Goal: Task Accomplishment & Management: Use online tool/utility

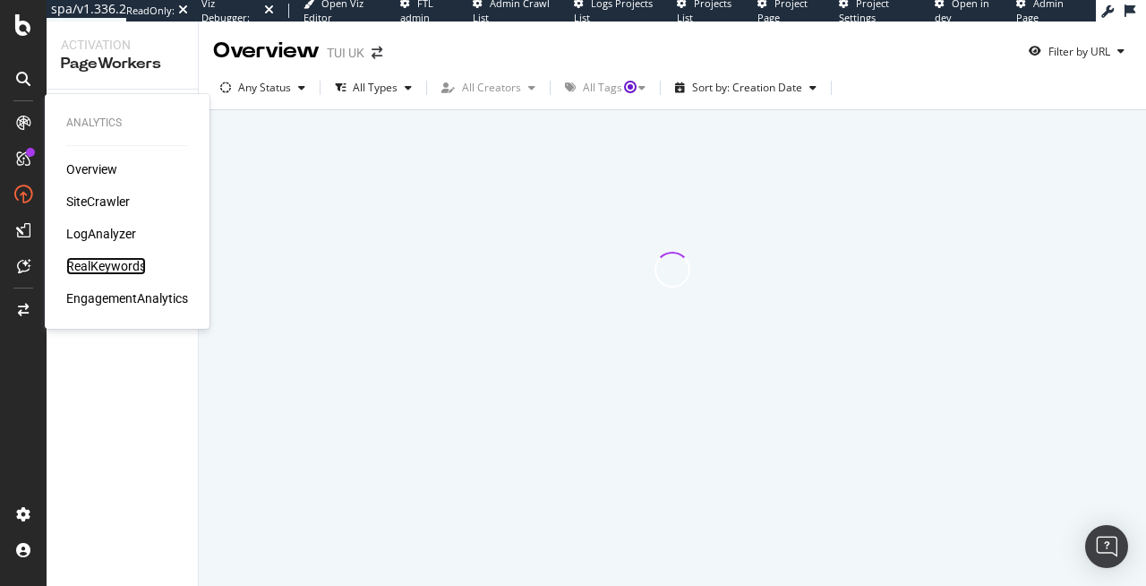
click at [106, 267] on div "RealKeywords" at bounding box center [106, 266] width 80 height 18
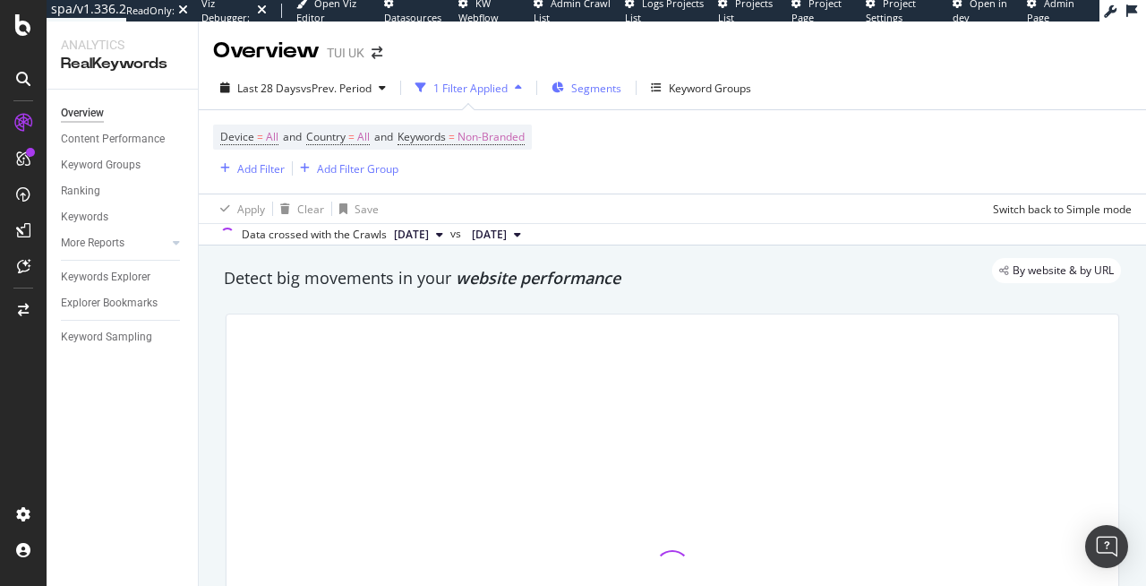
click at [583, 77] on div "Segments" at bounding box center [587, 87] width 70 height 27
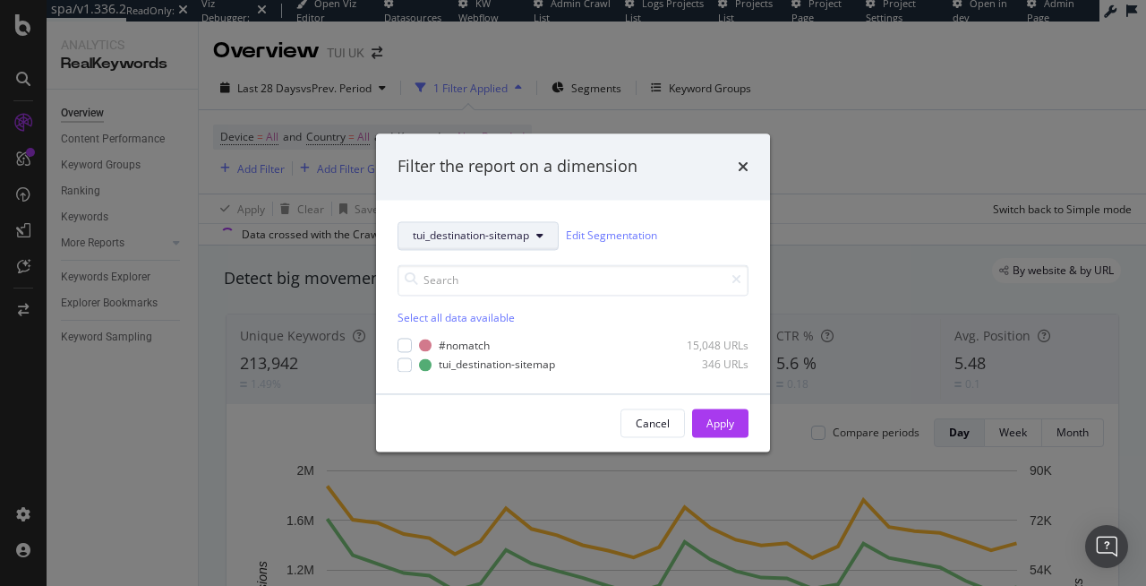
click at [536, 240] on button "tui_destination-sitemap" at bounding box center [478, 235] width 161 height 29
click at [642, 178] on div "Filter the report on a dimension" at bounding box center [573, 166] width 394 height 66
click at [405, 363] on div "modal" at bounding box center [405, 364] width 14 height 14
click at [719, 429] on div "Apply" at bounding box center [721, 423] width 28 height 15
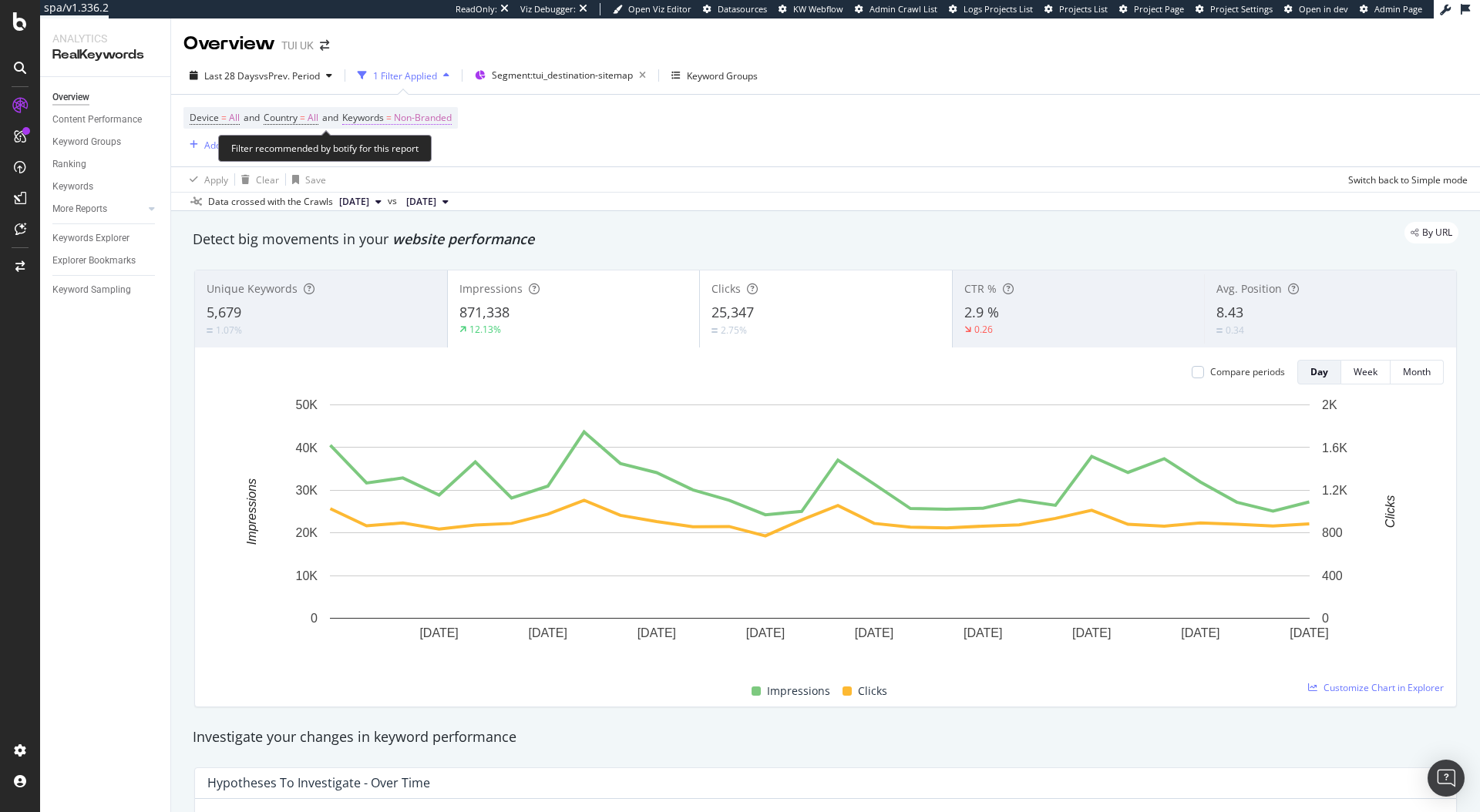
click at [424, 119] on span "Non-Branded" at bounding box center [422, 117] width 58 height 22
click at [422, 152] on span "Non-Branded" at bounding box center [397, 153] width 64 height 13
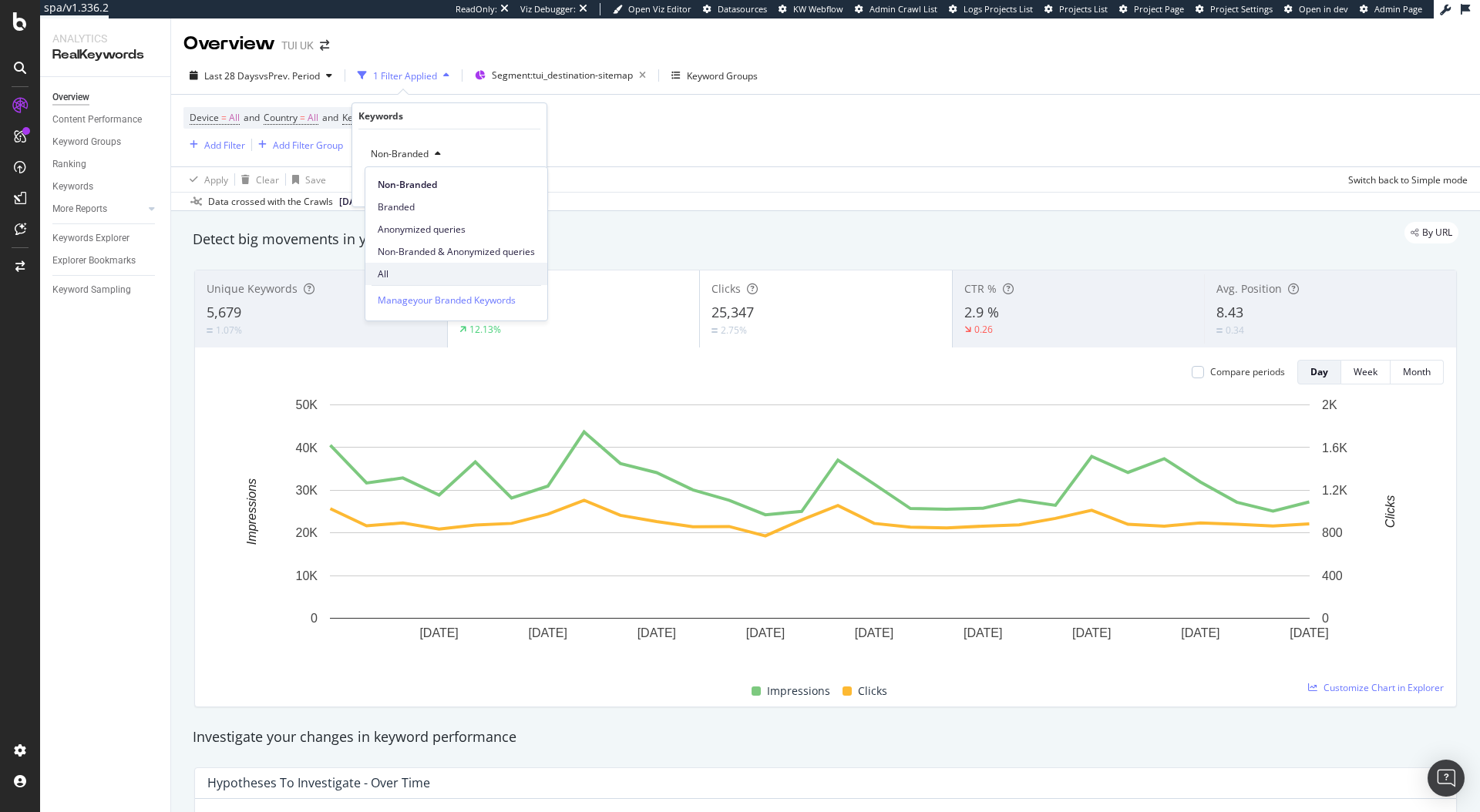
click at [421, 278] on span "All" at bounding box center [456, 274] width 157 height 14
click at [528, 188] on div "Apply" at bounding box center [522, 187] width 24 height 13
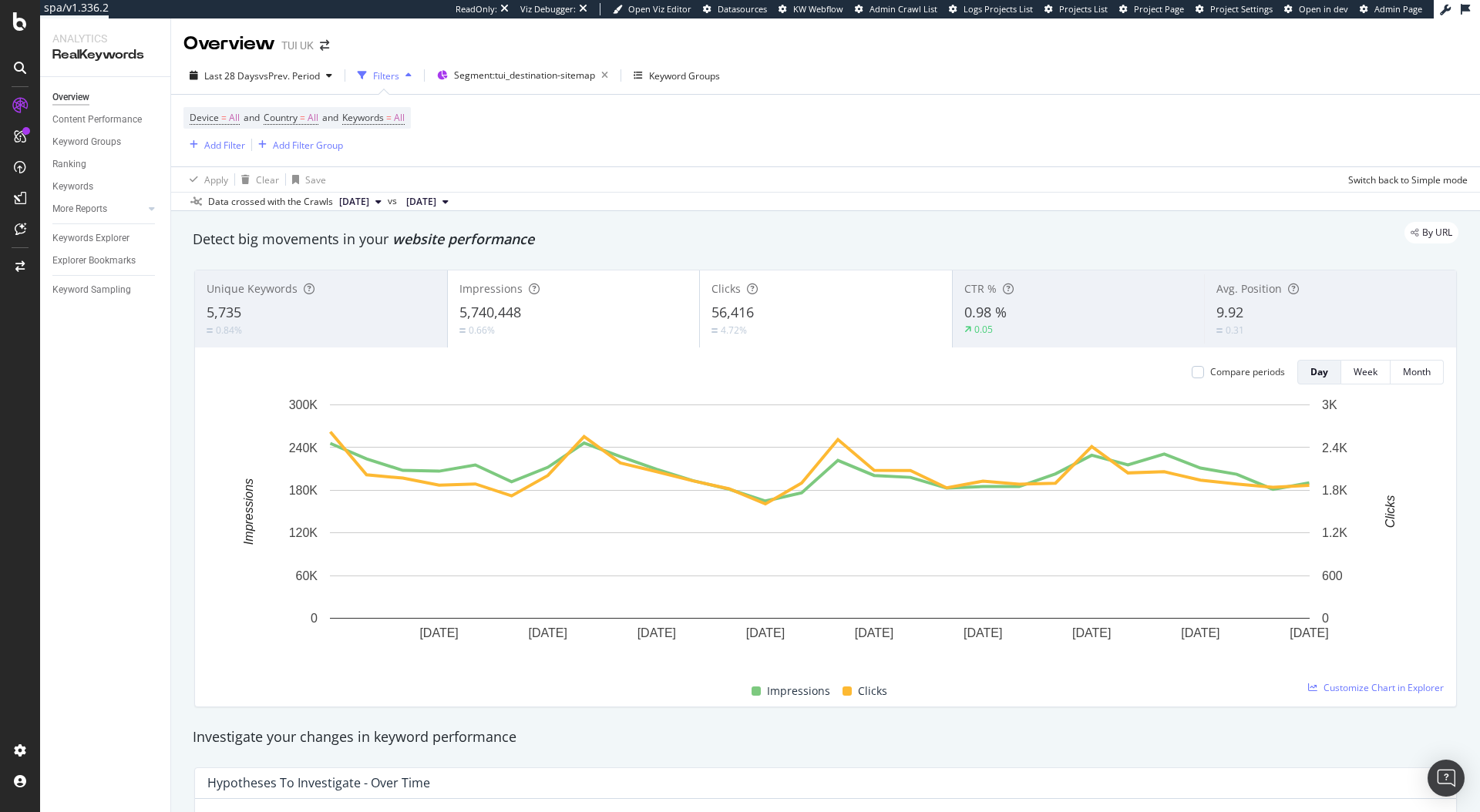
click at [601, 130] on div "Device = All and Country = All and Keywords = All Add Filter Add Filter Group" at bounding box center [825, 130] width 1284 height 71
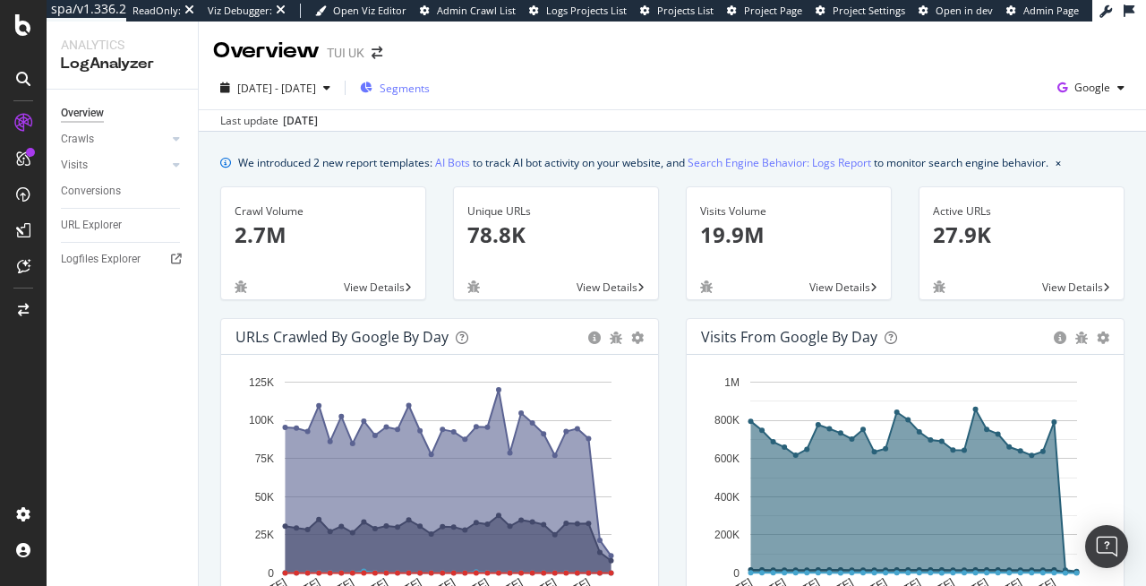
click at [430, 98] on div "Segments" at bounding box center [395, 87] width 70 height 27
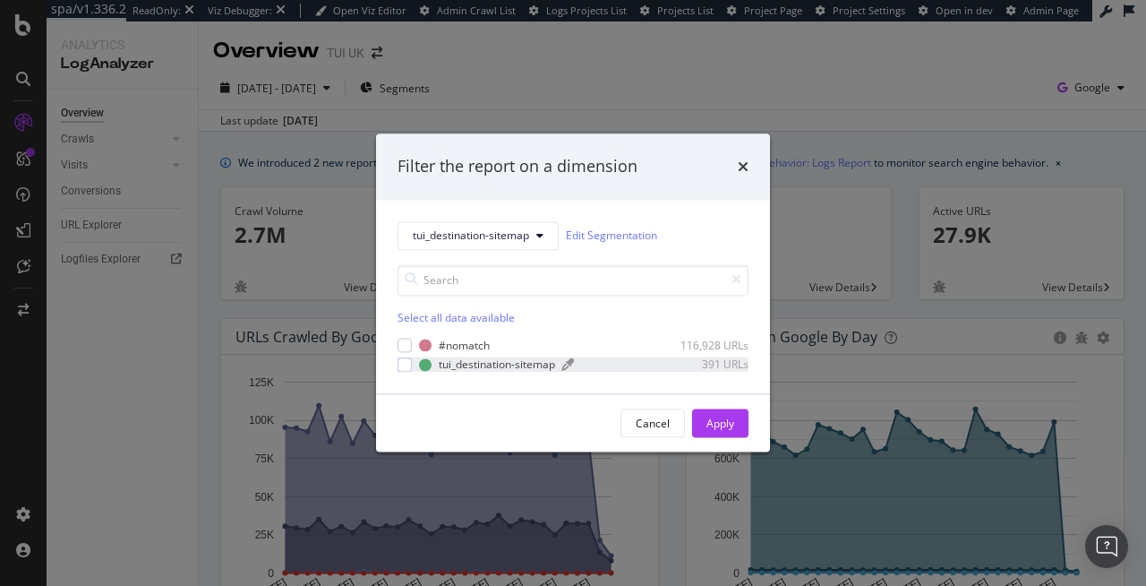
click at [445, 358] on div "tui_destination-sitemap" at bounding box center [497, 363] width 116 height 15
click at [716, 414] on div "Apply" at bounding box center [721, 423] width 28 height 27
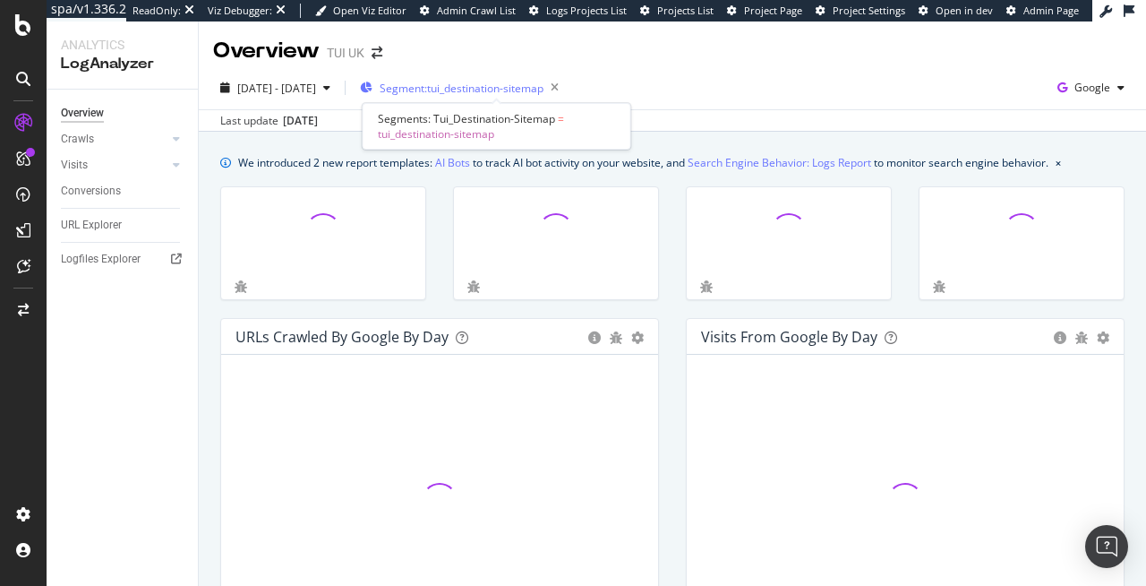
click at [449, 84] on span "Segment: tui_destination-sitemap" at bounding box center [462, 88] width 164 height 15
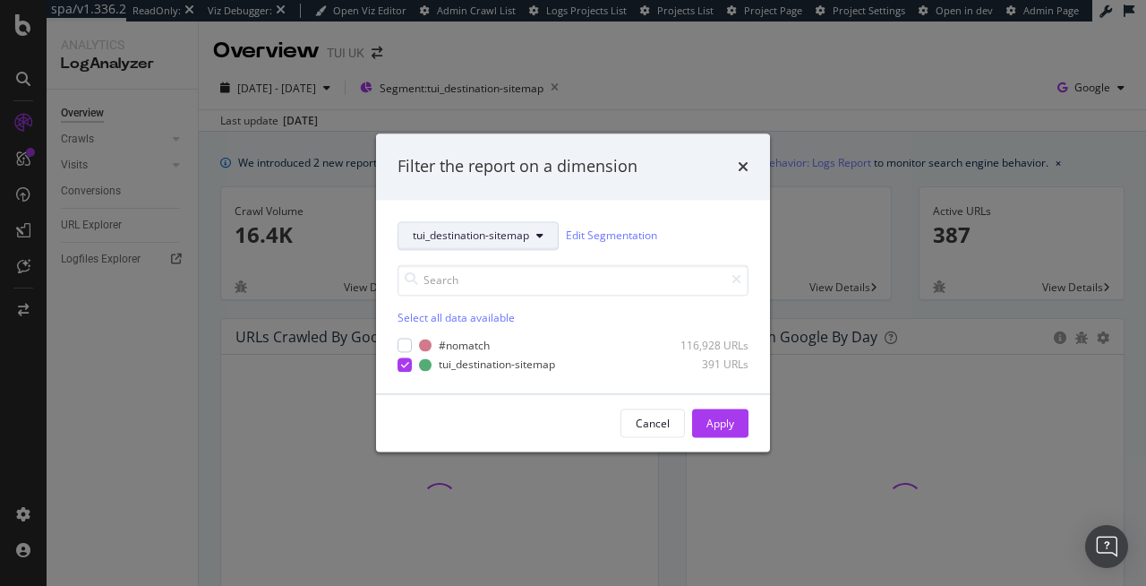
click at [474, 245] on button "tui_destination-sitemap" at bounding box center [478, 235] width 161 height 29
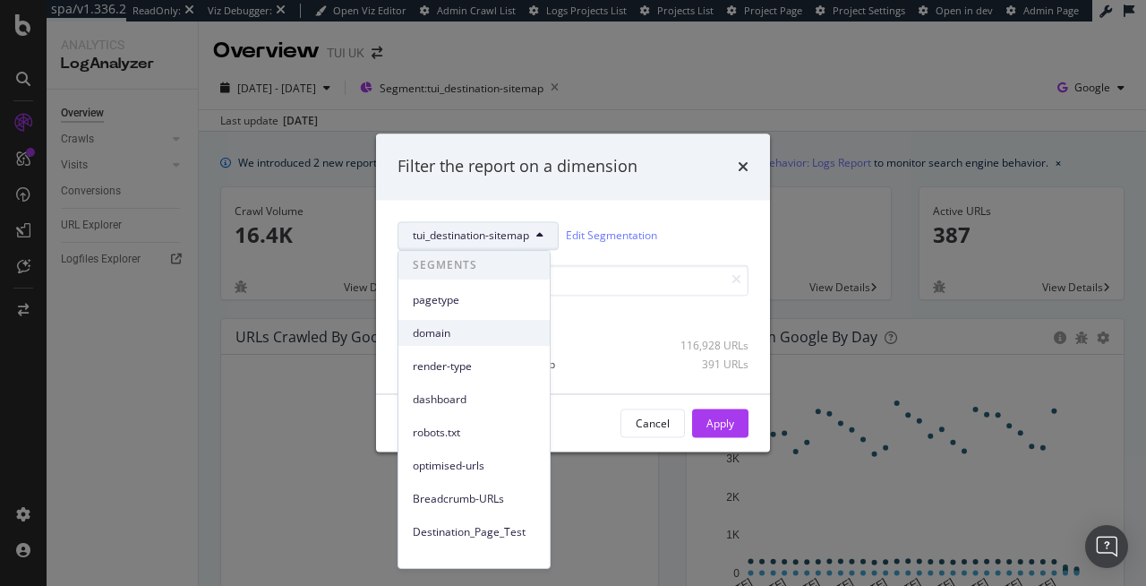
scroll to position [83, 0]
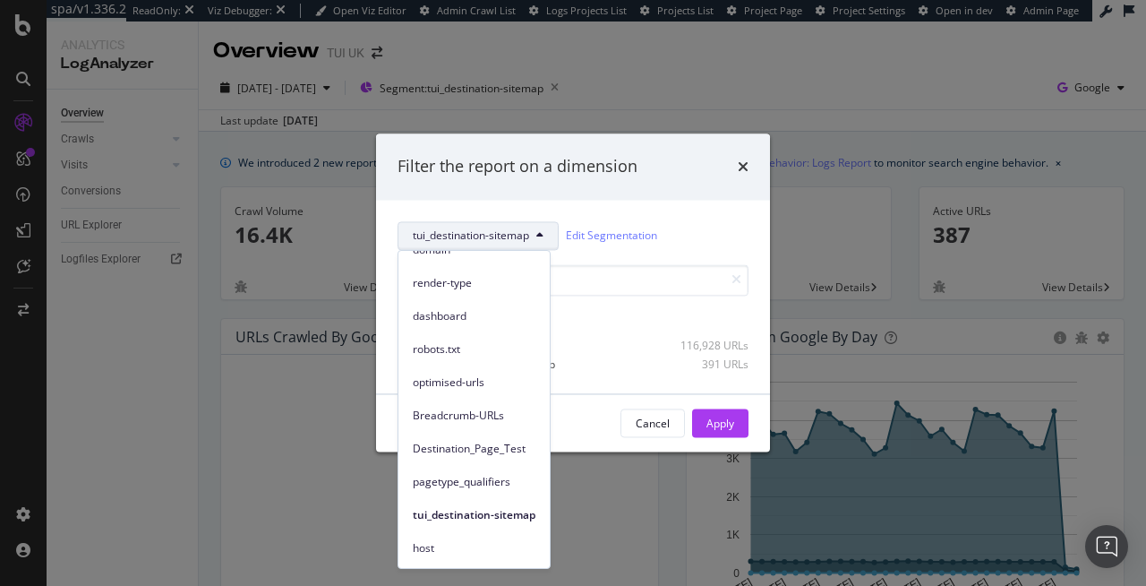
click at [660, 167] on div "Filter the report on a dimension" at bounding box center [573, 166] width 351 height 23
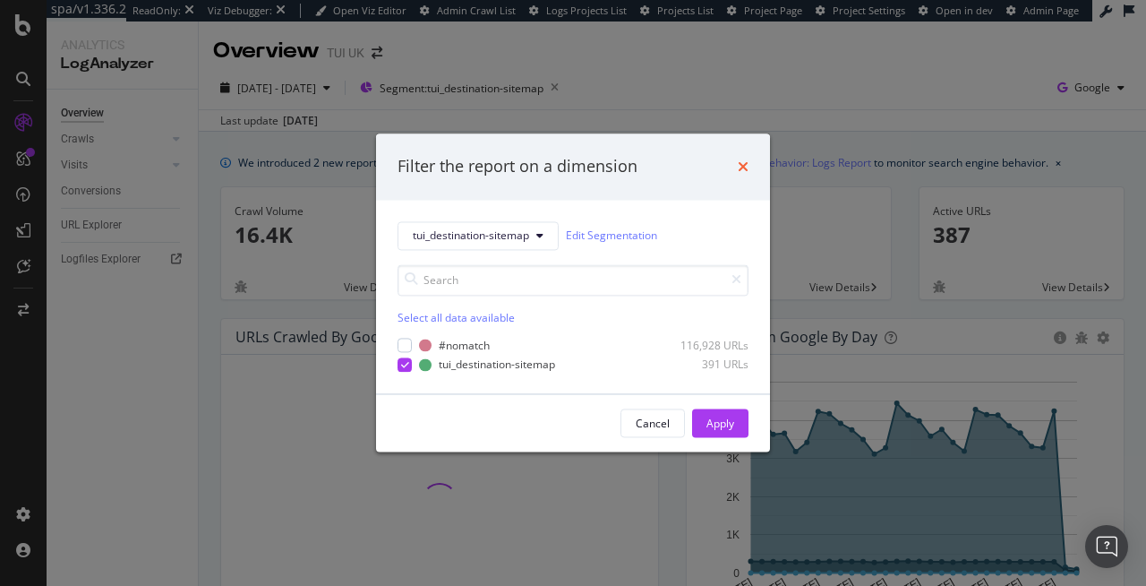
click at [743, 171] on icon "times" at bounding box center [743, 166] width 11 height 14
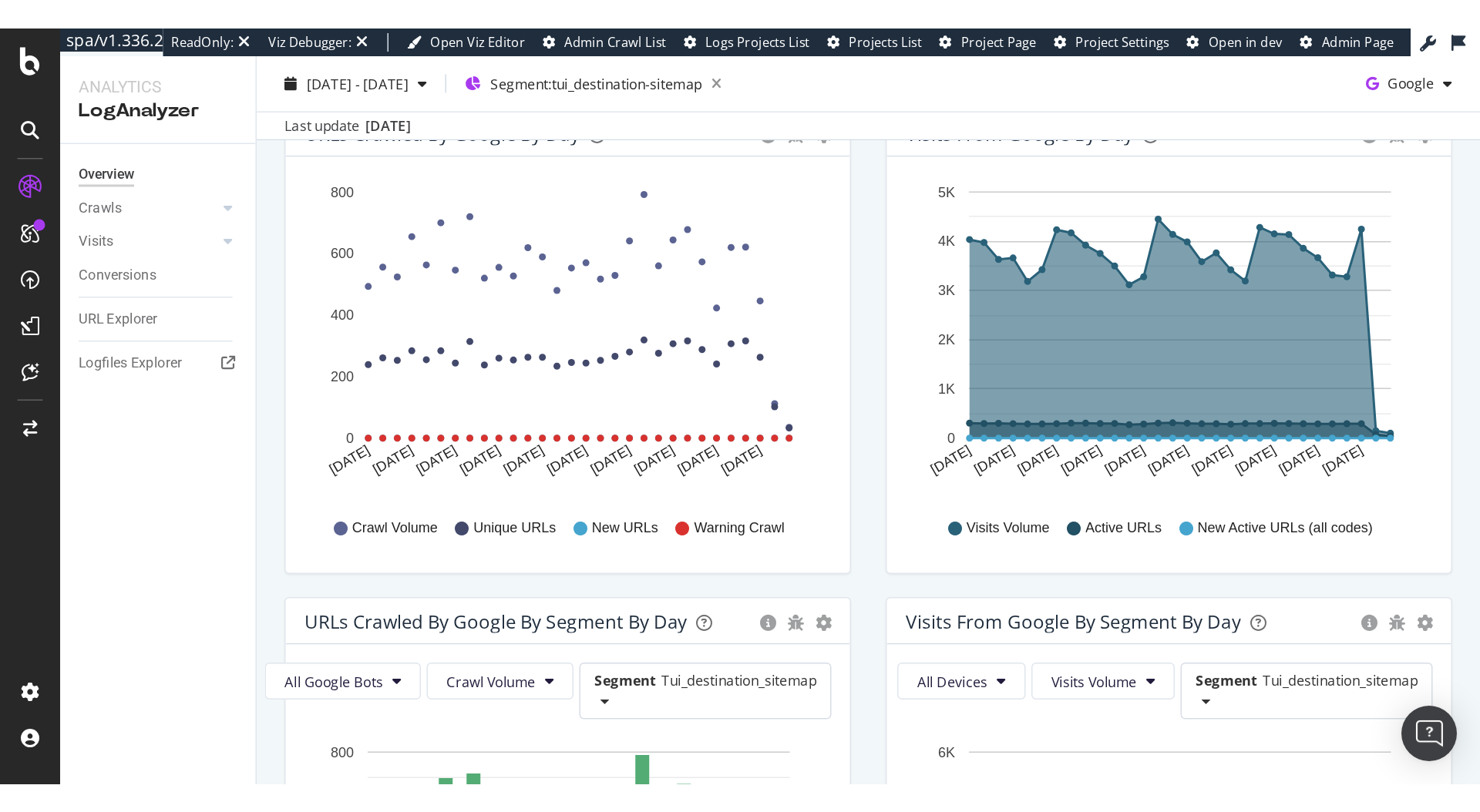
scroll to position [0, 0]
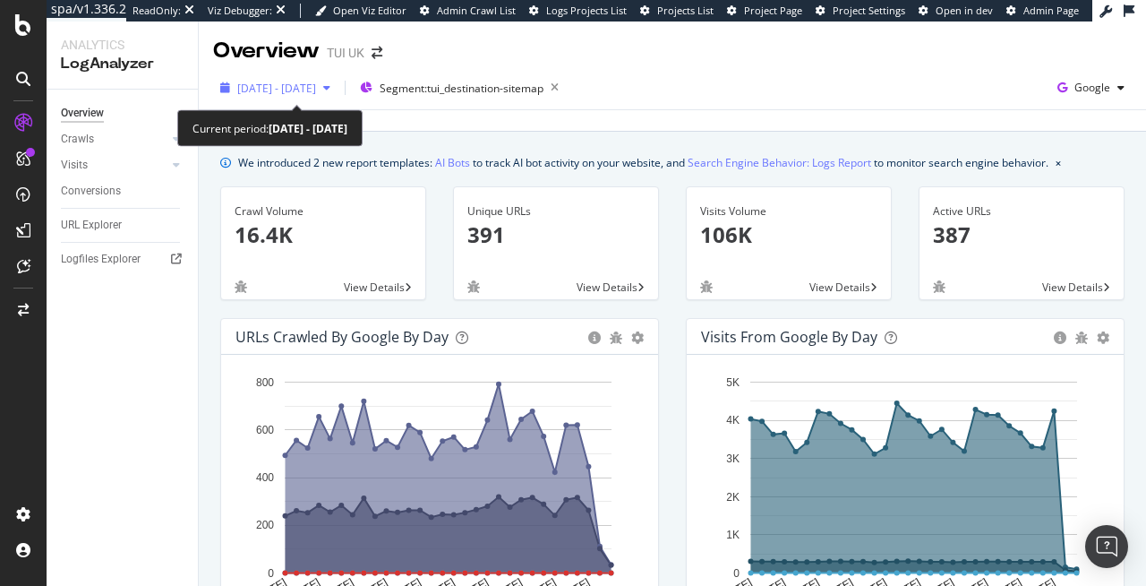
click at [303, 81] on span "2025 Jul. 21st - Aug. 19th" at bounding box center [276, 88] width 79 height 15
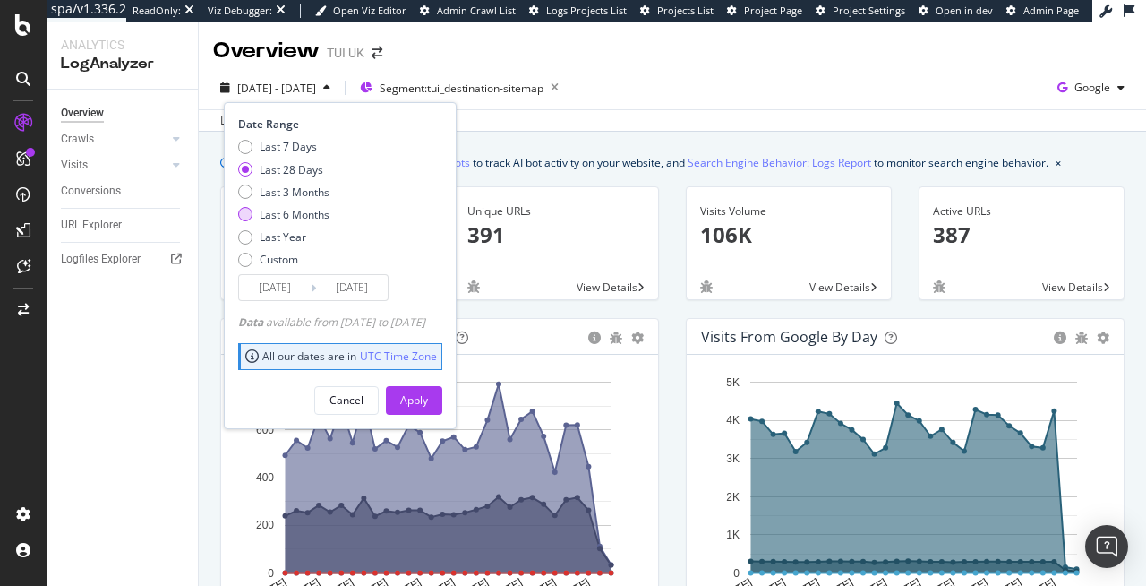
click at [287, 212] on div "Last 6 Months" at bounding box center [295, 214] width 70 height 15
click at [292, 240] on div "Last Year" at bounding box center [283, 236] width 47 height 15
type input "2024/08/20"
click at [419, 382] on div "Cancel Apply" at bounding box center [340, 394] width 204 height 42
click at [428, 396] on div "Apply" at bounding box center [414, 399] width 28 height 15
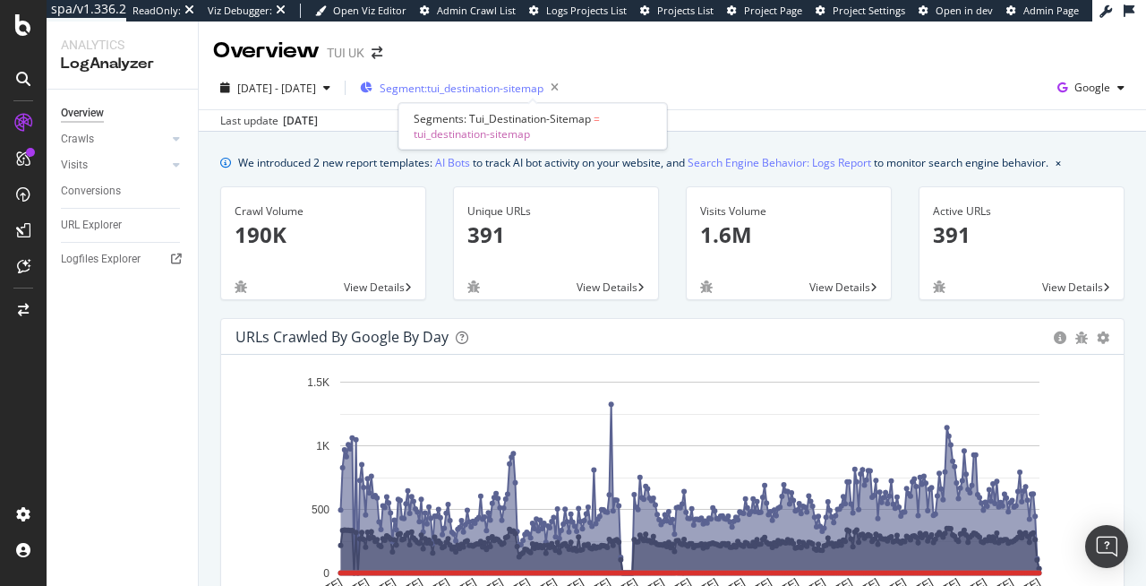
click at [493, 88] on span "Segment: tui_destination-sitemap" at bounding box center [462, 88] width 164 height 15
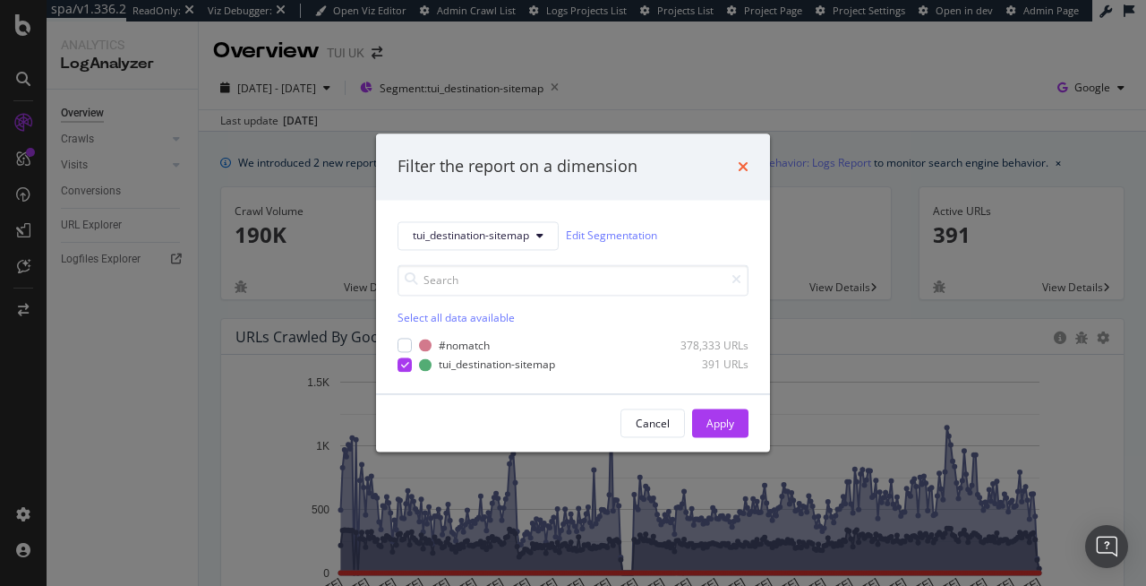
click at [746, 168] on icon "times" at bounding box center [743, 166] width 11 height 14
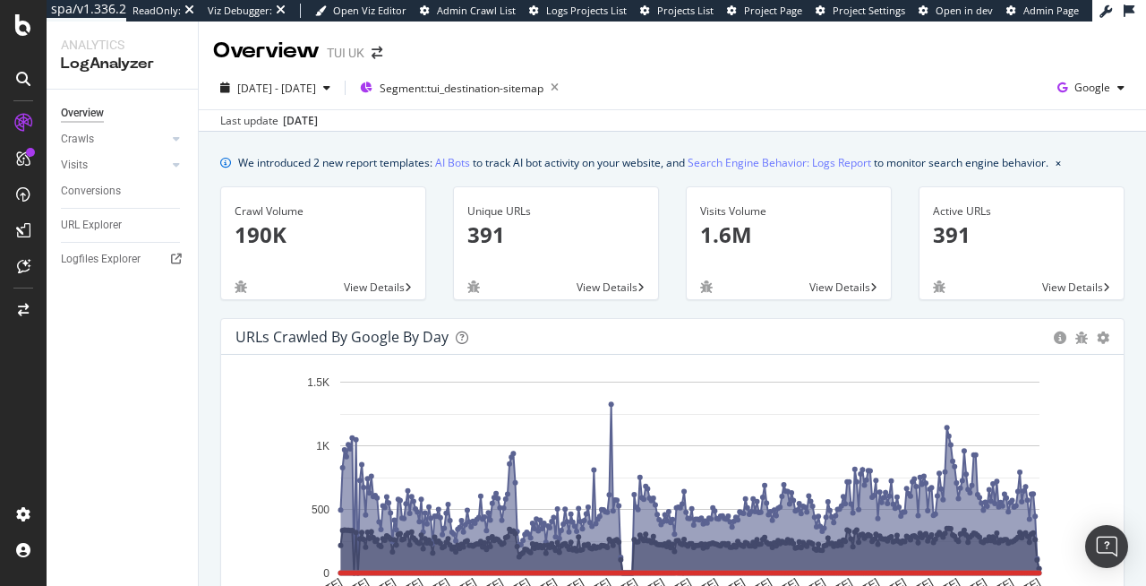
click at [75, 219] on div "URL Explorer" at bounding box center [91, 225] width 61 height 19
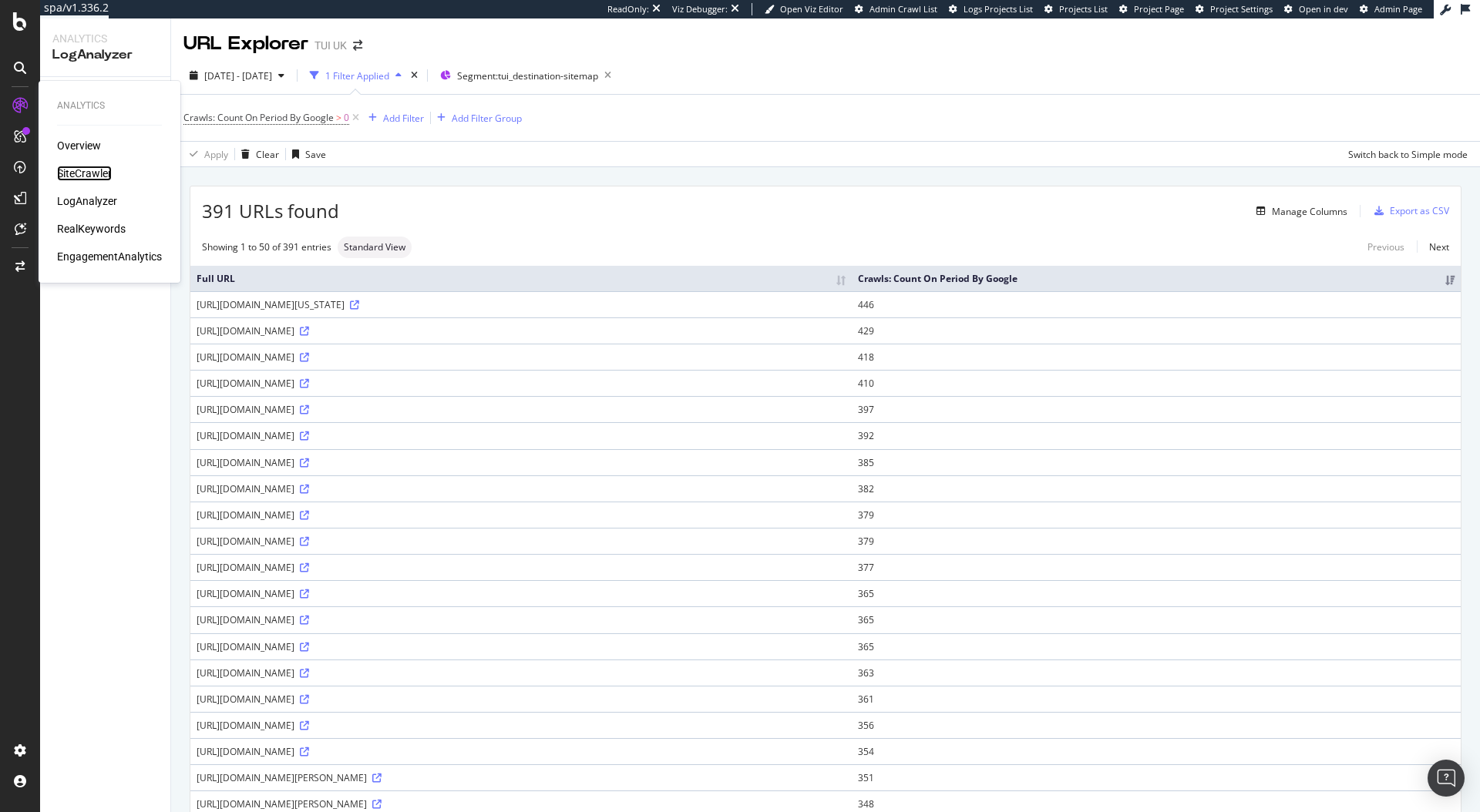
click at [96, 174] on div "SiteCrawler" at bounding box center [84, 174] width 55 height 15
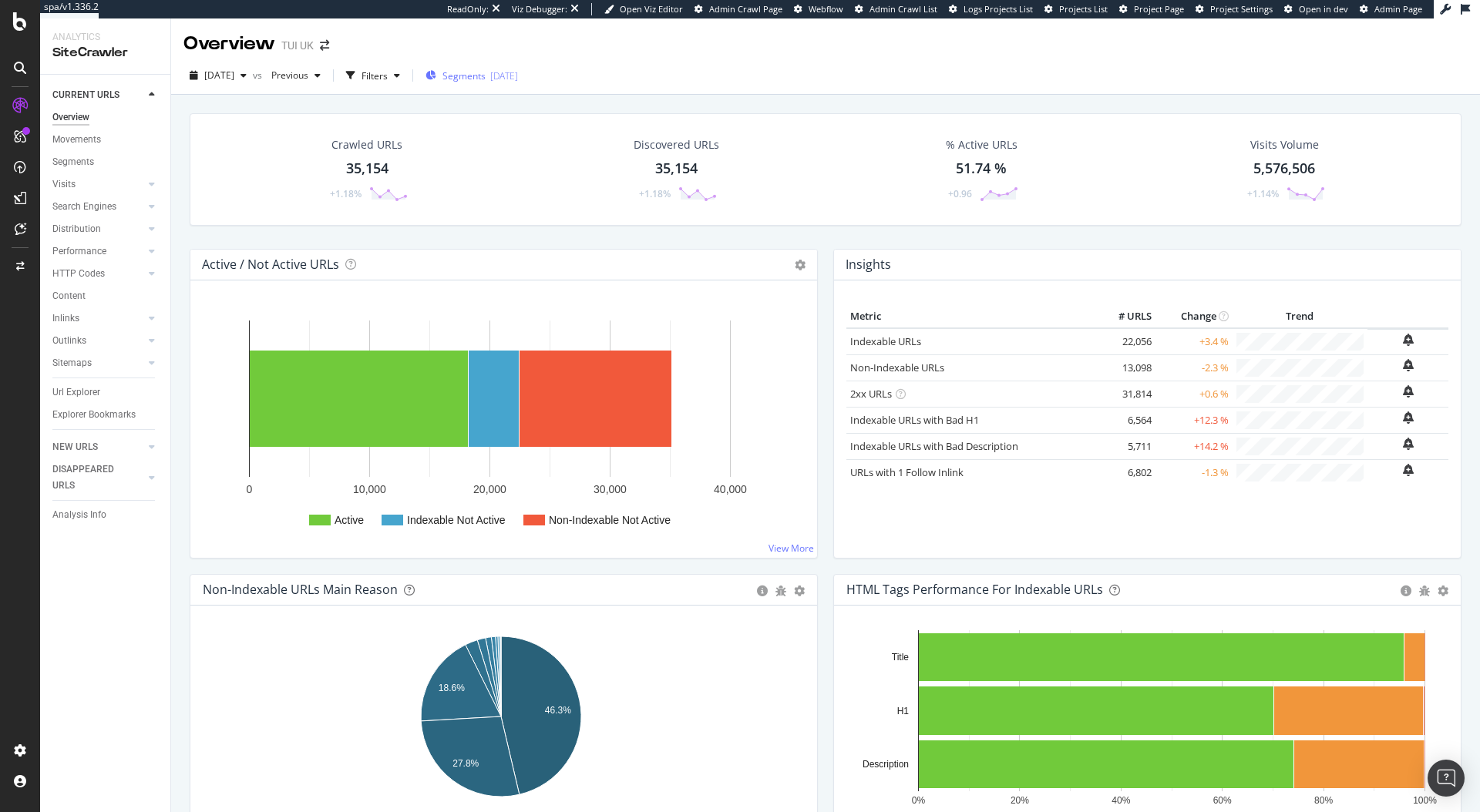
click at [485, 73] on span "Segments" at bounding box center [464, 76] width 43 height 13
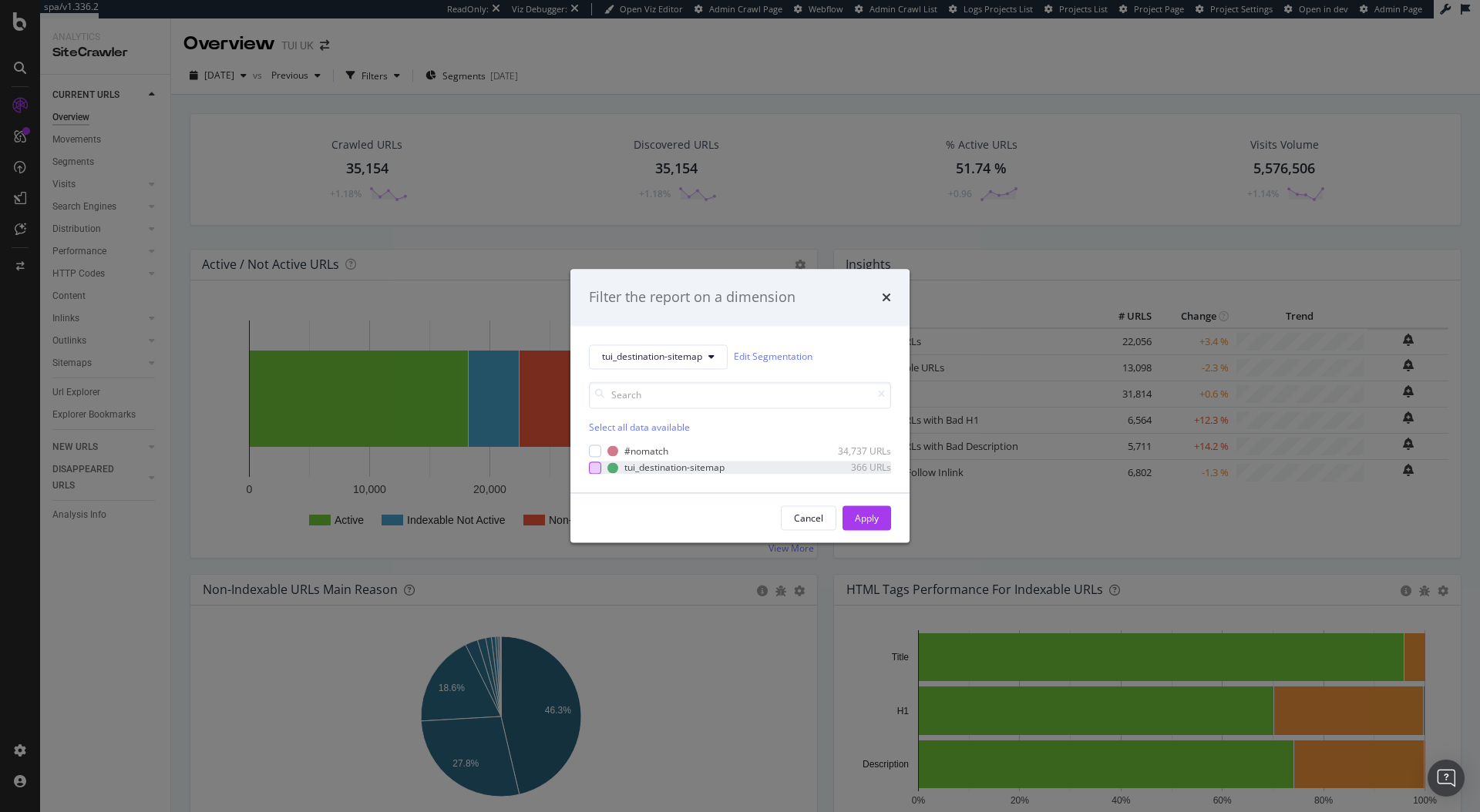
click at [599, 470] on div "modal" at bounding box center [595, 467] width 12 height 12
click at [886, 503] on button "Apply" at bounding box center [866, 518] width 48 height 25
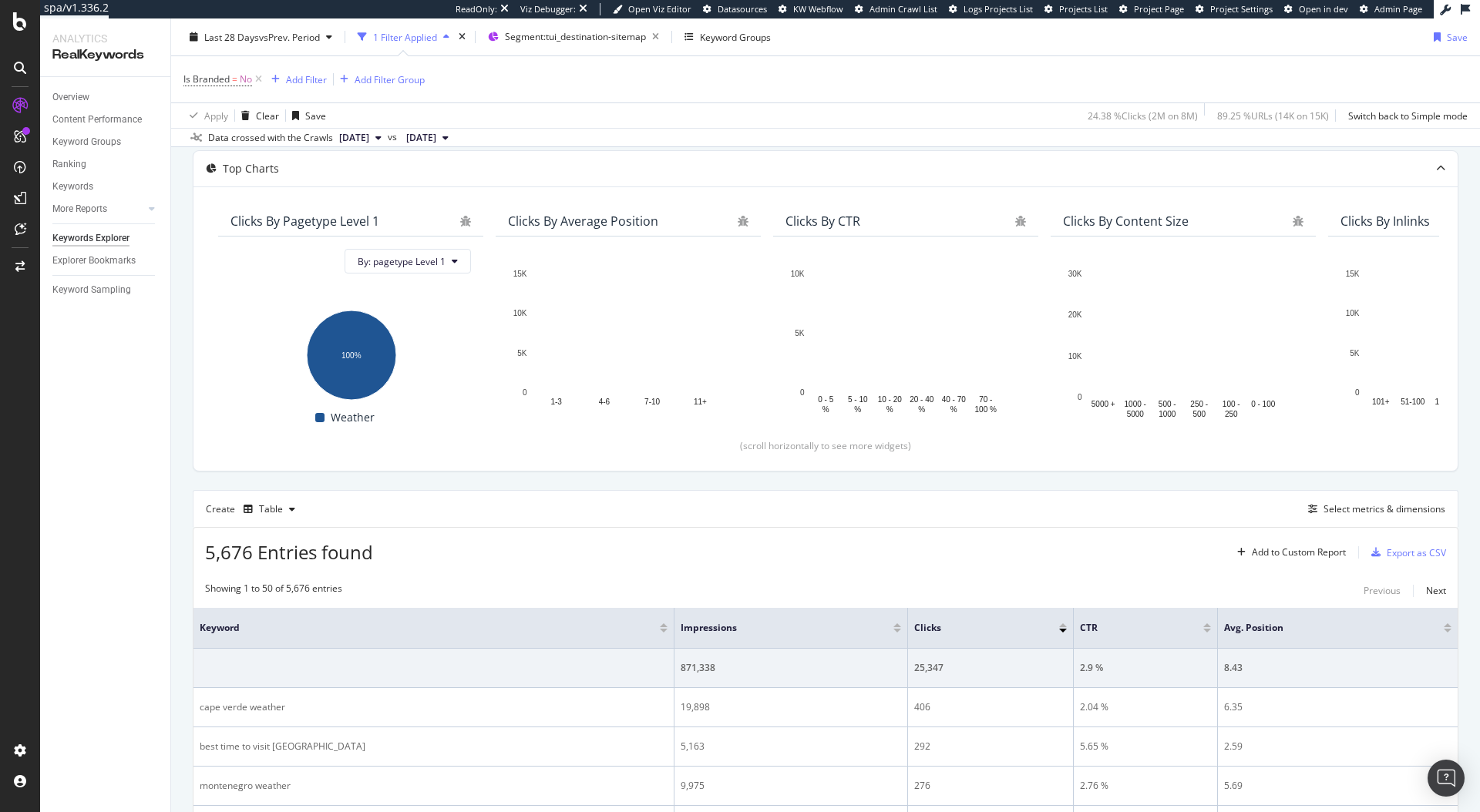
scroll to position [249, 0]
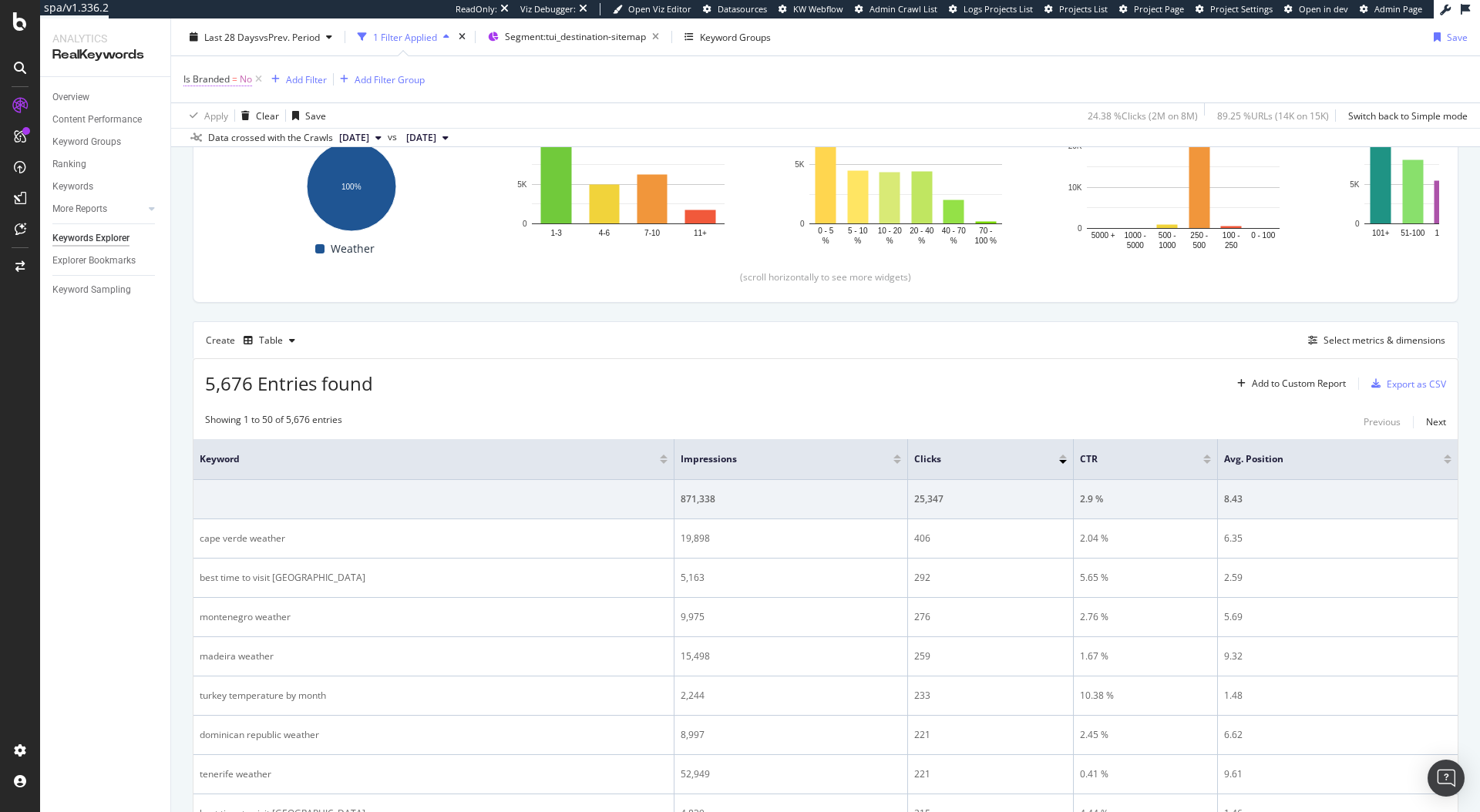
click at [213, 76] on span "Is Branded" at bounding box center [207, 78] width 46 height 13
click at [219, 114] on icon at bounding box center [215, 115] width 11 height 9
click at [551, 100] on div "Is Branded = No Add Filter Add Filter Group" at bounding box center [825, 79] width 1284 height 46
click at [261, 77] on icon at bounding box center [258, 79] width 13 height 15
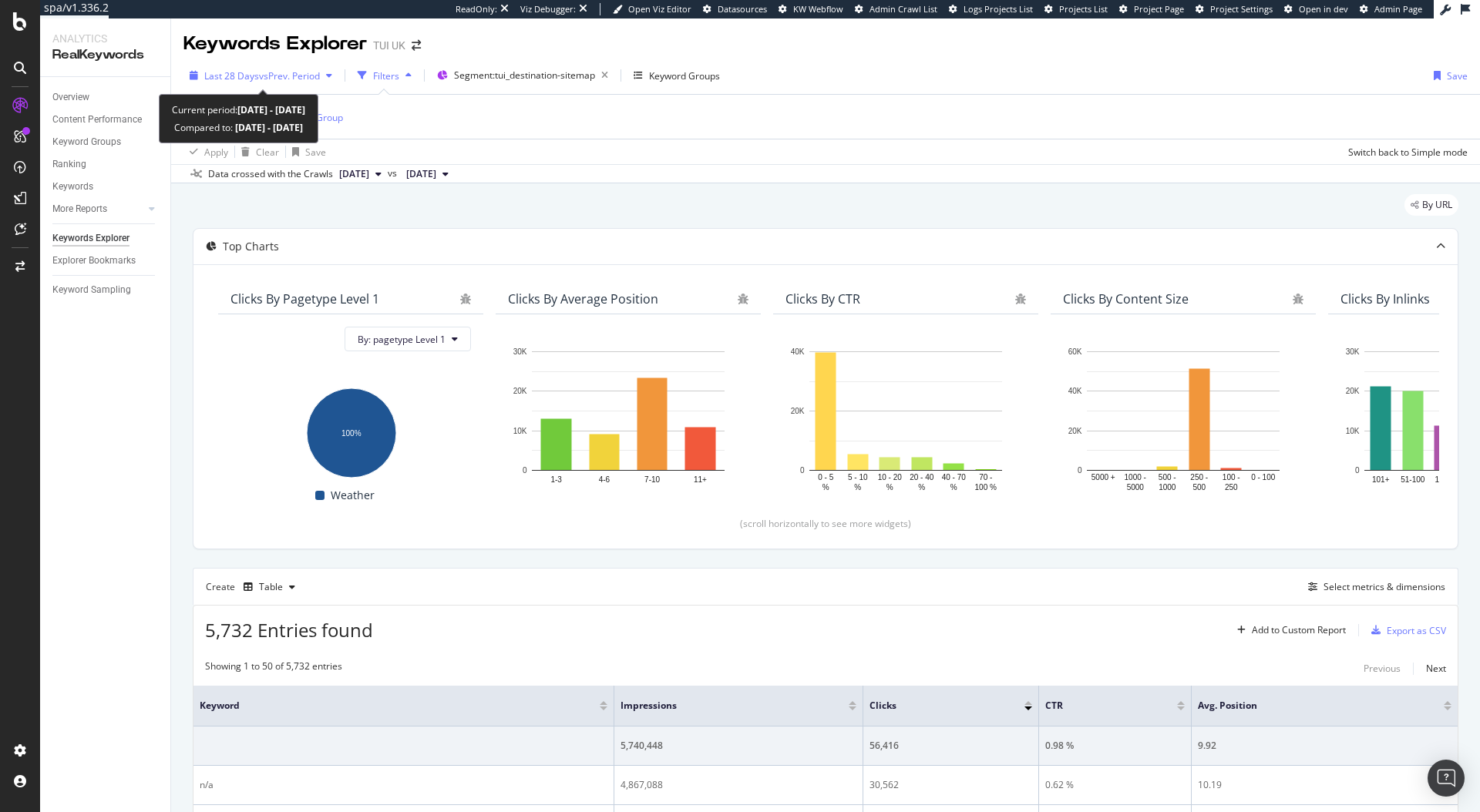
click at [273, 72] on span "vs Prev. Period" at bounding box center [289, 76] width 61 height 13
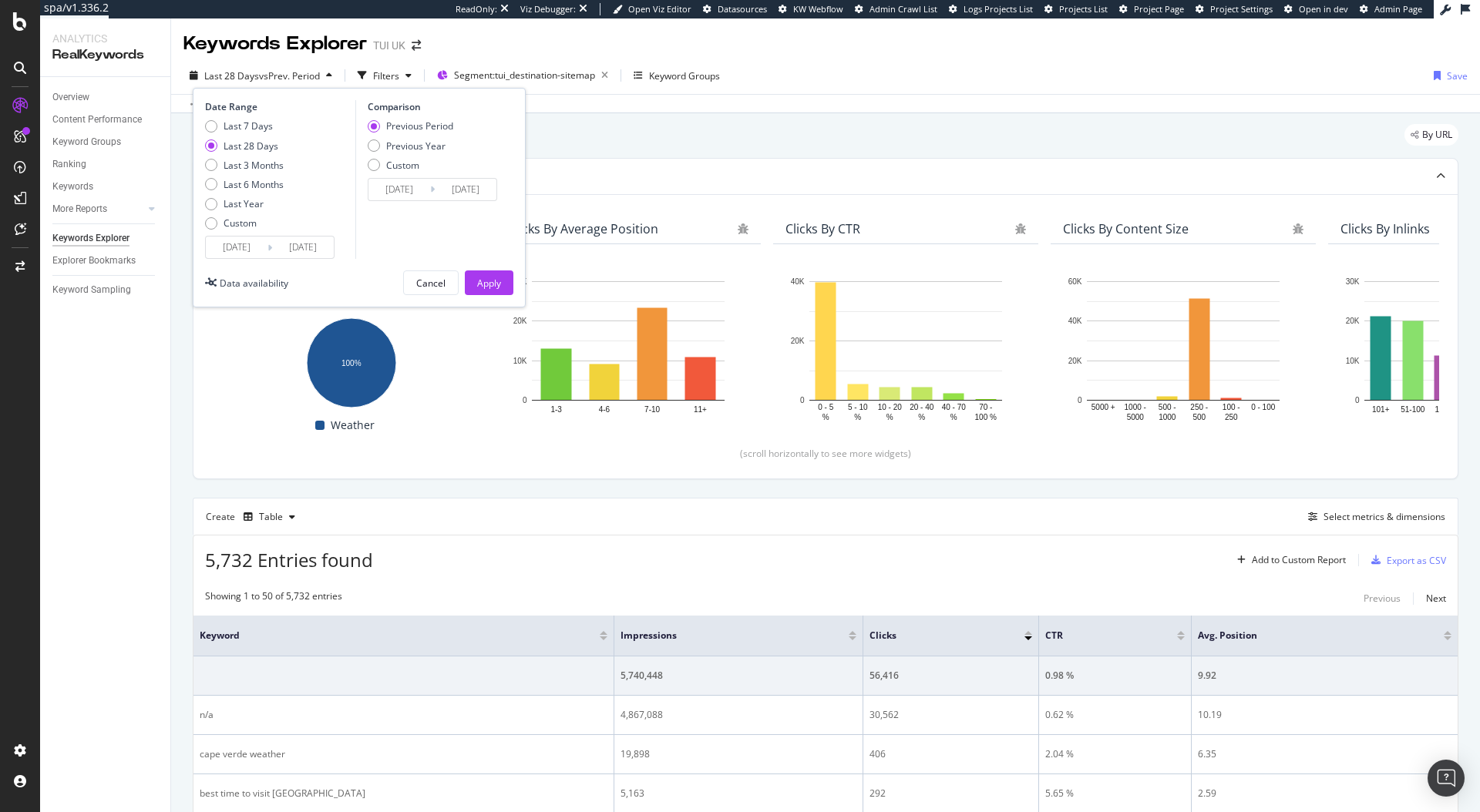
click at [737, 137] on div "By URL" at bounding box center [825, 140] width 1266 height 34
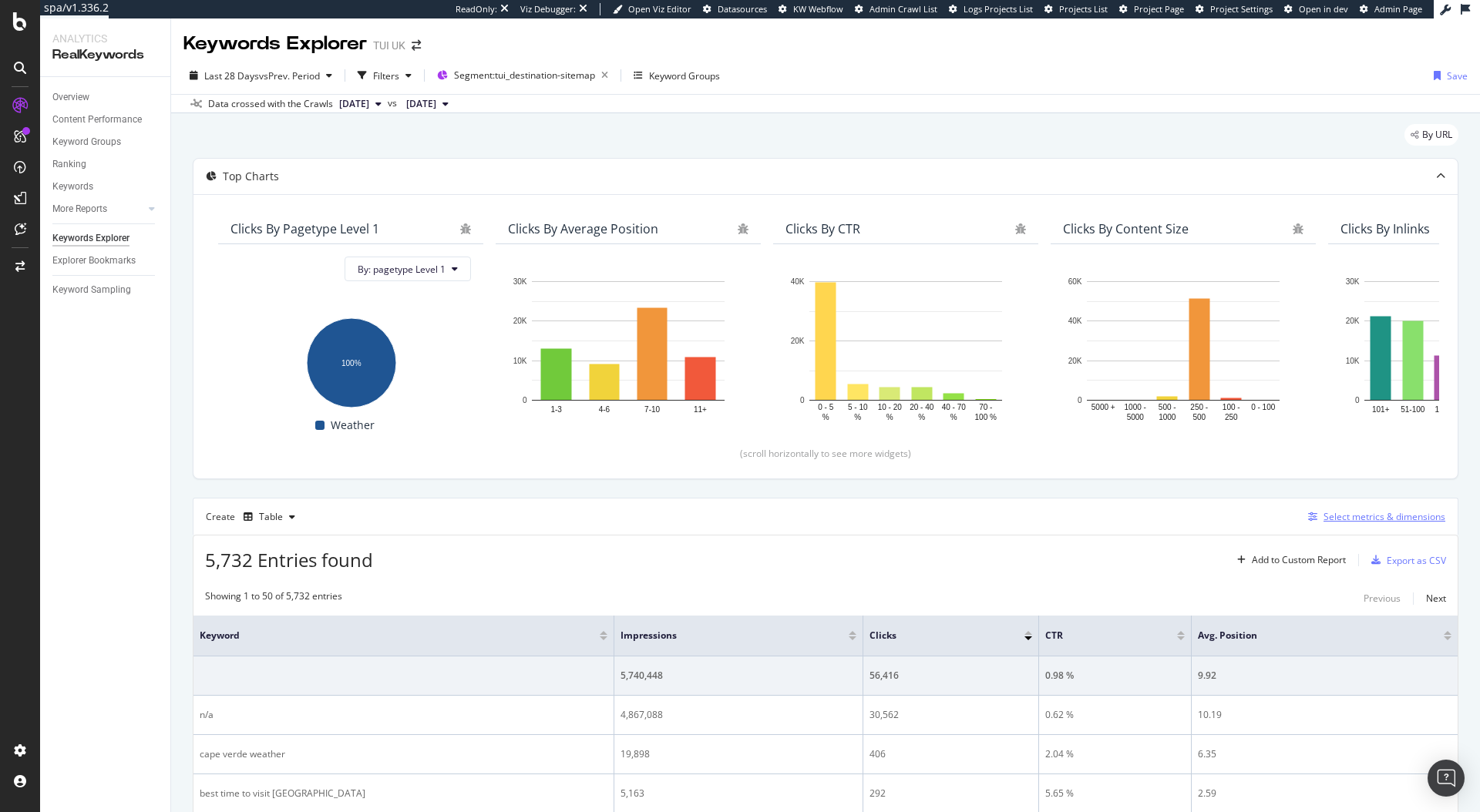
click at [1353, 520] on div "Select metrics & dimensions" at bounding box center [1384, 516] width 122 height 13
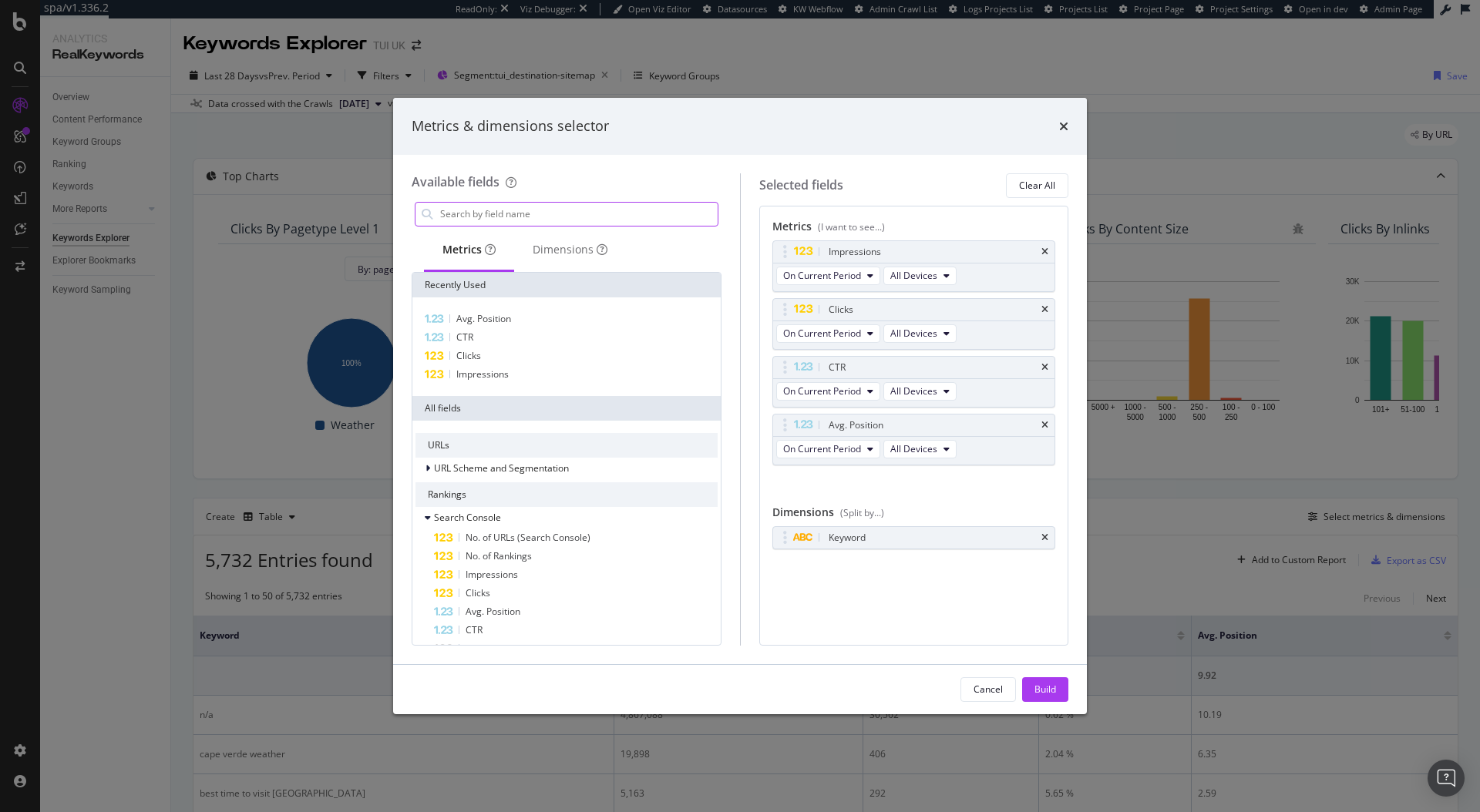
click at [486, 218] on input "modal" at bounding box center [578, 214] width 279 height 23
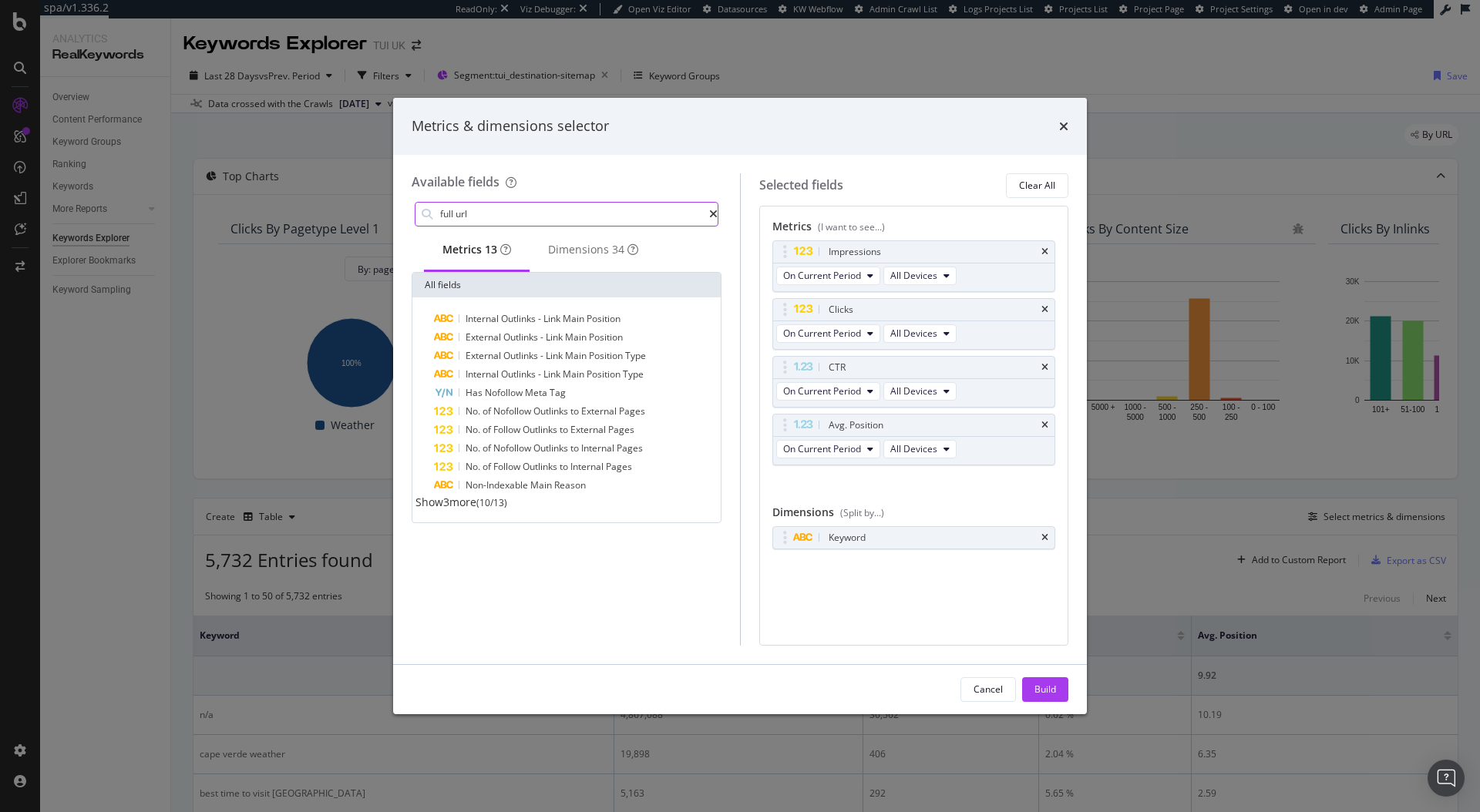
click at [515, 214] on input "full url" at bounding box center [574, 214] width 270 height 23
type input "full url"
click at [571, 272] on div "Dimensions 34" at bounding box center [593, 250] width 127 height 42
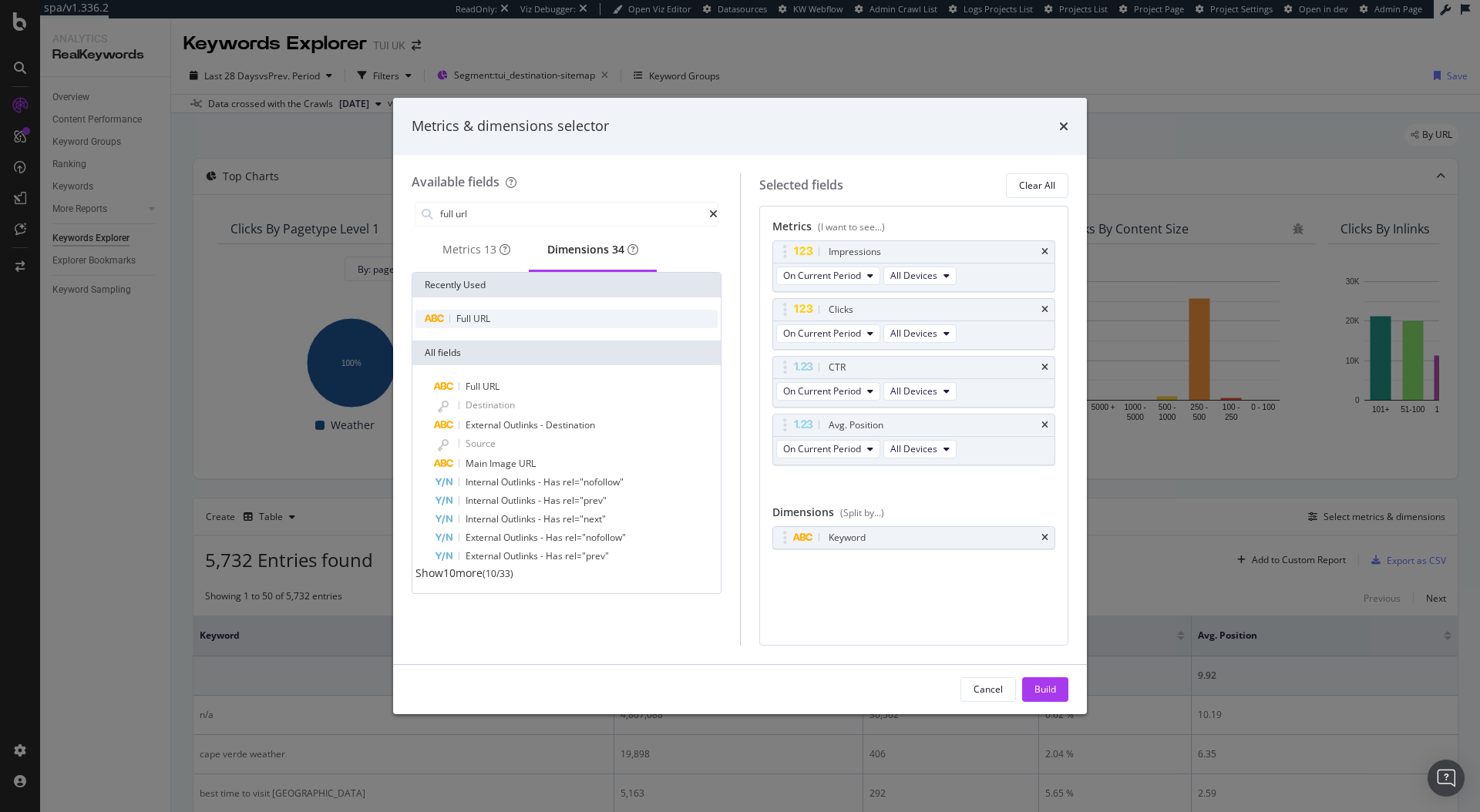
click at [521, 323] on div "Full URL" at bounding box center [566, 318] width 302 height 18
click at [1046, 535] on icon "times" at bounding box center [1045, 538] width 7 height 9
click at [1037, 684] on div "Build" at bounding box center [1045, 689] width 22 height 13
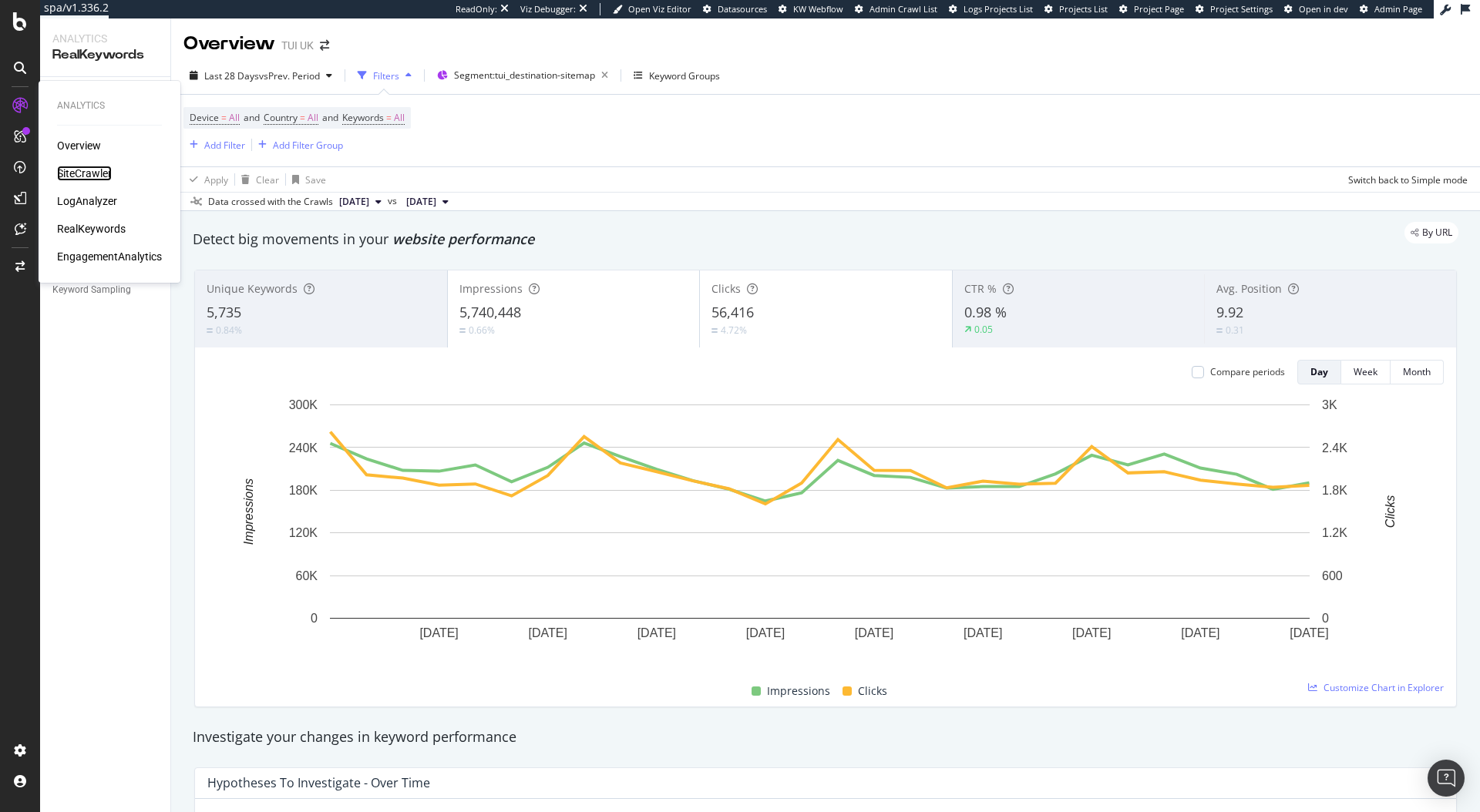
click at [90, 167] on div "SiteCrawler" at bounding box center [84, 174] width 55 height 15
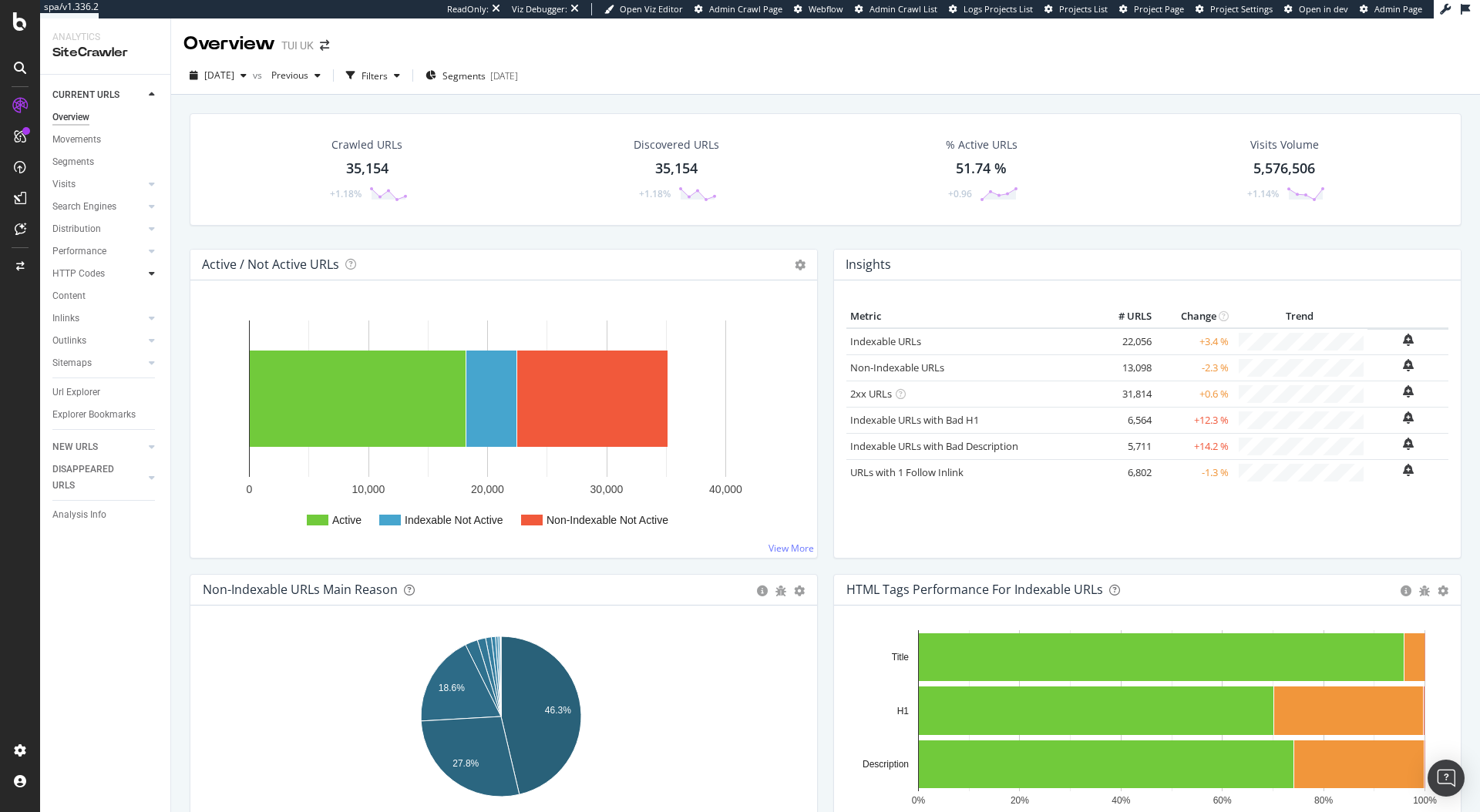
click at [153, 275] on icon at bounding box center [151, 274] width 6 height 9
click at [85, 338] on div "Insights" at bounding box center [76, 341] width 34 height 16
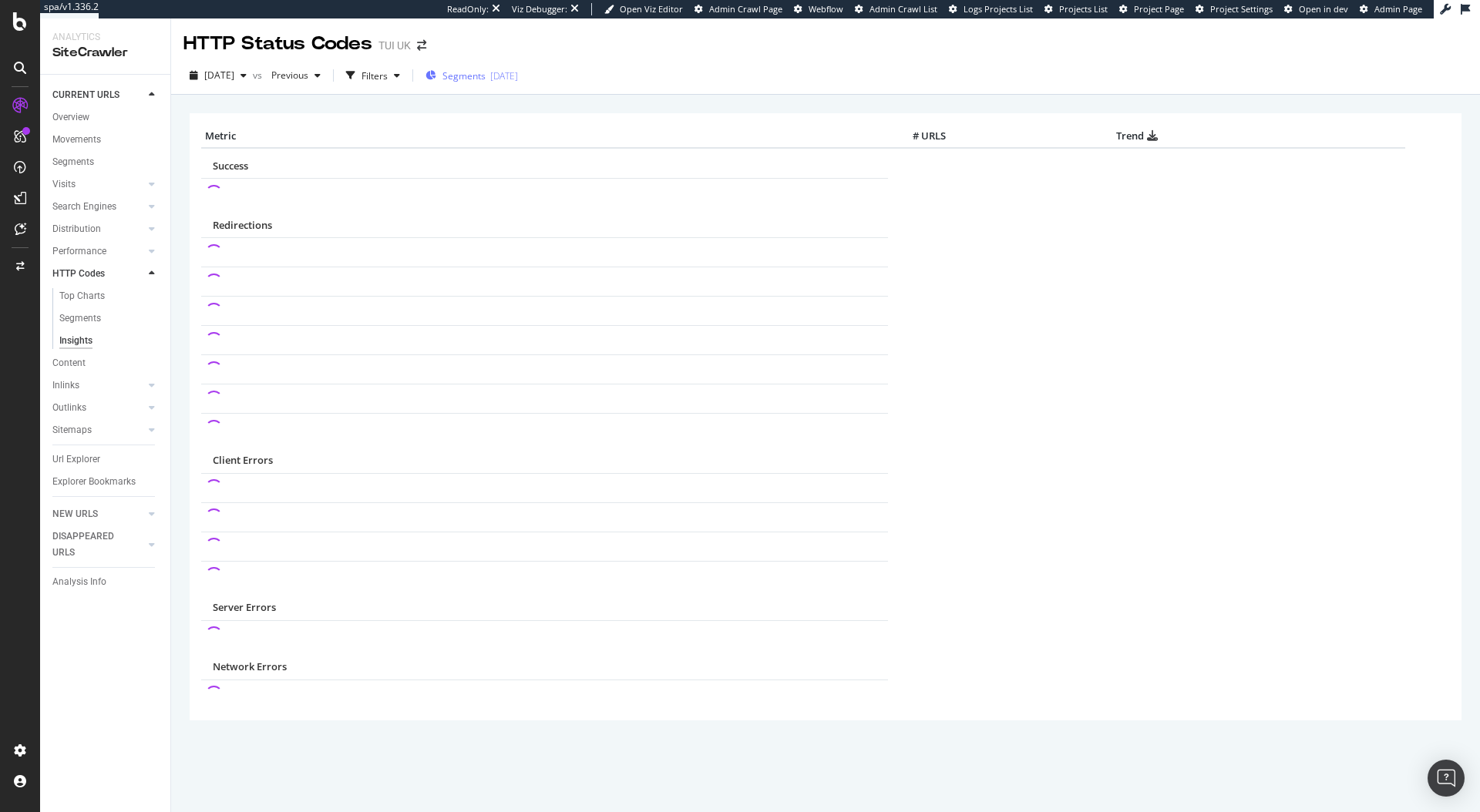
click at [518, 77] on div "Segments [DATE]" at bounding box center [471, 76] width 92 height 13
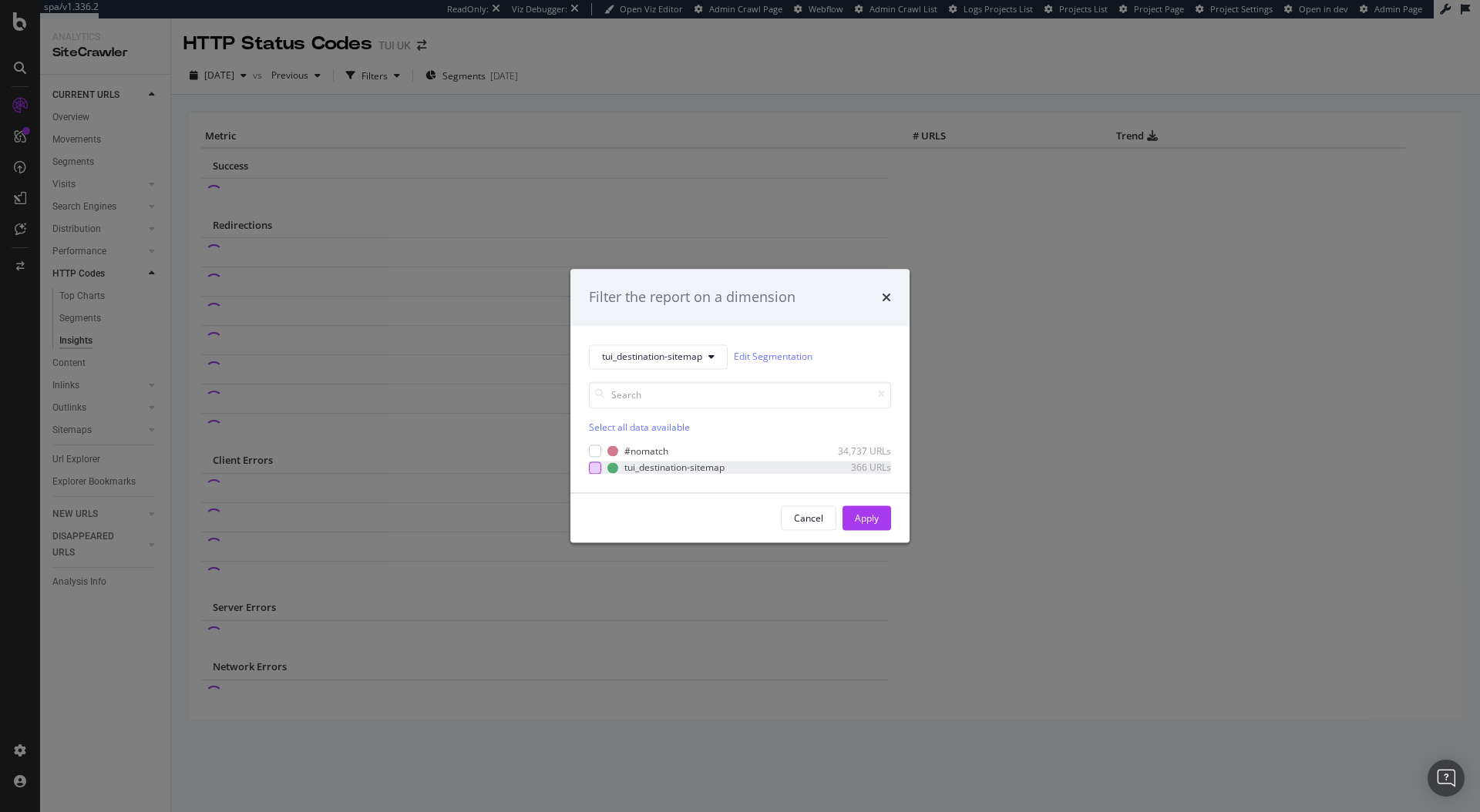
click at [597, 466] on div "modal" at bounding box center [595, 467] width 12 height 12
click at [861, 514] on div "Apply" at bounding box center [866, 518] width 24 height 13
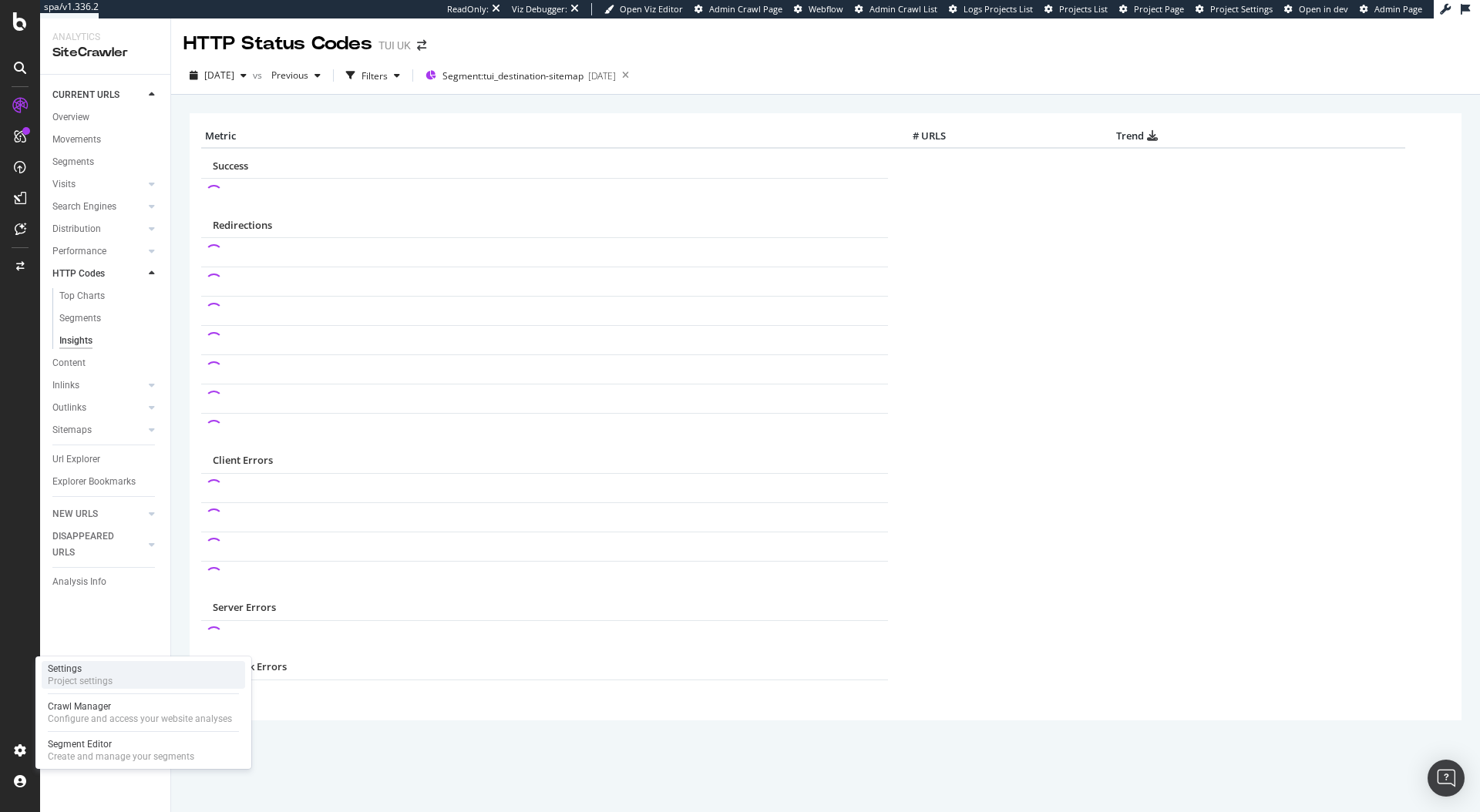
click at [102, 679] on div "Project settings" at bounding box center [80, 681] width 65 height 12
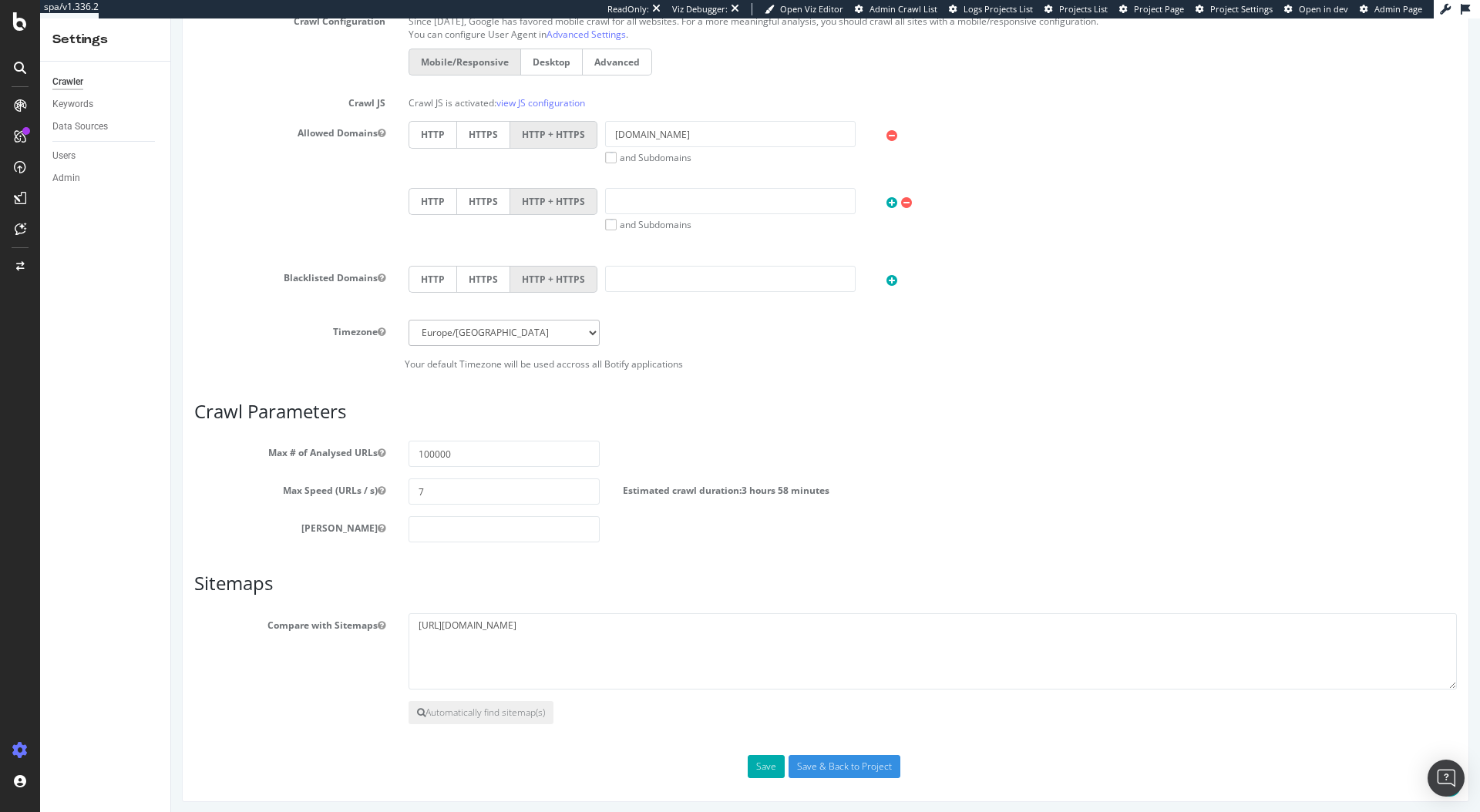
scroll to position [544, 0]
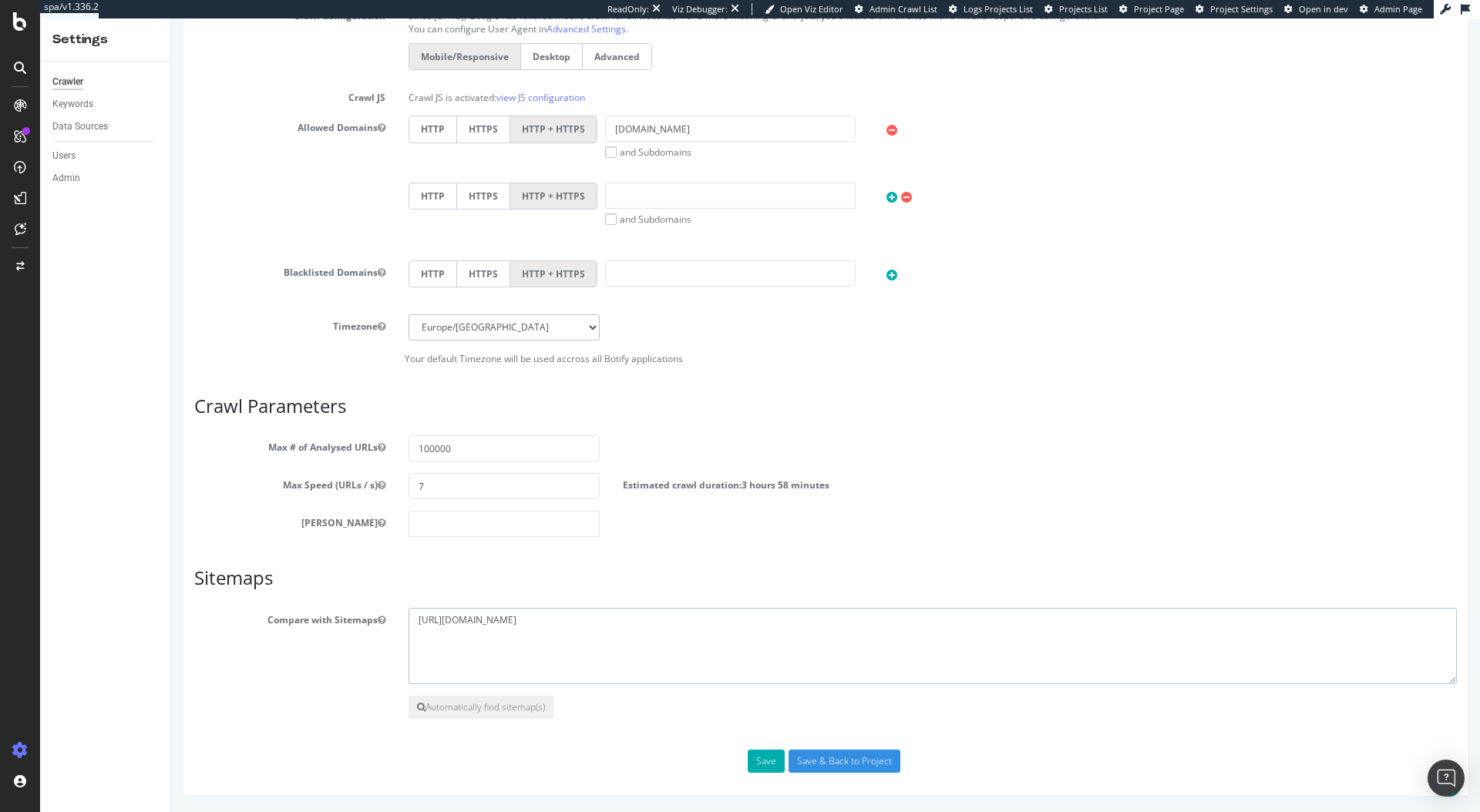
click at [633, 634] on textarea "https://www.tui.co.uk/sitemap/sitemap.xml" at bounding box center [933, 647] width 1048 height 77
click at [656, 612] on textarea "https://www.tui.co.uk/sitemap/sitemap.xml" at bounding box center [933, 647] width 1048 height 77
paste textarea "https://www.tui.co.uk/holidays/weather/tui_destination-sitemap.xml"
type textarea "https://www.tui.co.uk/sitemap/sitemap.xml https://www.tui.co.uk/holidays/weathe…"
click at [813, 753] on input "Save & Back to Project" at bounding box center [844, 760] width 112 height 23
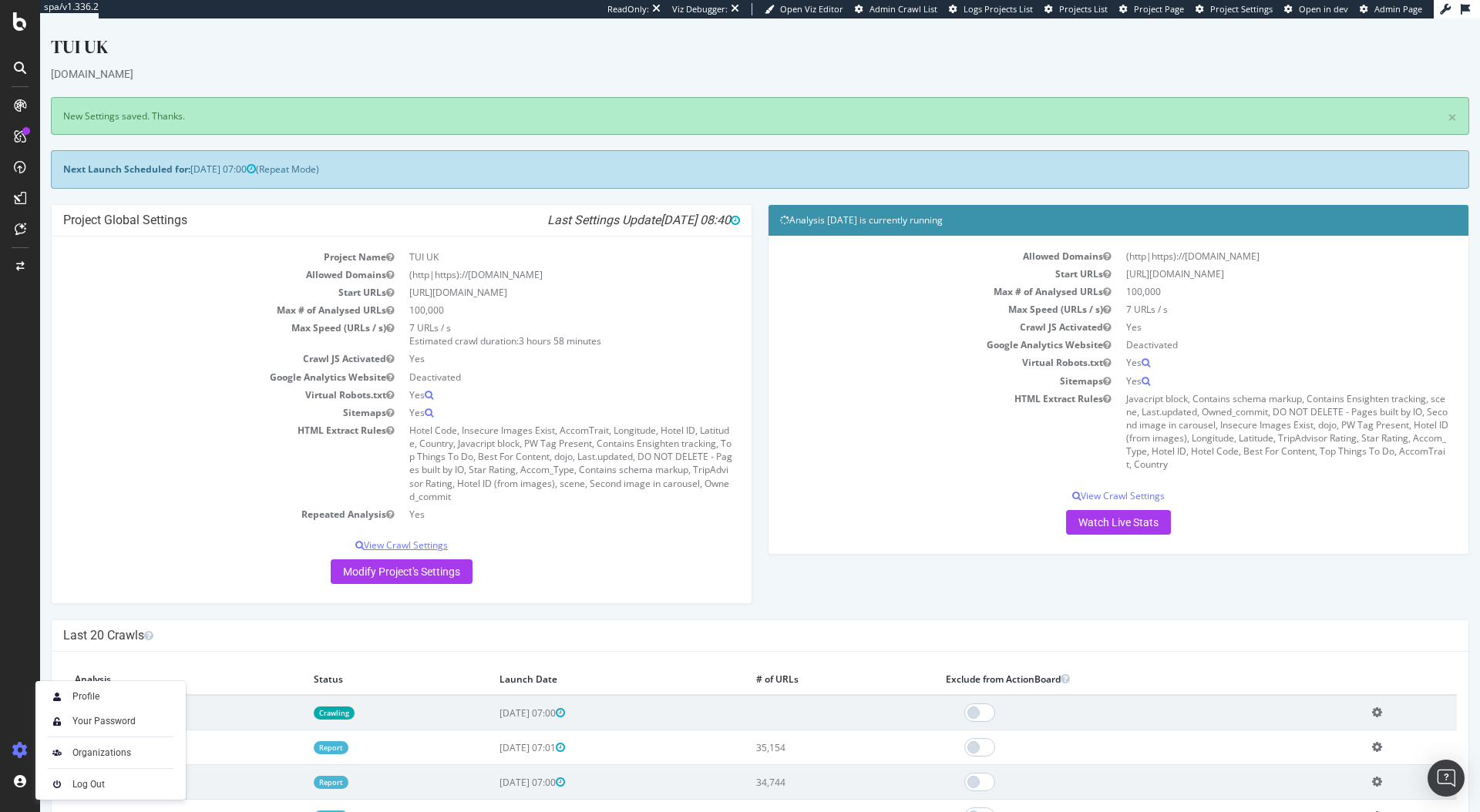
click at [399, 549] on p "View Crawl Settings" at bounding box center [401, 544] width 676 height 13
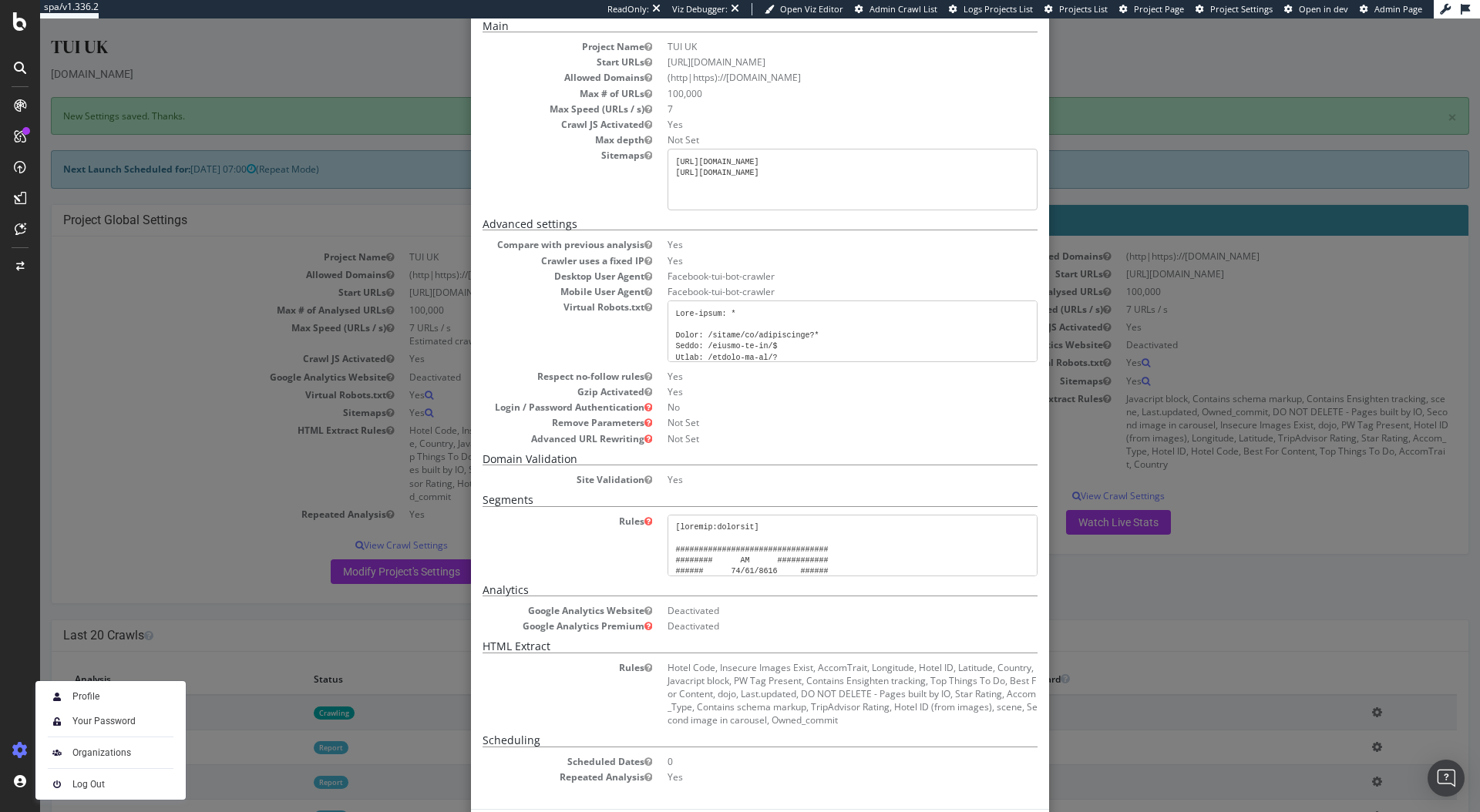
scroll to position [150, 0]
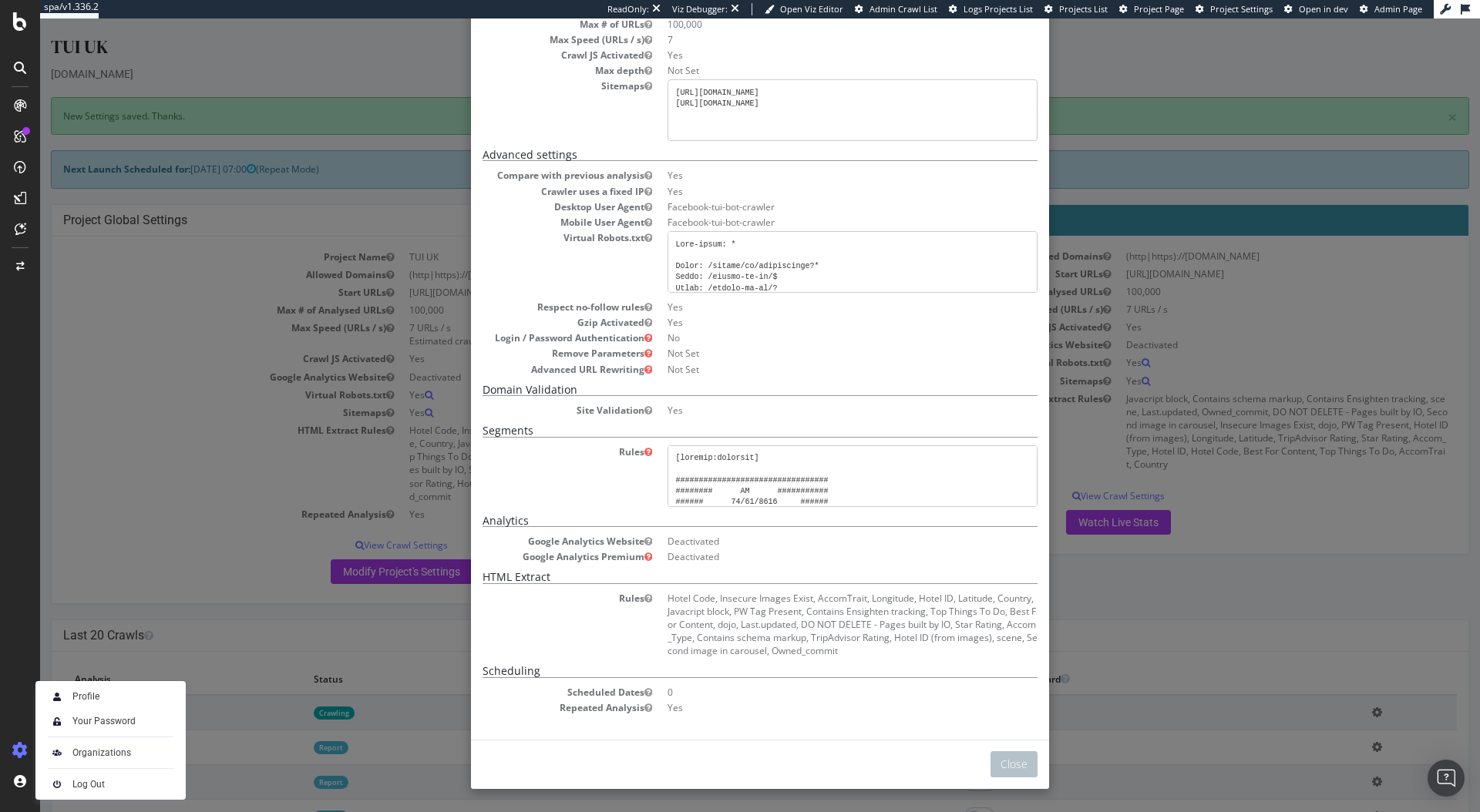
drag, startPoint x: 1206, startPoint y: 71, endPoint x: 1010, endPoint y: 76, distance: 196.1
click at [1203, 71] on div "× Close Project Settings Main Project Name TUI UK Start URLs https://www.tui.co…" at bounding box center [760, 415] width 1440 height 793
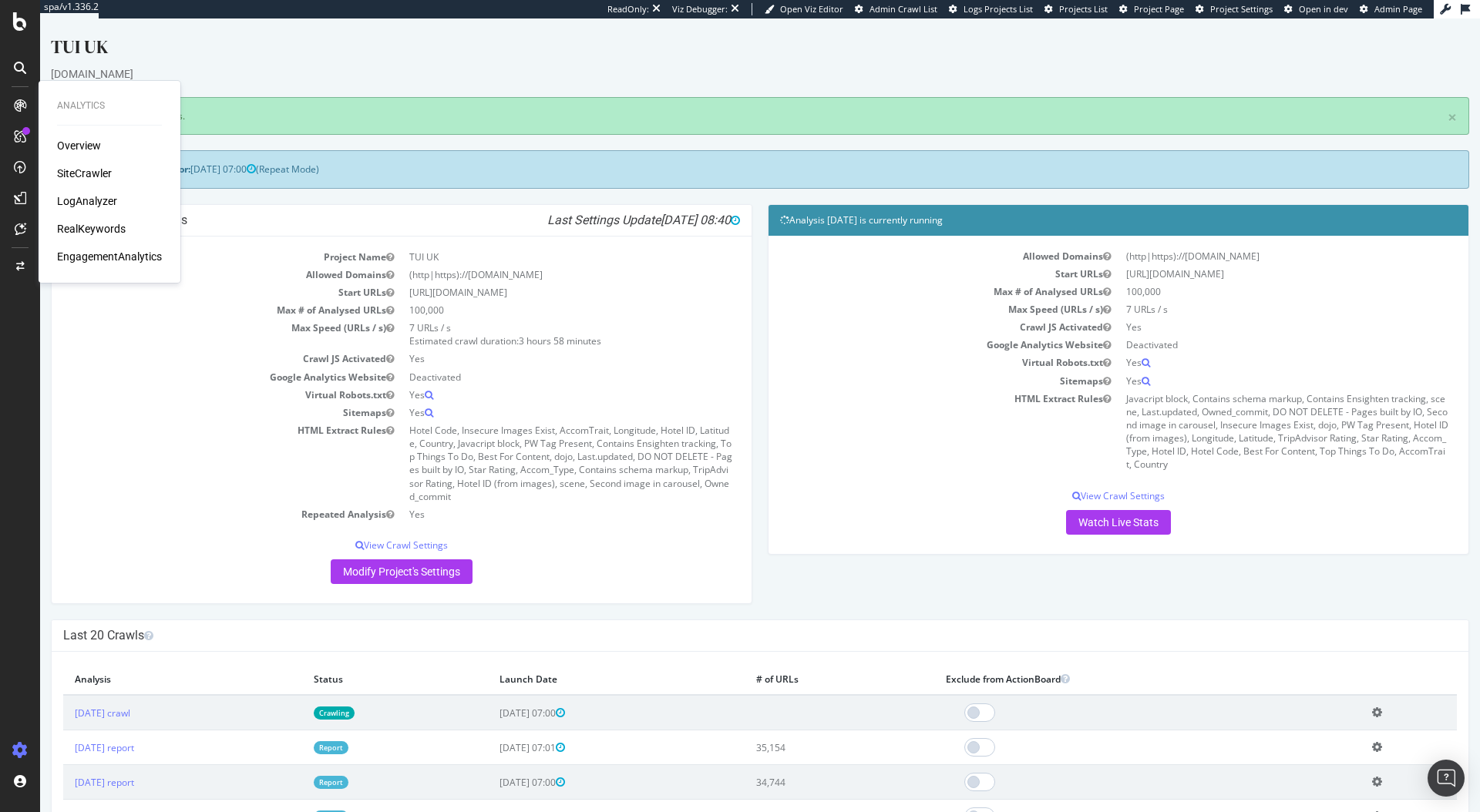
click at [69, 168] on div "SiteCrawler" at bounding box center [84, 174] width 55 height 15
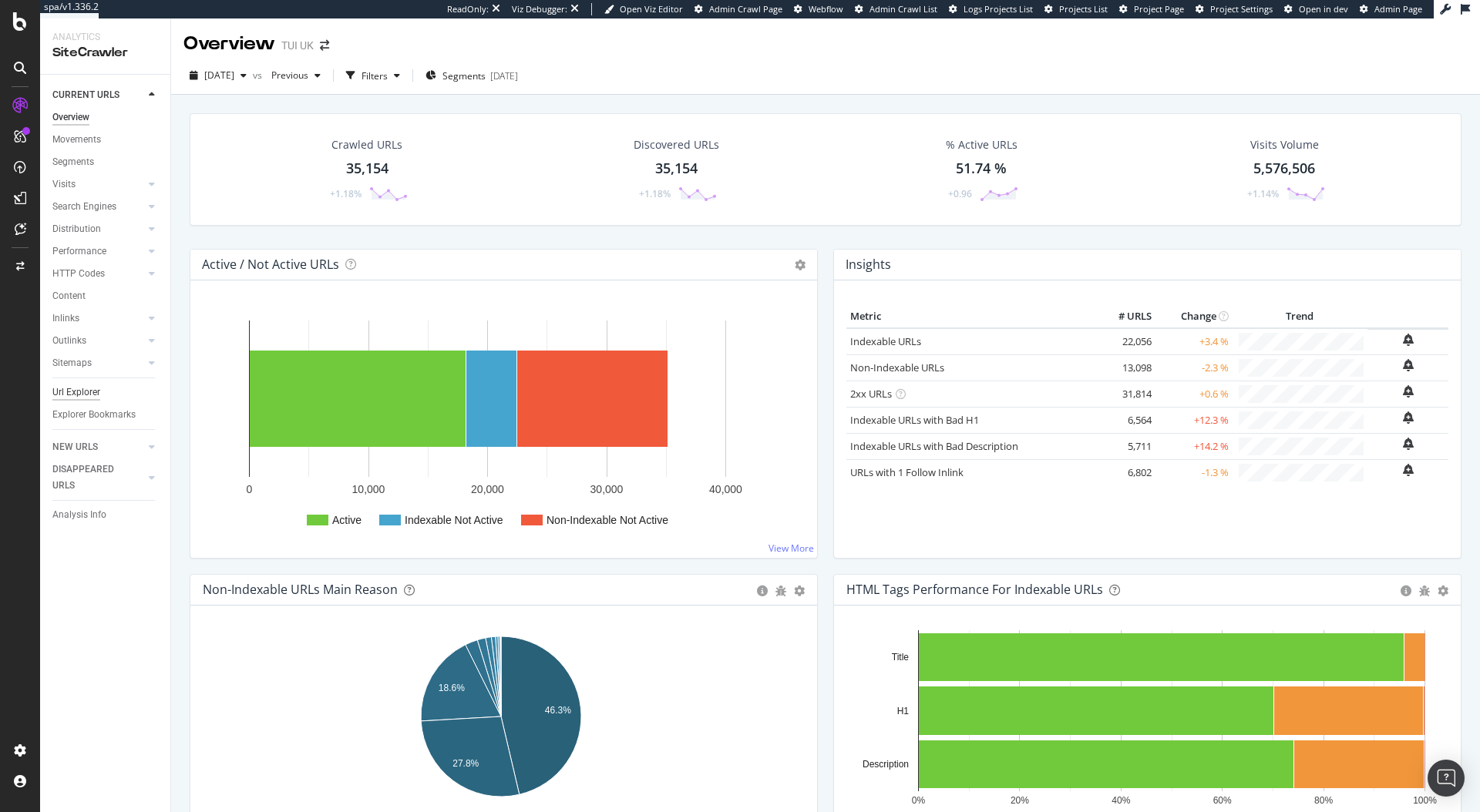
click at [69, 390] on div "Url Explorer" at bounding box center [77, 392] width 48 height 16
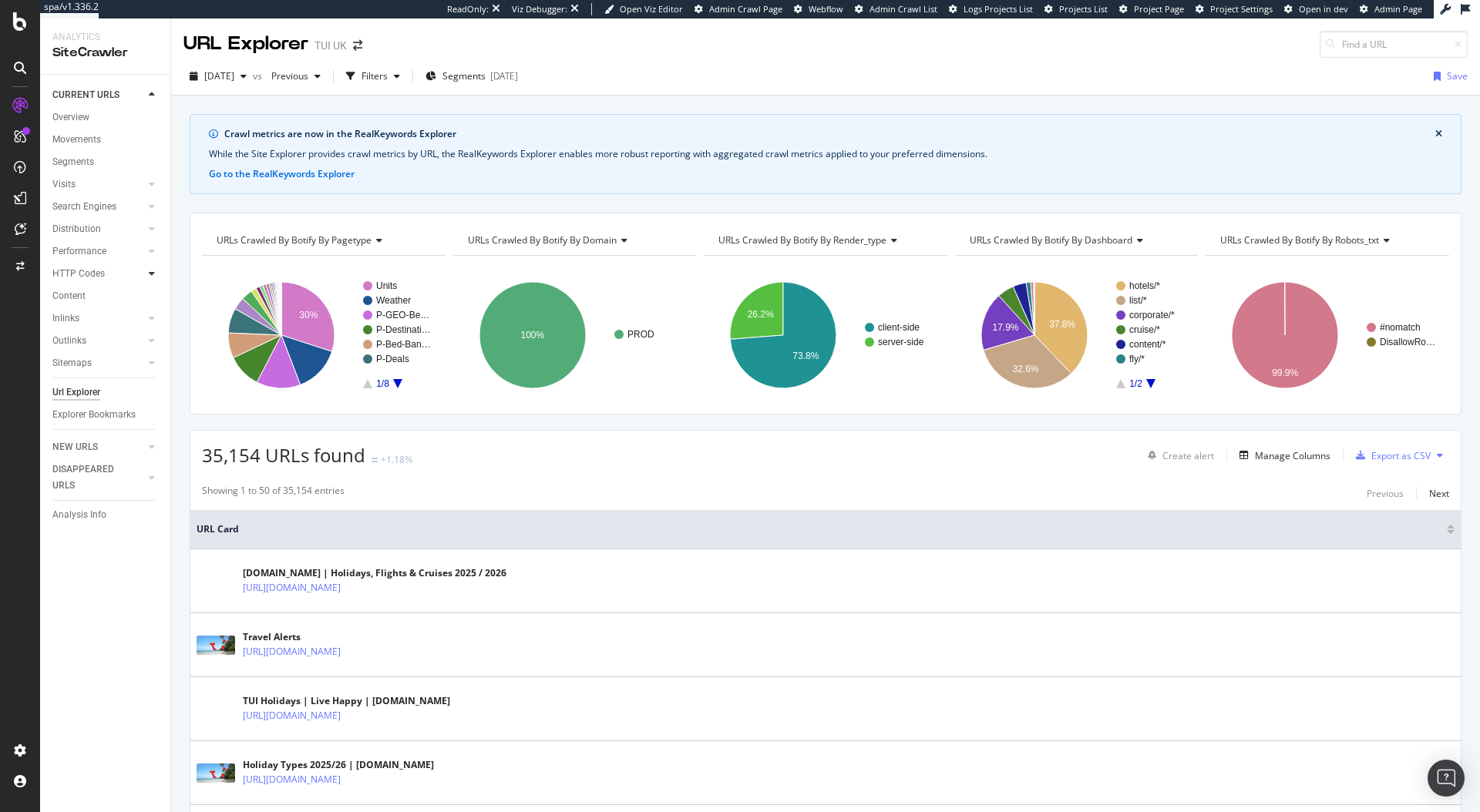
click at [149, 275] on icon at bounding box center [151, 274] width 6 height 9
click at [78, 341] on div "Insights" at bounding box center [76, 341] width 34 height 16
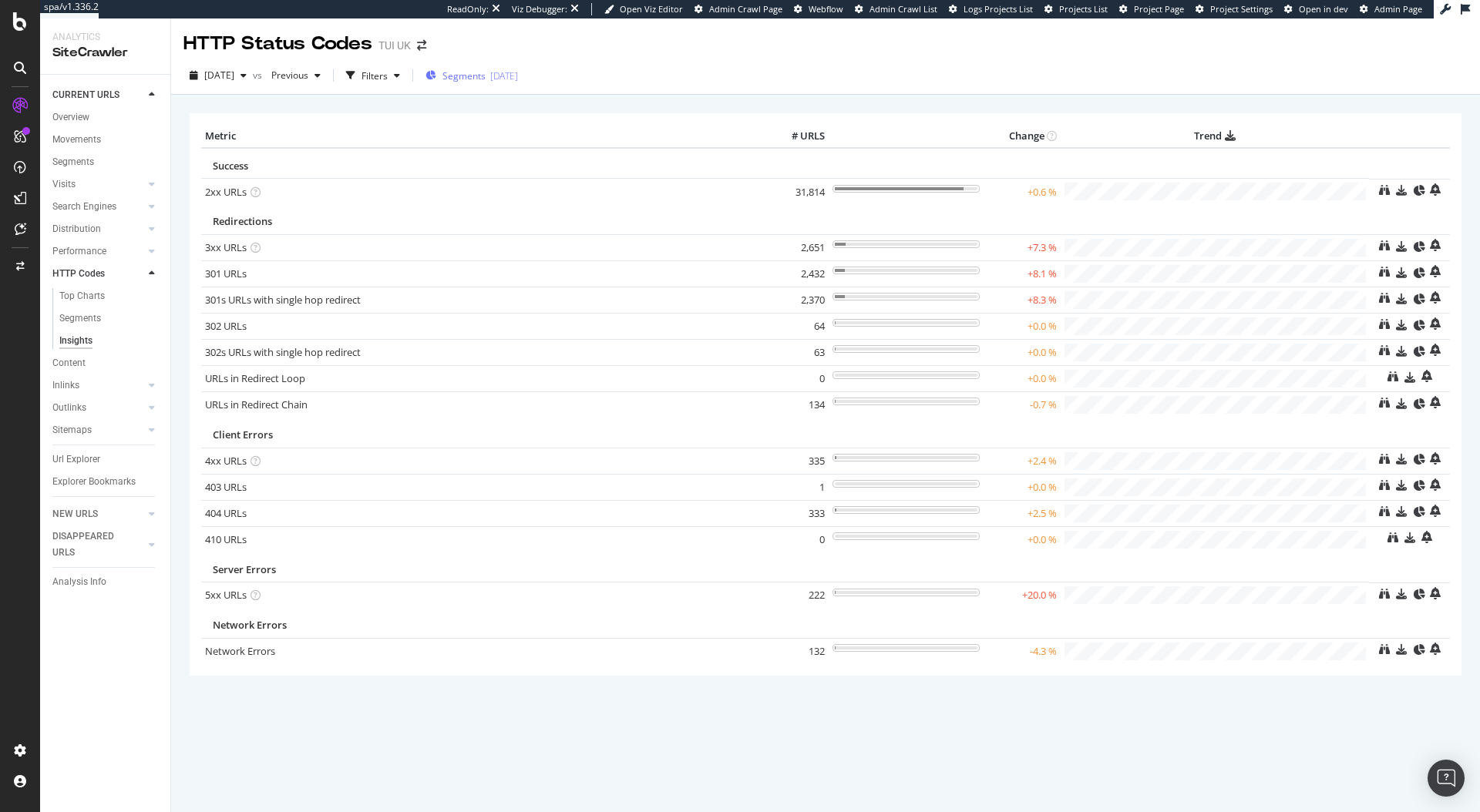
click at [485, 75] on span "Segments" at bounding box center [464, 76] width 43 height 13
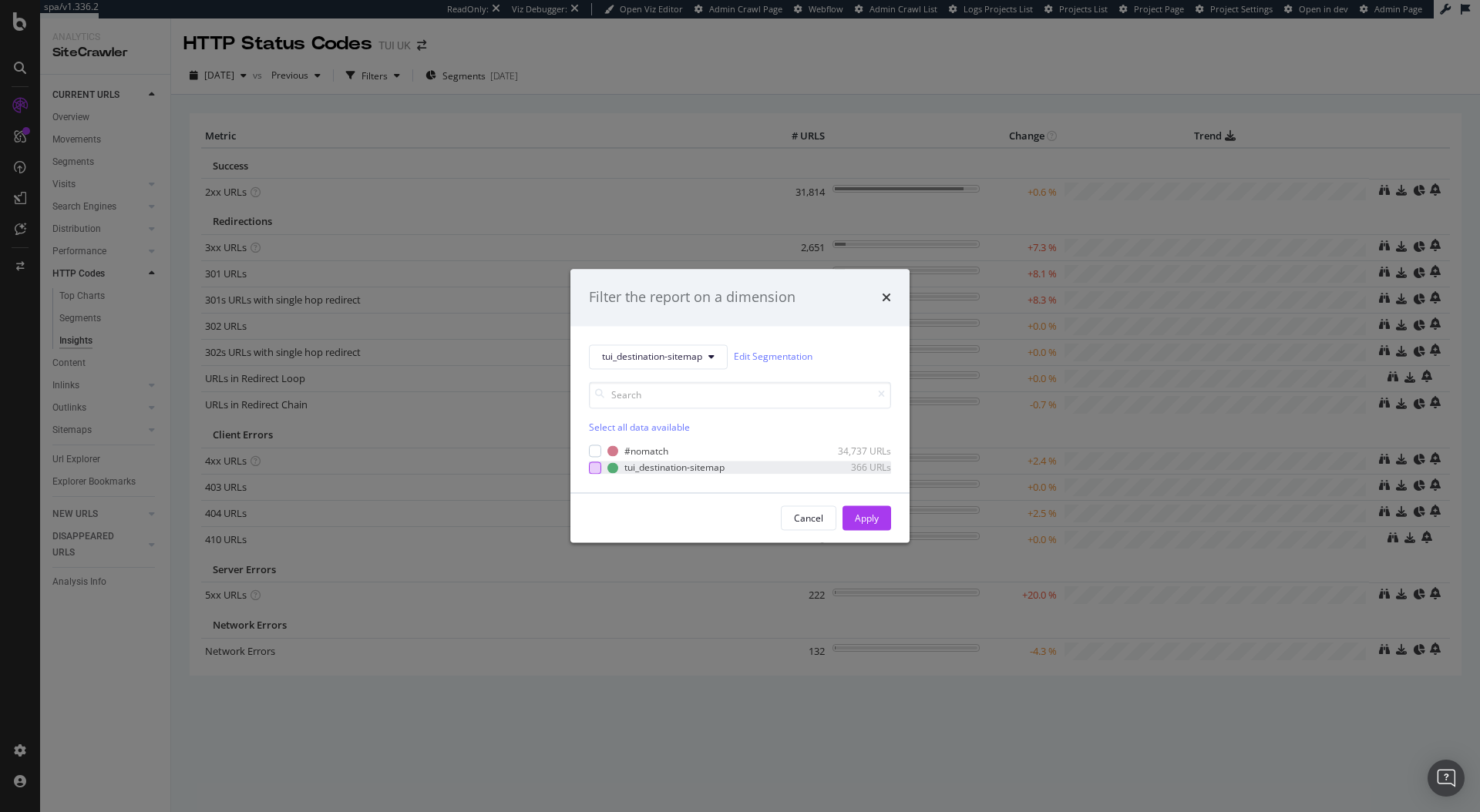
click at [590, 469] on div "modal" at bounding box center [595, 467] width 12 height 12
click at [850, 514] on button "Apply" at bounding box center [866, 518] width 48 height 25
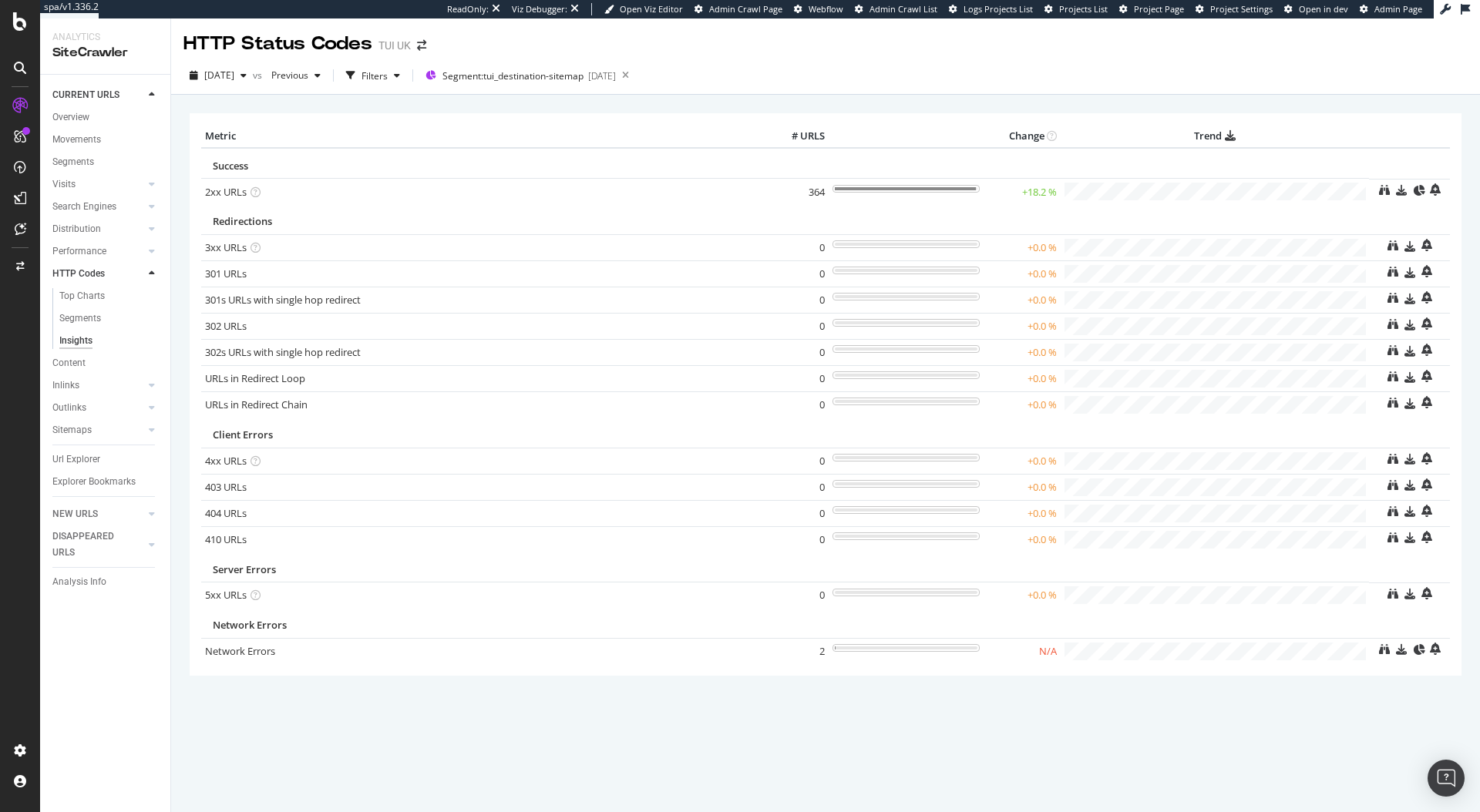
click at [1297, 102] on div "× Metric # URLS Change Trend Success 2xx URLs × Close Chart - API Requests List…" at bounding box center [825, 415] width 1272 height 627
click at [1104, 79] on div "2025 Aug. 18th vs Previous Filters Segment: tui_destination-sitemap 2025-08-18" at bounding box center [825, 78] width 1309 height 31
click at [778, 81] on div "2025 Aug. 18th vs Previous Filters Segment: tui_destination-sitemap 2025-08-18" at bounding box center [825, 78] width 1309 height 31
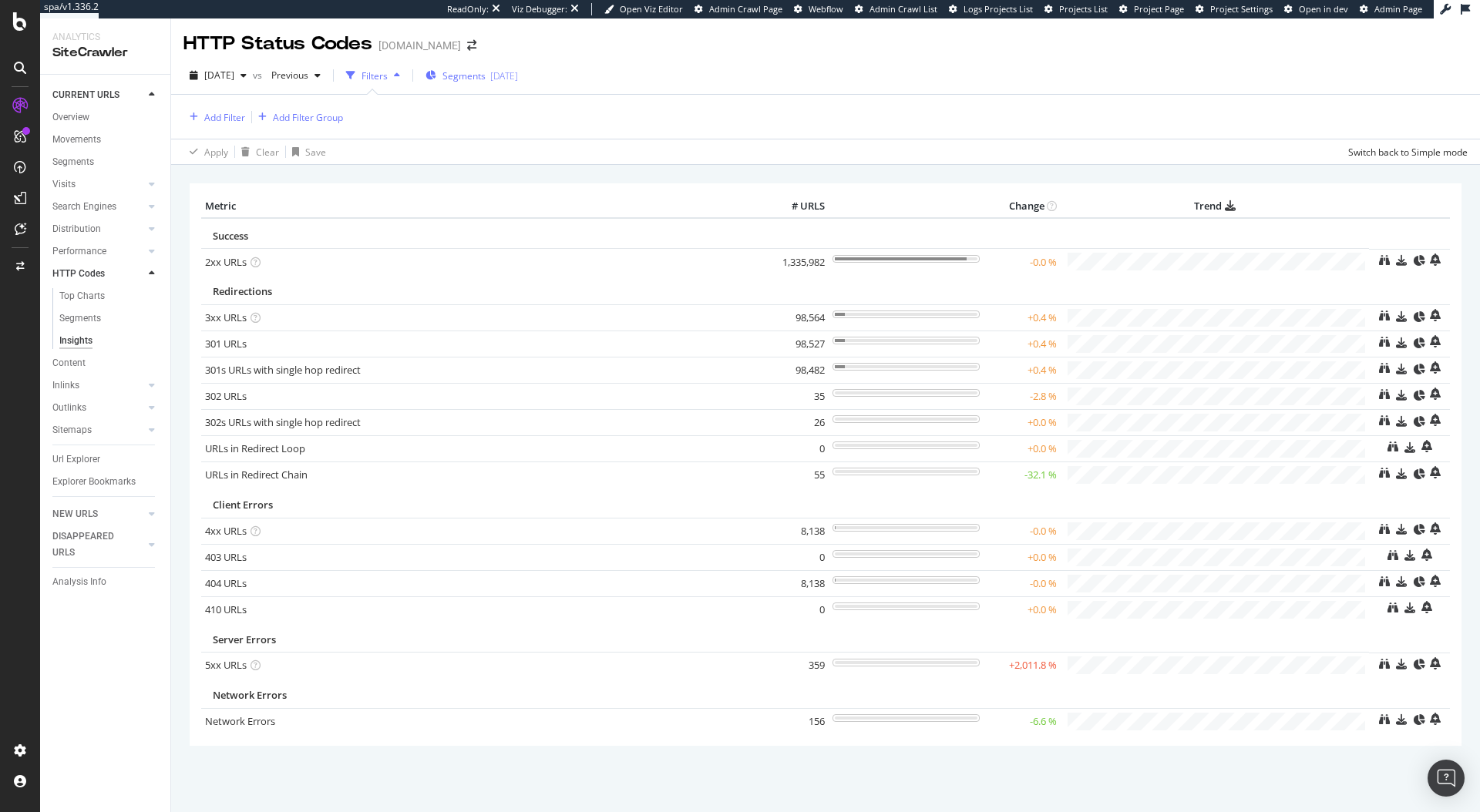
click at [485, 71] on span "Segments" at bounding box center [464, 76] width 43 height 13
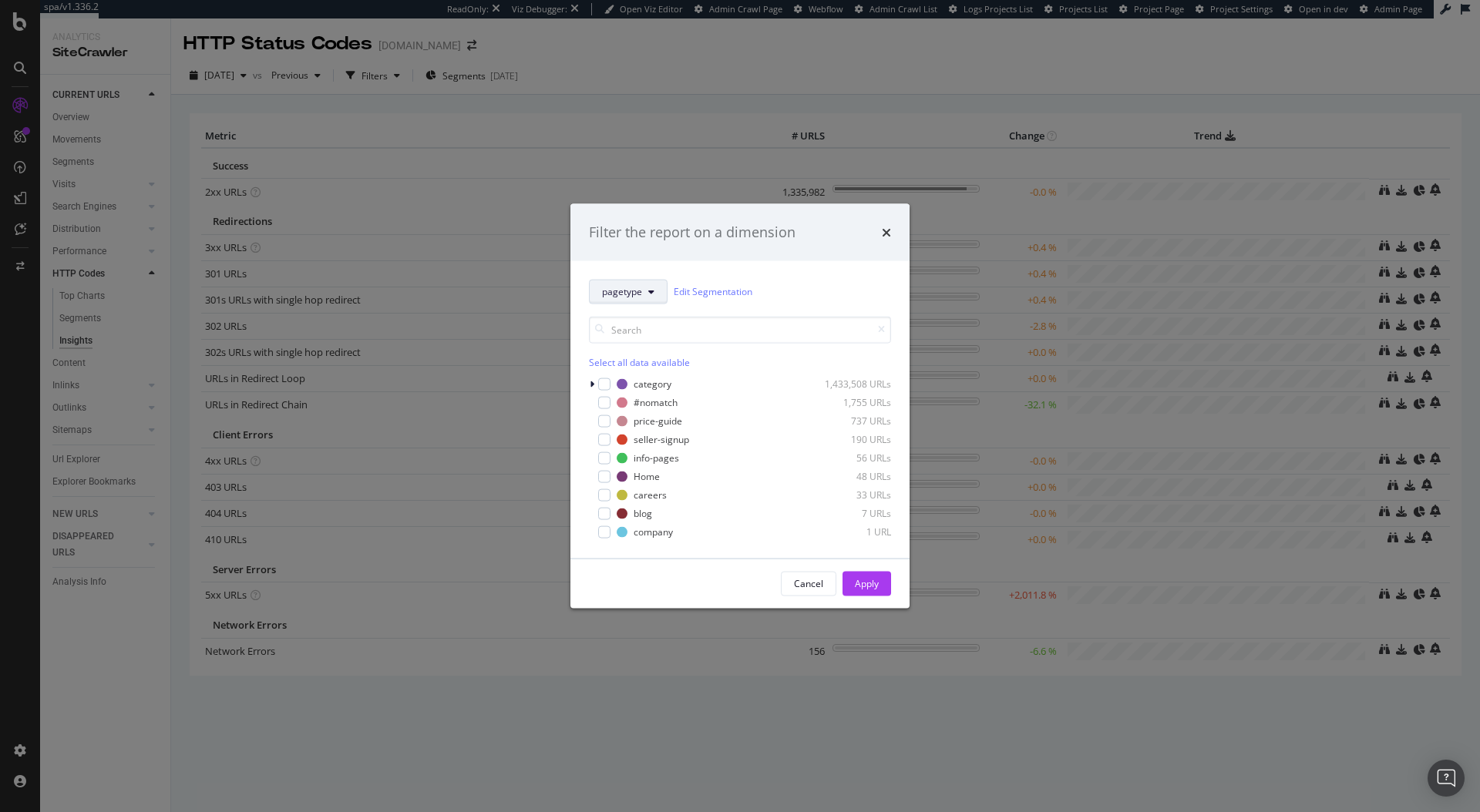
click at [632, 291] on span "pagetype" at bounding box center [621, 291] width 40 height 13
click at [742, 190] on div "Filter the report on a dimension pagetype Edit Segmentation Select all data ava…" at bounding box center [740, 406] width 1480 height 812
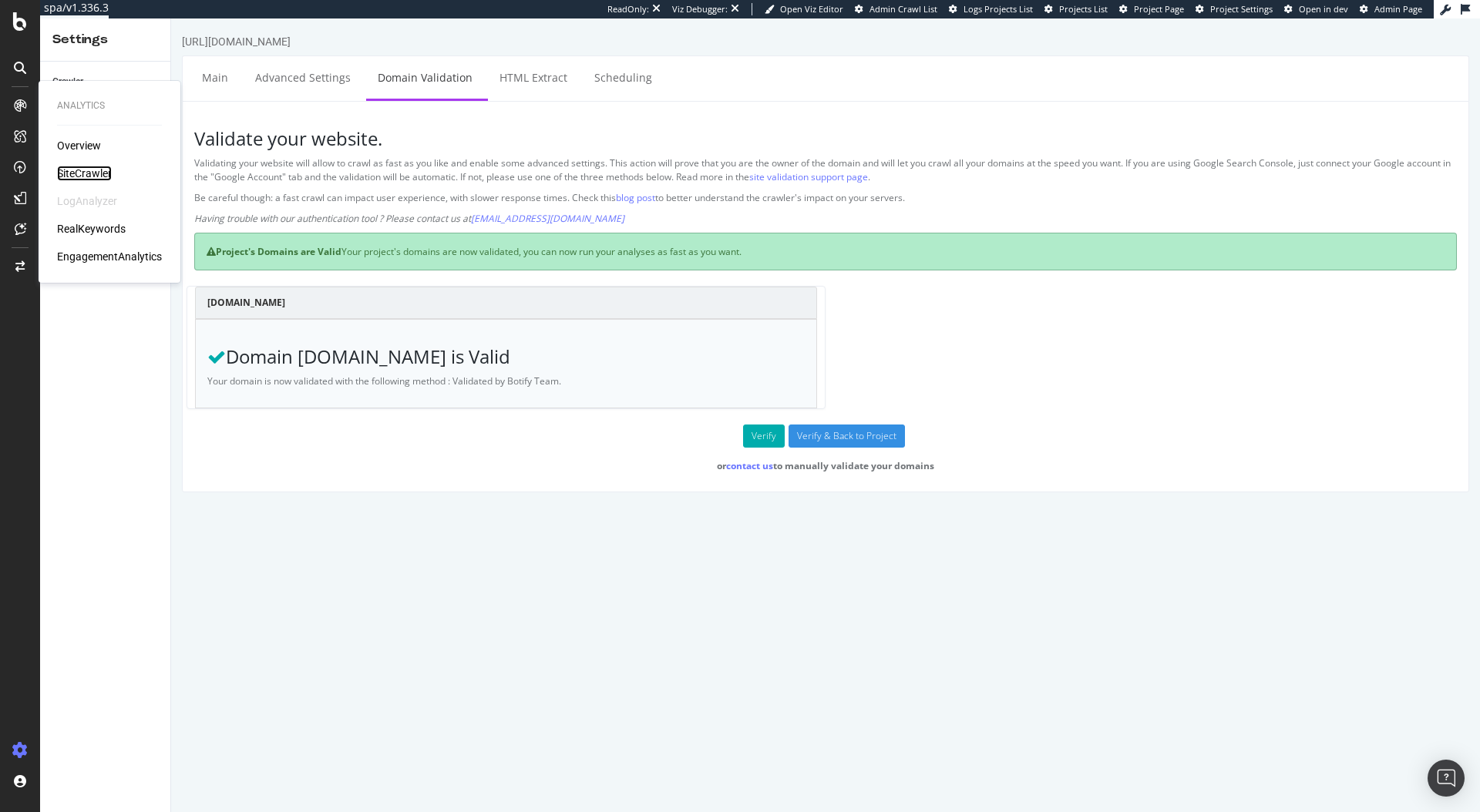
click at [95, 166] on div "SiteCrawler" at bounding box center [84, 174] width 55 height 15
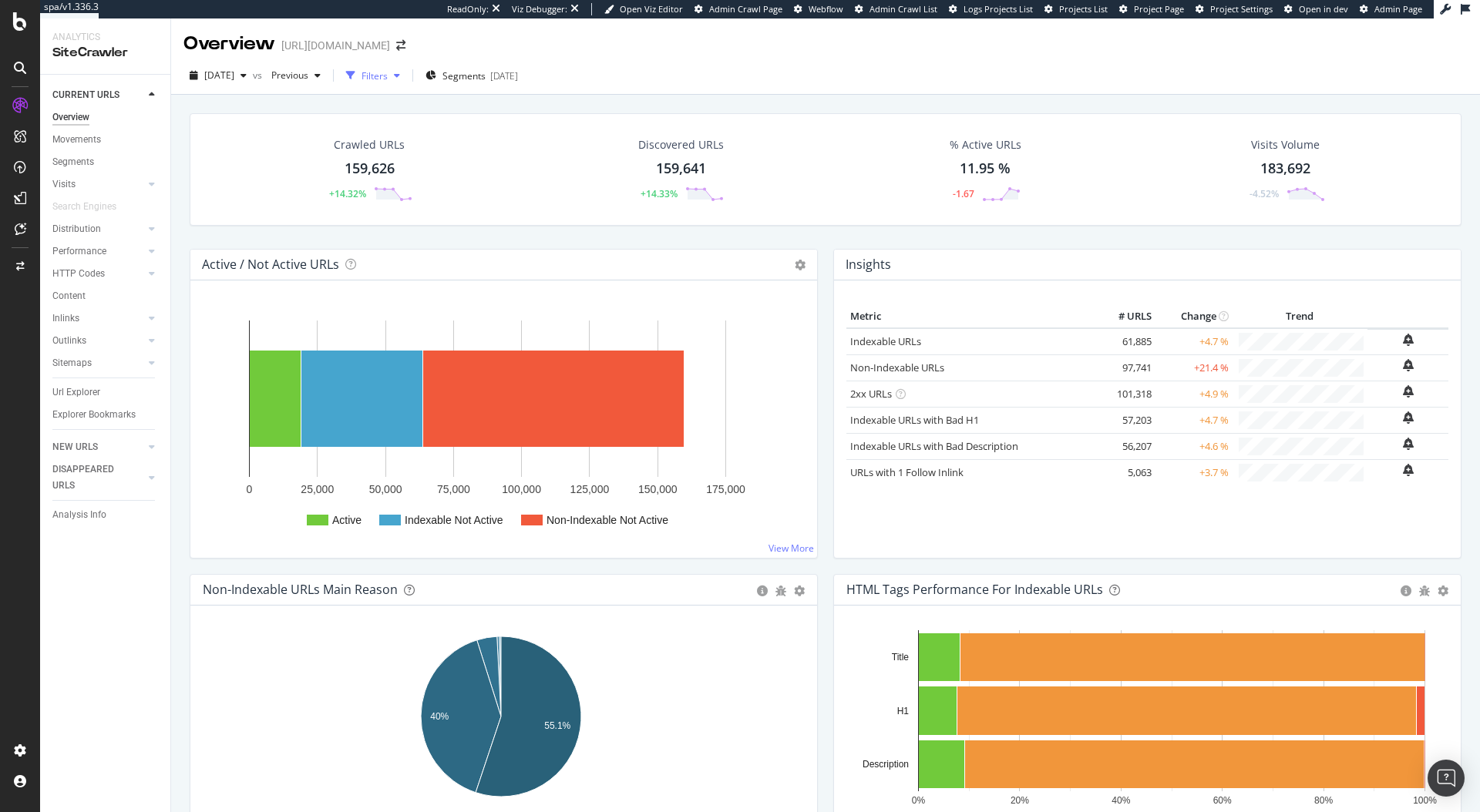
click at [387, 77] on div "Filters" at bounding box center [374, 76] width 26 height 13
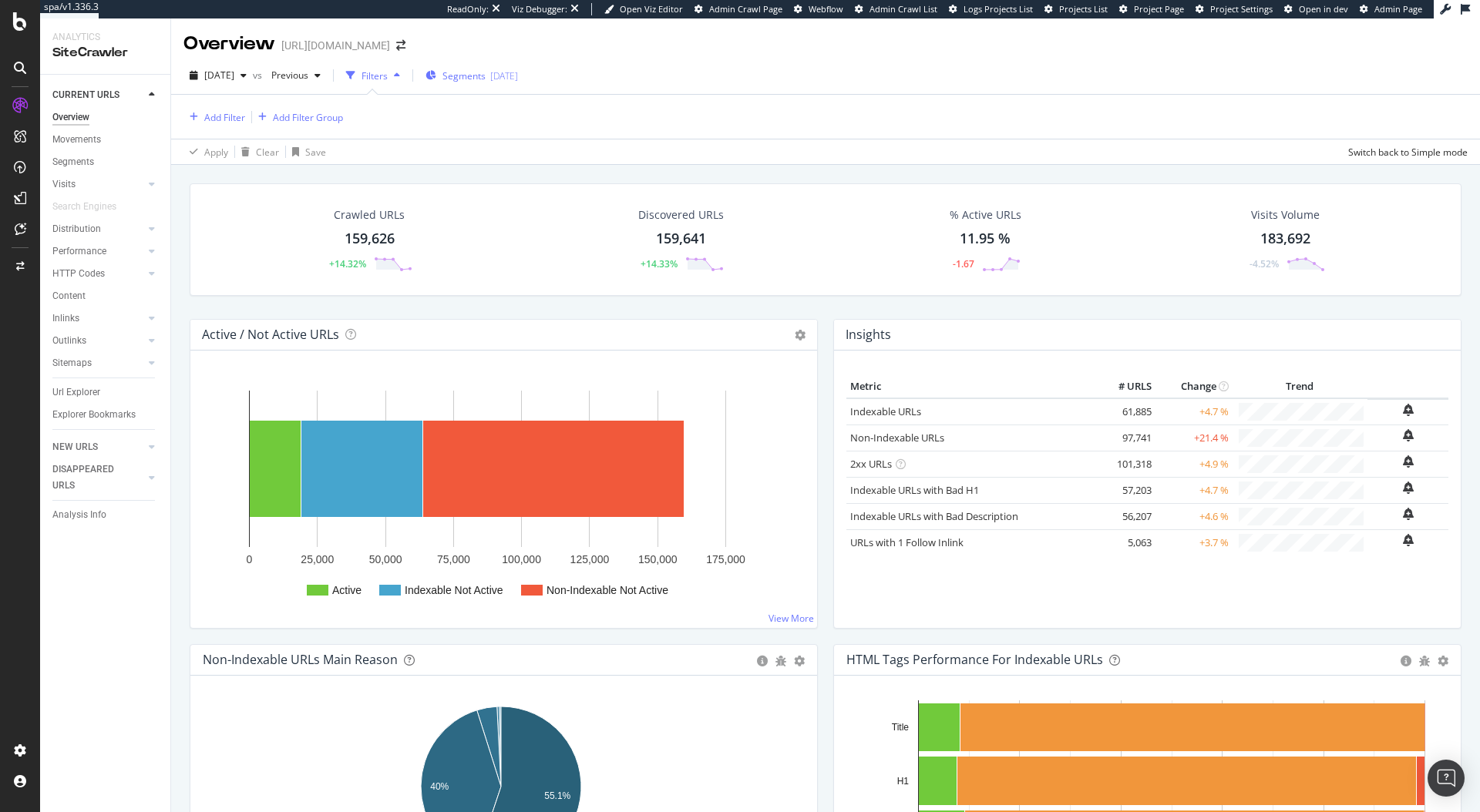
click at [485, 70] on span "Segments" at bounding box center [464, 76] width 43 height 13
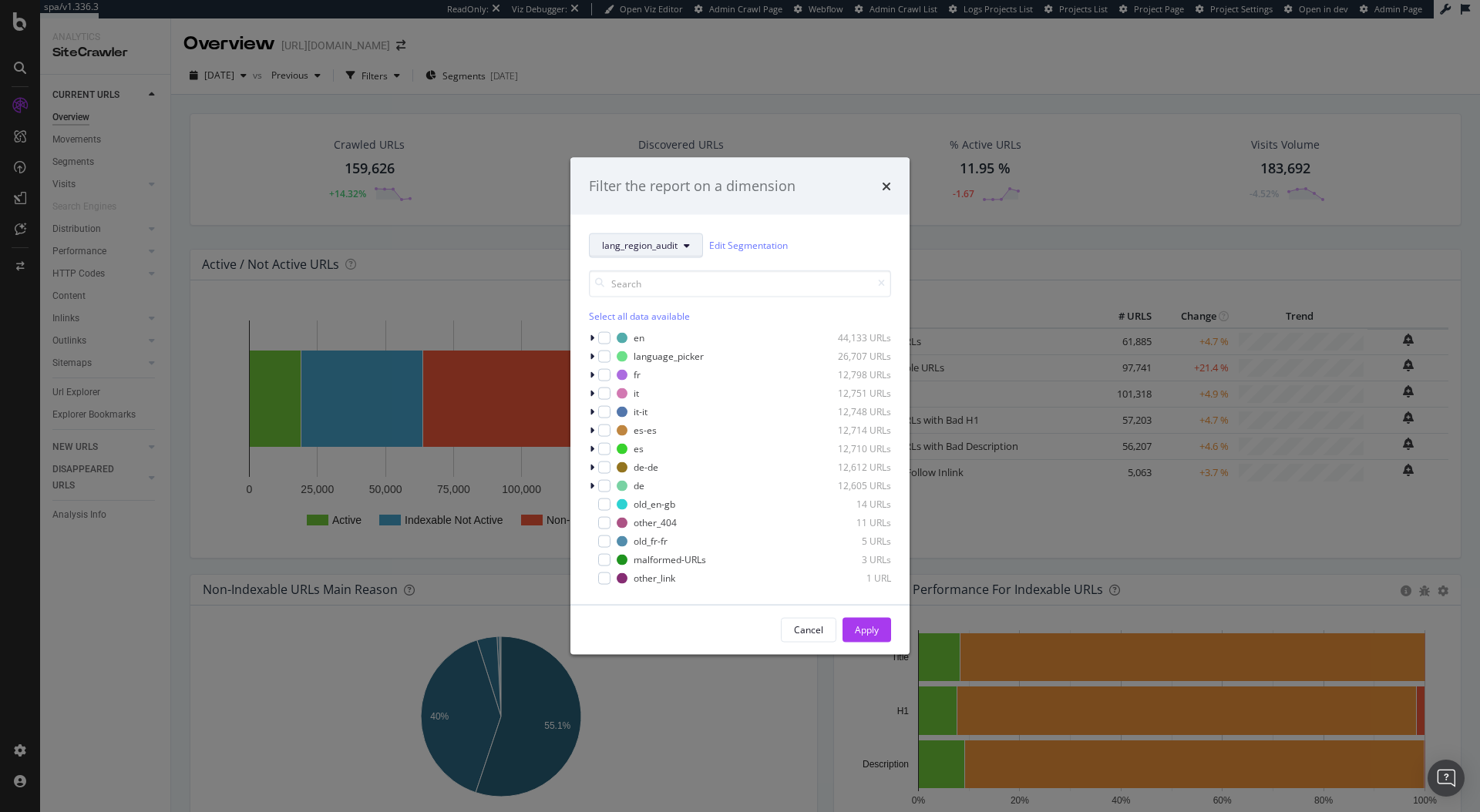
click at [666, 253] on button "lang_region_audit" at bounding box center [645, 244] width 114 height 25
click at [842, 234] on div "lang_region_audit Edit Segmentation" at bounding box center [739, 244] width 302 height 25
click at [592, 354] on icon "modal" at bounding box center [591, 355] width 4 height 9
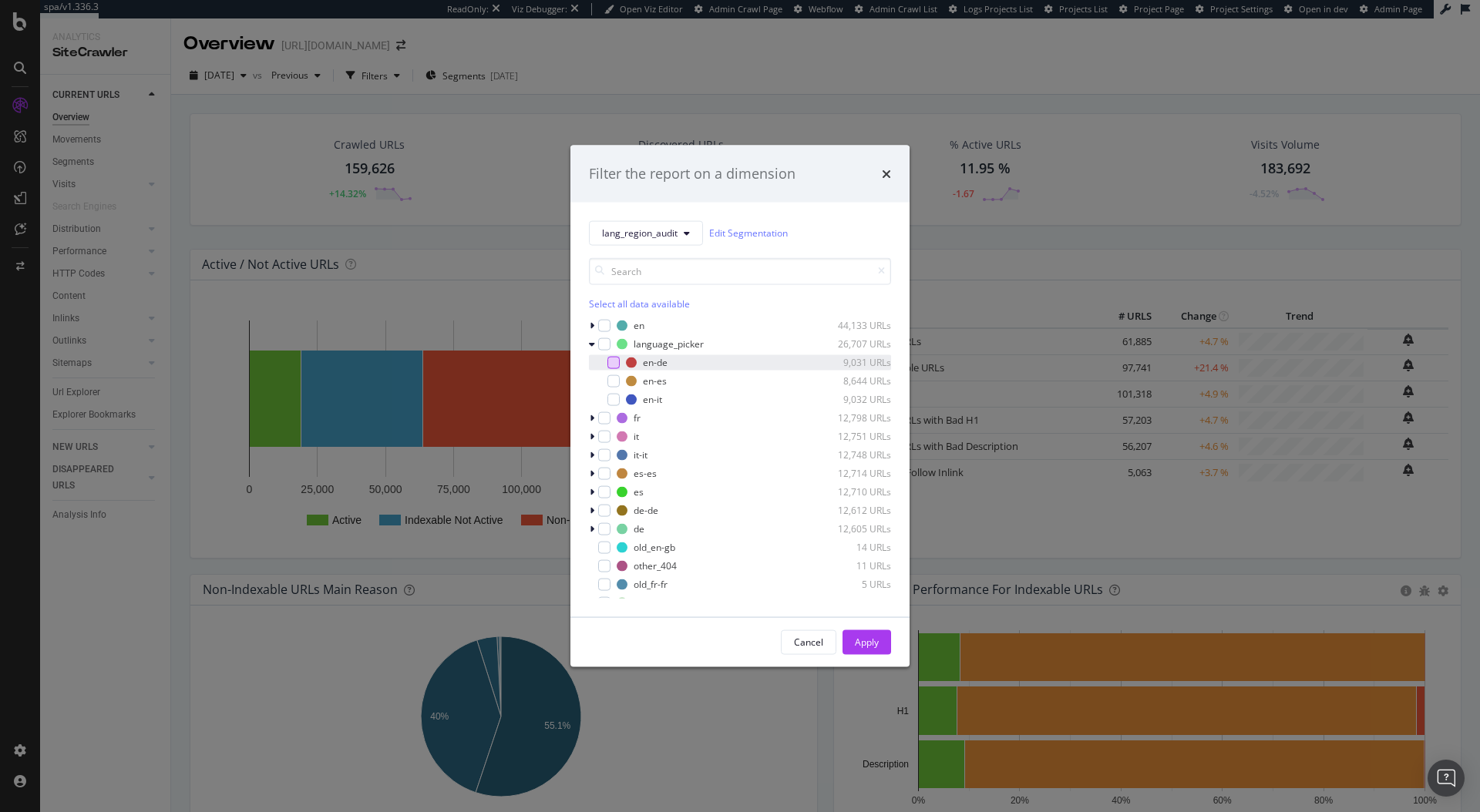
click at [614, 360] on div "modal" at bounding box center [614, 362] width 12 height 12
click at [867, 643] on div "Apply" at bounding box center [866, 642] width 24 height 13
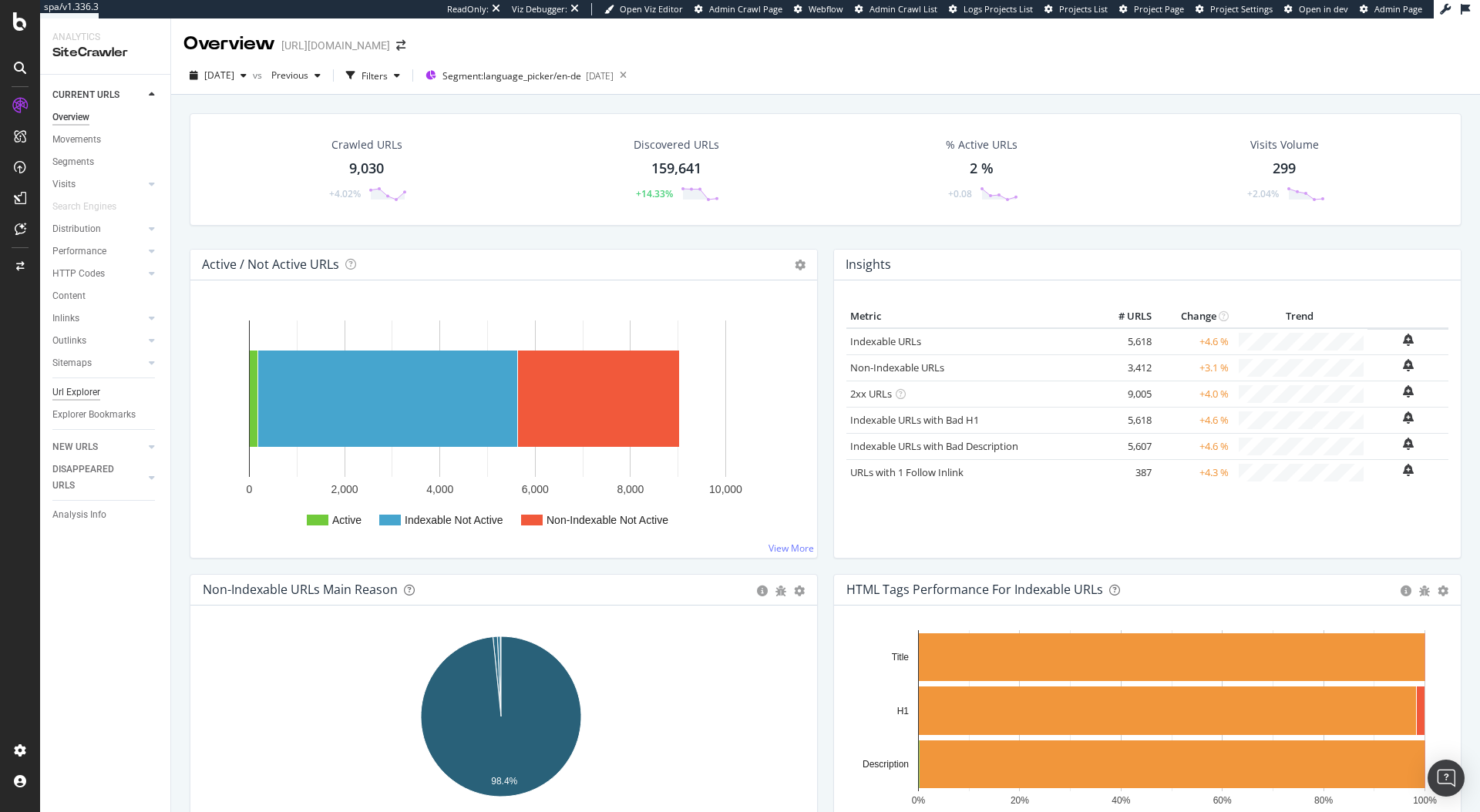
click at [77, 397] on div "Url Explorer" at bounding box center [77, 392] width 48 height 16
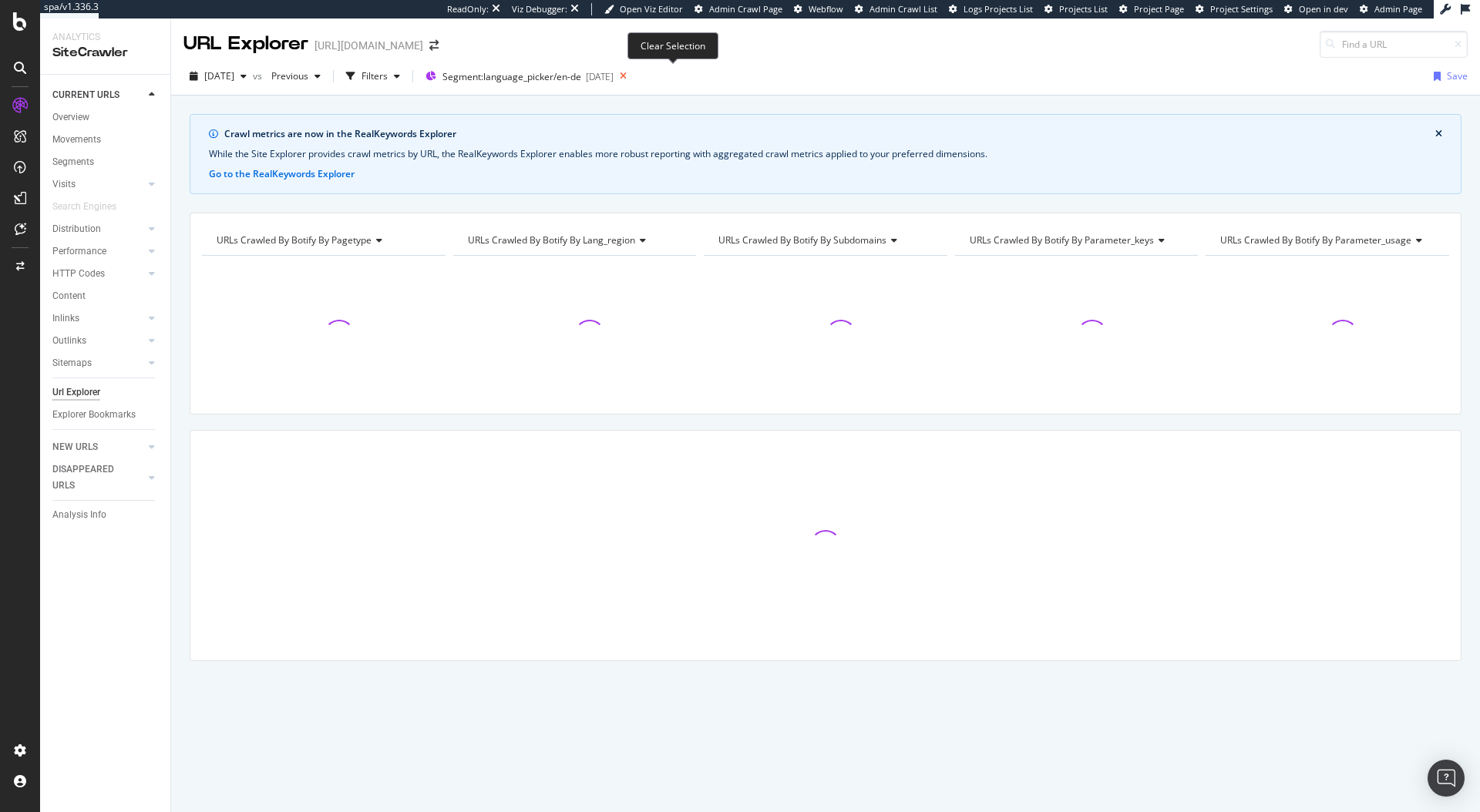
click at [632, 75] on icon at bounding box center [623, 76] width 19 height 22
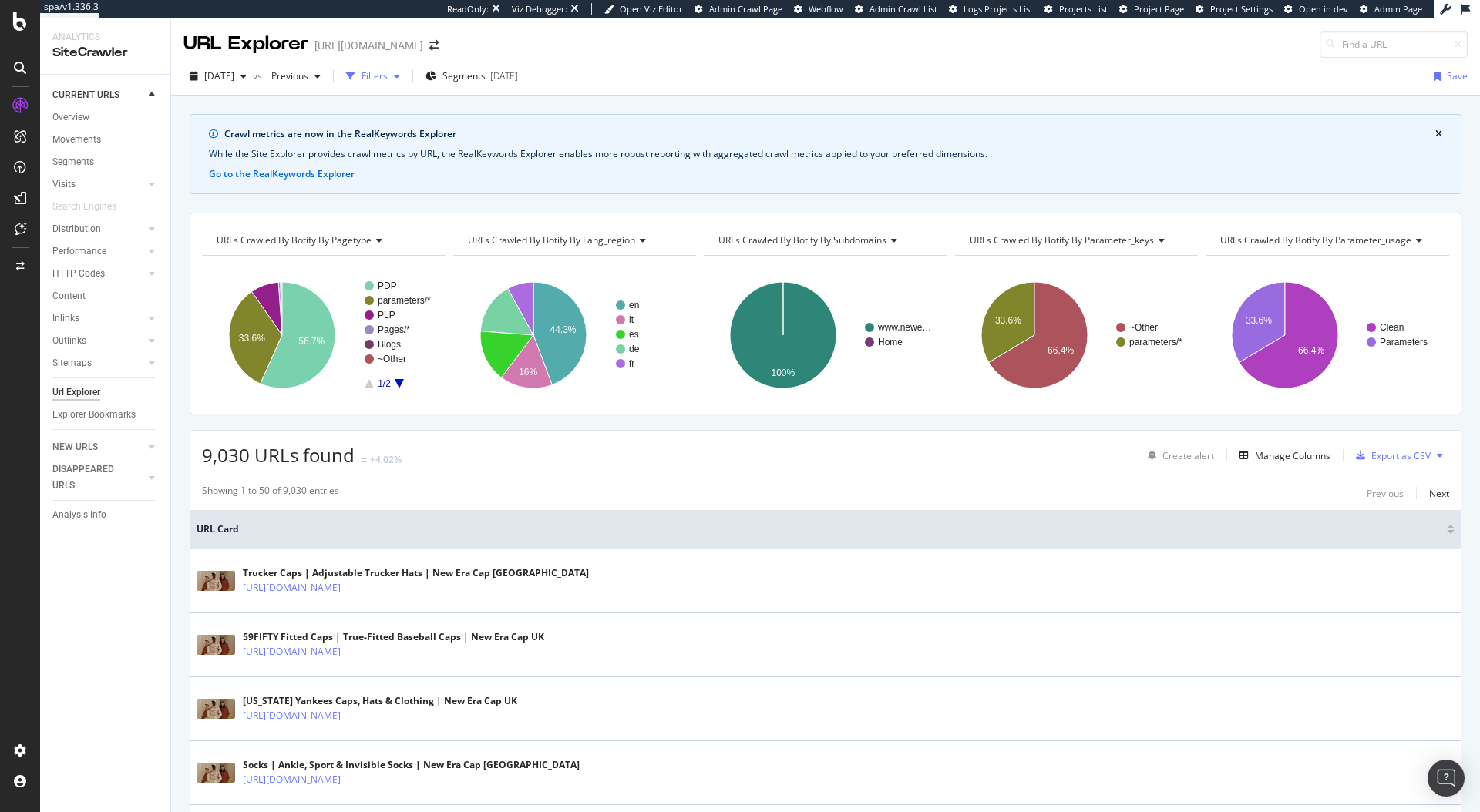
click at [361, 78] on div "button" at bounding box center [350, 76] width 22 height 22
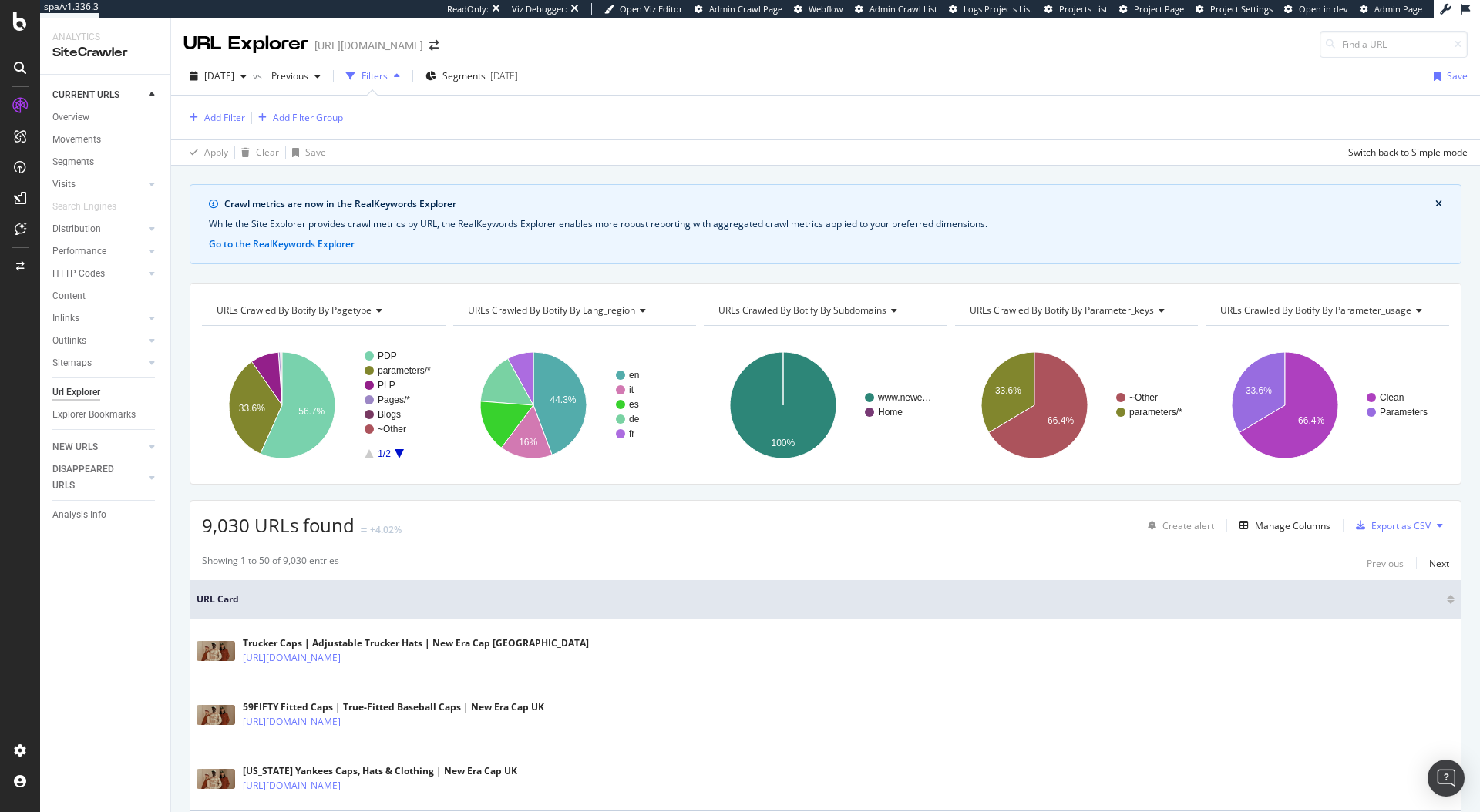
click at [233, 114] on div "Add Filter" at bounding box center [224, 117] width 40 height 13
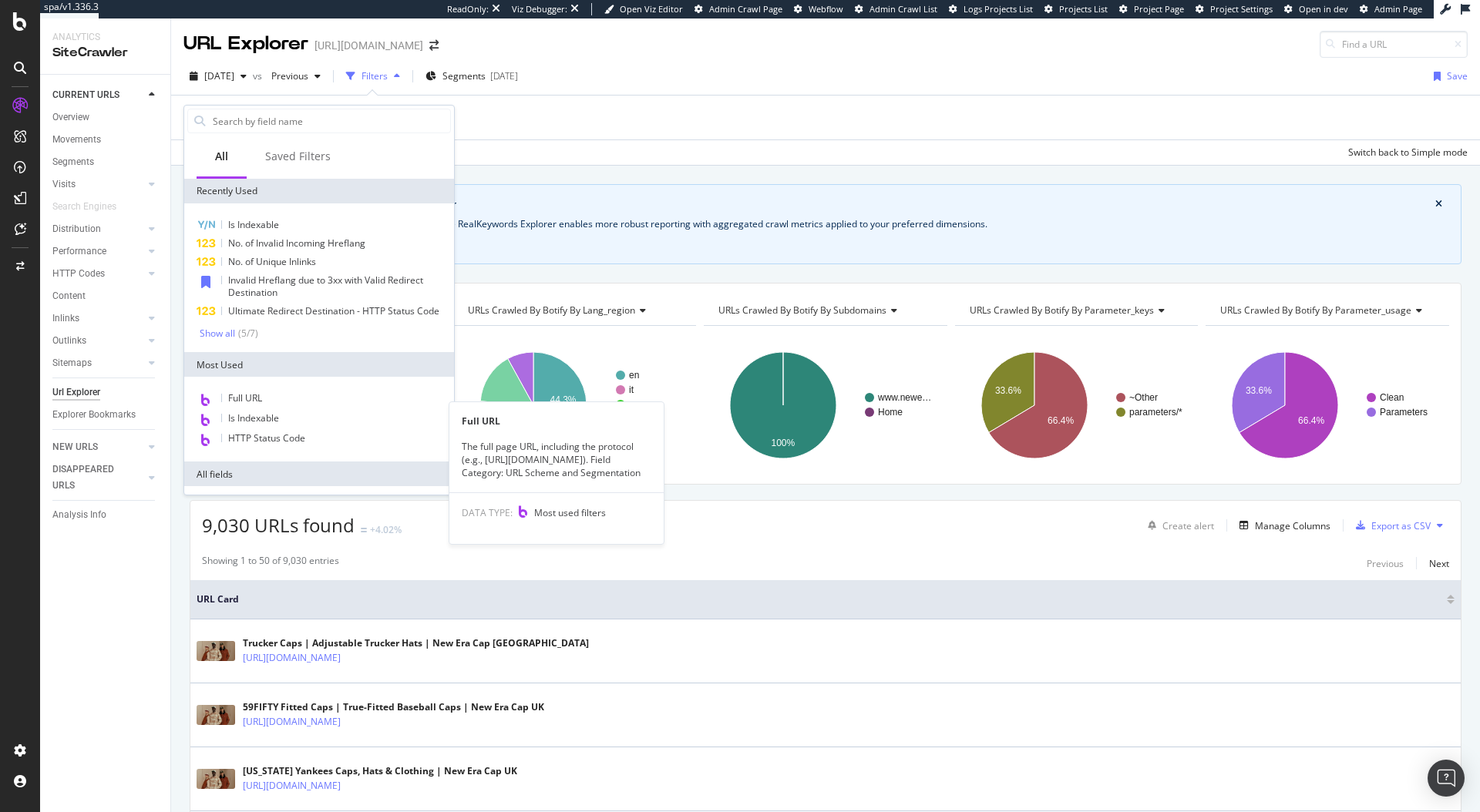
drag, startPoint x: 250, startPoint y: 417, endPoint x: 257, endPoint y: 409, distance: 10.6
click at [250, 404] on span "Full URL" at bounding box center [244, 397] width 34 height 13
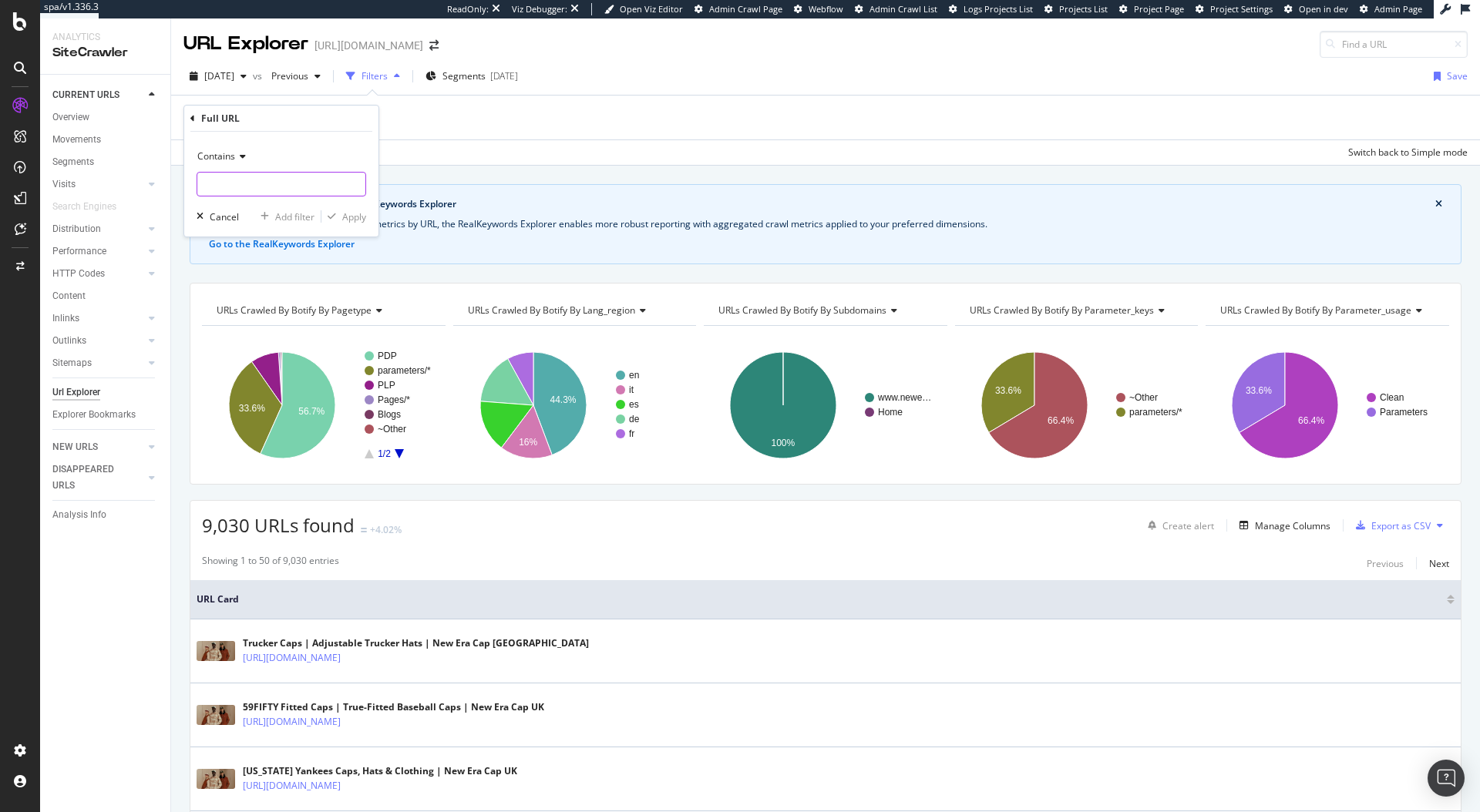
click at [277, 180] on input "text" at bounding box center [281, 184] width 168 height 25
type input "/en-de/"
click at [358, 218] on div "Apply" at bounding box center [355, 217] width 24 height 13
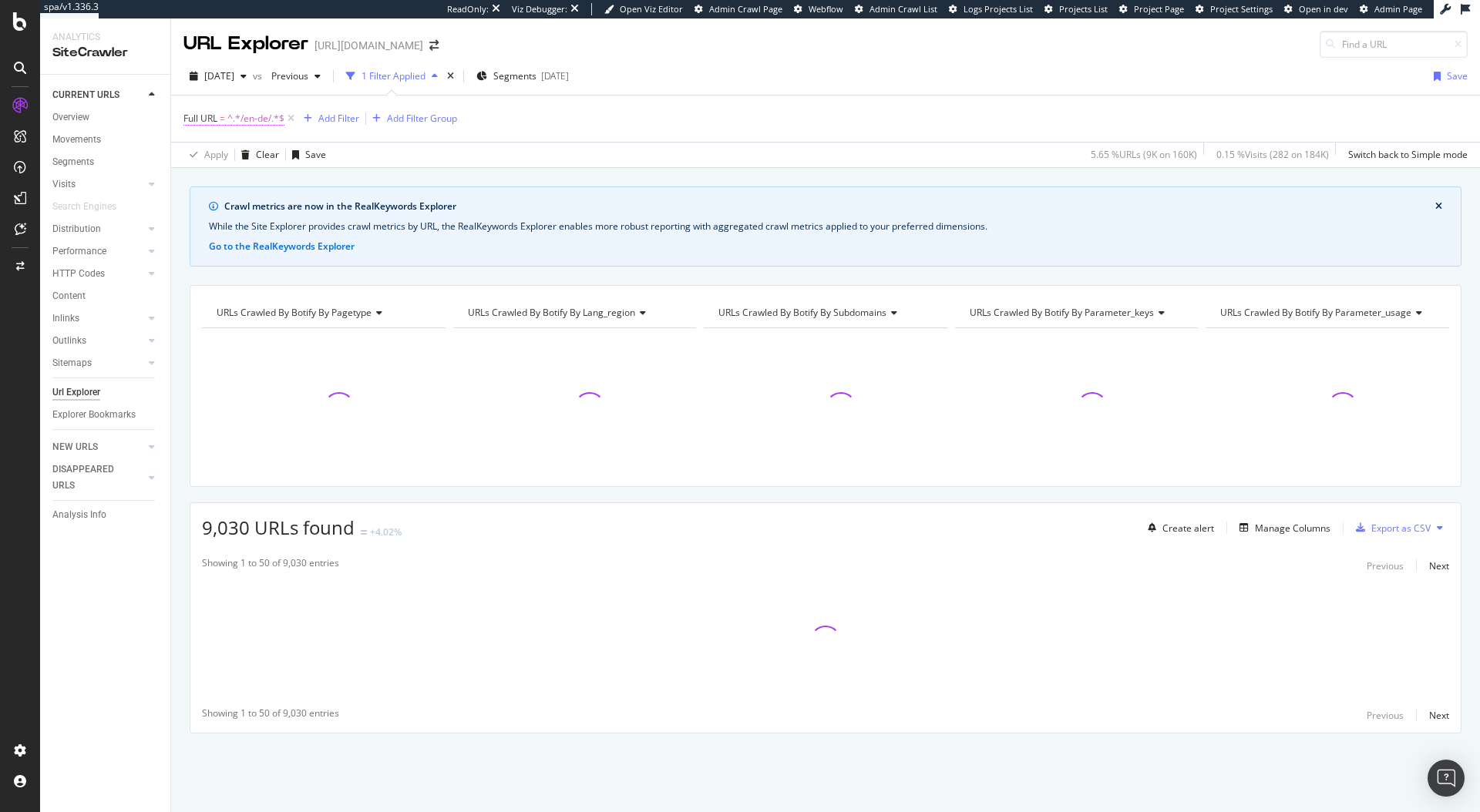
click at [248, 119] on span "^.*/en-de/.*$" at bounding box center [256, 118] width 57 height 22
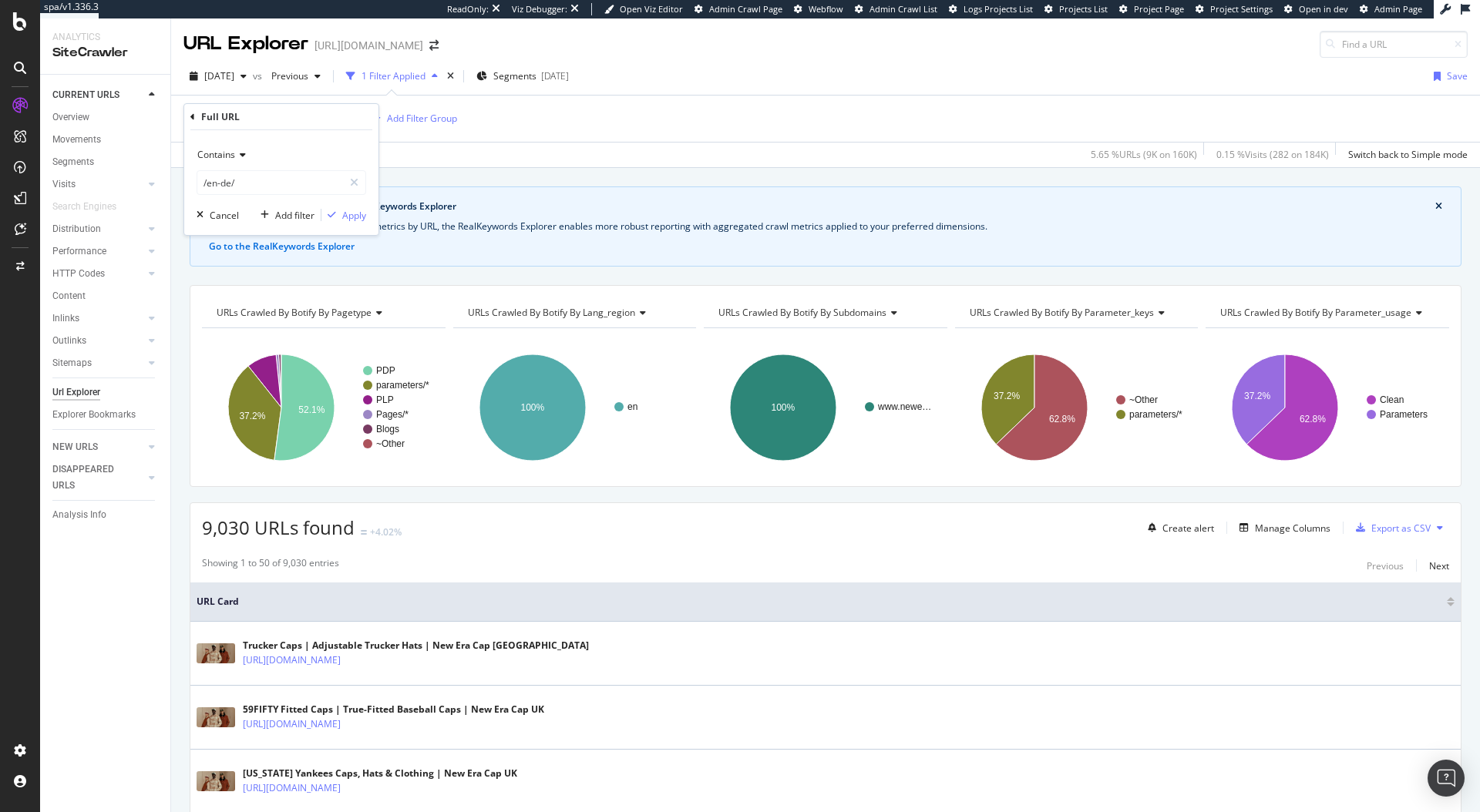
click at [584, 130] on div "Full URL = ^.*/en-de/.*$ Add Filter Add Filter Group" at bounding box center [825, 119] width 1284 height 46
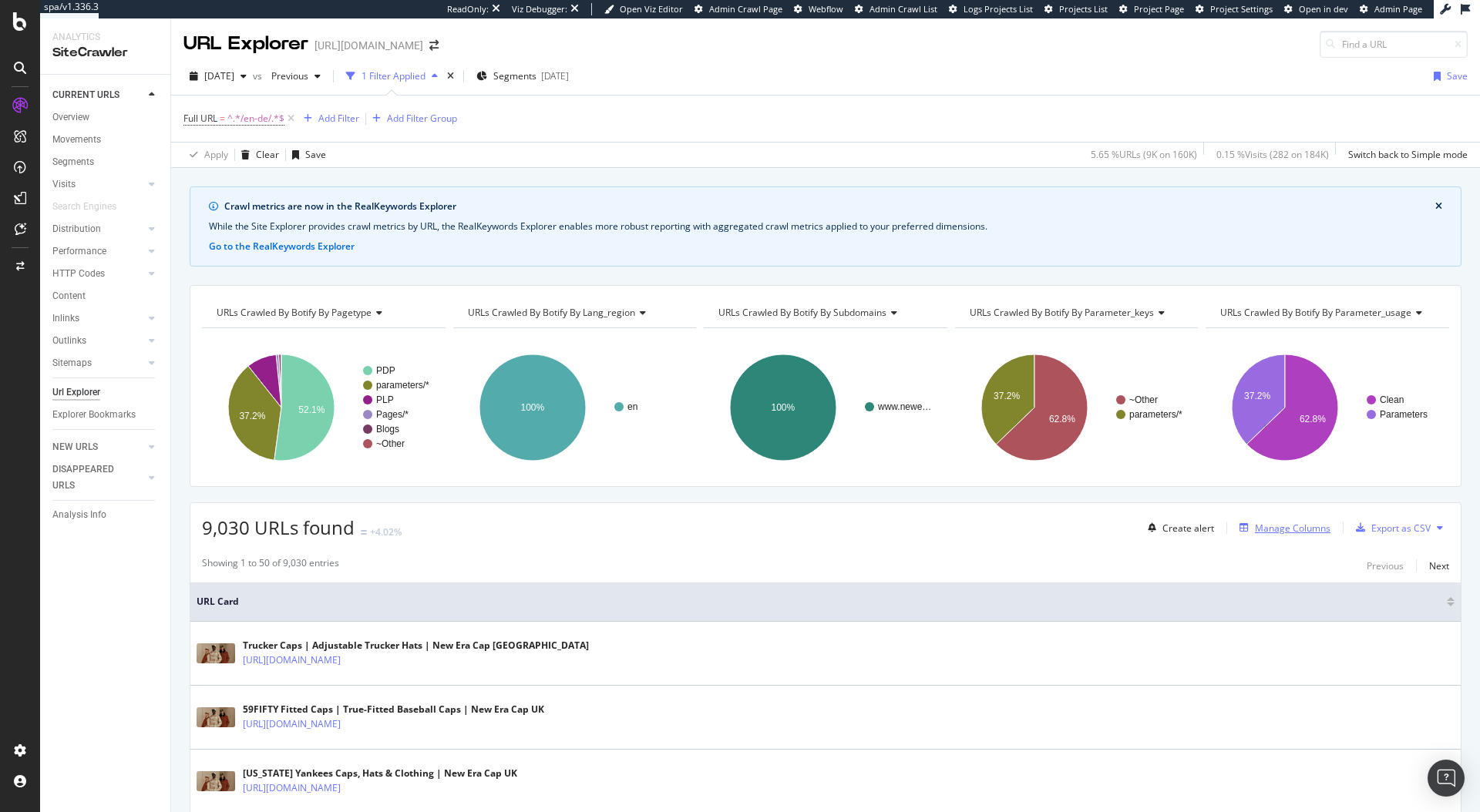
click at [1284, 529] on div "Manage Columns" at bounding box center [1292, 527] width 76 height 13
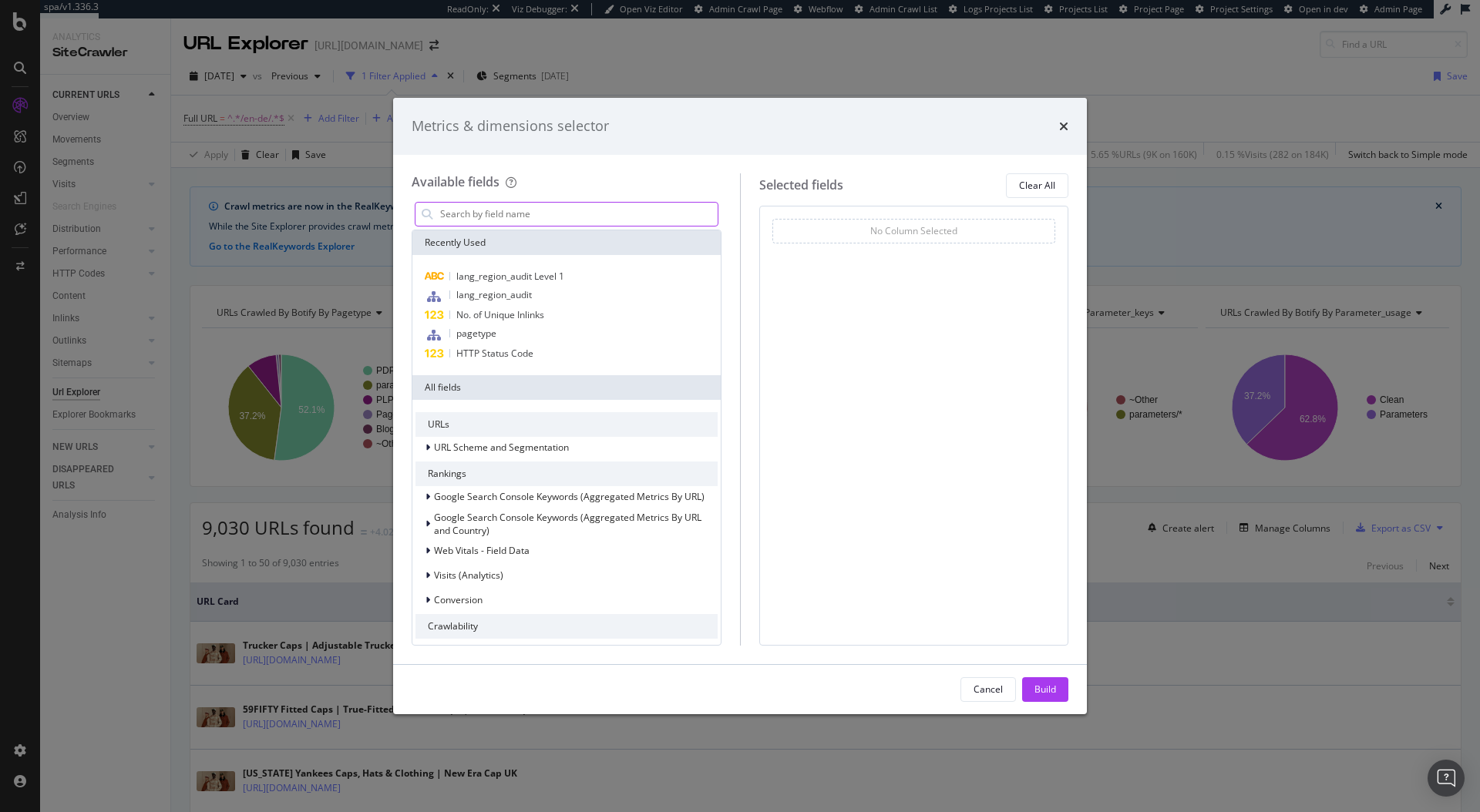
click at [558, 216] on input "modal" at bounding box center [578, 214] width 279 height 23
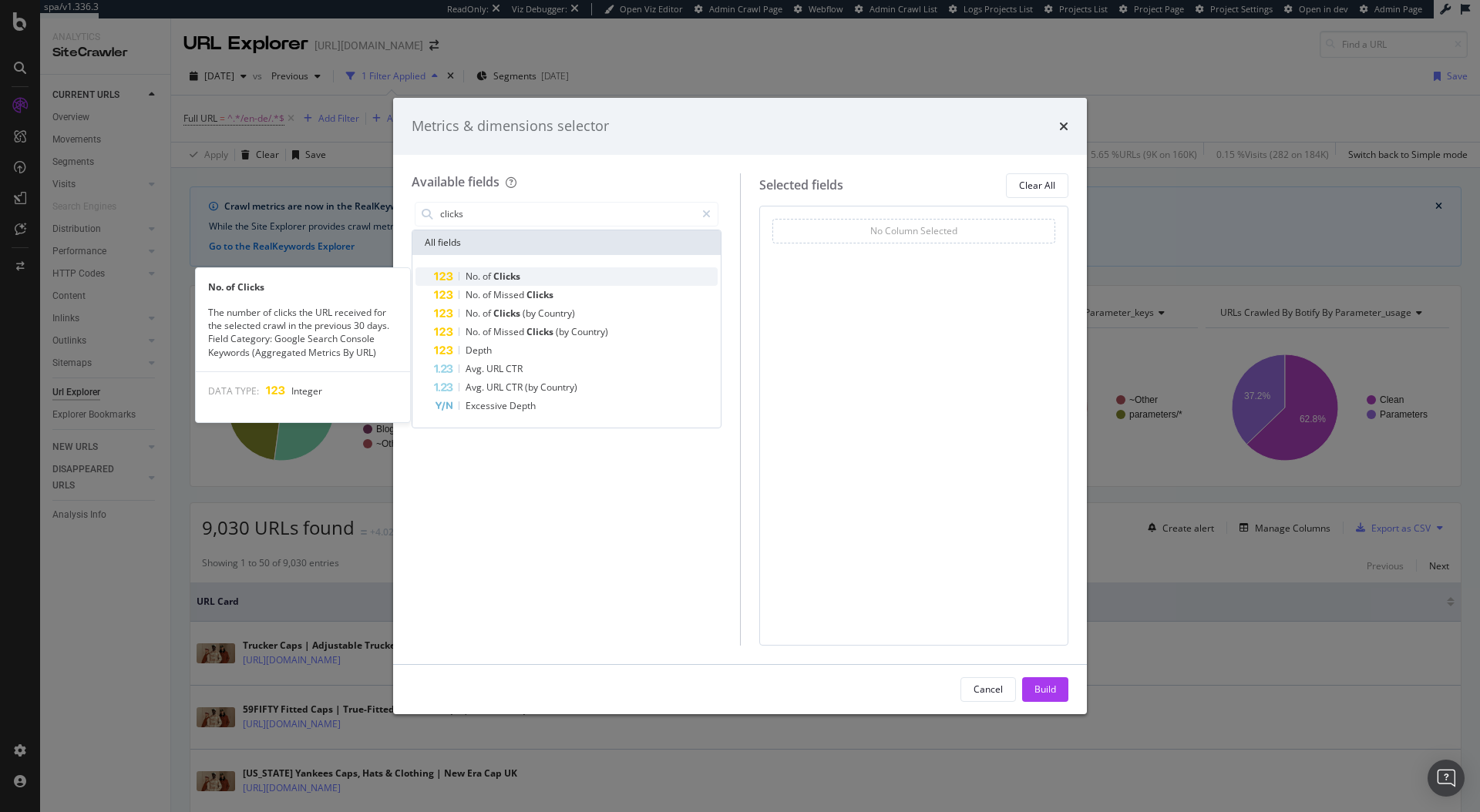
type input "clicks"
click at [522, 269] on div "No. of Clicks" at bounding box center [576, 276] width 284 height 18
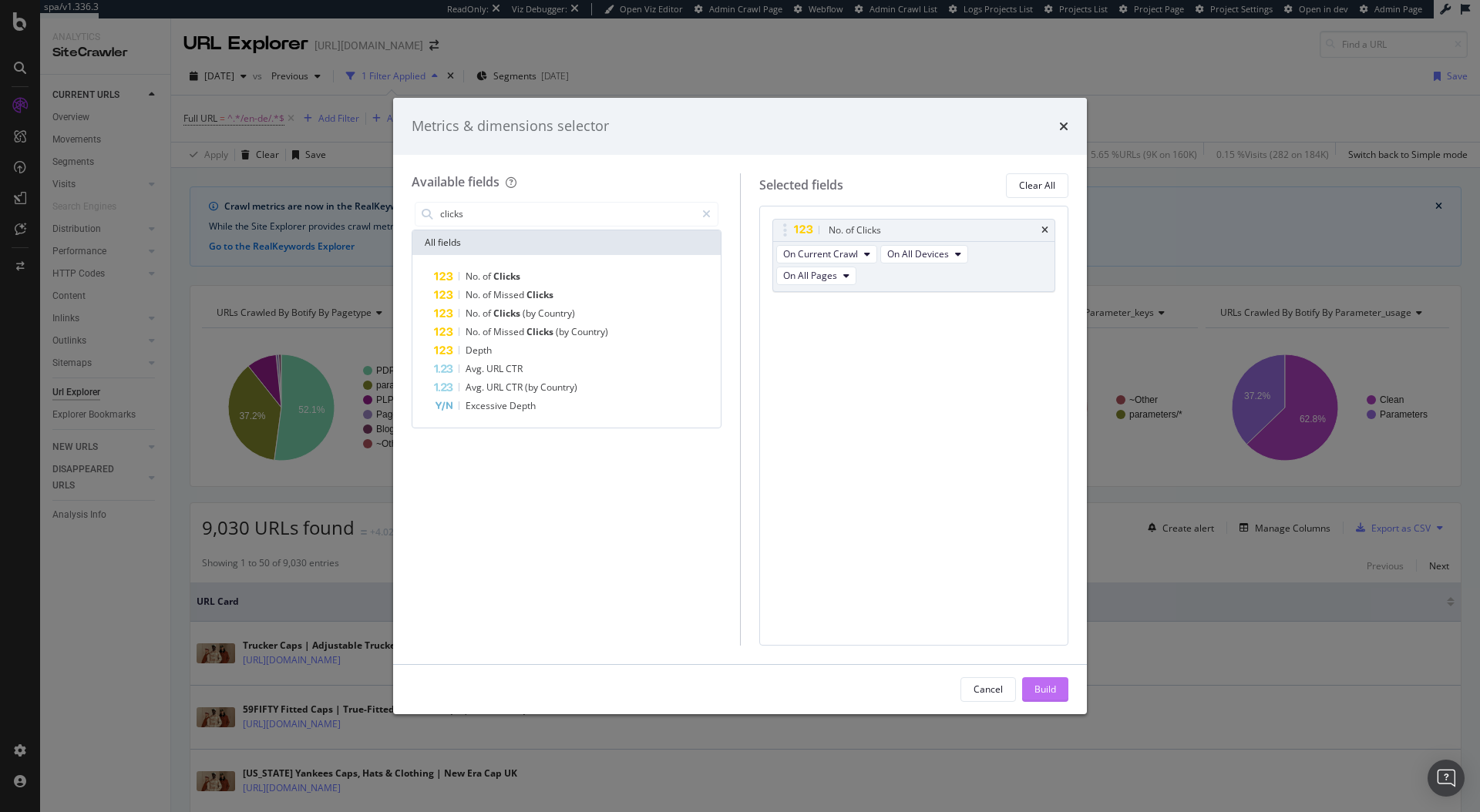
click at [1043, 698] on div "Build" at bounding box center [1045, 689] width 22 height 23
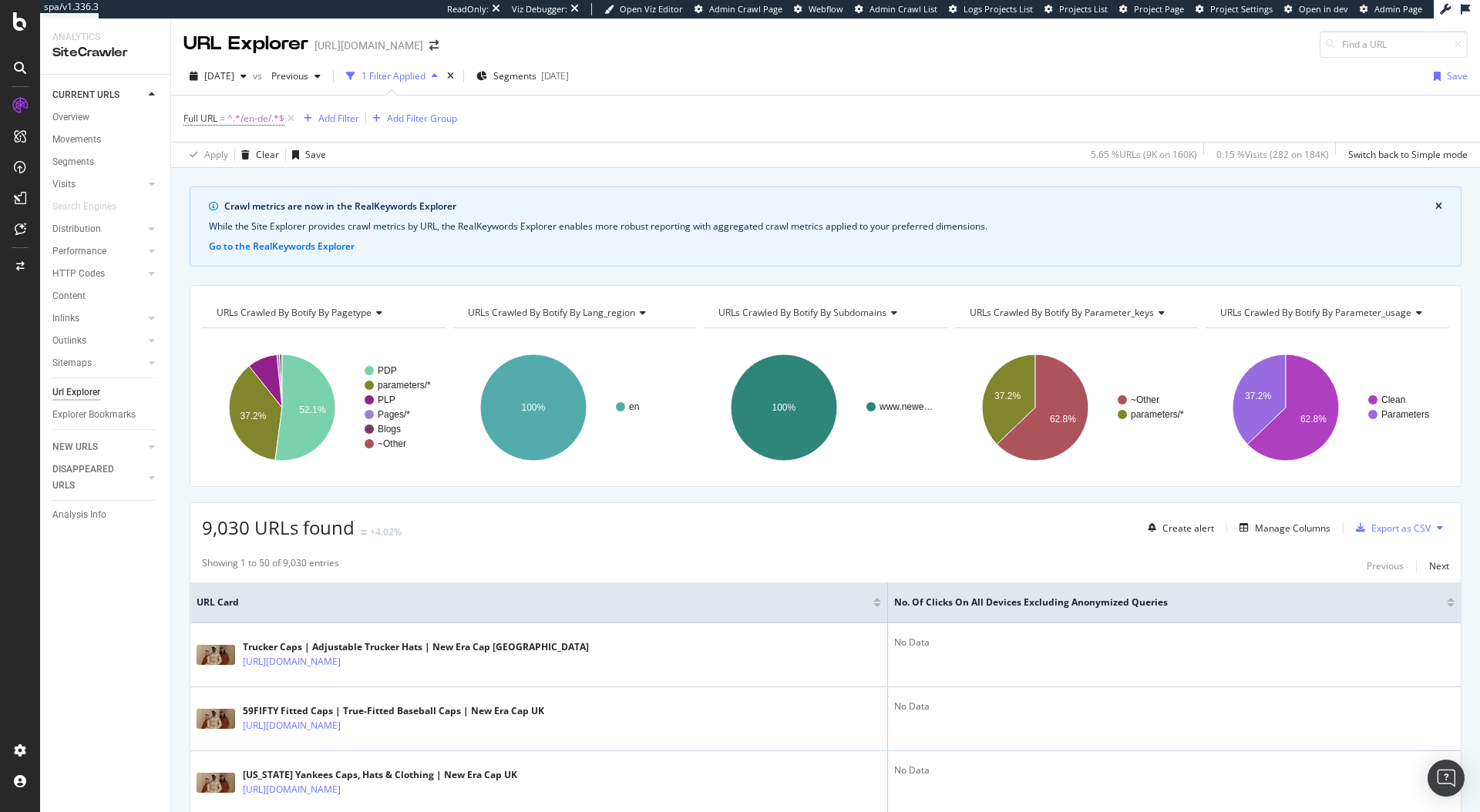
click at [1446, 604] on div at bounding box center [1450, 605] width 8 height 3
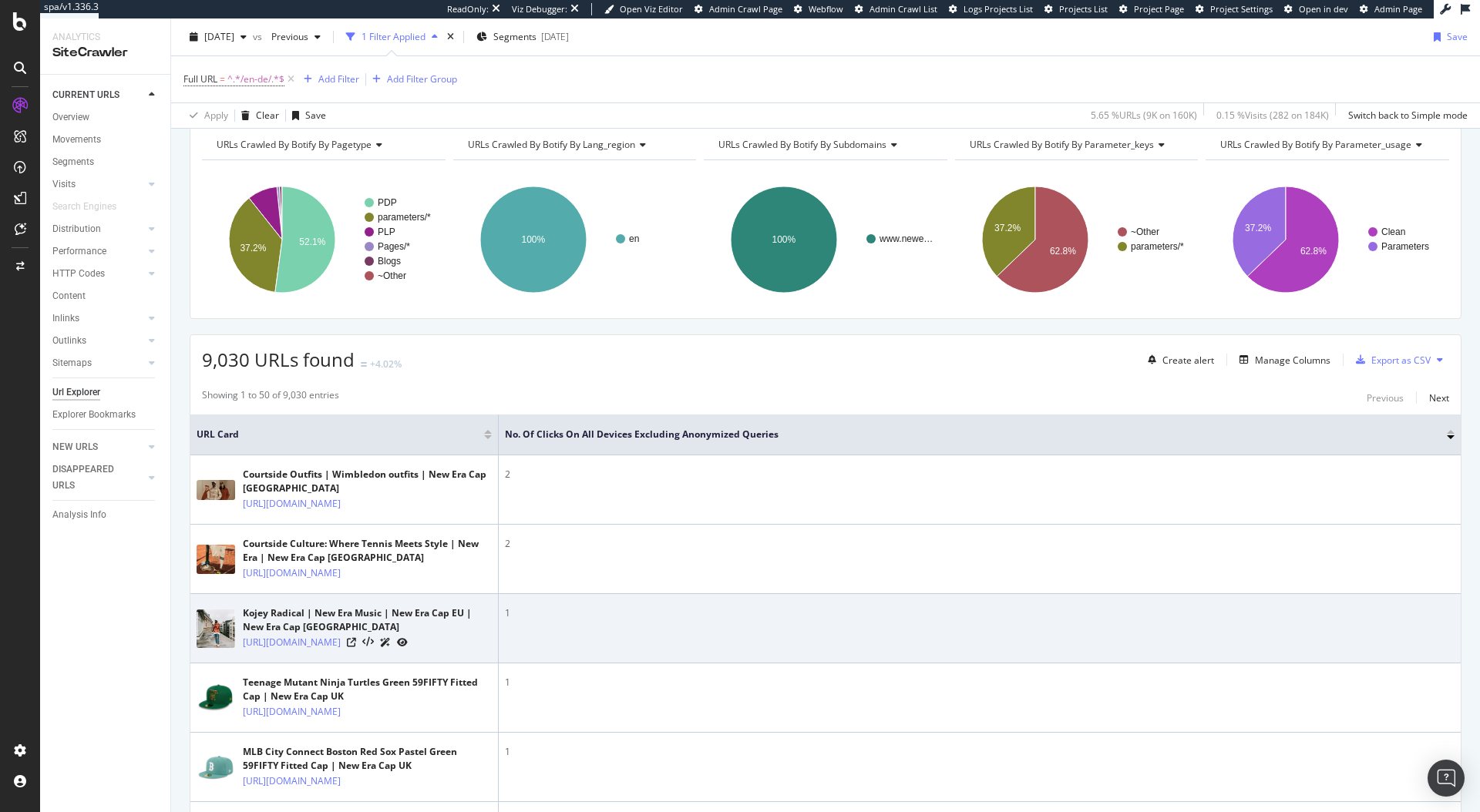
scroll to position [298, 0]
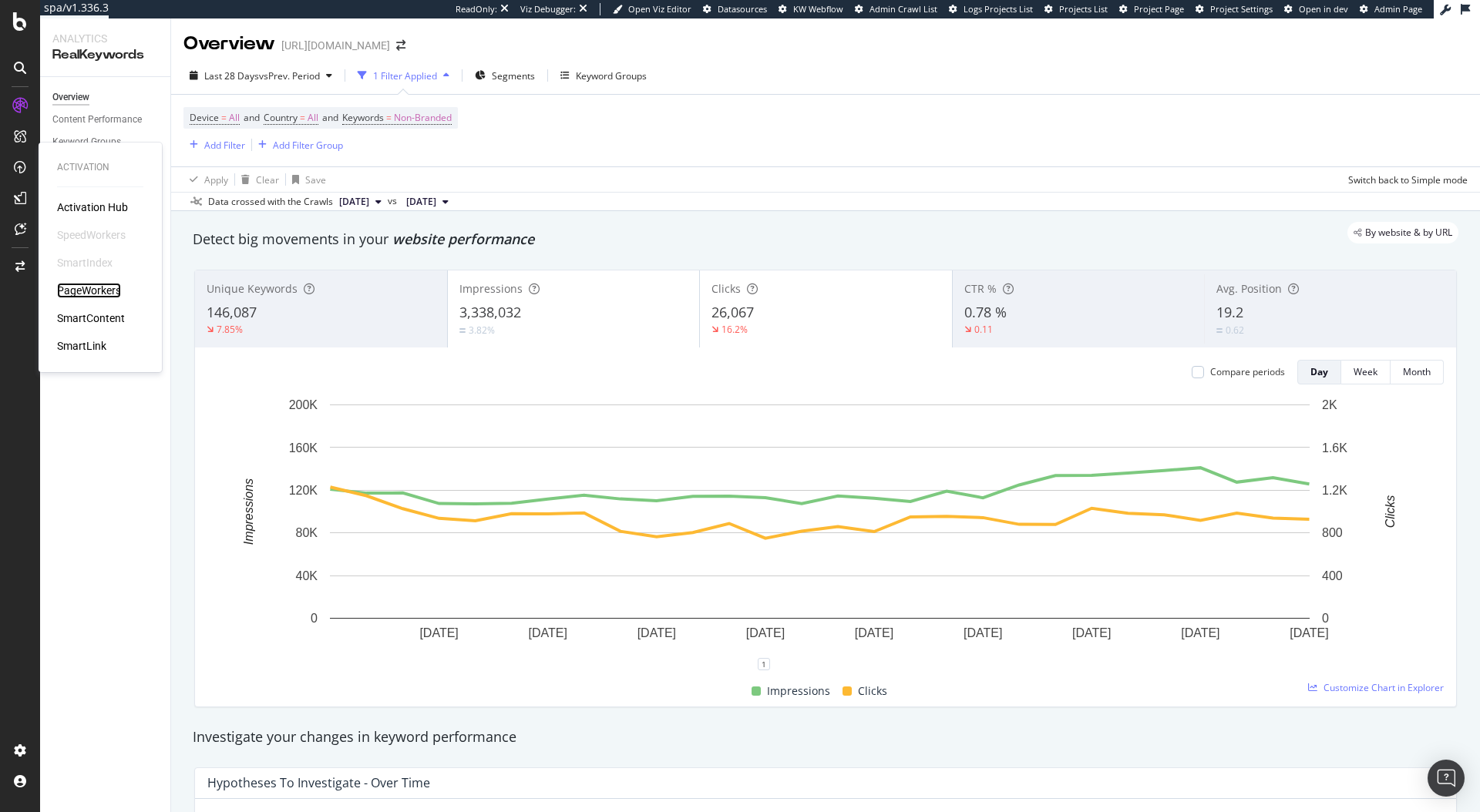
click at [98, 289] on div "PageWorkers" at bounding box center [89, 291] width 64 height 15
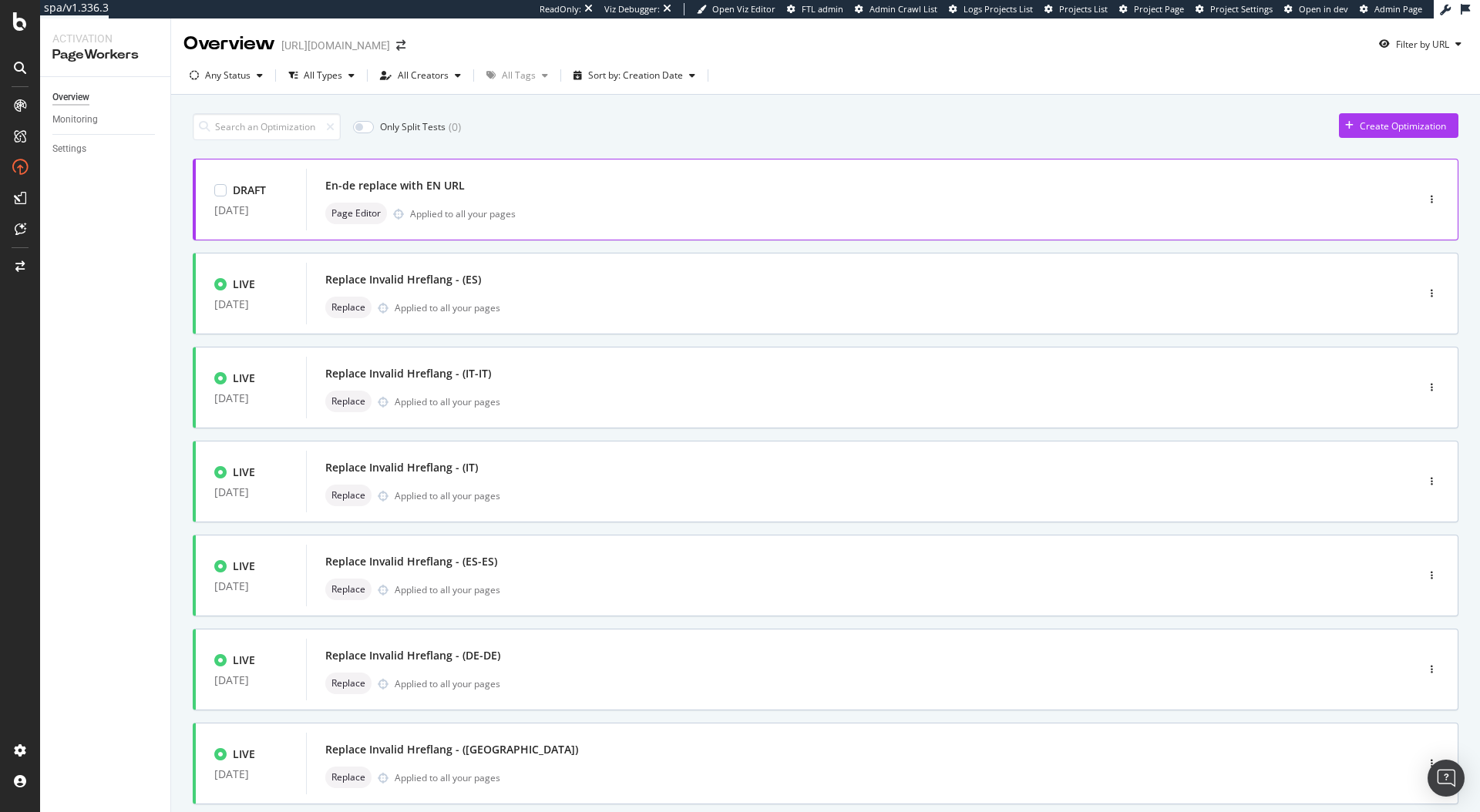
click at [561, 181] on div "En-de replace with EN URL" at bounding box center [837, 185] width 1025 height 22
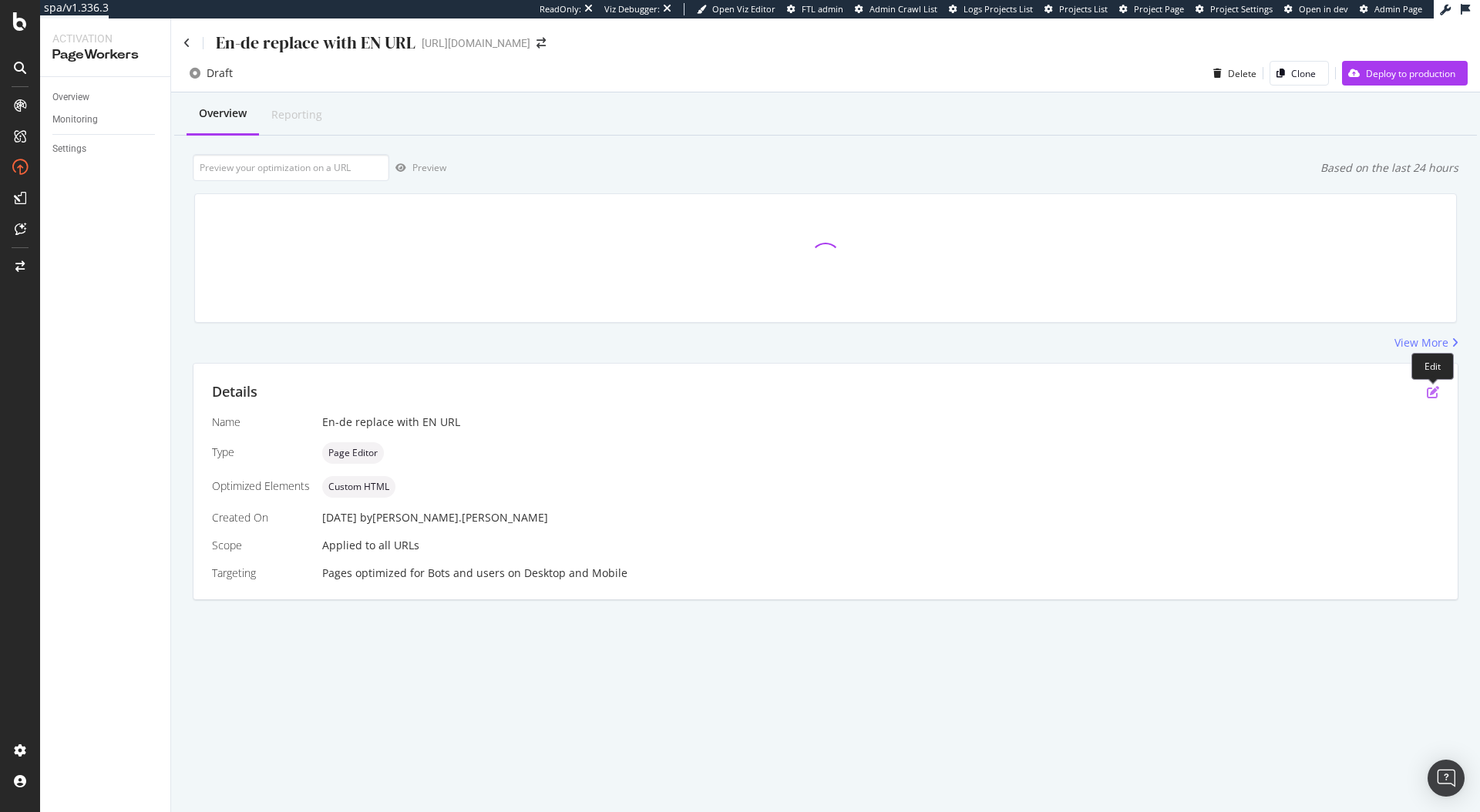
click at [1434, 394] on icon "pen-to-square" at bounding box center [1433, 392] width 12 height 12
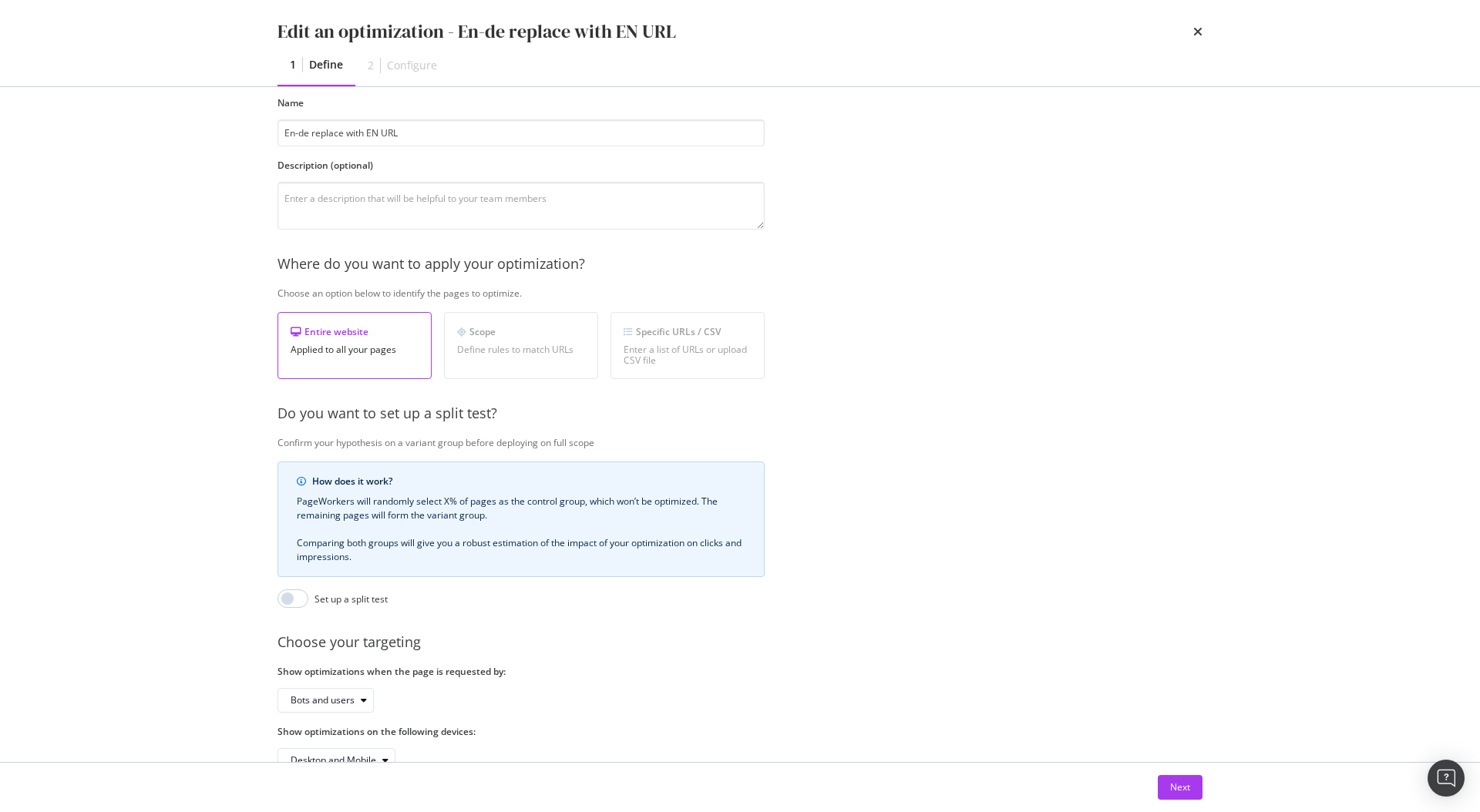
scroll to position [103, 0]
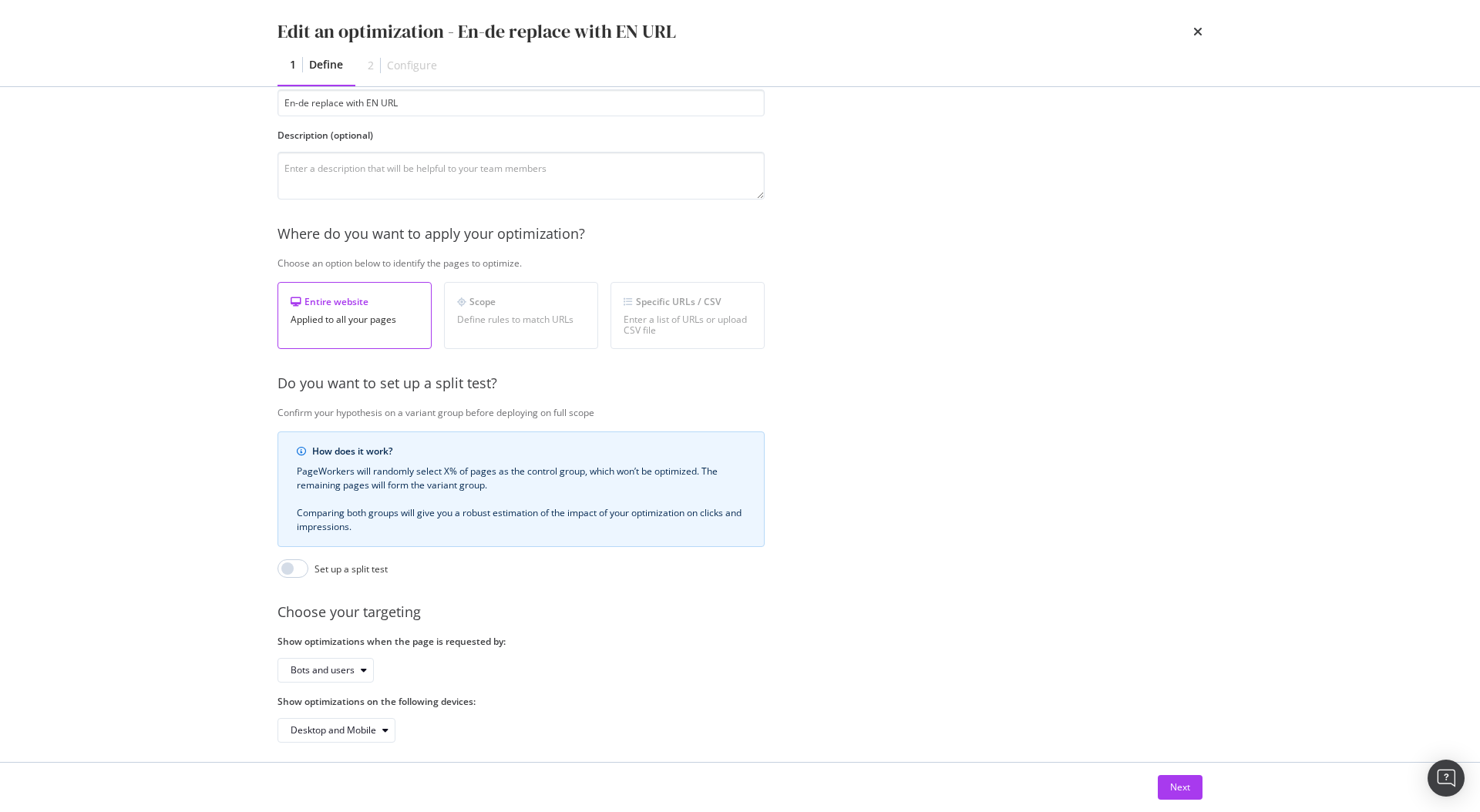
click at [538, 325] on div "Define rules to match URLs" at bounding box center [521, 319] width 128 height 11
click at [1198, 33] on icon "times" at bounding box center [1197, 32] width 9 height 12
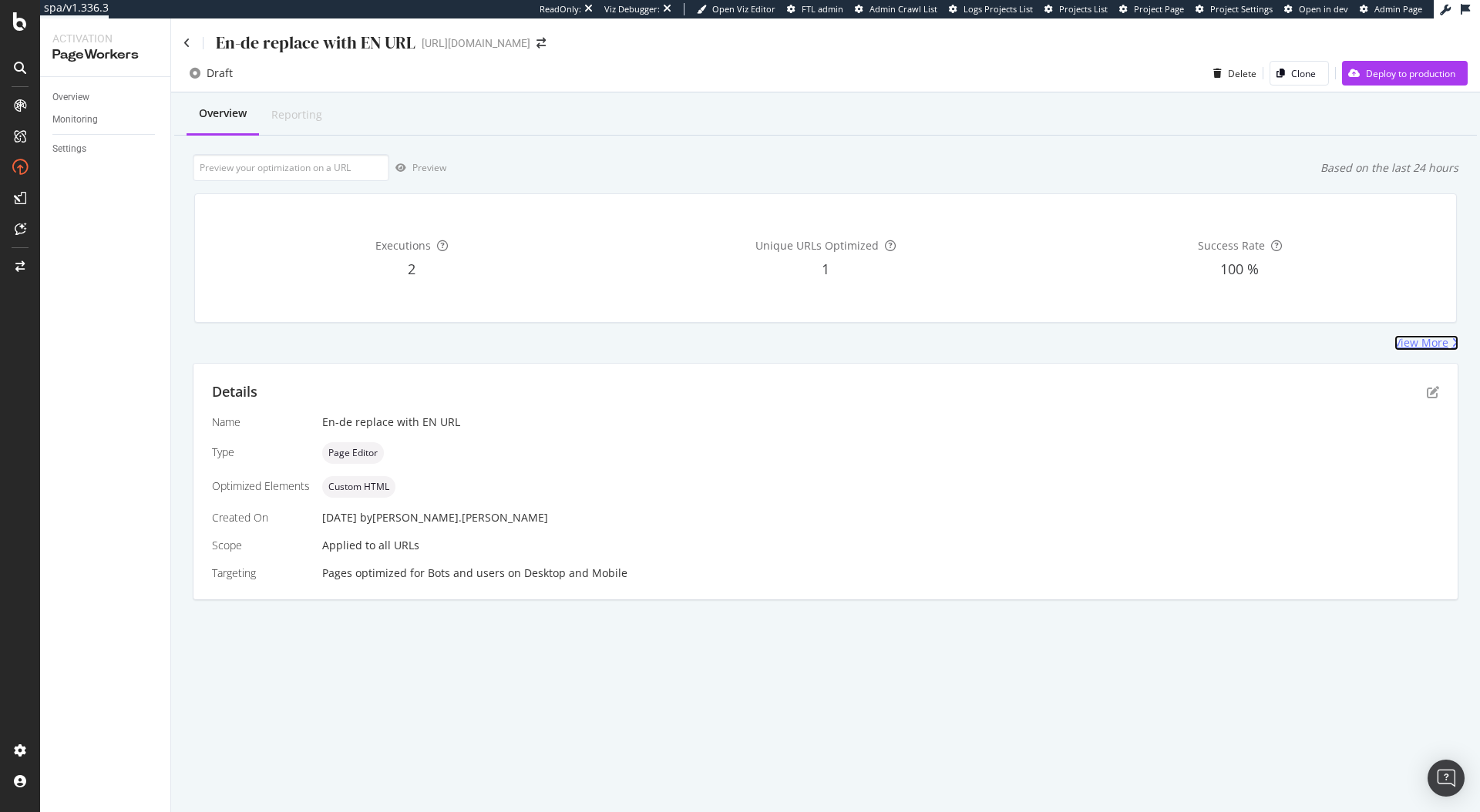
click at [1424, 346] on div "View More" at bounding box center [1421, 343] width 54 height 15
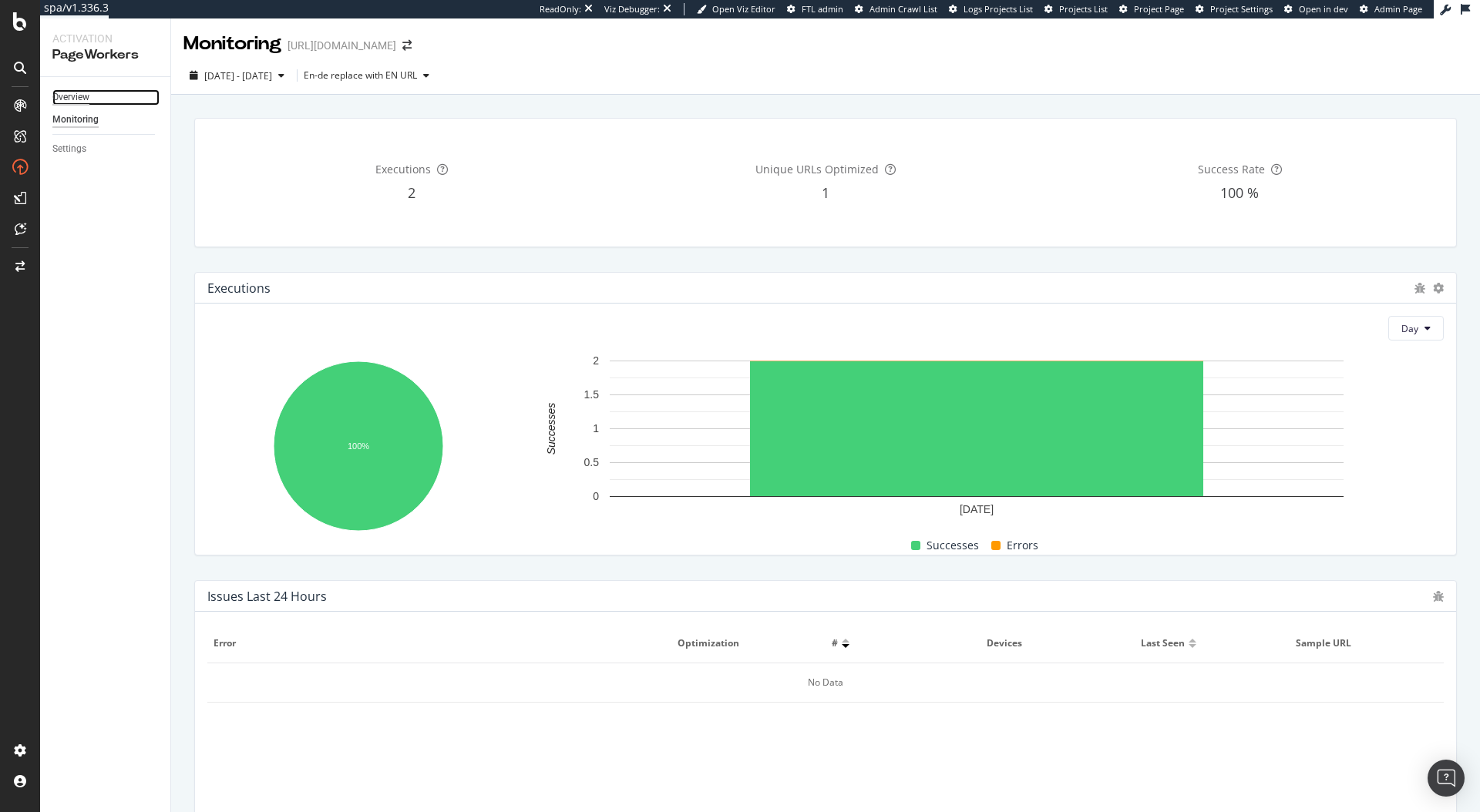
click at [68, 100] on div "Overview" at bounding box center [71, 97] width 37 height 16
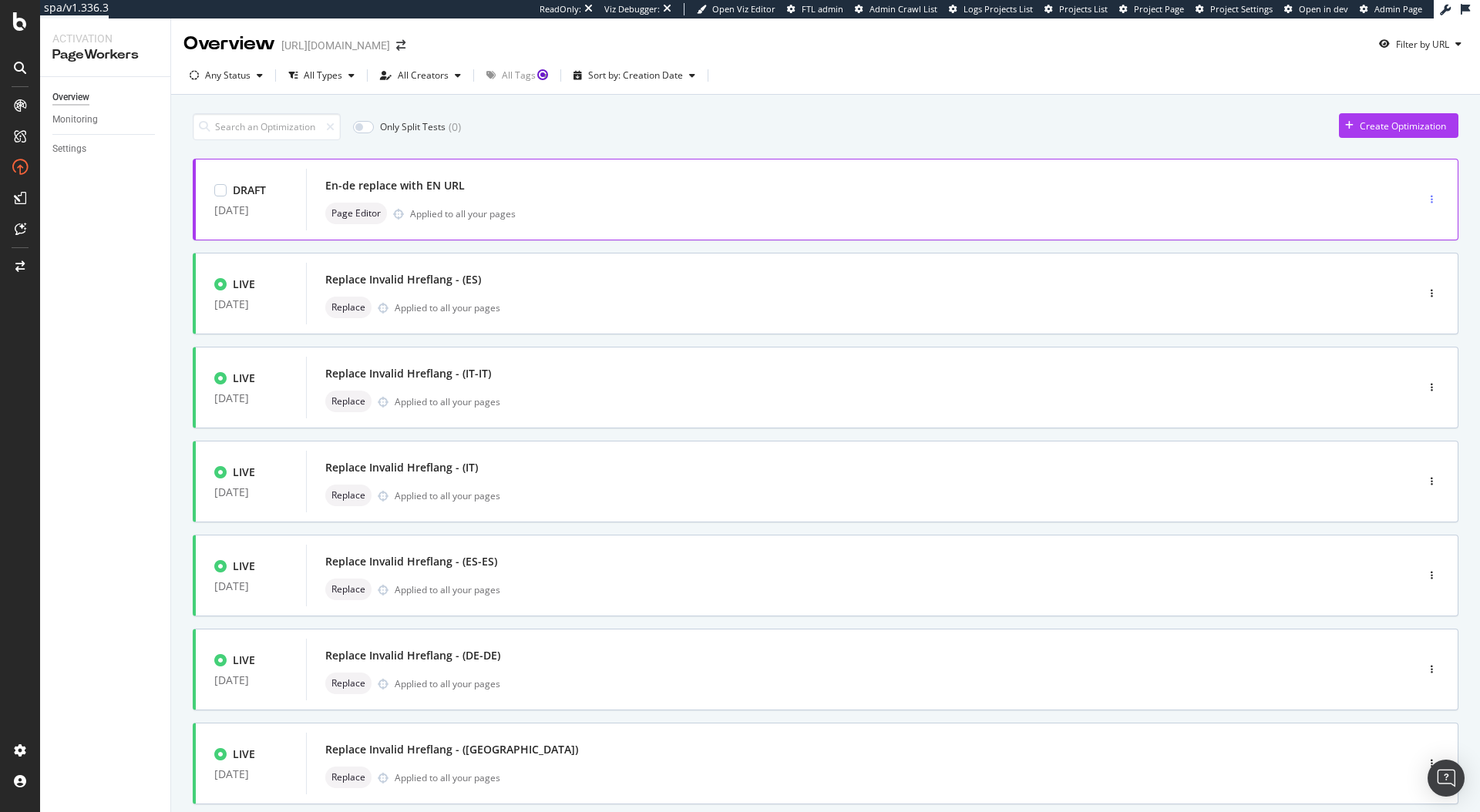
click at [1424, 193] on div "button" at bounding box center [1431, 200] width 15 height 23
click at [1400, 303] on div "Delete" at bounding box center [1403, 304] width 28 height 13
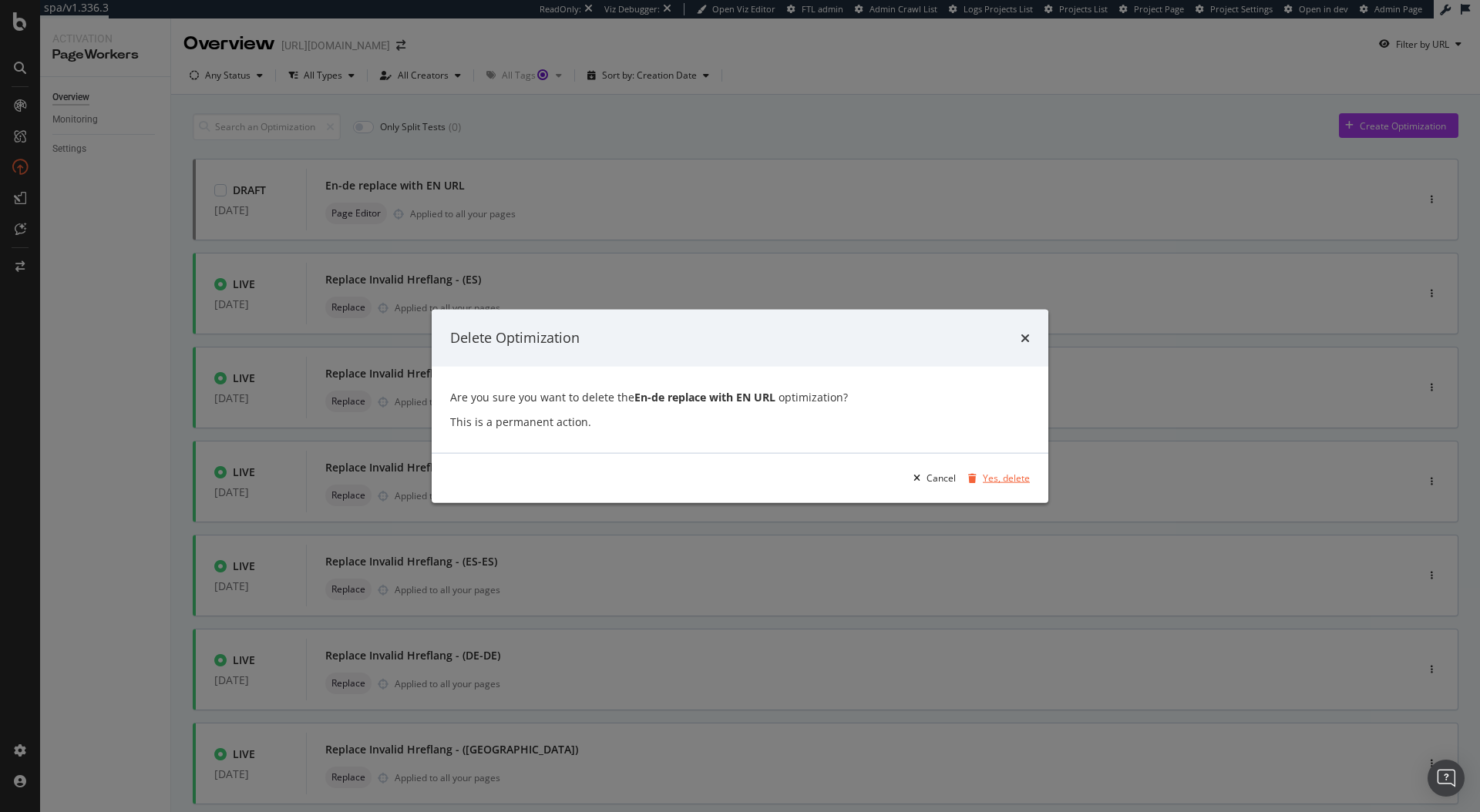
click at [1000, 476] on div "Yes, delete" at bounding box center [1006, 477] width 47 height 13
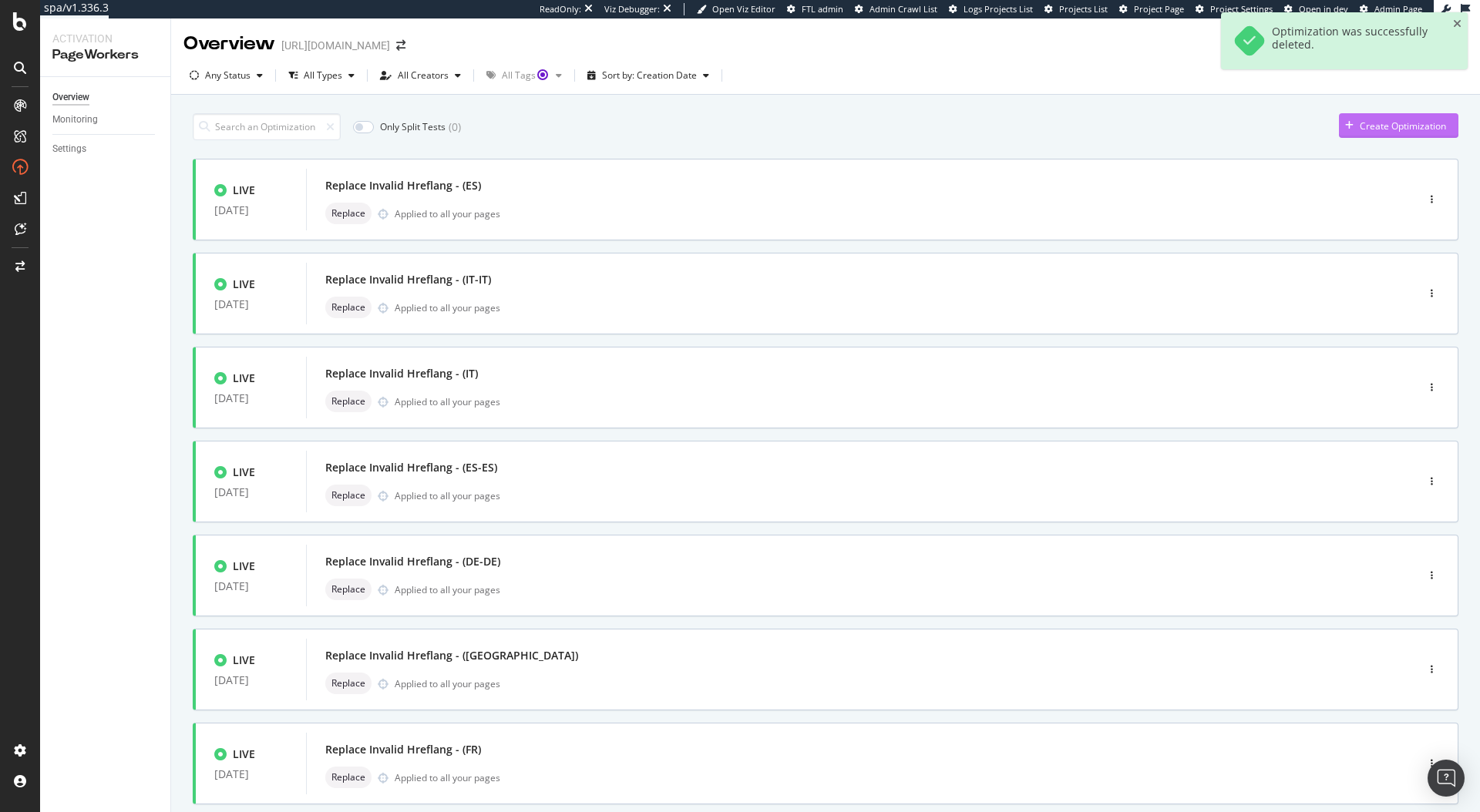
click at [1406, 121] on div "Create Optimization" at bounding box center [1403, 126] width 86 height 13
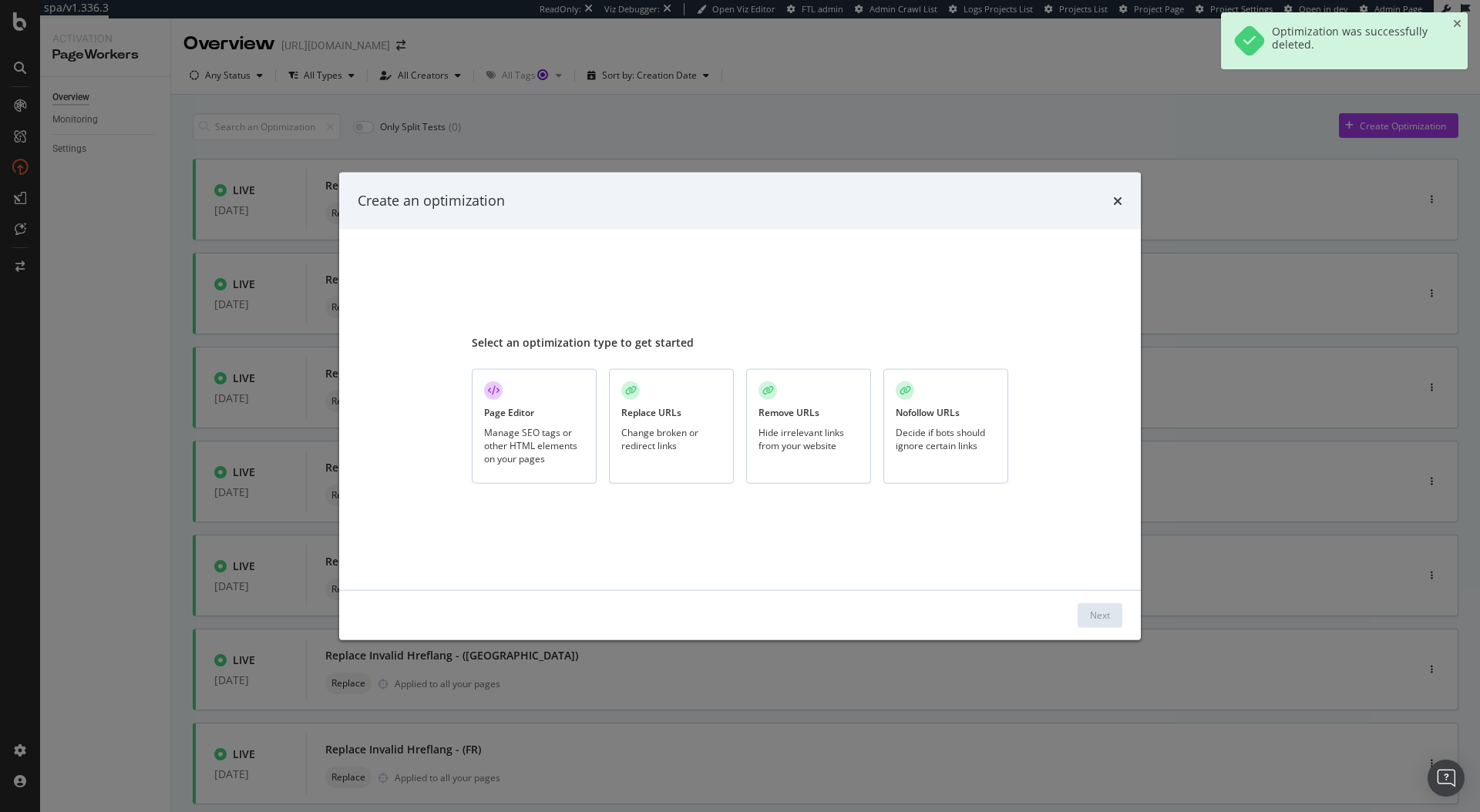
click at [565, 422] on div "Page Editor Manage SEO tags or other HTML elements on your pages" at bounding box center [533, 426] width 125 height 114
click at [1105, 606] on div "Next" at bounding box center [1099, 614] width 20 height 23
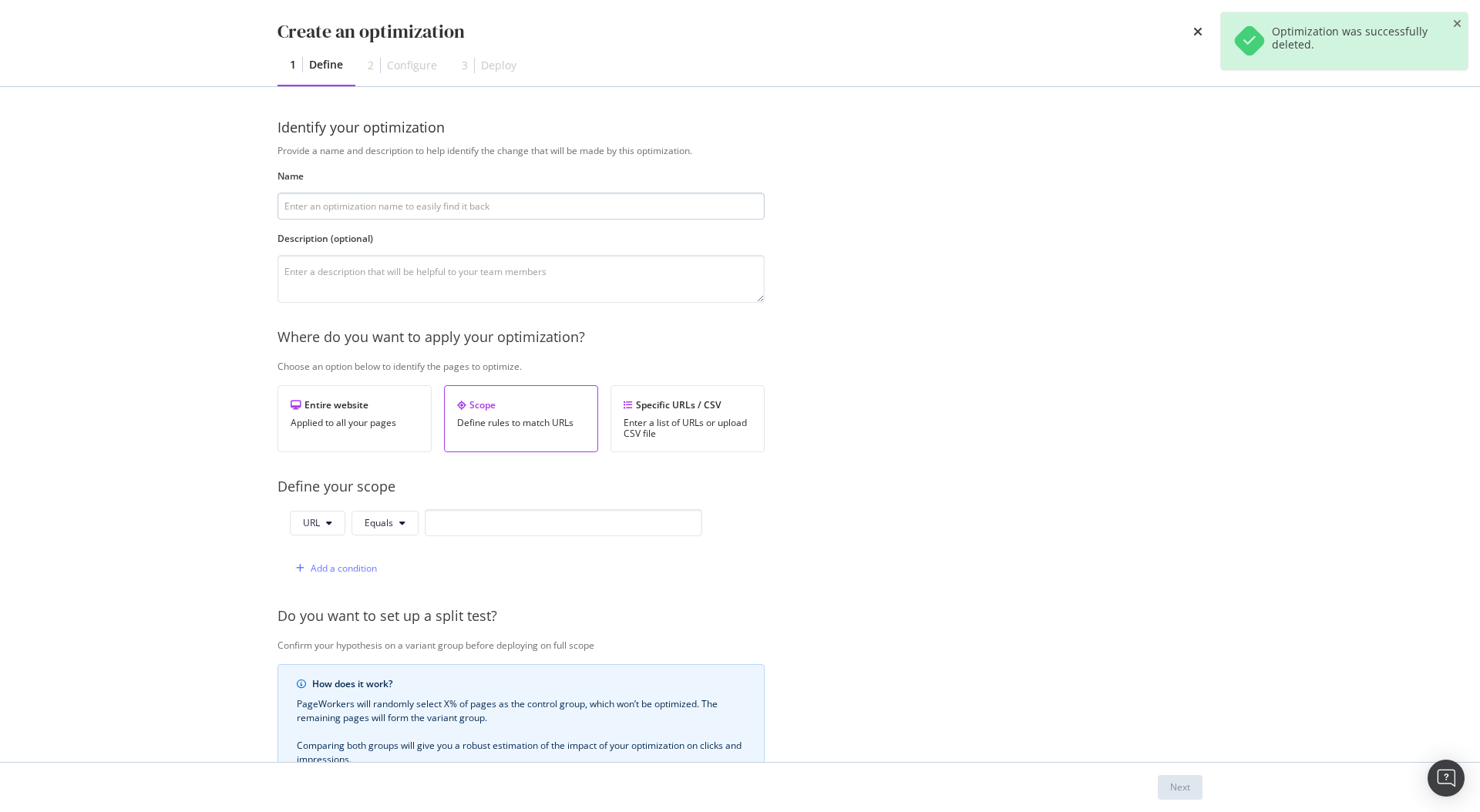
click at [403, 204] on input "modal" at bounding box center [521, 206] width 487 height 27
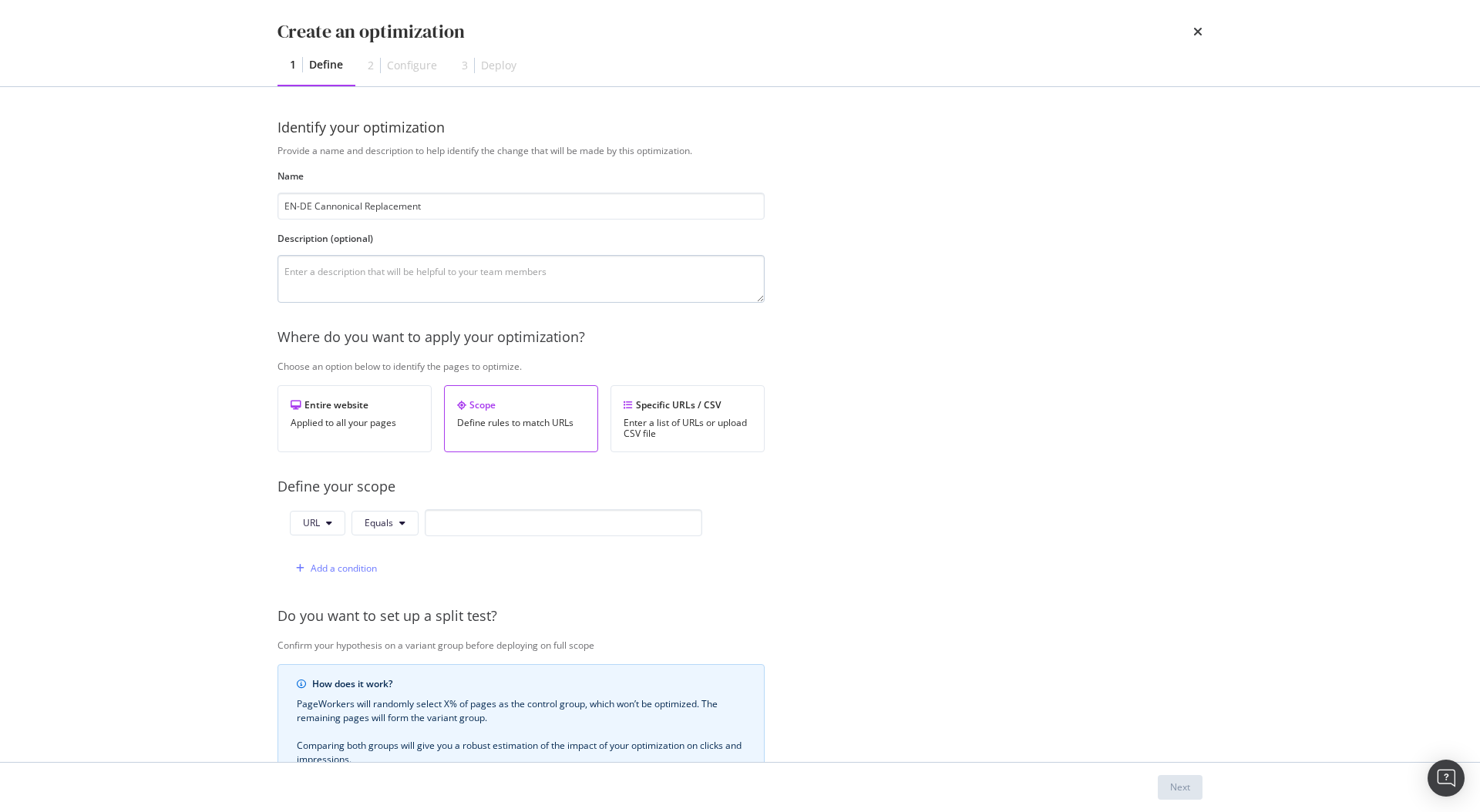
type input "EN-DE Cannonical Replacement"
click at [372, 262] on textarea "modal" at bounding box center [521, 279] width 487 height 48
click at [633, 261] on textarea "Replaces EN-DE URL canonicals with corresponding EN cannonicals to" at bounding box center [521, 279] width 487 height 48
click at [632, 277] on textarea "Replaces EN-DE URL canonicals with corresponding EN cannonicals to" at bounding box center [521, 279] width 487 height 48
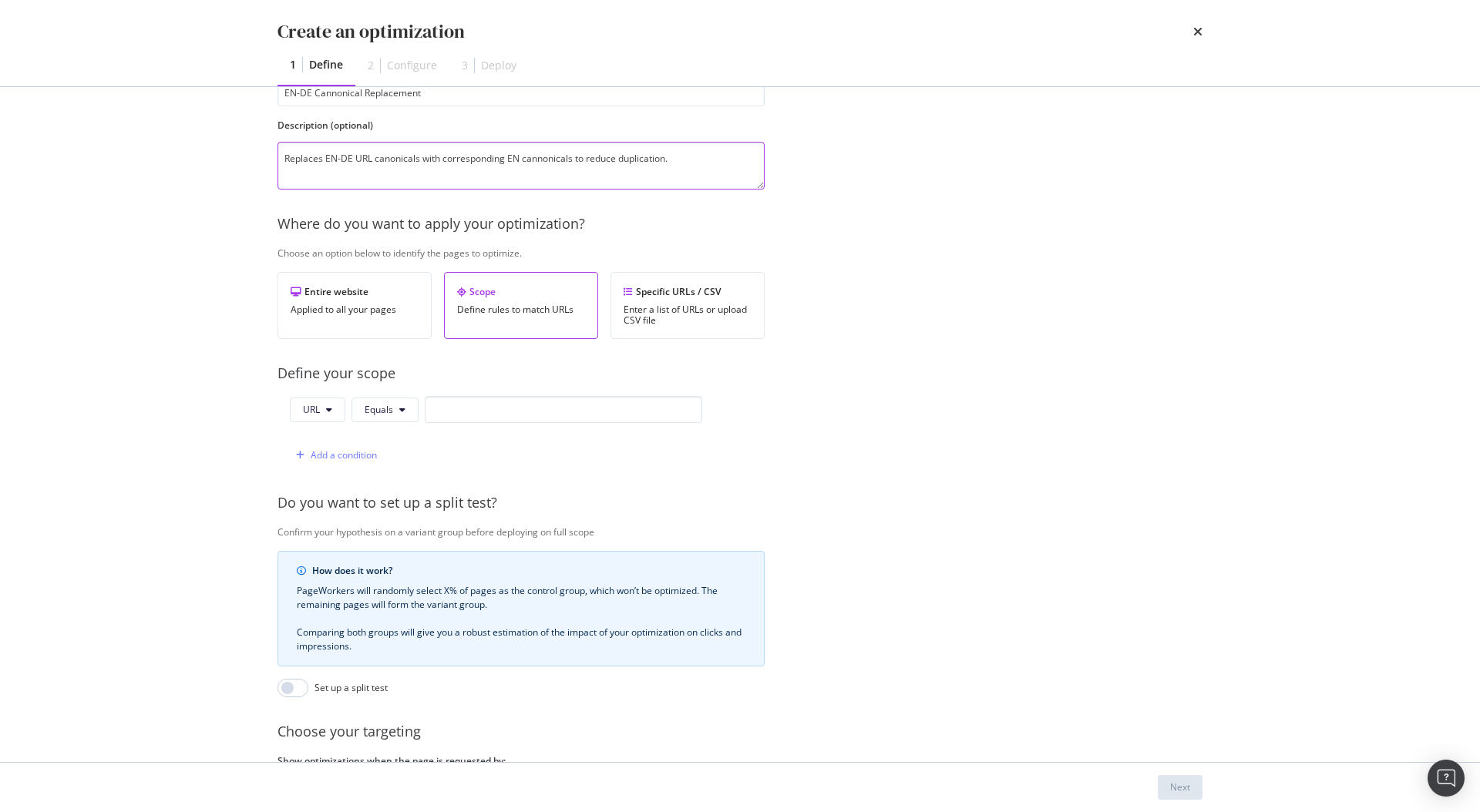
scroll to position [126, 0]
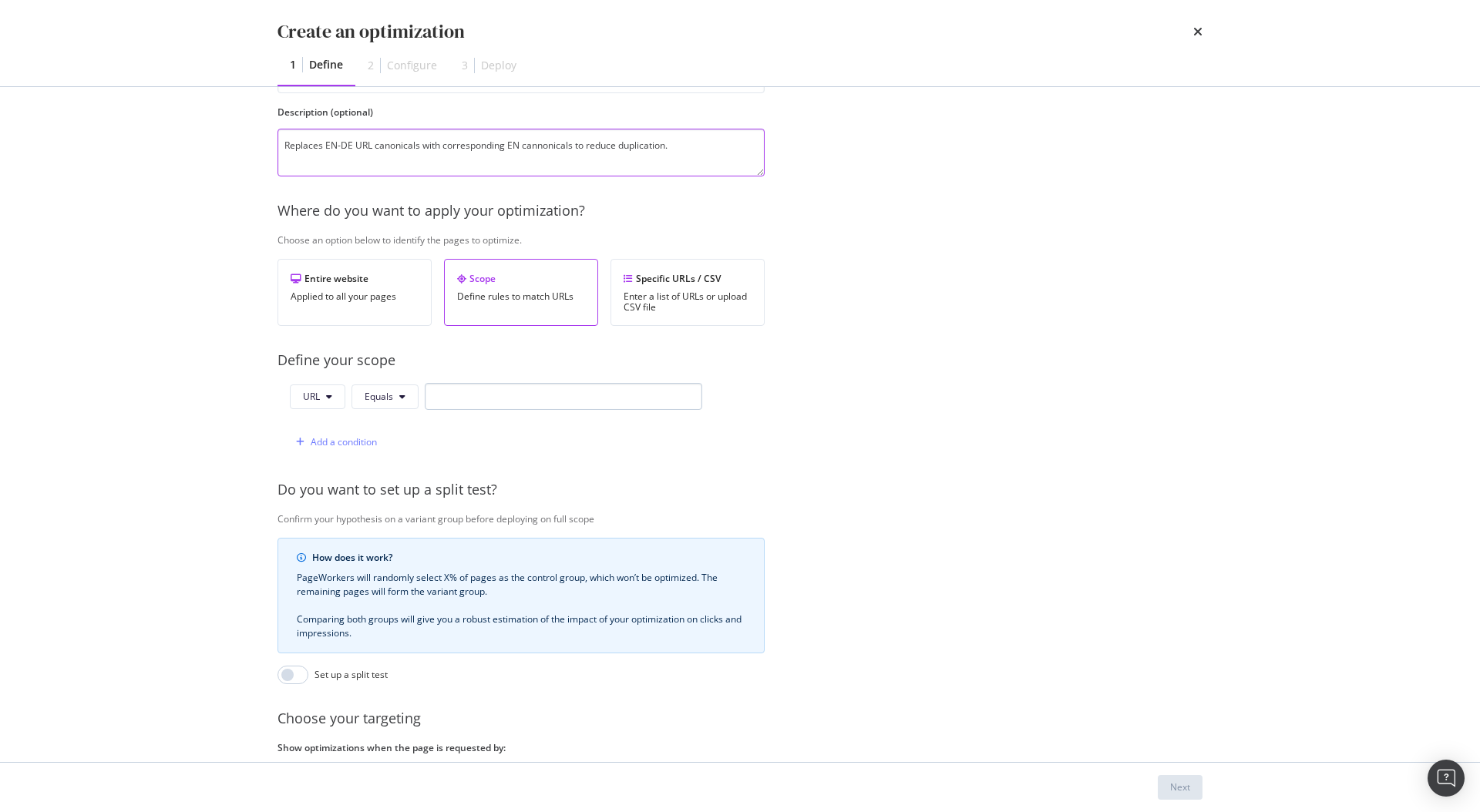
type textarea "Replaces EN-DE URL canonicals with corresponding EN cannonicals to reduce dupli…"
click at [474, 395] on input "modal" at bounding box center [563, 396] width 277 height 27
click at [383, 403] on button "Equals" at bounding box center [385, 397] width 67 height 25
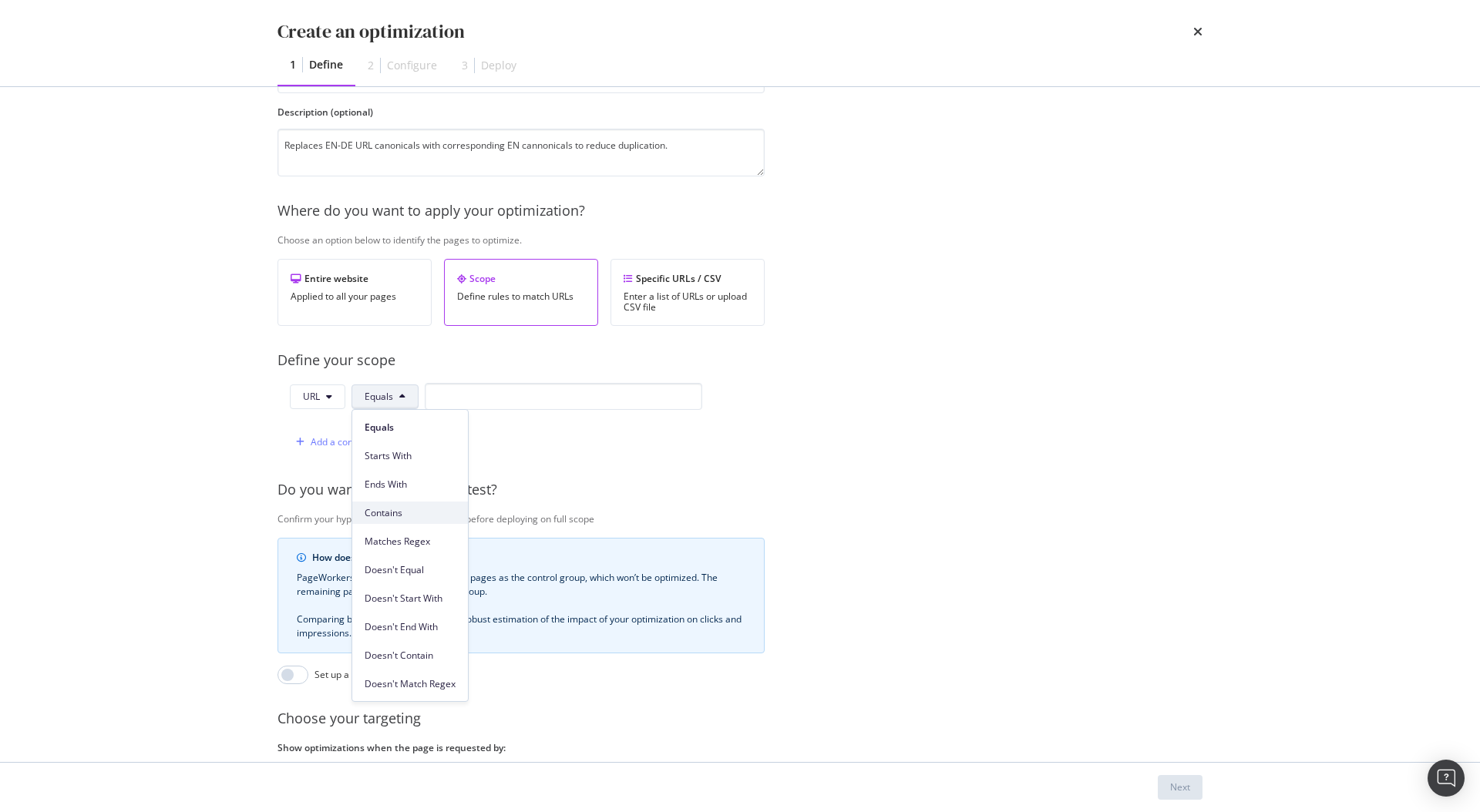
click at [401, 507] on span "Contains" at bounding box center [410, 513] width 91 height 14
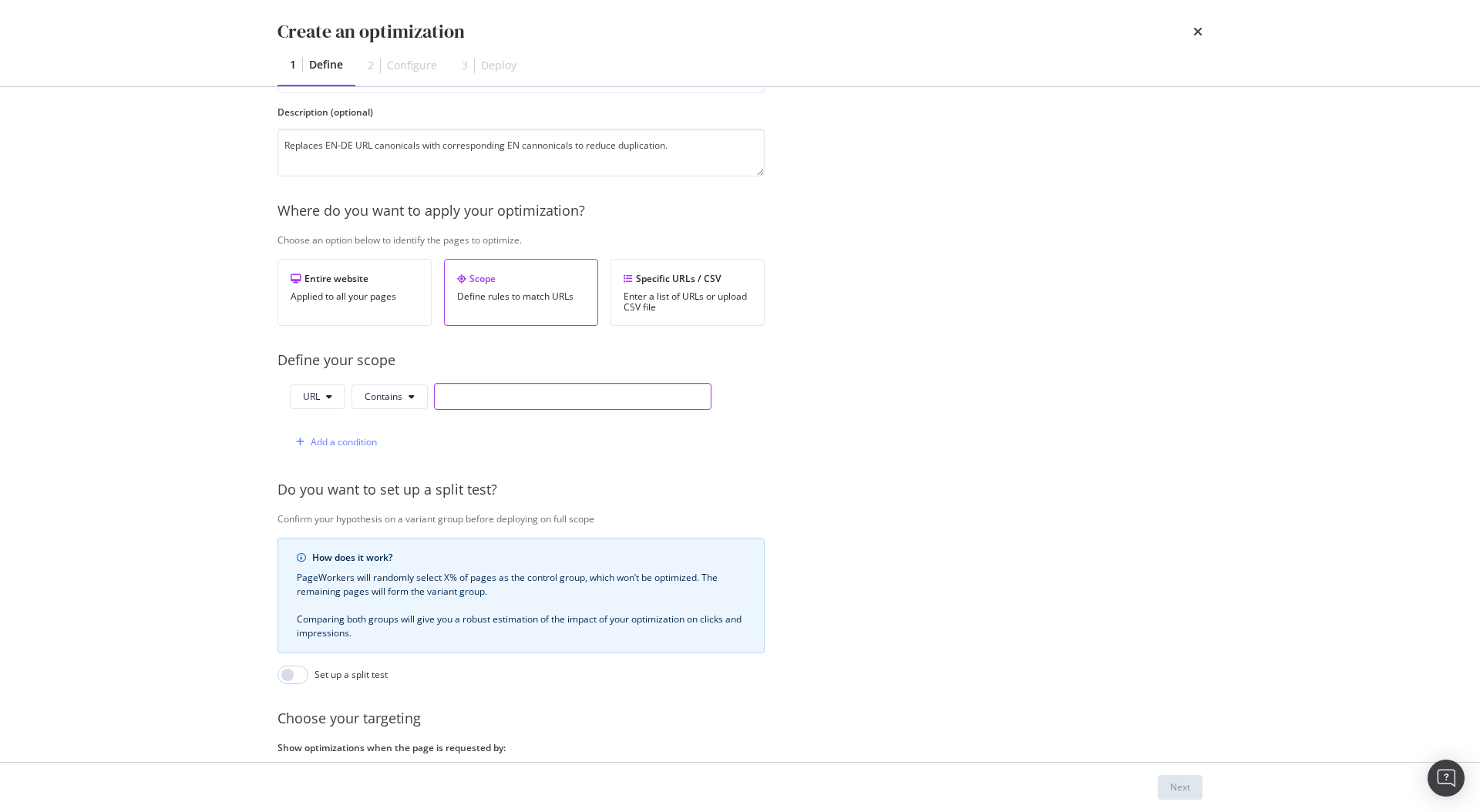
click at [513, 386] on input "modal" at bounding box center [572, 396] width 277 height 27
type input "/en-de/"
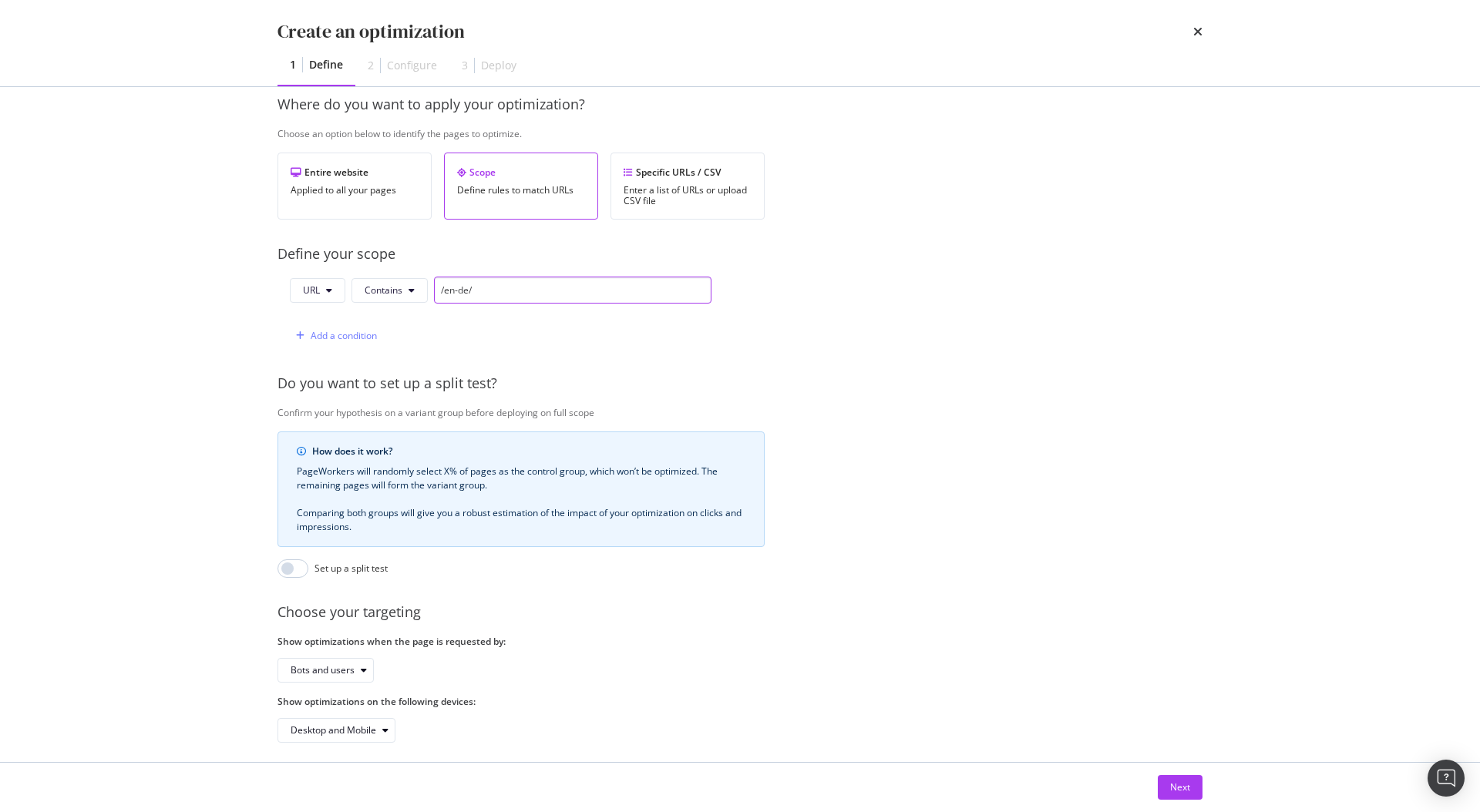
scroll to position [255, 0]
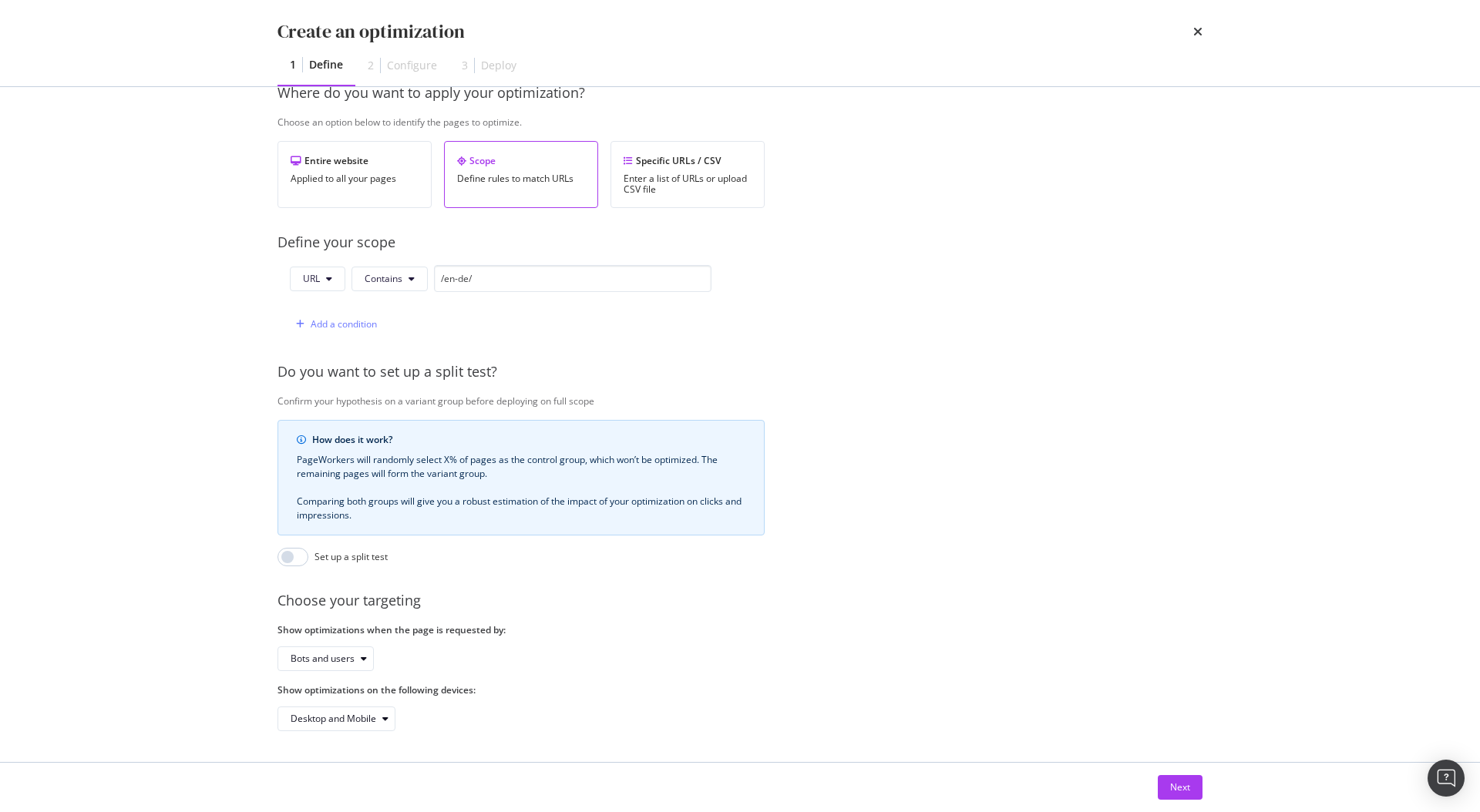
drag, startPoint x: 1169, startPoint y: 784, endPoint x: 1162, endPoint y: 770, distance: 15.7
click at [1170, 784] on div "Next" at bounding box center [1180, 786] width 20 height 13
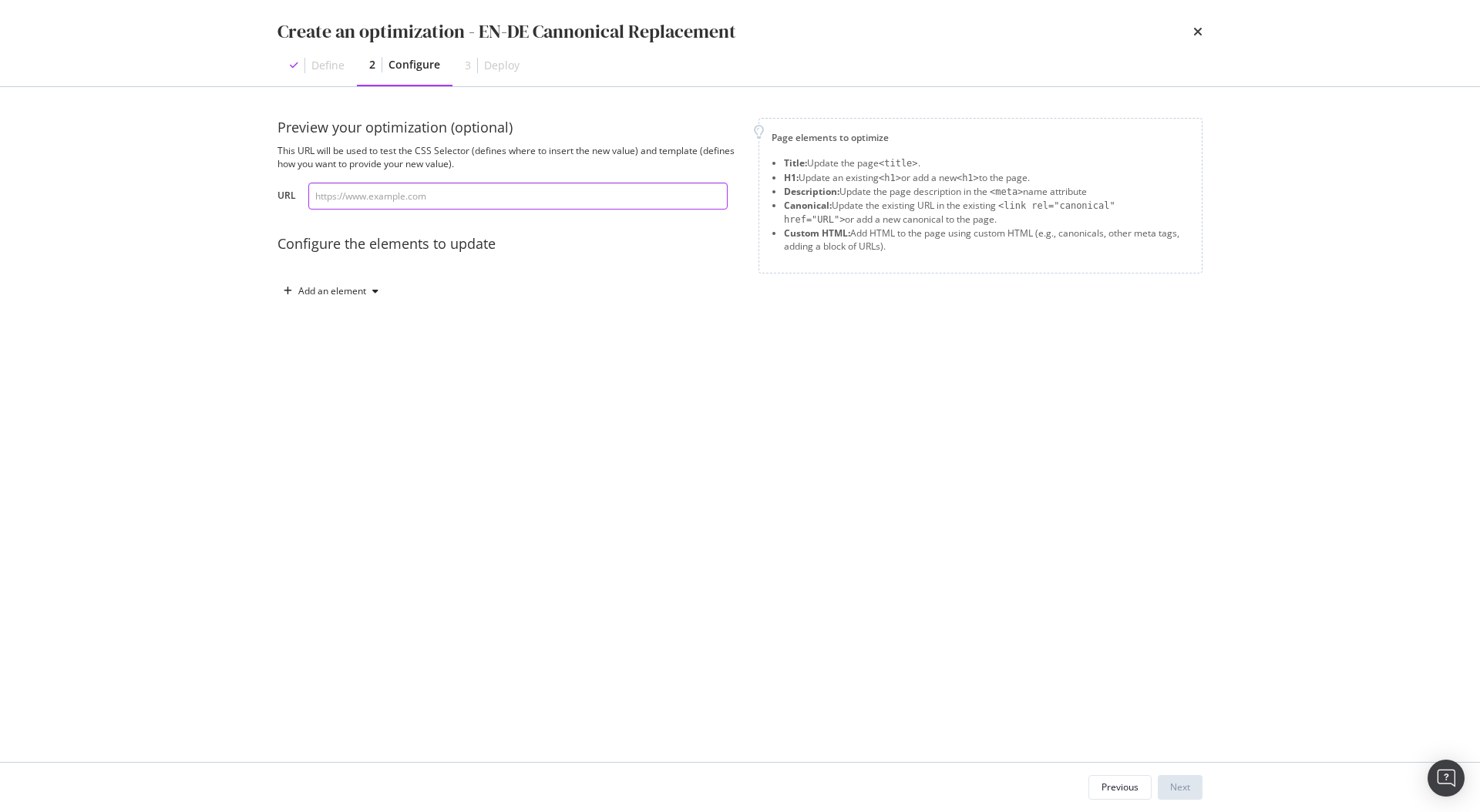
click at [466, 195] on input "modal" at bounding box center [517, 195] width 419 height 27
click at [415, 208] on input "modal" at bounding box center [517, 195] width 419 height 27
paste input "https://www.neweracap.eu/en-de/collections/trucker-caps"
type input "https://www.neweracap.eu/en-de/collections/trucker-caps"
click at [482, 232] on div "Preview your optimization (optional) This URL will be used to test the CSS Sele…" at bounding box center [508, 211] width 462 height 186
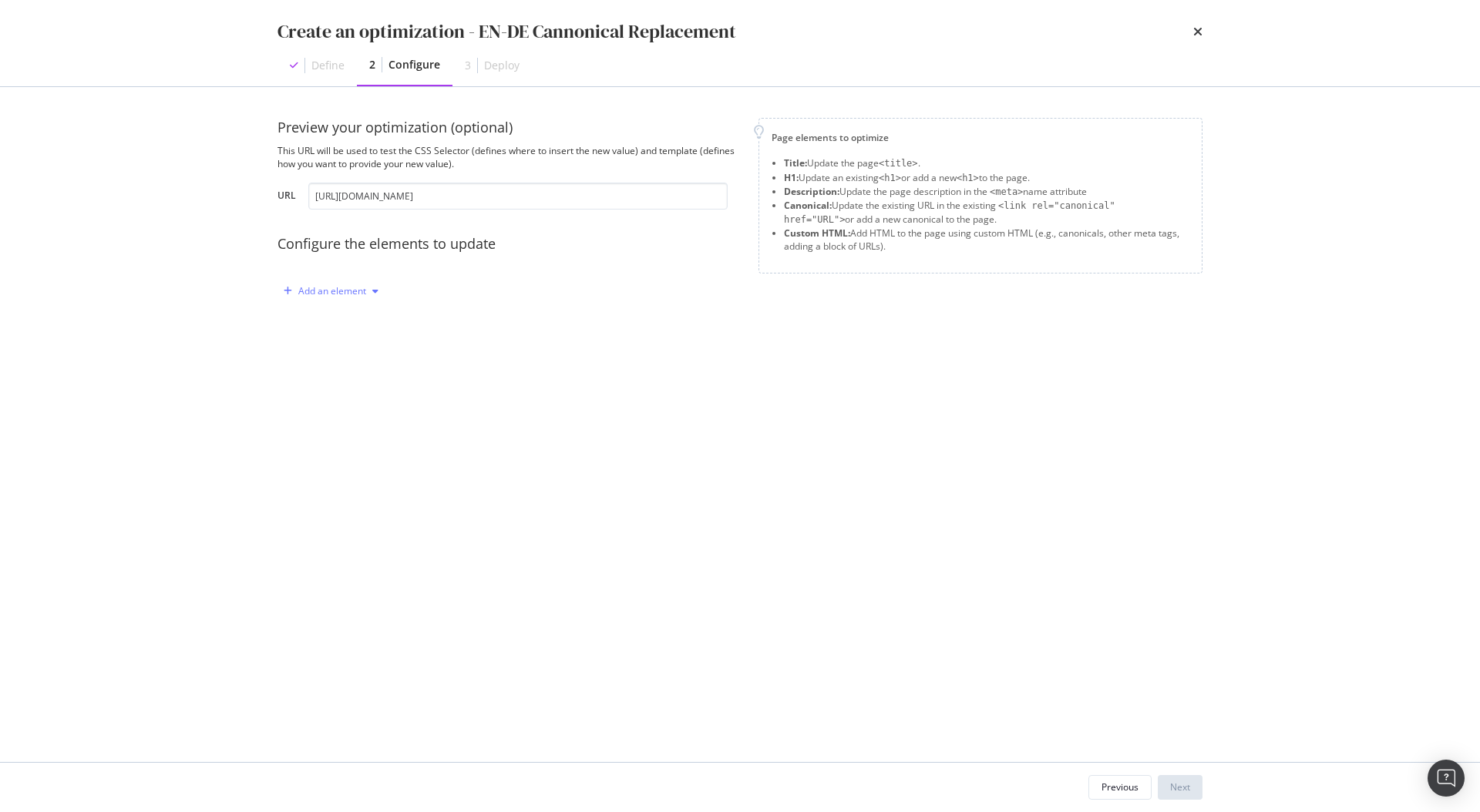
click at [323, 293] on div "Add an element" at bounding box center [332, 291] width 68 height 9
click at [354, 395] on div "Canonical" at bounding box center [339, 396] width 42 height 13
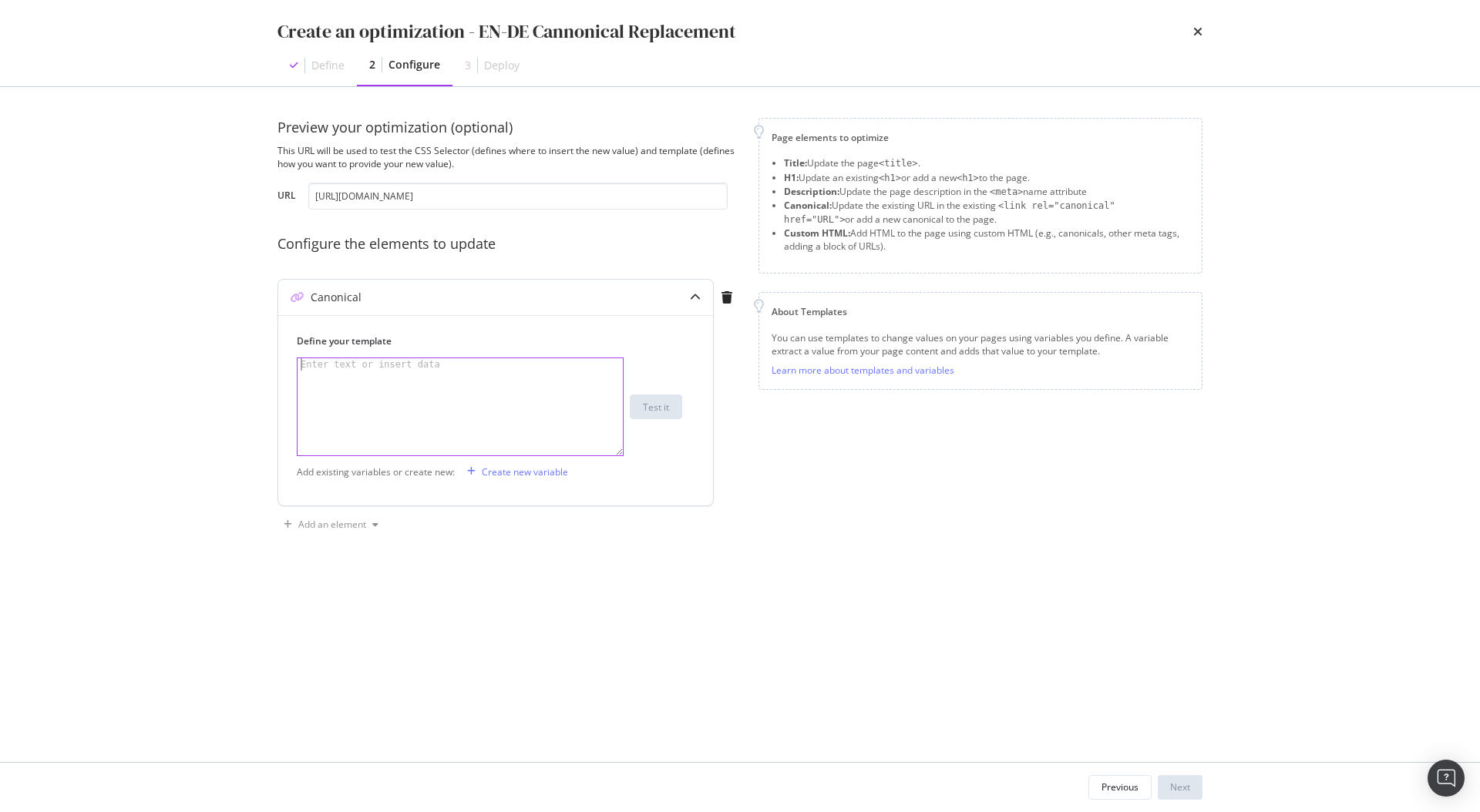
click at [382, 372] on div "modal" at bounding box center [460, 419] width 325 height 122
type textarea "test"
click at [655, 412] on div "Test it" at bounding box center [656, 407] width 26 height 13
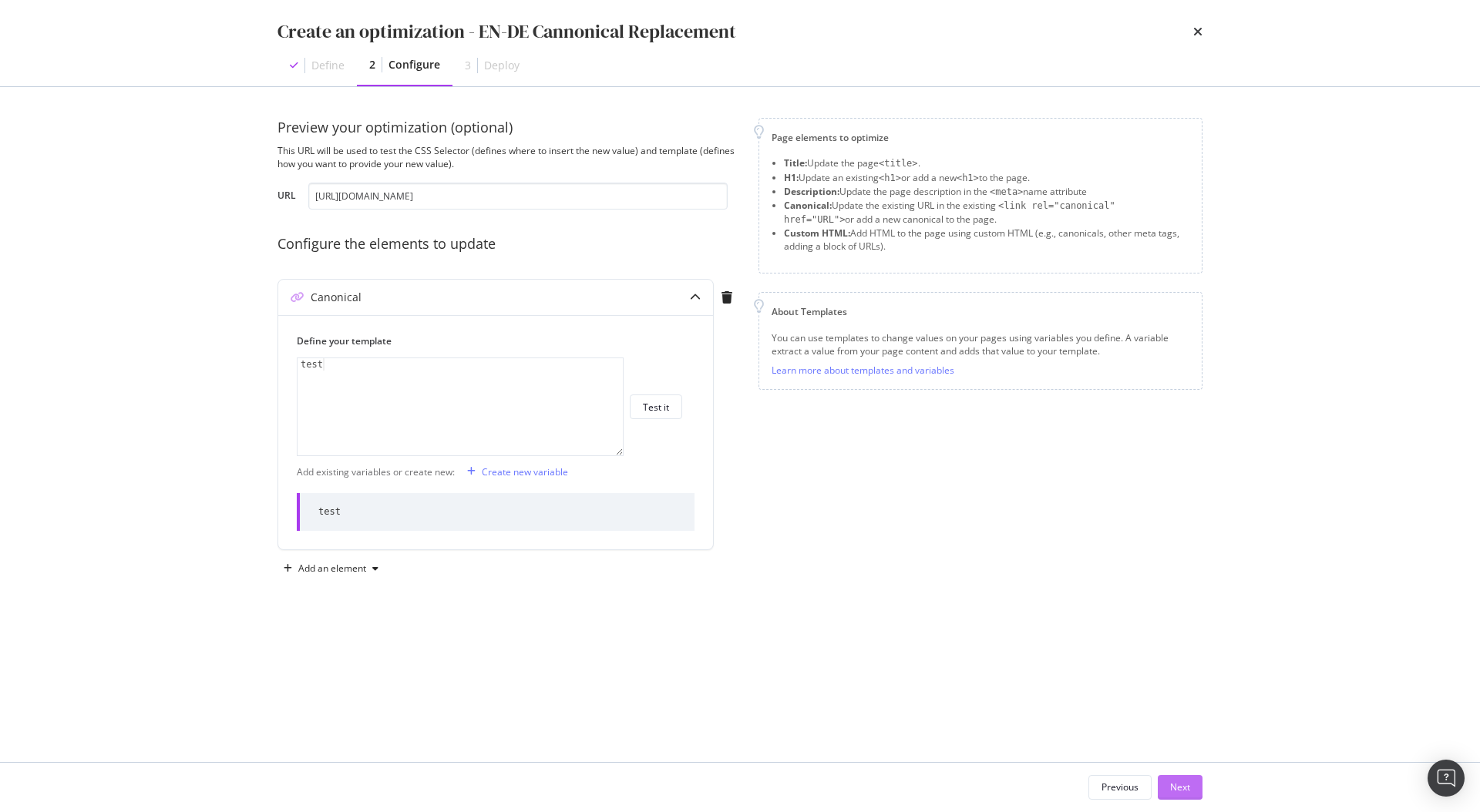
click at [1178, 783] on div "Next" at bounding box center [1180, 786] width 20 height 13
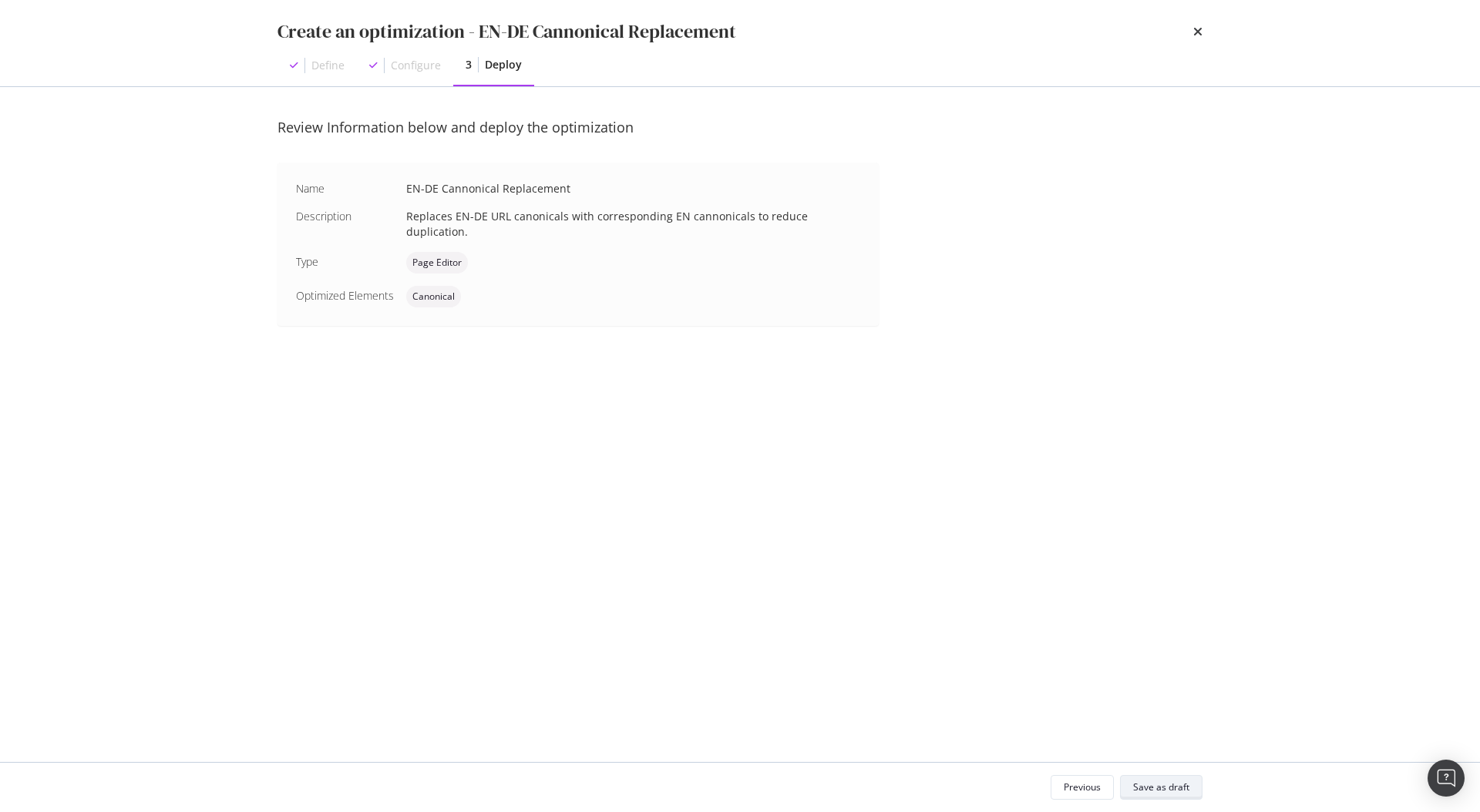
click at [1167, 783] on div "Save as draft" at bounding box center [1161, 786] width 56 height 13
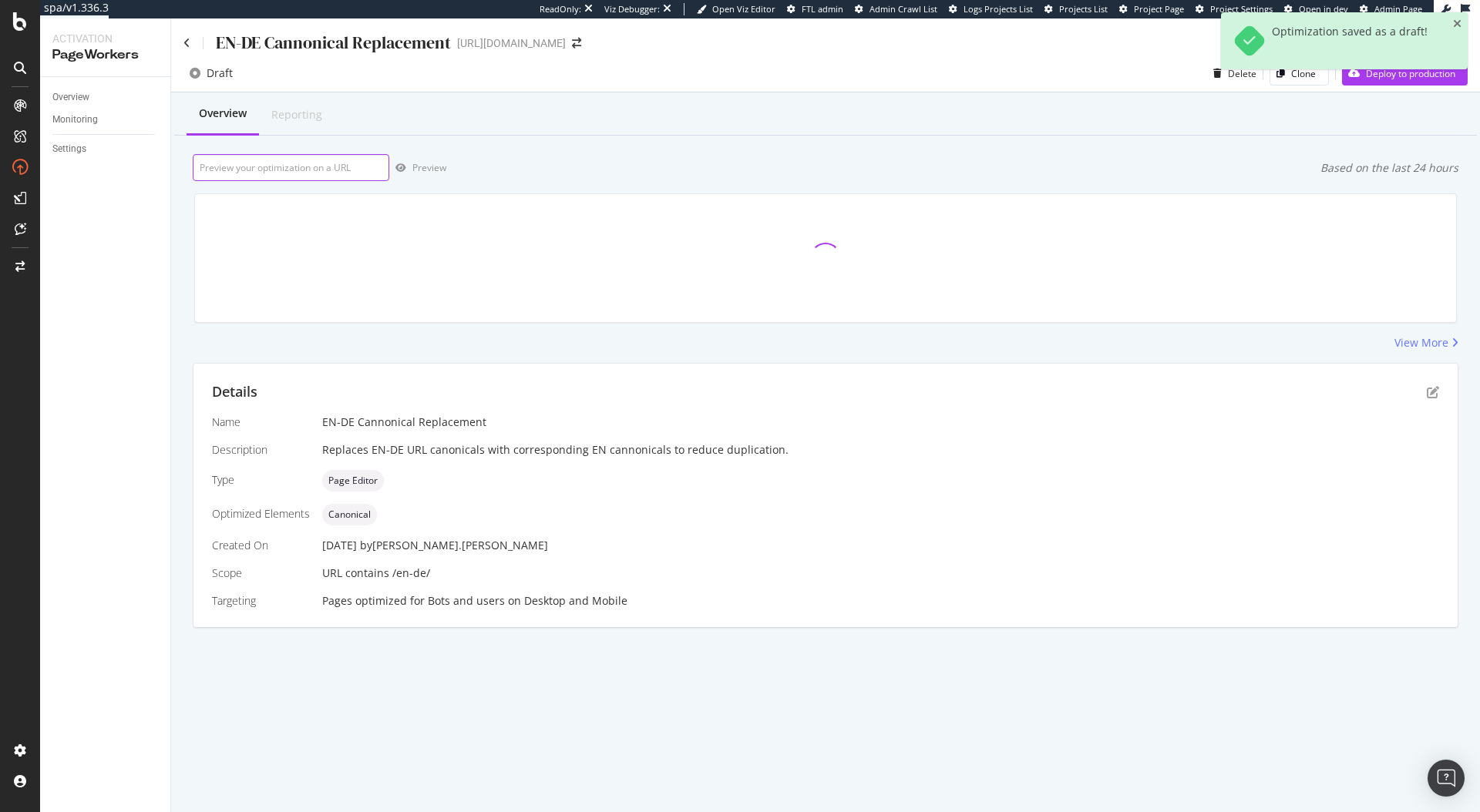
click at [254, 158] on input "url" at bounding box center [291, 167] width 196 height 27
paste input "https://www.neweracap.eu/en-de/collections/trucker-caps"
type input "https://www.neweracap.eu/en-de/collections/trucker-caps"
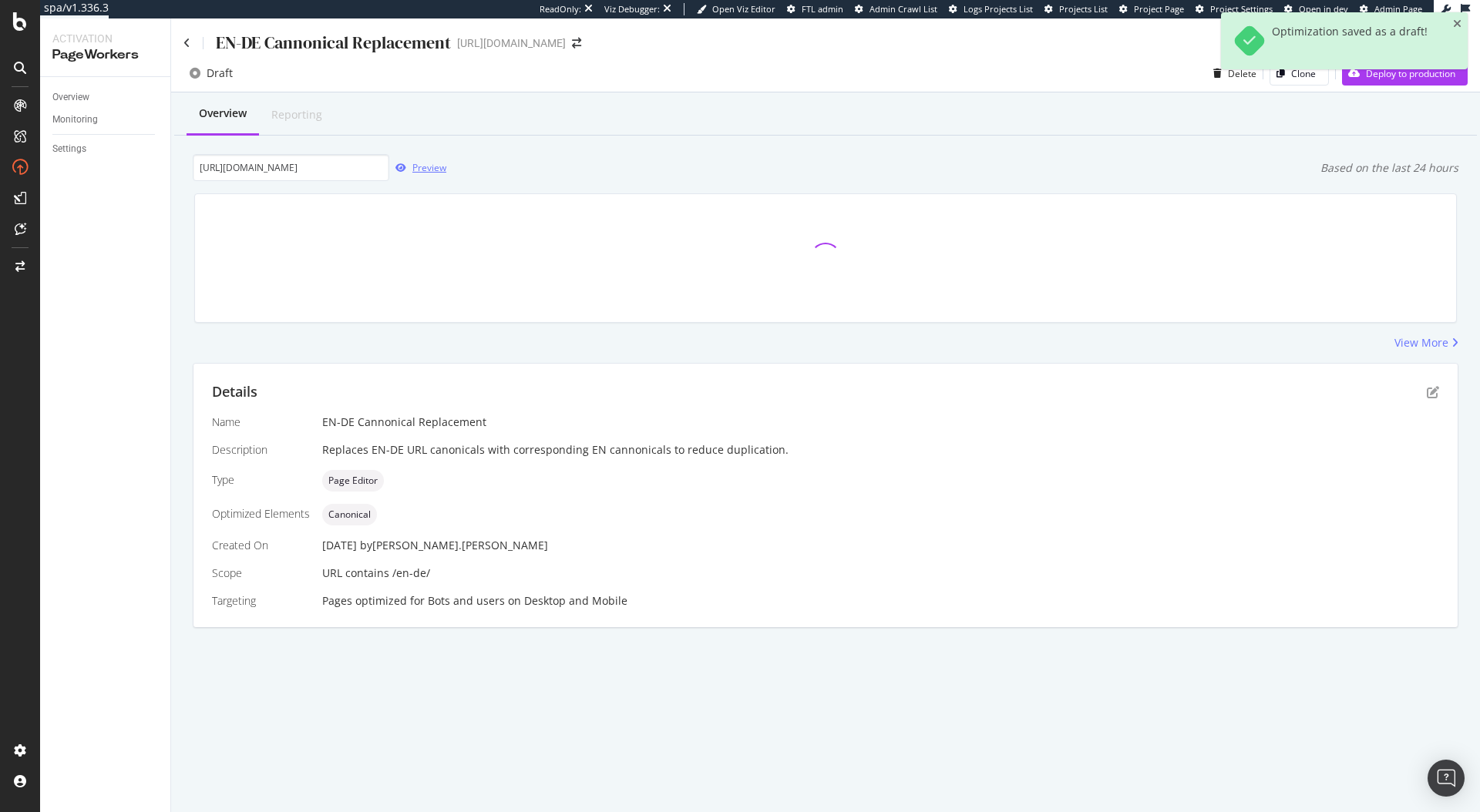
click at [424, 165] on div "Preview" at bounding box center [429, 167] width 34 height 13
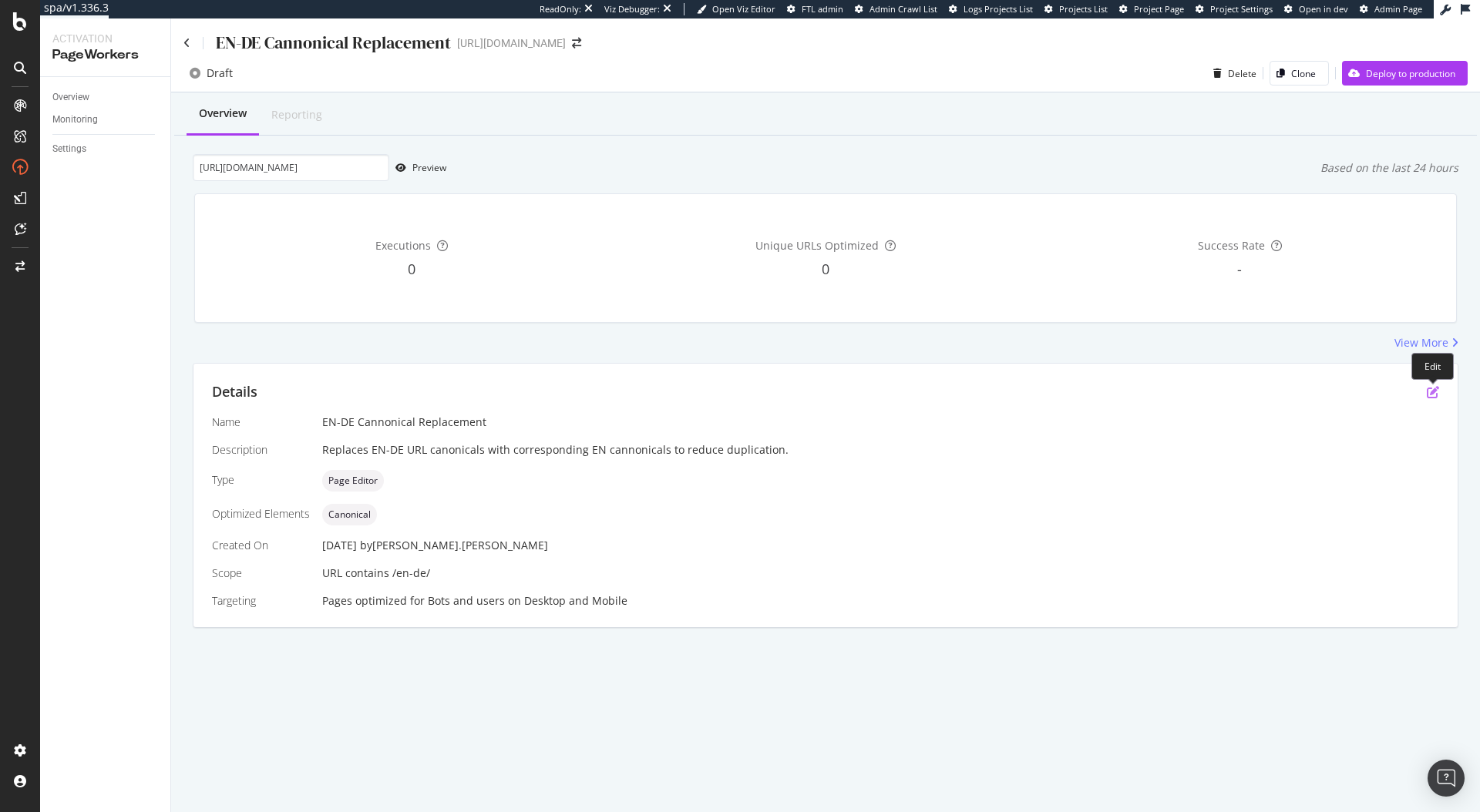
click at [1434, 394] on icon "pen-to-square" at bounding box center [1433, 392] width 12 height 12
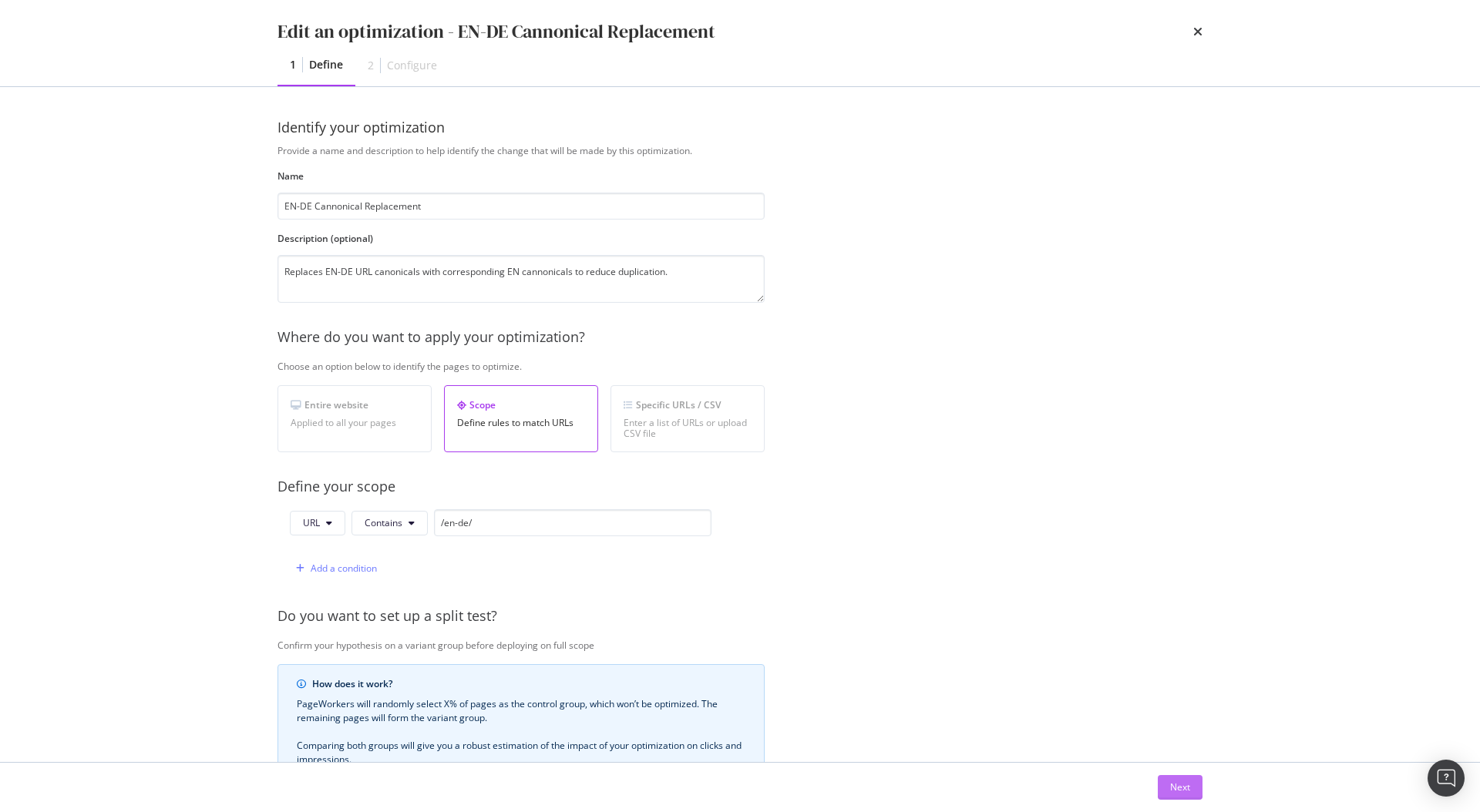
click at [1191, 785] on button "Next" at bounding box center [1180, 787] width 45 height 25
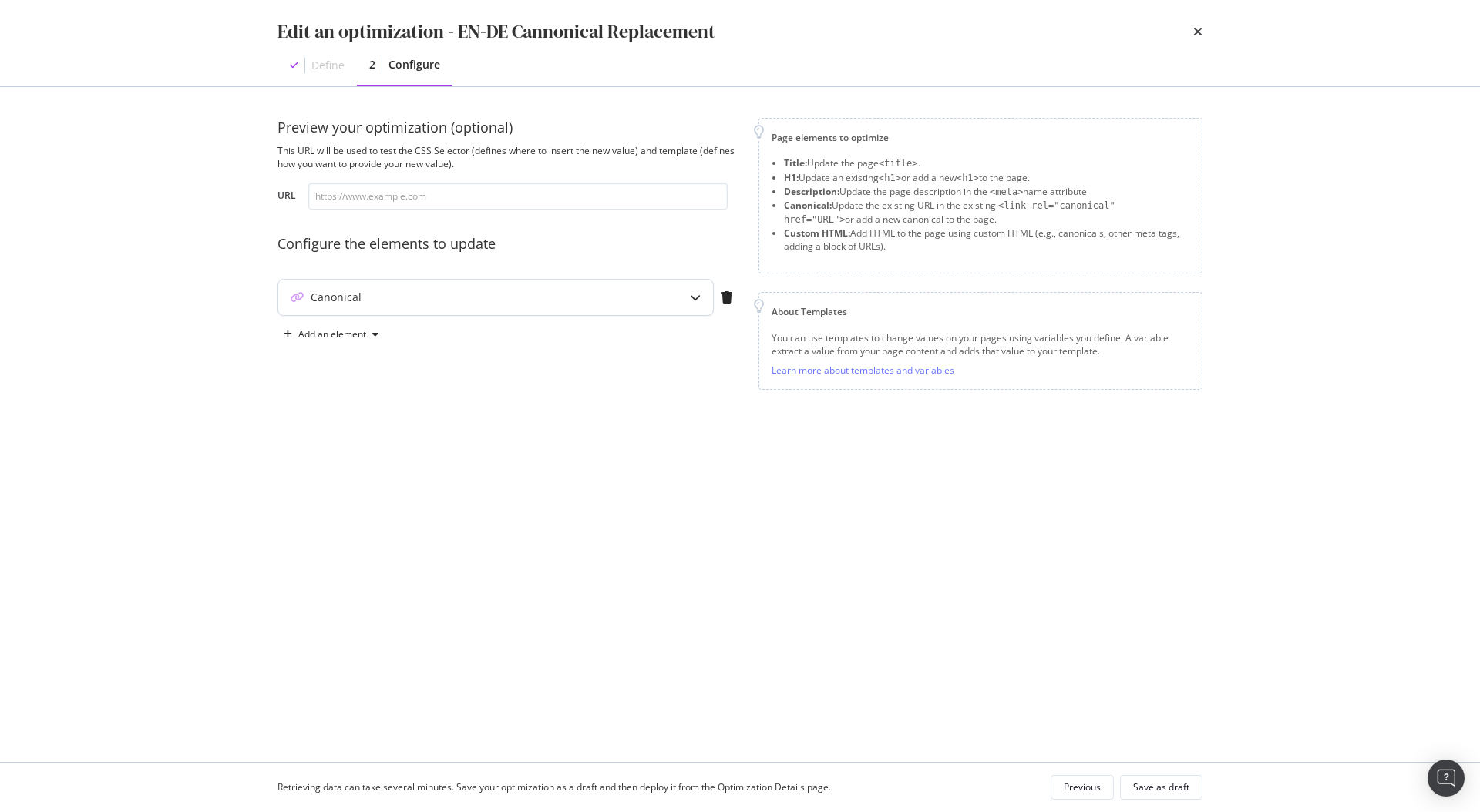
click at [459, 303] on div "Canonical" at bounding box center [465, 298] width 373 height 15
type textarea "test"
click at [403, 361] on div "test" at bounding box center [460, 419] width 325 height 122
click at [388, 369] on div "test" at bounding box center [460, 419] width 325 height 122
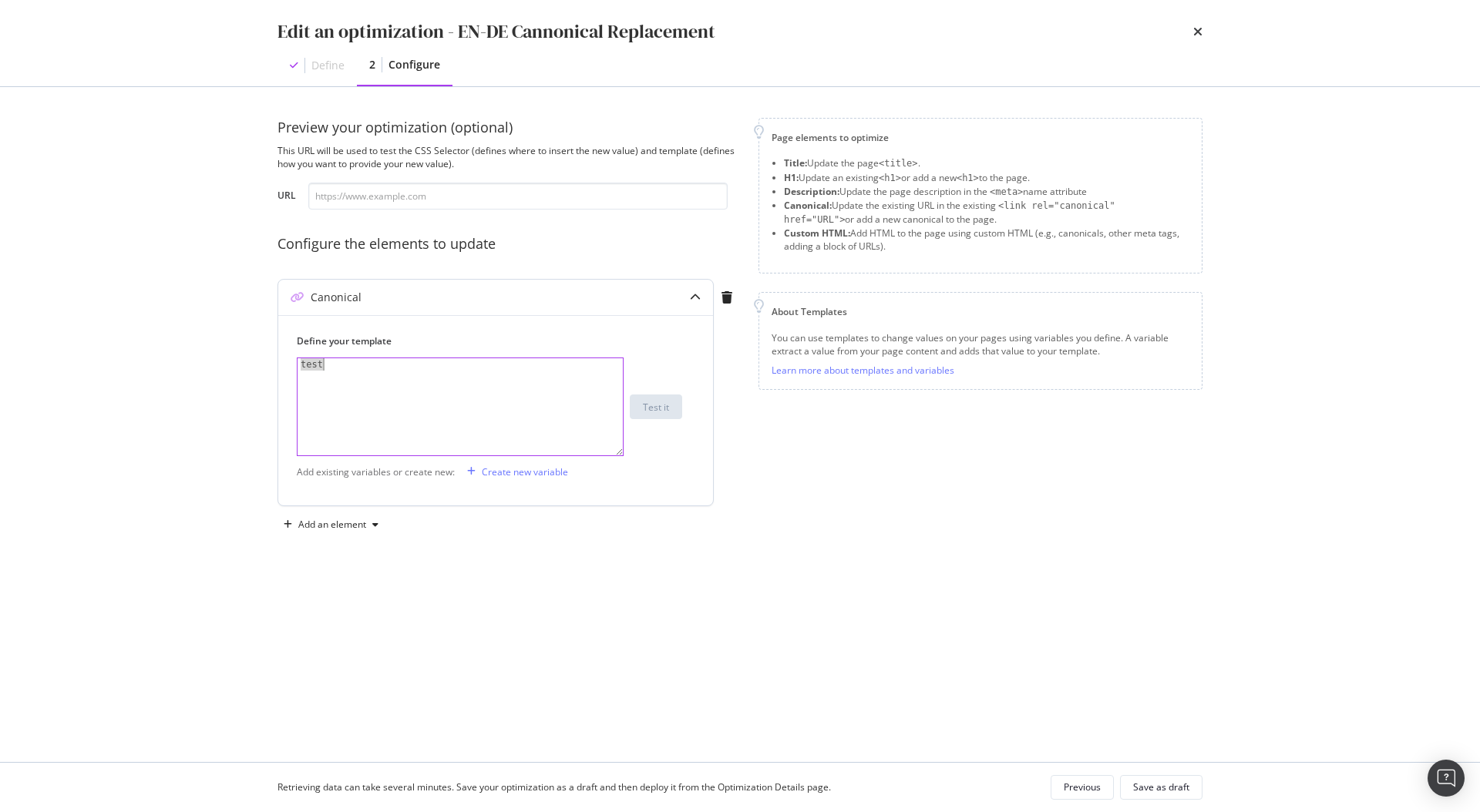
click at [388, 368] on div "test" at bounding box center [460, 419] width 325 height 122
click at [527, 477] on div "Create new variable" at bounding box center [525, 471] width 86 height 13
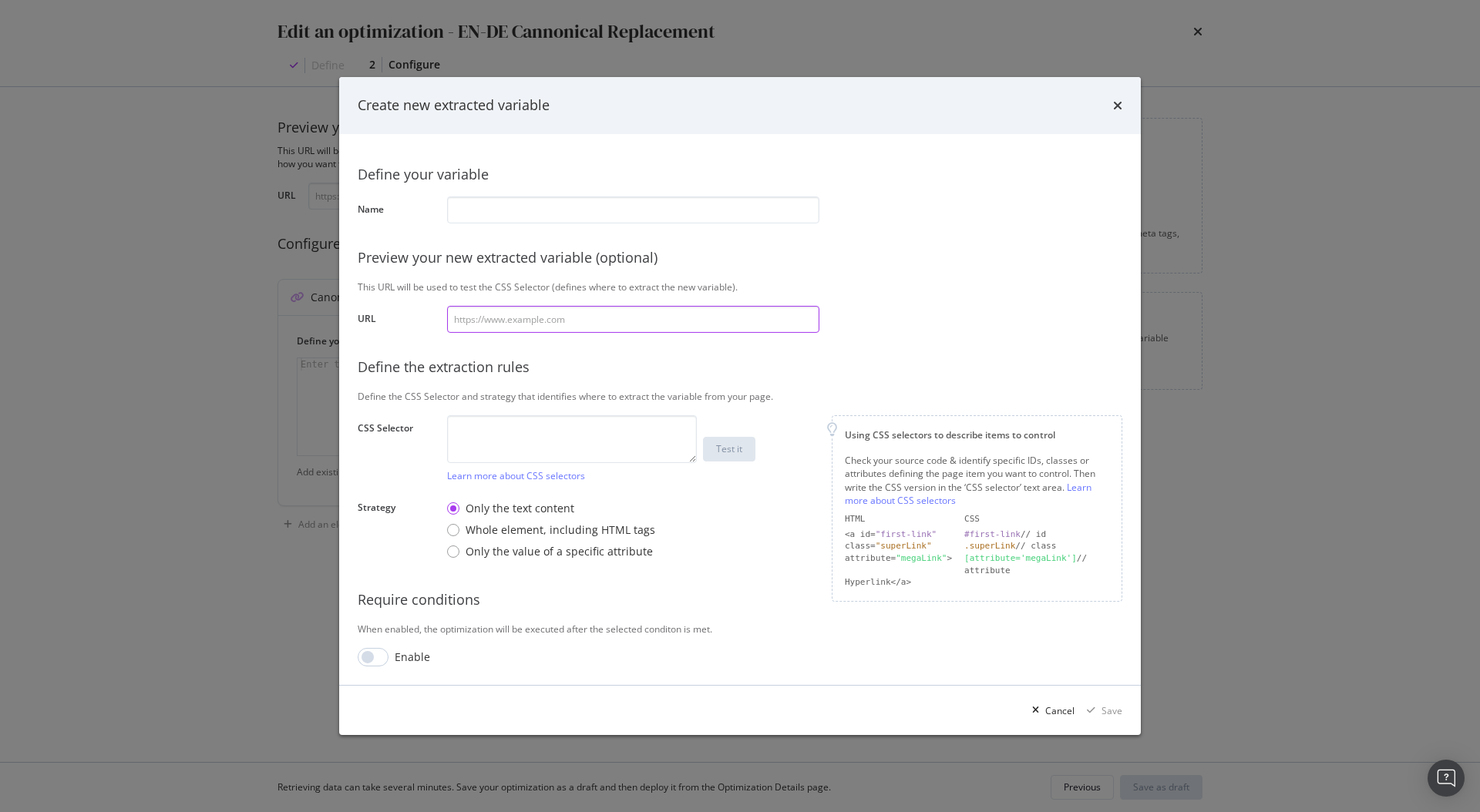
click at [531, 319] on input "modal" at bounding box center [632, 319] width 373 height 27
paste input "https://www.neweracap.eu/en-de/collections/trucker-caps"
type input "https://www.neweracap.eu/en-de/collections/trucker-caps"
click at [472, 208] on input "modal" at bounding box center [632, 209] width 373 height 27
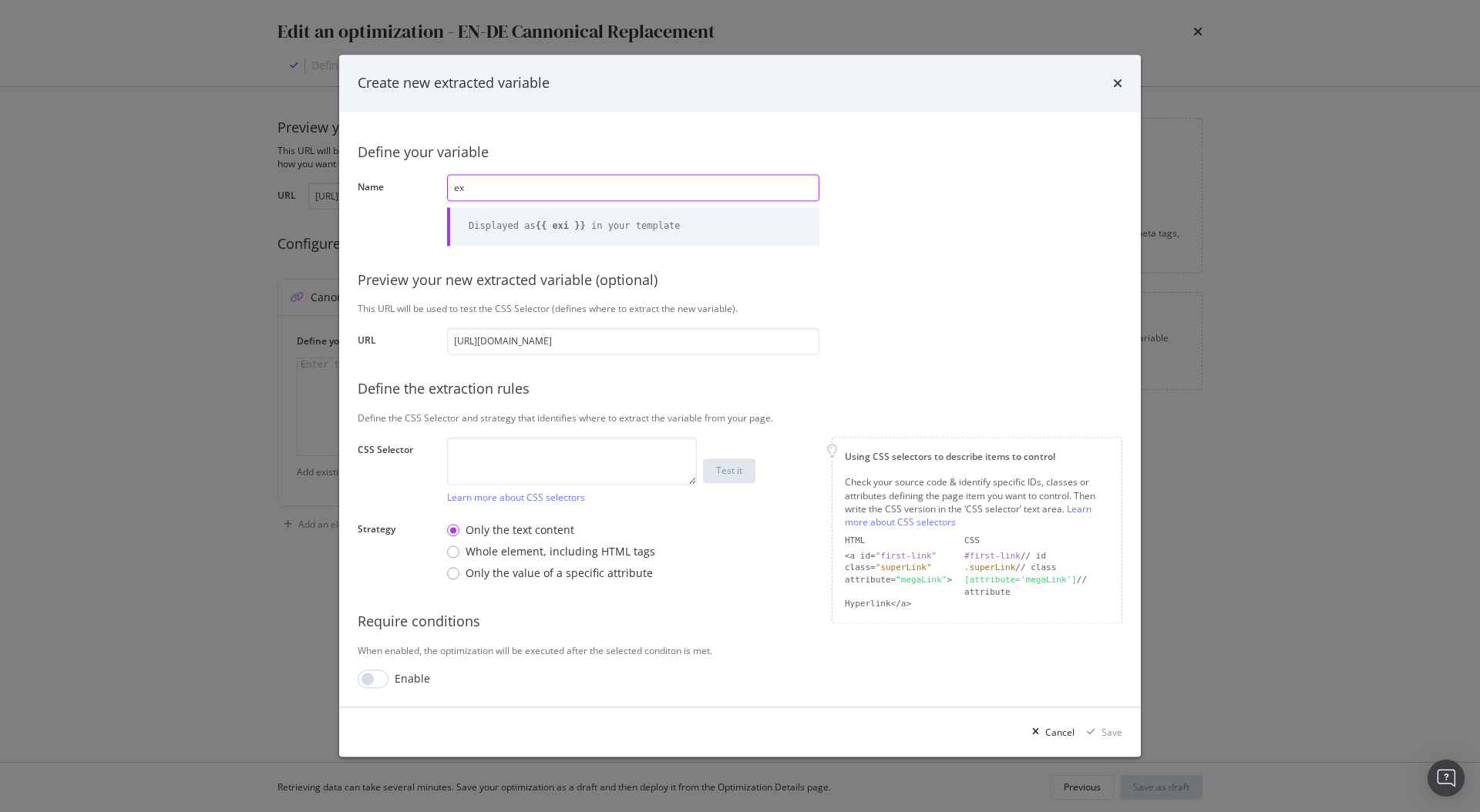
type input "e"
drag, startPoint x: 572, startPoint y: 188, endPoint x: 449, endPoint y: 188, distance: 123.0
click at [449, 188] on input "existingcanonical" at bounding box center [632, 188] width 373 height 27
drag, startPoint x: 468, startPoint y: 190, endPoint x: 529, endPoint y: 199, distance: 61.7
click at [469, 190] on input "old-can" at bounding box center [632, 188] width 373 height 27
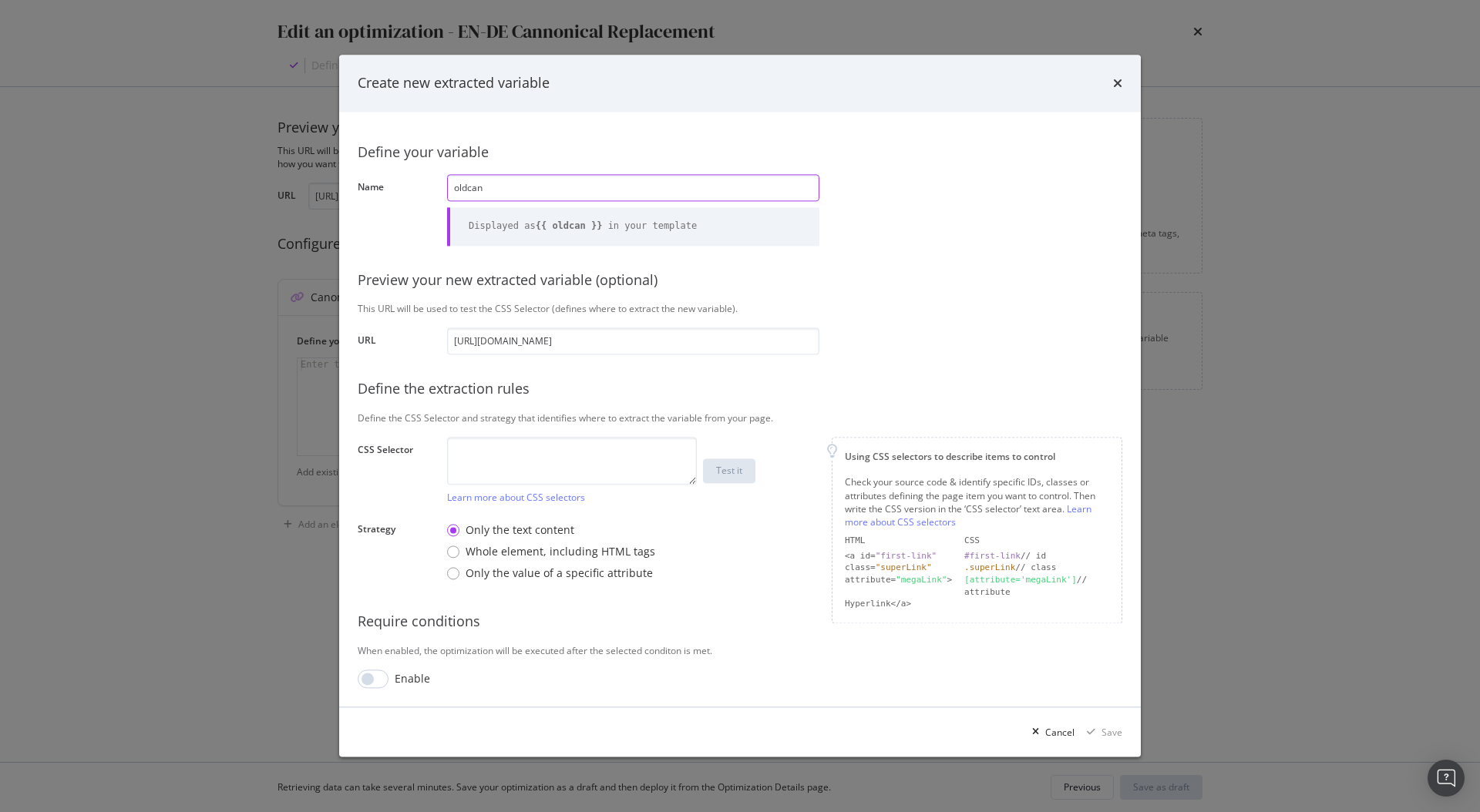
type input "oldcan"
click at [890, 239] on div "Define your variable Name oldcan Displayed as {{ oldcan }} in your template Pre…" at bounding box center [740, 409] width 764 height 558
drag, startPoint x: 521, startPoint y: 446, endPoint x: 545, endPoint y: 448, distance: 24.1
click at [522, 446] on textarea "modal" at bounding box center [571, 462] width 250 height 48
paste textarea "head > link:nth-child(183)"
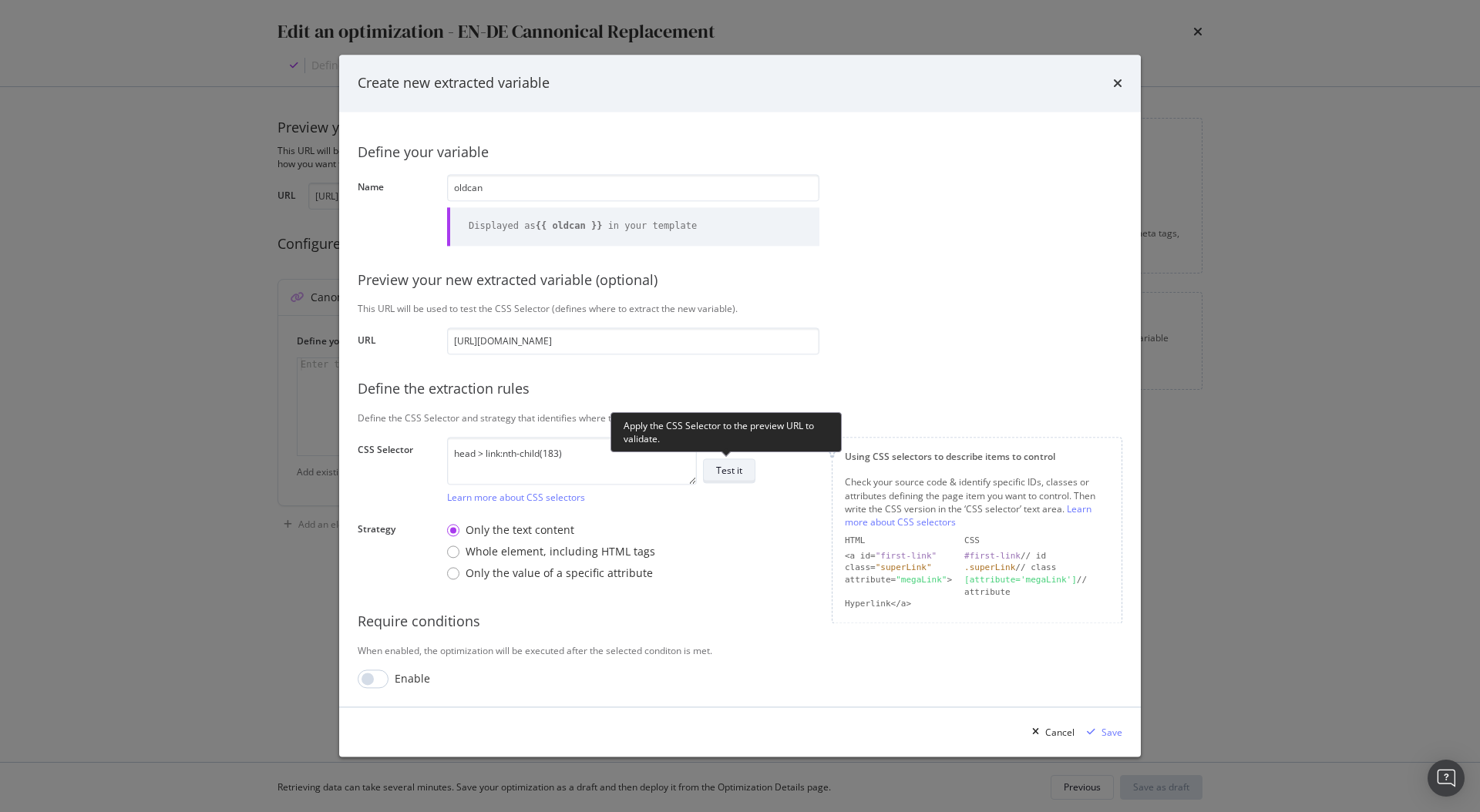
click at [732, 477] on div "Test it" at bounding box center [729, 471] width 26 height 13
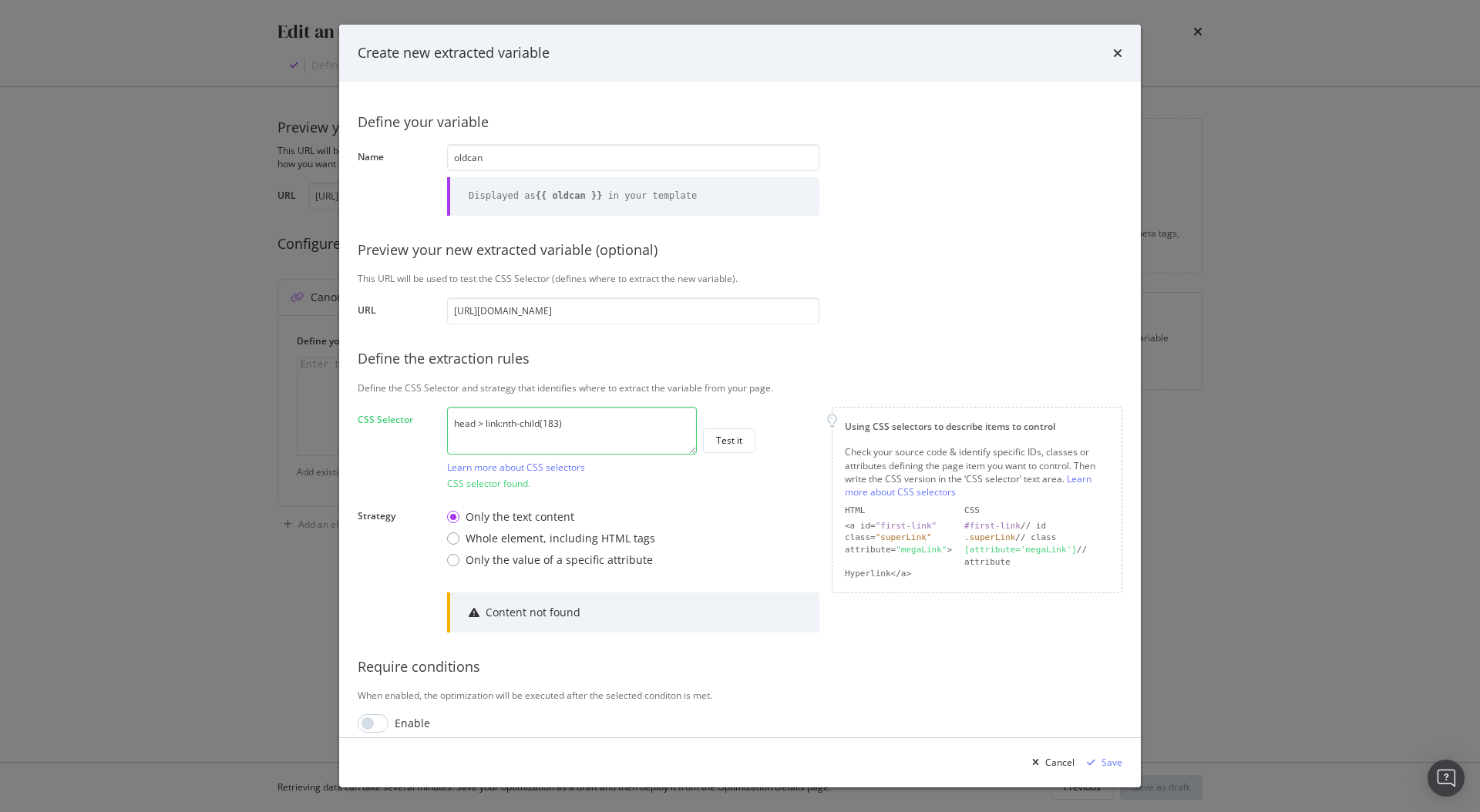
click at [564, 424] on textarea "head > link:nth-child(183)" at bounding box center [571, 431] width 250 height 48
drag, startPoint x: 576, startPoint y: 423, endPoint x: 540, endPoint y: 428, distance: 36.3
click at [540, 428] on textarea "head > link:nth-child(183)" at bounding box center [571, 431] width 250 height 48
drag, startPoint x: 626, startPoint y: 427, endPoint x: 486, endPoint y: 430, distance: 140.0
click at [486, 430] on textarea "head > link:nth-child" at bounding box center [571, 431] width 250 height 48
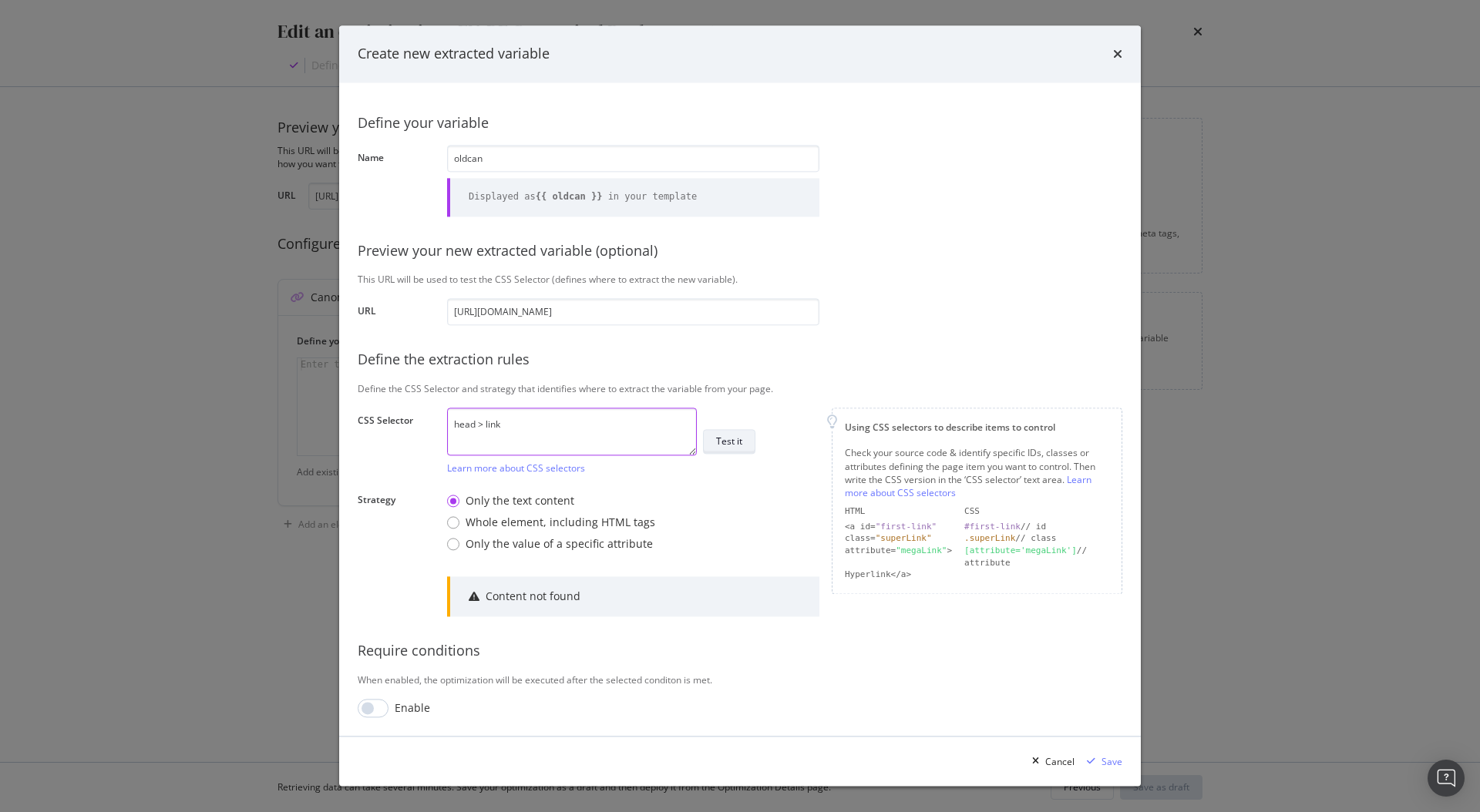
type textarea "head > link"
click at [726, 441] on div "Test it" at bounding box center [729, 441] width 26 height 13
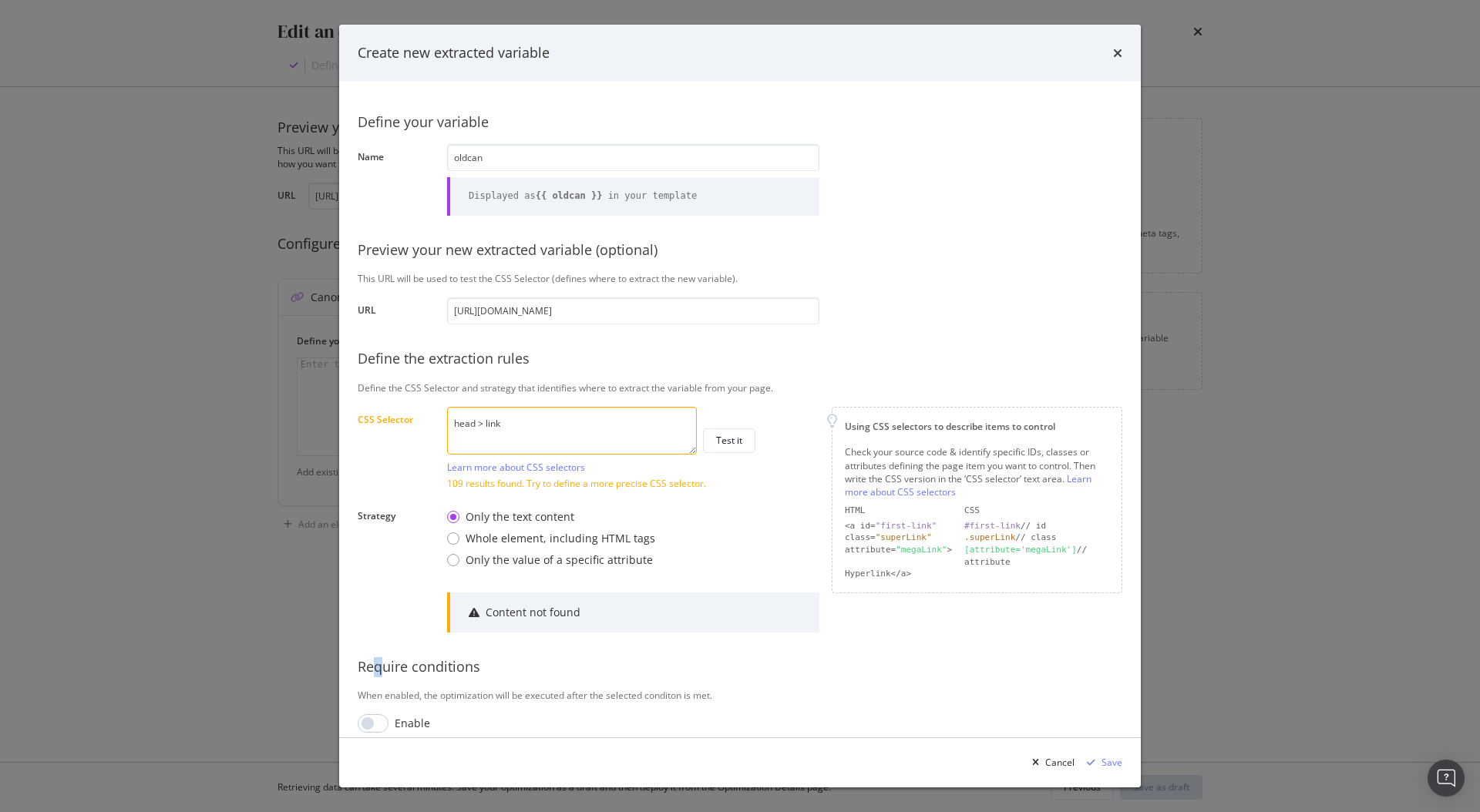
click at [379, 675] on div "Require conditions" at bounding box center [740, 667] width 764 height 20
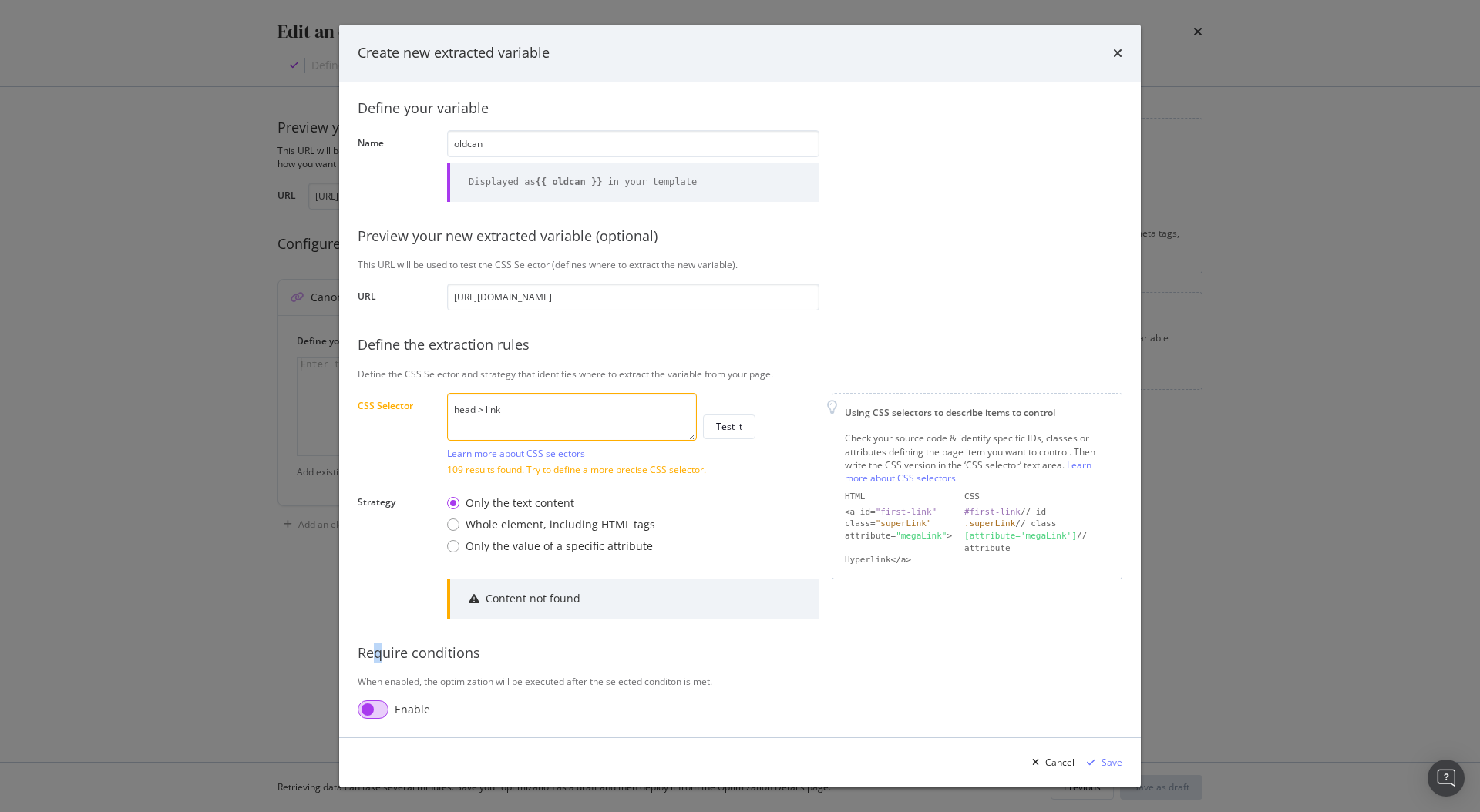
click at [366, 710] on input "modal" at bounding box center [373, 709] width 31 height 18
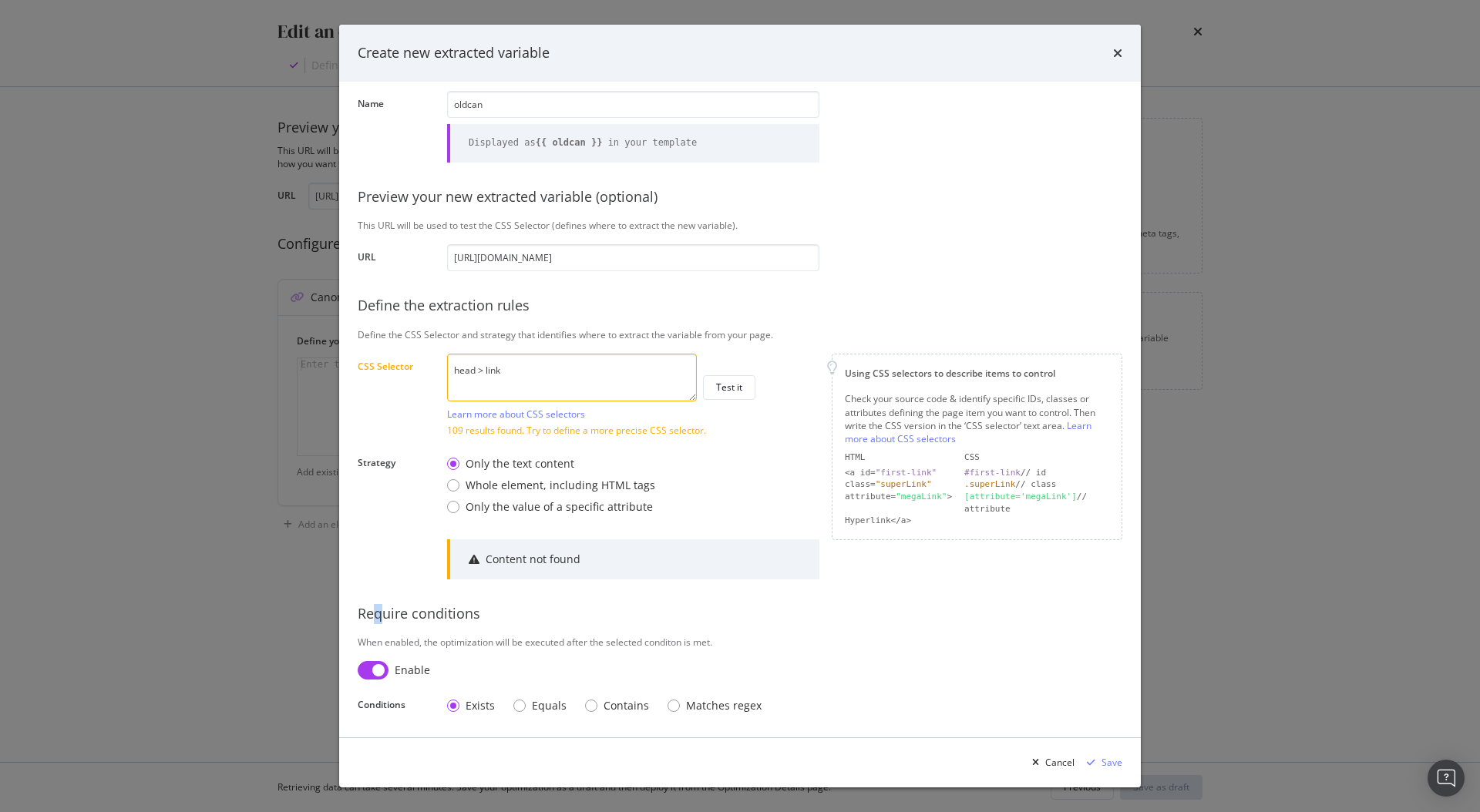
click at [363, 670] on input "modal" at bounding box center [373, 669] width 31 height 18
checkbox input "false"
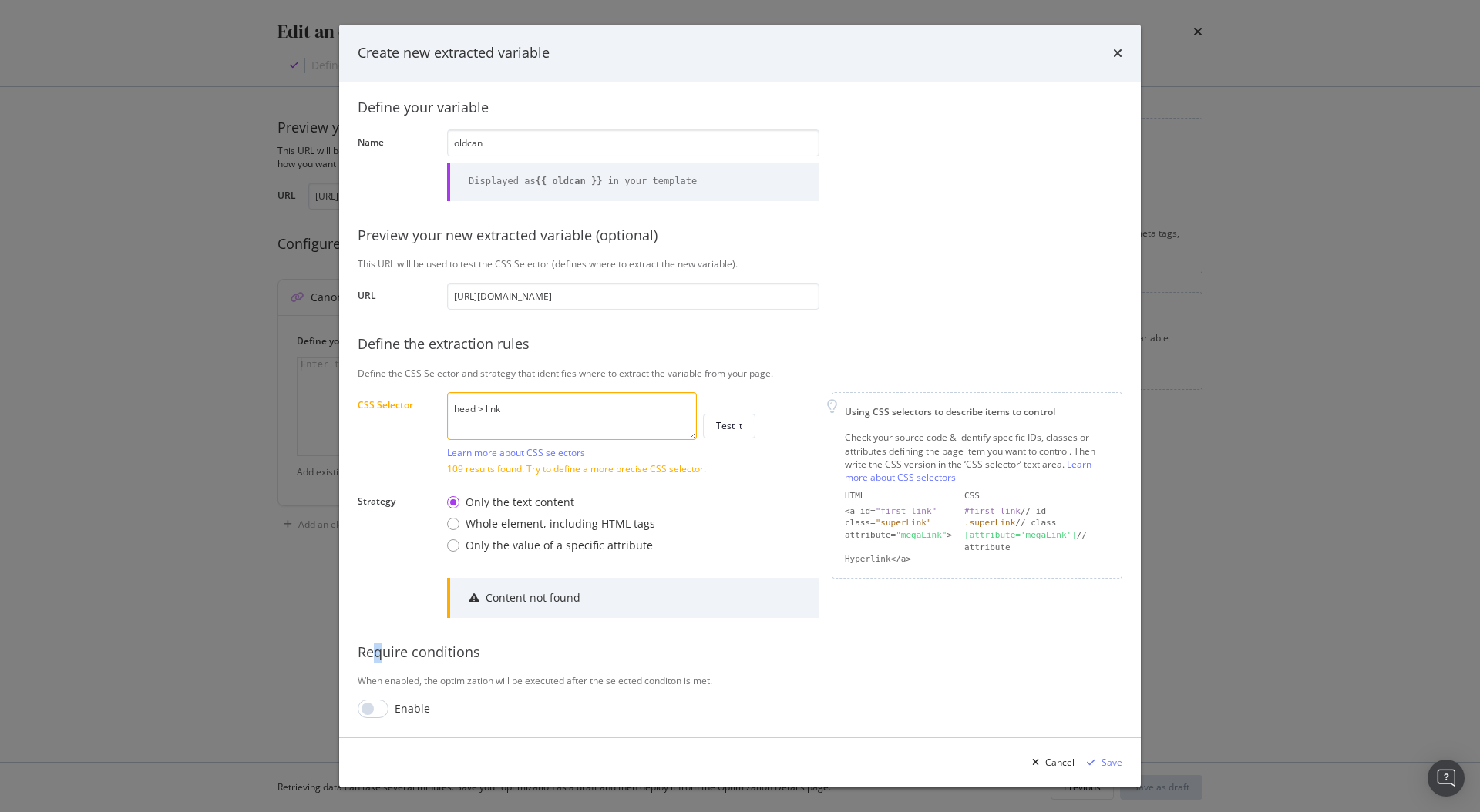
scroll to position [15, 0]
click at [618, 465] on div "109 results found. Try to define a more precise CSS selector." at bounding box center [632, 468] width 373 height 13
click at [589, 404] on textarea "head > link" at bounding box center [571, 416] width 250 height 48
drag, startPoint x: 564, startPoint y: 410, endPoint x: 442, endPoint y: 417, distance: 122.2
click at [442, 417] on div "Define your variable Name oldcan Displayed as {{ oldcan }} in your template Pre…" at bounding box center [740, 402] width 764 height 633
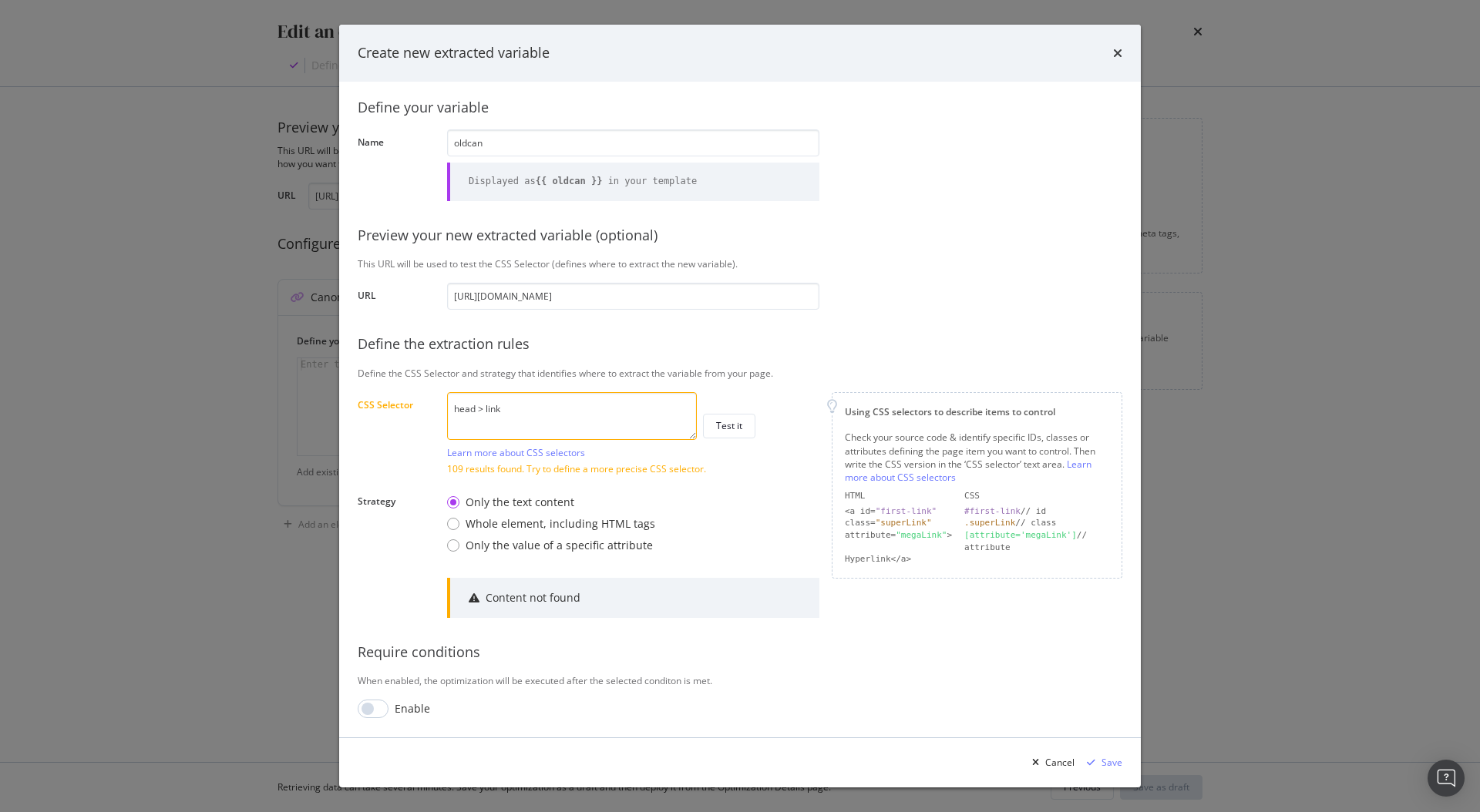
drag, startPoint x: 536, startPoint y: 413, endPoint x: 441, endPoint y: 409, distance: 95.1
click at [441, 409] on div "Define your variable Name oldcan Displayed as {{ oldcan }} in your template Pre…" at bounding box center [740, 402] width 764 height 633
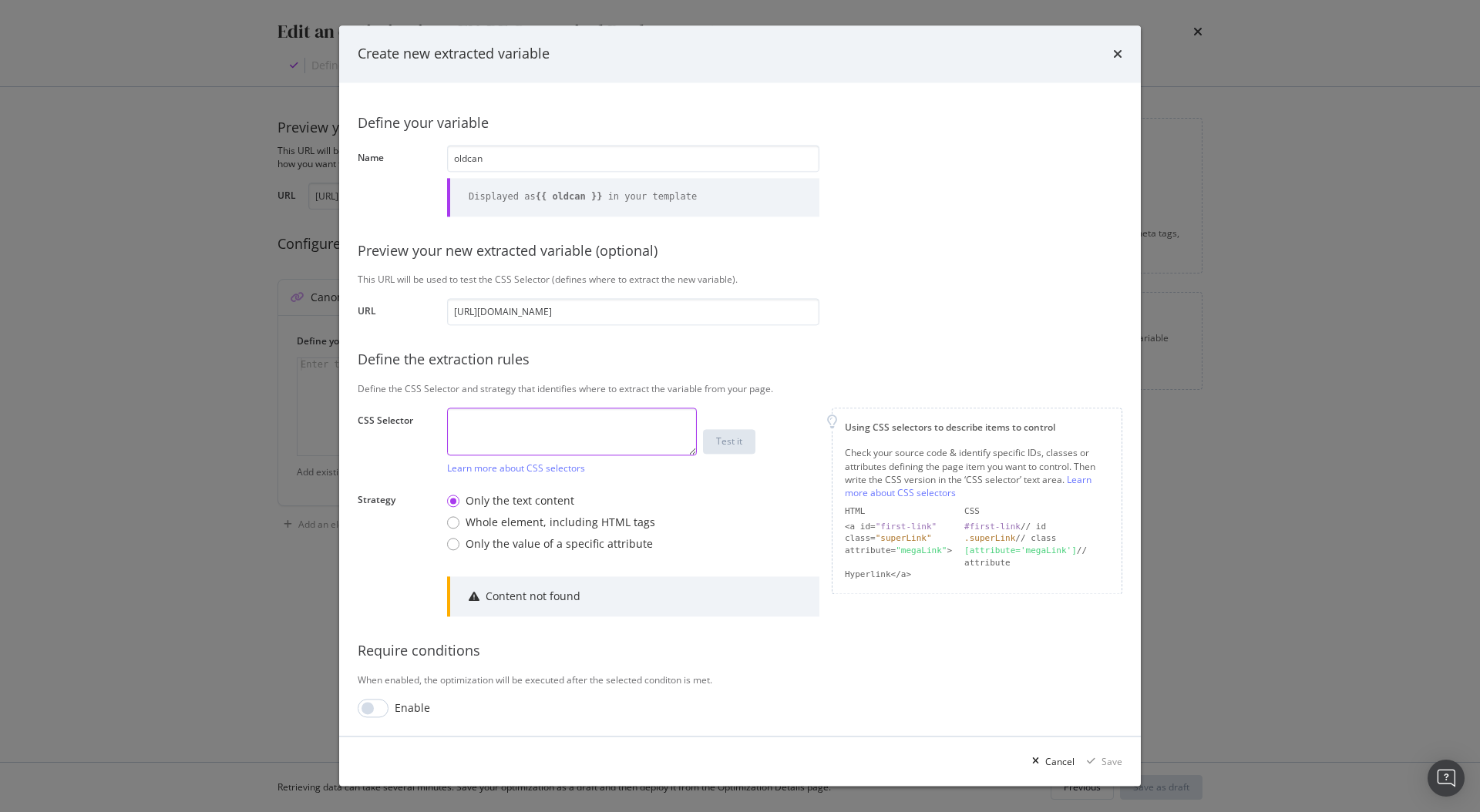
scroll to position [0, 0]
click at [515, 432] on textarea "modal" at bounding box center [571, 433] width 250 height 48
paste textarea "link[rel="canonical"]"
click at [725, 446] on div "Test it" at bounding box center [729, 441] width 26 height 13
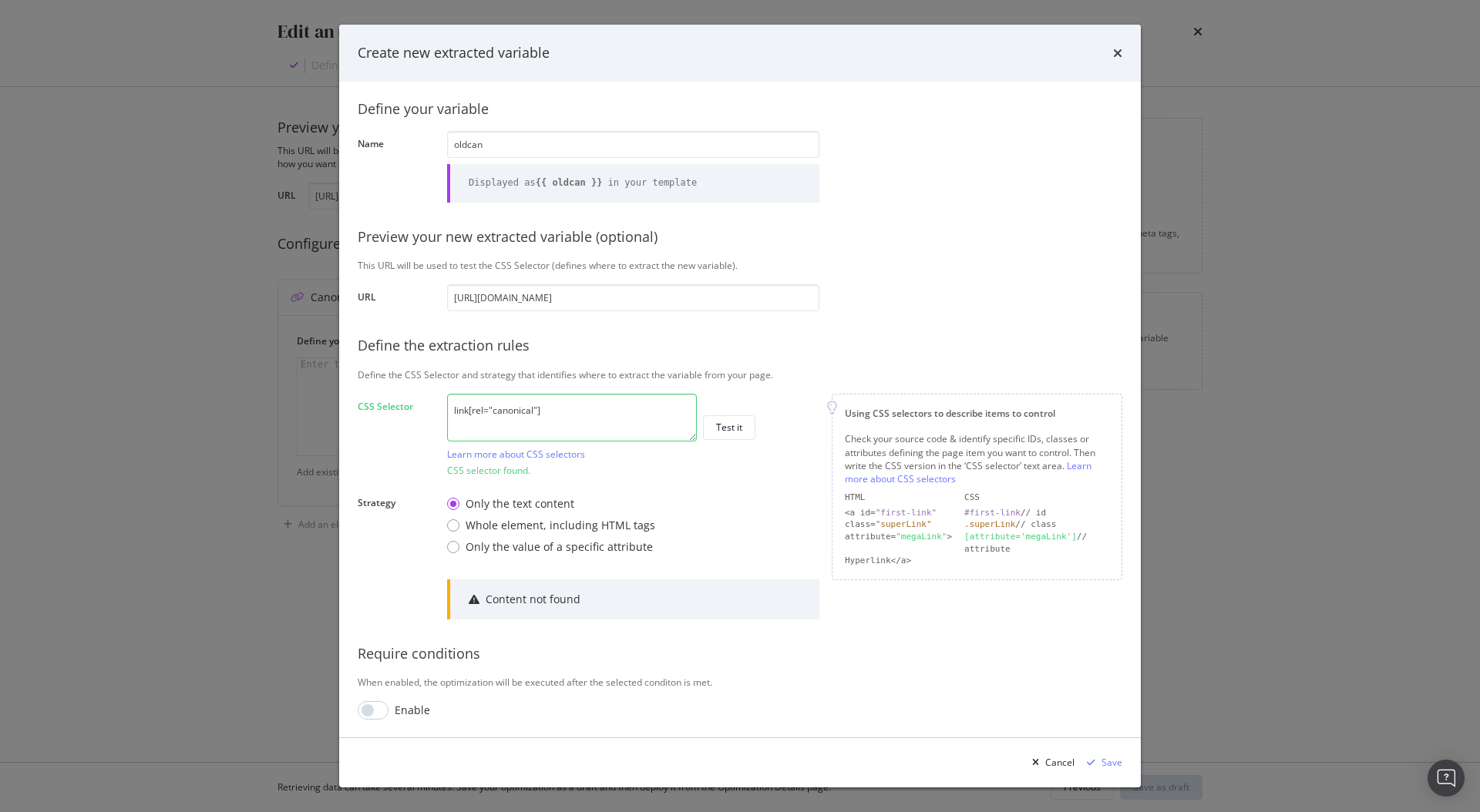
scroll to position [14, 0]
click at [907, 520] on div ""superLink"" at bounding box center [903, 524] width 56 height 10
drag, startPoint x: 993, startPoint y: 562, endPoint x: 838, endPoint y: 433, distance: 201.7
click at [814, 436] on div "Define your variable Name oldcan Displayed as {{ oldcan }} in your template Pre…" at bounding box center [740, 403] width 764 height 633
click at [949, 432] on div "Check your source code & identify specific IDs, classes or attributes defining …" at bounding box center [977, 458] width 264 height 53
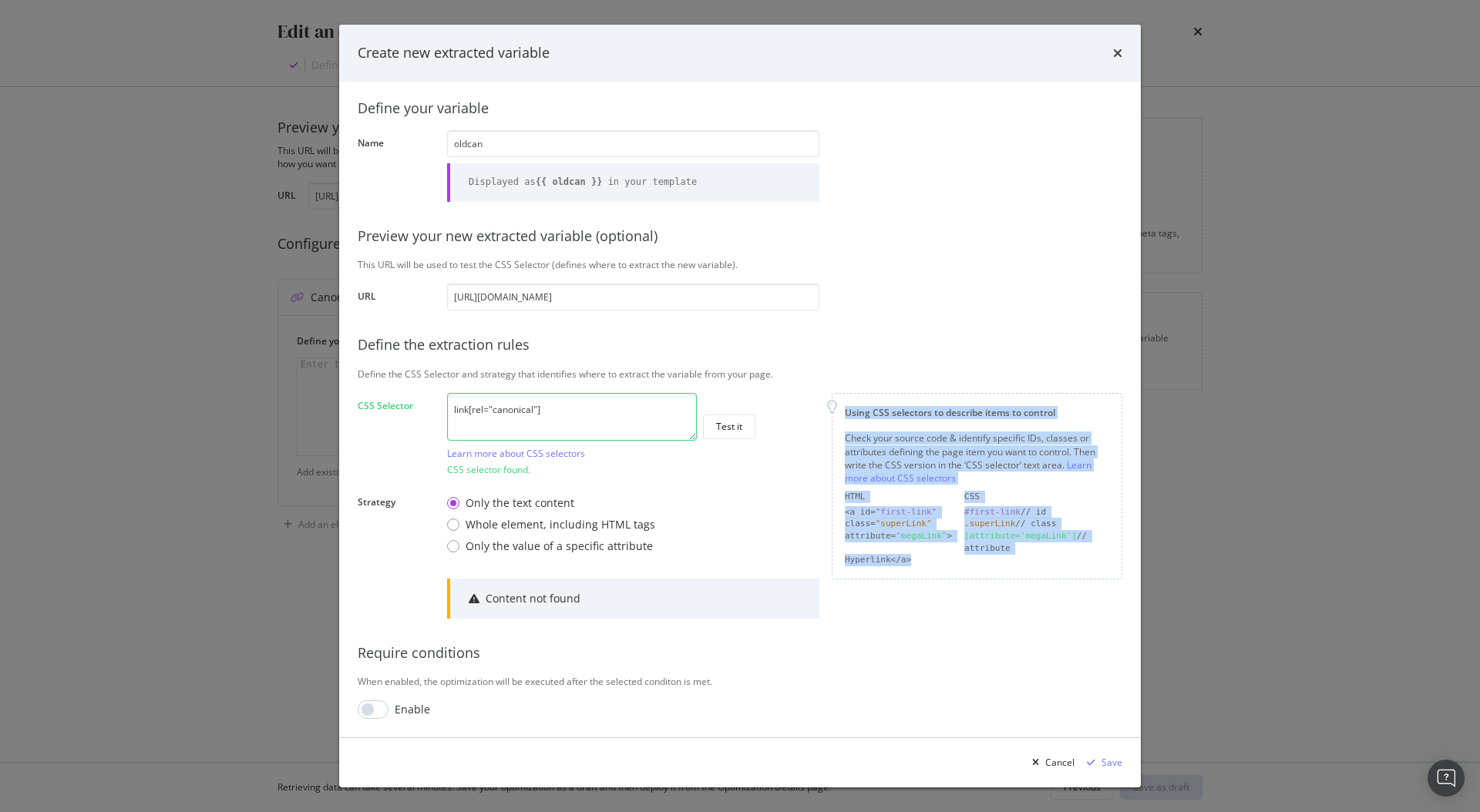
drag, startPoint x: 833, startPoint y: 415, endPoint x: 922, endPoint y: 565, distance: 174.4
click at [922, 565] on div "Using CSS selectors to describe items to control Check your source code & ident…" at bounding box center [977, 486] width 291 height 187
copy div "Using CSS selectors to describe items to control Check your source code & ident…"
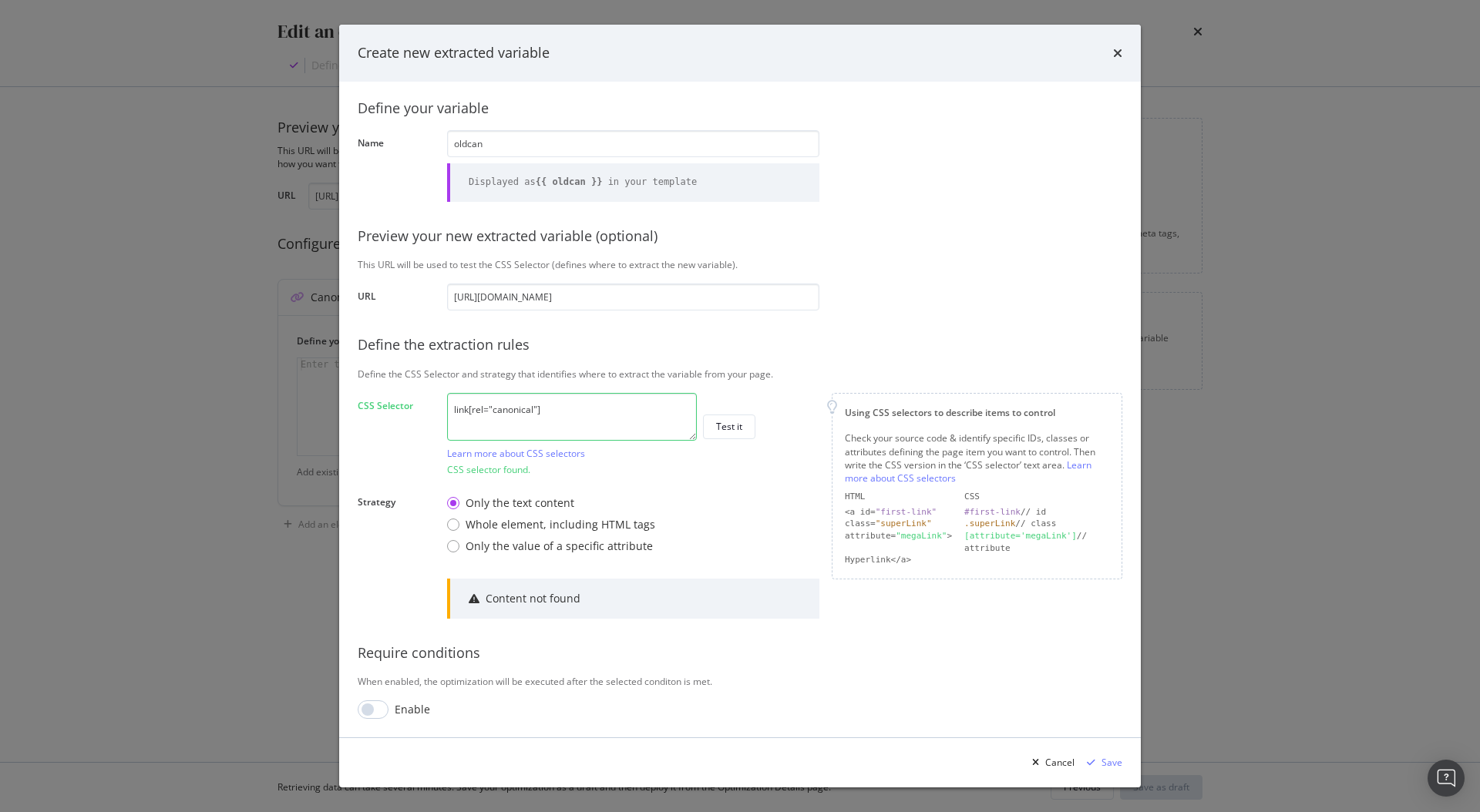
click at [548, 413] on textarea "link[rel="canonical"]" at bounding box center [571, 417] width 250 height 48
drag, startPoint x: 496, startPoint y: 411, endPoint x: 470, endPoint y: 415, distance: 26.3
click at [470, 415] on textarea "link[rel="canonical"]" at bounding box center [571, 417] width 250 height 48
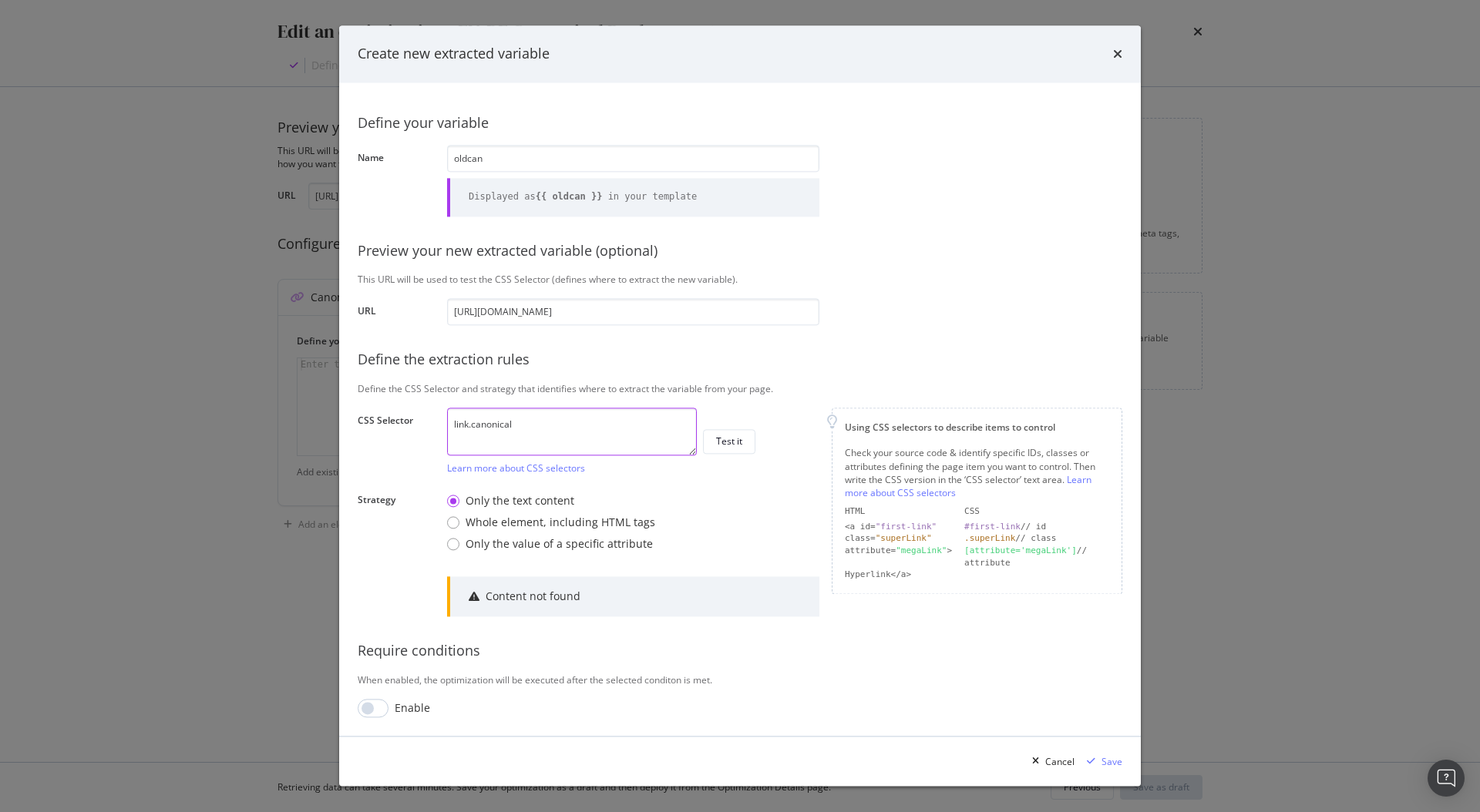
scroll to position [0, 0]
click at [754, 436] on button "Test it" at bounding box center [729, 441] width 52 height 25
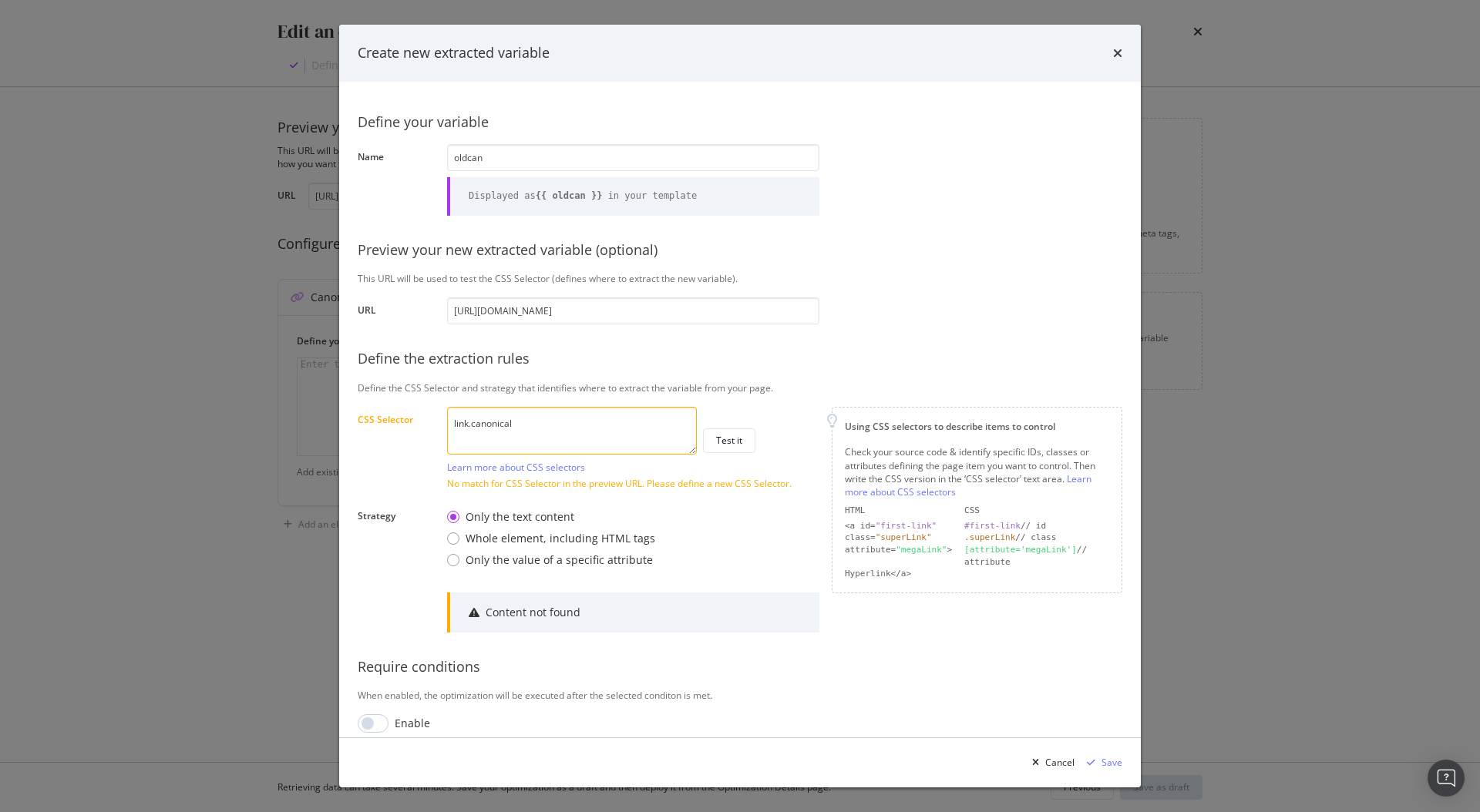
click at [491, 427] on textarea "link.canonical" at bounding box center [571, 431] width 250 height 48
paste textarea "[rel='canonical']"
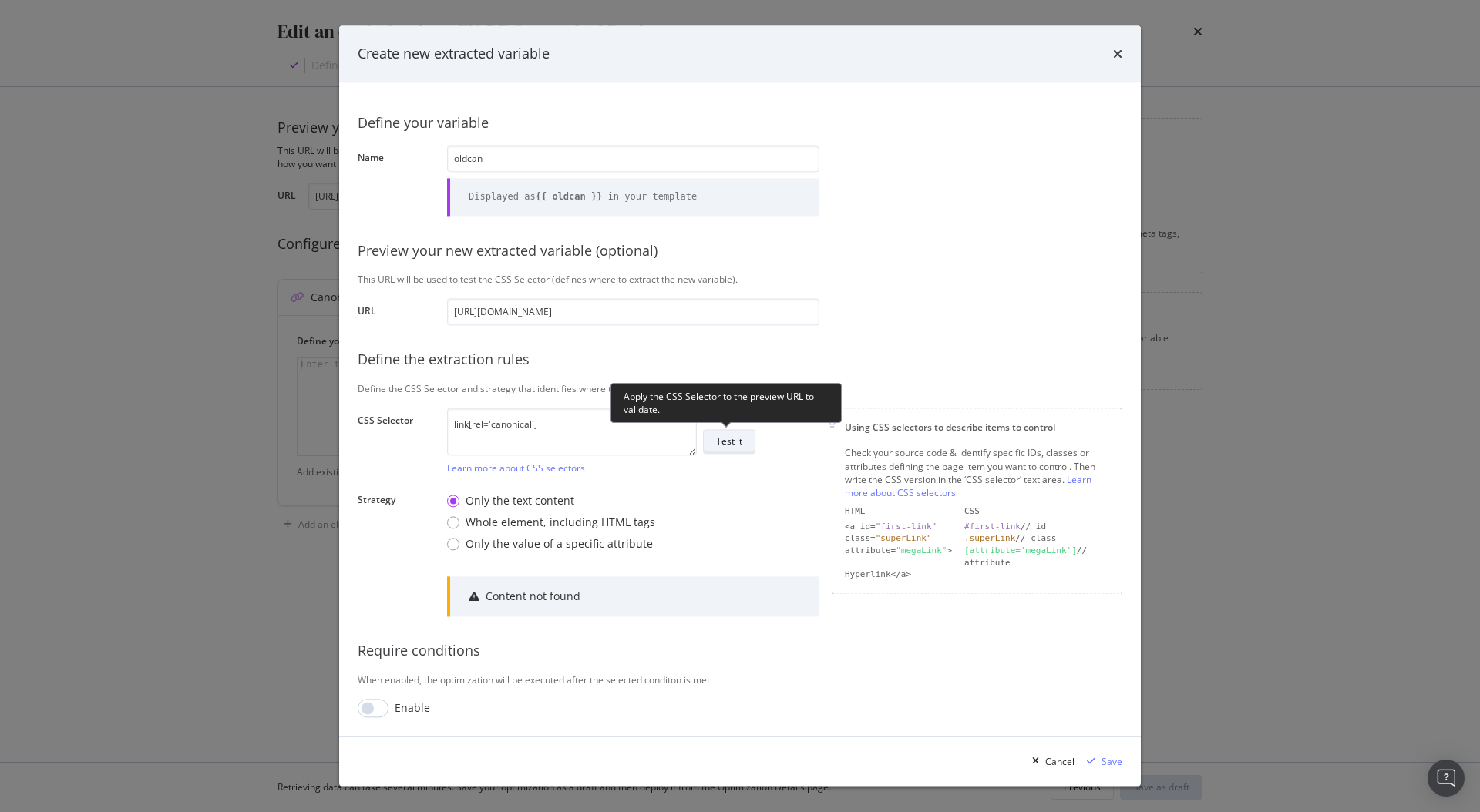
click at [724, 440] on div "Test it" at bounding box center [729, 441] width 26 height 13
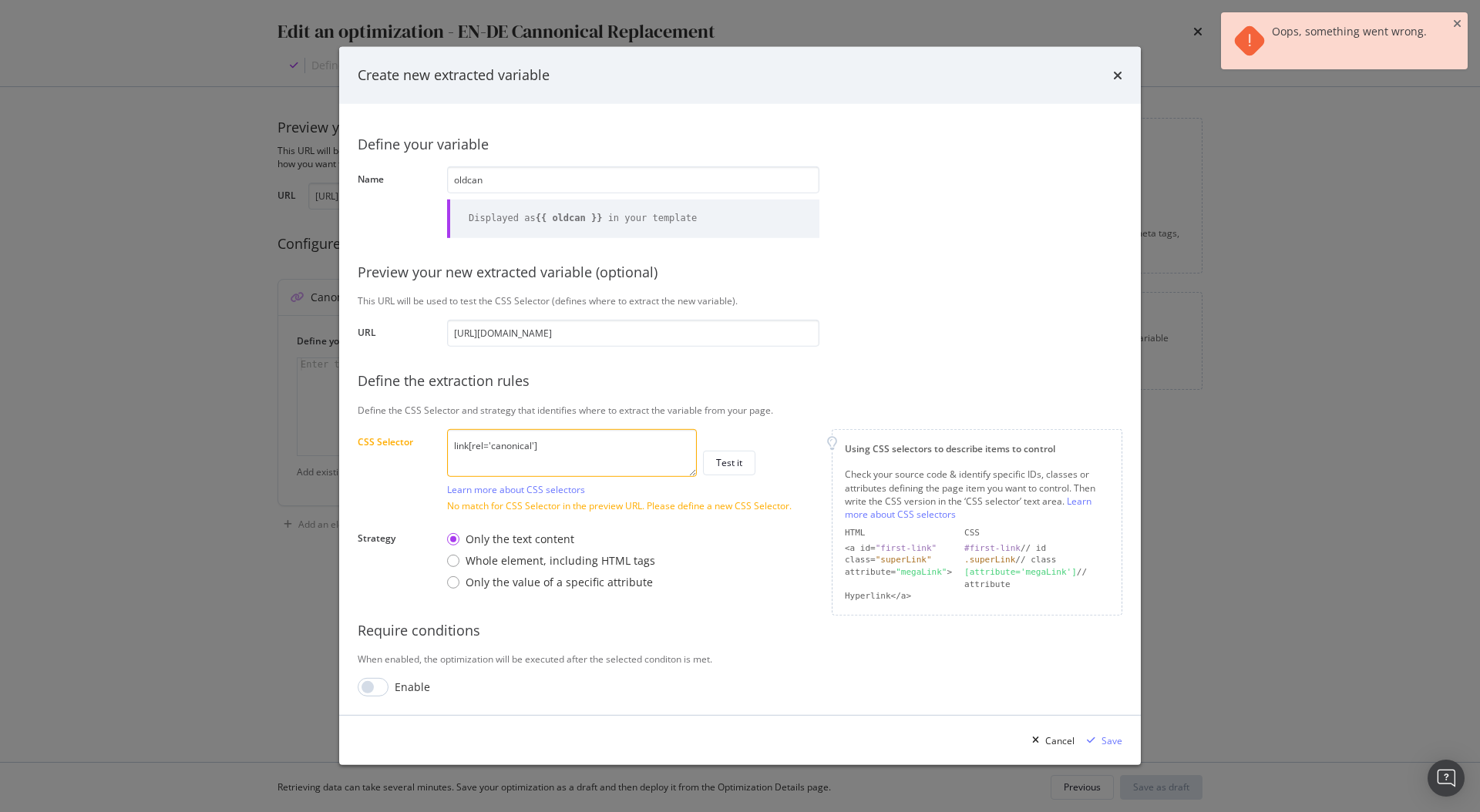
click at [588, 444] on textarea "link[rel='canonical']" at bounding box center [571, 453] width 250 height 48
paste textarea "head >"
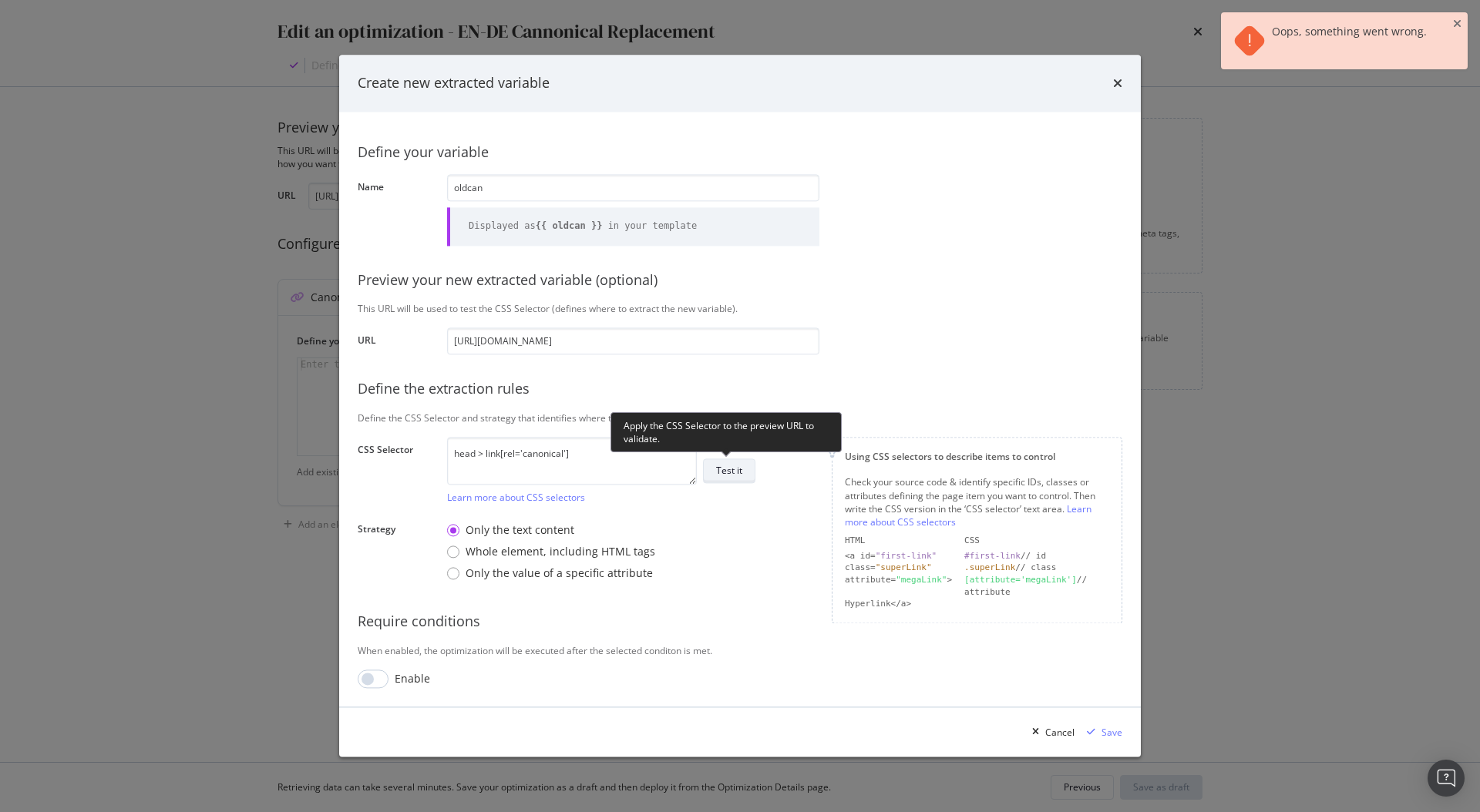
click at [731, 473] on div "Test it" at bounding box center [729, 471] width 26 height 13
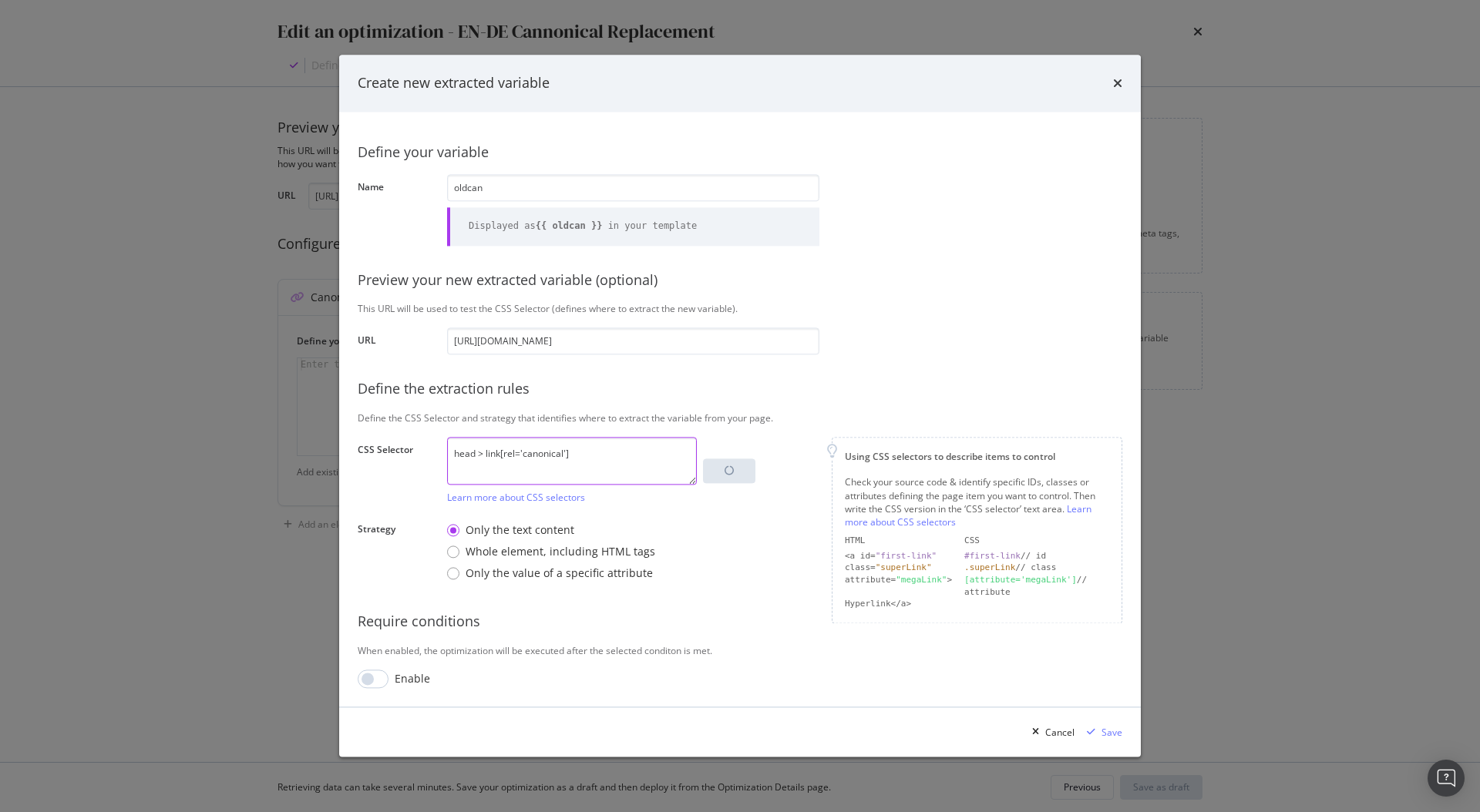
click at [574, 456] on textarea "head > link[rel='canonical']" at bounding box center [571, 462] width 250 height 48
paste textarea "modal"
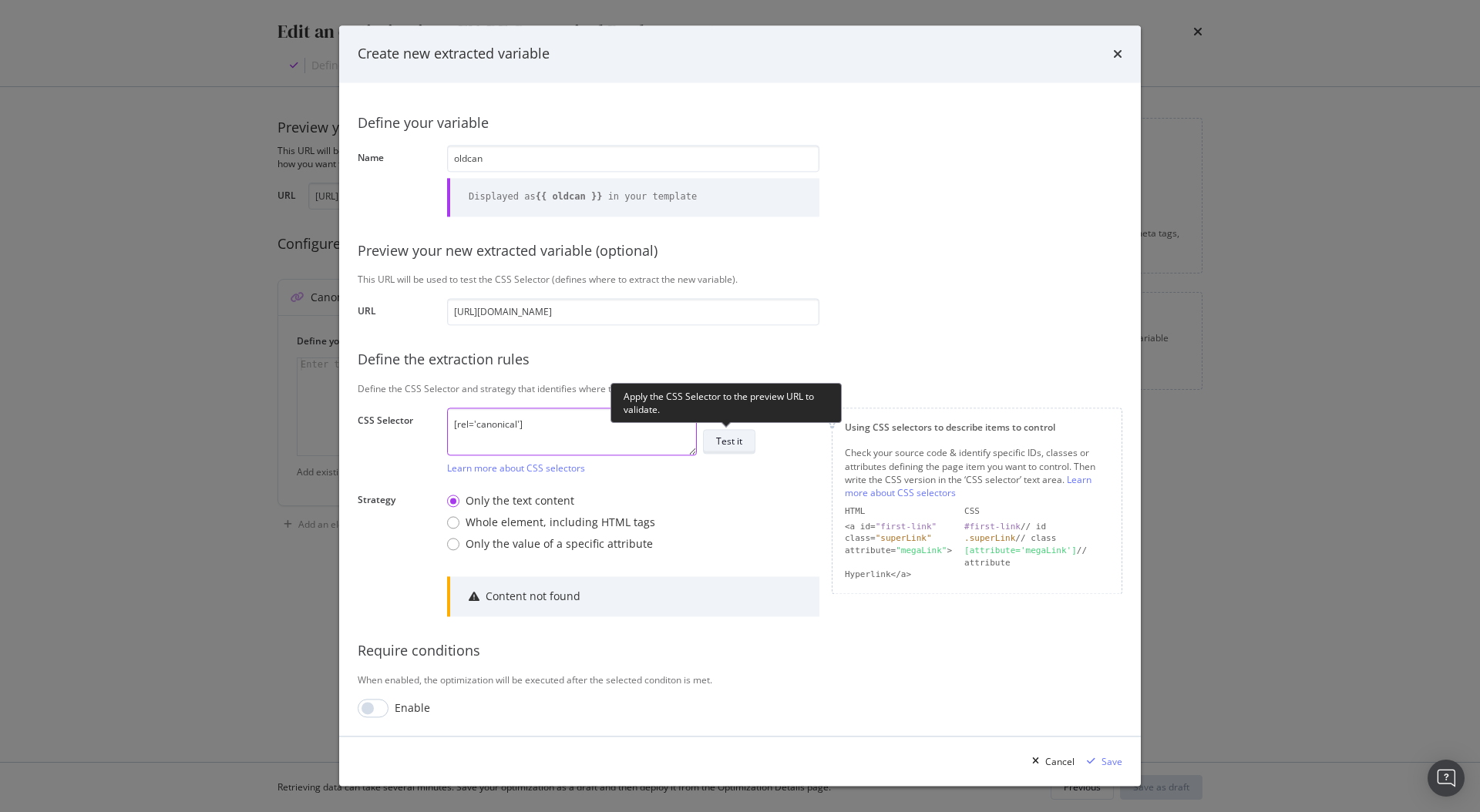
type textarea "[rel='canonical']"
click at [722, 436] on div "Test it" at bounding box center [729, 441] width 26 height 13
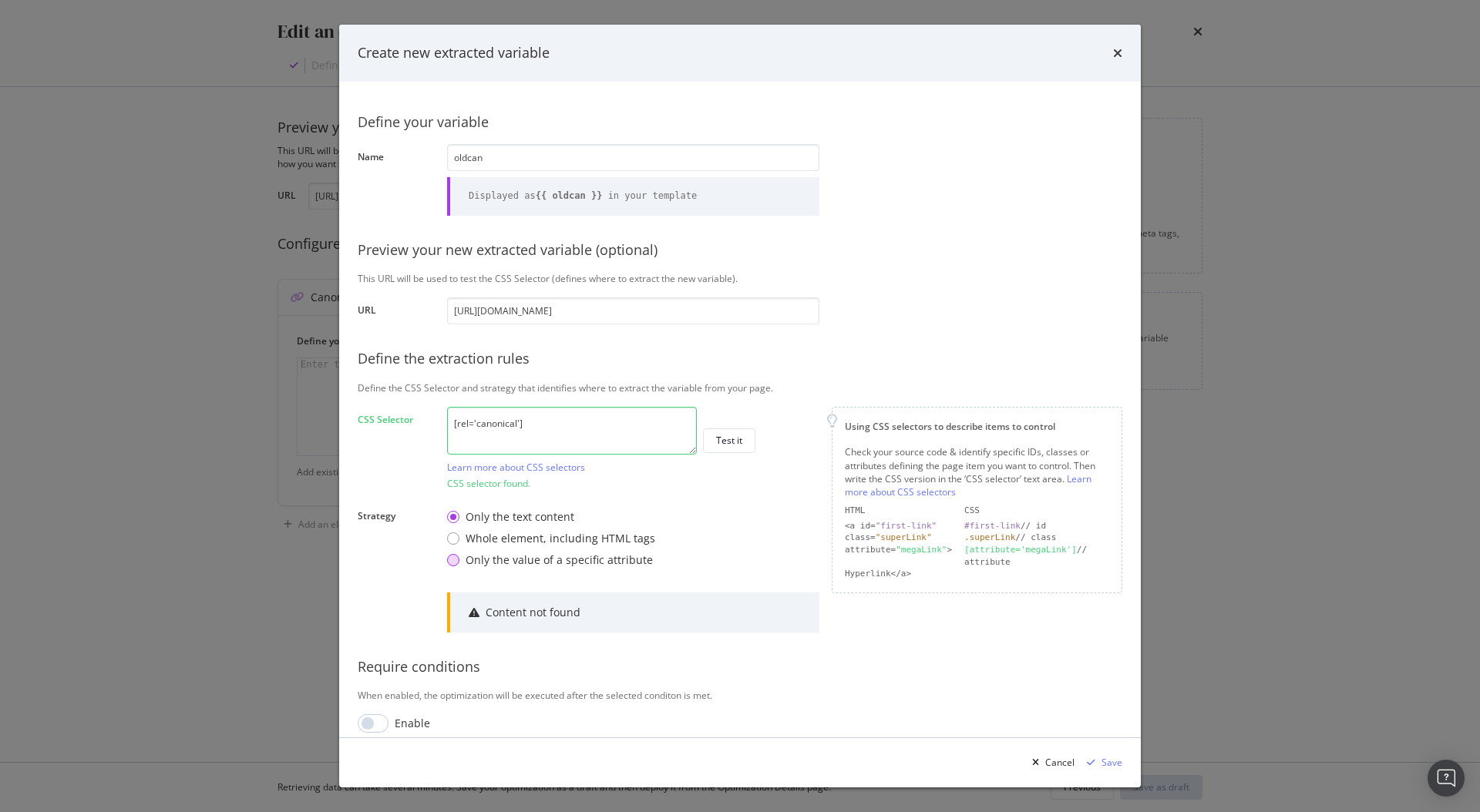
click at [546, 560] on div "Only the value of a specific attribute" at bounding box center [559, 560] width 188 height 15
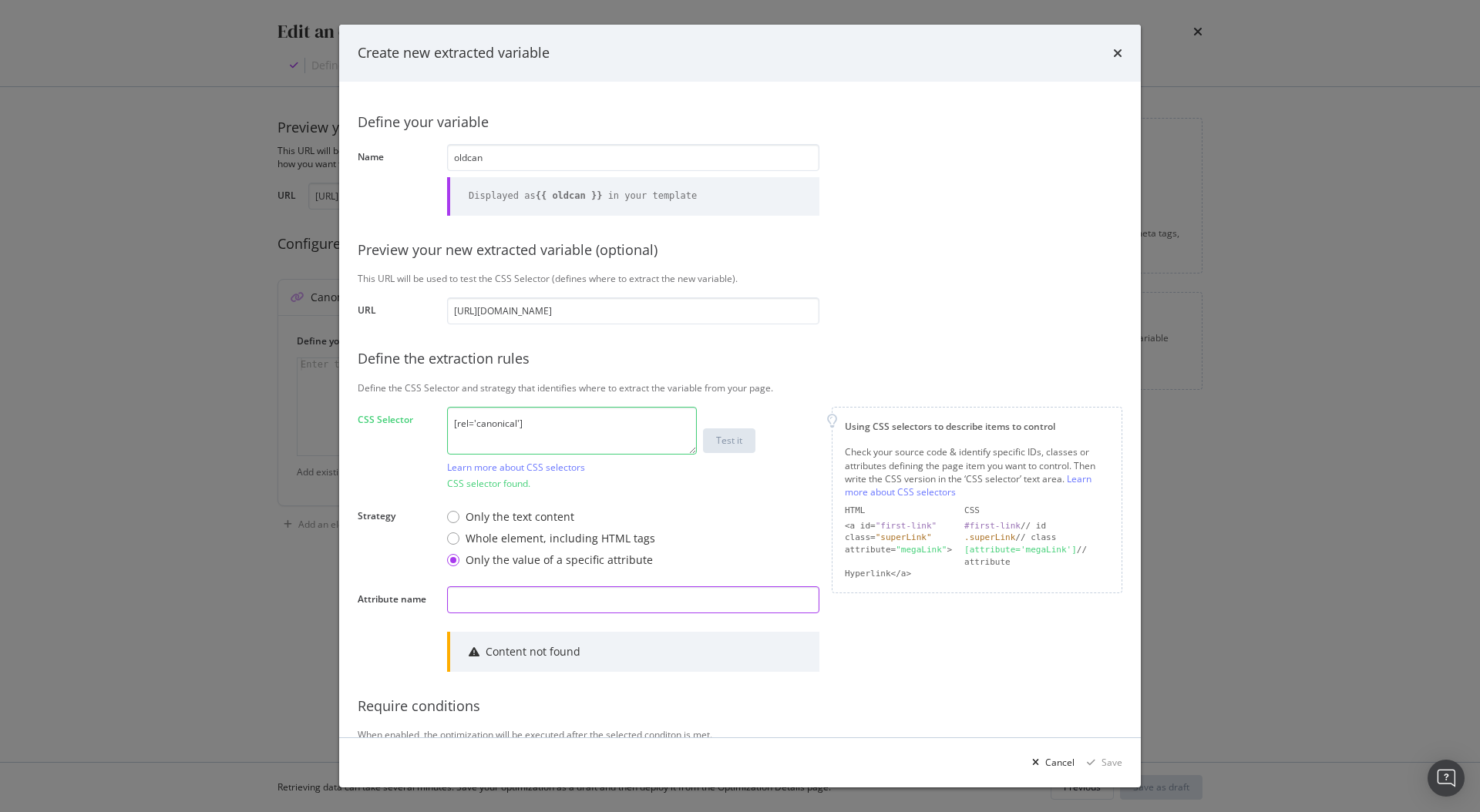
click at [533, 602] on input "modal" at bounding box center [632, 600] width 373 height 27
type input "href"
click at [736, 435] on div "Test it" at bounding box center [729, 440] width 26 height 13
click at [457, 428] on textarea "[rel='canonical']" at bounding box center [571, 431] width 250 height 48
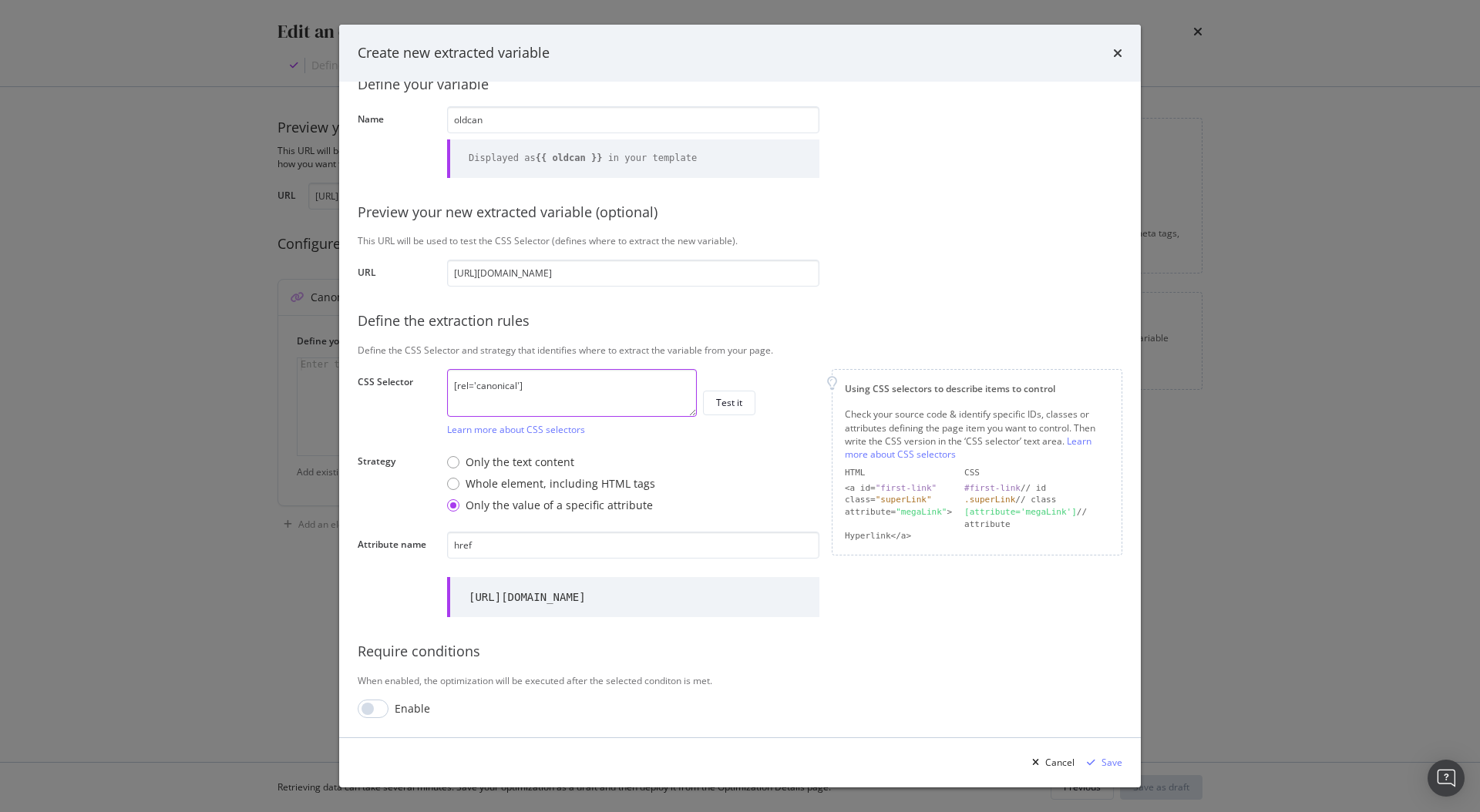
scroll to position [52, 0]
type textarea "[rel='canonical']"
click at [380, 708] on input "modal" at bounding box center [373, 708] width 31 height 18
checkbox input "true"
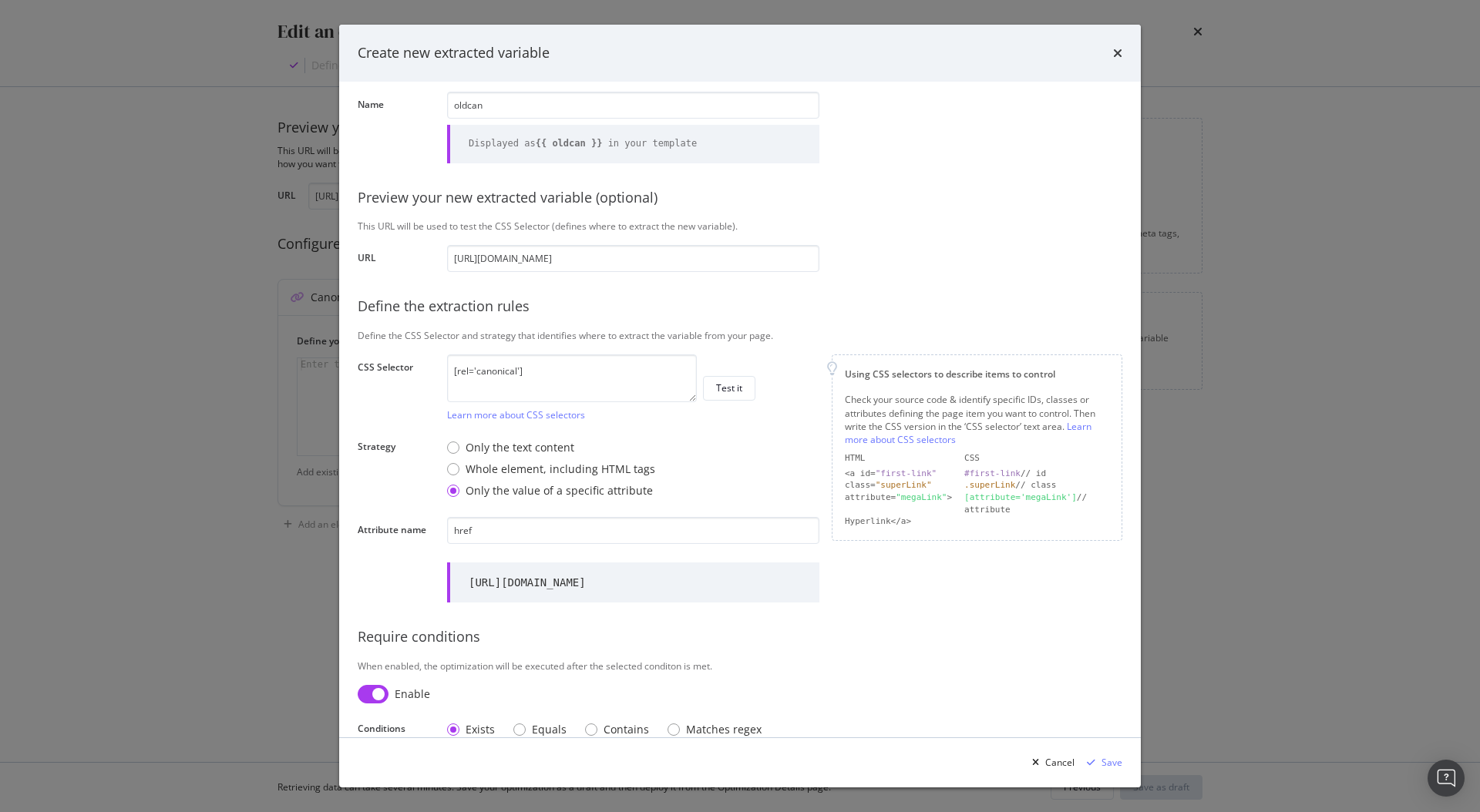
scroll to position [92, 0]
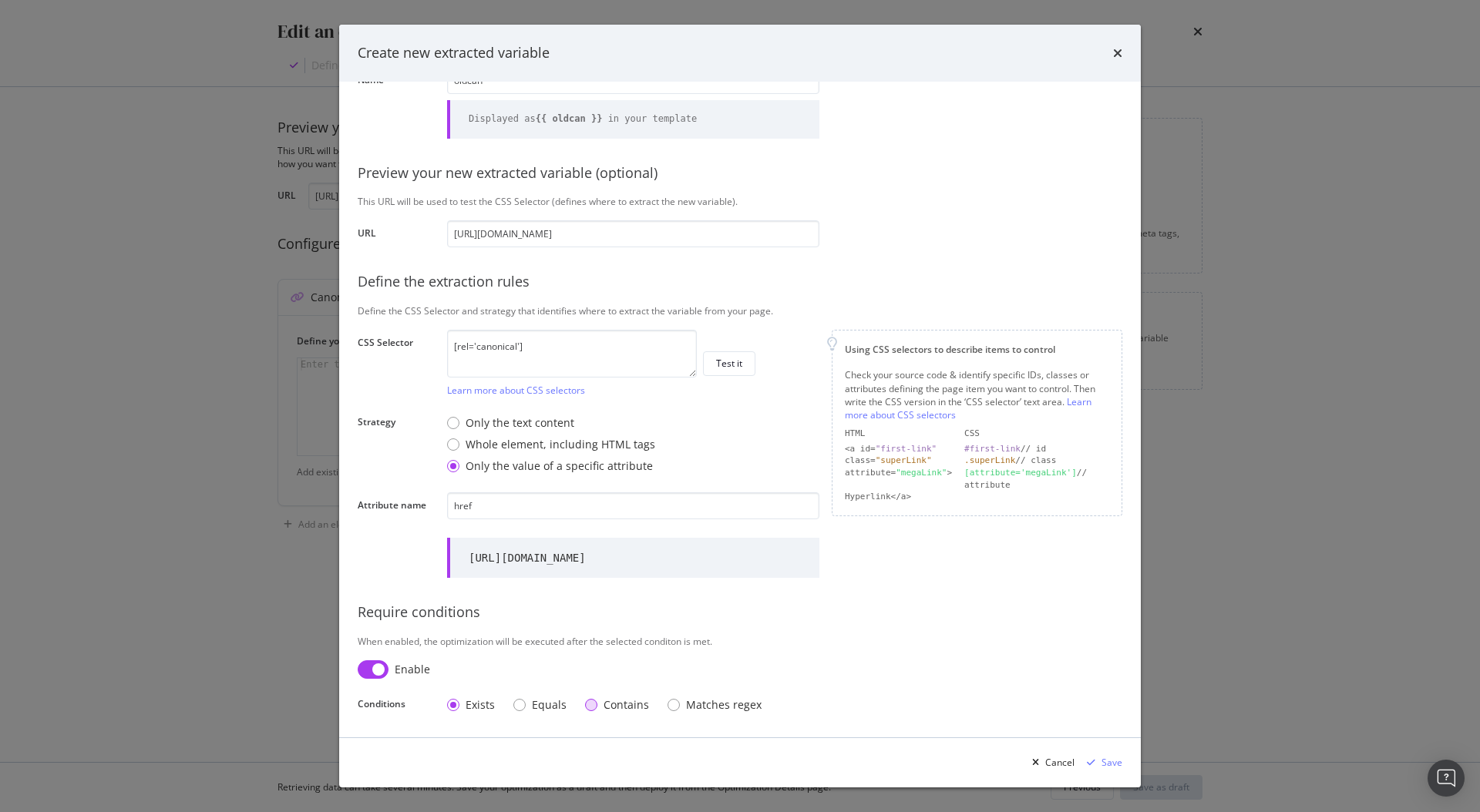
click at [607, 704] on div "Contains" at bounding box center [626, 705] width 46 height 15
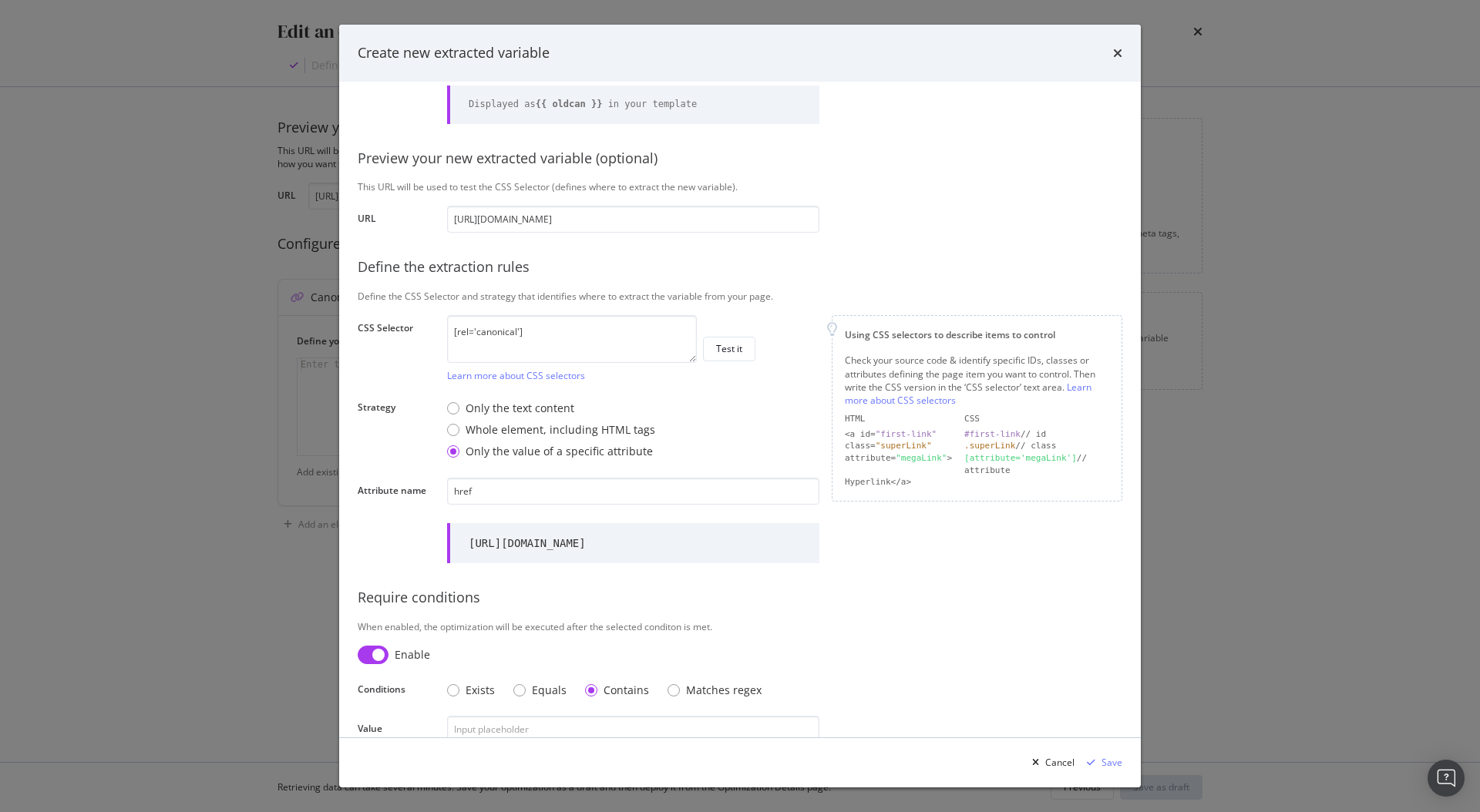
scroll to position [131, 0]
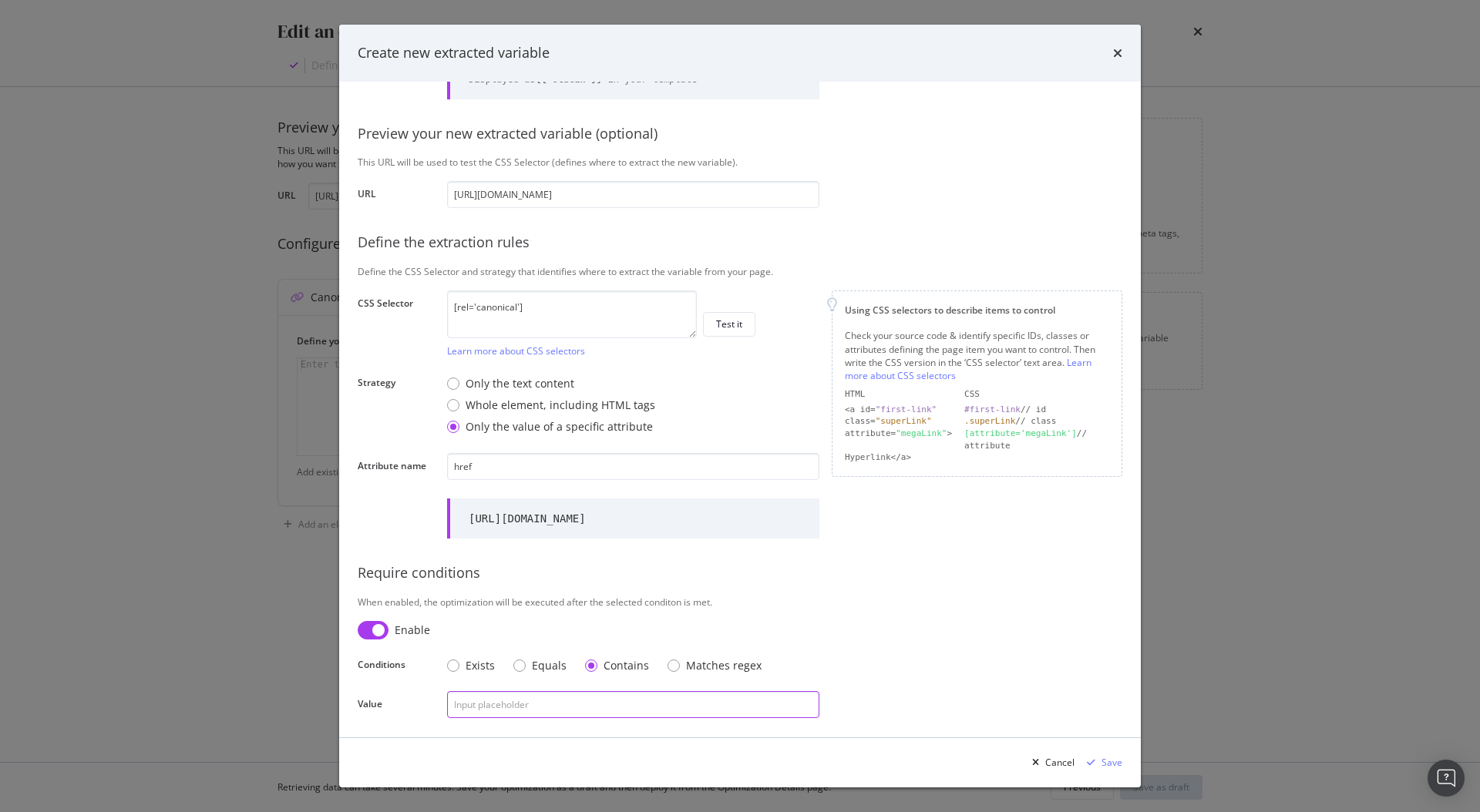
click at [564, 702] on input "modal" at bounding box center [632, 704] width 373 height 27
type input "/en-de/"
click at [1111, 766] on div "Save" at bounding box center [1112, 762] width 21 height 13
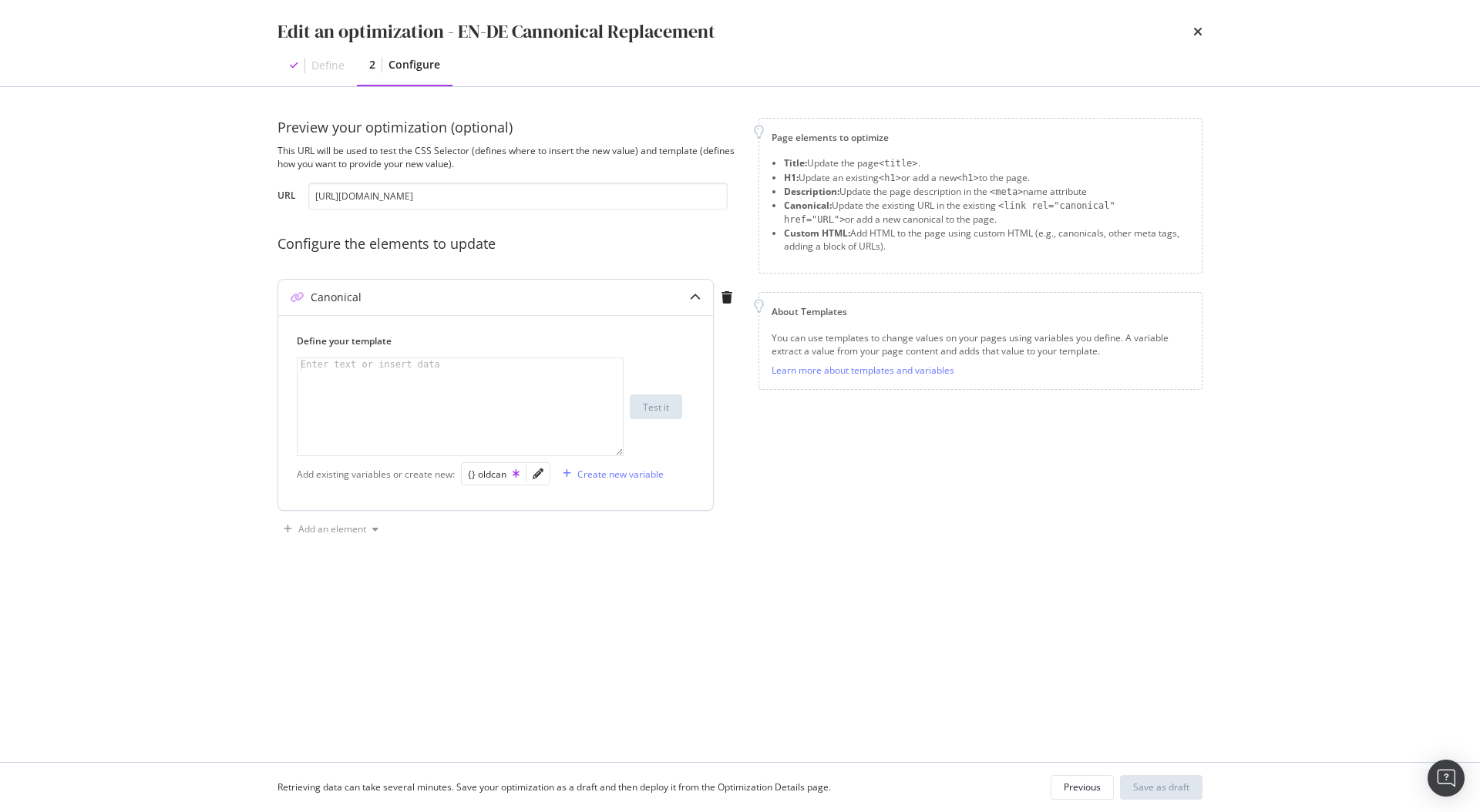
click at [422, 360] on div "Enter text or insert data" at bounding box center [370, 364] width 145 height 12
paste textarea "{{ url | replace('/en-de/', '/') }}"
drag, startPoint x: 335, startPoint y: 365, endPoint x: 317, endPoint y: 366, distance: 18.0
click at [317, 366] on div "{{ url | replace ( '/en-de/' , '/' ) }}" at bounding box center [460, 419] width 325 height 122
click at [496, 472] on div "{} oldcan" at bounding box center [494, 474] width 52 height 13
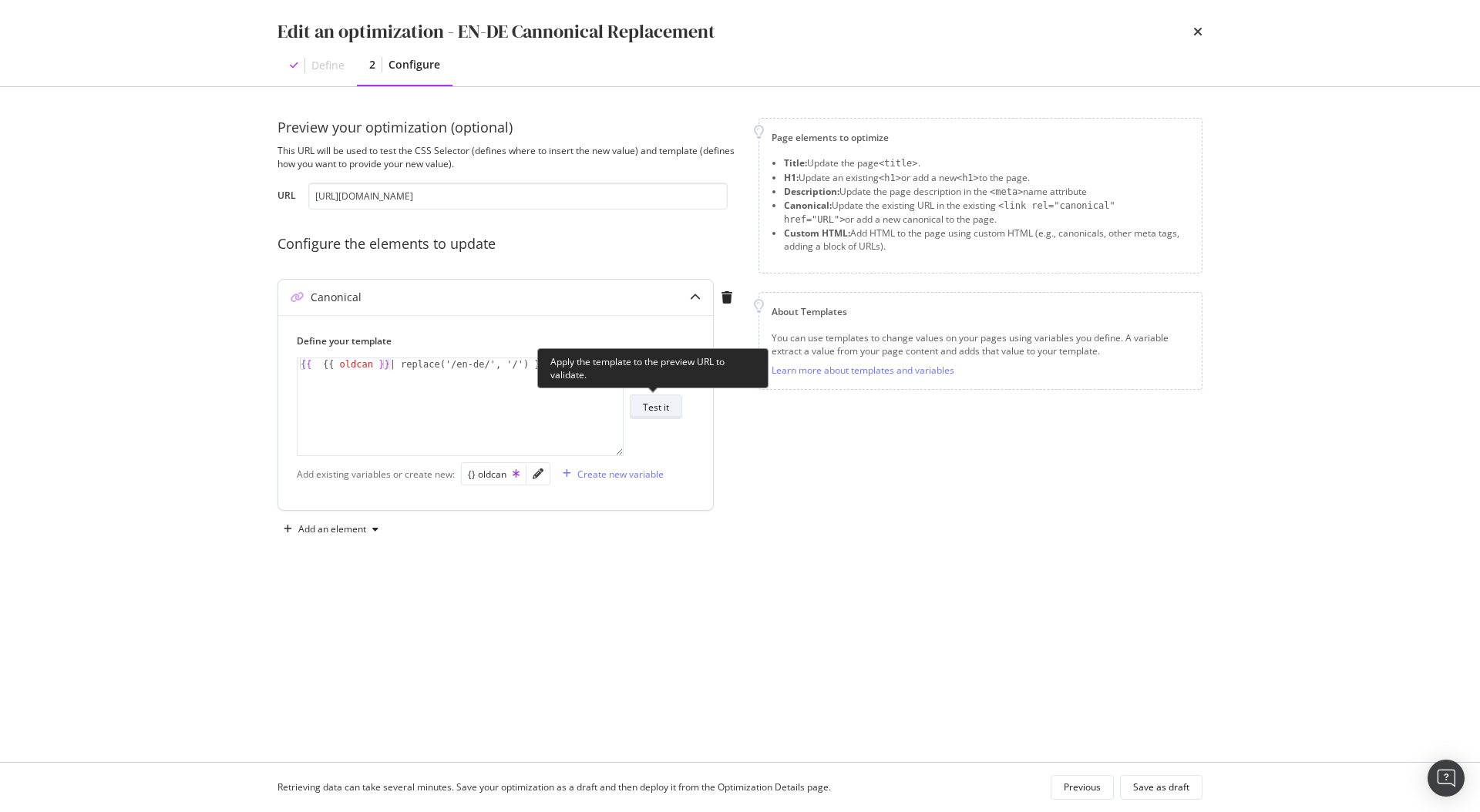
click at [664, 409] on div "Test it" at bounding box center [656, 407] width 26 height 13
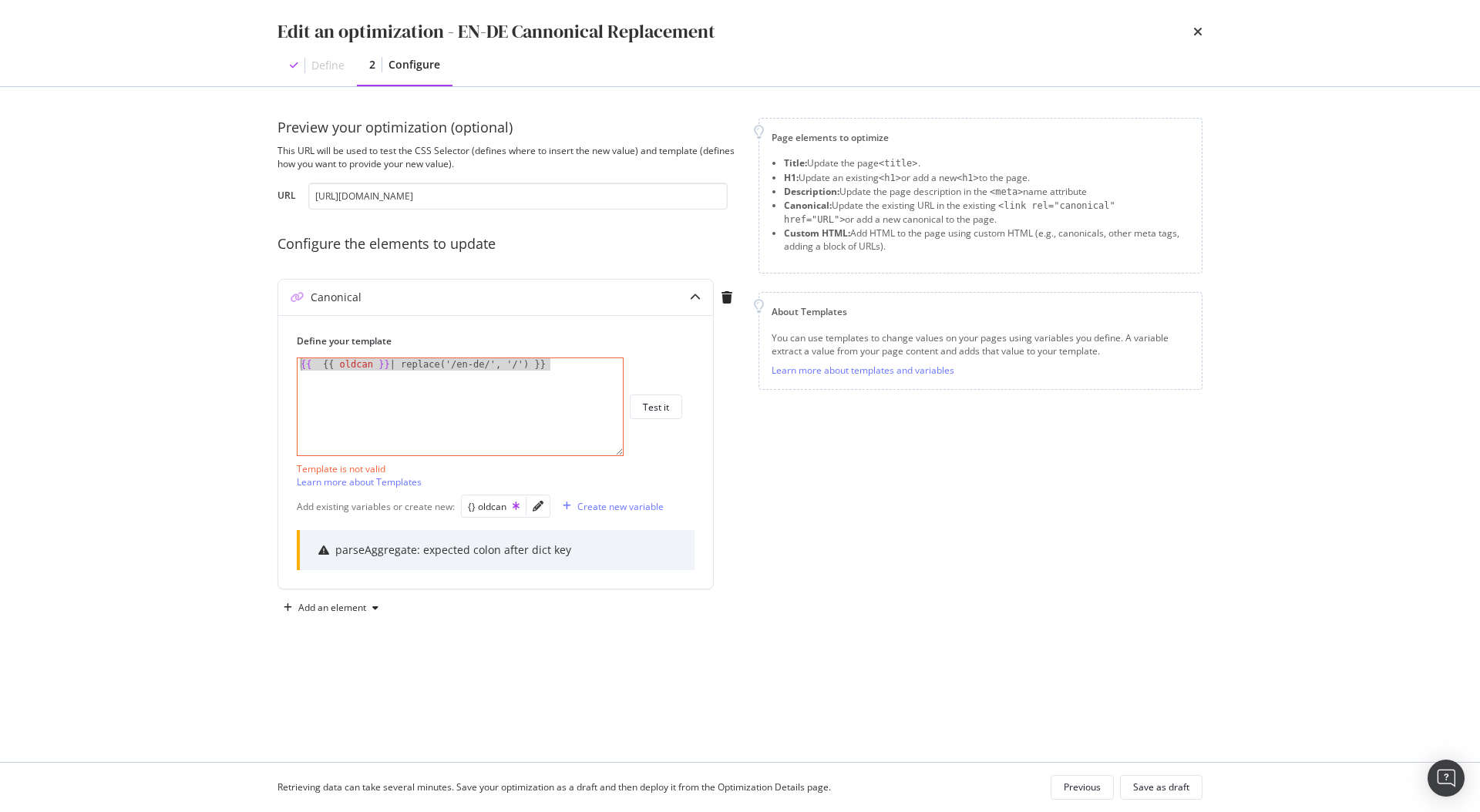
drag, startPoint x: 564, startPoint y: 372, endPoint x: 231, endPoint y: 366, distance: 333.1
click at [231, 366] on div "Edit an optimization - EN-DE Cannonical Replacement Define 2 Configure Preview …" at bounding box center [740, 406] width 1480 height 812
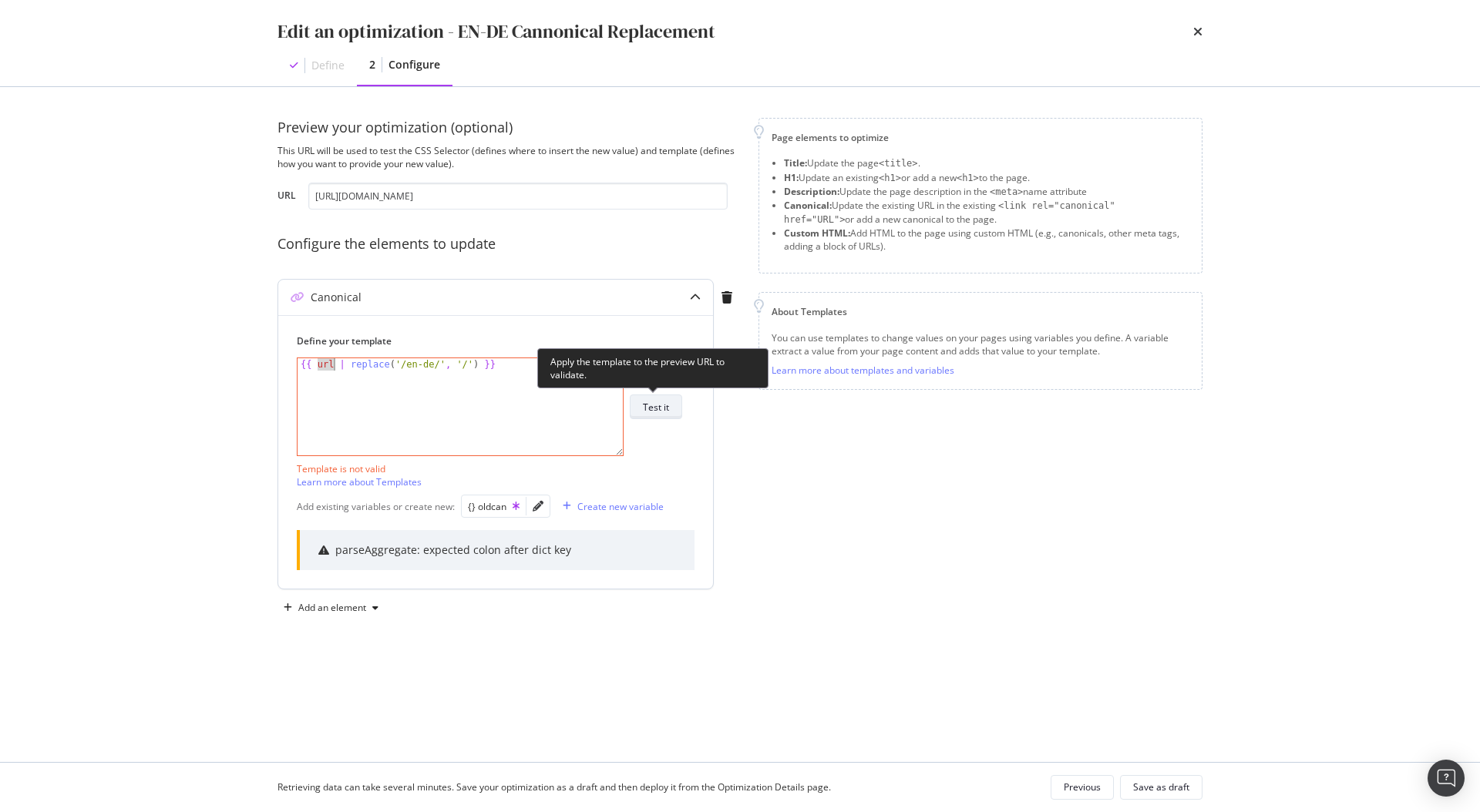
click at [655, 405] on div "Test it" at bounding box center [656, 407] width 26 height 13
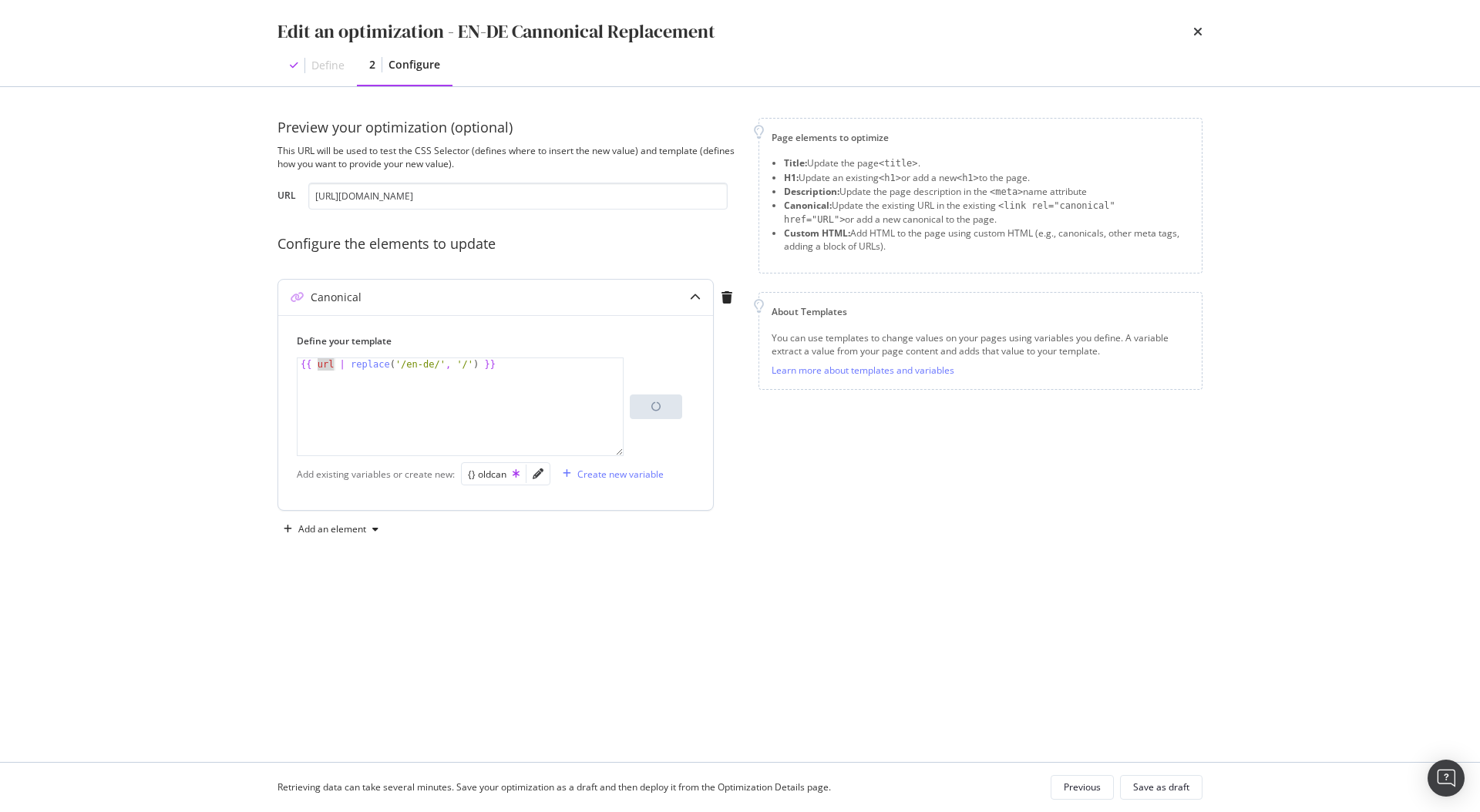
click at [335, 367] on div "{{ url | replace ( '/en-de/' , '/' ) }}" at bounding box center [460, 419] width 325 height 122
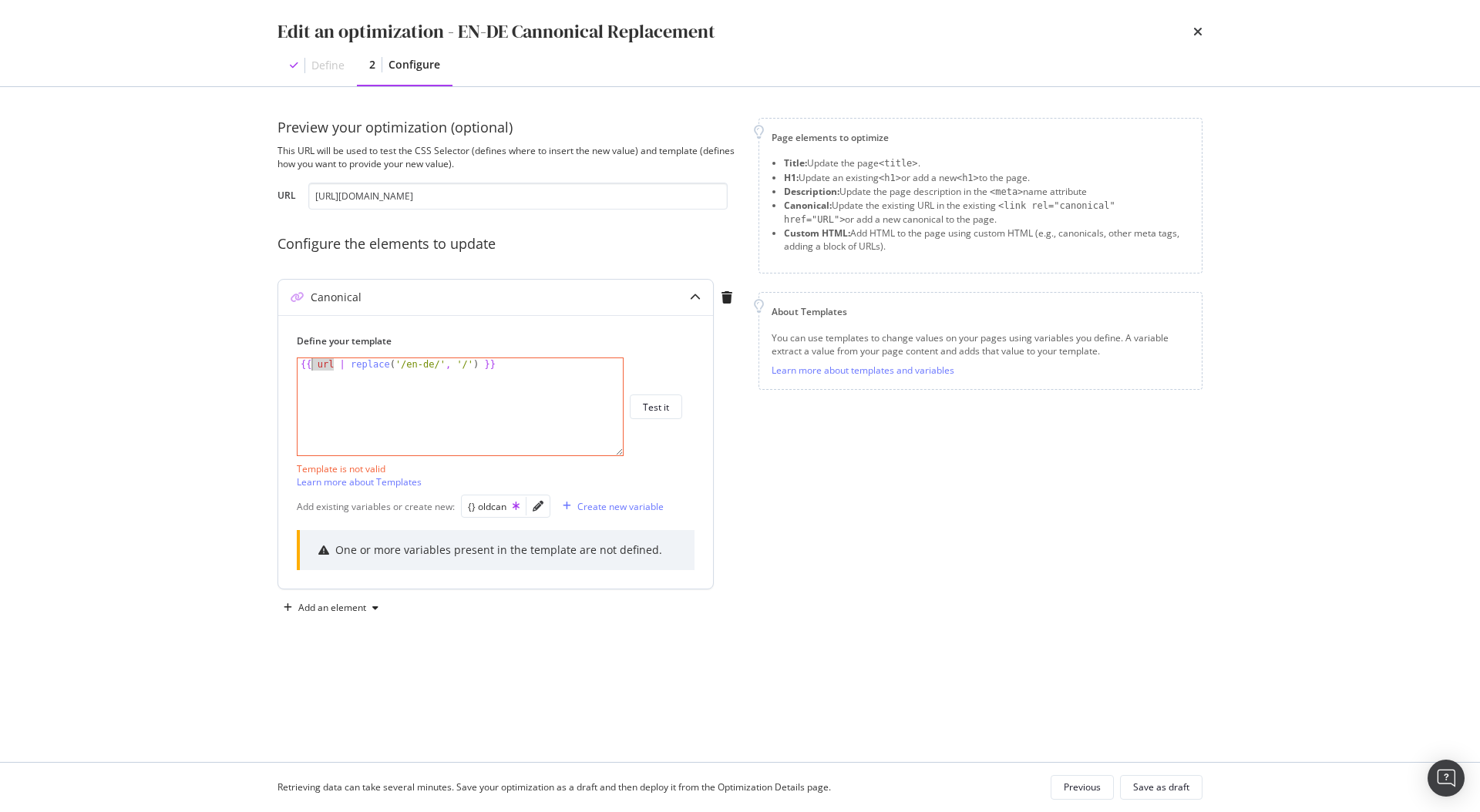
drag, startPoint x: 329, startPoint y: 366, endPoint x: 314, endPoint y: 366, distance: 15.0
click at [314, 366] on div "{{ url | replace ( '/en-de/' , '/' ) }}" at bounding box center [460, 419] width 325 height 122
type textarea "{{ oldcan | replace('/en-de/', '/') }}"
click at [644, 403] on div "Test it" at bounding box center [656, 407] width 26 height 13
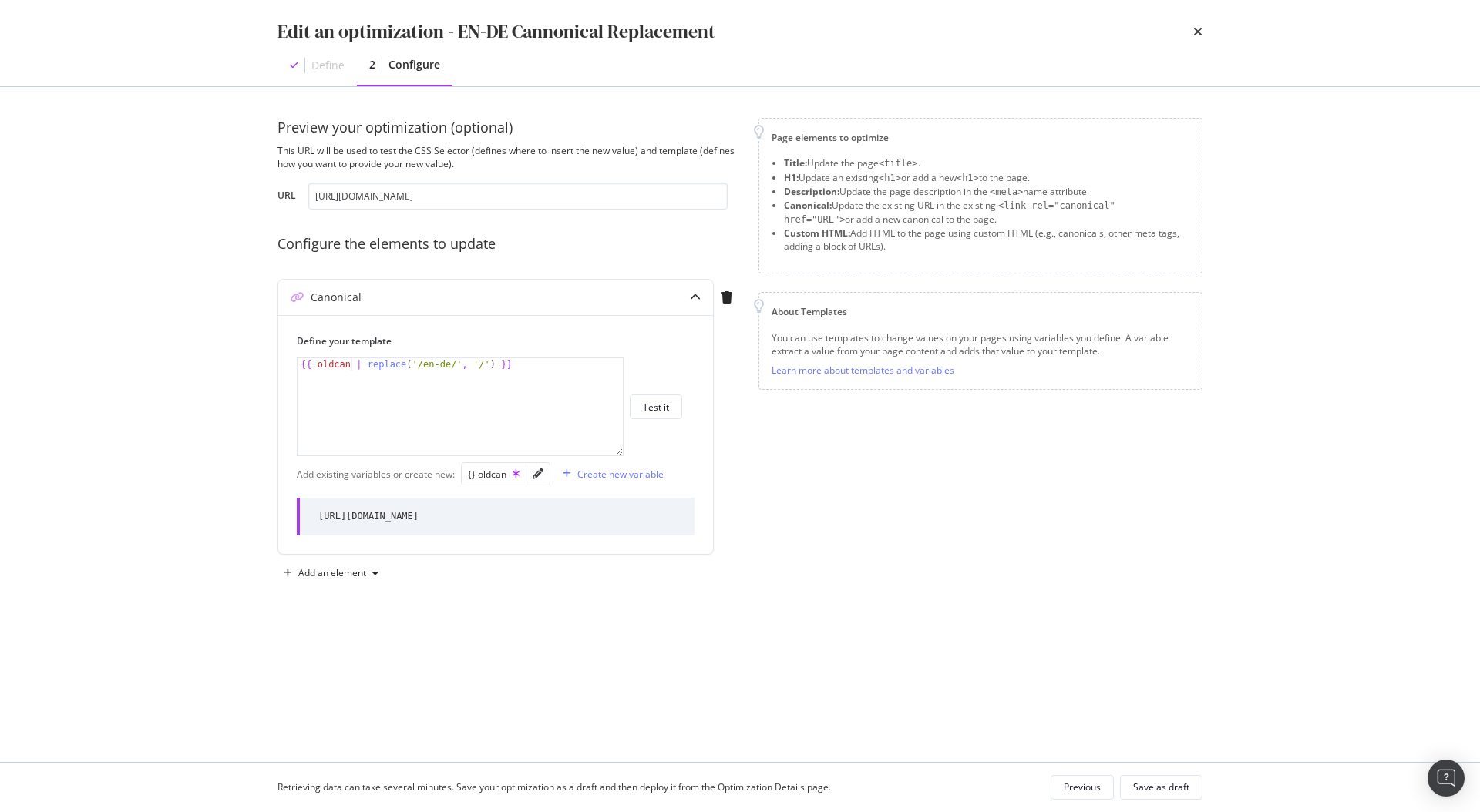
drag, startPoint x: 592, startPoint y: 516, endPoint x: 262, endPoint y: 501, distance: 330.3
click at [262, 501] on div "Preview your optimization (optional) This URL will be used to test the CSS Sele…" at bounding box center [740, 424] width 986 height 675
copy div "https://www.neweracap.eu/collections/trucker-caps"
click at [742, 432] on div "Preview your optimization (optional) This URL will be used to test the CSS Sele…" at bounding box center [739, 352] width 925 height 468
click at [1179, 780] on div "Save as draft" at bounding box center [1161, 786] width 56 height 13
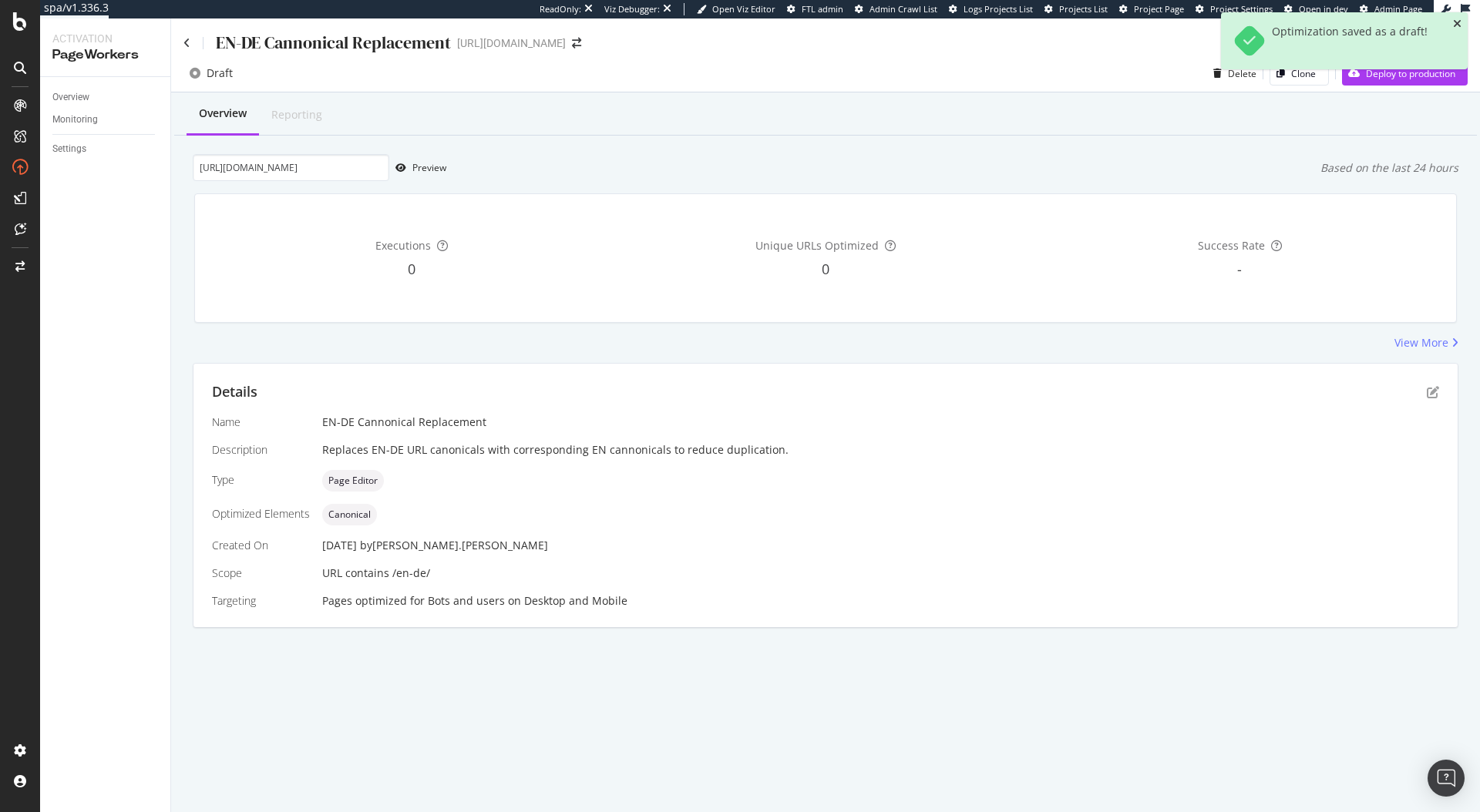
click at [1457, 23] on icon "close toast" at bounding box center [1457, 23] width 9 height 11
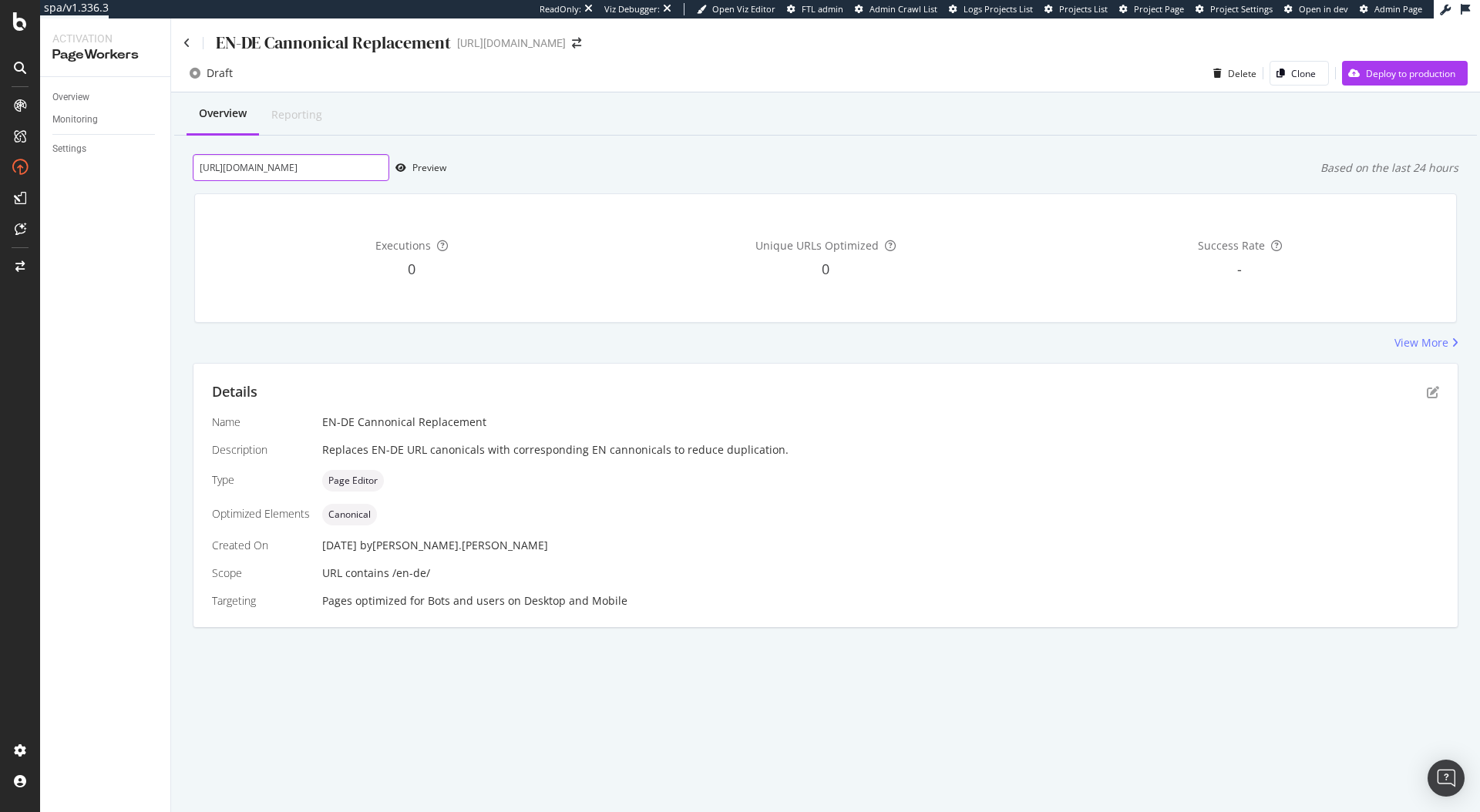
click at [362, 163] on input "https://www.neweracap.eu/en-de/collections/trucker-caps" at bounding box center [291, 167] width 196 height 27
paste input "new-in"
click at [421, 170] on div "Preview" at bounding box center [429, 167] width 34 height 13
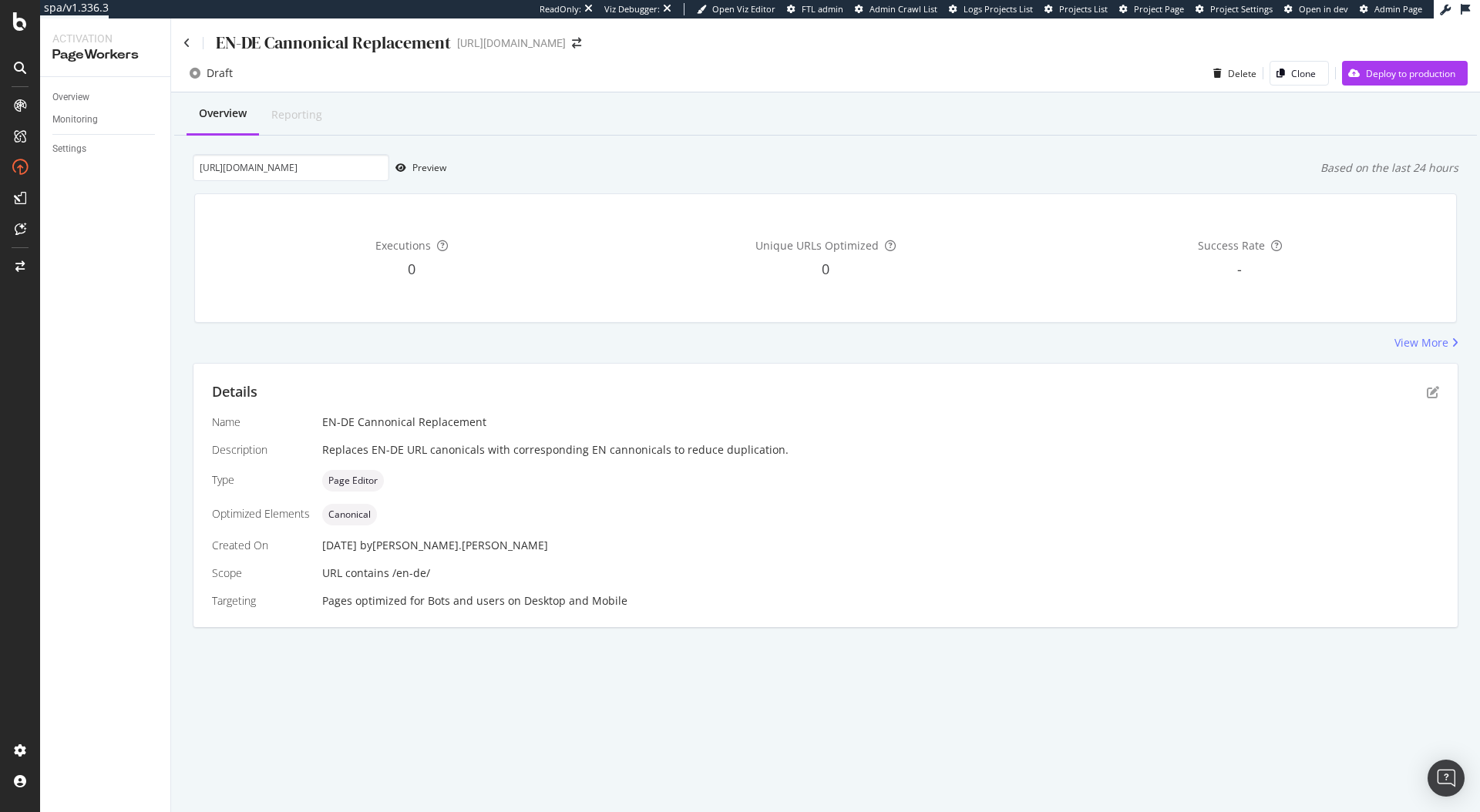
click at [993, 129] on div "Overview Reporting" at bounding box center [825, 114] width 1303 height 41
click at [310, 169] on input "https://www.neweracap.eu/en-de/collections/new-in" at bounding box center [291, 167] width 196 height 27
click at [312, 187] on div "Executions 0 Unique URLs Optimized 0 Success Rate -" at bounding box center [825, 257] width 1281 height 154
click at [318, 176] on input "https://www.neweracap.eu/en-de/collections/new-in" at bounding box center [291, 167] width 196 height 27
click at [318, 175] on input "https://www.neweracap.eu/en-de/collections/new-in" at bounding box center [291, 167] width 196 height 27
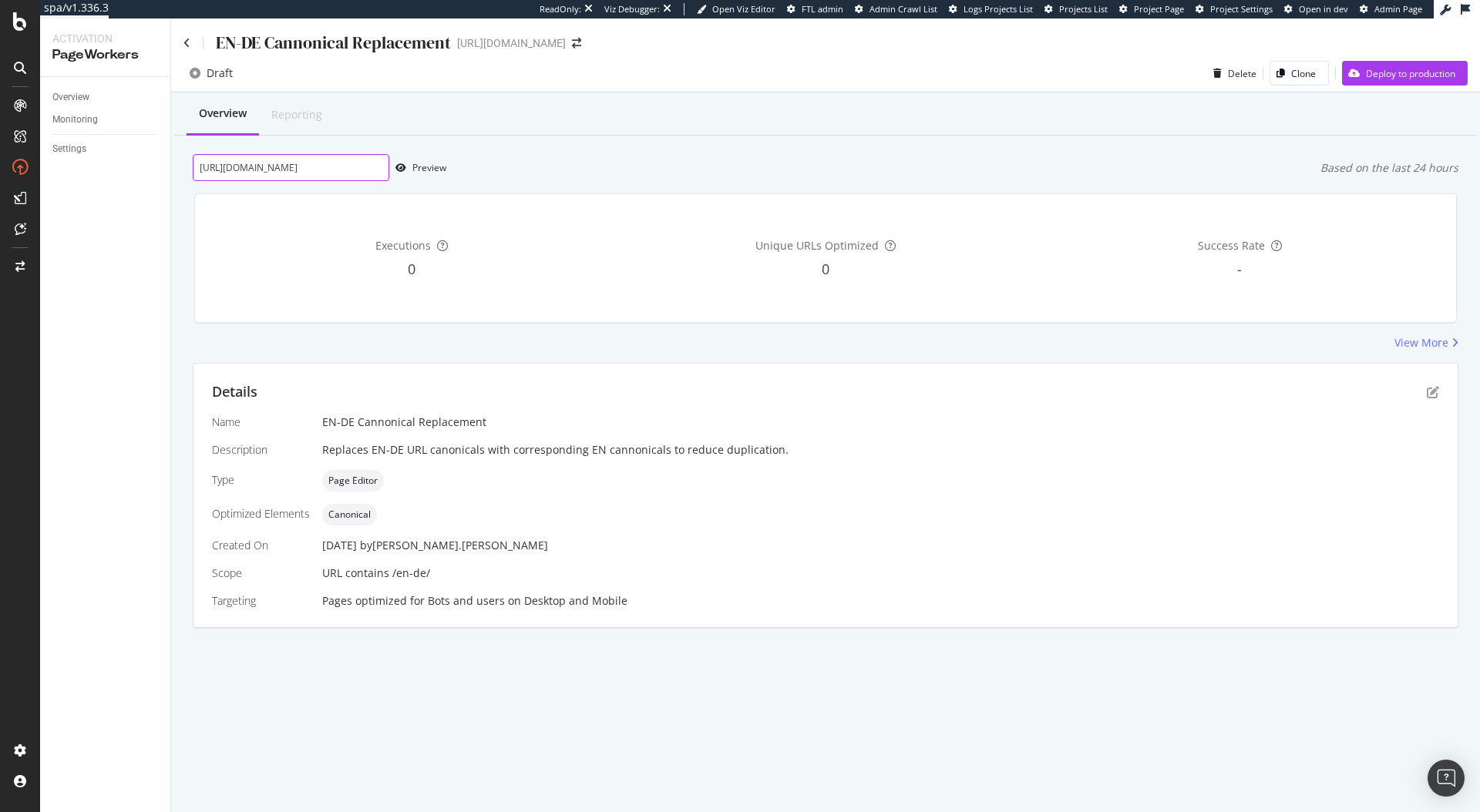
click at [318, 175] on input "https://www.neweracap.eu/en-de/collections/new-in" at bounding box center [291, 167] width 196 height 27
paste input "blogs/news/courtside-with-new-era"
type input "https://www.neweracap.eu/en-de/blogs/news/courtside-with-new-era"
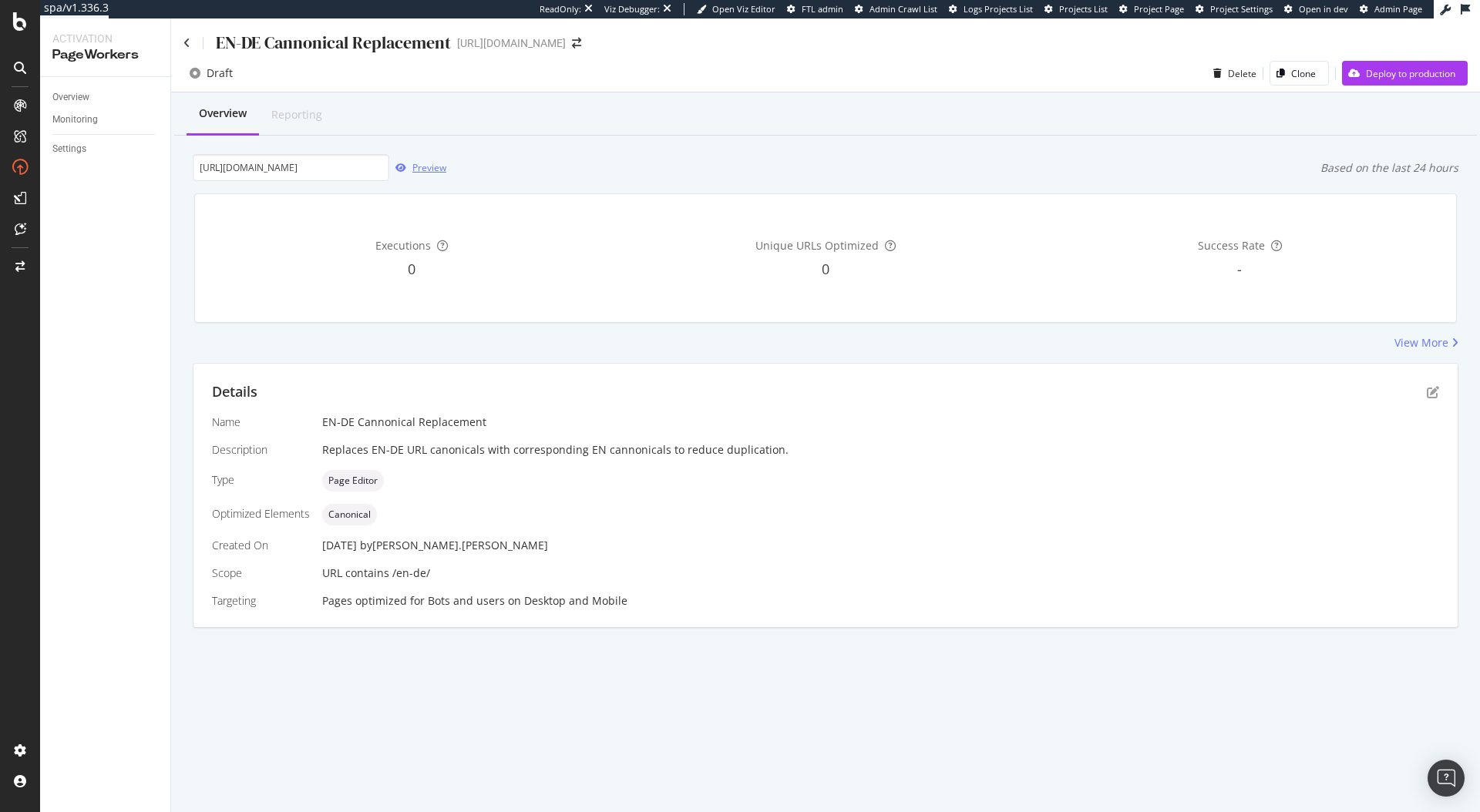
click at [432, 174] on div "Preview" at bounding box center [417, 168] width 57 height 23
click at [802, 111] on div "Overview Reporting" at bounding box center [825, 114] width 1303 height 41
click at [1291, 72] on div "Clone" at bounding box center [1303, 73] width 25 height 13
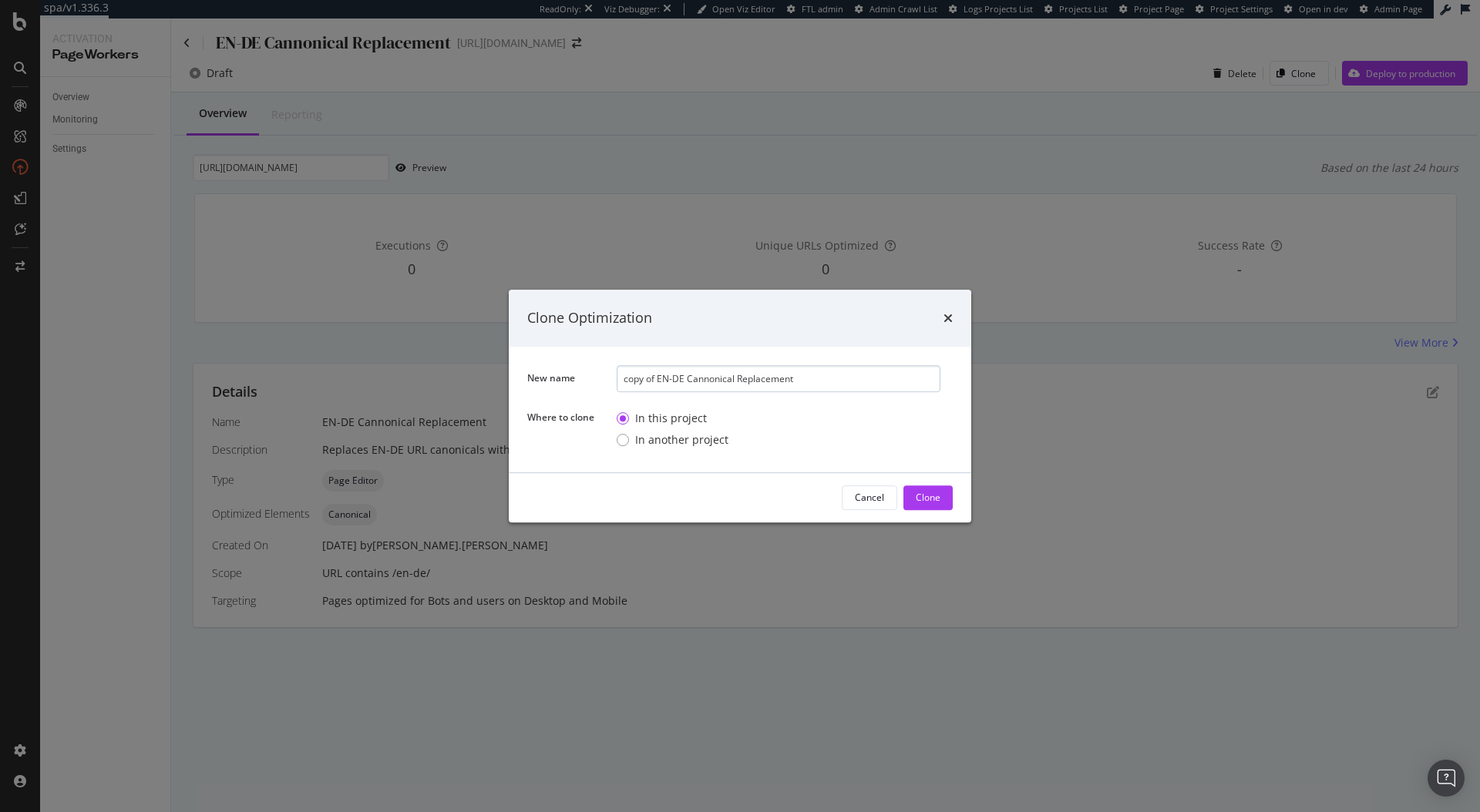
click at [674, 378] on input "copy of EN-DE Cannonical Replacement" at bounding box center [778, 378] width 324 height 27
drag, startPoint x: 684, startPoint y: 378, endPoint x: 674, endPoint y: 380, distance: 10.2
click at [674, 380] on input "copy of EN-DE Cannonical Replacement" at bounding box center [778, 378] width 324 height 27
drag, startPoint x: 702, startPoint y: 377, endPoint x: 819, endPoint y: 378, distance: 117.0
click at [702, 377] on input "copy of EN-IT Cannonical Replacement" at bounding box center [778, 378] width 324 height 27
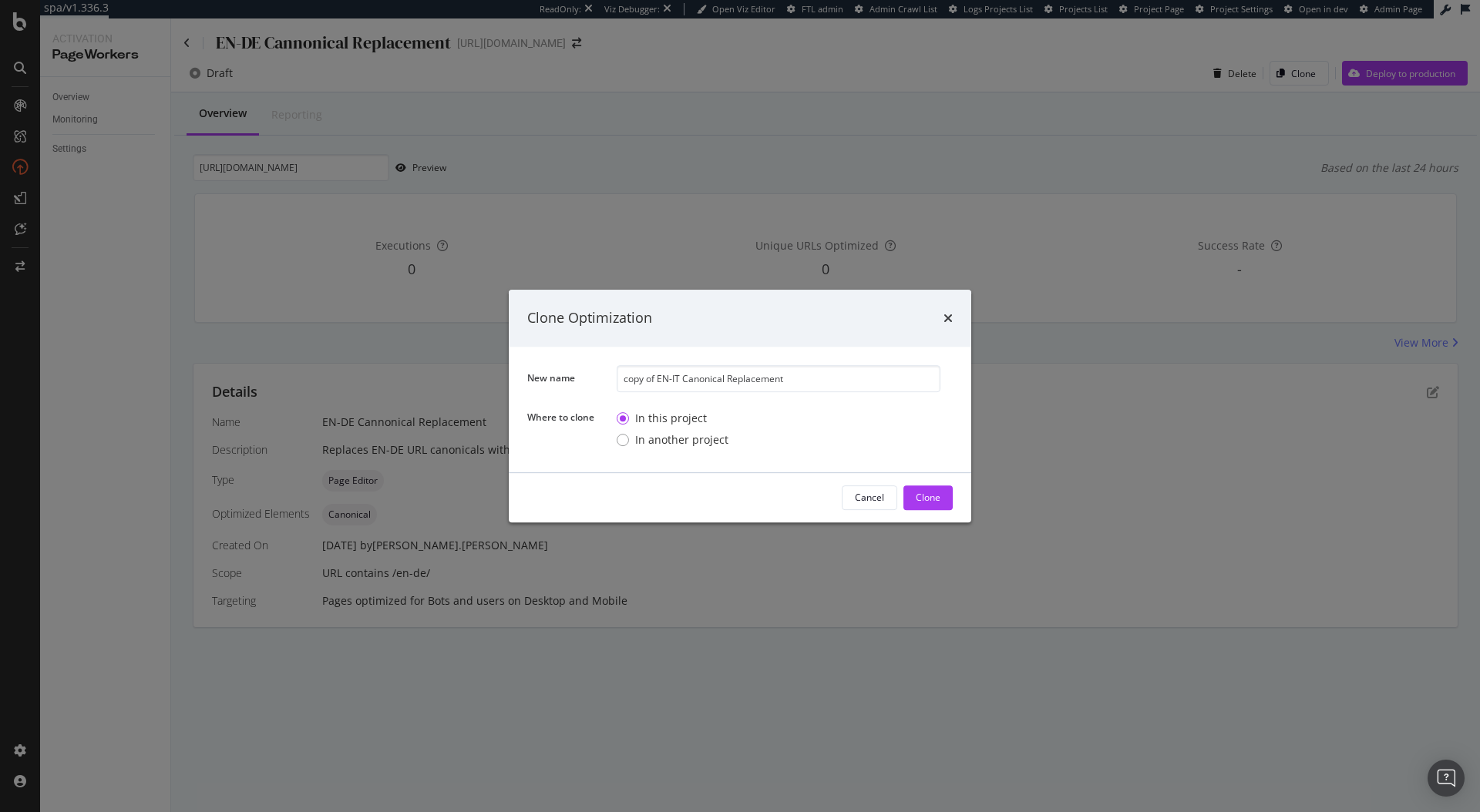
drag, startPoint x: 656, startPoint y: 378, endPoint x: 582, endPoint y: 378, distance: 74.0
click at [0, 0] on div "New name copy of EN-IT Canonical Replacement" at bounding box center [0, 0] width 0 height 0
type input "EN-IT Canonical Replacement"
click at [926, 503] on div "Clone" at bounding box center [928, 497] width 25 height 13
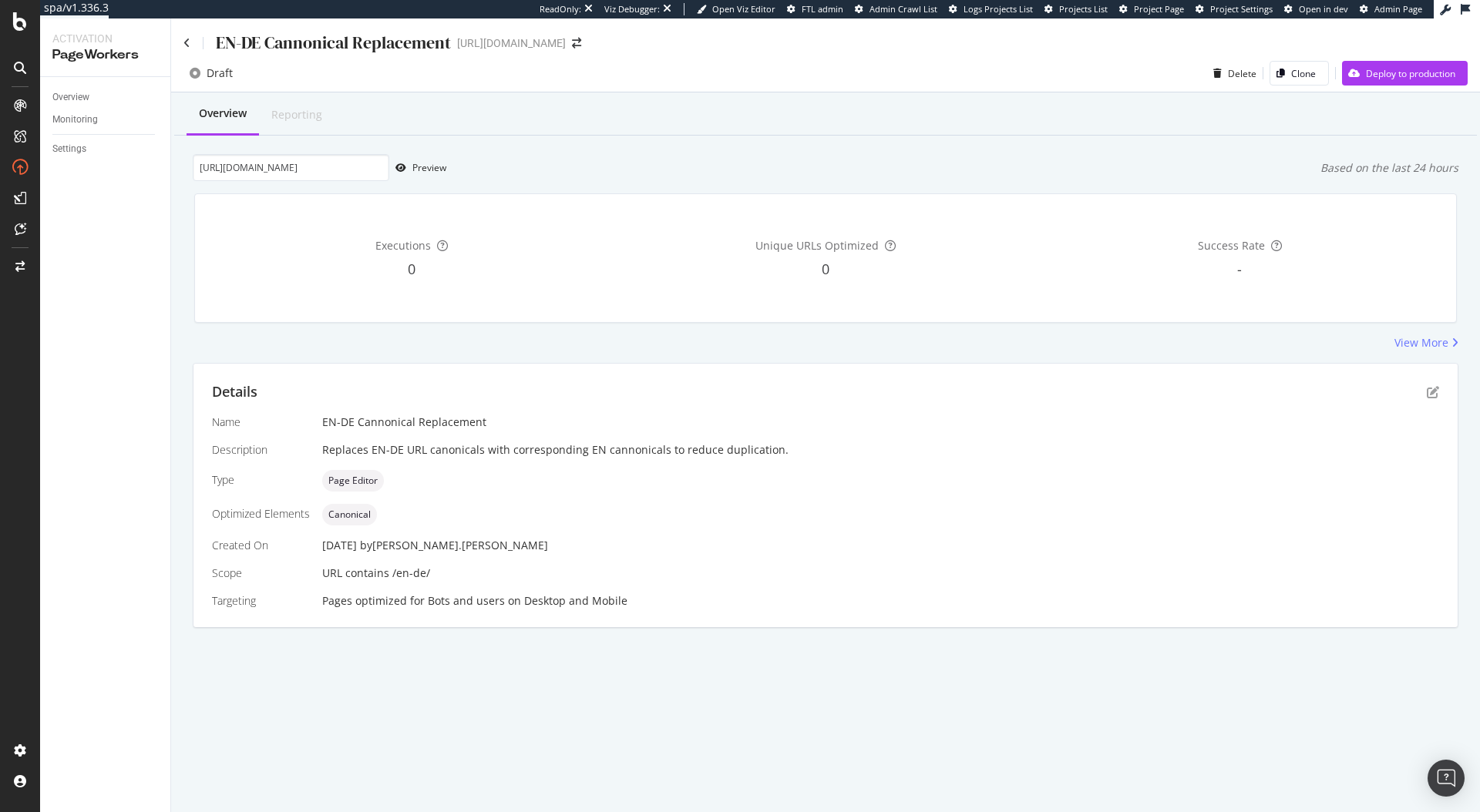
click at [609, 144] on div "Overview Reporting https://www.neweracap.eu/en-de/blogs/news/courtside-with-new…" at bounding box center [825, 386] width 1309 height 589
click at [416, 72] on div "Draft Delete Clone Deploy to production" at bounding box center [825, 77] width 1309 height 31
click at [369, 47] on div "EN-DE Cannonical Replacement" at bounding box center [333, 43] width 235 height 24
click at [1101, 190] on div "Executions 0 Unique URLs Optimized 0 Success Rate -" at bounding box center [825, 257] width 1281 height 154
click at [1434, 392] on icon "pen-to-square" at bounding box center [1433, 392] width 12 height 12
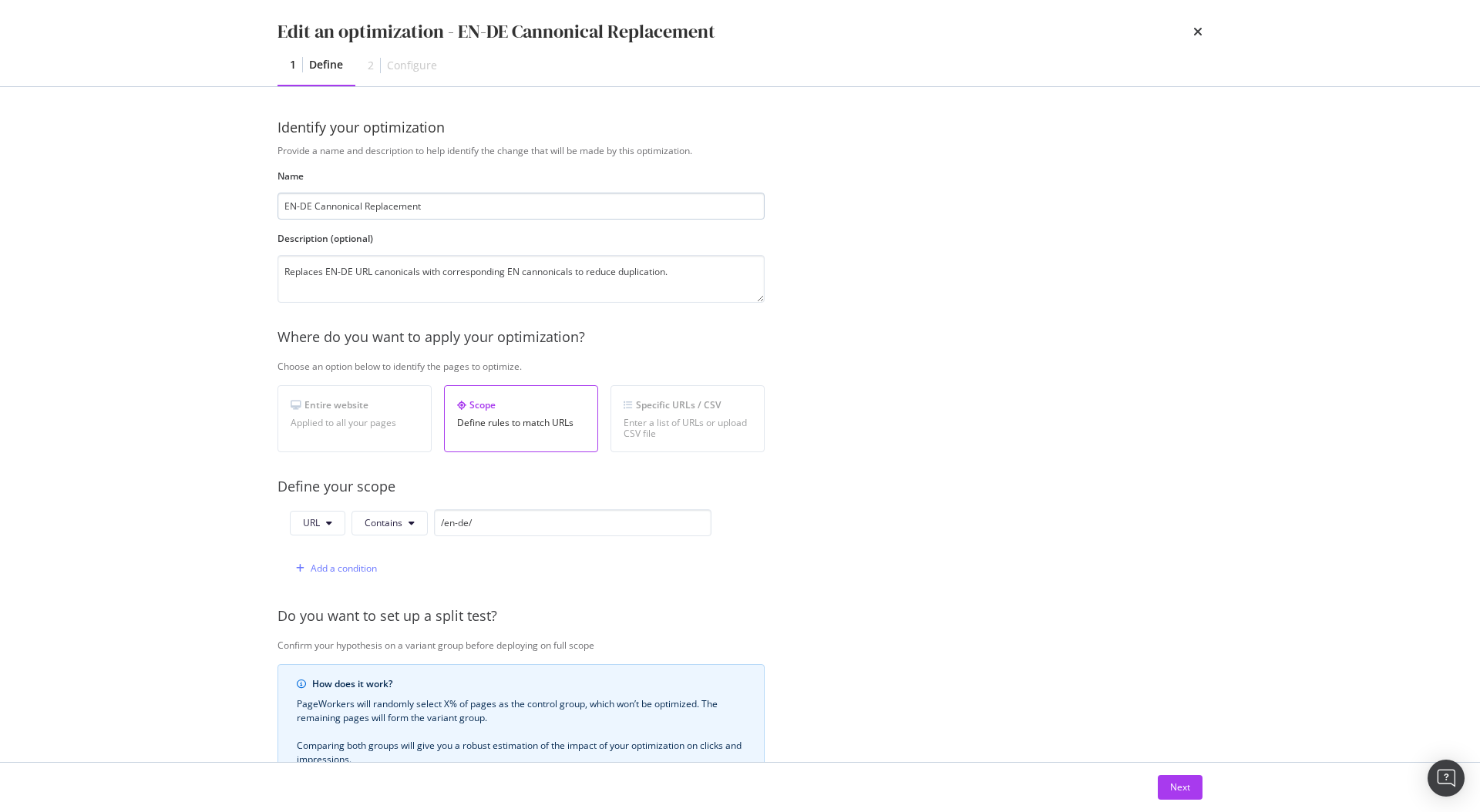
drag, startPoint x: 311, startPoint y: 203, endPoint x: 303, endPoint y: 203, distance: 8.0
click at [303, 203] on input "EN-DE Cannonical Replacement" at bounding box center [521, 206] width 487 height 27
click at [332, 207] on input "EN-DE Cannonical Replacement" at bounding box center [521, 206] width 487 height 27
type input "EN-DE Canonical Replacement"
click at [930, 309] on div "Provide a name and description to help identify the change that will be made by…" at bounding box center [739, 559] width 925 height 831
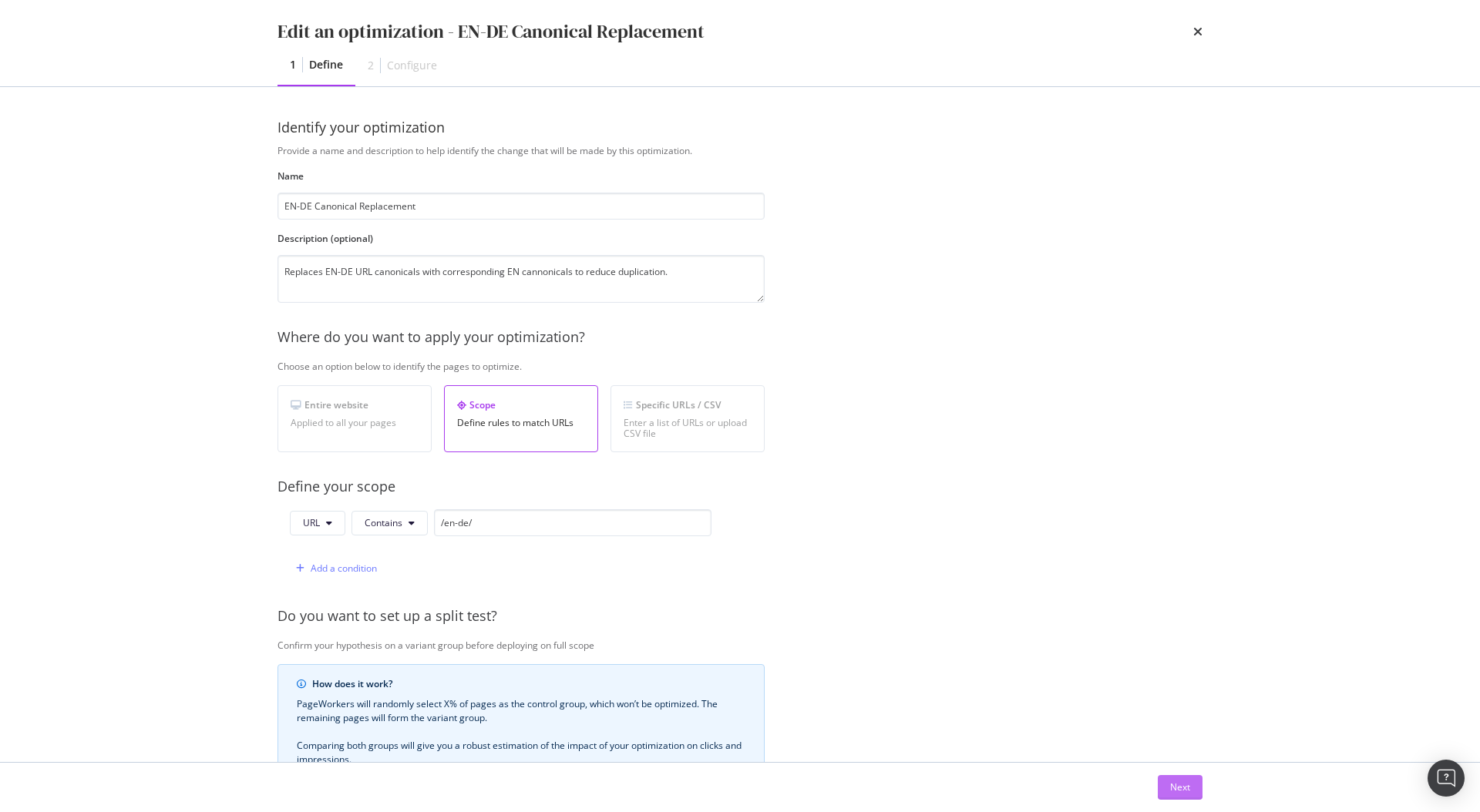
click at [1182, 785] on div "Next" at bounding box center [1180, 786] width 20 height 13
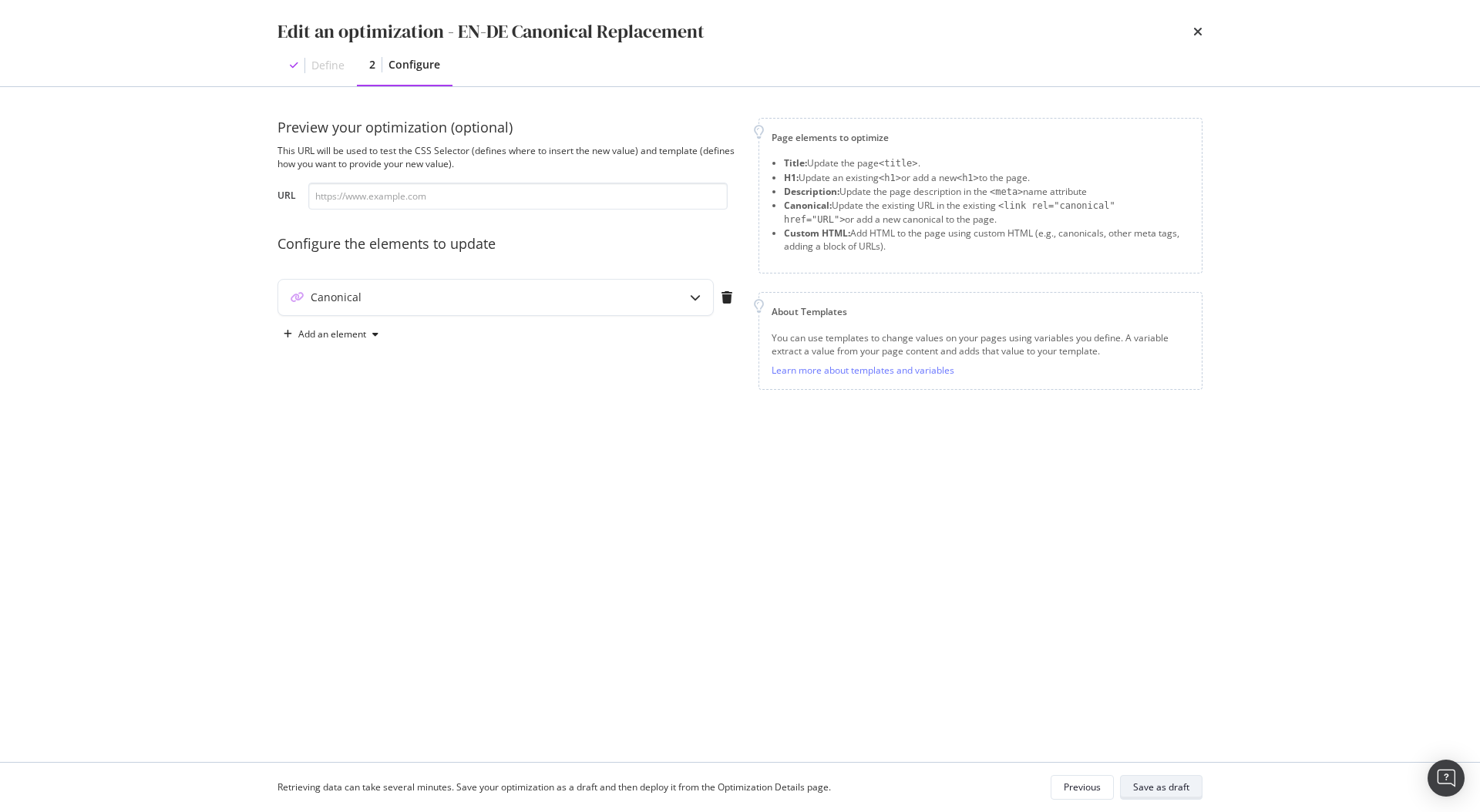
click at [1169, 794] on div "Save as draft" at bounding box center [1161, 787] width 56 height 22
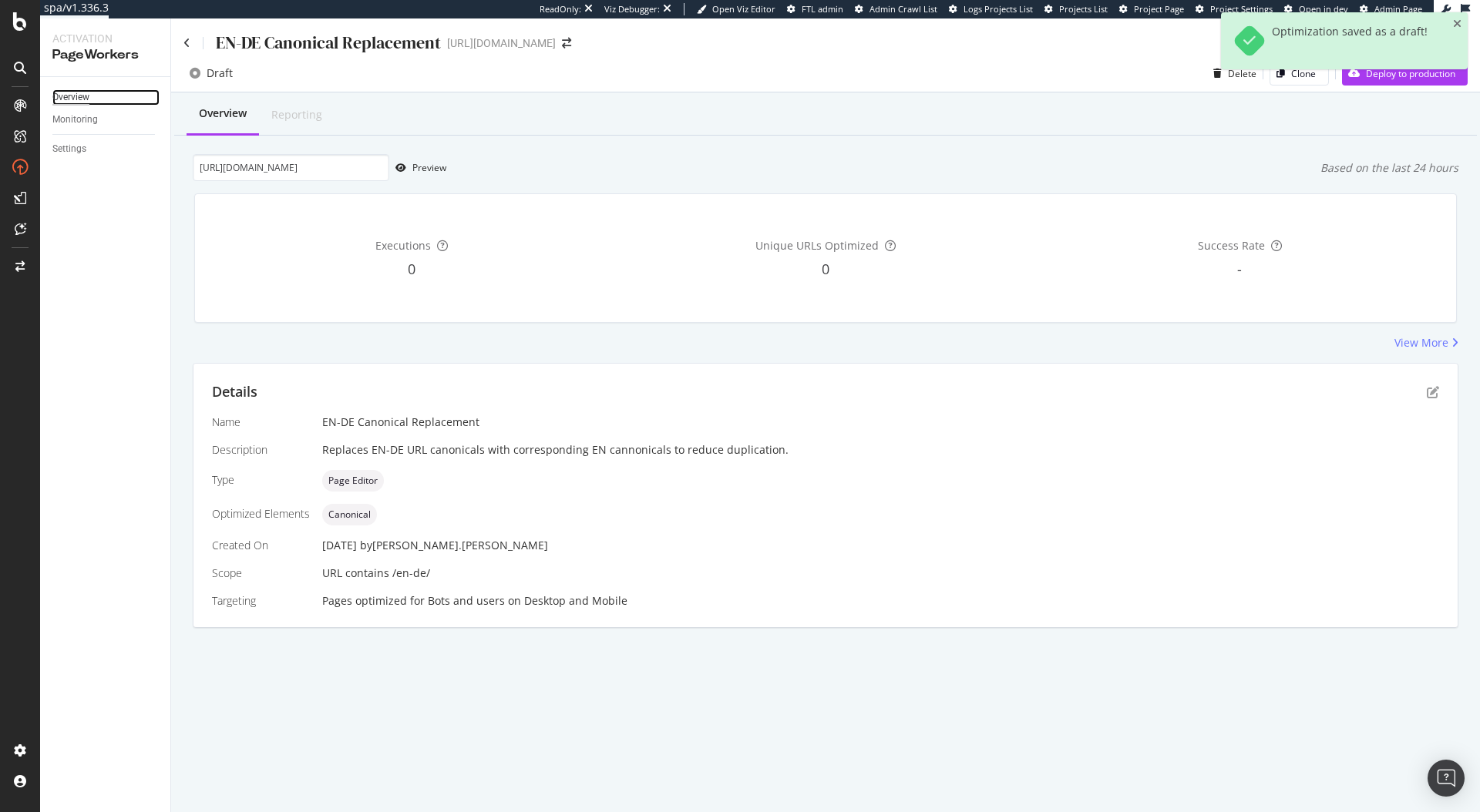
click at [77, 95] on div "Overview" at bounding box center [71, 97] width 37 height 16
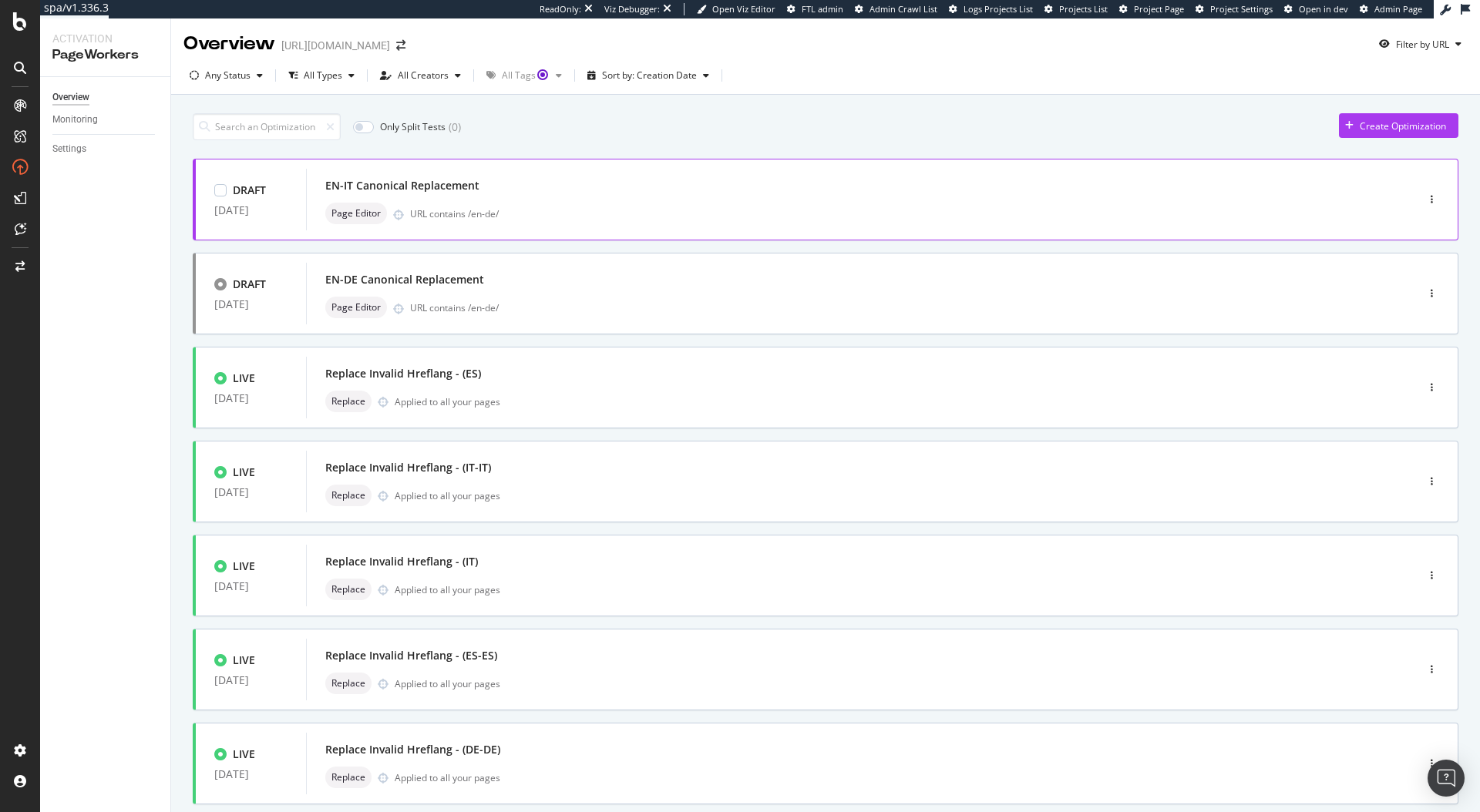
click at [527, 186] on div "EN-IT Canonical Replacement" at bounding box center [837, 185] width 1025 height 22
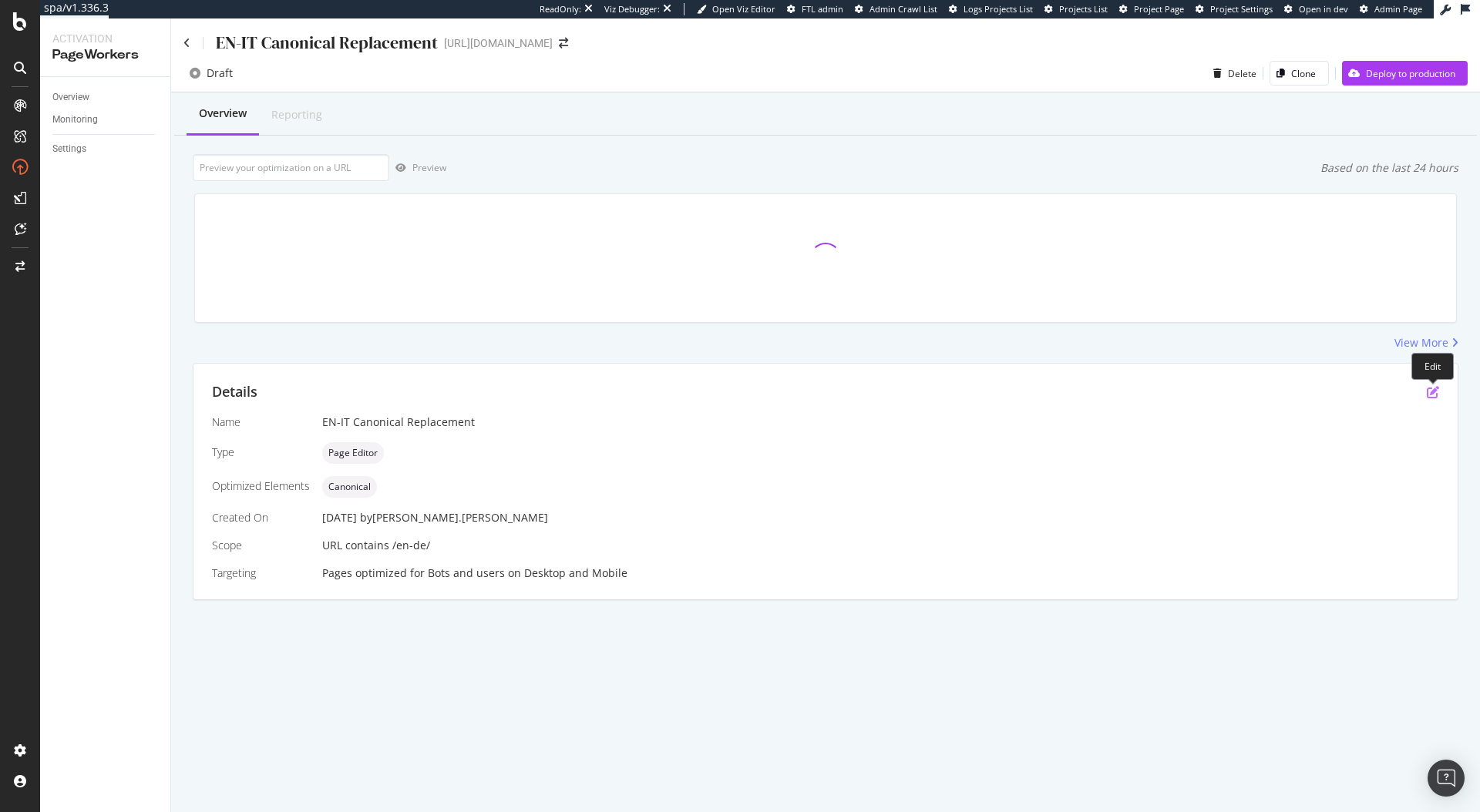
click at [1430, 394] on icon "pen-to-square" at bounding box center [1433, 392] width 12 height 12
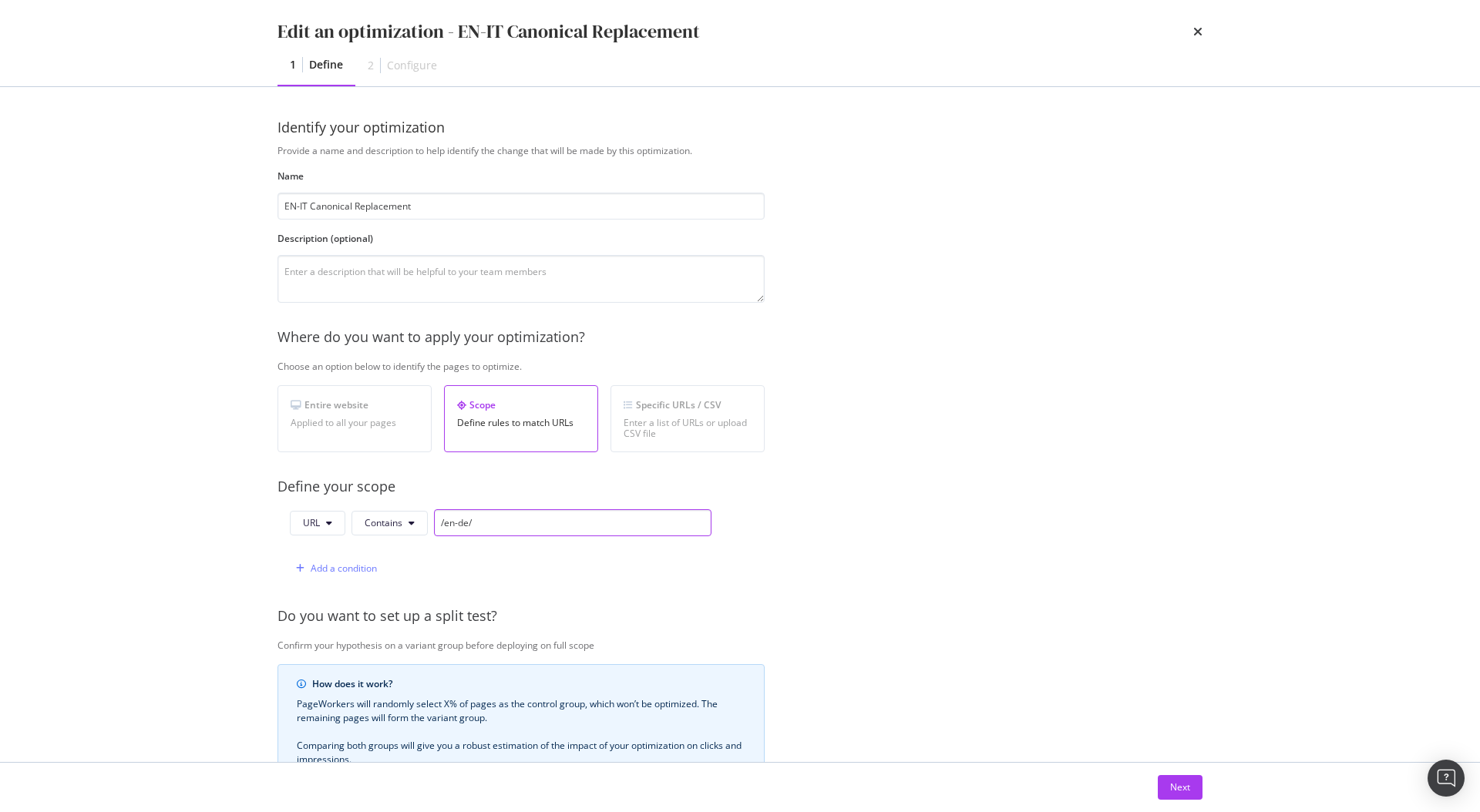
drag, startPoint x: 459, startPoint y: 525, endPoint x: 469, endPoint y: 526, distance: 10.0
click at [469, 526] on input "/en-de/" at bounding box center [572, 522] width 277 height 27
type input "/en-it/"
click at [870, 522] on div "Provide a name and description to help identify the change that will be made by…" at bounding box center [739, 559] width 925 height 831
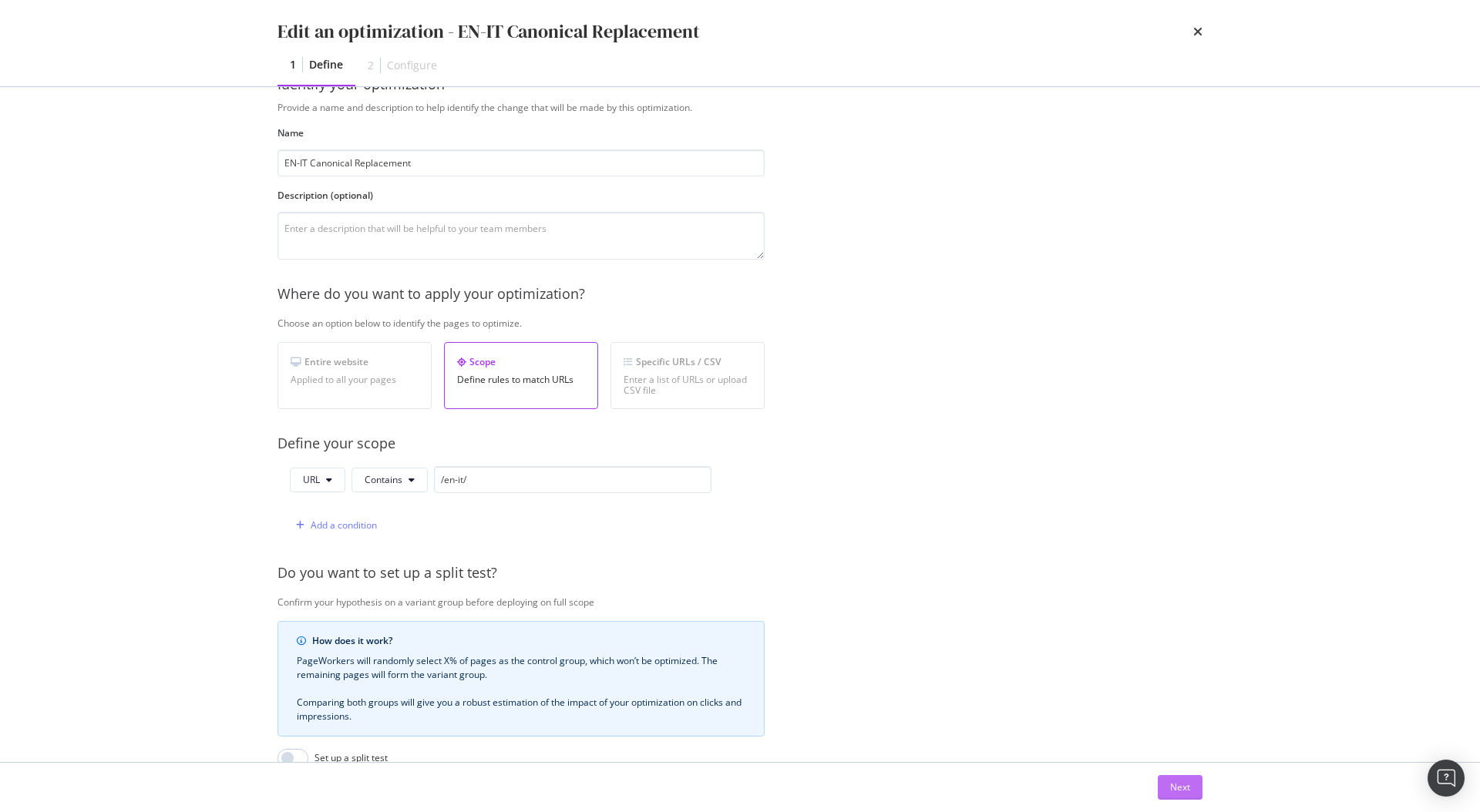
click at [1166, 779] on button "Next" at bounding box center [1180, 787] width 45 height 25
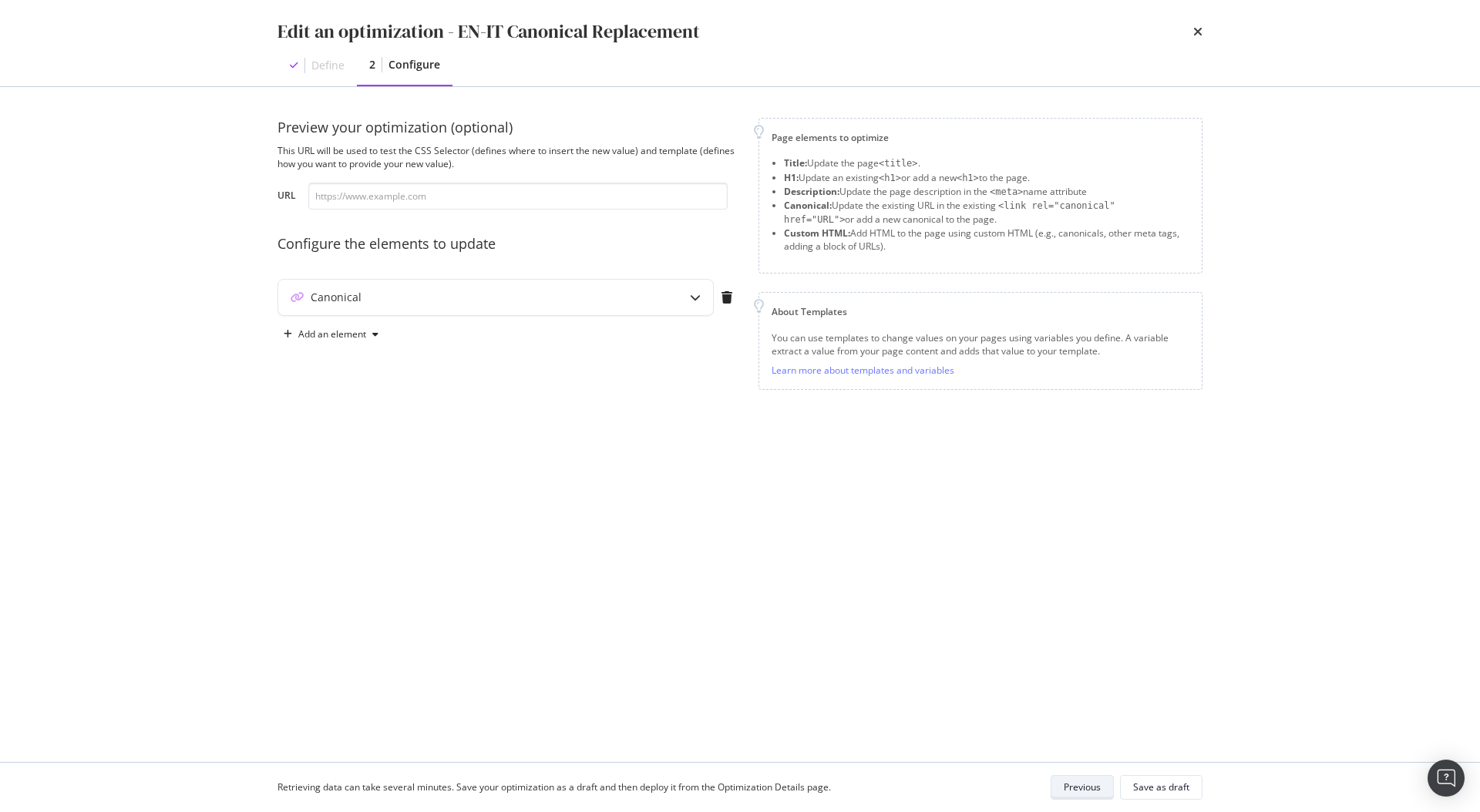
scroll to position [0, 0]
click at [565, 298] on div "Canonical" at bounding box center [465, 298] width 373 height 15
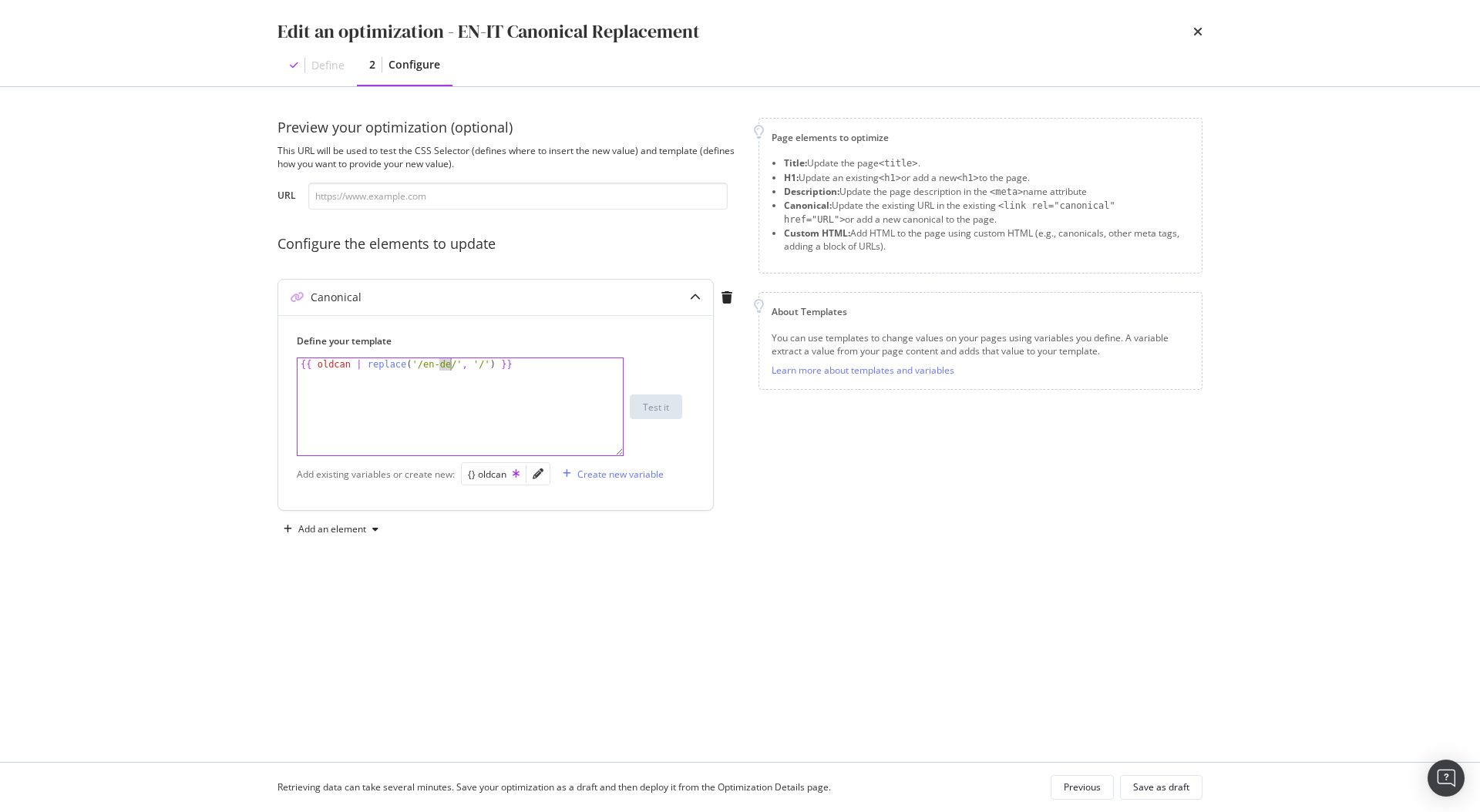
click at [448, 363] on div "{{ oldcan | replace ( '/en-de/' , '/' ) }}" at bounding box center [460, 419] width 325 height 122
type textarea "{{ oldcan | replace('/en-it/', '/') }}"
click at [885, 431] on div "Page elements to optimize Title: Update the page <title> . H1: Update an existi…" at bounding box center [980, 329] width 444 height 424
click at [438, 194] on input "modal" at bounding box center [517, 195] width 419 height 27
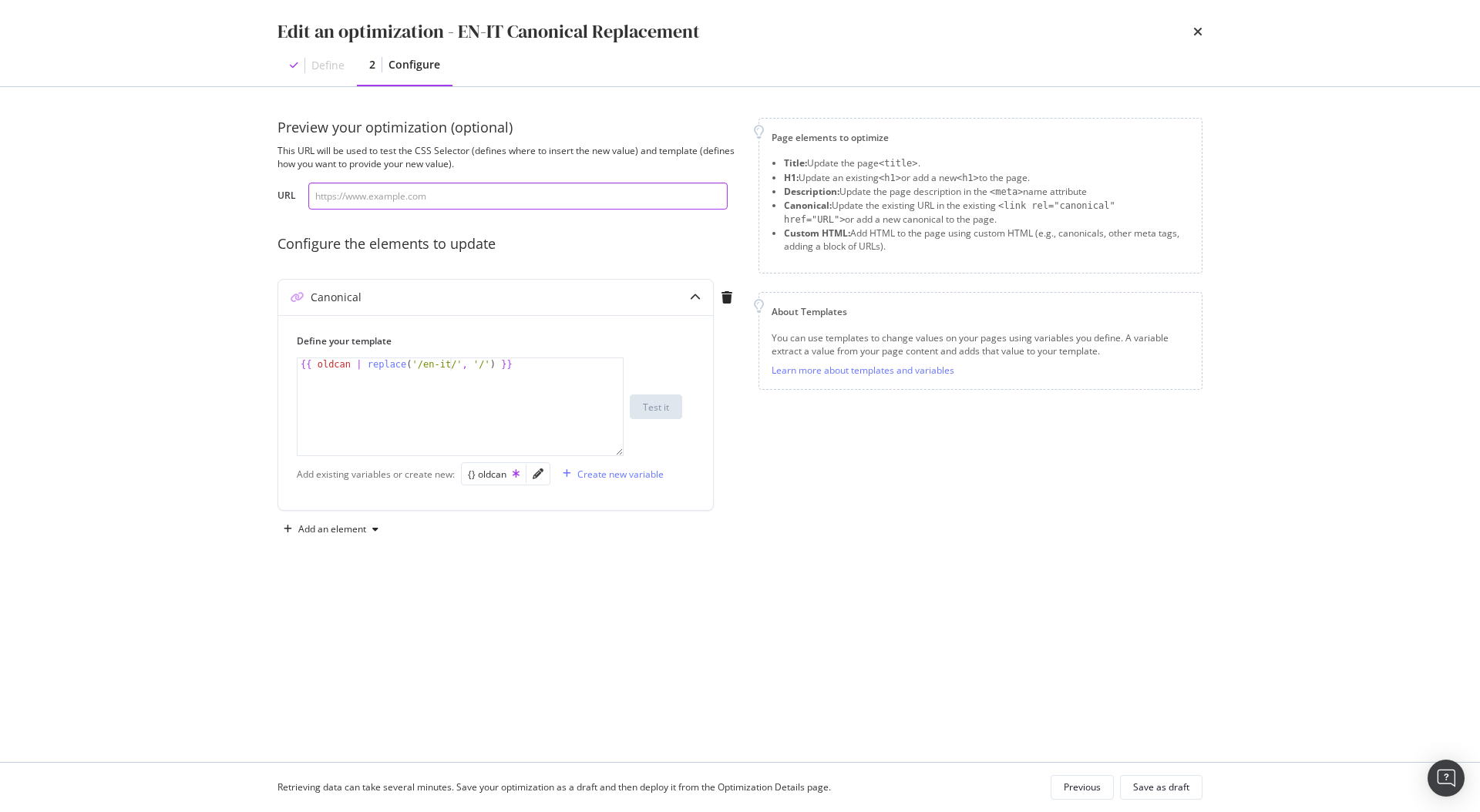
paste input "https://www.neweracap.eu/en-it/"
click at [666, 391] on div "{{ oldcan | replace('/en-it/', '/') }} 1 {{ oldcan | replace ( '/en-it/' , '/' …" at bounding box center [490, 407] width 385 height 99
click at [663, 401] on div "Test it" at bounding box center [656, 407] width 26 height 13
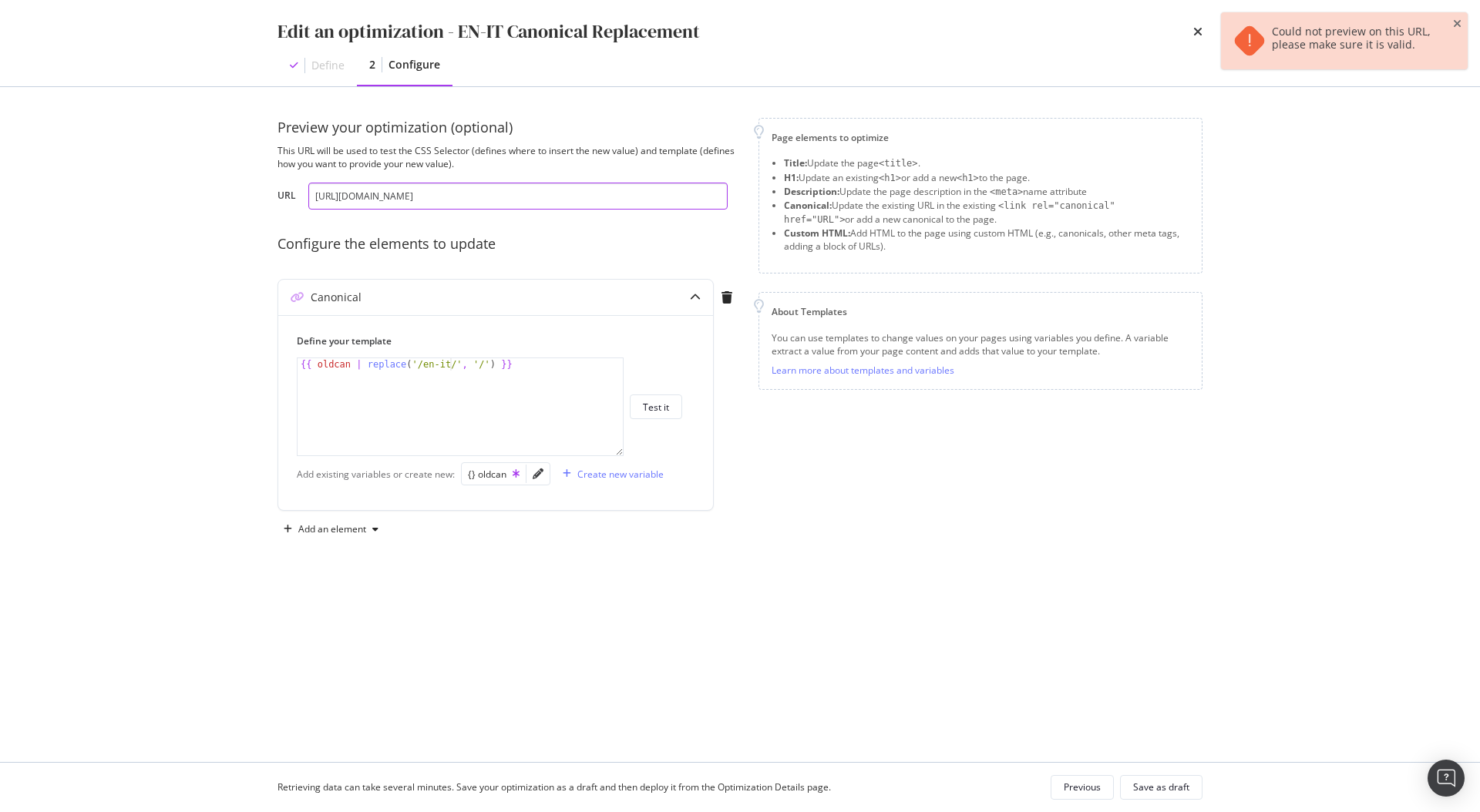
click at [515, 199] on input "https://www.neweracap.eu/en-it/" at bounding box center [517, 195] width 419 height 27
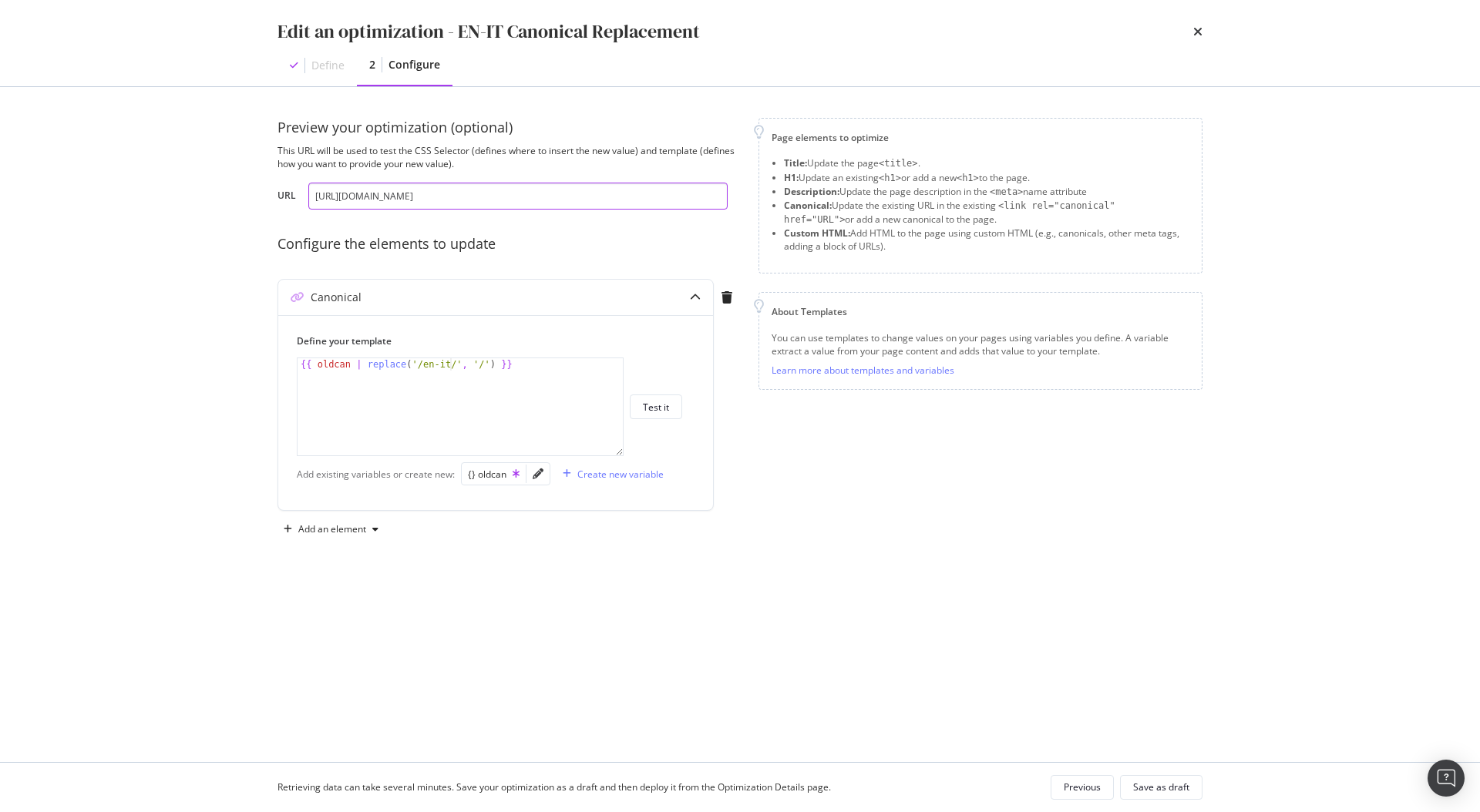
click at [486, 194] on input "https://www.neweracap.eu/en-it/" at bounding box center [517, 195] width 419 height 27
click at [486, 195] on input "https://www.neweracap.eu/en-it/" at bounding box center [517, 195] width 419 height 27
paste input "collections/fear-of-god"
type input "https://www.neweracap.eu/en-it/collections/fear-of-god"
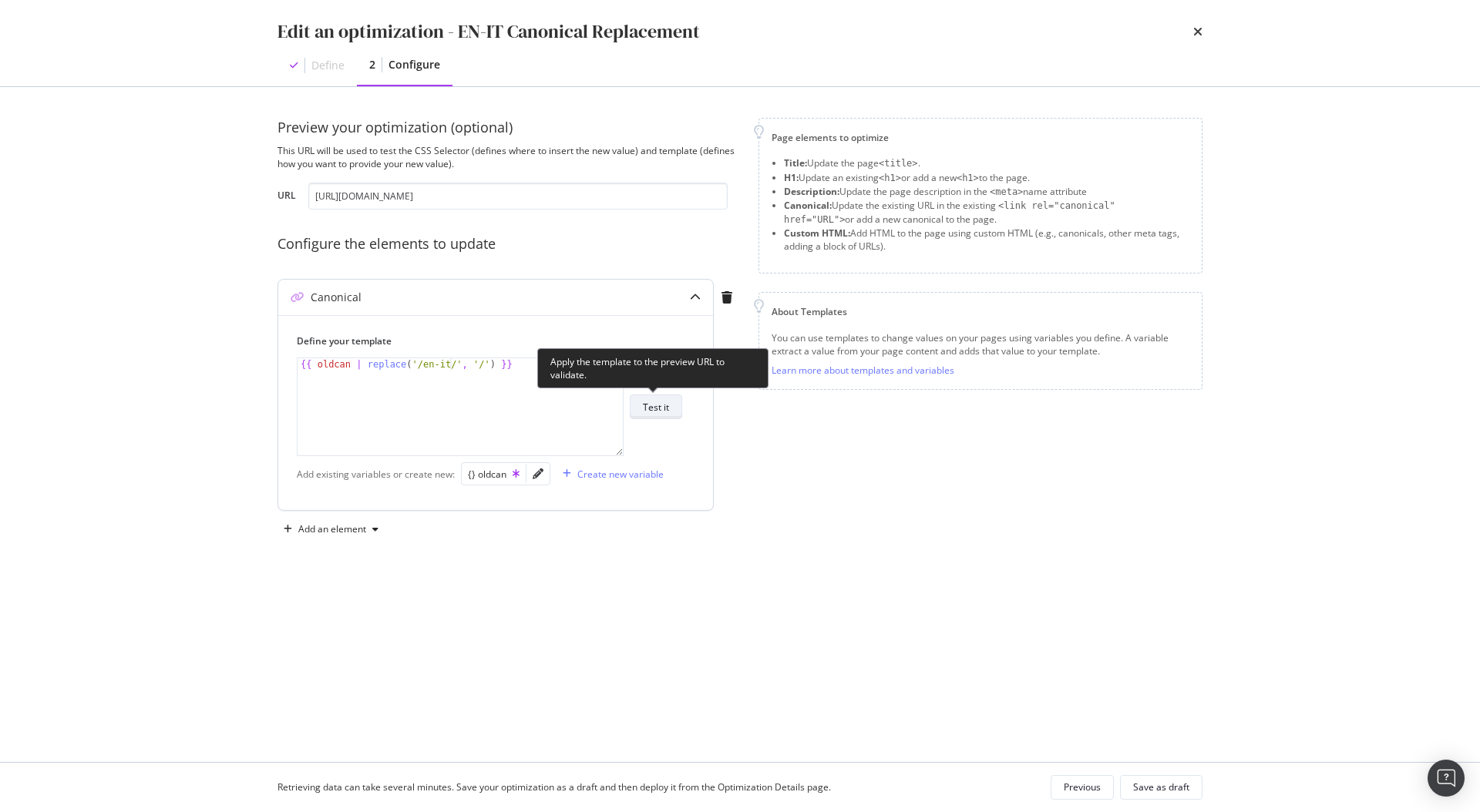
click at [660, 406] on div "Test it" at bounding box center [656, 407] width 26 height 13
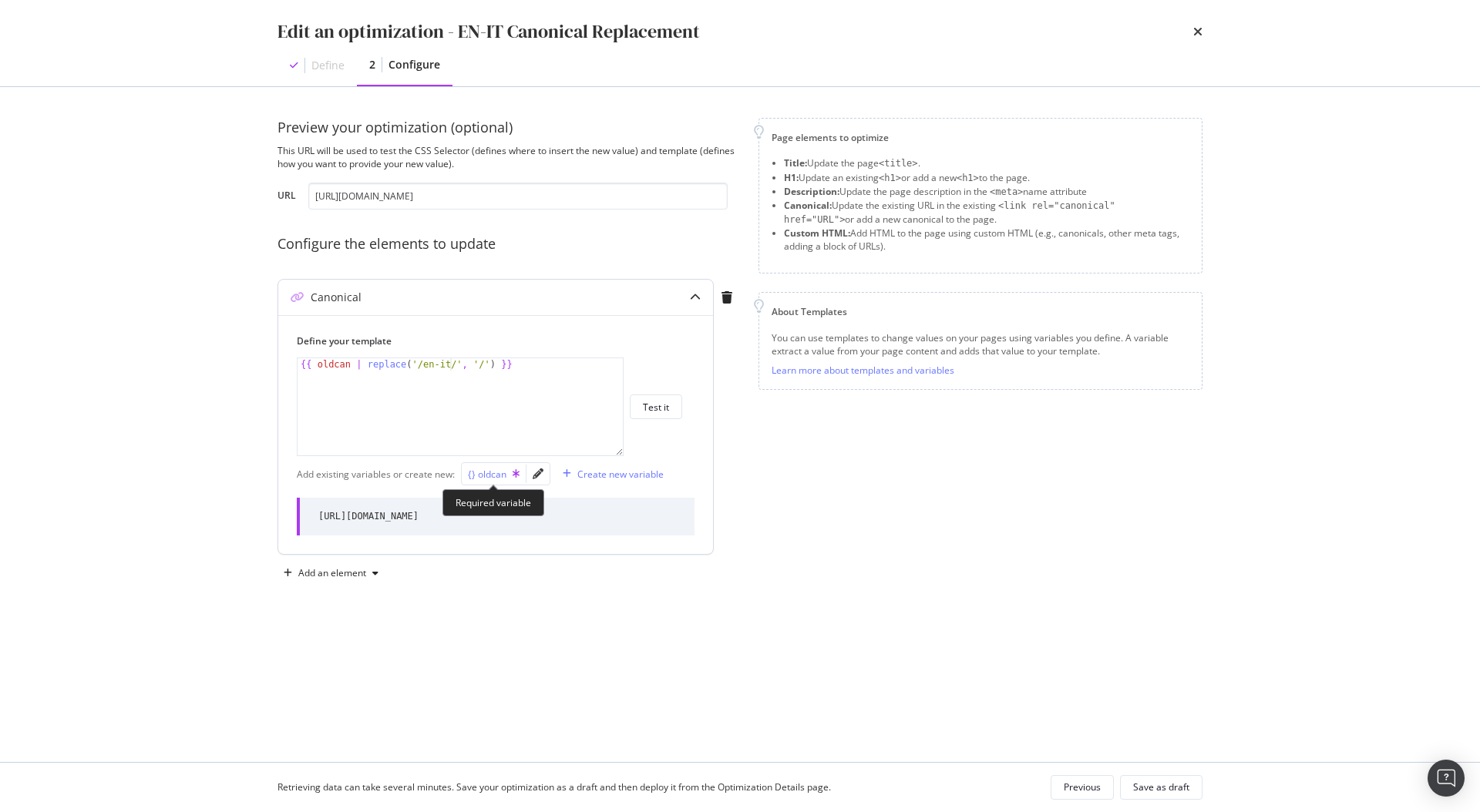
click at [497, 474] on div "{} oldcan" at bounding box center [494, 474] width 52 height 13
type textarea "{{ oldcan | replace('/en-it/', '/') }}"
click at [537, 471] on icon "pencil" at bounding box center [538, 474] width 11 height 11
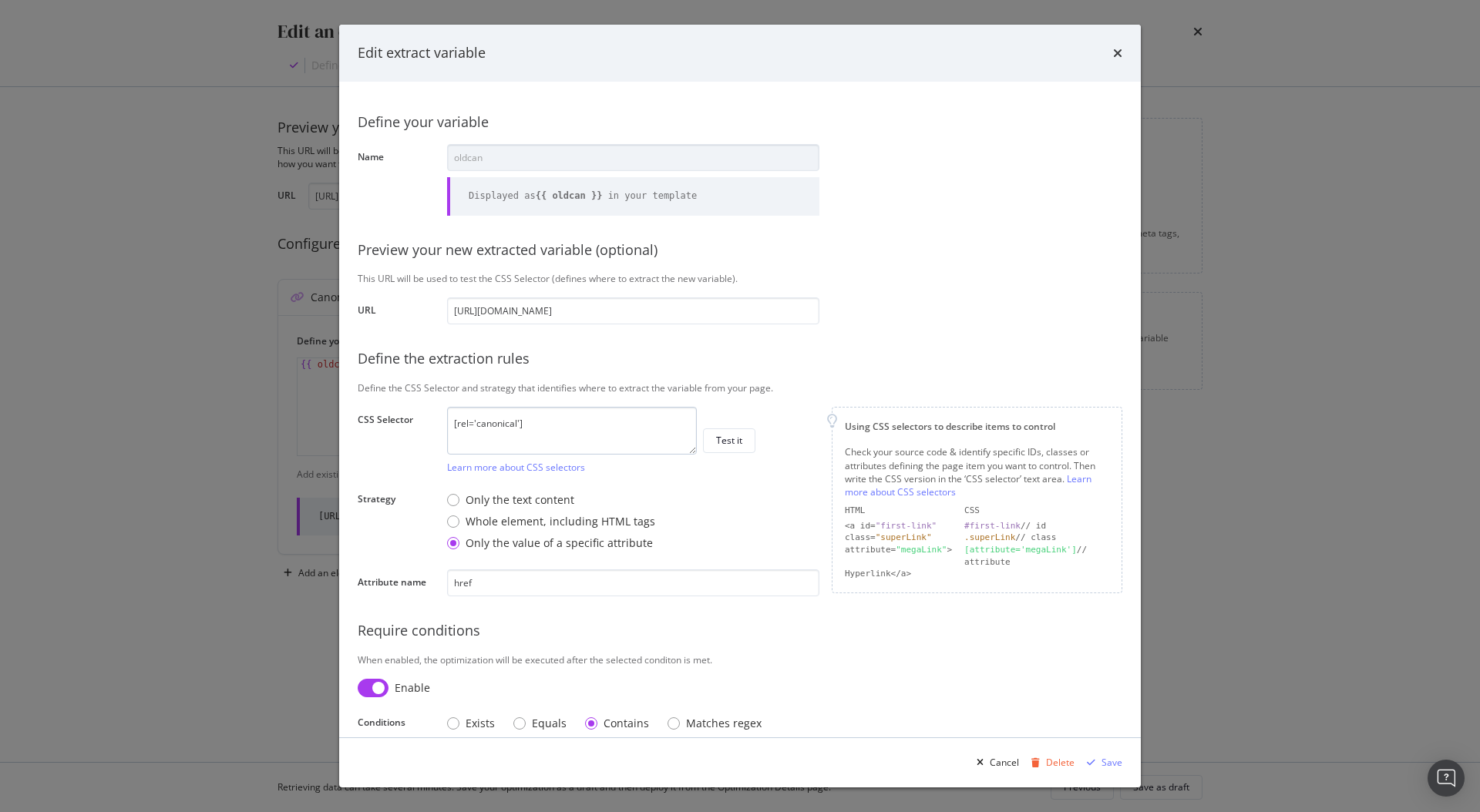
scroll to position [57, 0]
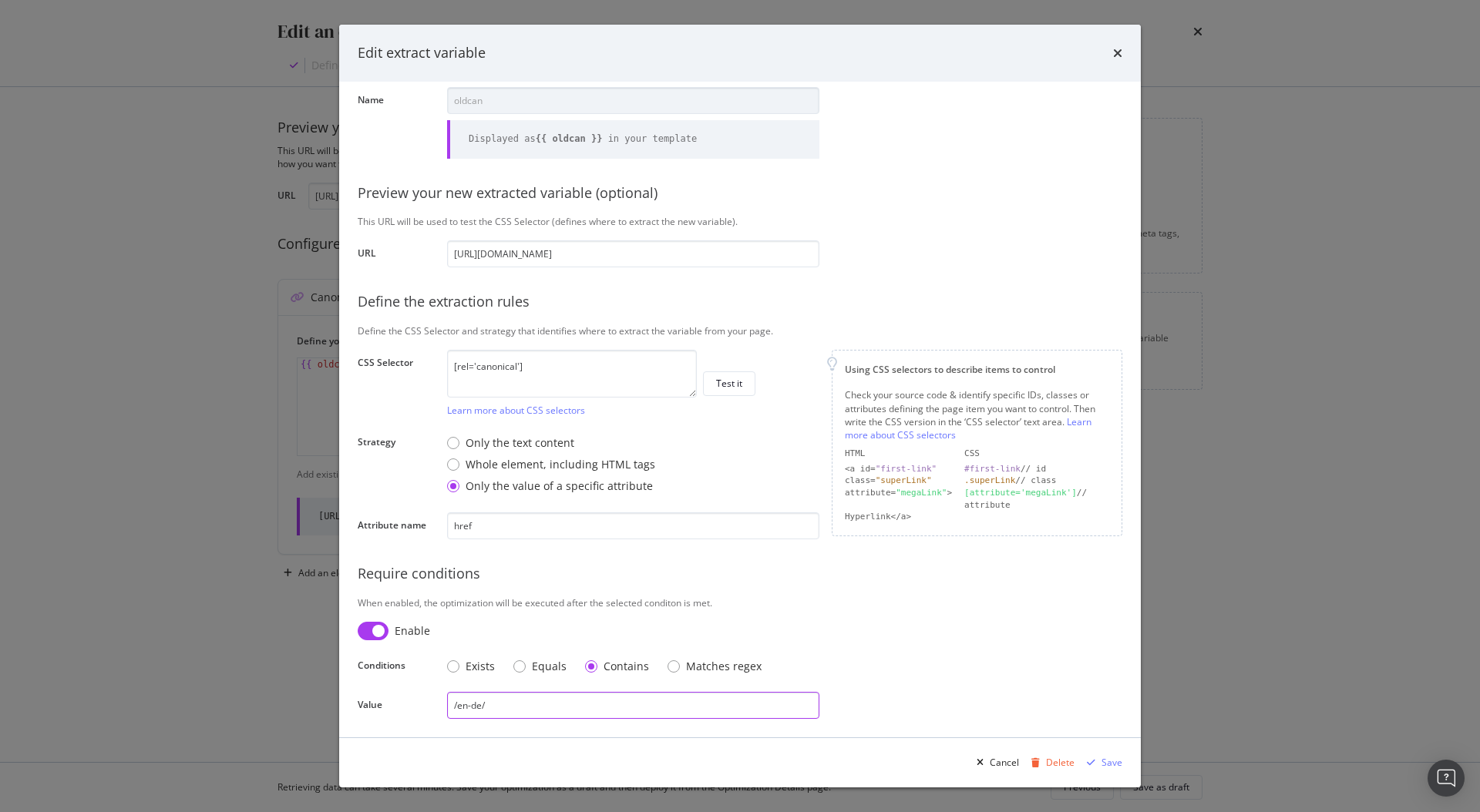
click at [500, 703] on input "/en-de/" at bounding box center [632, 704] width 373 height 27
drag, startPoint x: 484, startPoint y: 702, endPoint x: 471, endPoint y: 704, distance: 13.2
click at [471, 704] on input "/en-de/" at bounding box center [632, 704] width 373 height 27
type input "/en-it/"
drag, startPoint x: 1094, startPoint y: 751, endPoint x: 1104, endPoint y: 755, distance: 10.8
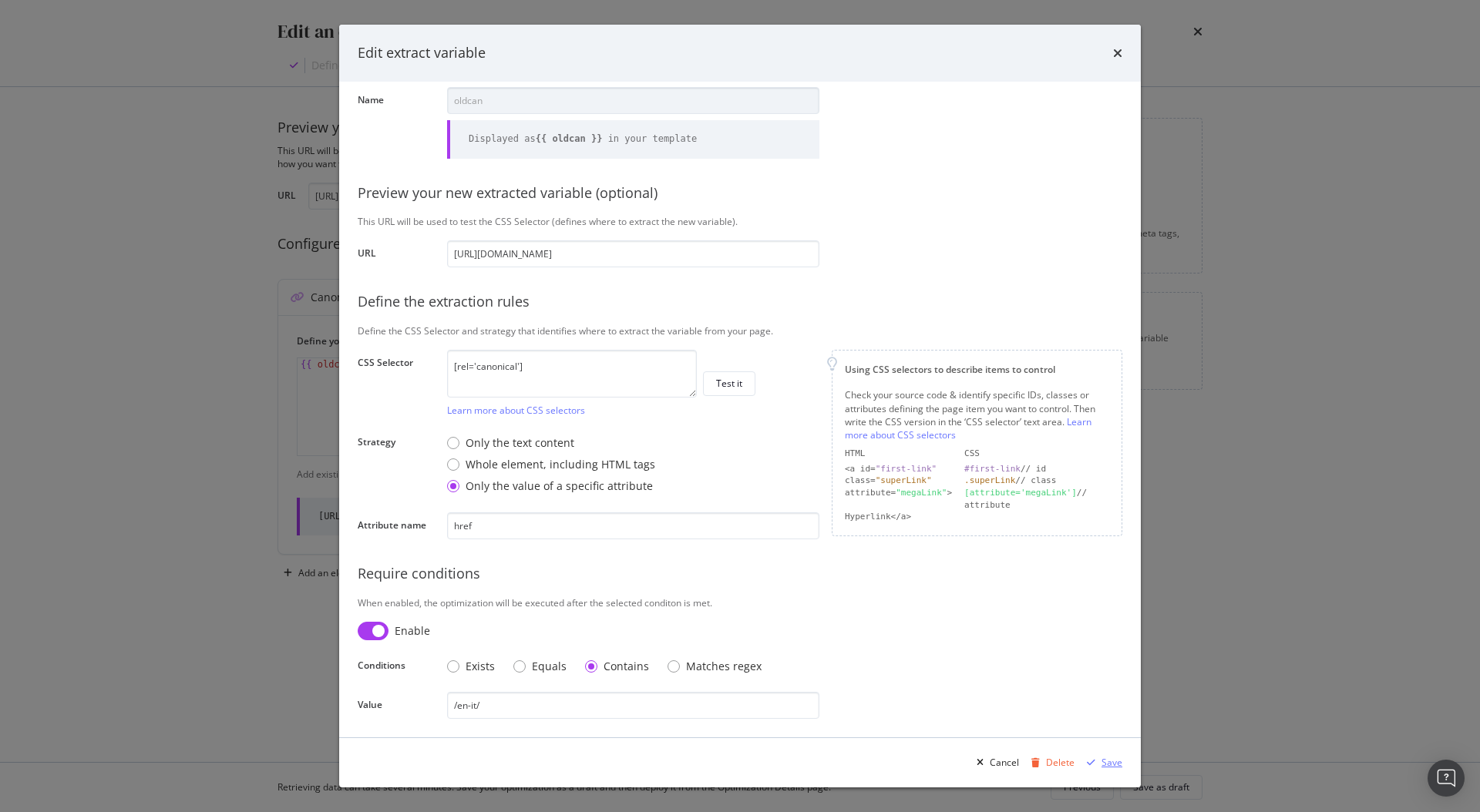
click at [1095, 751] on div "Save" at bounding box center [1101, 762] width 41 height 23
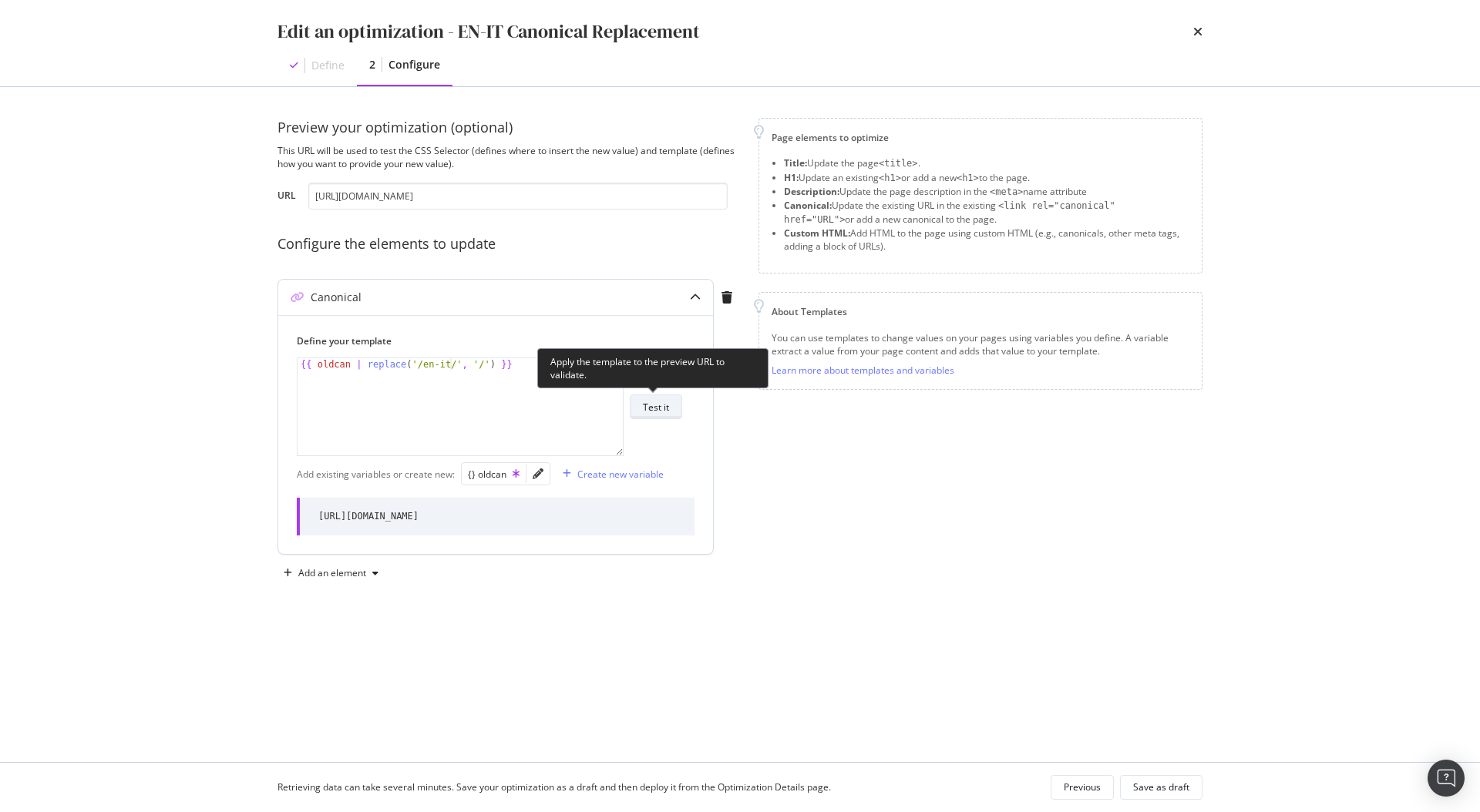
click at [654, 403] on div "Test it" at bounding box center [656, 407] width 26 height 13
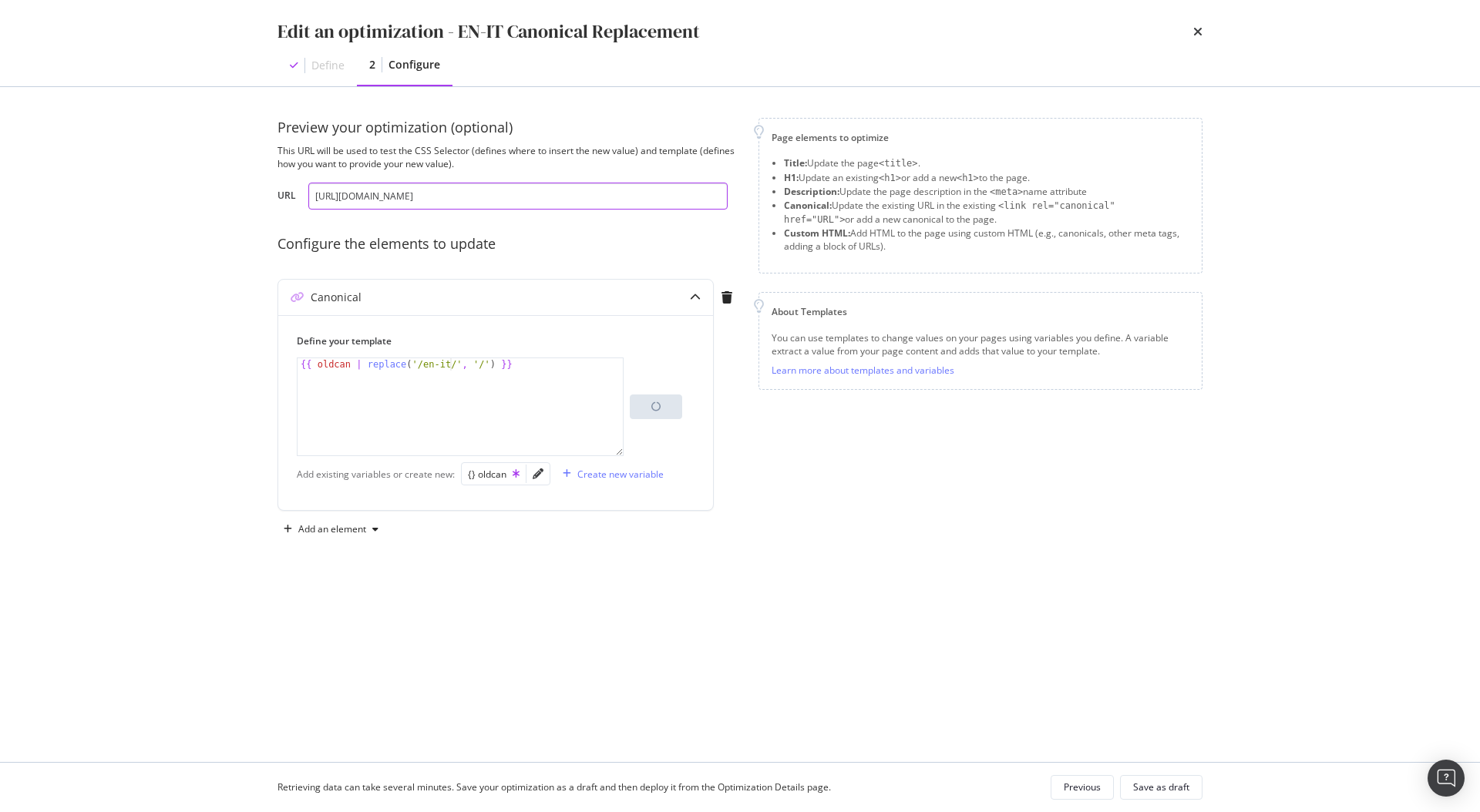
click at [549, 202] on input "https://www.neweracap.eu/en-it/collections/fear-of-god" at bounding box center [517, 195] width 419 height 27
click at [548, 203] on input "https://www.neweracap.eu/en-it/collections/fear-of-god" at bounding box center [517, 195] width 419 height 27
drag, startPoint x: 632, startPoint y: 196, endPoint x: 614, endPoint y: 196, distance: 18.0
click at [614, 196] on input "https://www.neweracap.eu/en-it/collections/fear-of-god" at bounding box center [517, 195] width 419 height 27
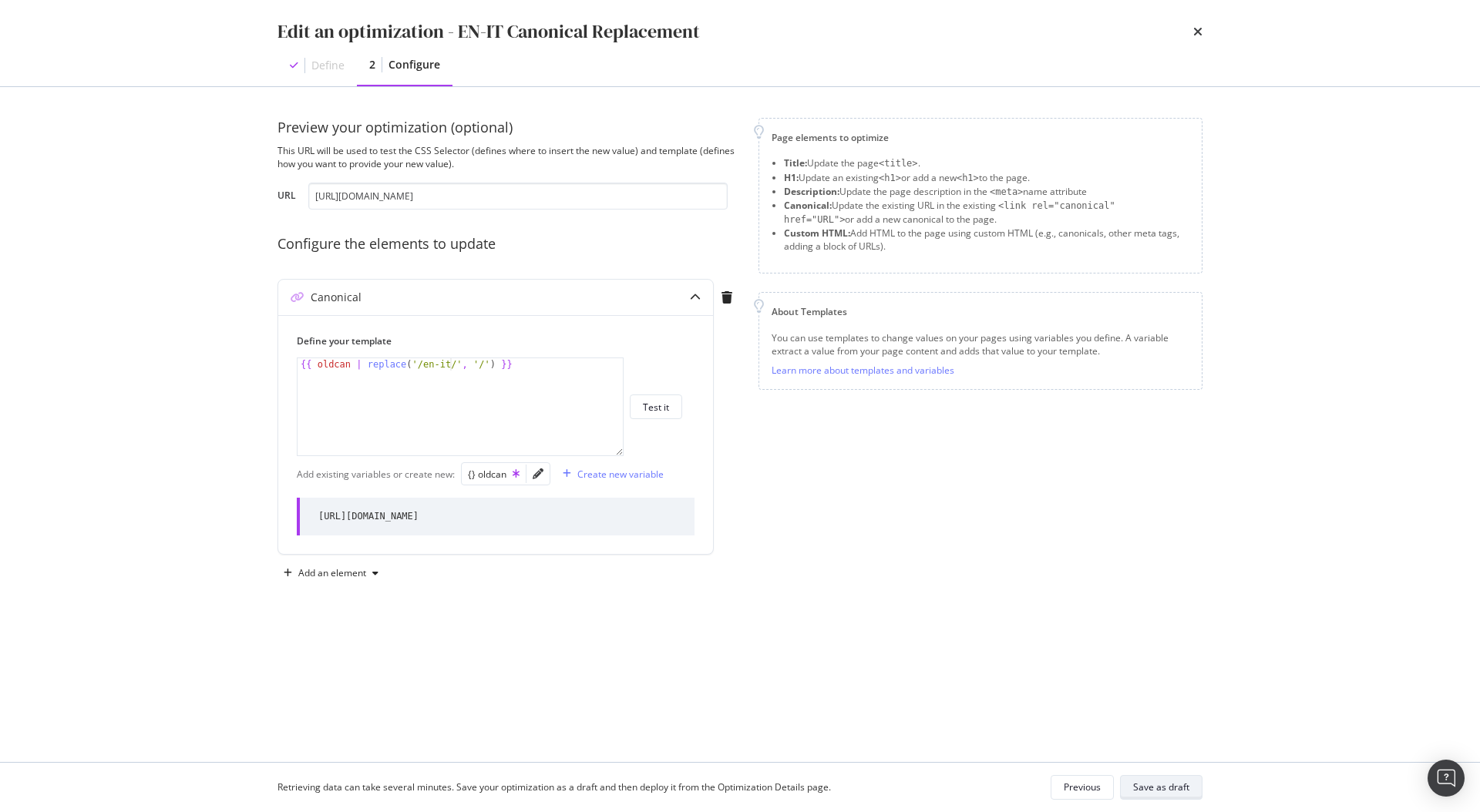
click at [1157, 790] on div "Save as draft" at bounding box center [1161, 786] width 56 height 13
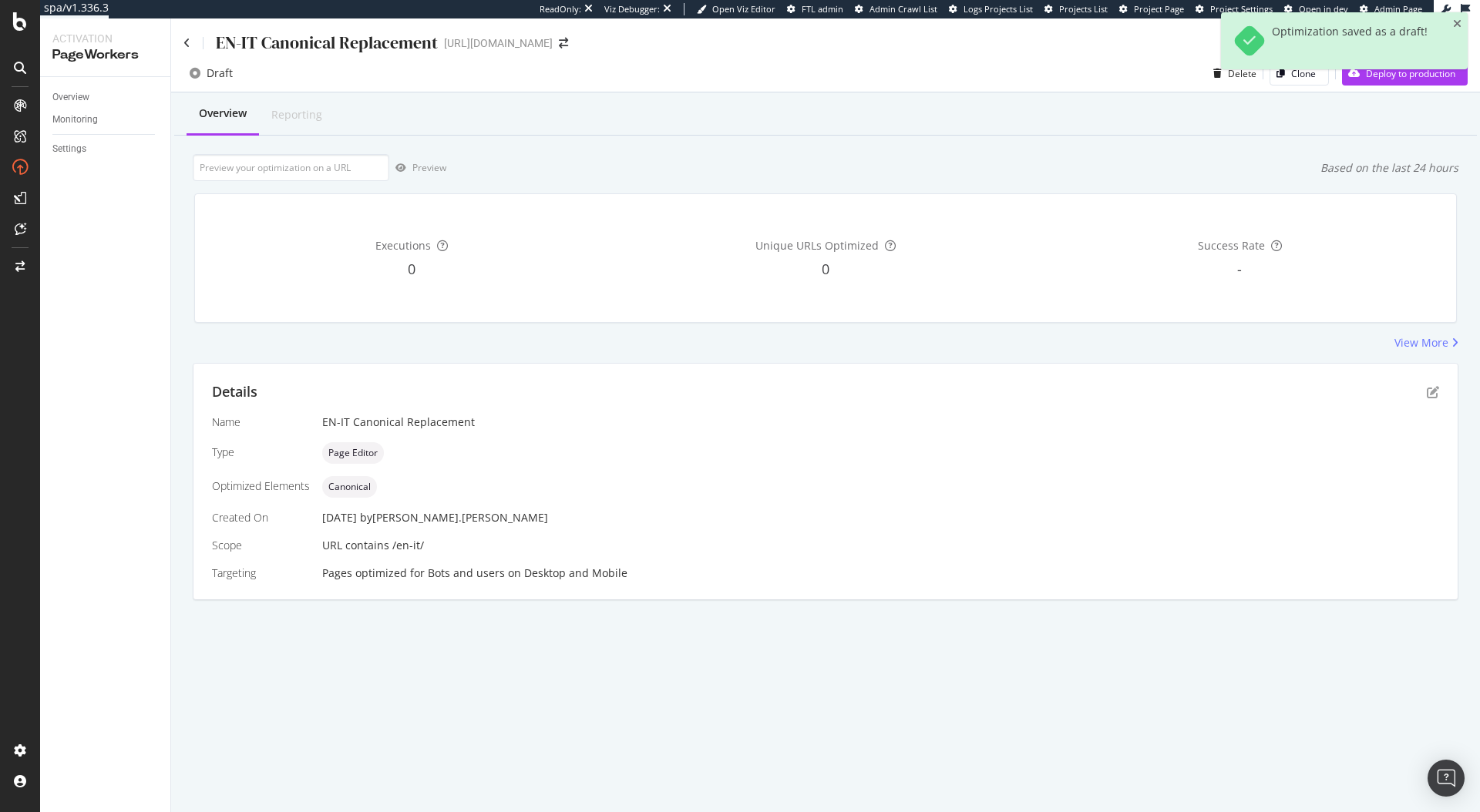
click at [1454, 24] on icon "close toast" at bounding box center [1457, 23] width 9 height 11
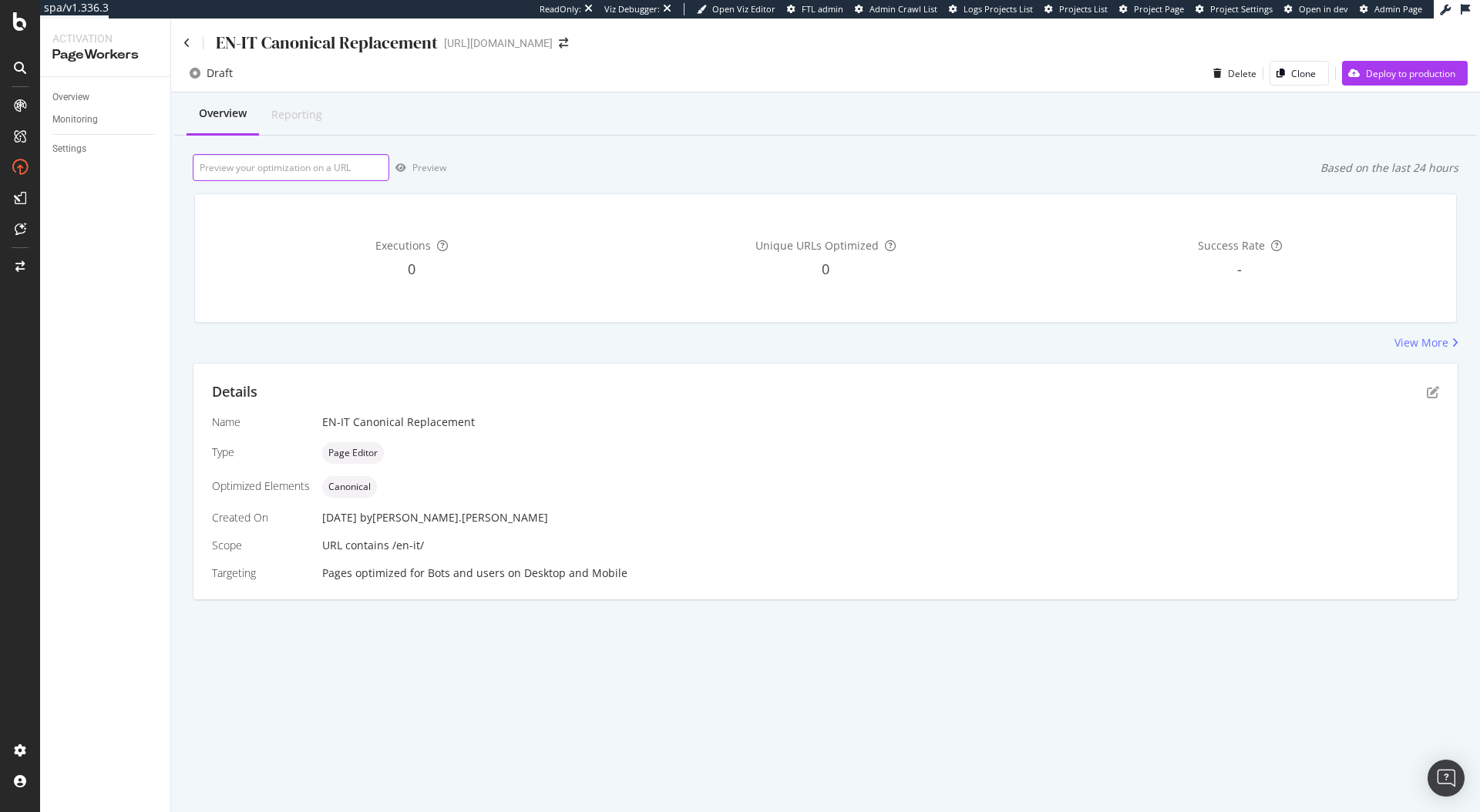
click at [347, 174] on input "url" at bounding box center [291, 167] width 196 height 27
paste input "https://www.neweracap.eu/en-it/collections/fear-of-god"
type input "https://www.neweracap.eu/en-it/collections/fear-of-god"
click at [426, 165] on div "Preview" at bounding box center [429, 167] width 34 height 13
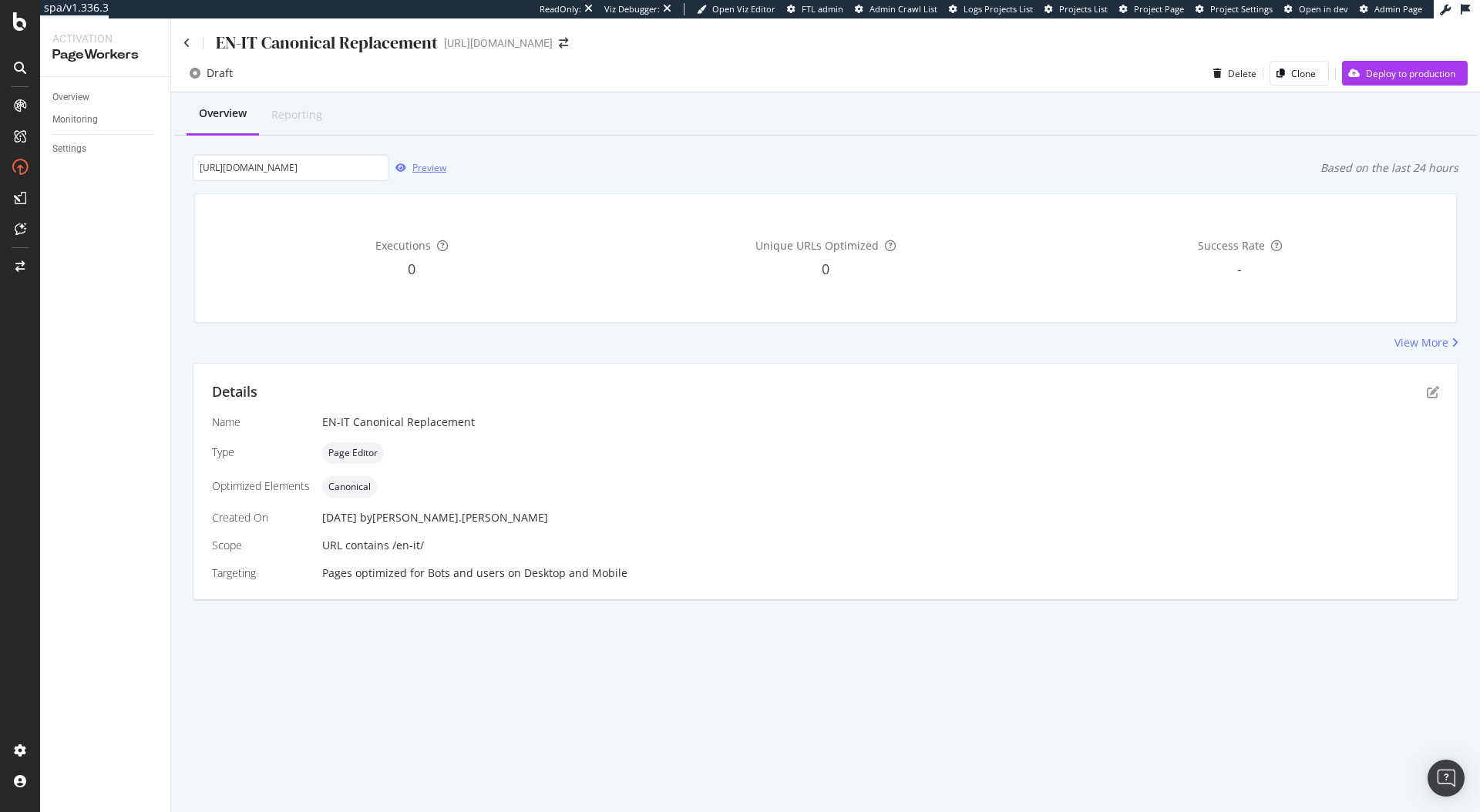
scroll to position [0, 0]
click at [1428, 390] on icon "pen-to-square" at bounding box center [1433, 392] width 12 height 12
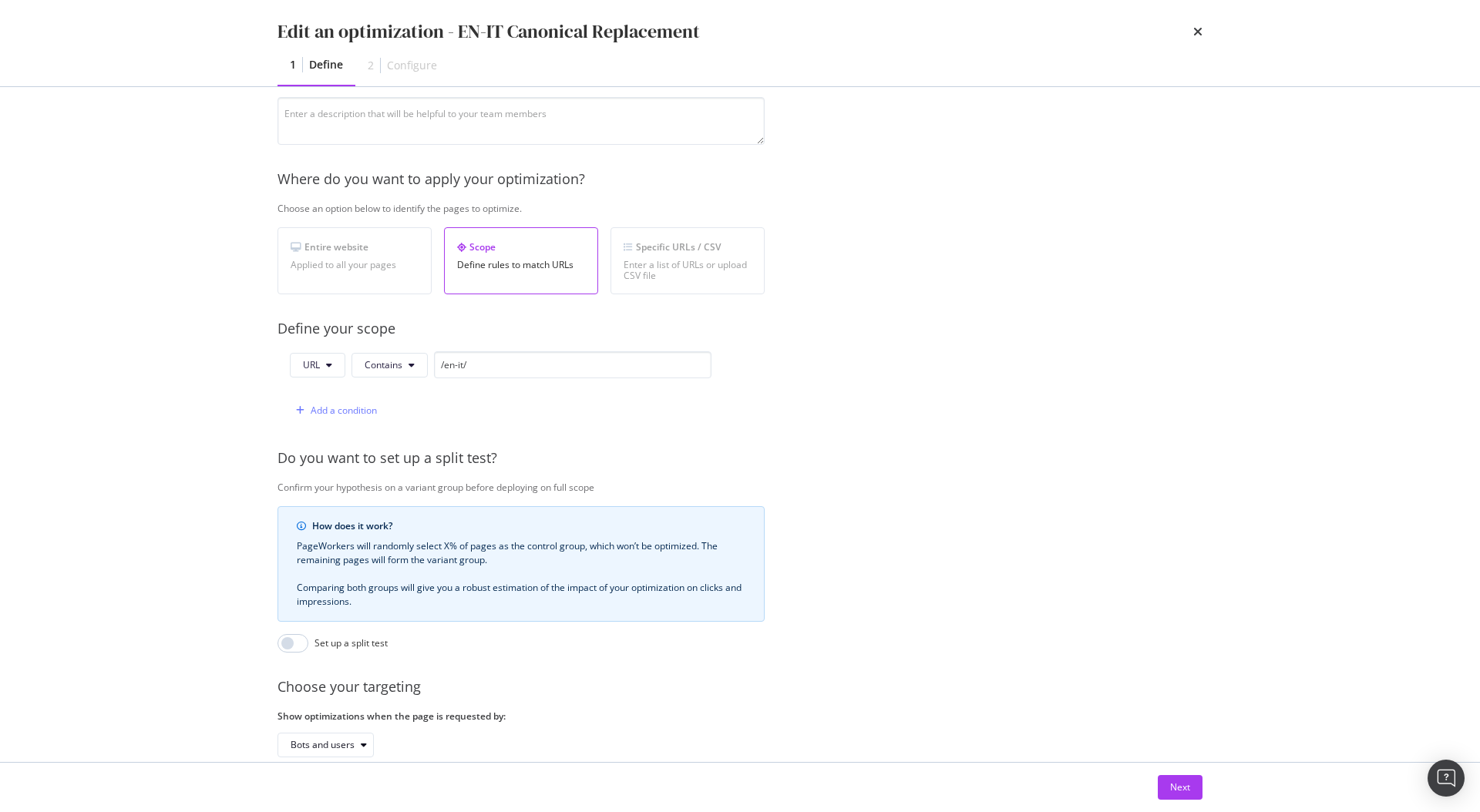
scroll to position [255, 0]
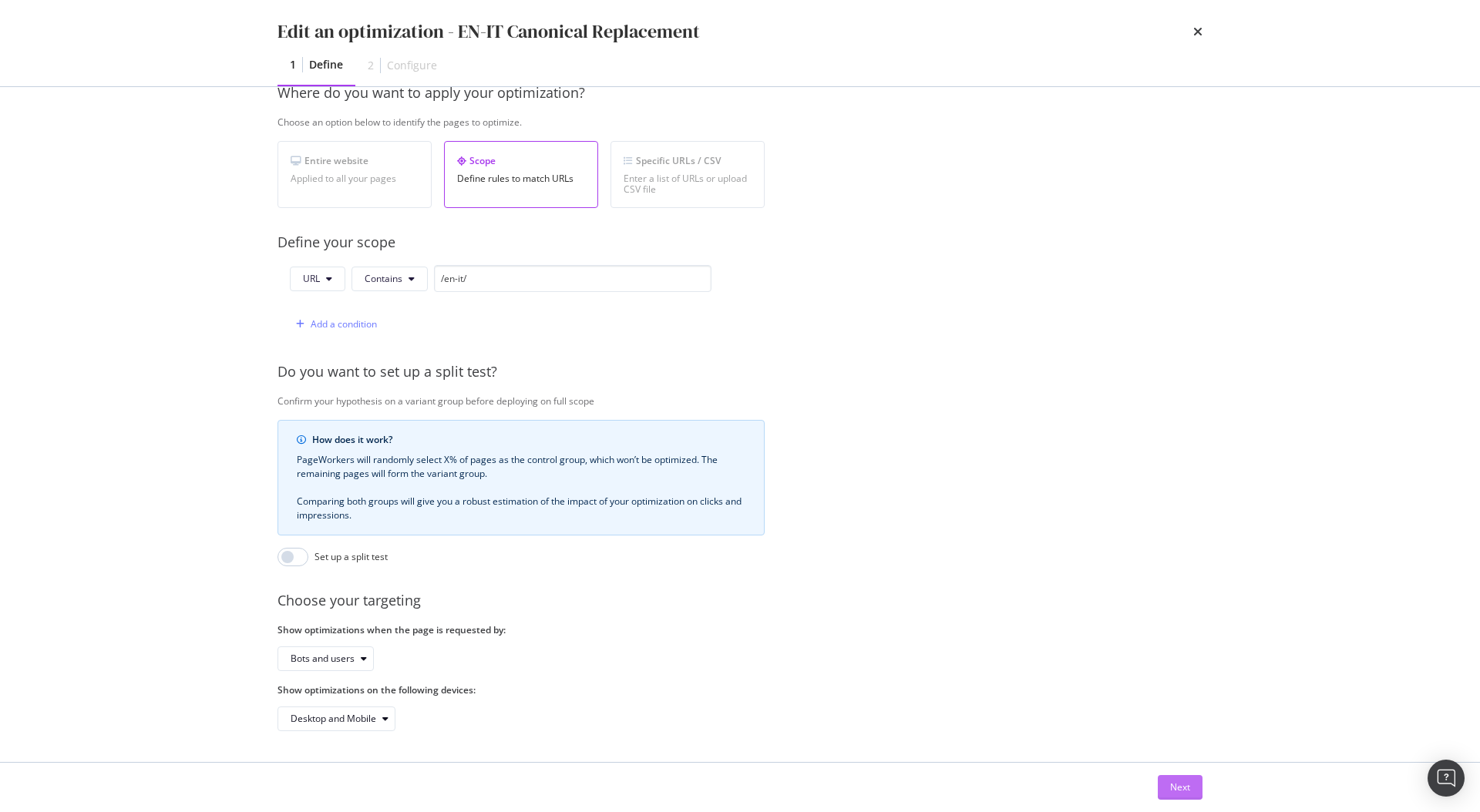
click at [1193, 795] on button "Next" at bounding box center [1180, 787] width 45 height 25
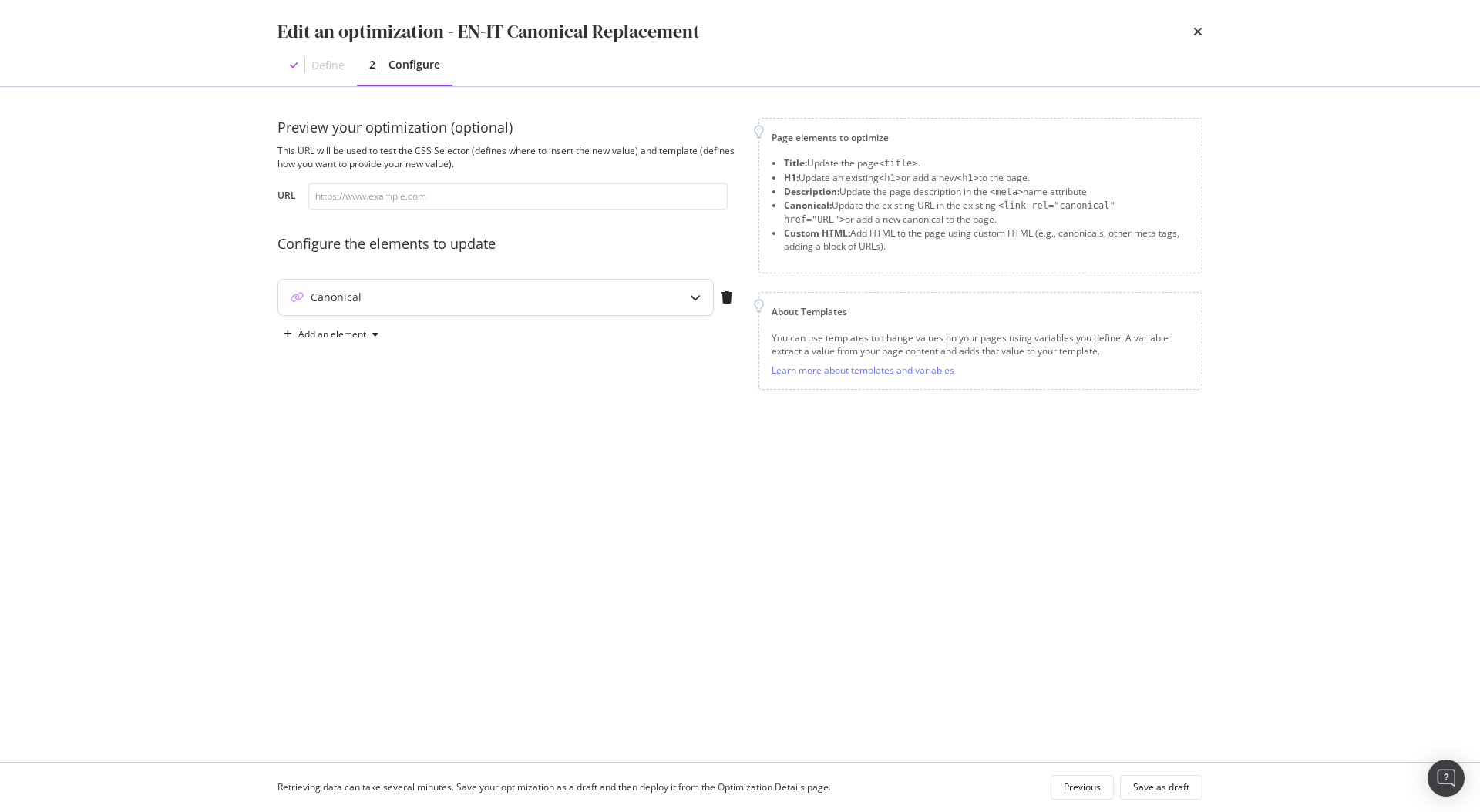
click at [492, 290] on div "Canonical" at bounding box center [465, 298] width 373 height 15
click at [535, 475] on icon "pencil" at bounding box center [538, 474] width 11 height 11
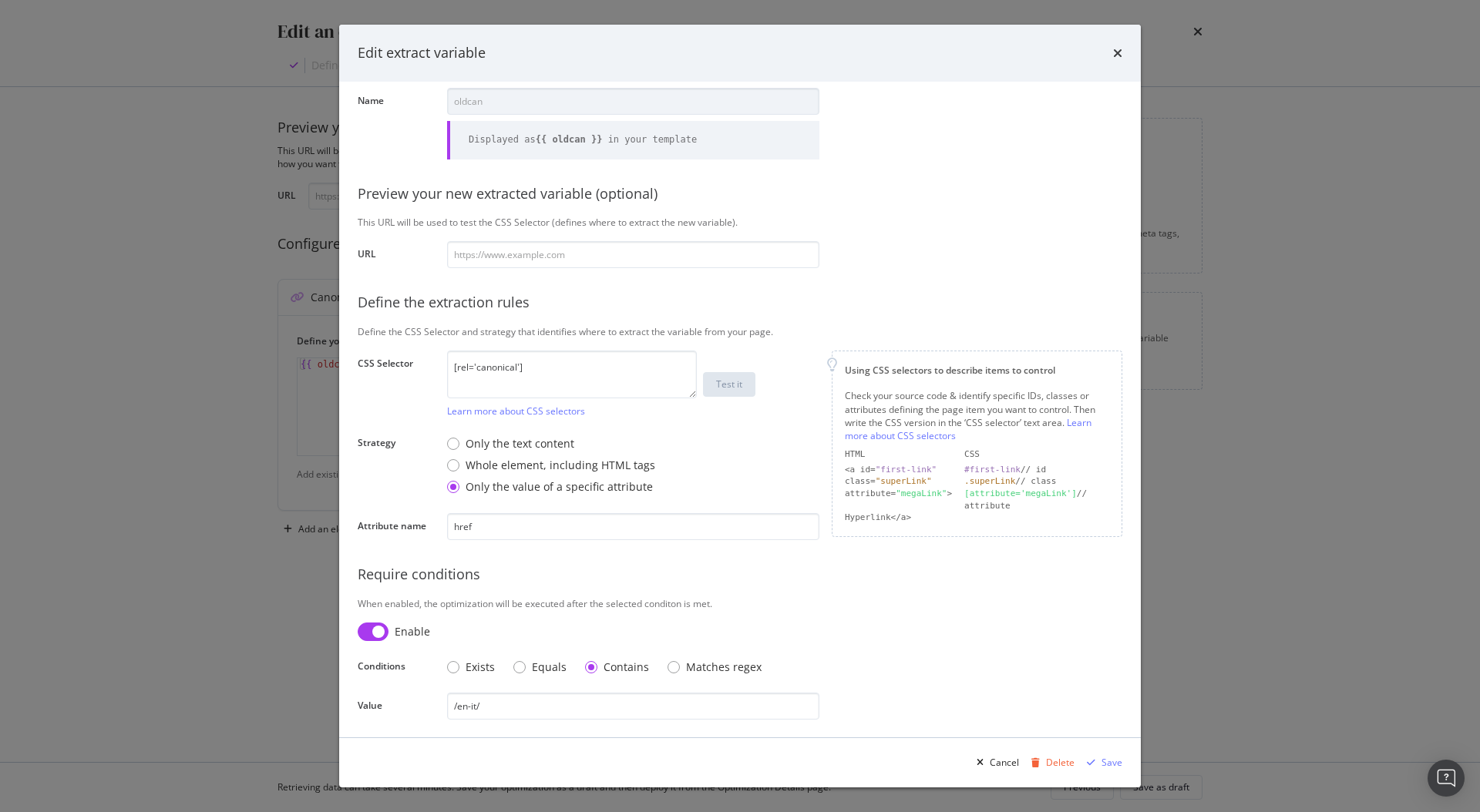
scroll to position [57, 0]
click at [1102, 766] on div "Save" at bounding box center [1112, 762] width 21 height 13
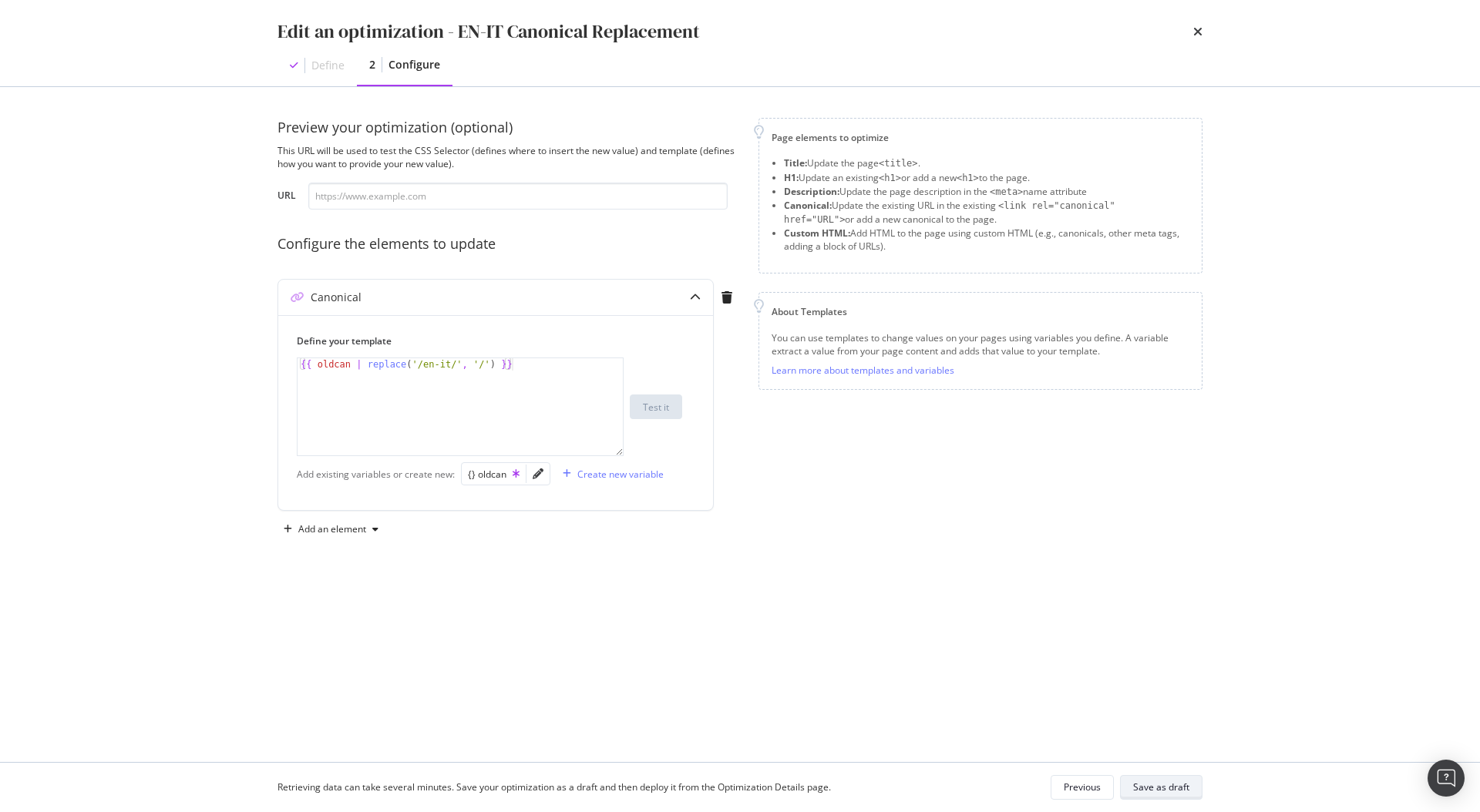
click at [1166, 795] on div "Save as draft" at bounding box center [1161, 787] width 56 height 22
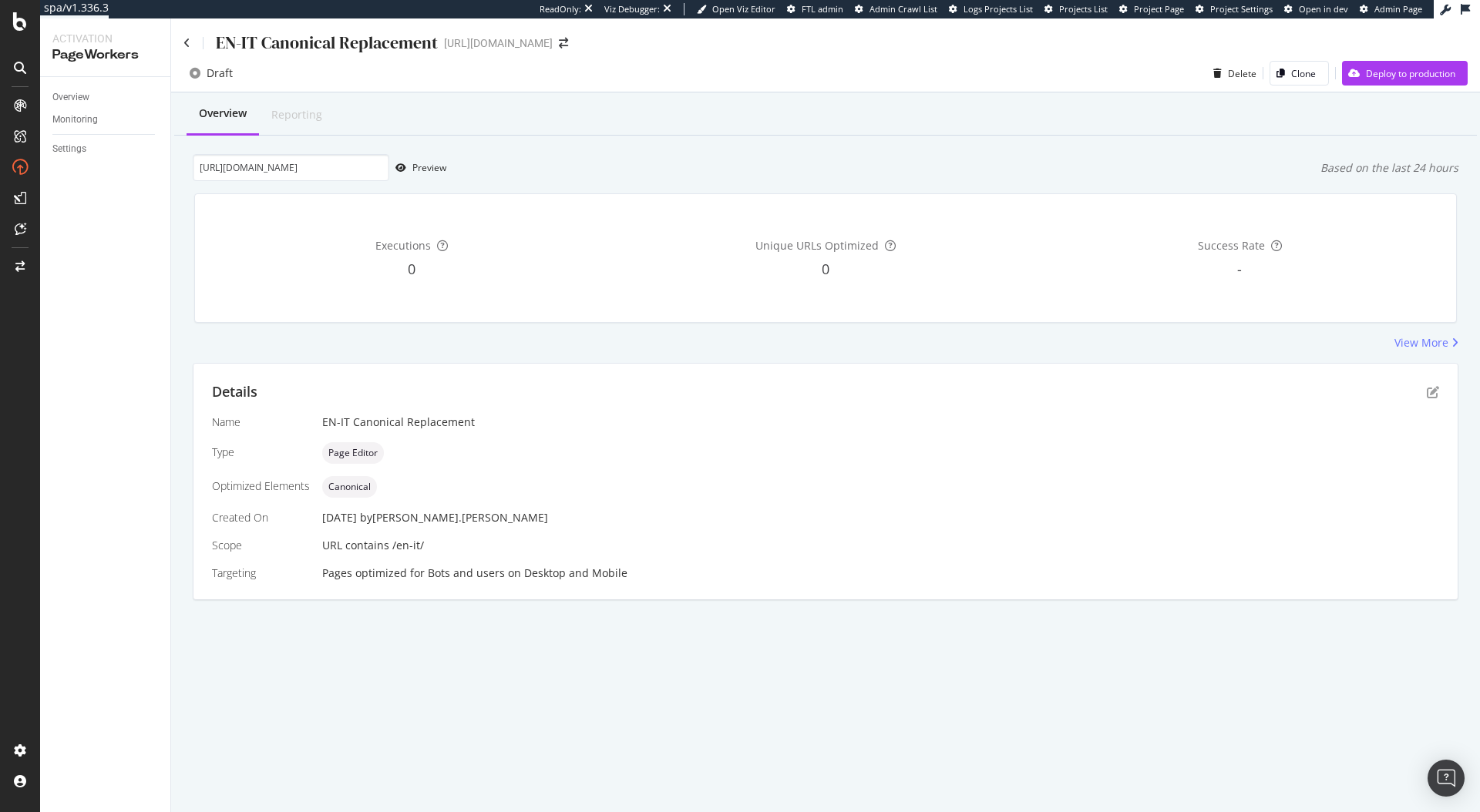
click at [430, 551] on div "URL contains /en-it/" at bounding box center [880, 545] width 1117 height 15
click at [1436, 391] on icon "pen-to-square" at bounding box center [1433, 392] width 12 height 12
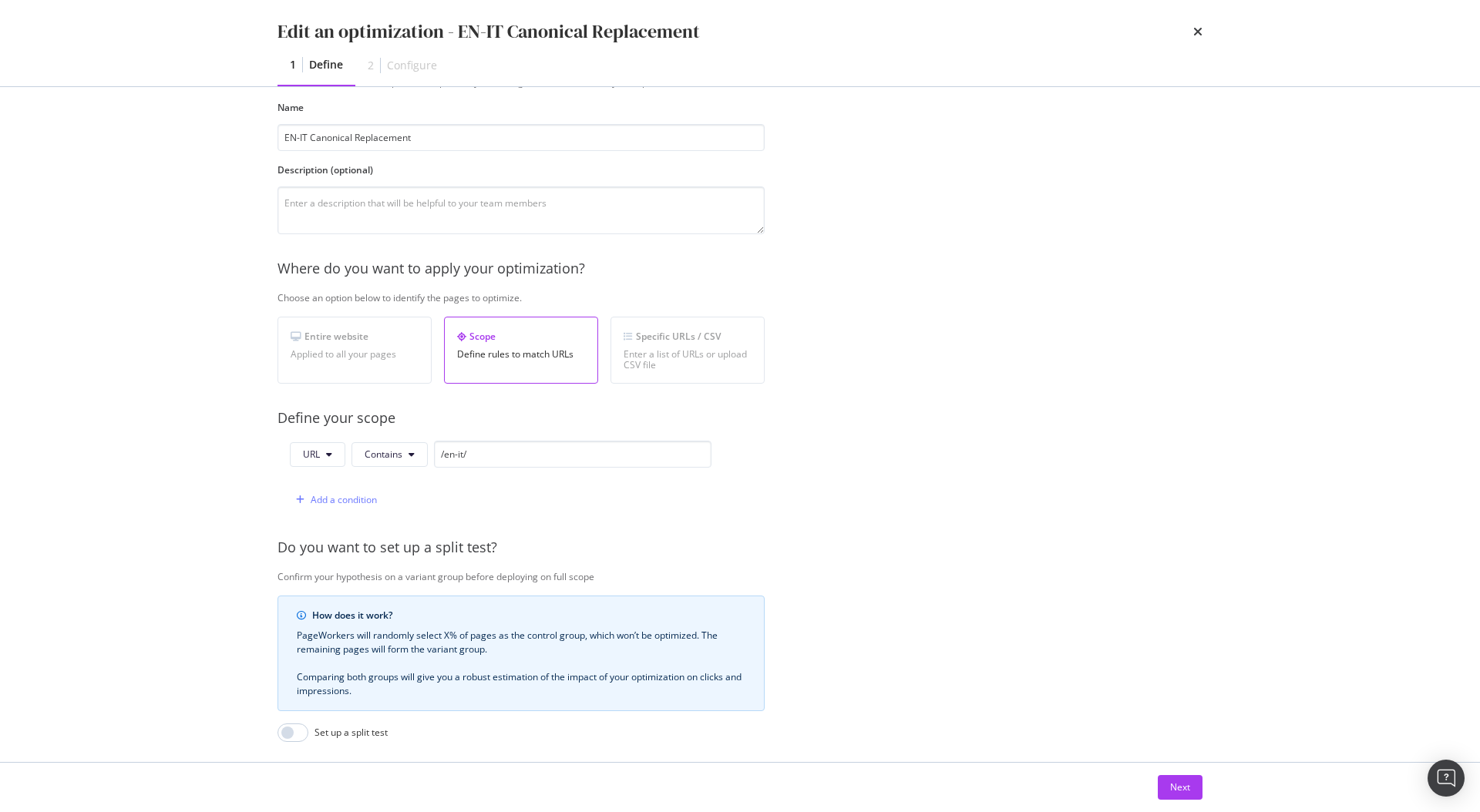
scroll to position [250, 0]
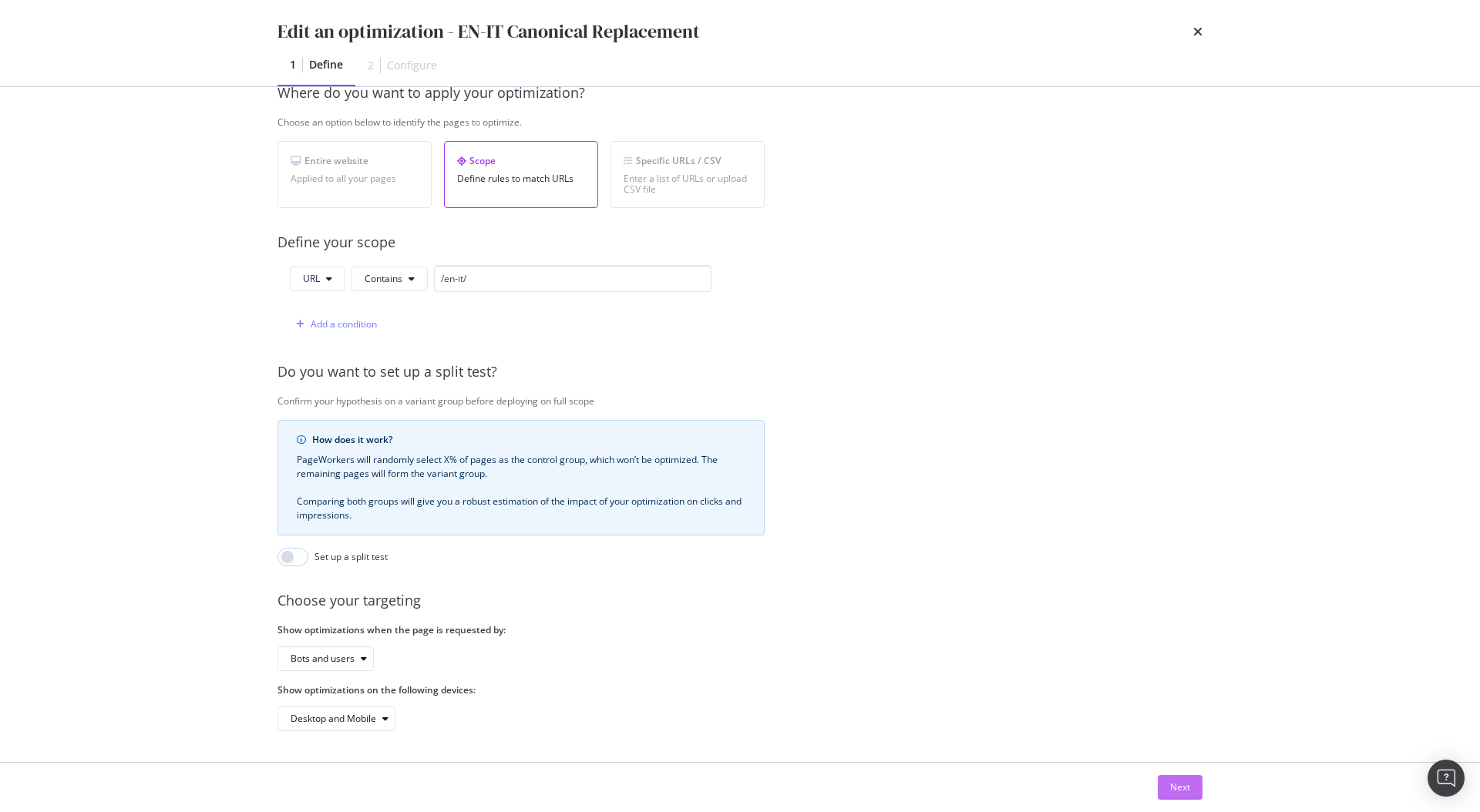
click at [1195, 795] on button "Next" at bounding box center [1180, 787] width 45 height 25
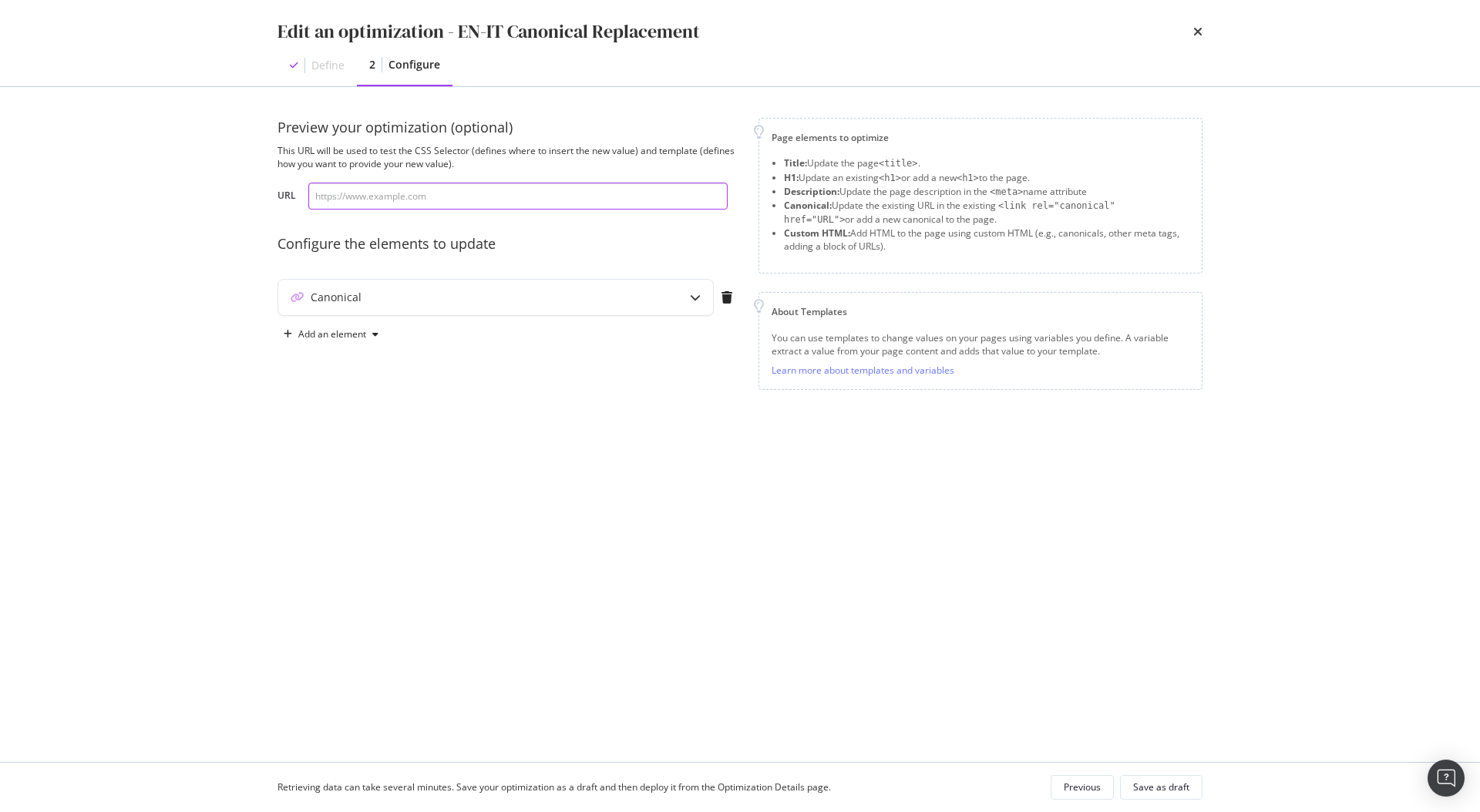
click at [359, 197] on input "modal" at bounding box center [517, 195] width 419 height 27
paste input "https://www.neweracap.eu/en-it/collections/fear-of-god"
type input "https://www.neweracap.eu/en-it/collections/fear-of-god"
click at [557, 294] on div "Canonical" at bounding box center [465, 298] width 373 height 15
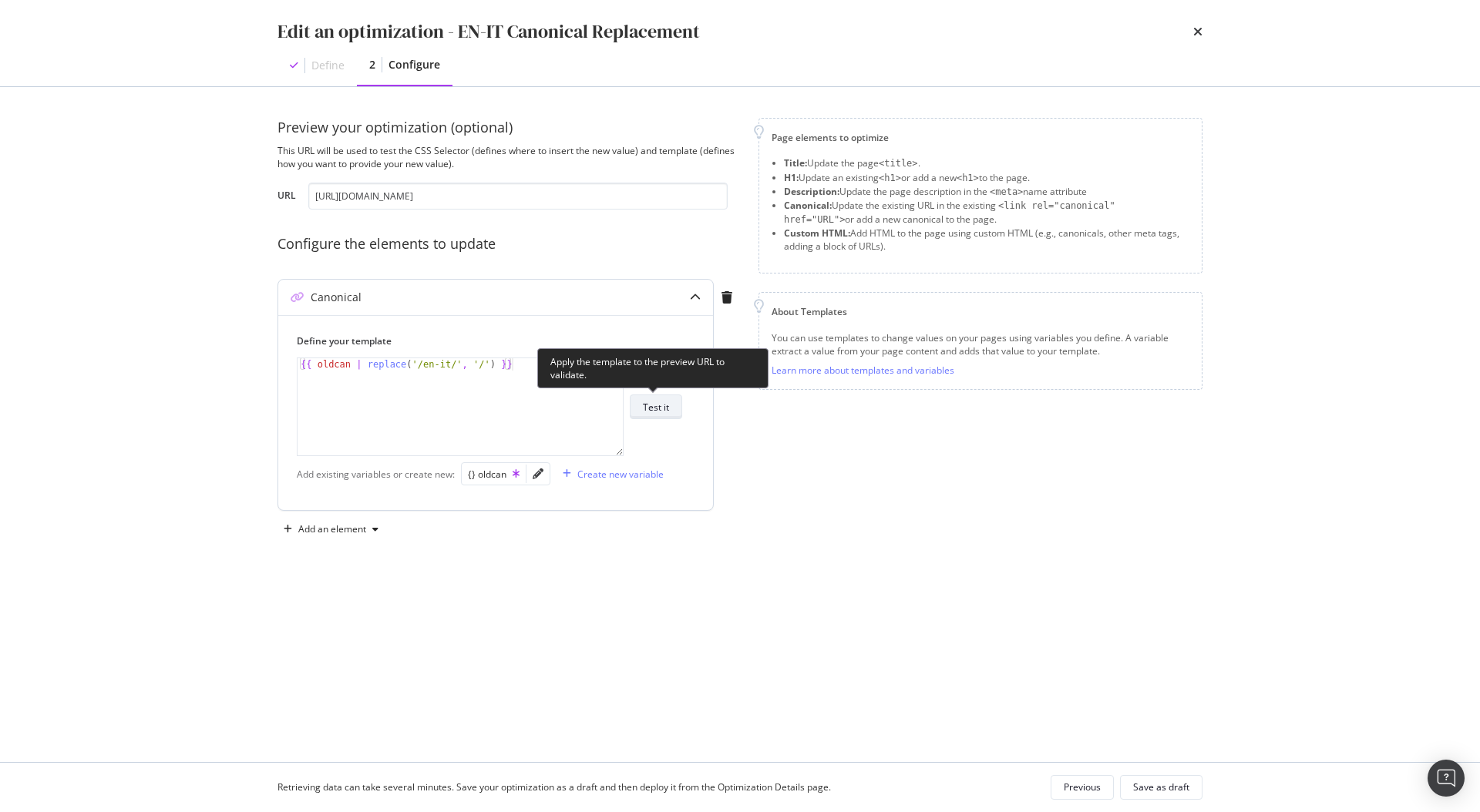
click at [671, 415] on button "Test it" at bounding box center [656, 407] width 52 height 25
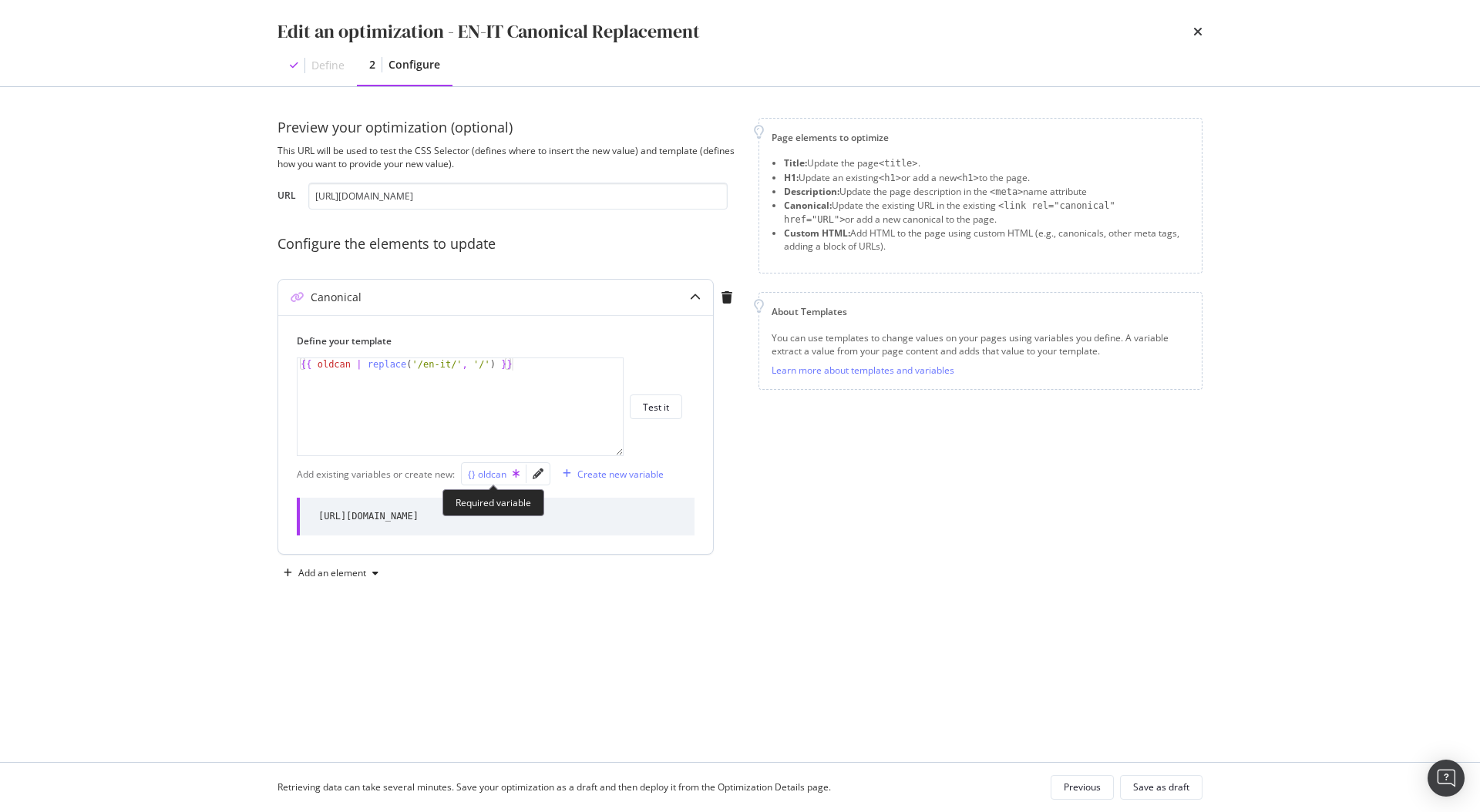
click at [506, 469] on div "{} oldcan" at bounding box center [494, 474] width 52 height 13
type textarea "{{ oldcan | replace('/en-it/', '/') }}"
click at [536, 477] on icon "pencil" at bounding box center [538, 474] width 11 height 11
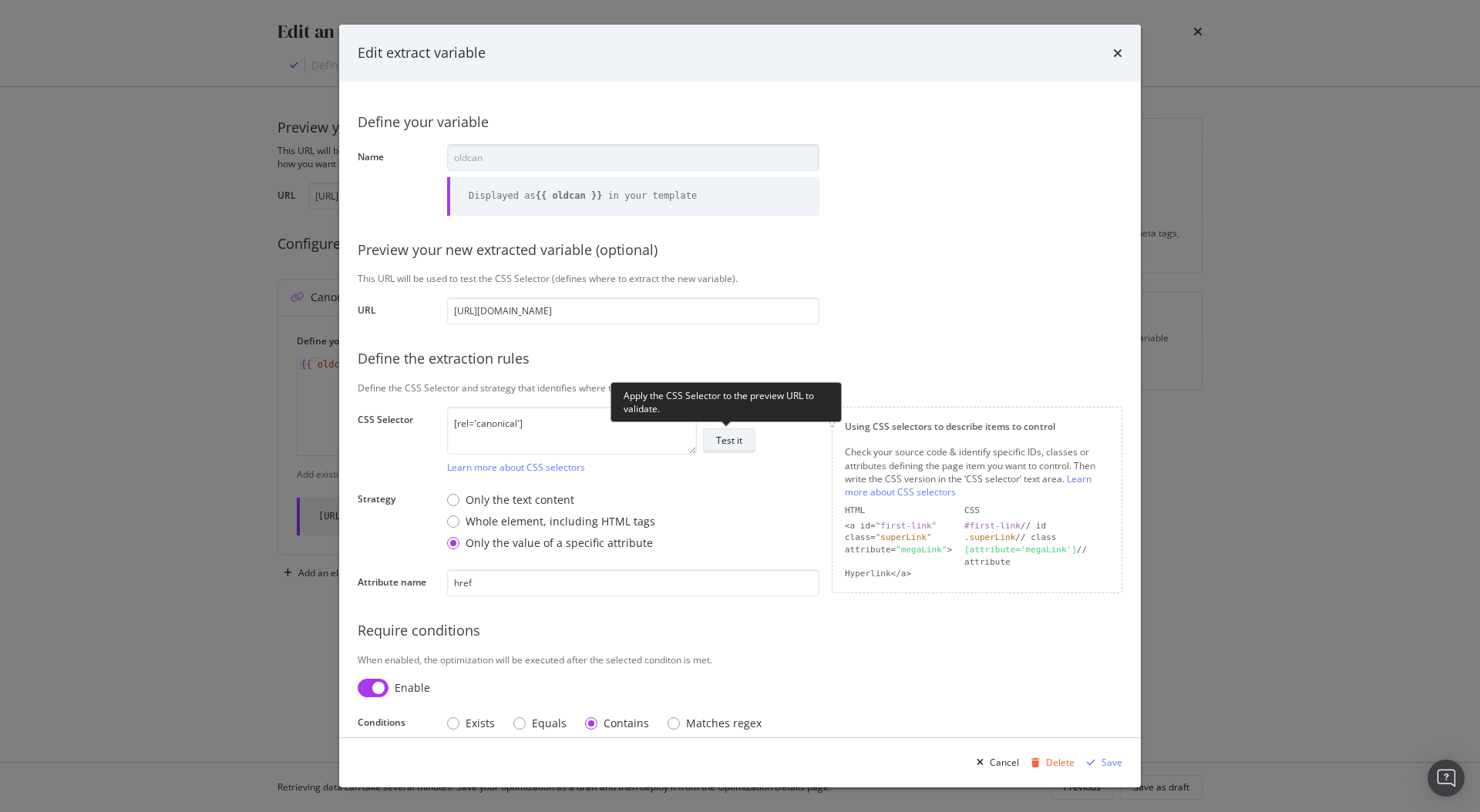
click at [742, 432] on button "Test it" at bounding box center [729, 440] width 52 height 25
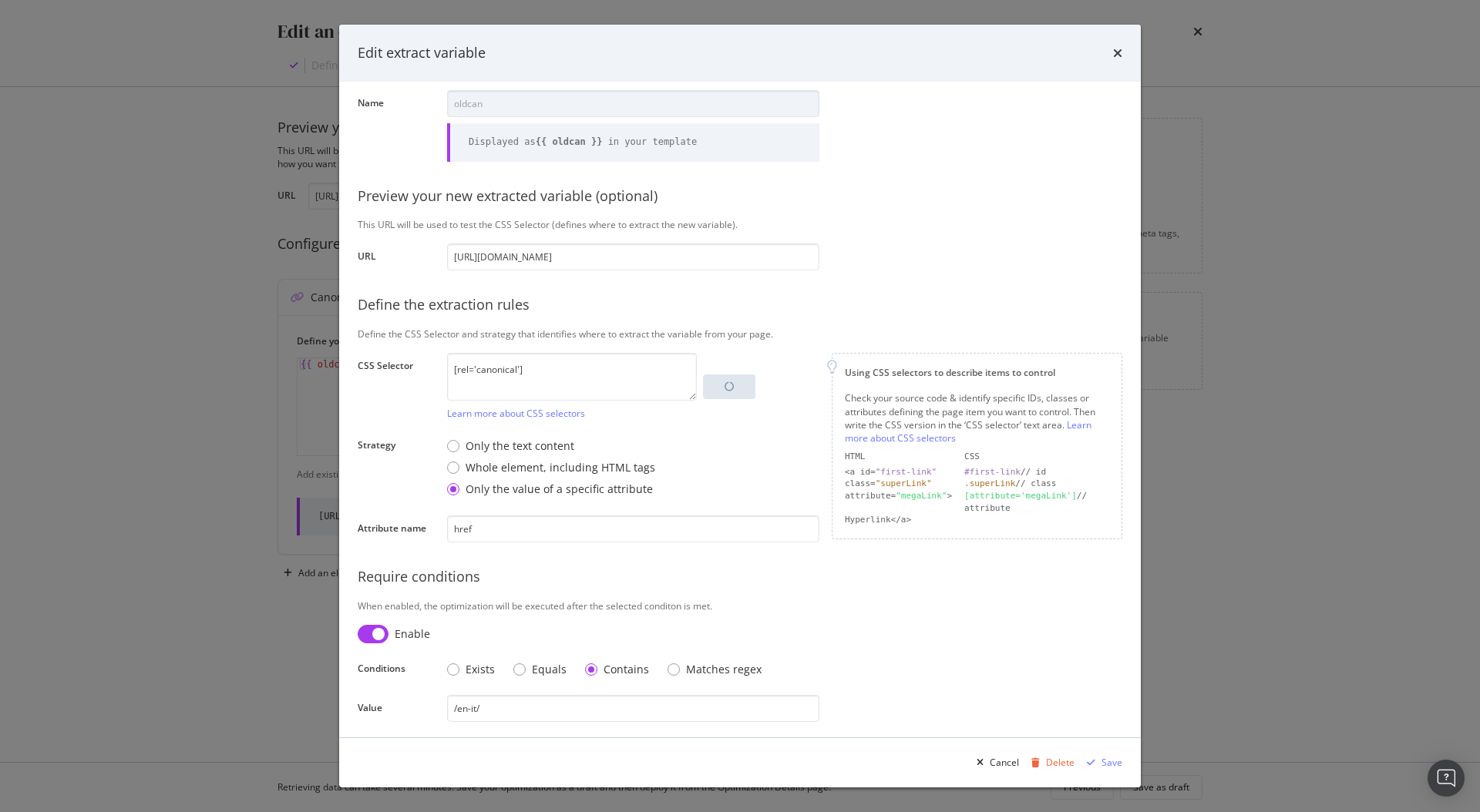
scroll to position [57, 0]
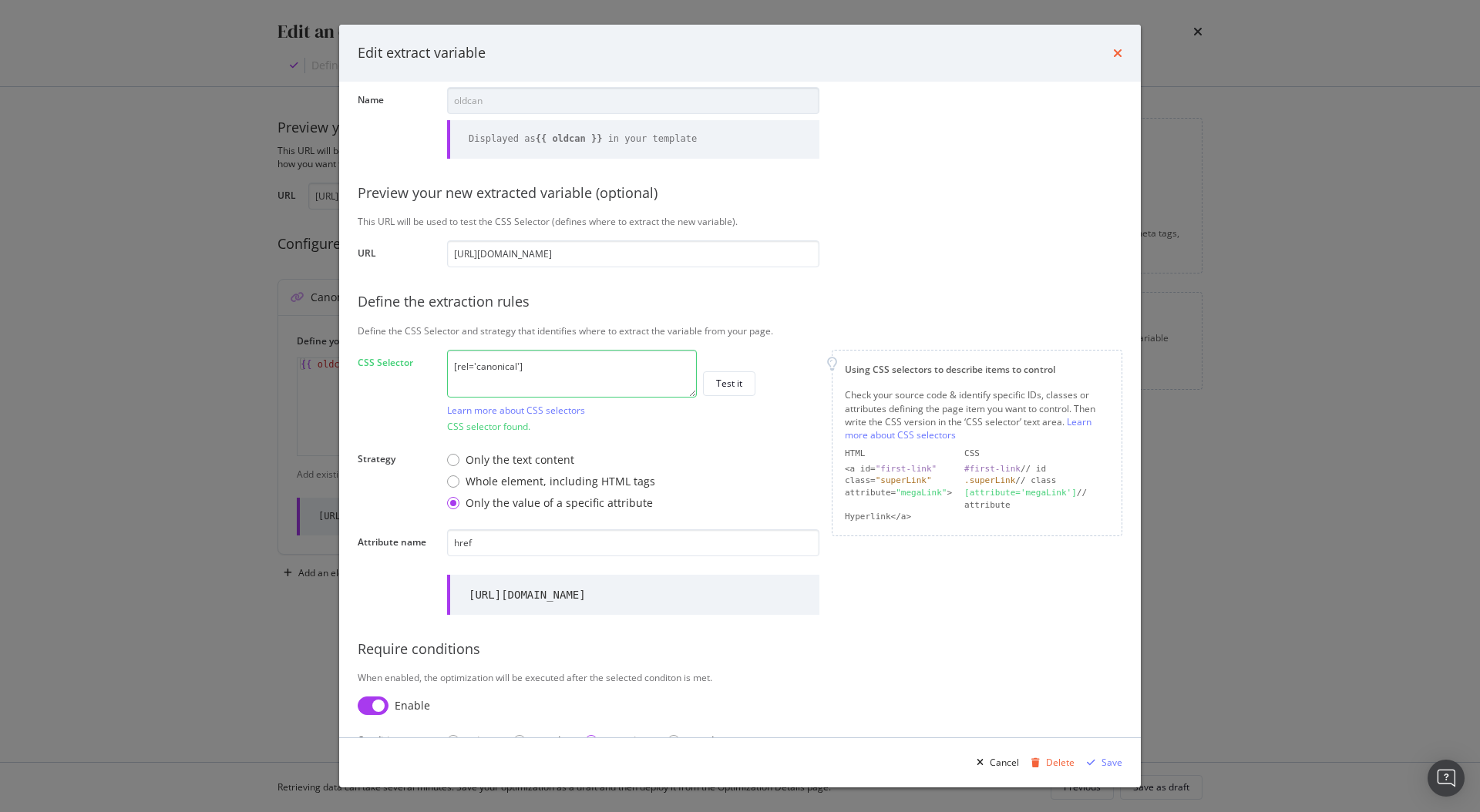
click at [1113, 56] on icon "times" at bounding box center [1117, 53] width 9 height 12
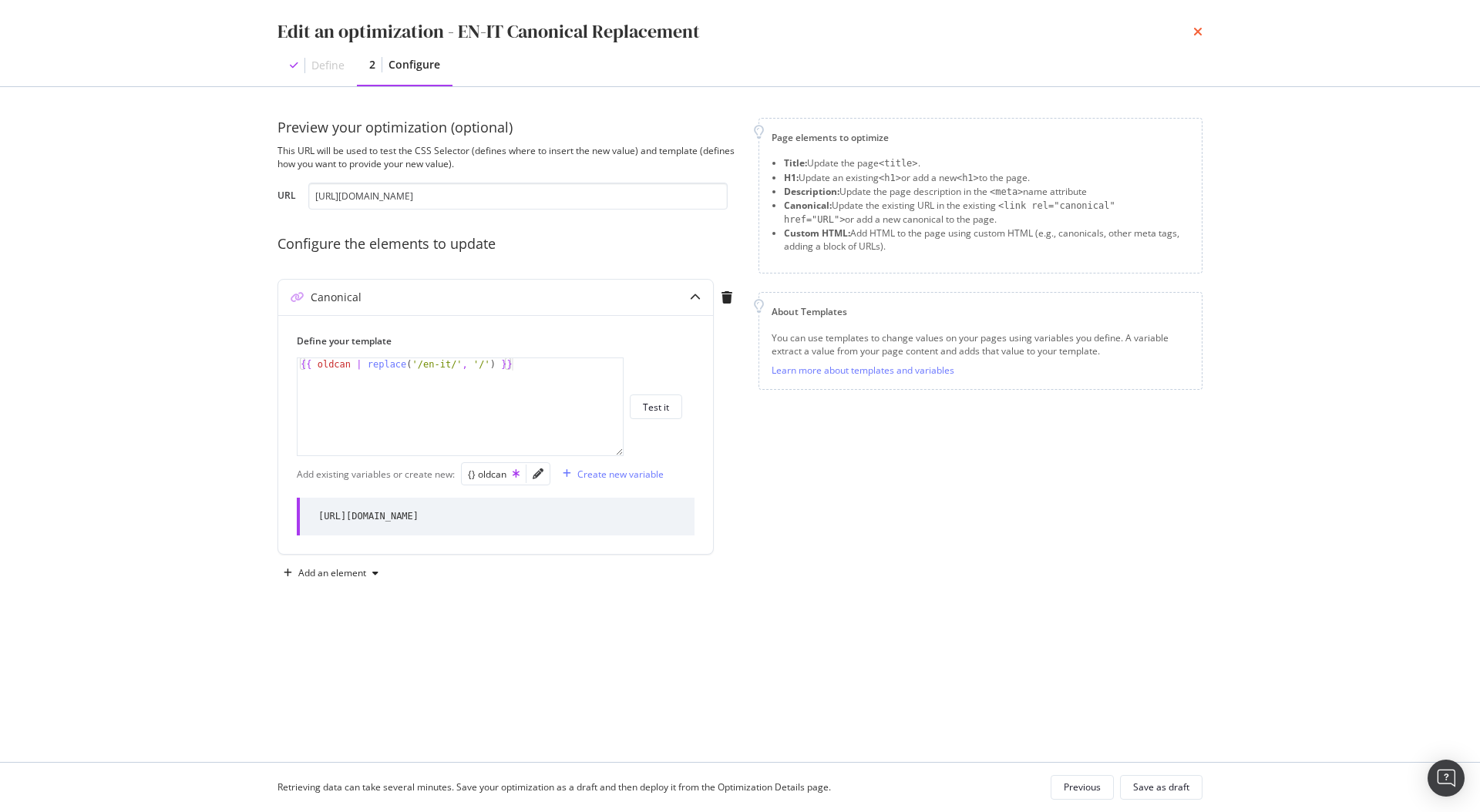
click at [1199, 31] on icon "times" at bounding box center [1197, 32] width 9 height 12
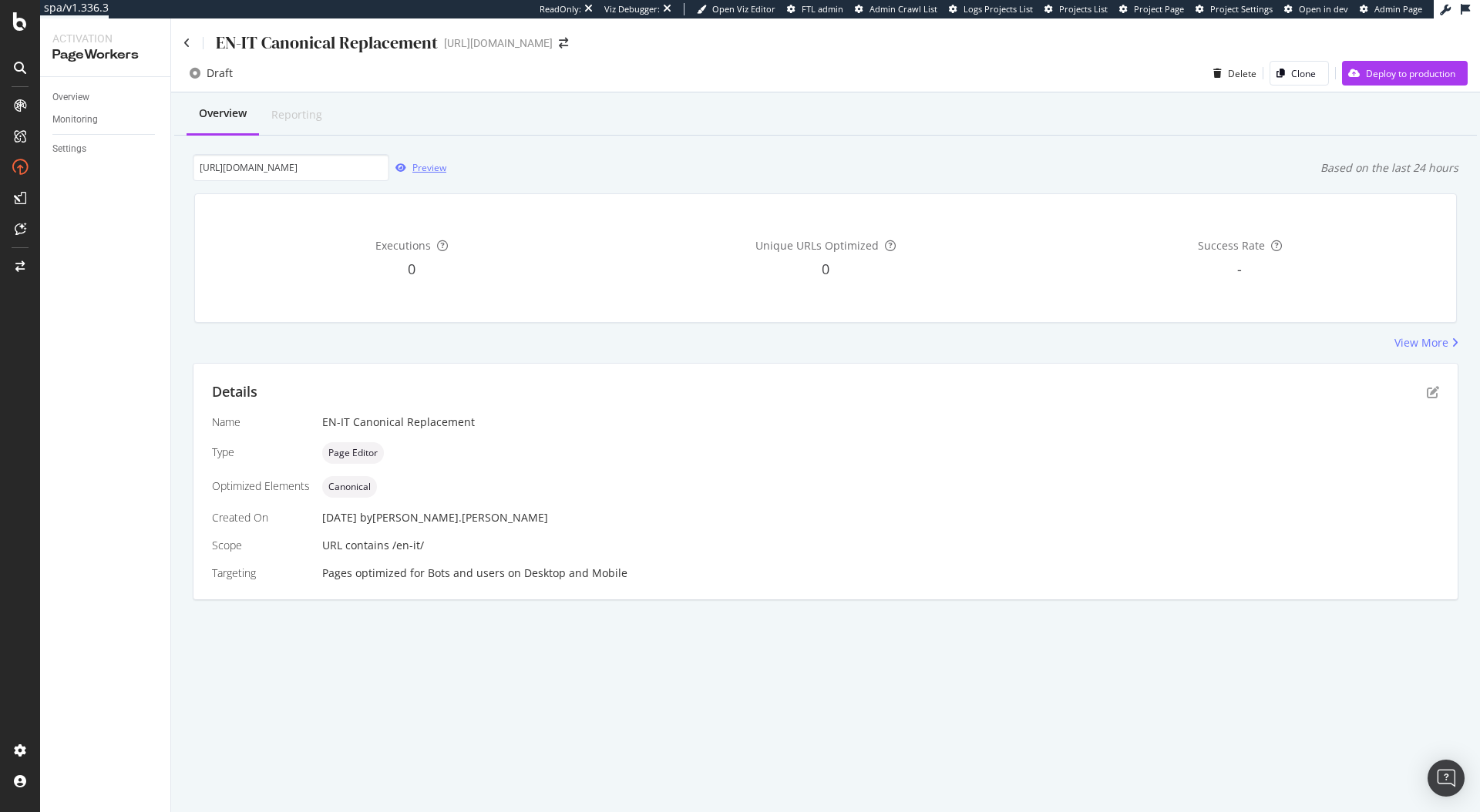
click at [431, 163] on div "Preview" at bounding box center [429, 167] width 34 height 13
click at [183, 45] on icon at bounding box center [187, 43] width 7 height 11
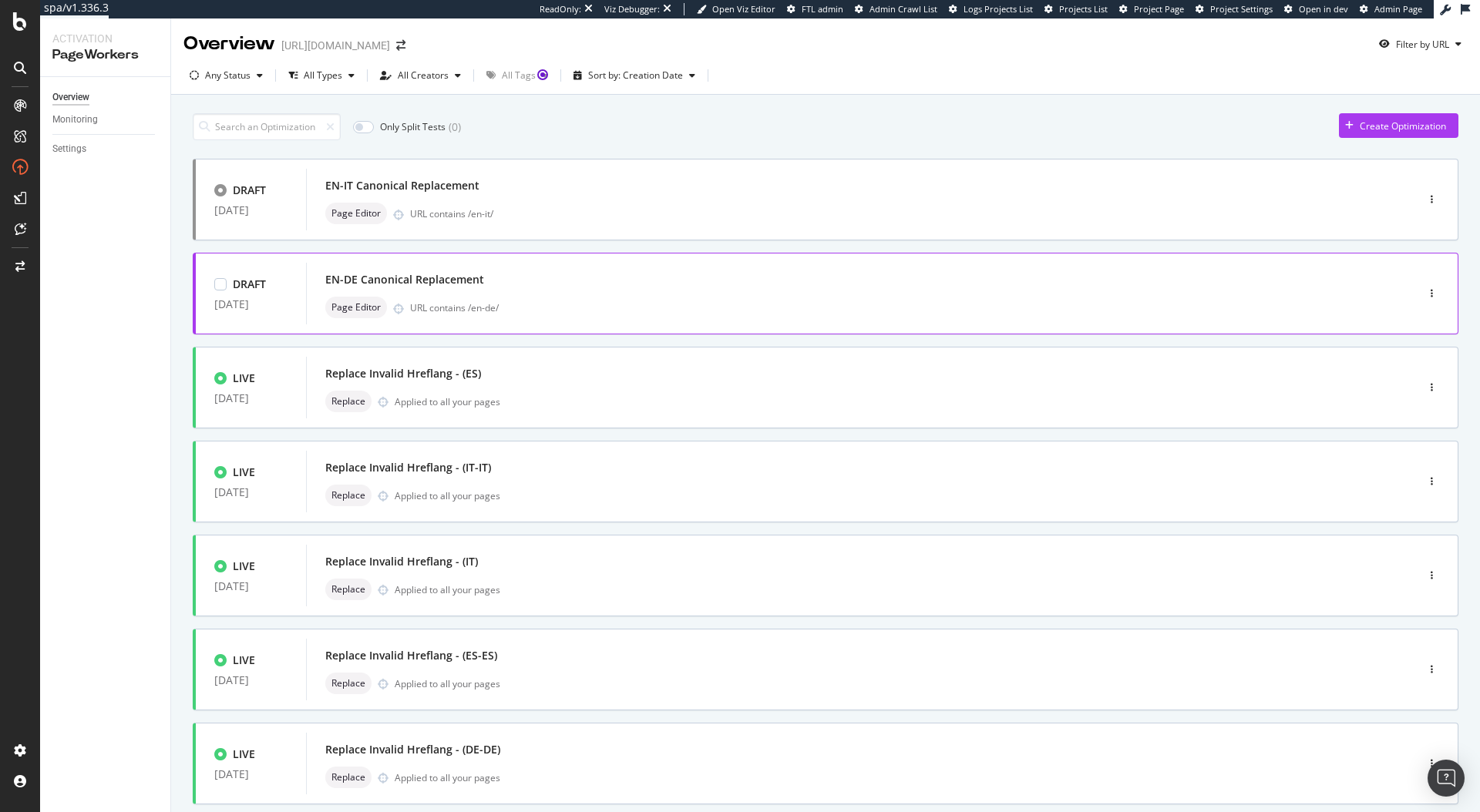
click at [523, 267] on div "EN-DE Canonical Replacement Page Editor URL contains /en-de/" at bounding box center [837, 293] width 1063 height 62
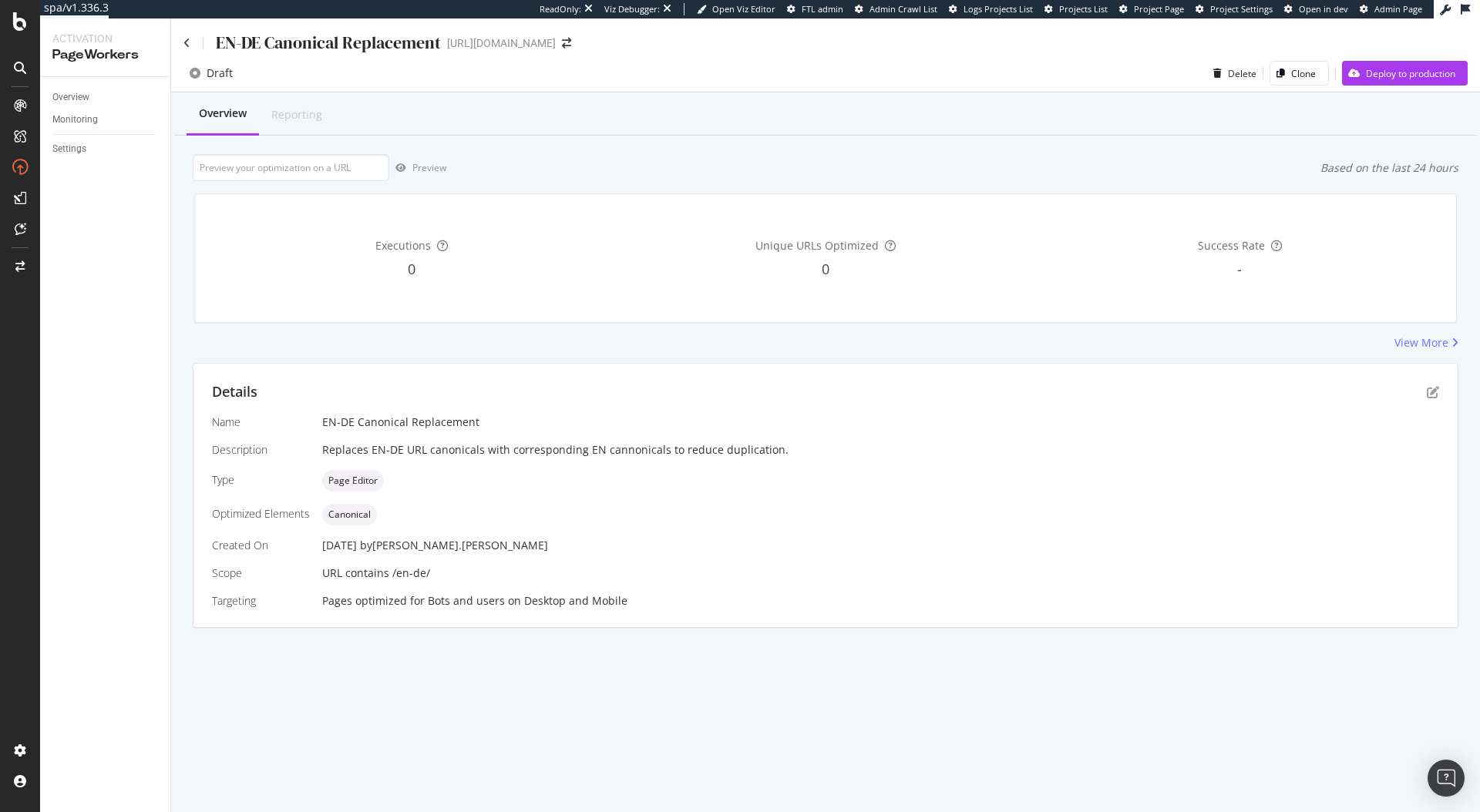
click at [252, 183] on div "Executions 0 Unique URLs Optimized 0 Success Rate -" at bounding box center [825, 257] width 1281 height 154
click at [264, 175] on input "url" at bounding box center [291, 167] width 196 height 27
click at [305, 160] on input "url" at bounding box center [291, 167] width 196 height 27
paste input "[URL][DOMAIN_NAME]"
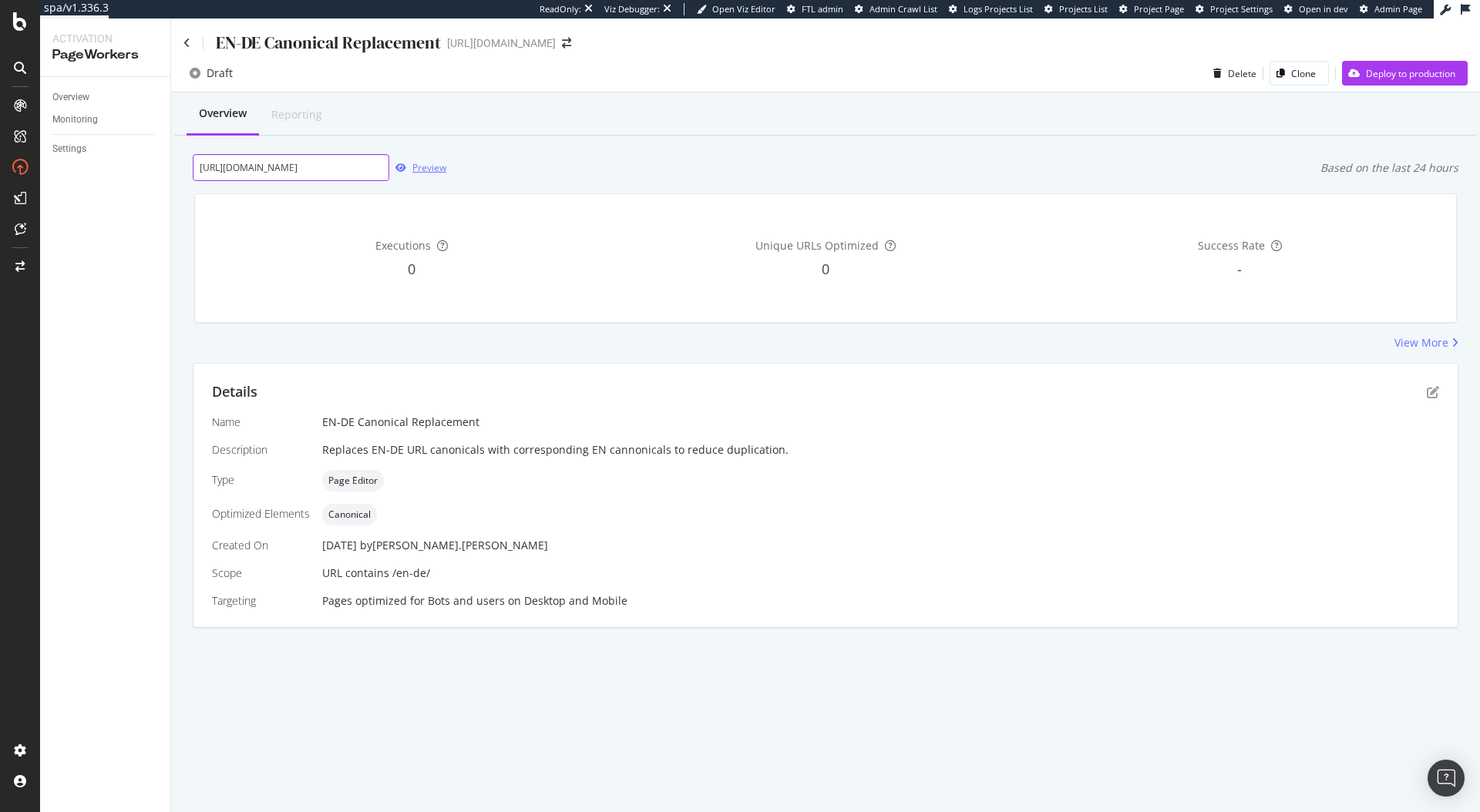
type input "[URL][DOMAIN_NAME]"
click at [430, 169] on div "Preview" at bounding box center [429, 167] width 34 height 13
click at [87, 119] on div "Monitoring" at bounding box center [75, 120] width 46 height 16
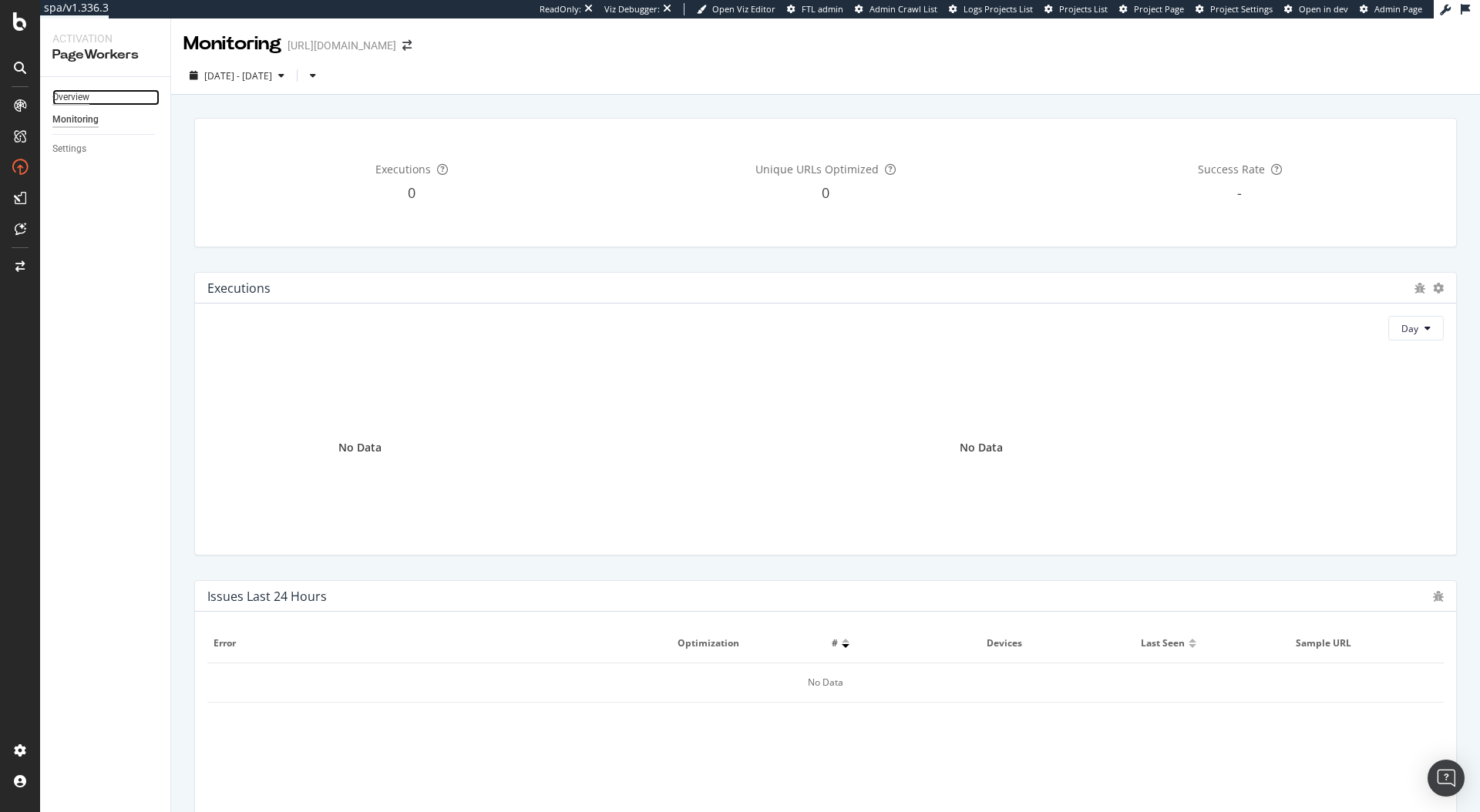
click at [75, 93] on div "Overview" at bounding box center [71, 97] width 37 height 16
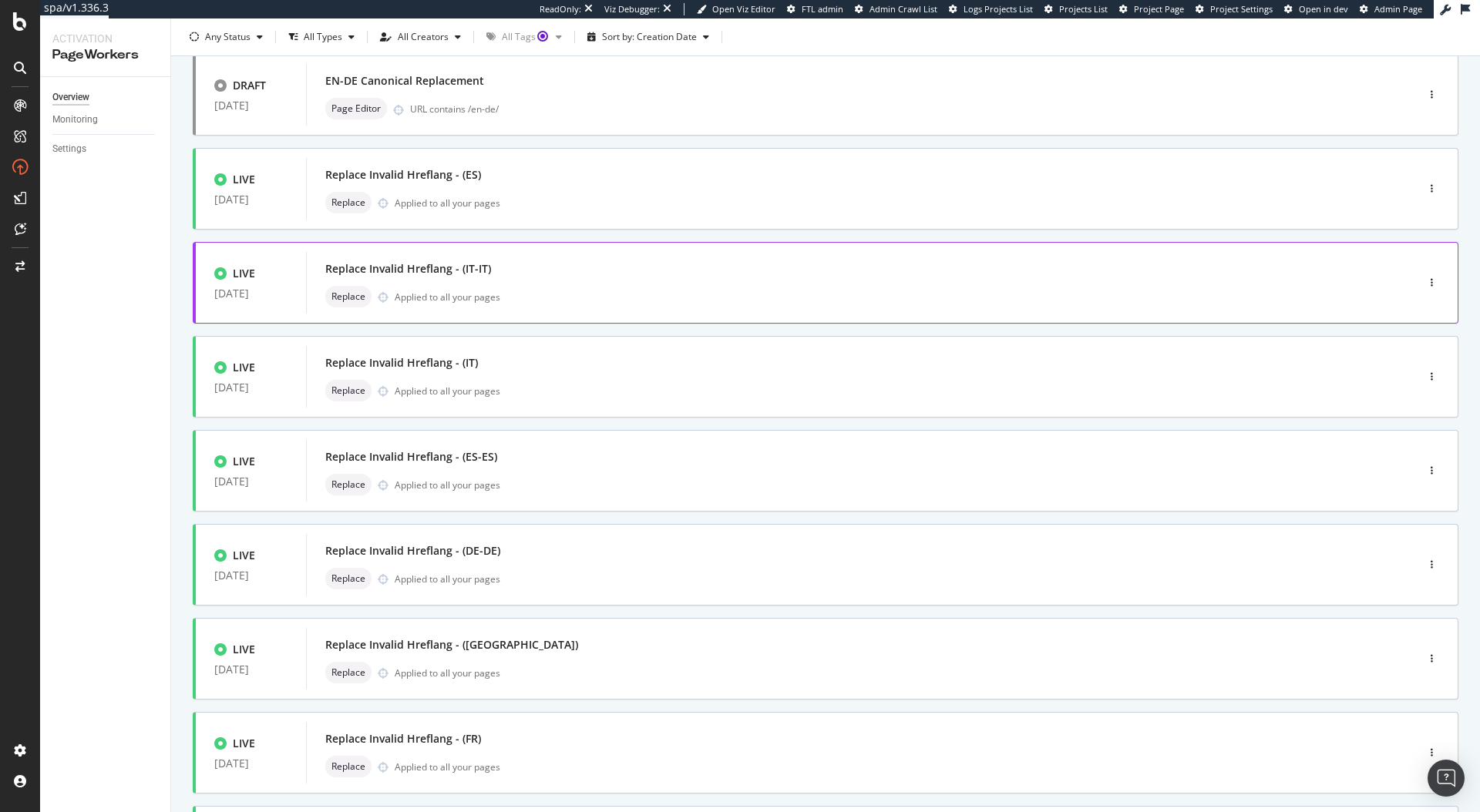
scroll to position [200, 0]
click at [472, 185] on div "Replace Invalid Hreflang - (ES) Replace Applied to all your pages" at bounding box center [837, 188] width 1025 height 49
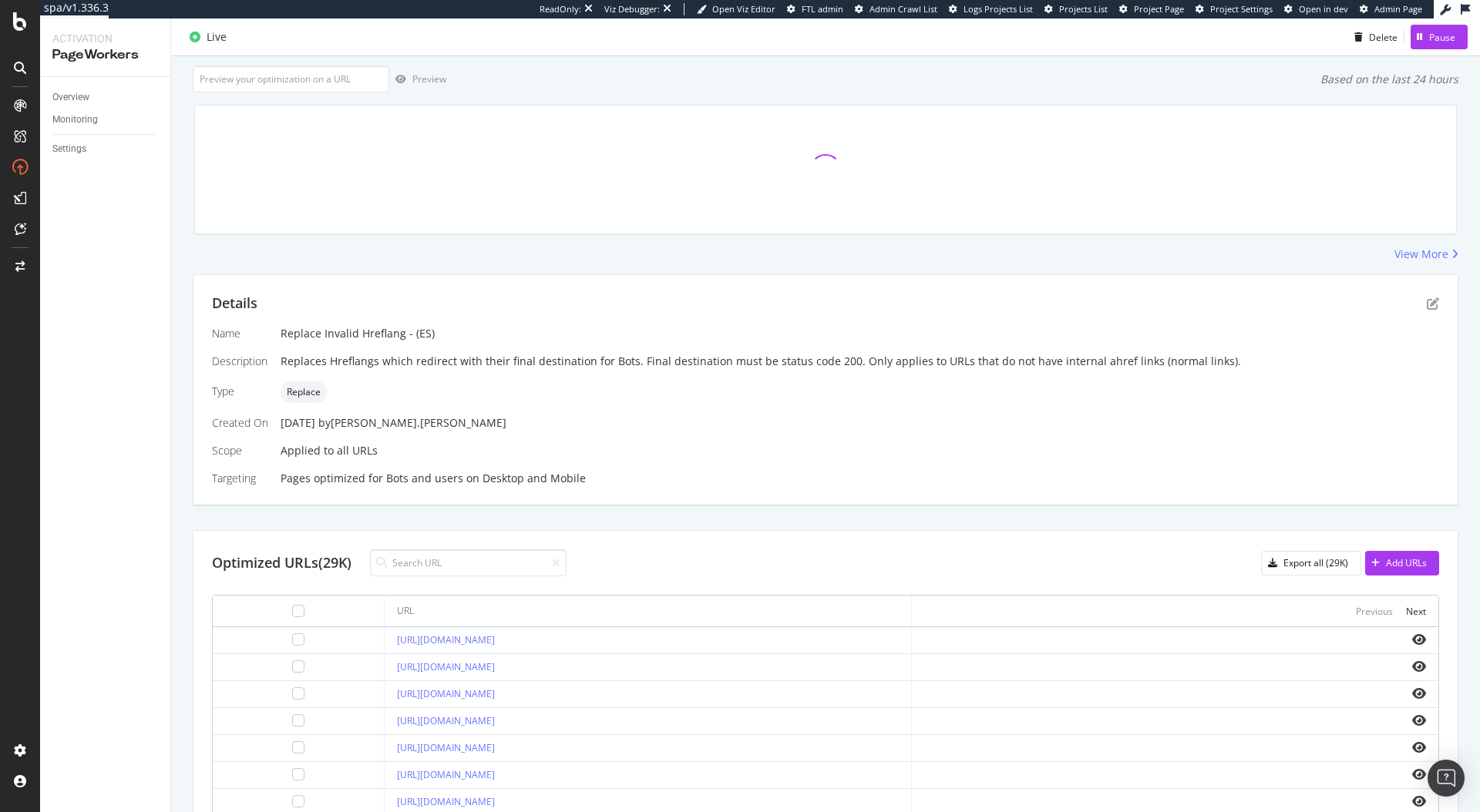
scroll to position [157, 0]
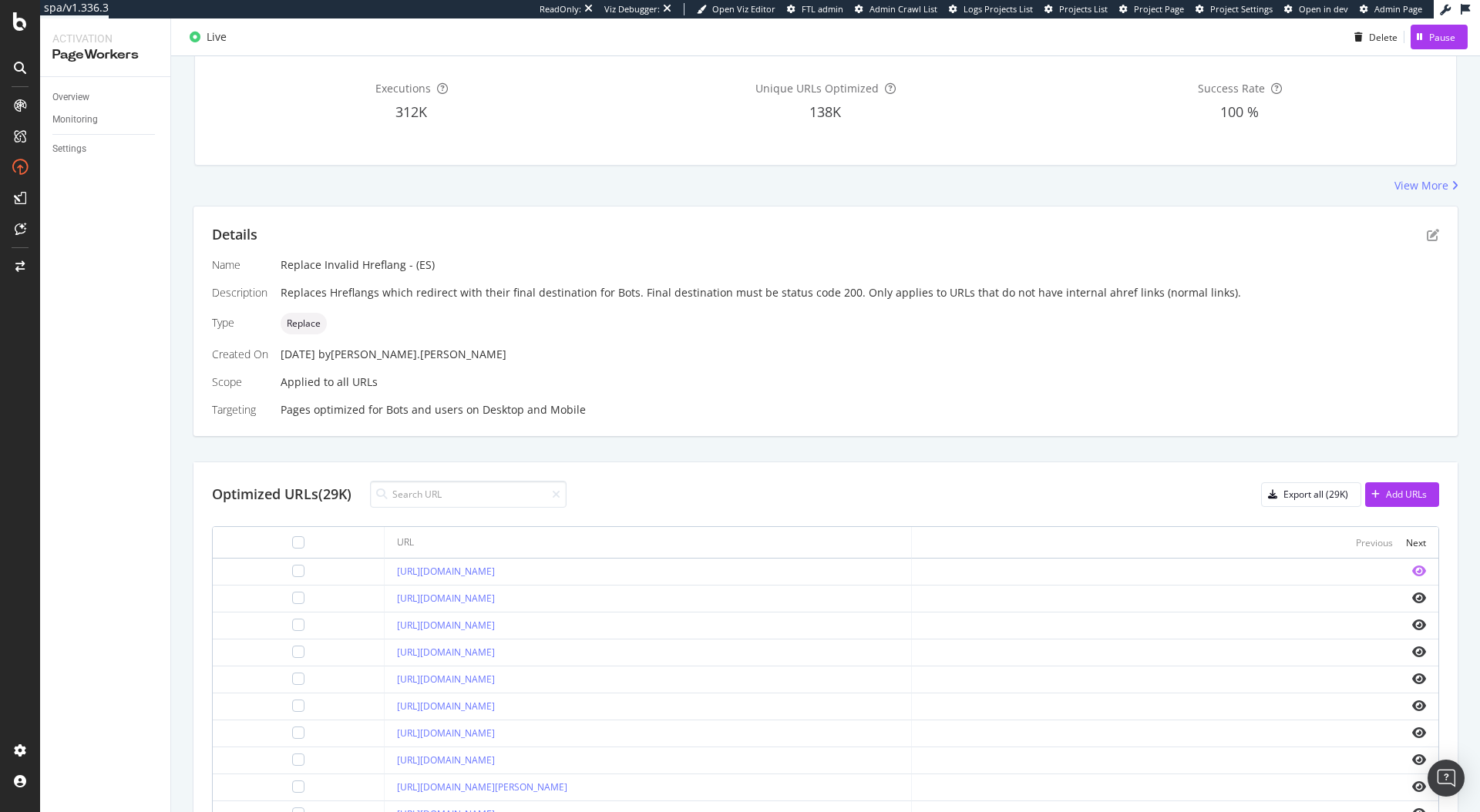
click at [1412, 567] on icon "eye" at bounding box center [1419, 570] width 14 height 12
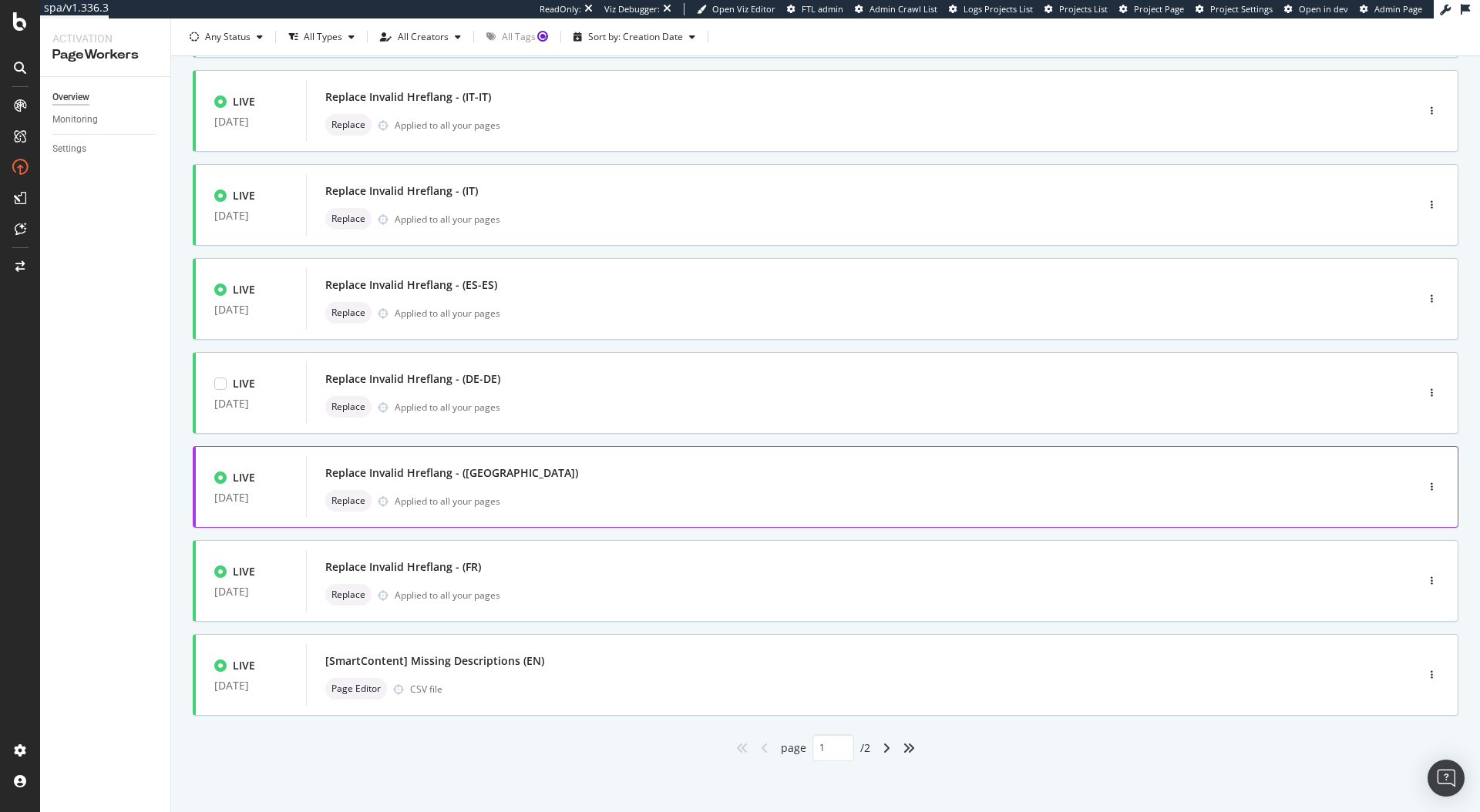
scroll to position [373, 0]
click at [469, 657] on div "DRAFT 19 Aug. 2025 EN-IT Canonical Replacement Page Editor URL contains /en-it/…" at bounding box center [825, 271] width 1266 height 973
click at [477, 650] on div "[SmartContent] Missing Descriptions (EN)" at bounding box center [435, 658] width 219 height 15
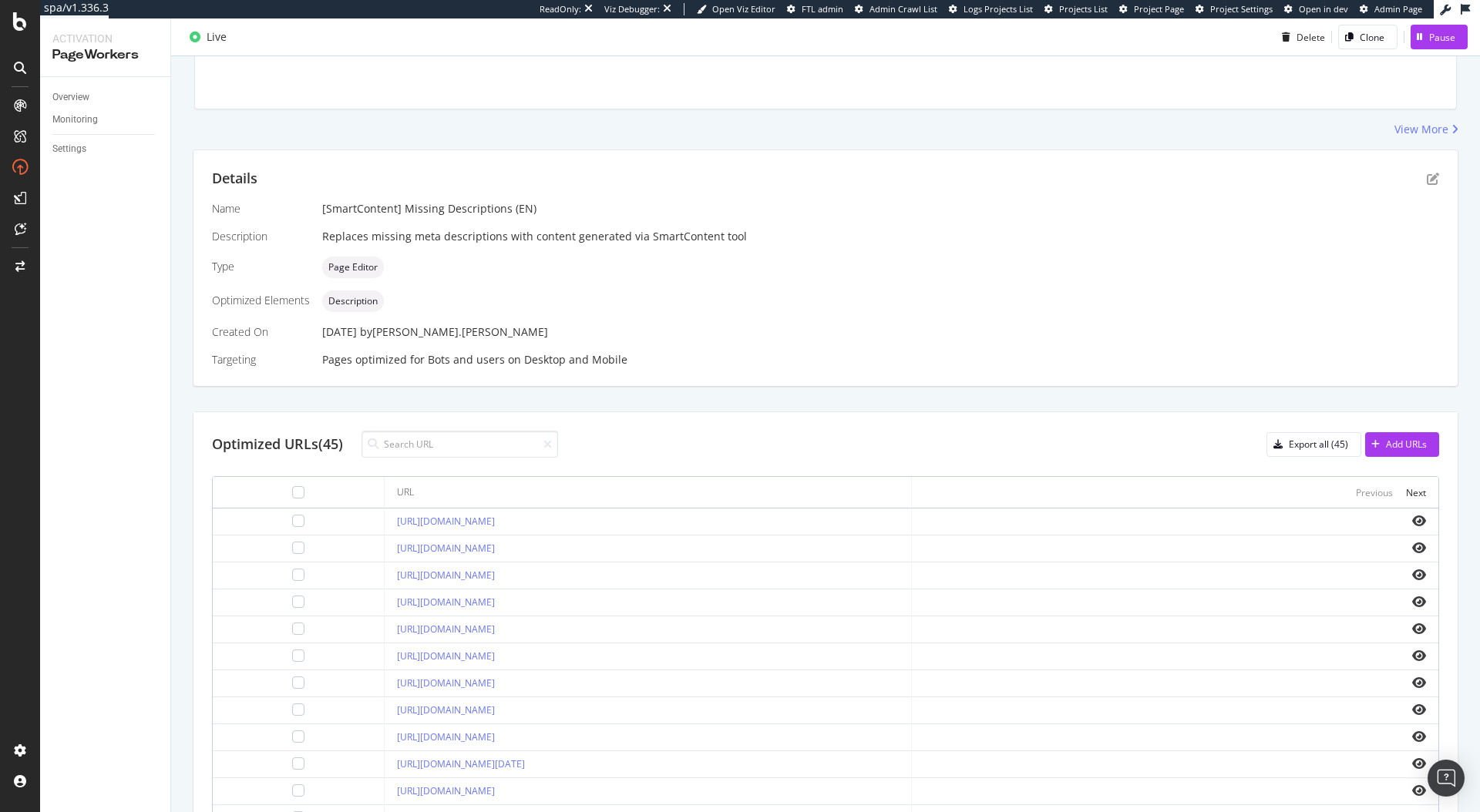
scroll to position [238, 0]
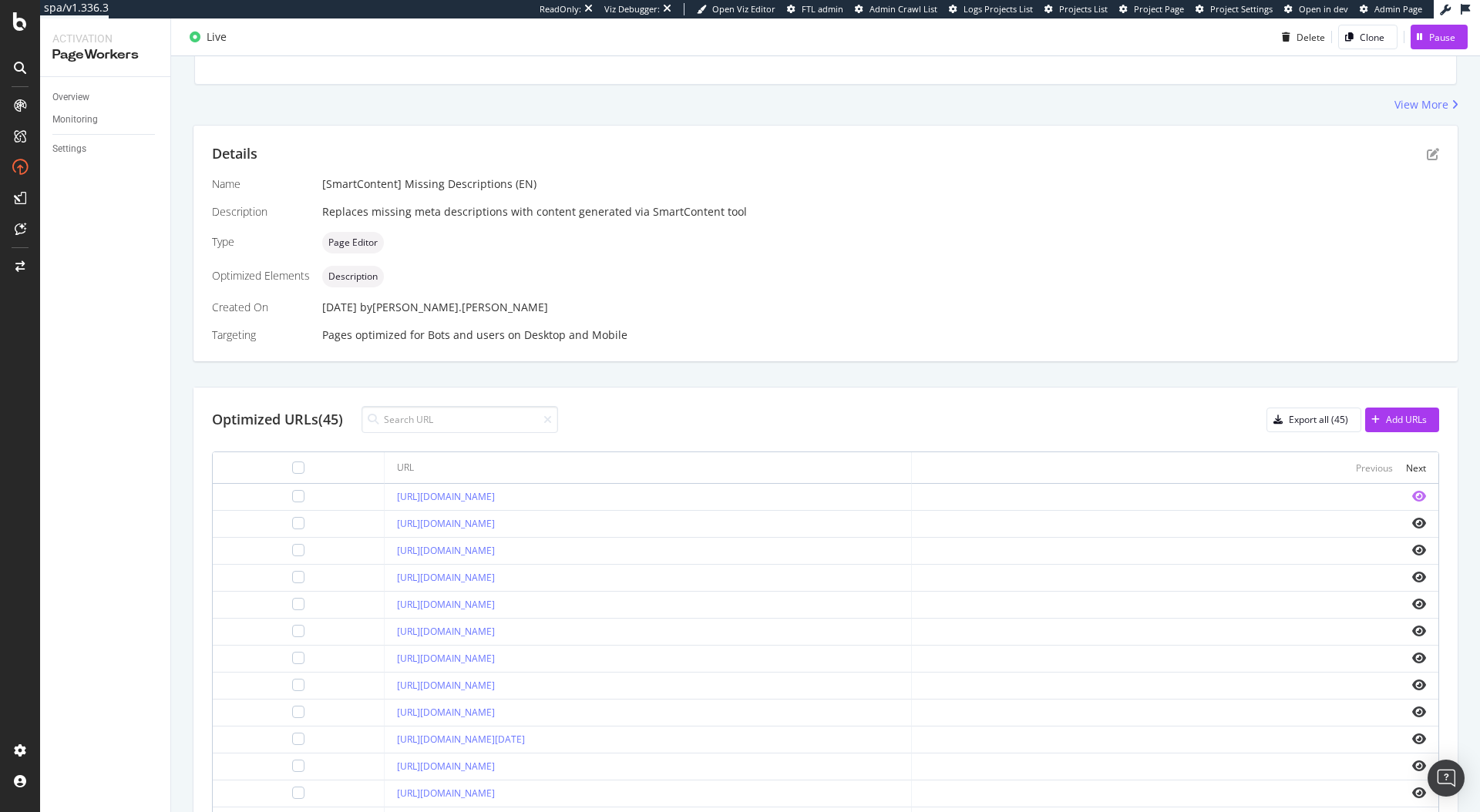
click at [1412, 493] on icon "eye" at bounding box center [1419, 496] width 14 height 12
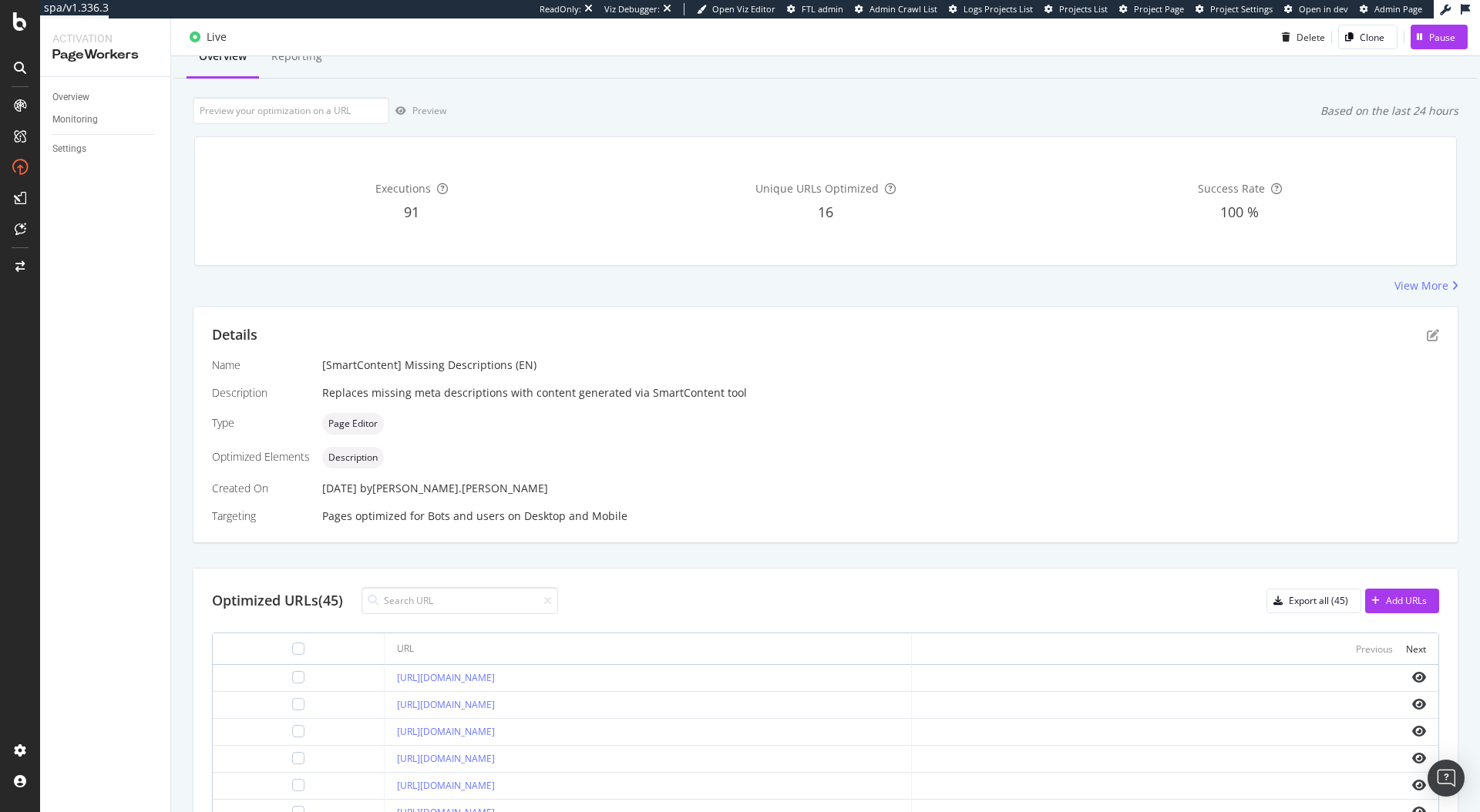
scroll to position [56, 0]
click at [88, 92] on div "Overview" at bounding box center [71, 97] width 37 height 16
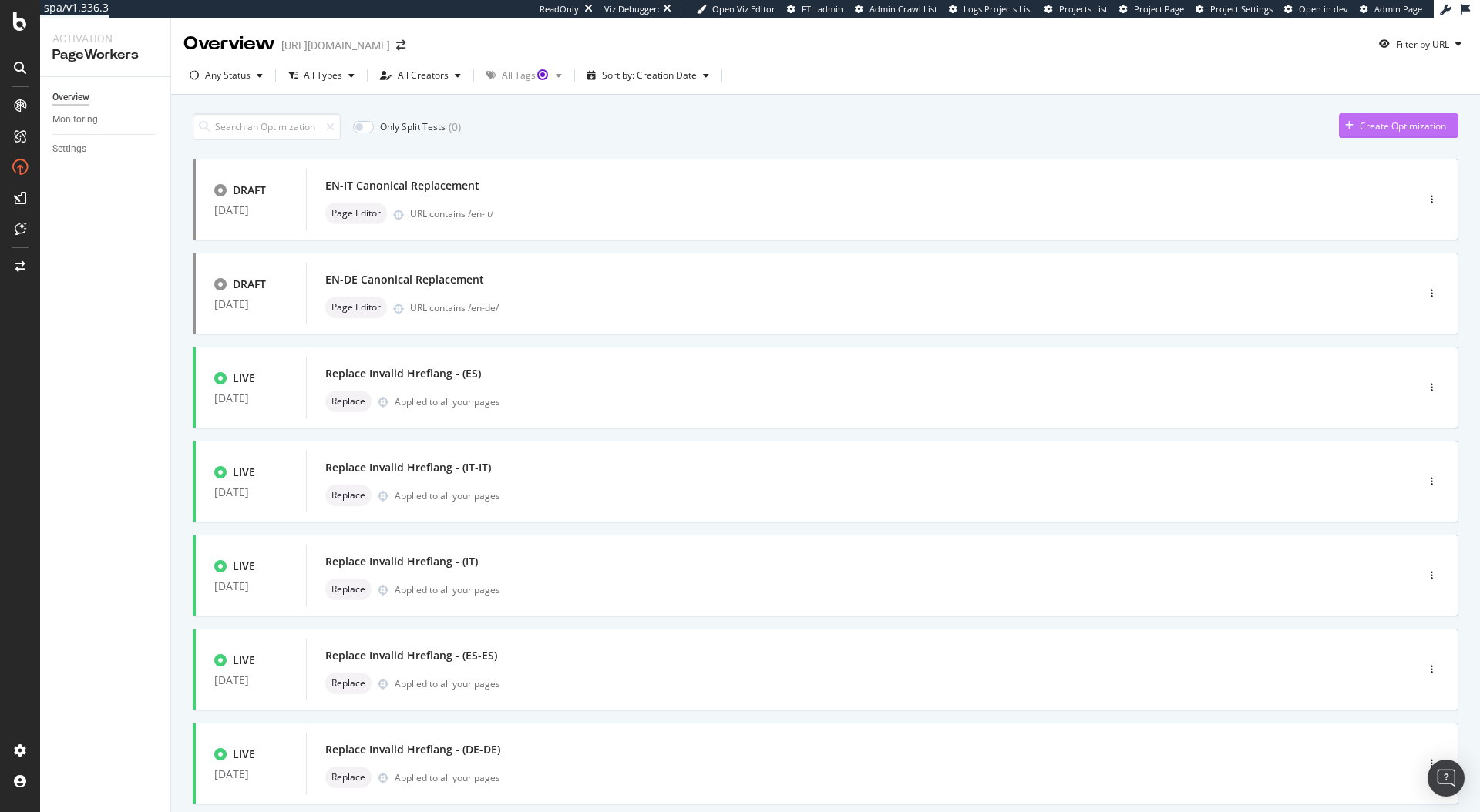
click at [1387, 133] on div "Create Optimization" at bounding box center [1392, 126] width 107 height 23
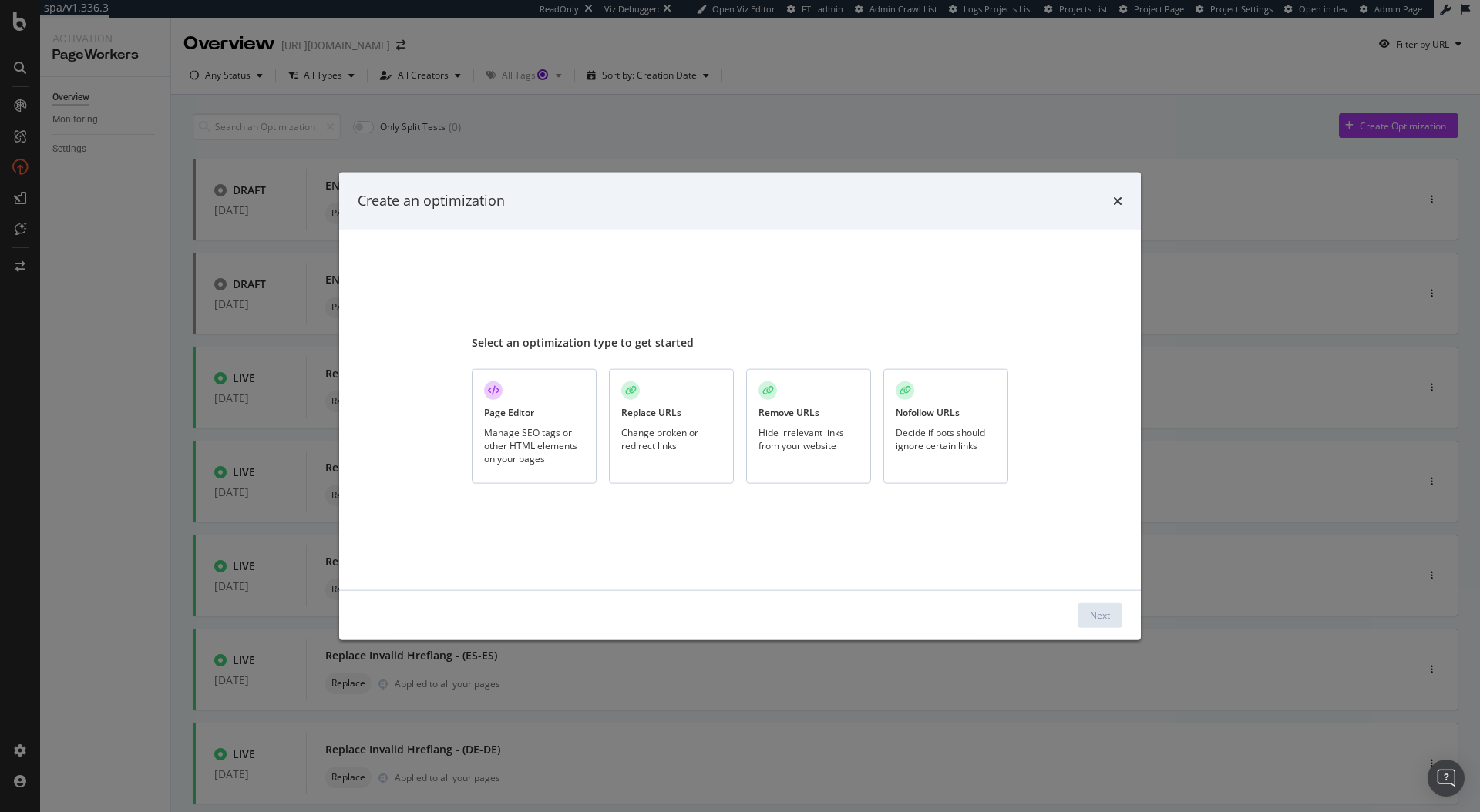
click at [545, 416] on div "Page Editor Manage SEO tags or other HTML elements on your pages" at bounding box center [533, 426] width 125 height 114
click at [1113, 609] on button "Next" at bounding box center [1100, 614] width 45 height 25
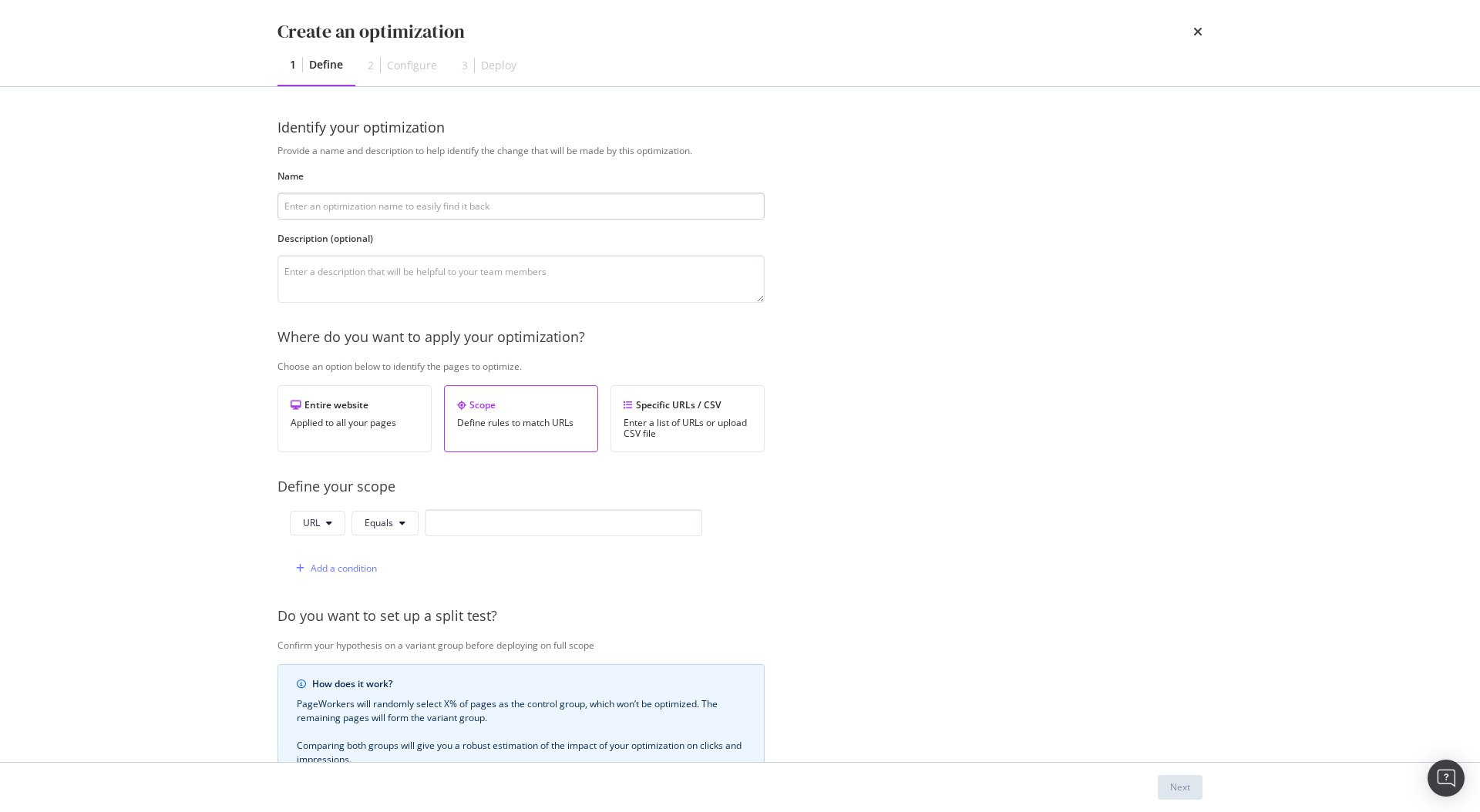
click at [382, 211] on input "modal" at bounding box center [521, 206] width 487 height 27
type input "Test"
click at [342, 273] on textarea "modal" at bounding box center [521, 279] width 487 height 48
paste textarea "[URL][DOMAIN_NAME]"
type textarea "[URL][DOMAIN_NAME]"
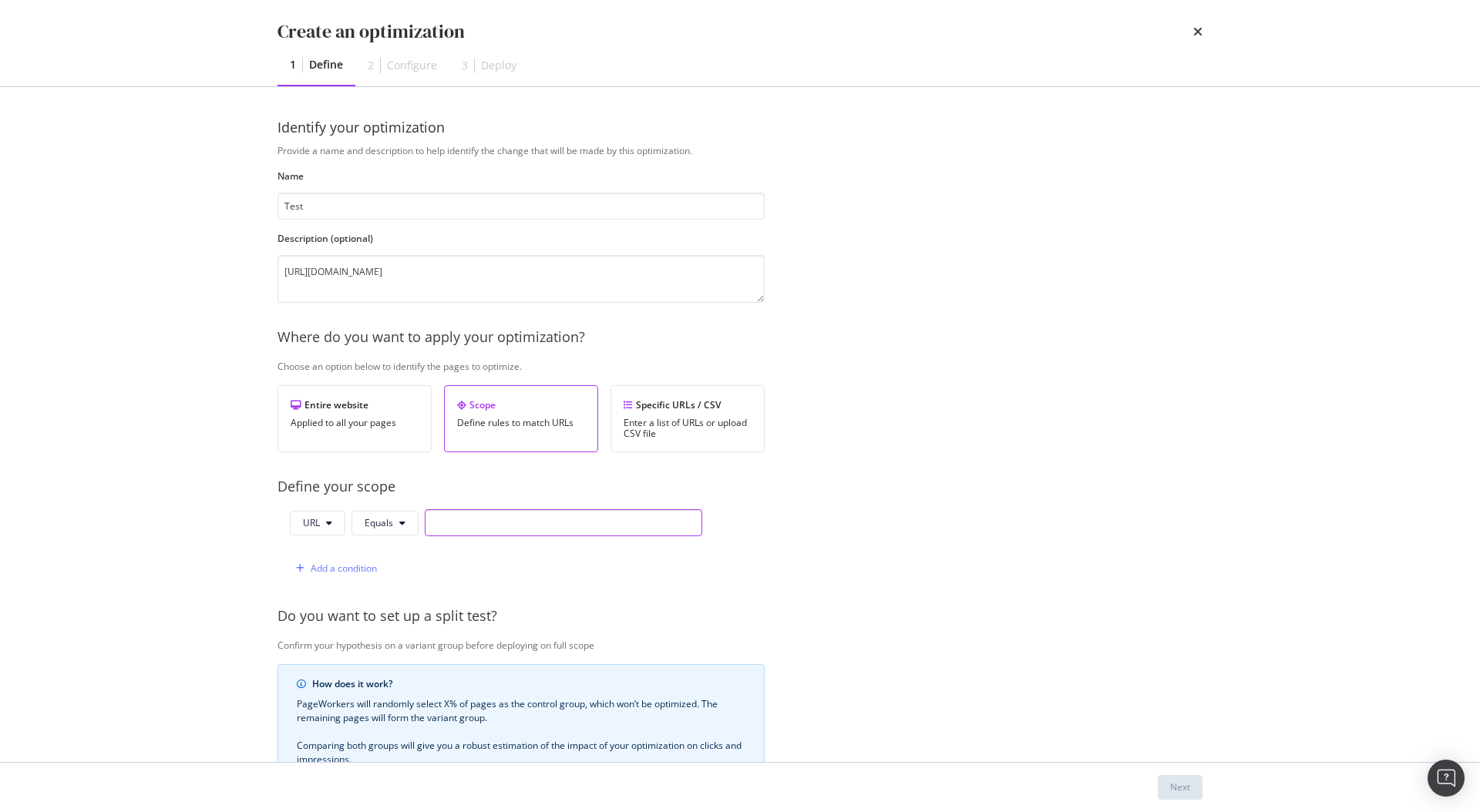
click at [455, 521] on input "modal" at bounding box center [563, 522] width 277 height 27
paste input "[URL][DOMAIN_NAME]"
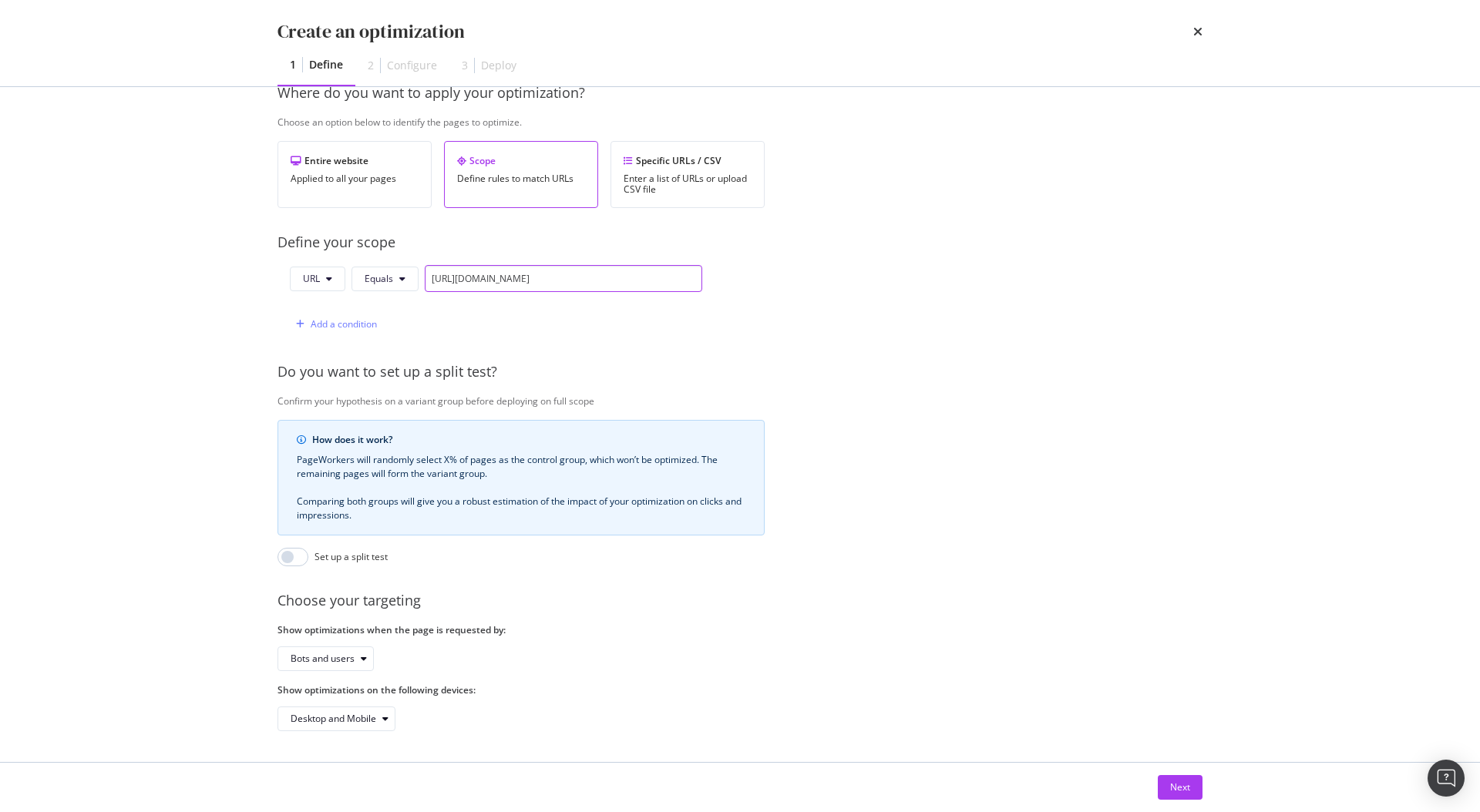
scroll to position [255, 0]
type input "[URL][DOMAIN_NAME]"
click at [1162, 788] on button "Next" at bounding box center [1180, 787] width 45 height 25
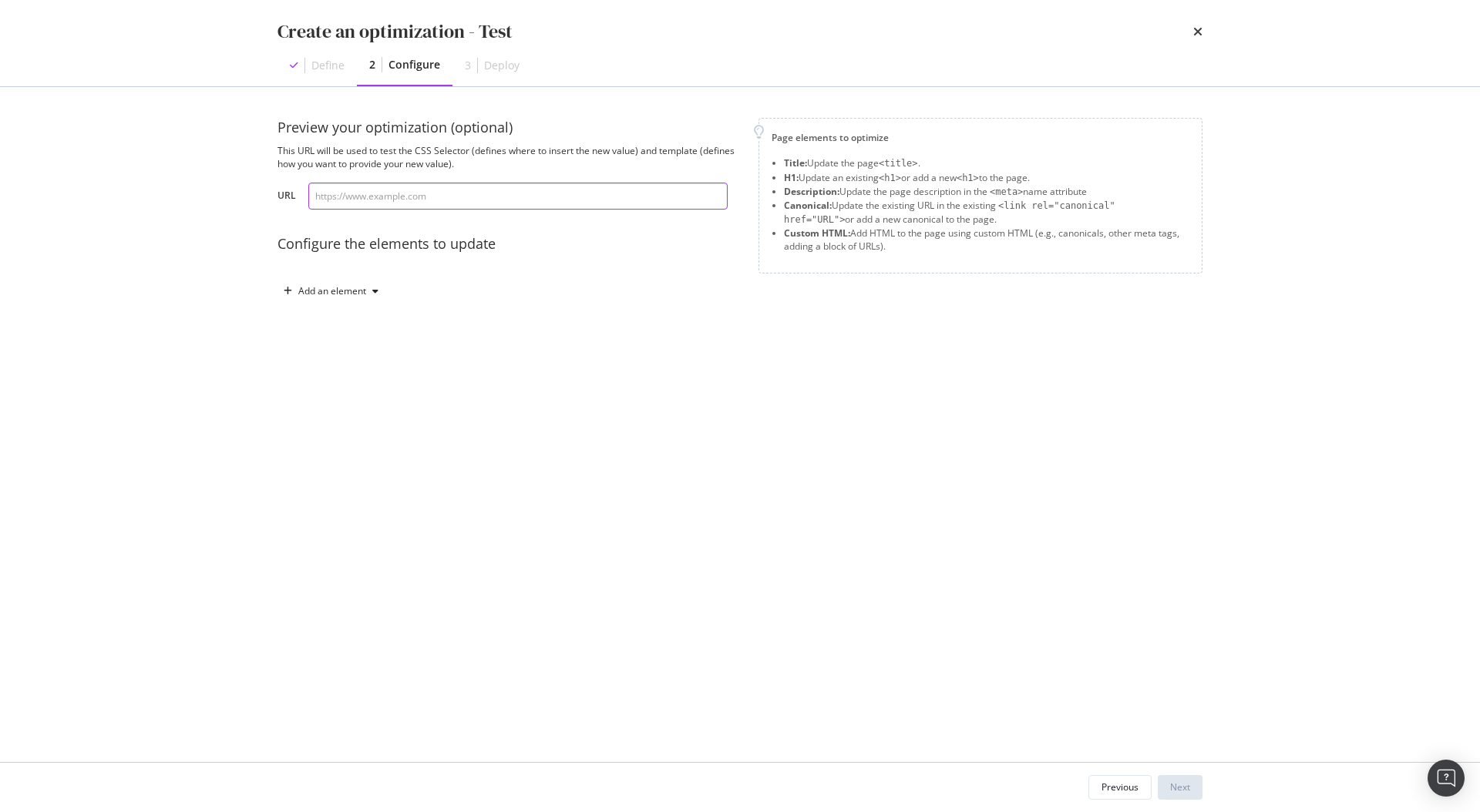
click at [395, 208] on input "modal" at bounding box center [517, 195] width 419 height 27
paste input "[URL][DOMAIN_NAME]"
type input "[URL][DOMAIN_NAME]"
click at [342, 298] on div "Add an element" at bounding box center [330, 291] width 107 height 23
click at [343, 322] on div "Title" at bounding box center [339, 320] width 104 height 19
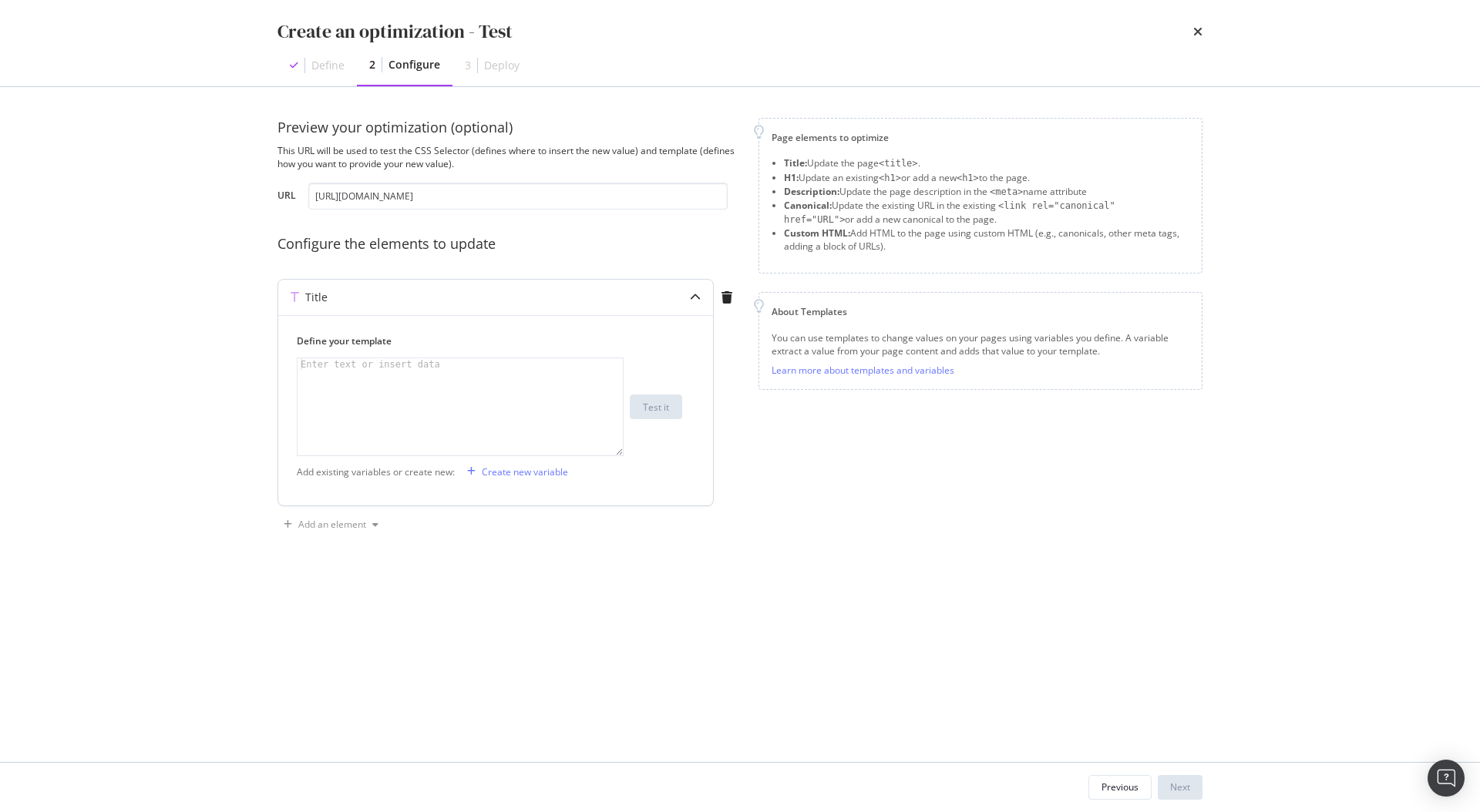
click at [439, 408] on div "modal" at bounding box center [460, 419] width 325 height 122
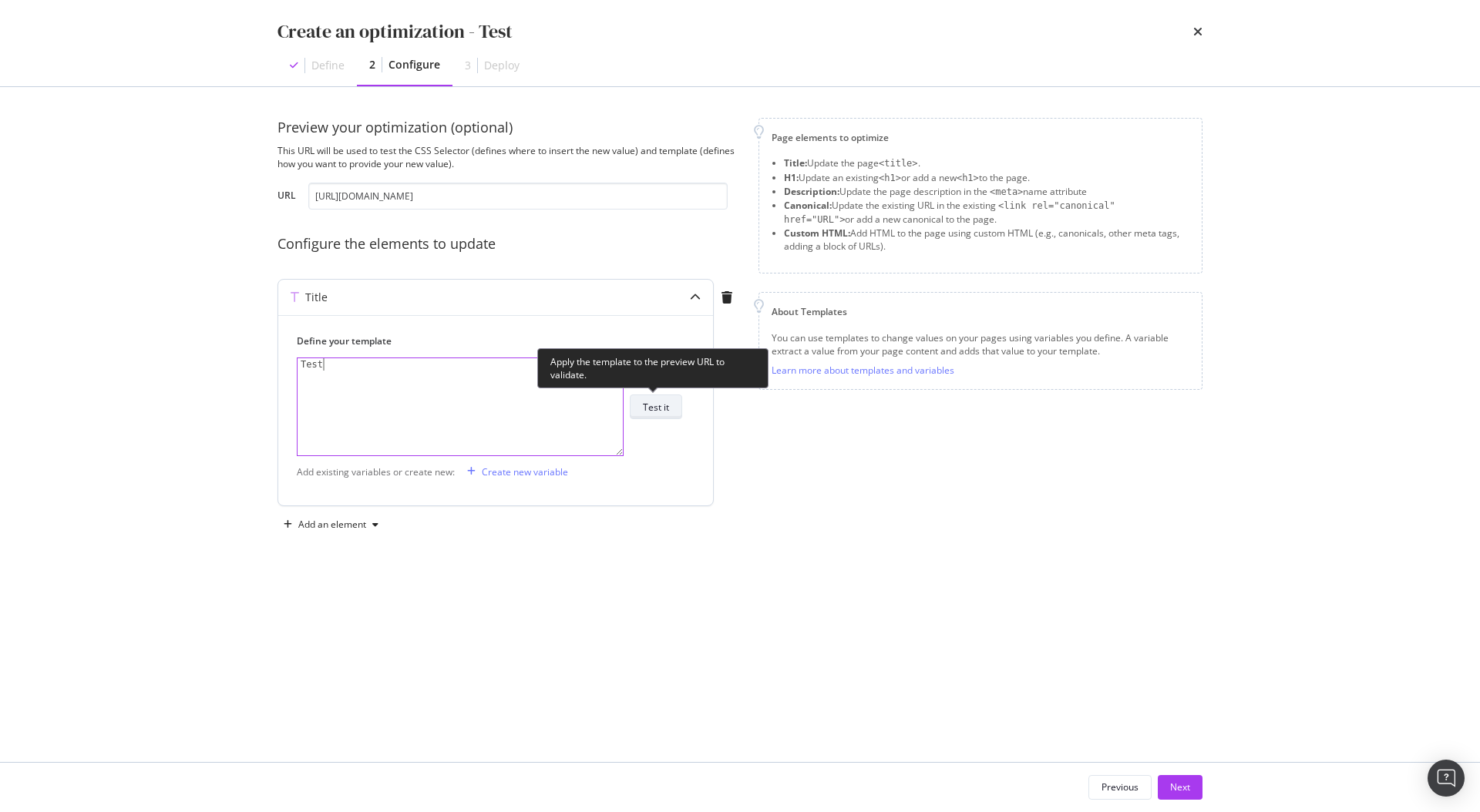
type textarea "Test"
click at [668, 409] on div "Test it" at bounding box center [656, 407] width 26 height 13
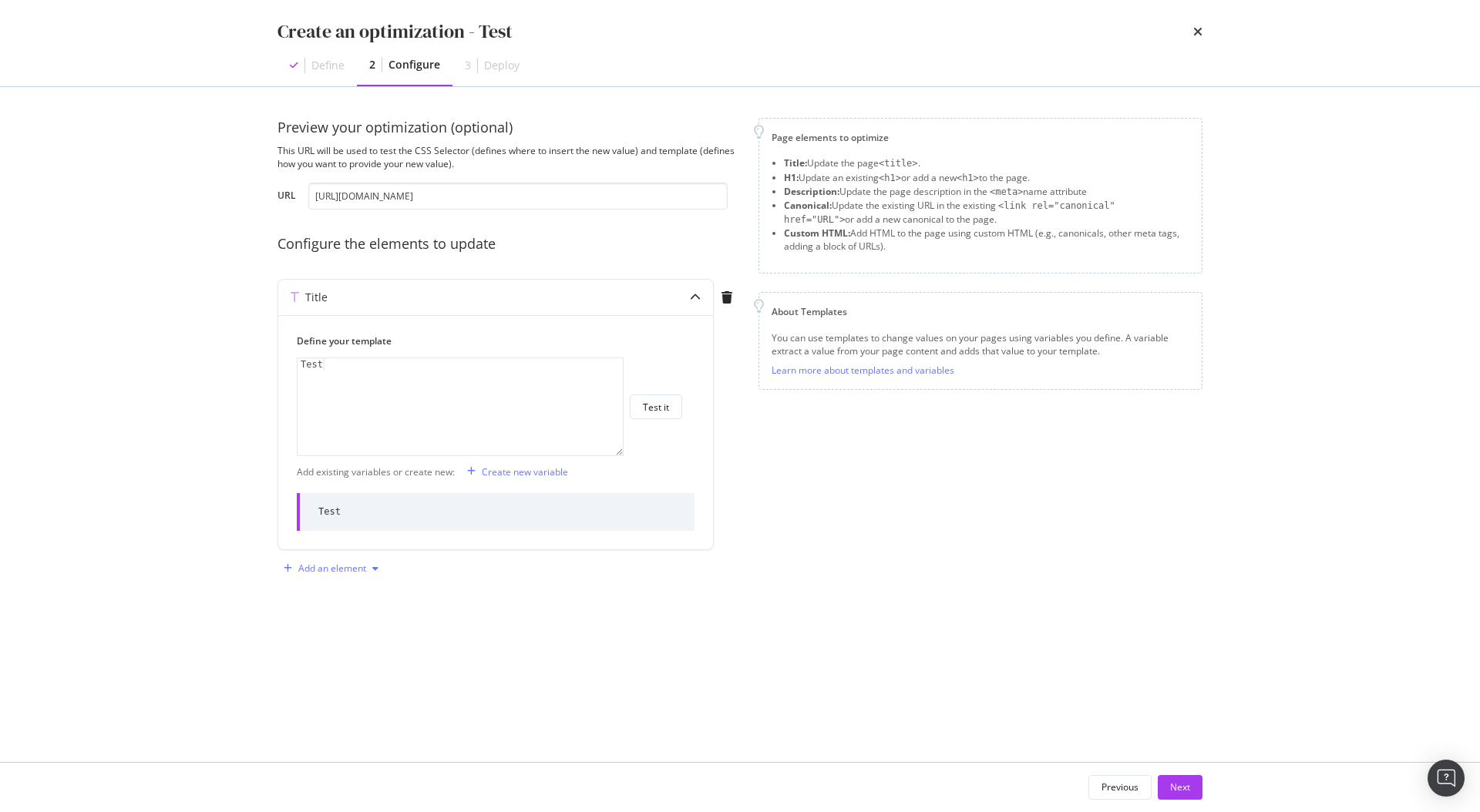
click at [330, 569] on div "Add an element" at bounding box center [332, 569] width 68 height 9
click at [340, 587] on div "H1" at bounding box center [339, 597] width 104 height 19
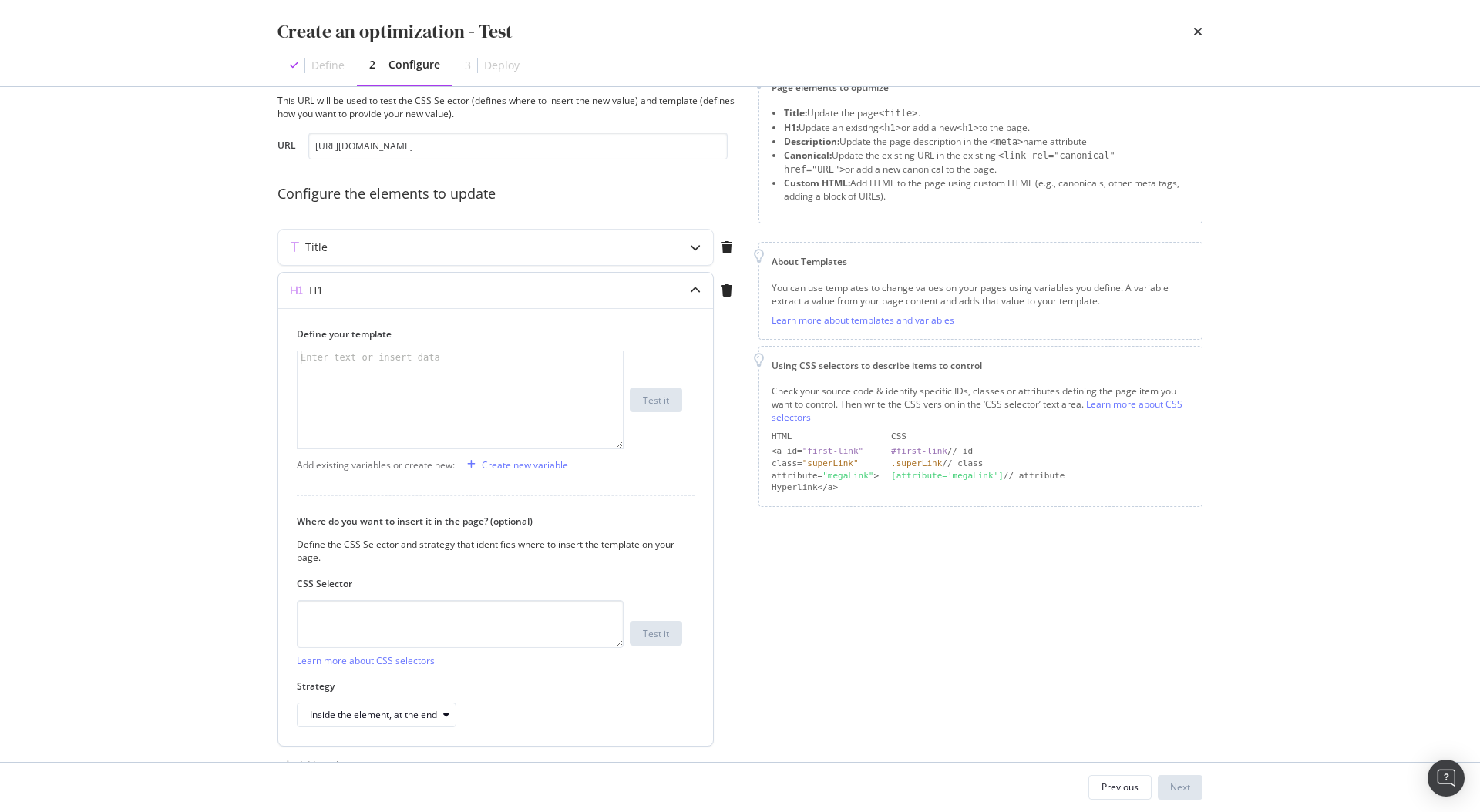
scroll to position [52, 0]
click at [433, 402] on div "modal" at bounding box center [460, 410] width 325 height 122
type textarea "Test"
click at [546, 616] on textarea "modal" at bounding box center [460, 622] width 327 height 48
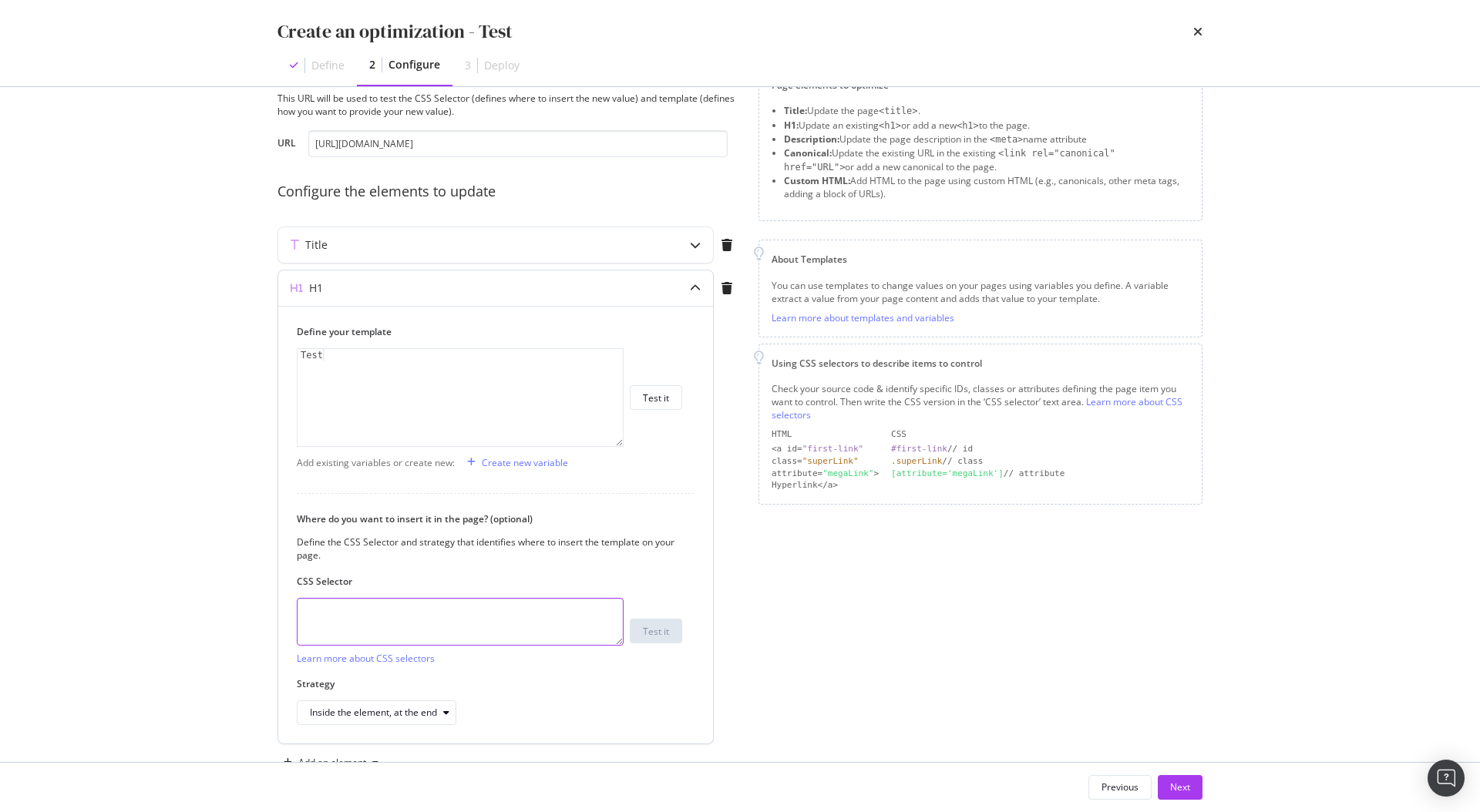
paste textarea "#shopify-section-template--17371103756461__banner > div > div > div > h1"
drag, startPoint x: 612, startPoint y: 612, endPoint x: 255, endPoint y: 609, distance: 357.0
click at [255, 609] on div "Preview your optimization (optional) This URL will be used to test the CSS Sele…" at bounding box center [740, 424] width 986 height 675
type textarea "h1"
click at [649, 632] on div "Test it" at bounding box center [656, 631] width 26 height 13
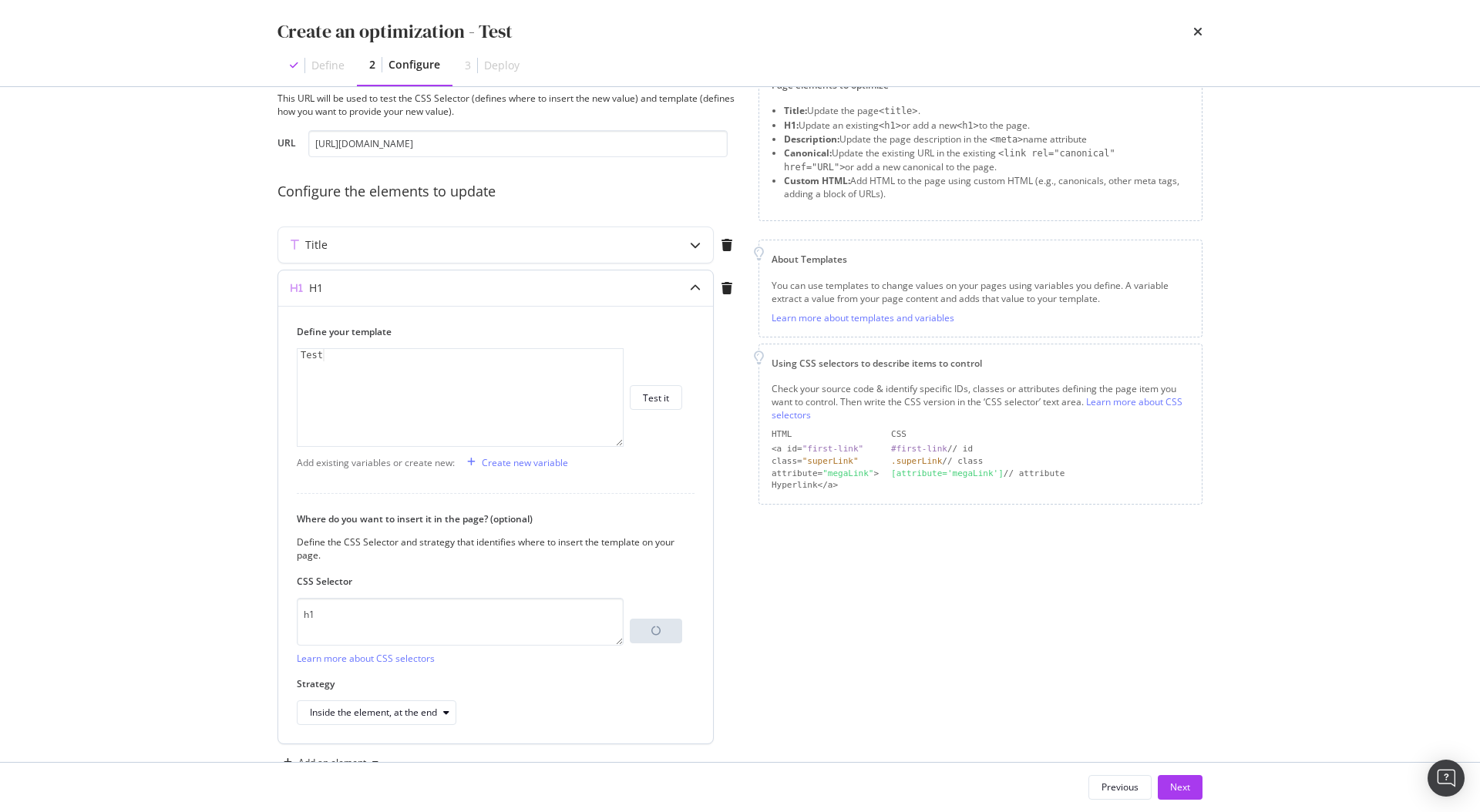
scroll to position [96, 0]
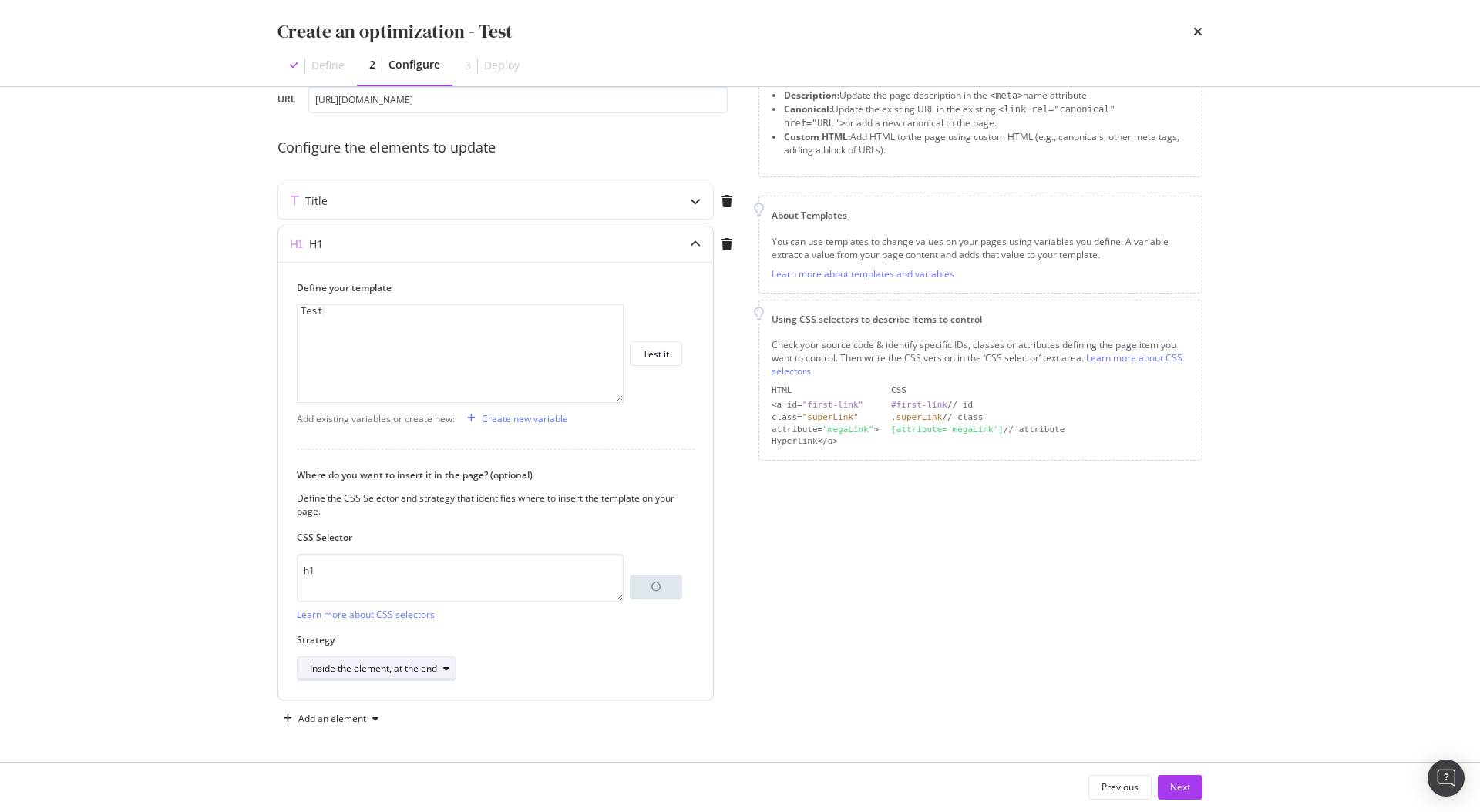
click at [401, 667] on div "Inside the element, at the end" at bounding box center [373, 668] width 127 height 9
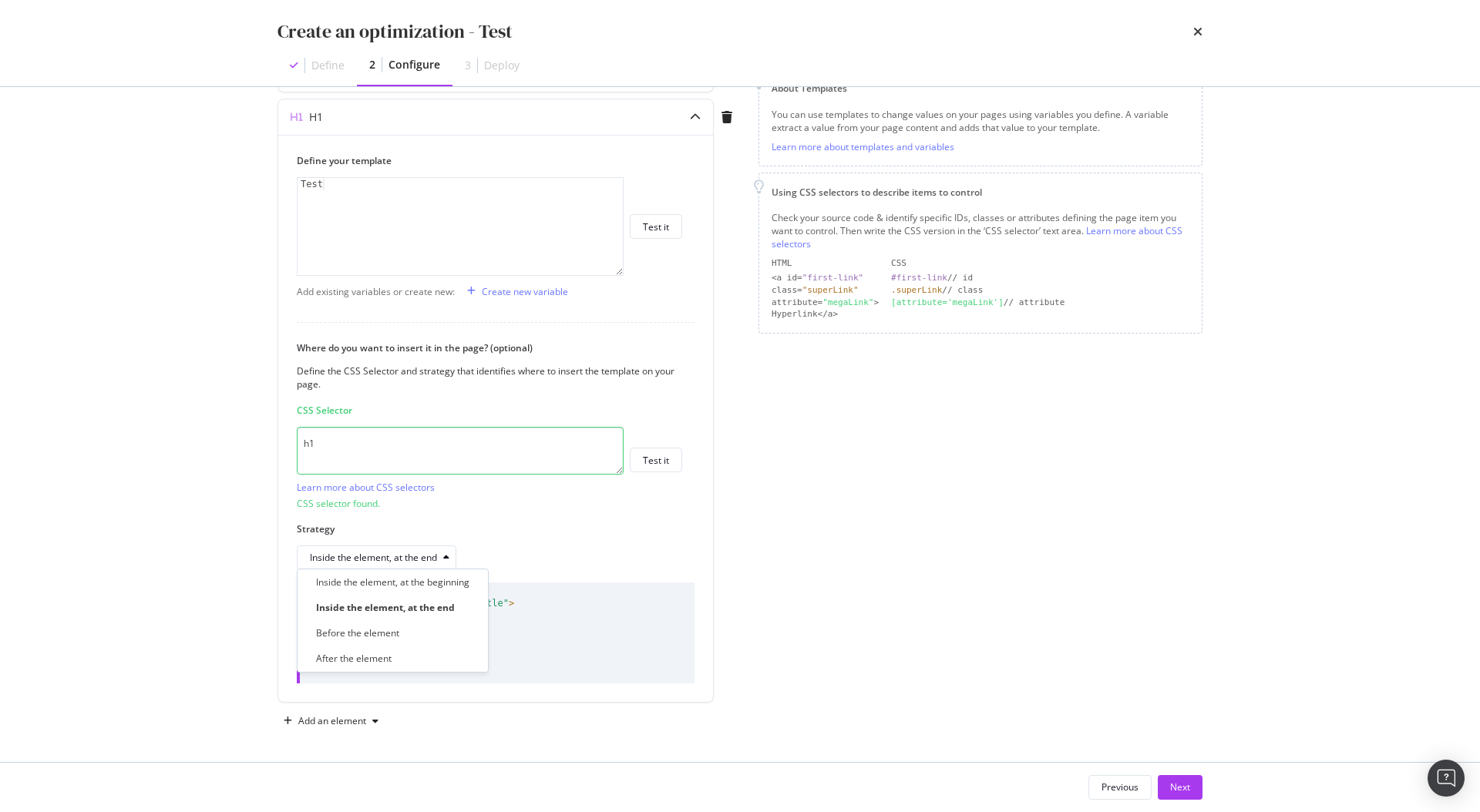
scroll to position [225, 0]
click at [628, 500] on div "CSS selector found." at bounding box center [490, 501] width 385 height 13
click at [1188, 789] on div "Next" at bounding box center [1180, 786] width 20 height 13
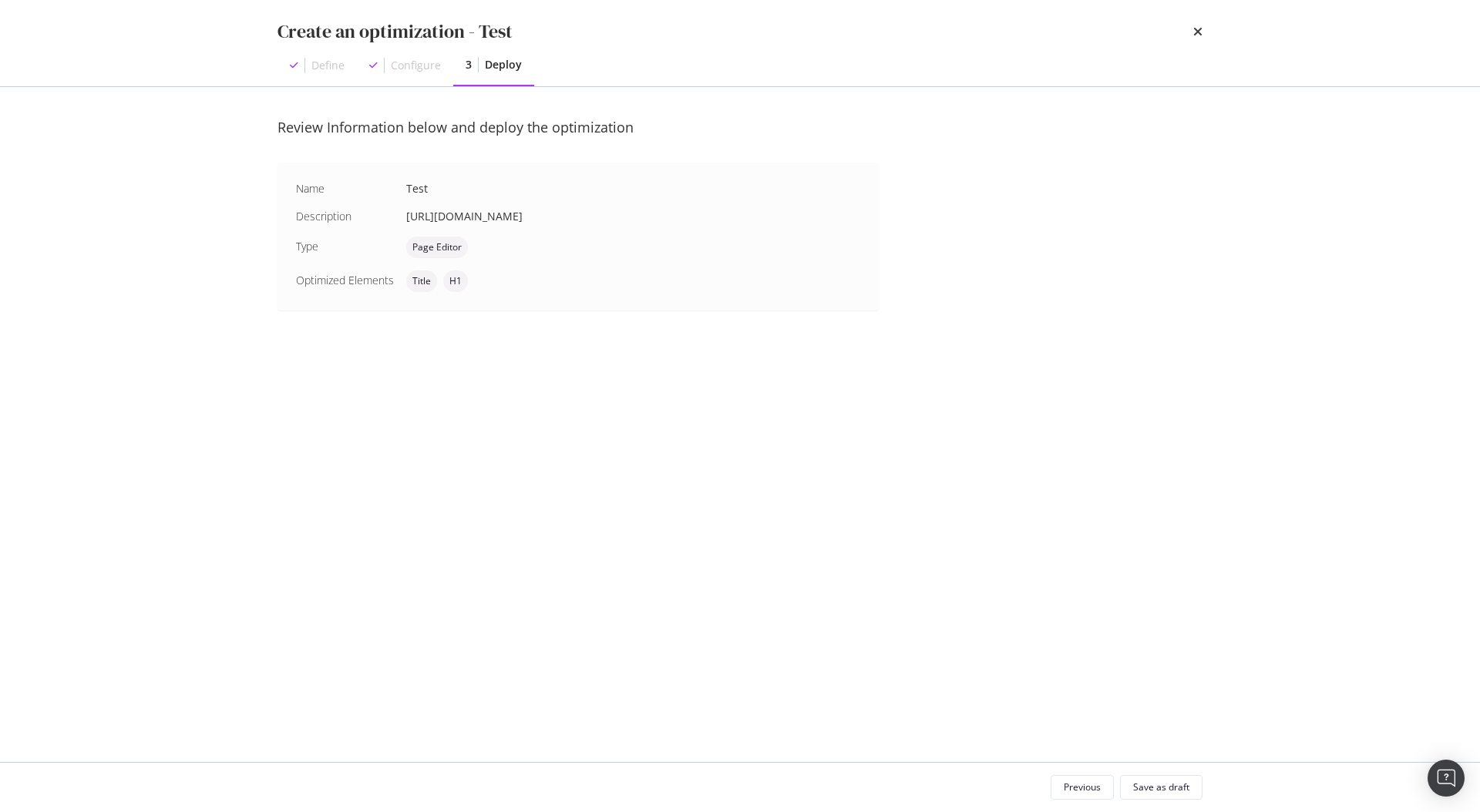
scroll to position [0, 0]
click at [1150, 784] on div "Save as draft" at bounding box center [1161, 786] width 56 height 13
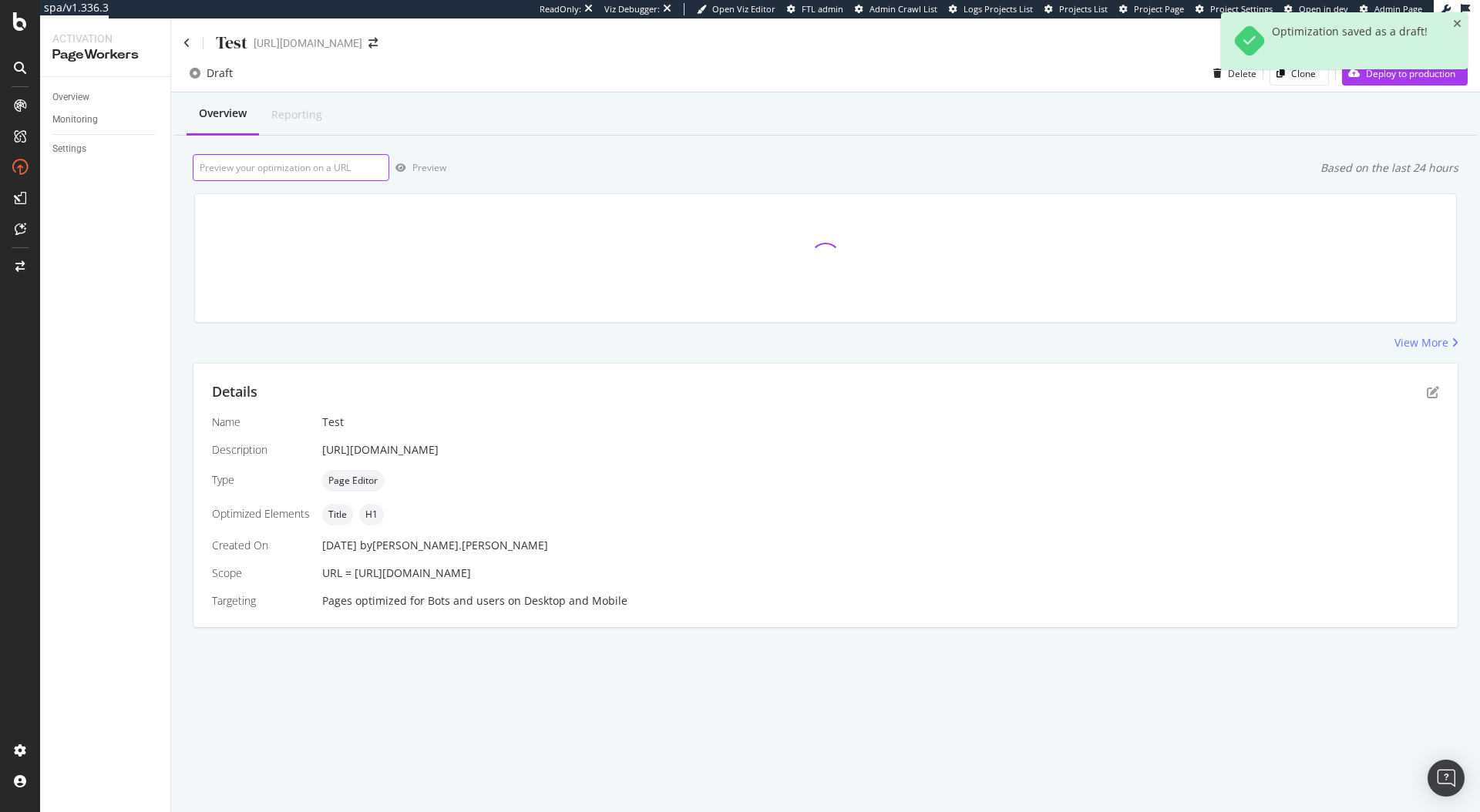
click at [321, 156] on input "url" at bounding box center [291, 167] width 196 height 27
paste input "#shopify-section-template--17371103756461__banner > div > div > div > h1"
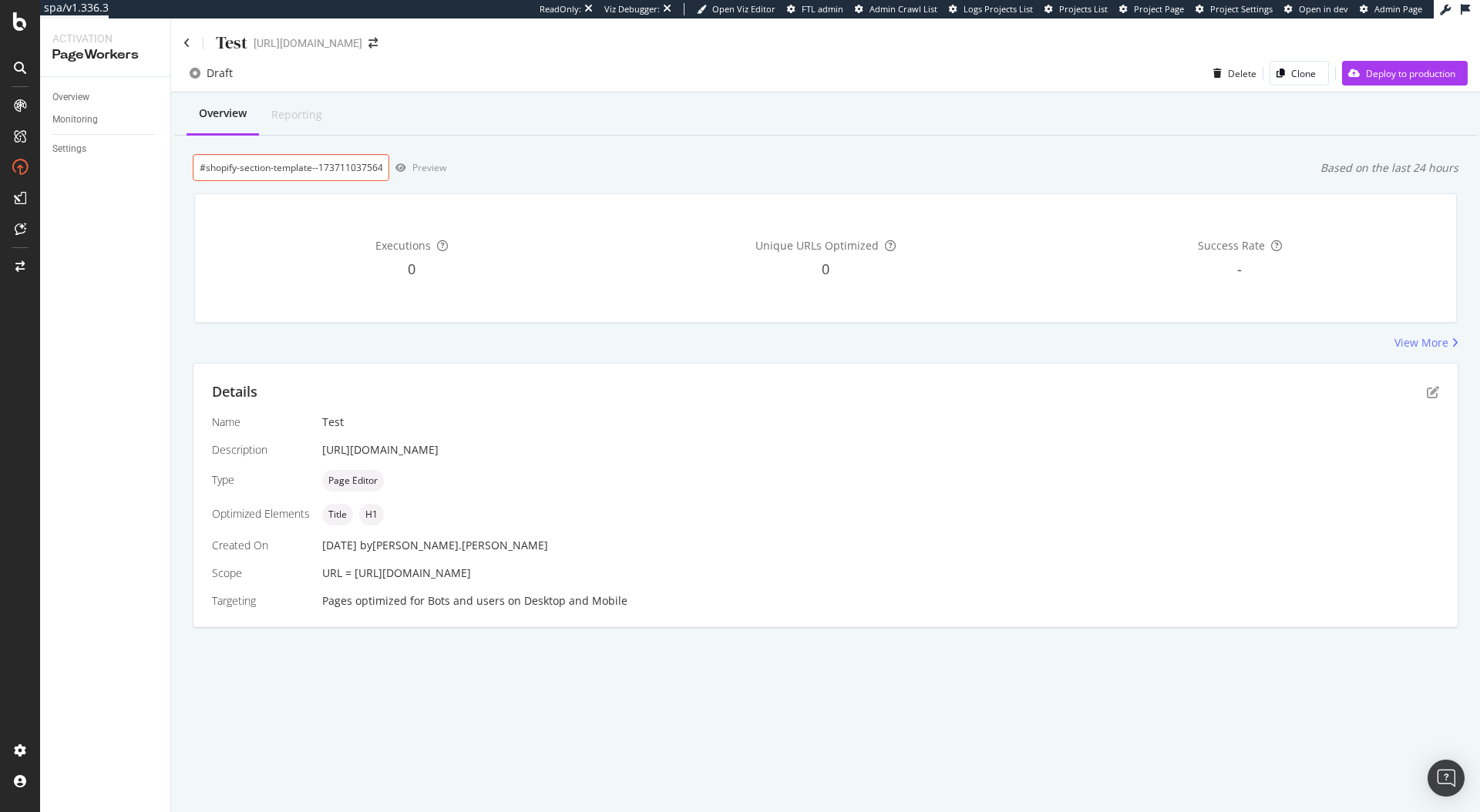
click at [363, 164] on input "#shopify-section-template--17371103756461__banner > div > div > div > h1" at bounding box center [291, 167] width 196 height 27
paste input "[URL][DOMAIN_NAME]"
click at [406, 169] on div "button" at bounding box center [400, 168] width 23 height 9
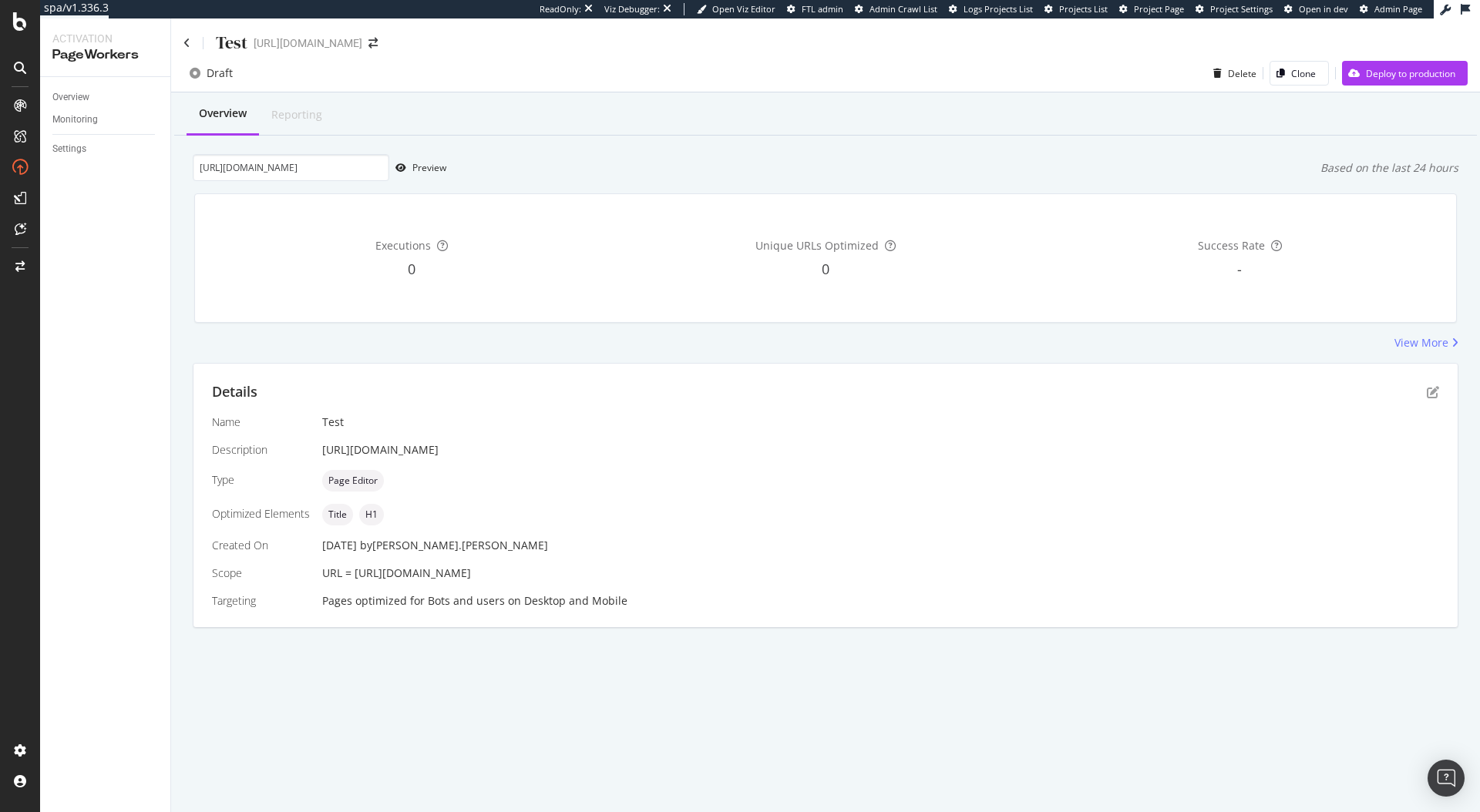
drag, startPoint x: 643, startPoint y: 453, endPoint x: 298, endPoint y: 446, distance: 345.1
click at [298, 446] on div "Name Test Description https://www.neweracap.eu/en-de/collections/courtside-outf…" at bounding box center [825, 512] width 1227 height 194
copy div "[URL][DOMAIN_NAME]"
click at [343, 176] on input "[URL][DOMAIN_NAME]" at bounding box center [291, 167] width 196 height 27
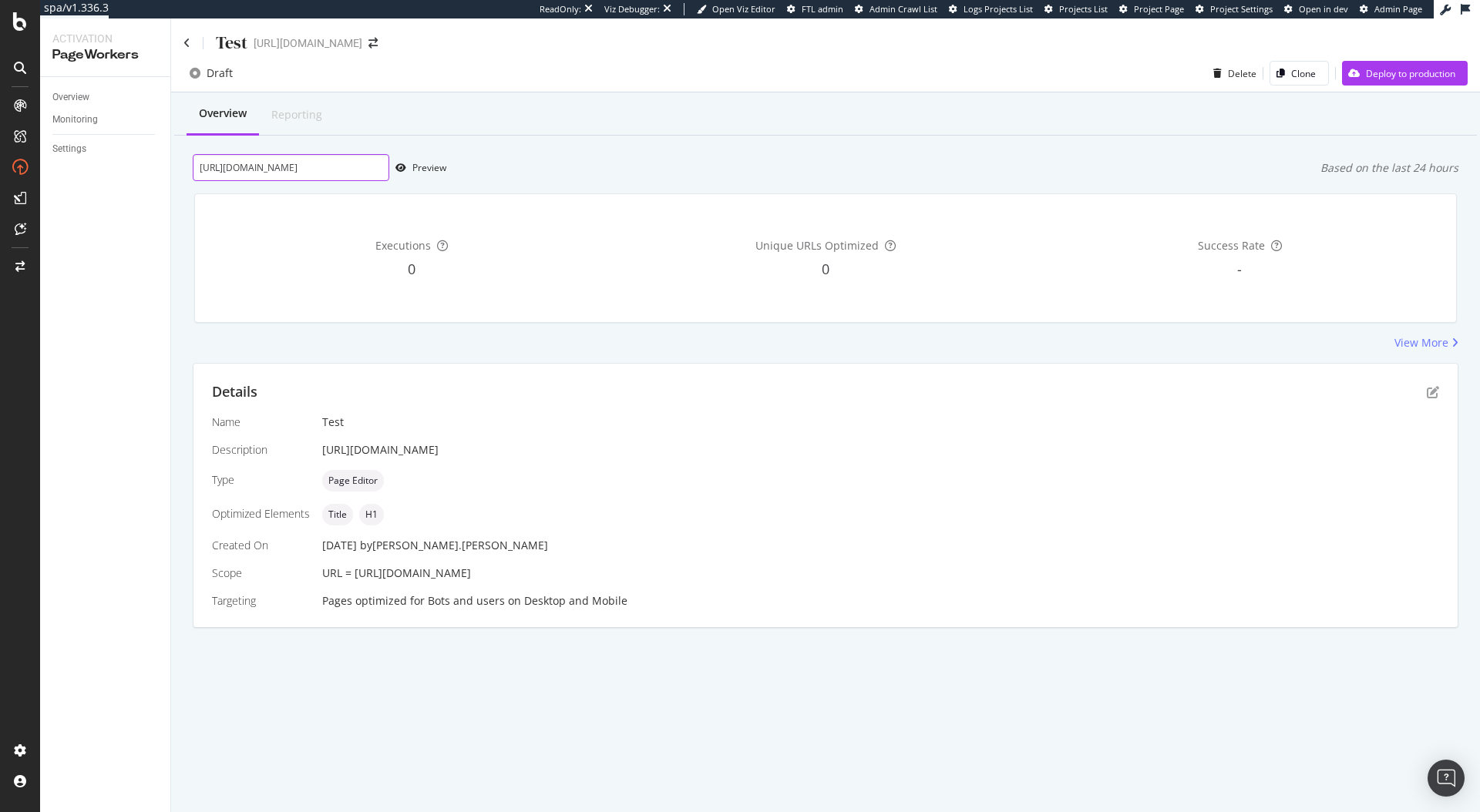
click at [343, 176] on input "[URL][DOMAIN_NAME]" at bounding box center [291, 167] width 196 height 27
paste input "url"
click at [255, 163] on input "[URL][DOMAIN_NAME]" at bounding box center [291, 167] width 196 height 27
click at [256, 163] on input "[URL][DOMAIN_NAME]" at bounding box center [291, 167] width 196 height 27
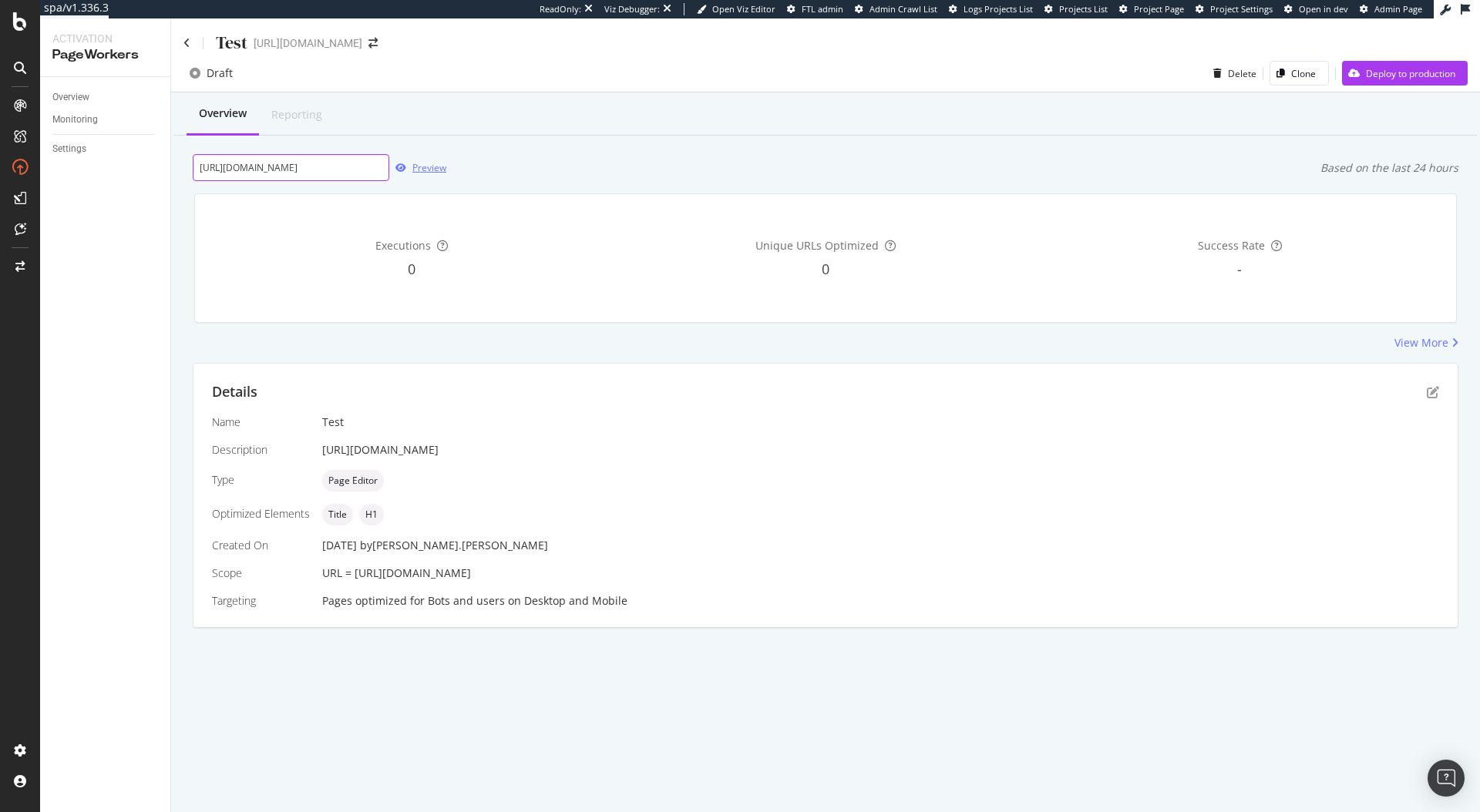
type input "[URL][DOMAIN_NAME]"
click at [440, 167] on div "Preview" at bounding box center [429, 167] width 34 height 13
click at [435, 166] on div "Preview" at bounding box center [429, 167] width 34 height 13
click at [1434, 393] on icon "pen-to-square" at bounding box center [1433, 392] width 12 height 12
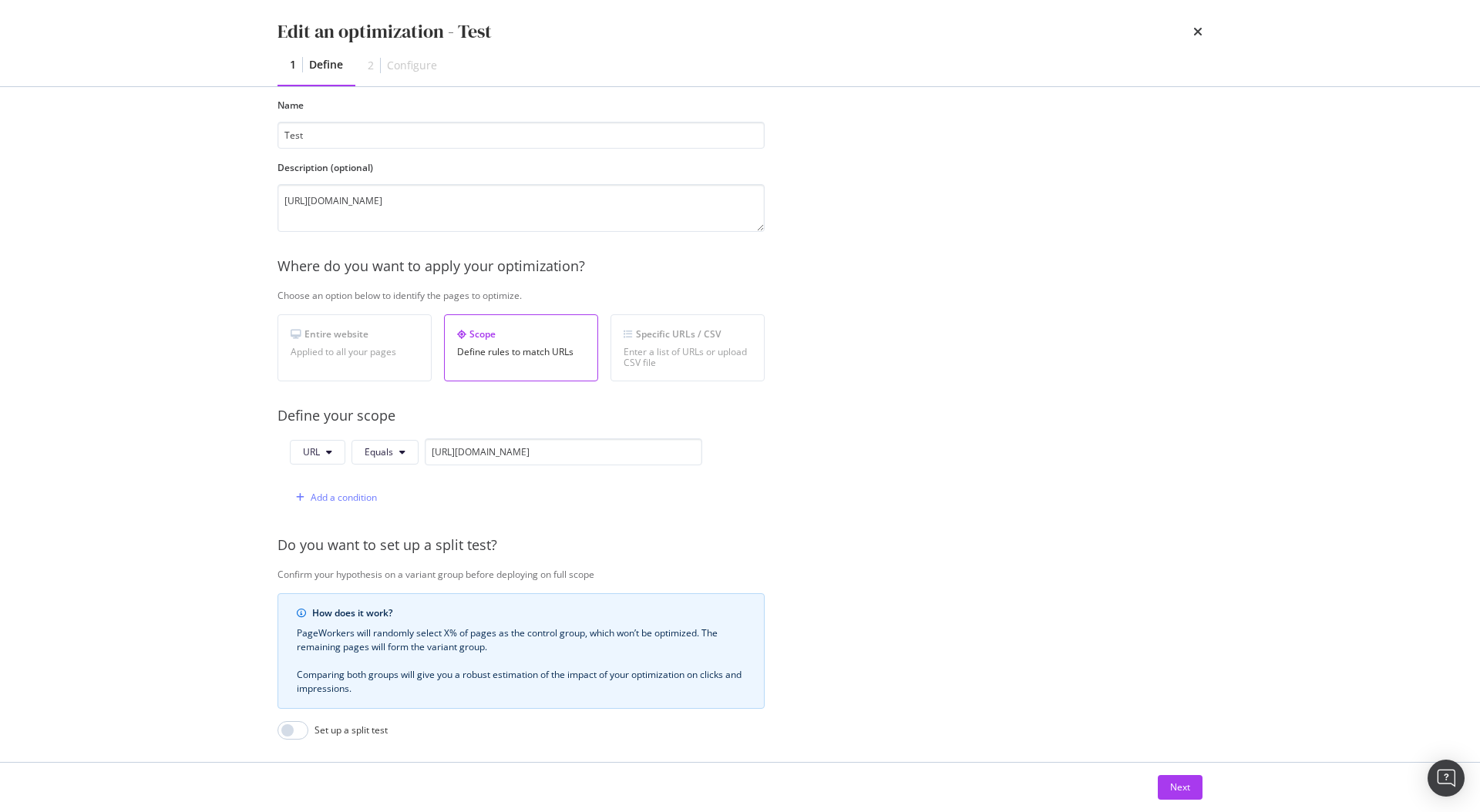
scroll to position [255, 0]
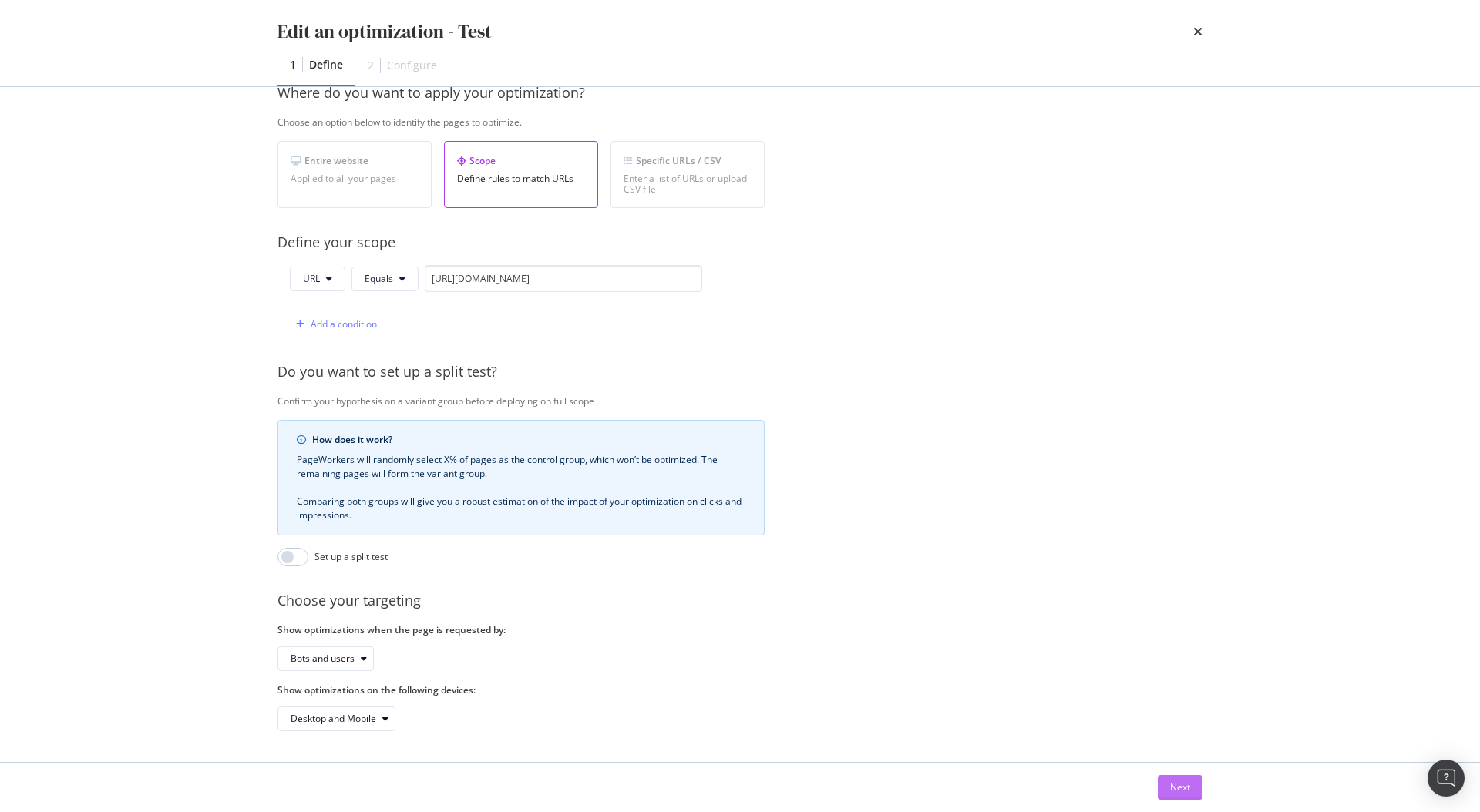
click at [1196, 795] on button "Next" at bounding box center [1180, 787] width 45 height 25
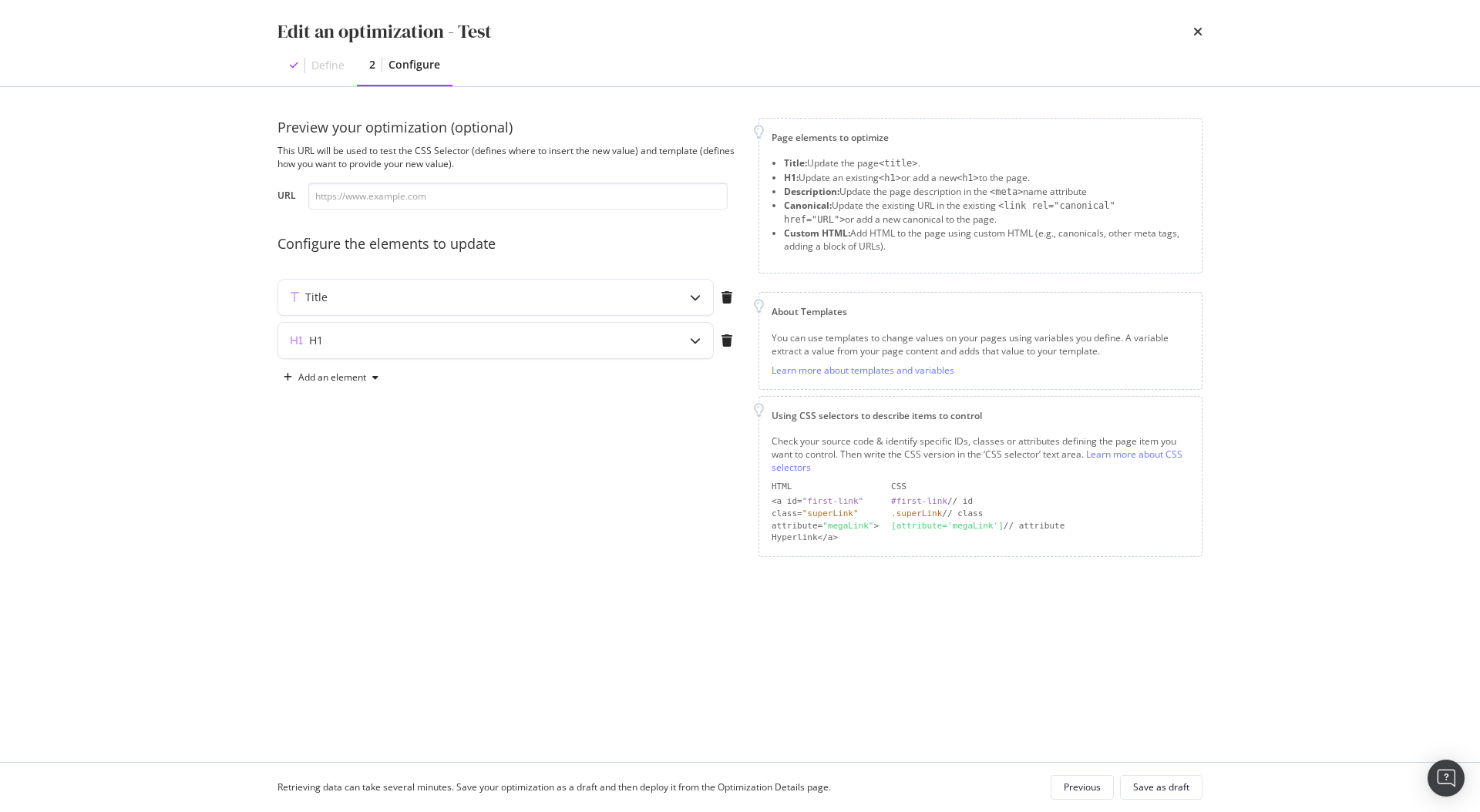
click at [1212, 13] on div "Edit an optimization - Test Define 2 Configure" at bounding box center [740, 43] width 986 height 86
click at [1193, 37] on icon "times" at bounding box center [1197, 32] width 9 height 12
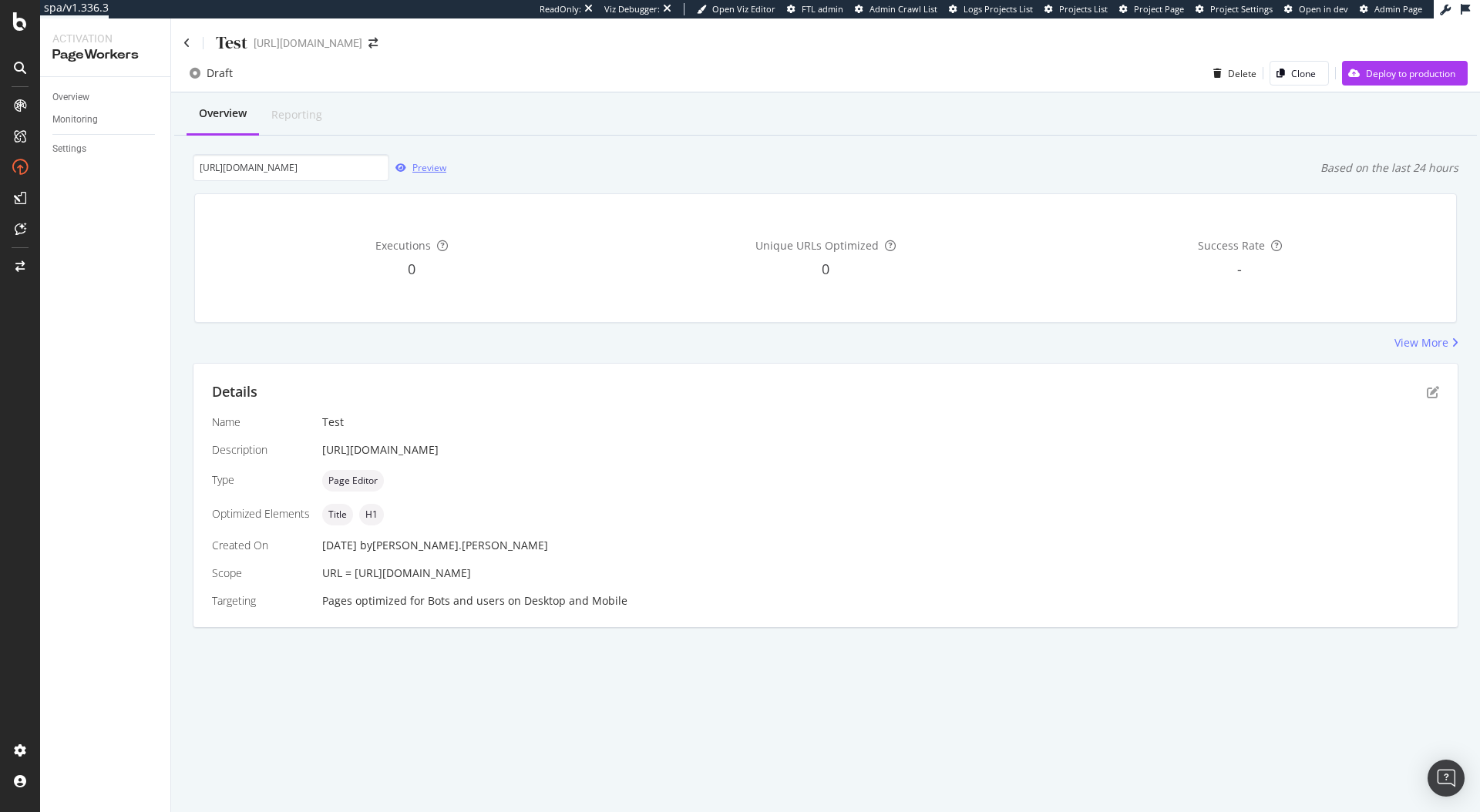
click at [431, 169] on div "Preview" at bounding box center [429, 167] width 34 height 13
click at [188, 35] on div "Test" at bounding box center [215, 43] width 64 height 24
click at [85, 297] on div "PageWorkers" at bounding box center [89, 291] width 64 height 15
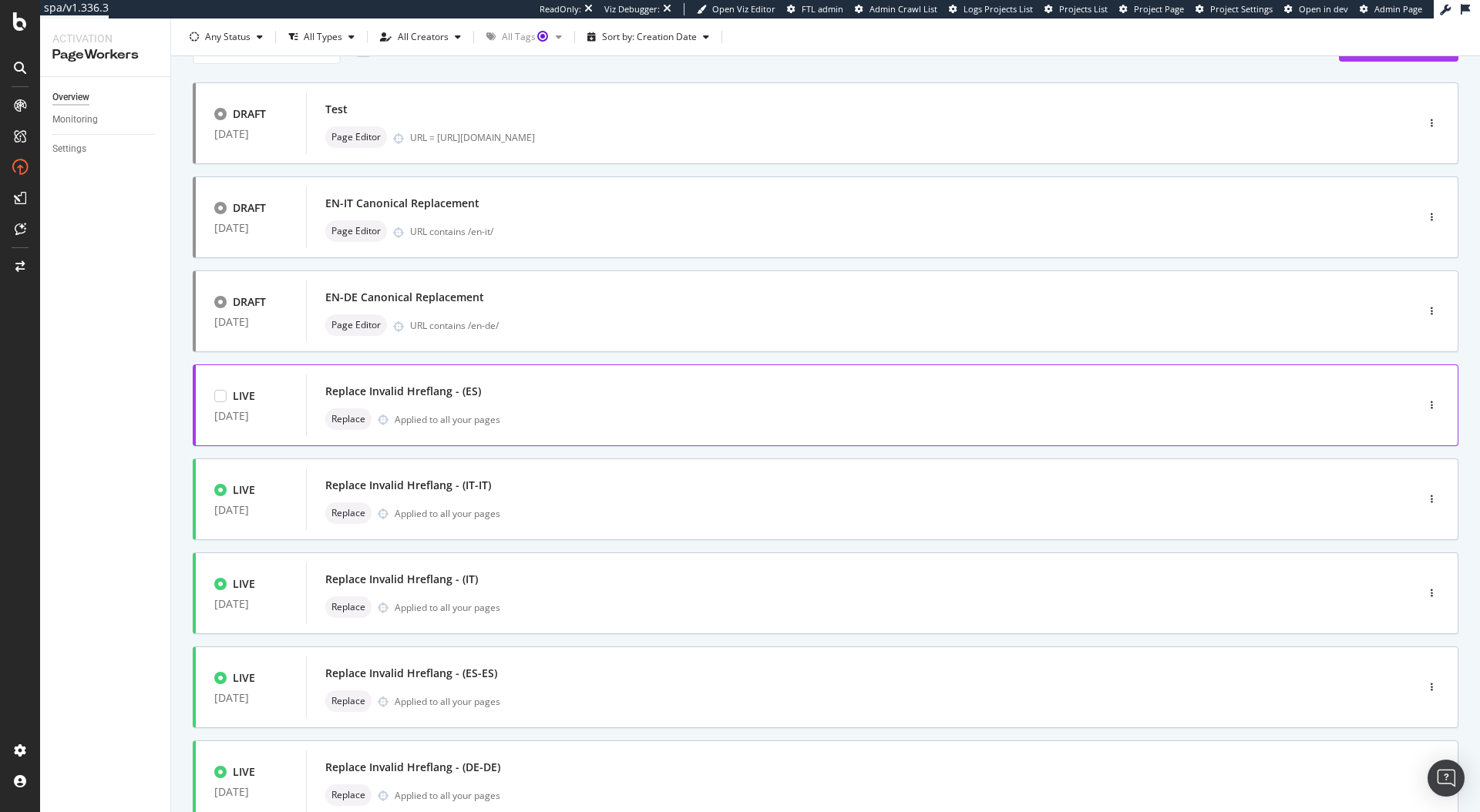
scroll to position [77, 0]
click at [435, 302] on div "EN-DE Canonical Replacement" at bounding box center [404, 296] width 158 height 15
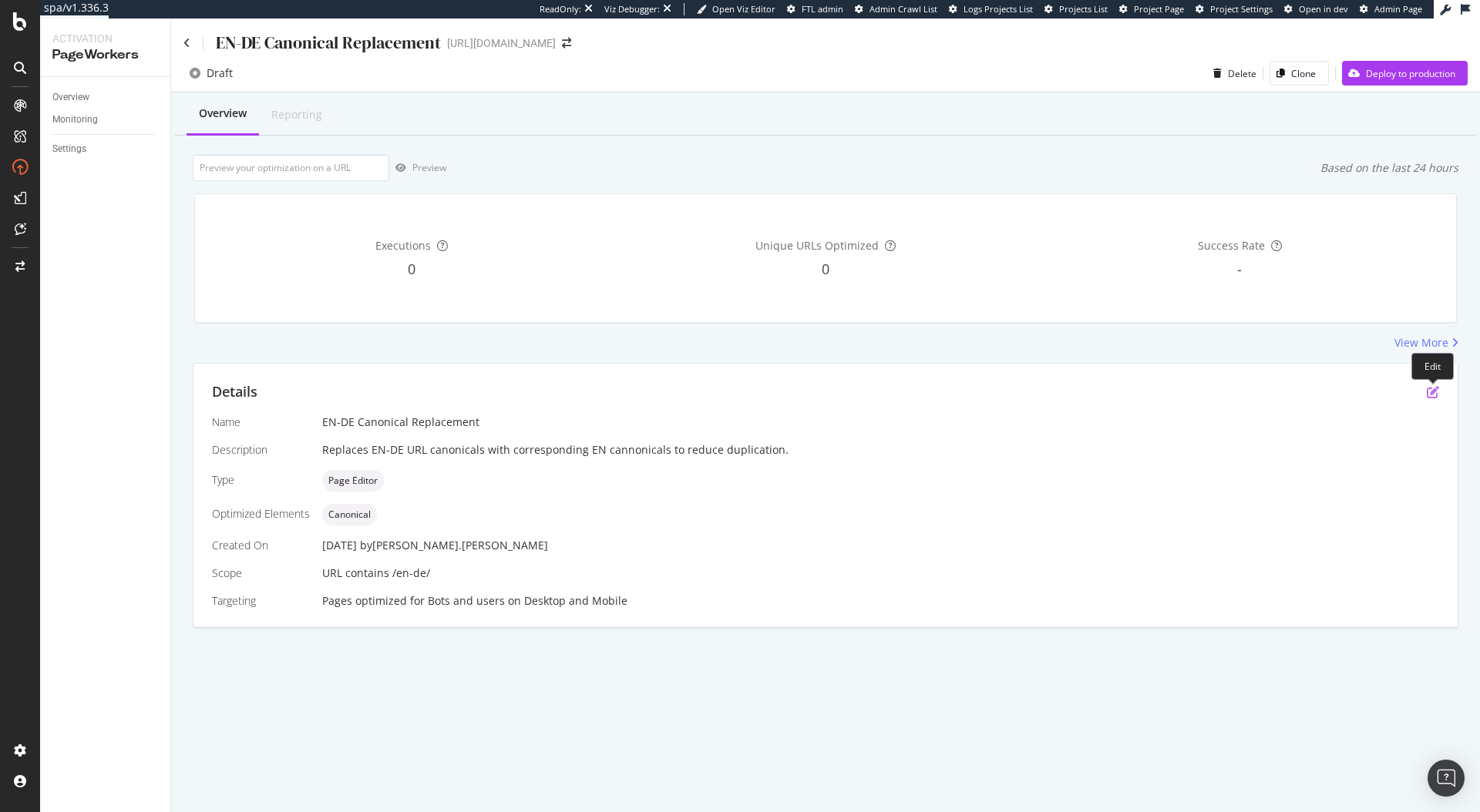
click at [1433, 386] on div "Details" at bounding box center [825, 391] width 1227 height 20
click at [1434, 395] on icon "pen-to-square" at bounding box center [1433, 392] width 12 height 12
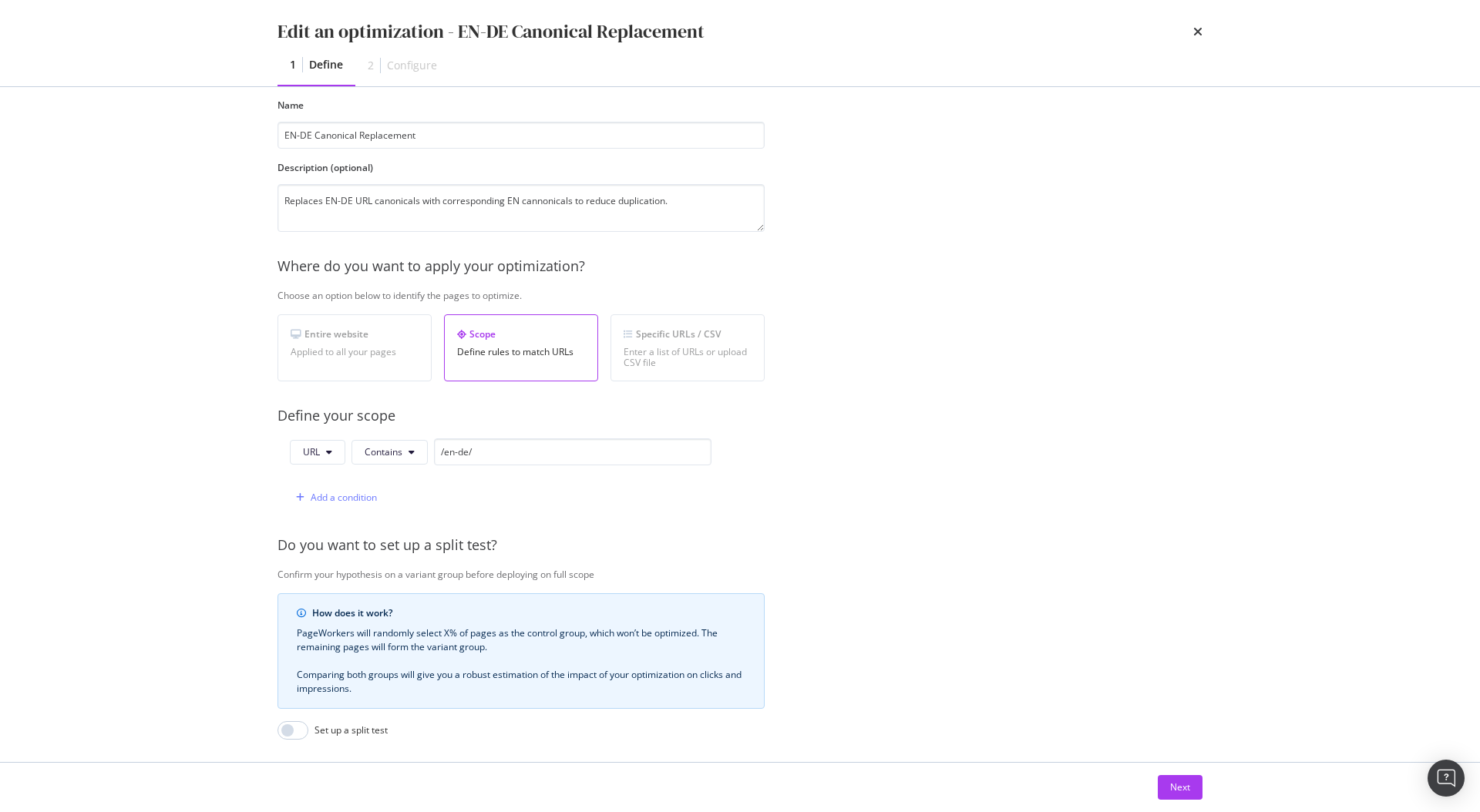
scroll to position [255, 0]
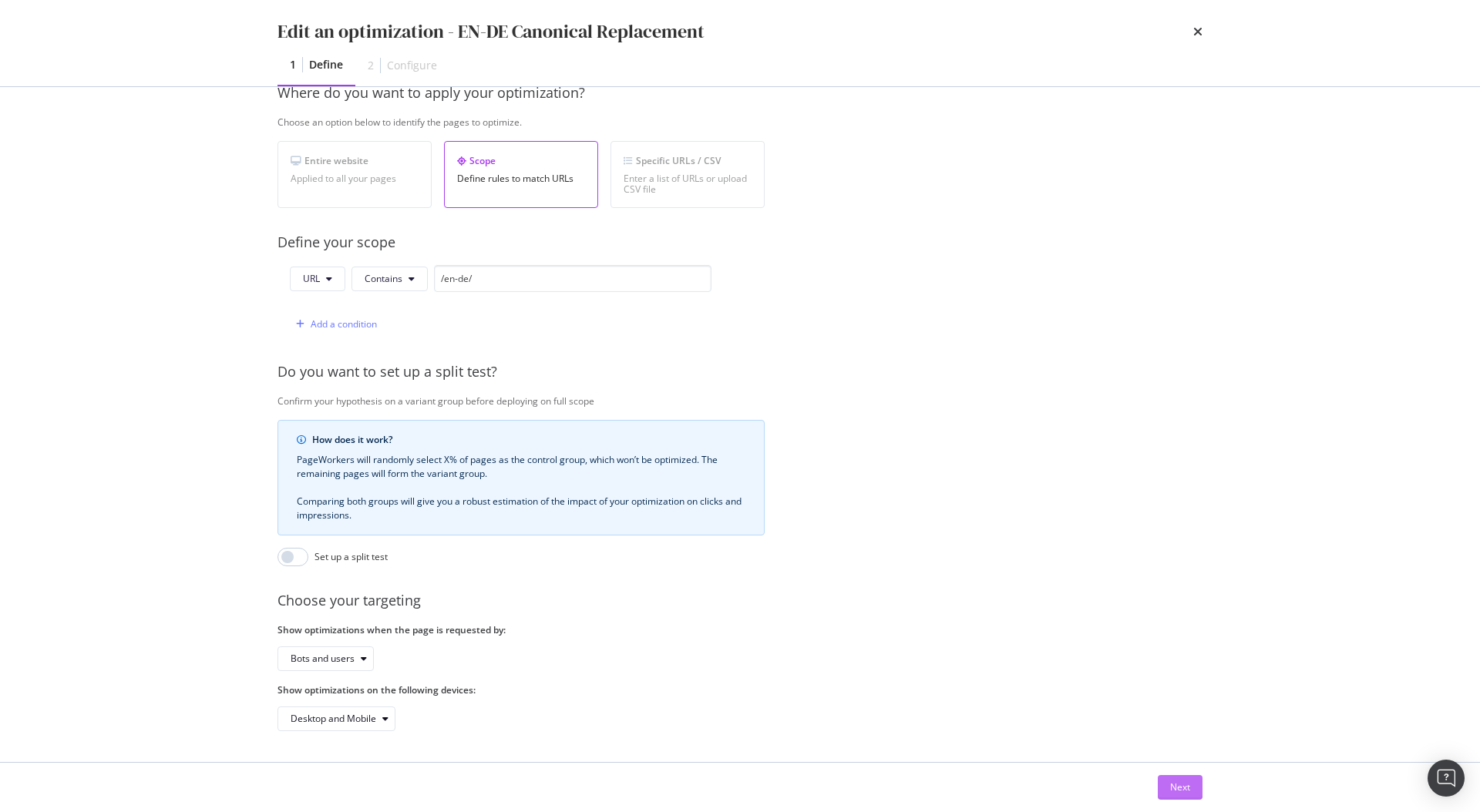
click at [1169, 778] on button "Next" at bounding box center [1180, 787] width 45 height 25
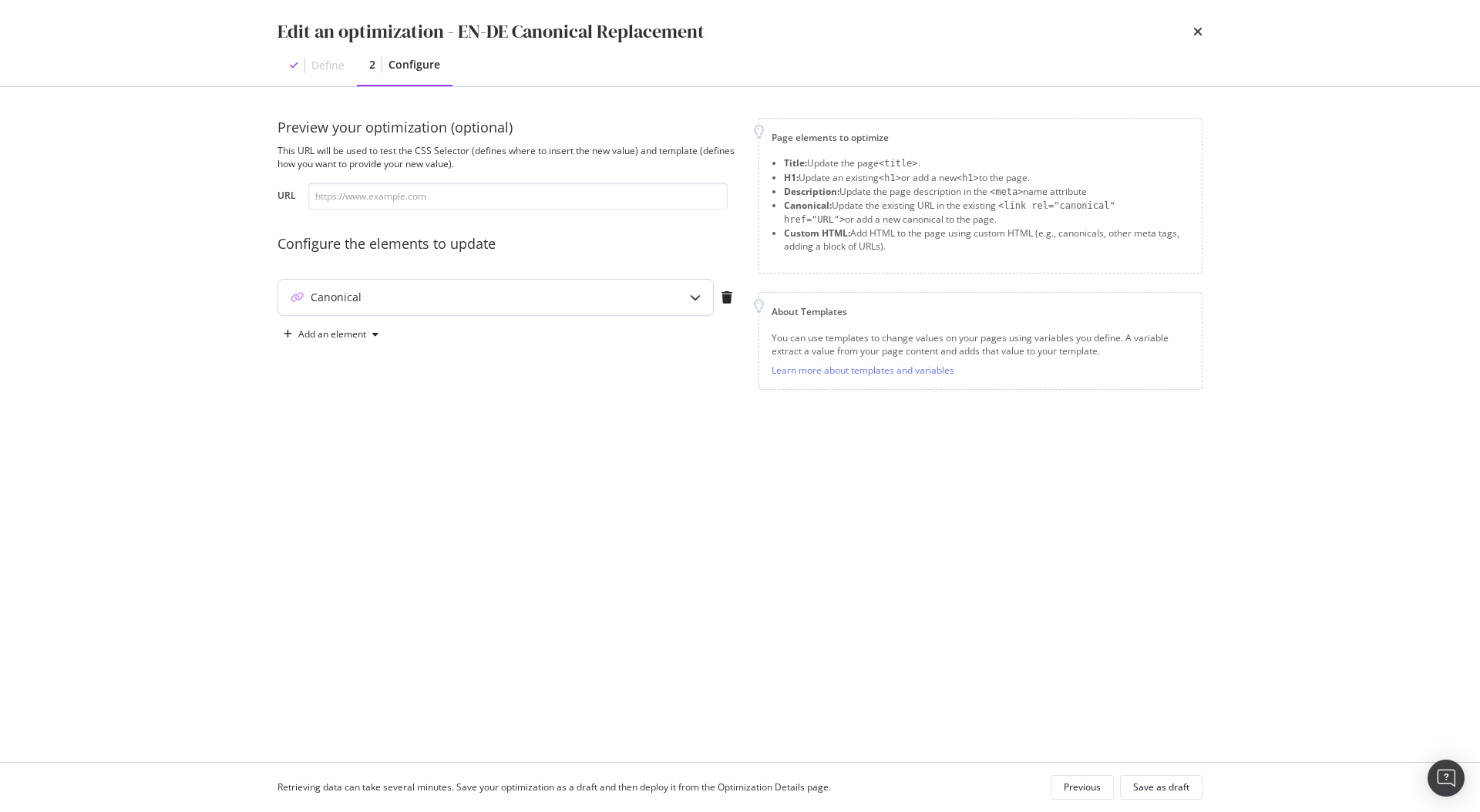
click at [488, 294] on div "Canonical" at bounding box center [465, 298] width 373 height 15
click at [535, 477] on icon "pencil" at bounding box center [538, 474] width 11 height 11
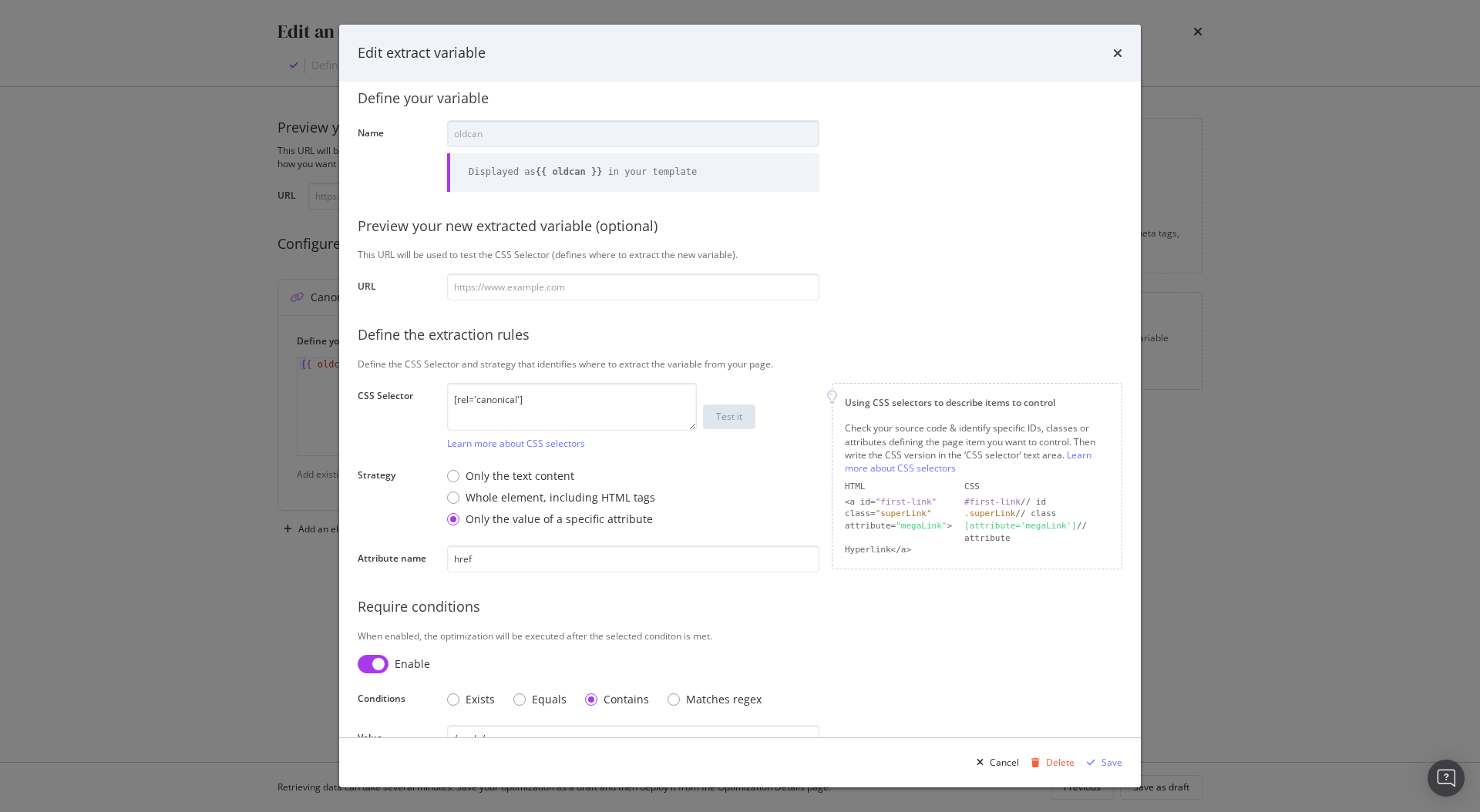
scroll to position [57, 0]
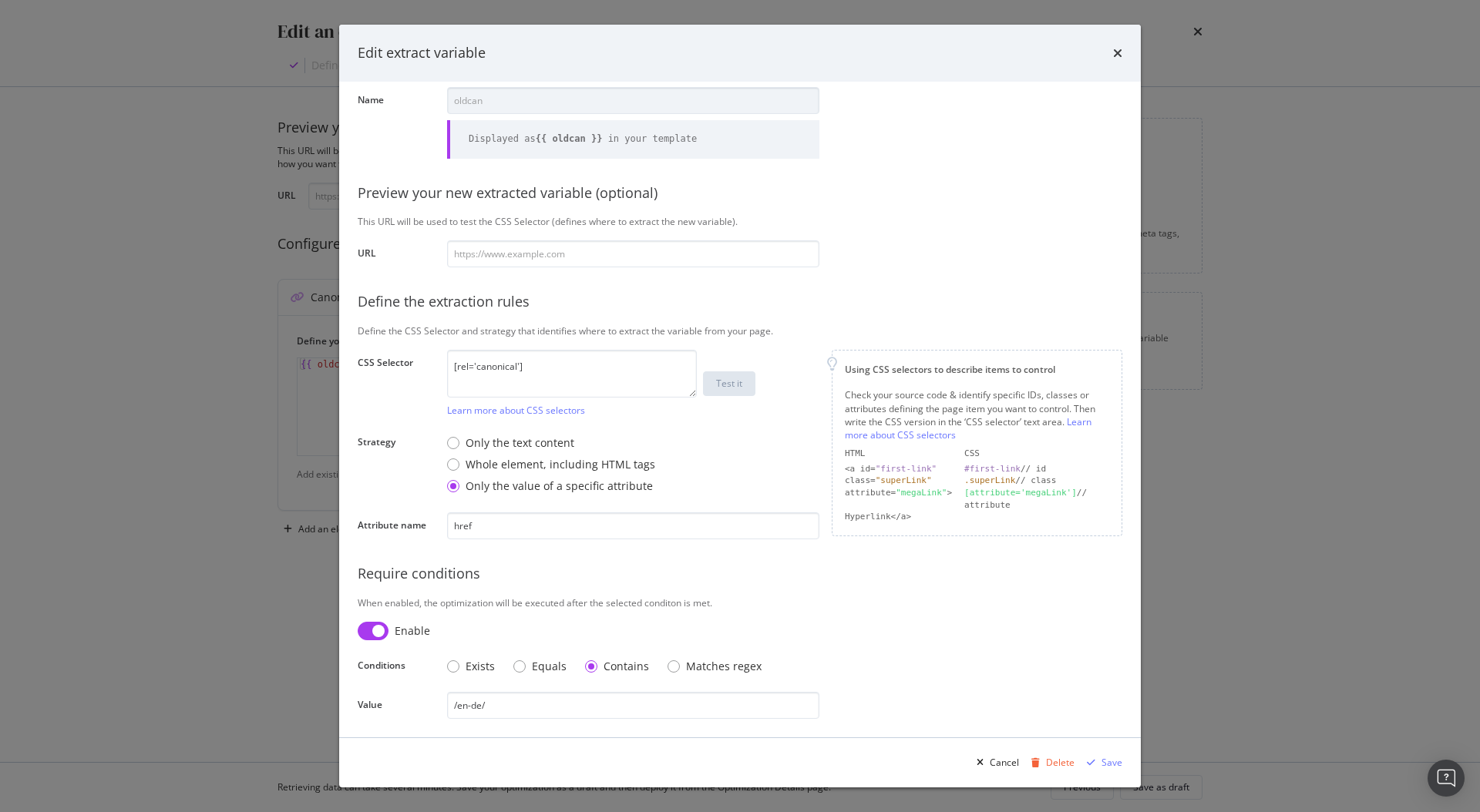
click at [1123, 52] on div "Edit extract variable" at bounding box center [739, 53] width 801 height 57
click at [1119, 52] on icon "times" at bounding box center [1117, 53] width 9 height 12
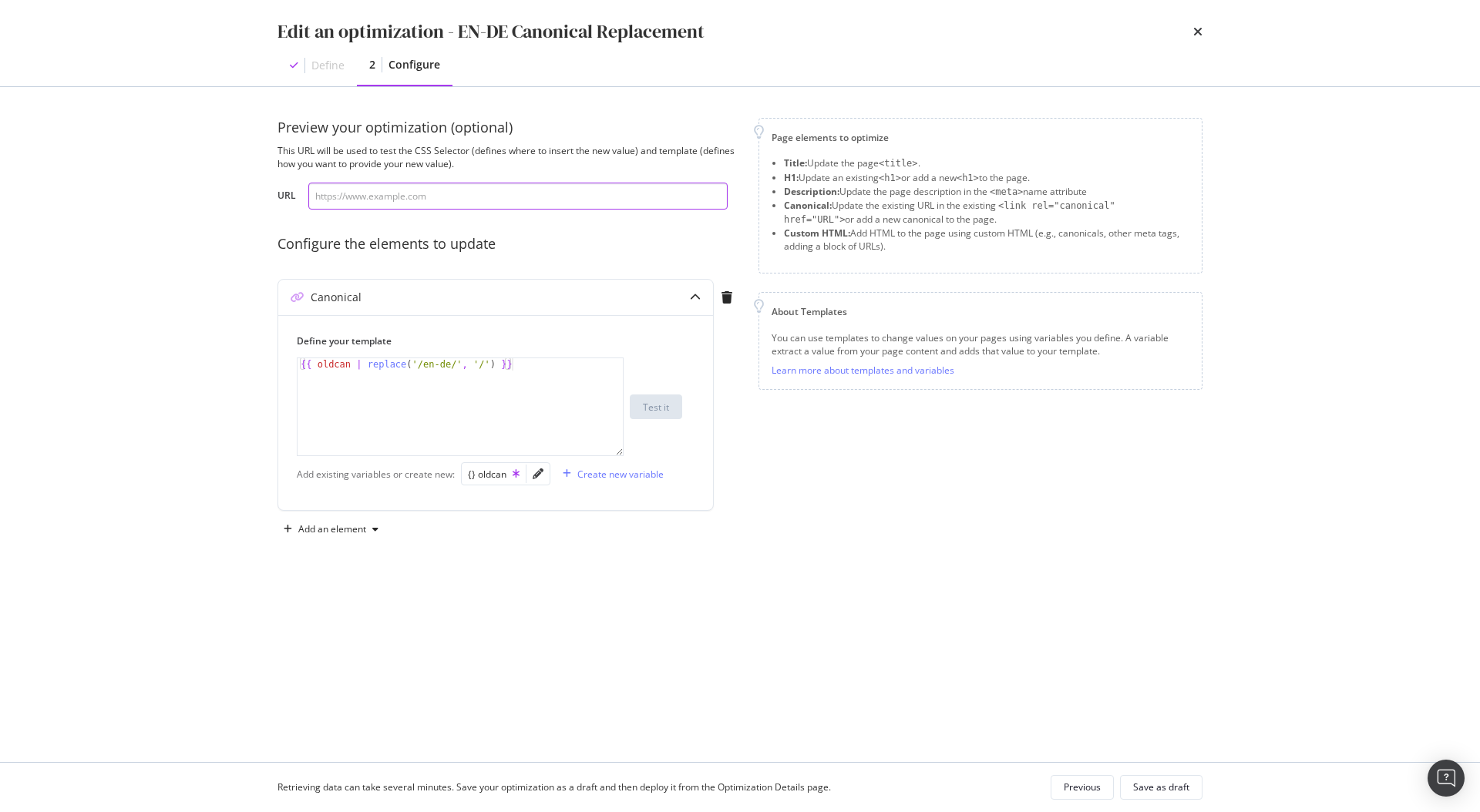
click at [441, 203] on input "modal" at bounding box center [517, 195] width 419 height 27
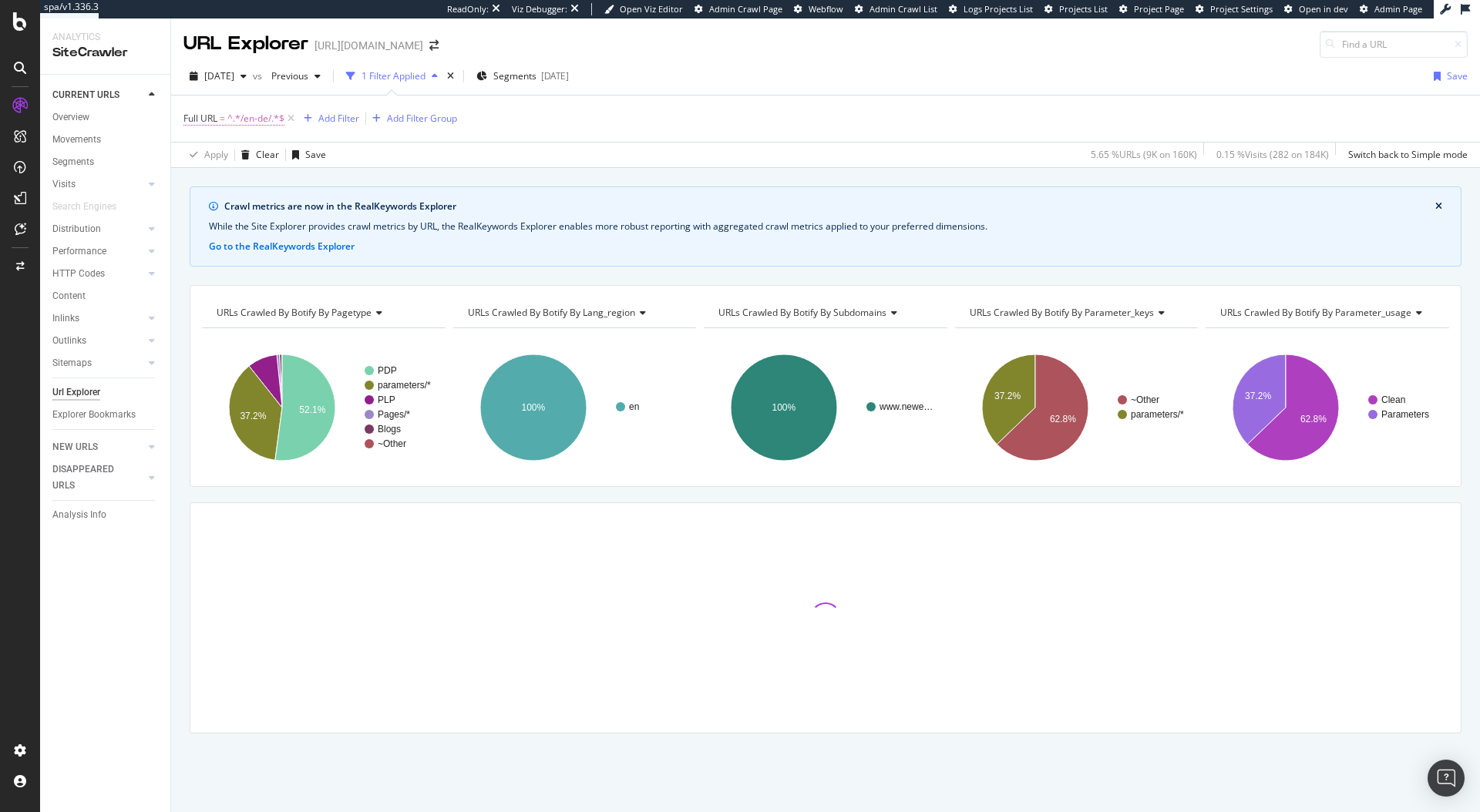
click at [256, 119] on span "^.*/en-de/.*$" at bounding box center [256, 118] width 57 height 22
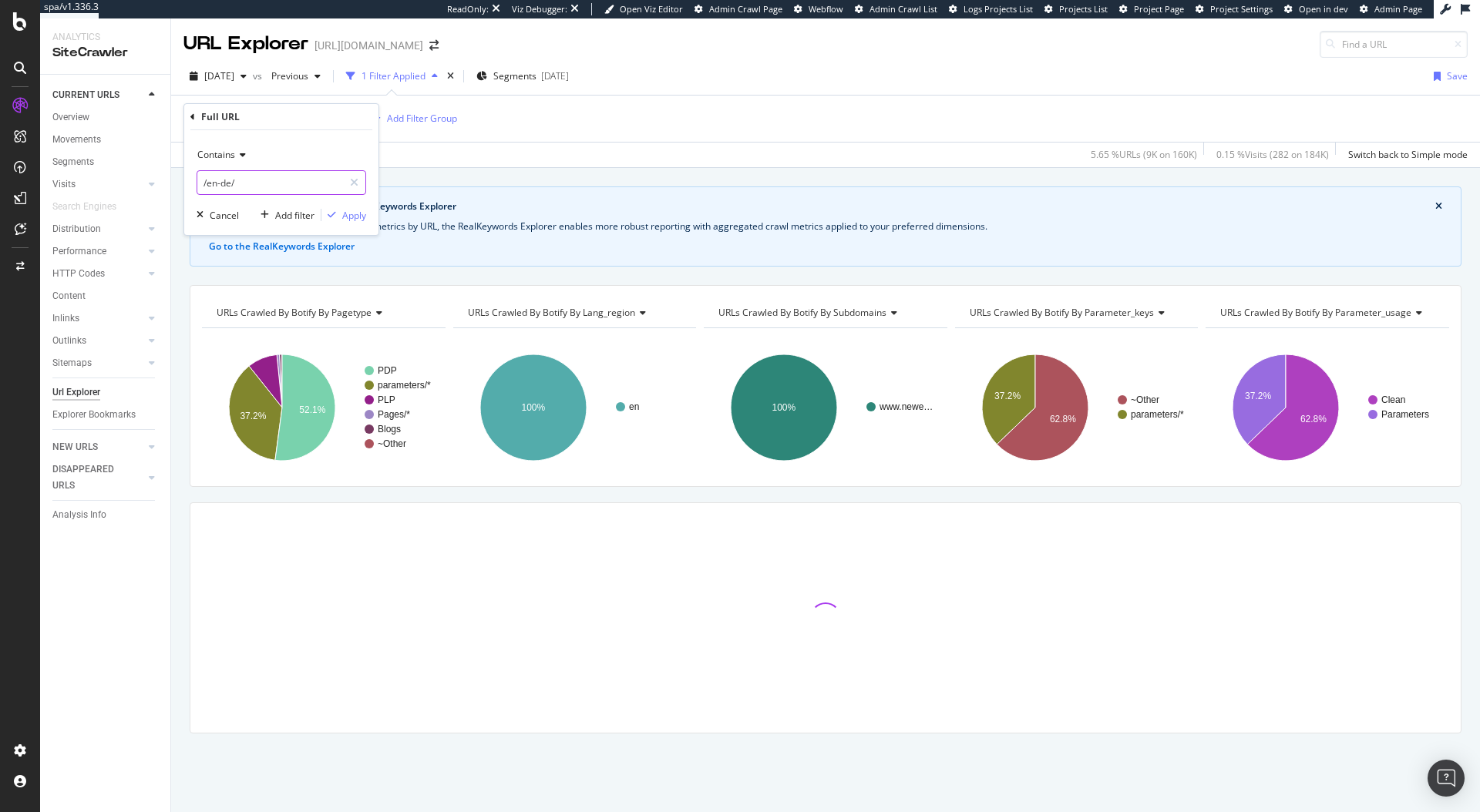
click at [231, 181] on input "/en-de/" at bounding box center [269, 182] width 145 height 25
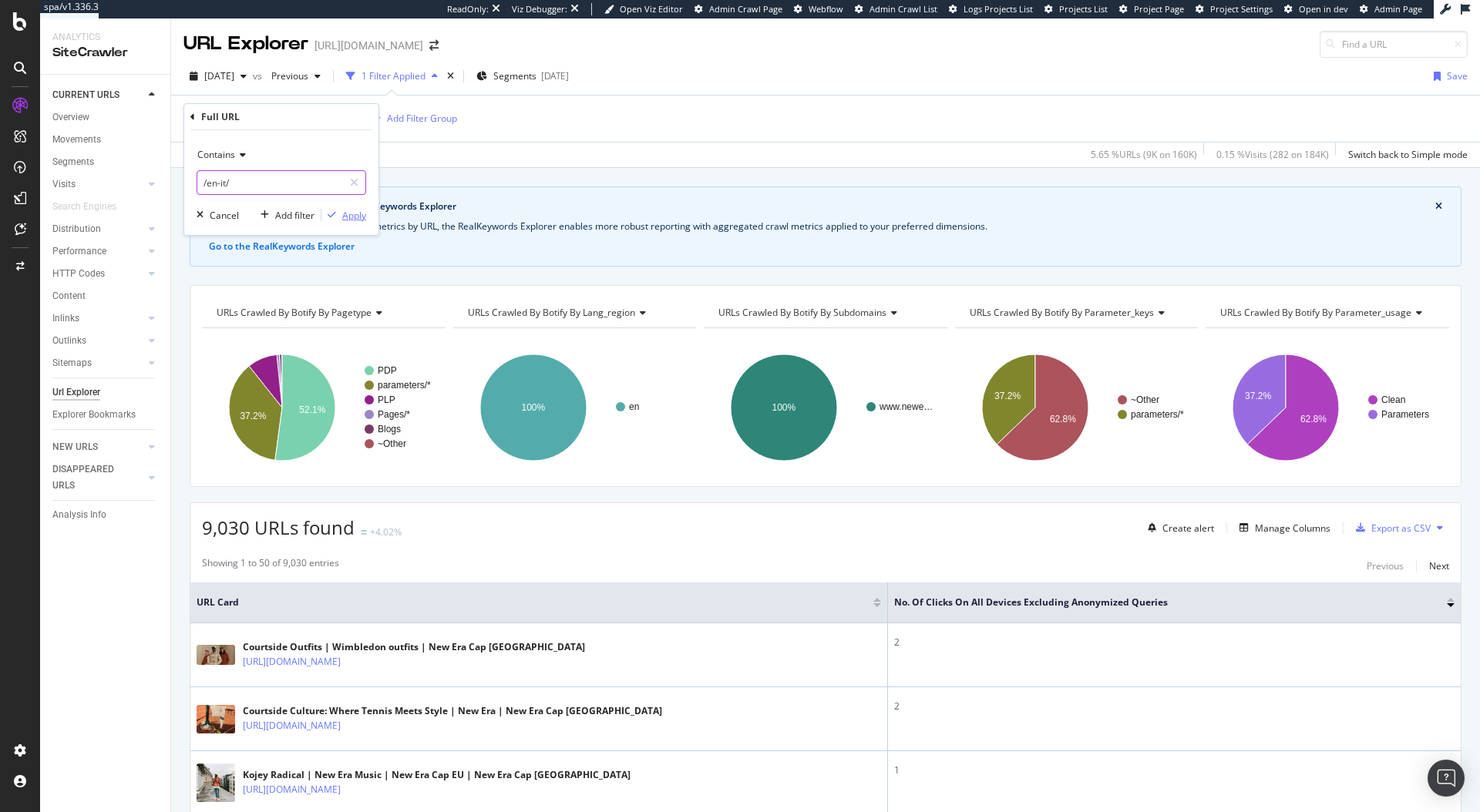
type input "/en-it/"
click at [342, 215] on div "Apply" at bounding box center [355, 215] width 24 height 13
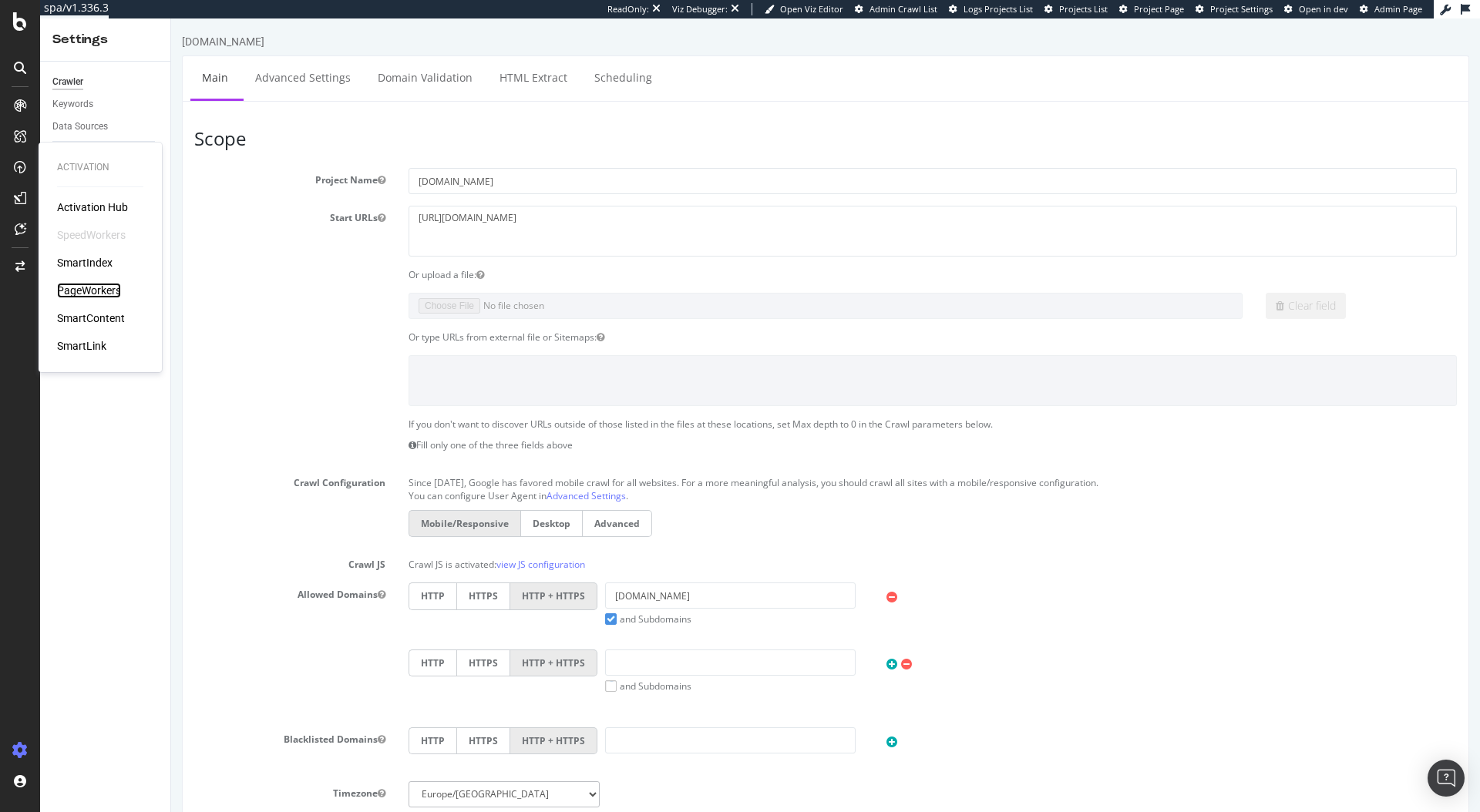
click at [104, 297] on div "PageWorkers" at bounding box center [89, 291] width 64 height 15
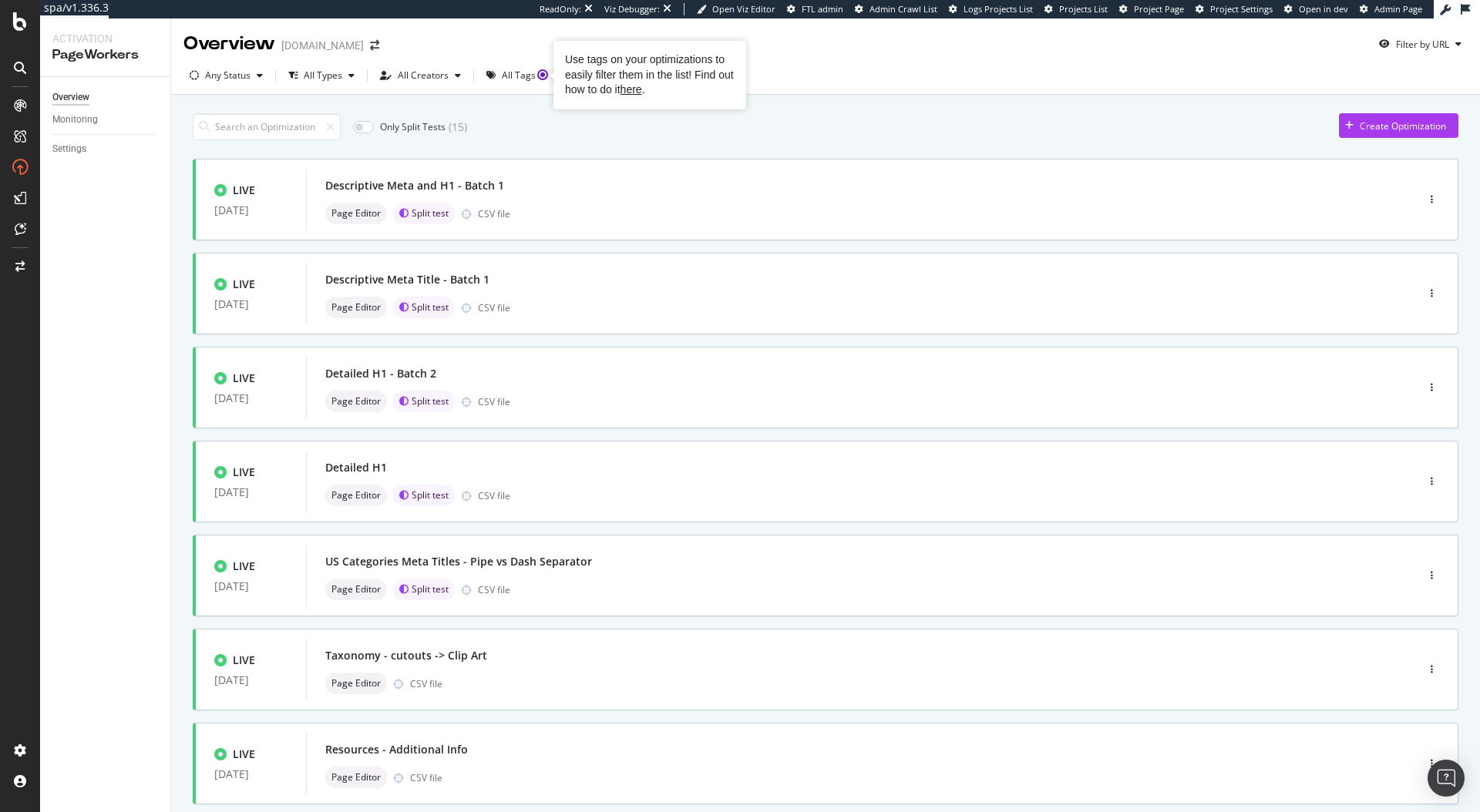
click at [609, 124] on div "Only Split Tests ( 15 ) Create Optimization" at bounding box center [825, 126] width 1266 height 27
click at [239, 77] on div "Any Status" at bounding box center [227, 75] width 46 height 9
click at [207, 184] on div at bounding box center [202, 184] width 12 height 12
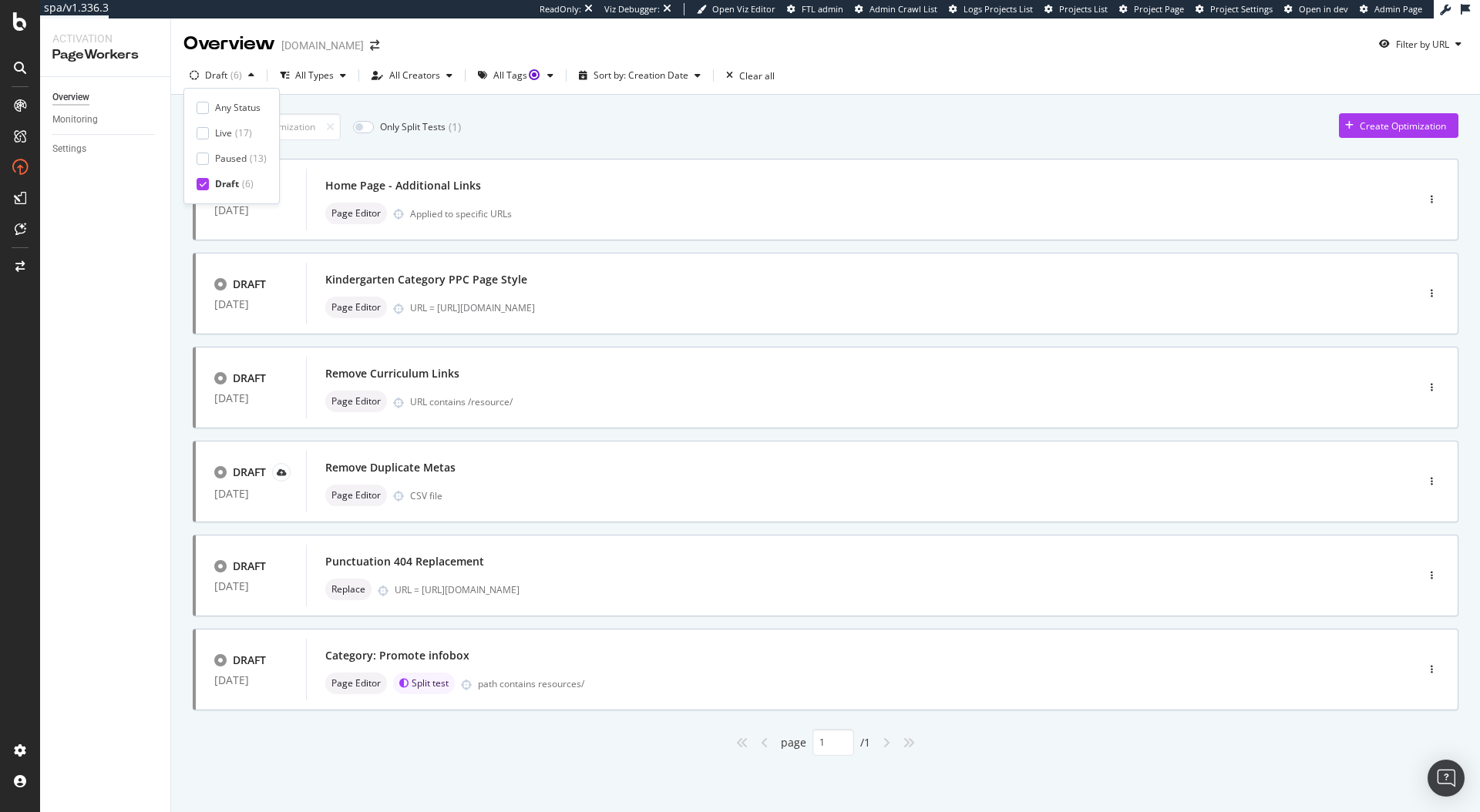
click at [648, 102] on div "Only Split Tests ( 1 ) Create Optimization DRAFT 03 Apr. 2025 Home Page - Addit…" at bounding box center [825, 452] width 1309 height 715
click at [1368, 126] on div "Create Optimization" at bounding box center [1403, 126] width 86 height 13
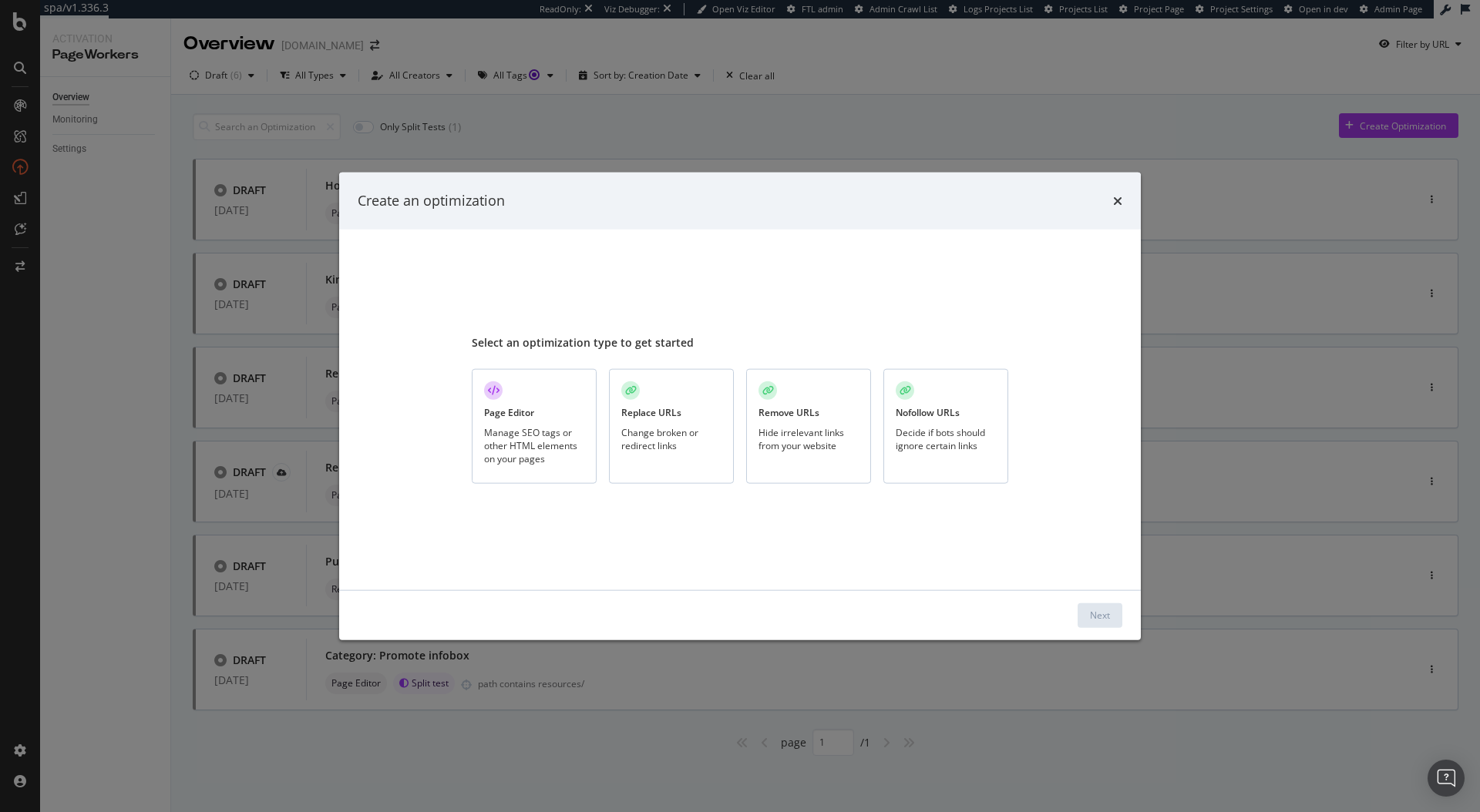
click at [537, 425] on div "Manage SEO tags or other HTML elements on your pages" at bounding box center [533, 445] width 100 height 40
click at [1113, 612] on button "Next" at bounding box center [1100, 614] width 45 height 25
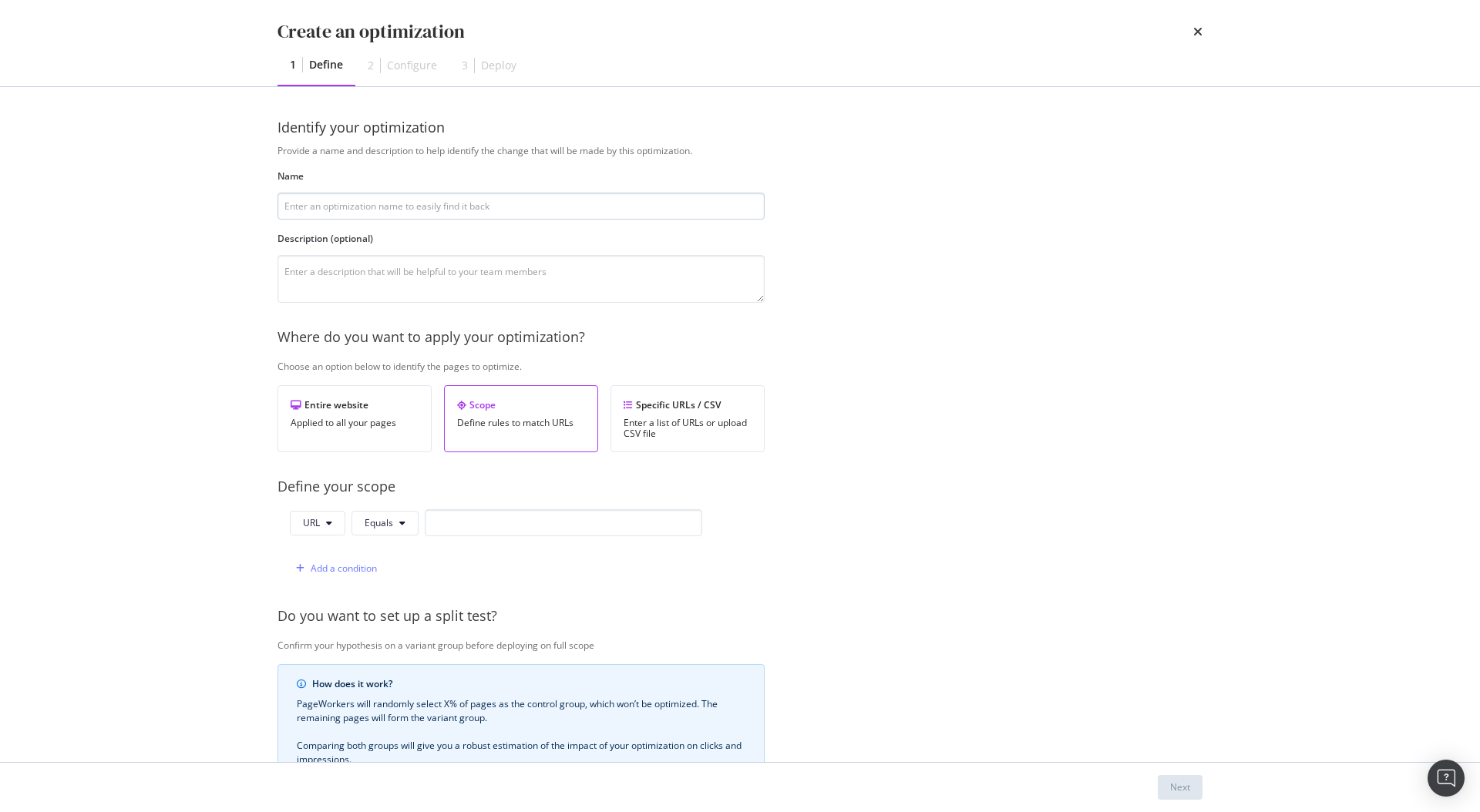
click at [466, 206] on input "modal" at bounding box center [521, 206] width 487 height 27
type input "Example Text Removal 19/08"
click at [461, 514] on input "modal" at bounding box center [563, 522] width 277 height 27
click at [399, 520] on icon "modal" at bounding box center [402, 523] width 6 height 9
click at [397, 329] on div "Contains" at bounding box center [410, 322] width 115 height 22
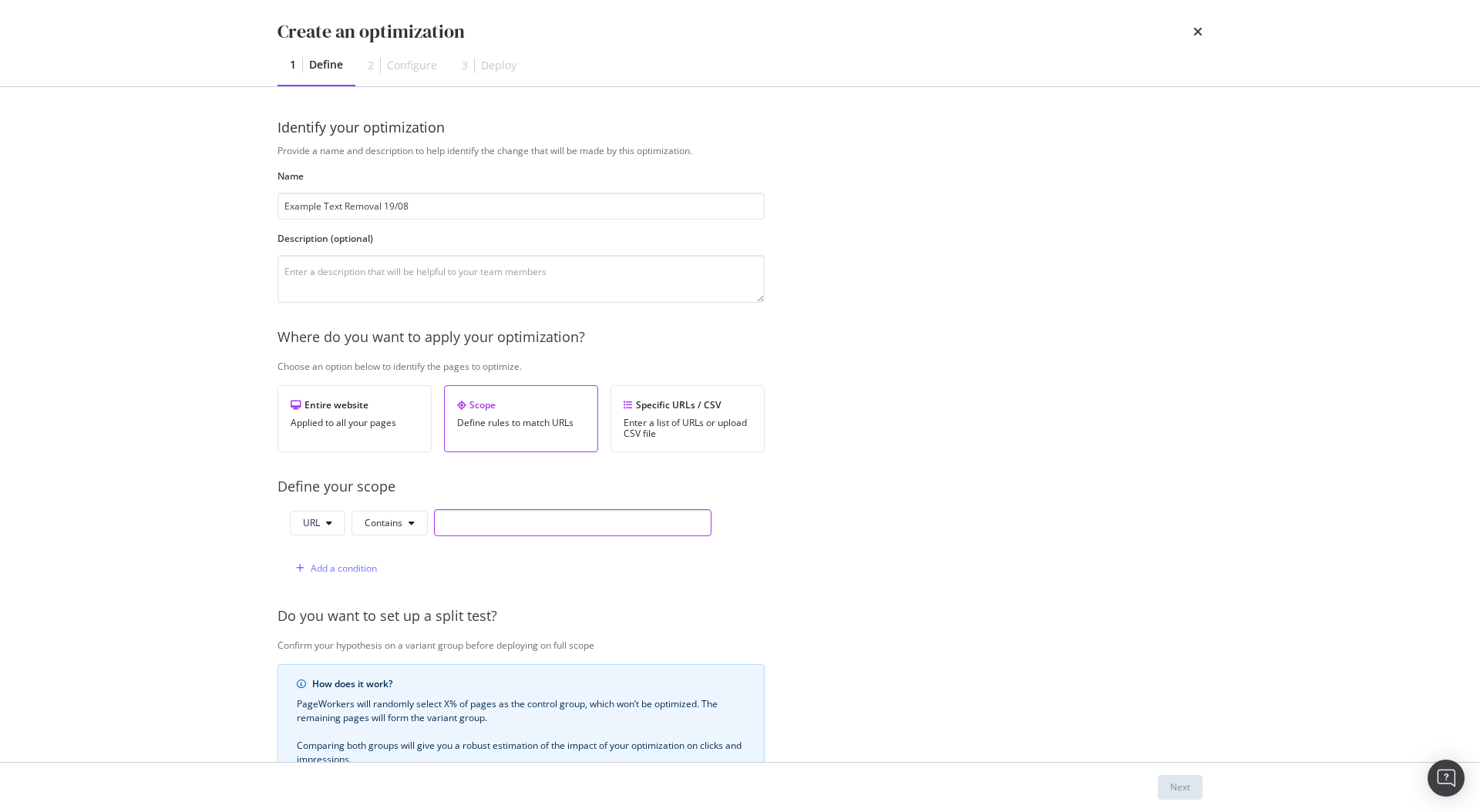
click at [477, 521] on input "modal" at bounding box center [572, 522] width 277 height 27
type input "/resources/"
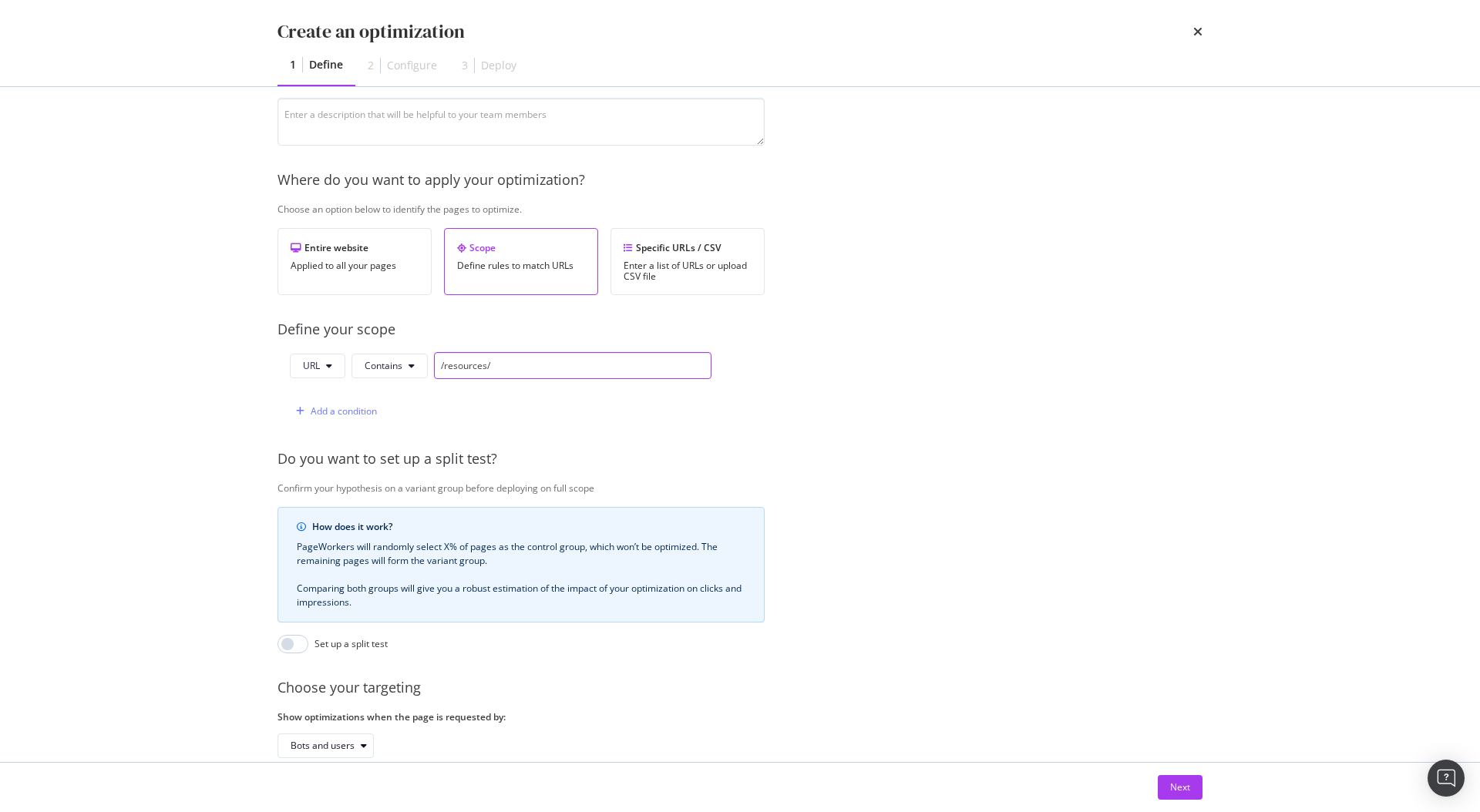
scroll to position [255, 0]
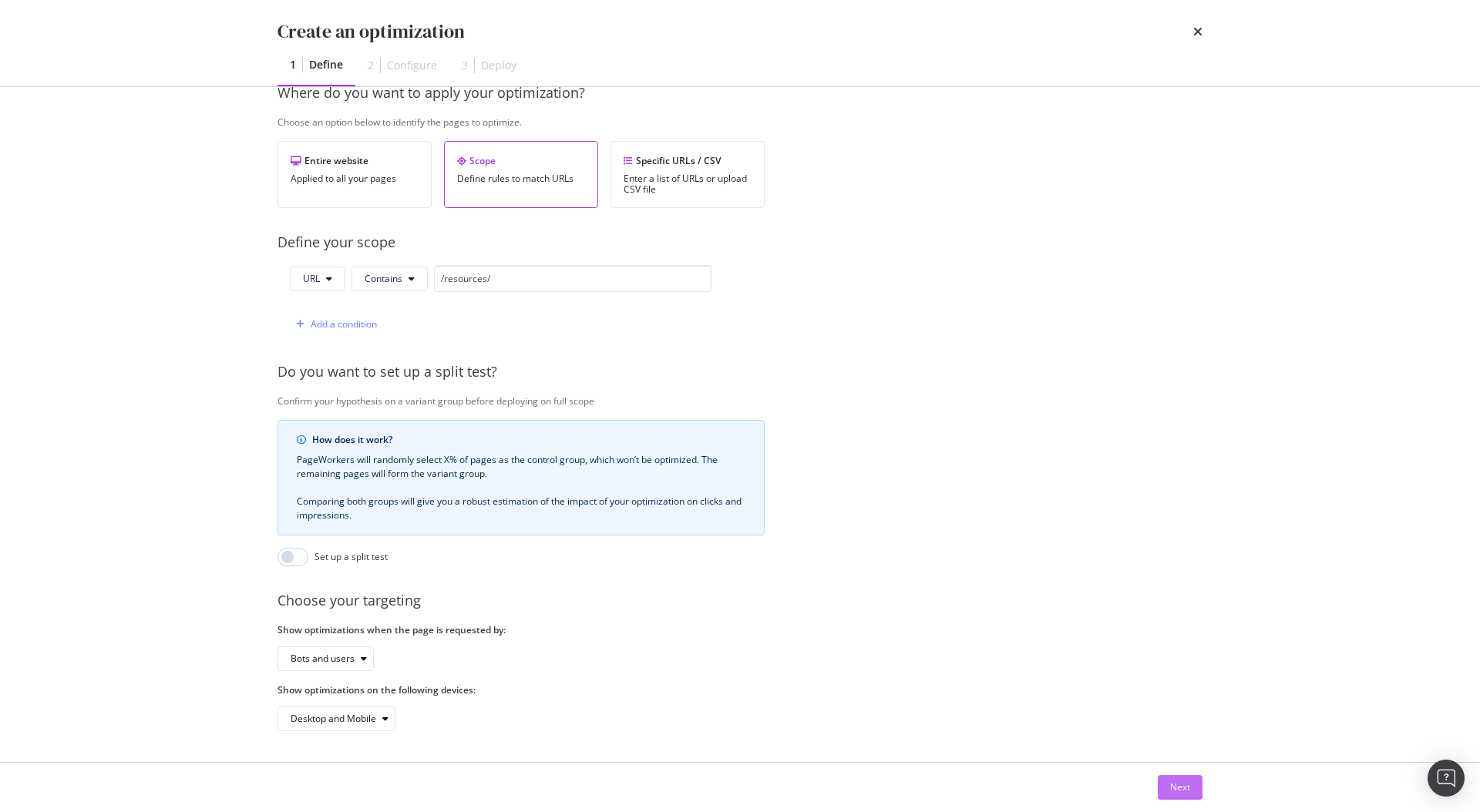
click at [1182, 788] on div "Next" at bounding box center [1180, 786] width 20 height 13
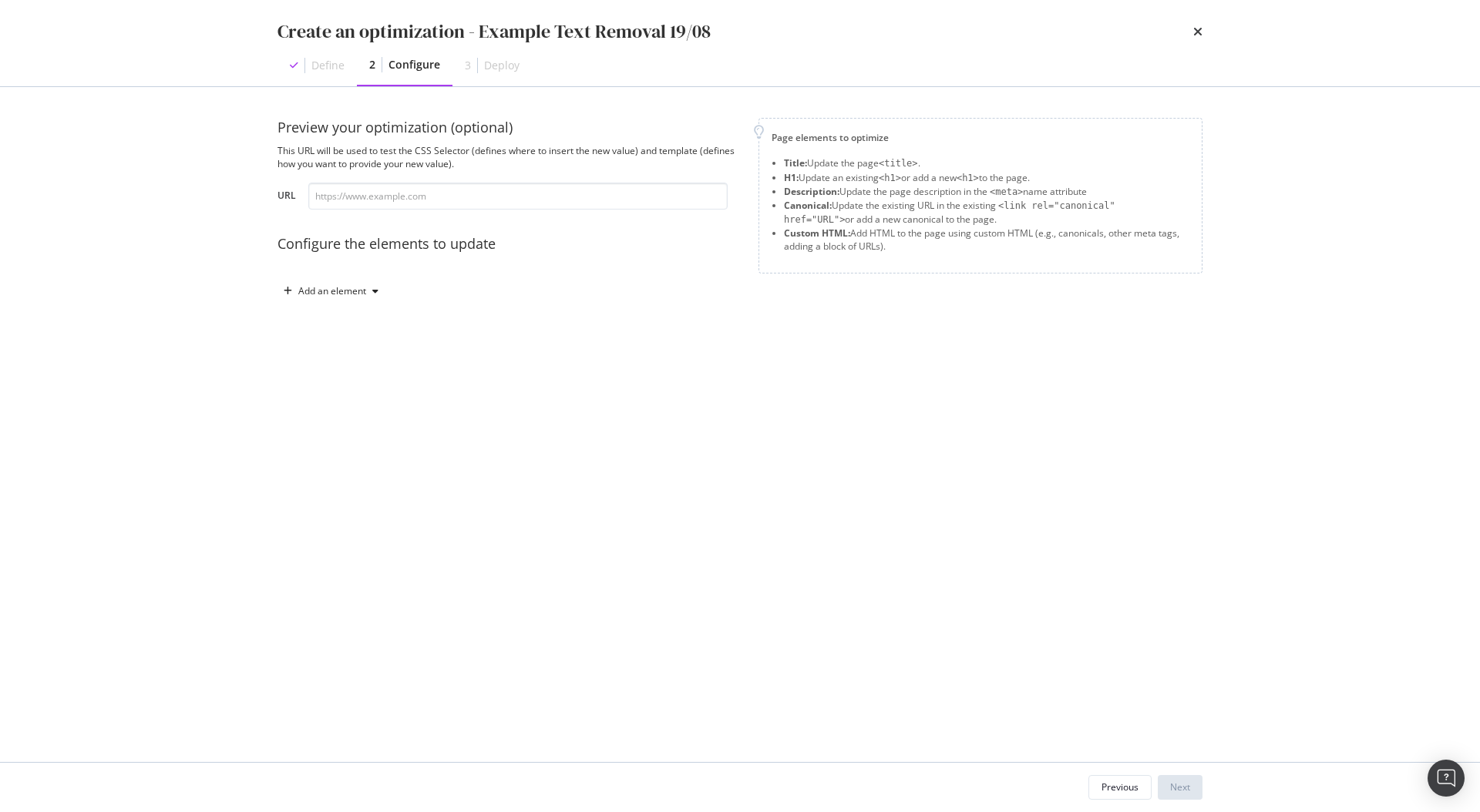
scroll to position [0, 0]
click at [364, 188] on input "modal" at bounding box center [517, 195] width 419 height 27
drag, startPoint x: 1027, startPoint y: 538, endPoint x: 1035, endPoint y: 437, distance: 101.3
click at [1027, 540] on div "Preview your optimization (optional) This URL will be used to test the CSS Sele…" at bounding box center [739, 424] width 925 height 613
click at [395, 192] on input "modal" at bounding box center [517, 195] width 419 height 27
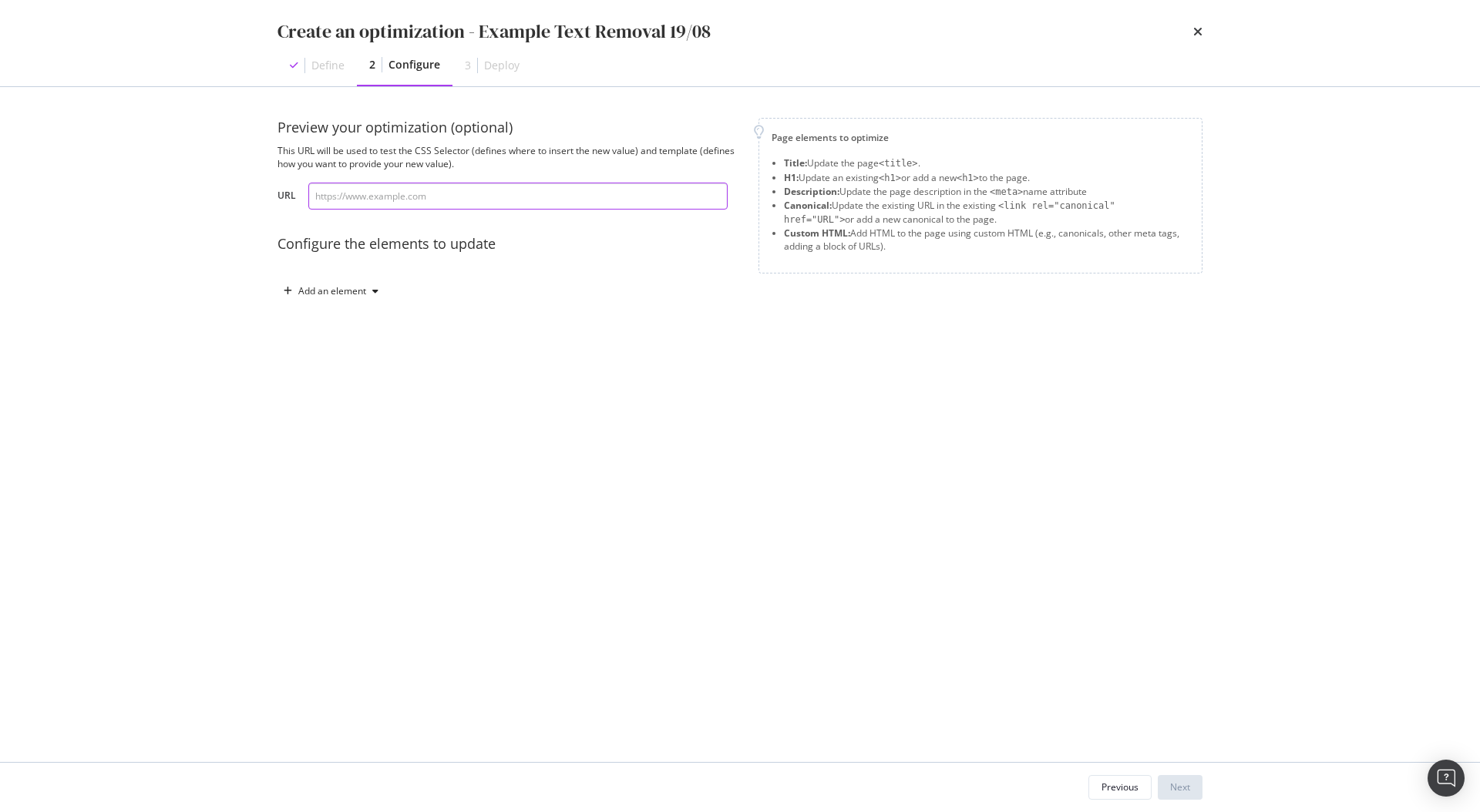
paste input "https://www.twinkl.com/resources/kindergarten-usa/math-kindergarten-usa/problem…"
type input "https://www.twinkl.com/resources/kindergarten-usa/math-kindergarten-usa/problem…"
click at [423, 247] on div "Configure the elements to update" at bounding box center [508, 243] width 462 height 20
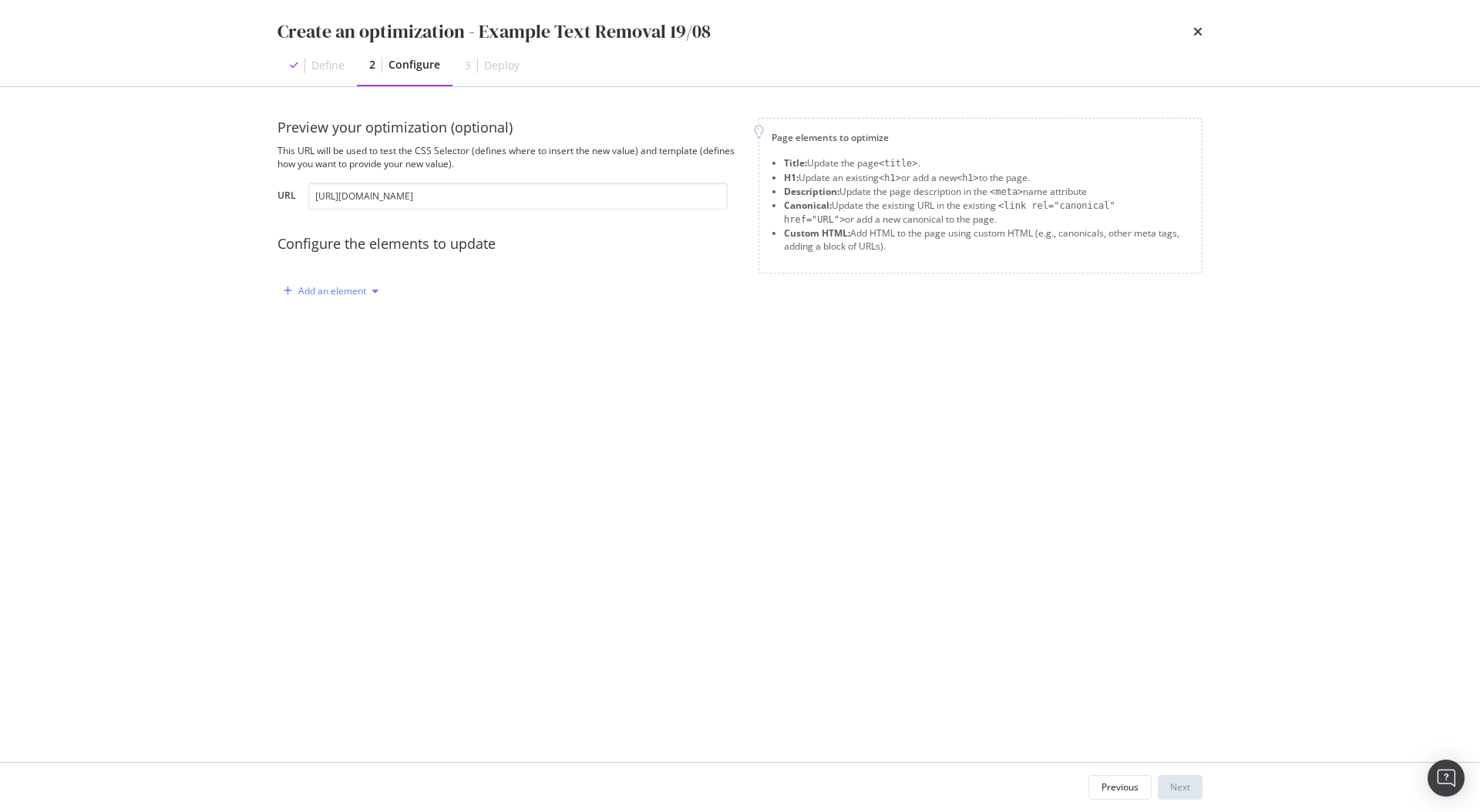
click at [361, 292] on div "Add an element" at bounding box center [332, 291] width 68 height 9
click at [347, 426] on div "Custom HTML" at bounding box center [348, 422] width 61 height 13
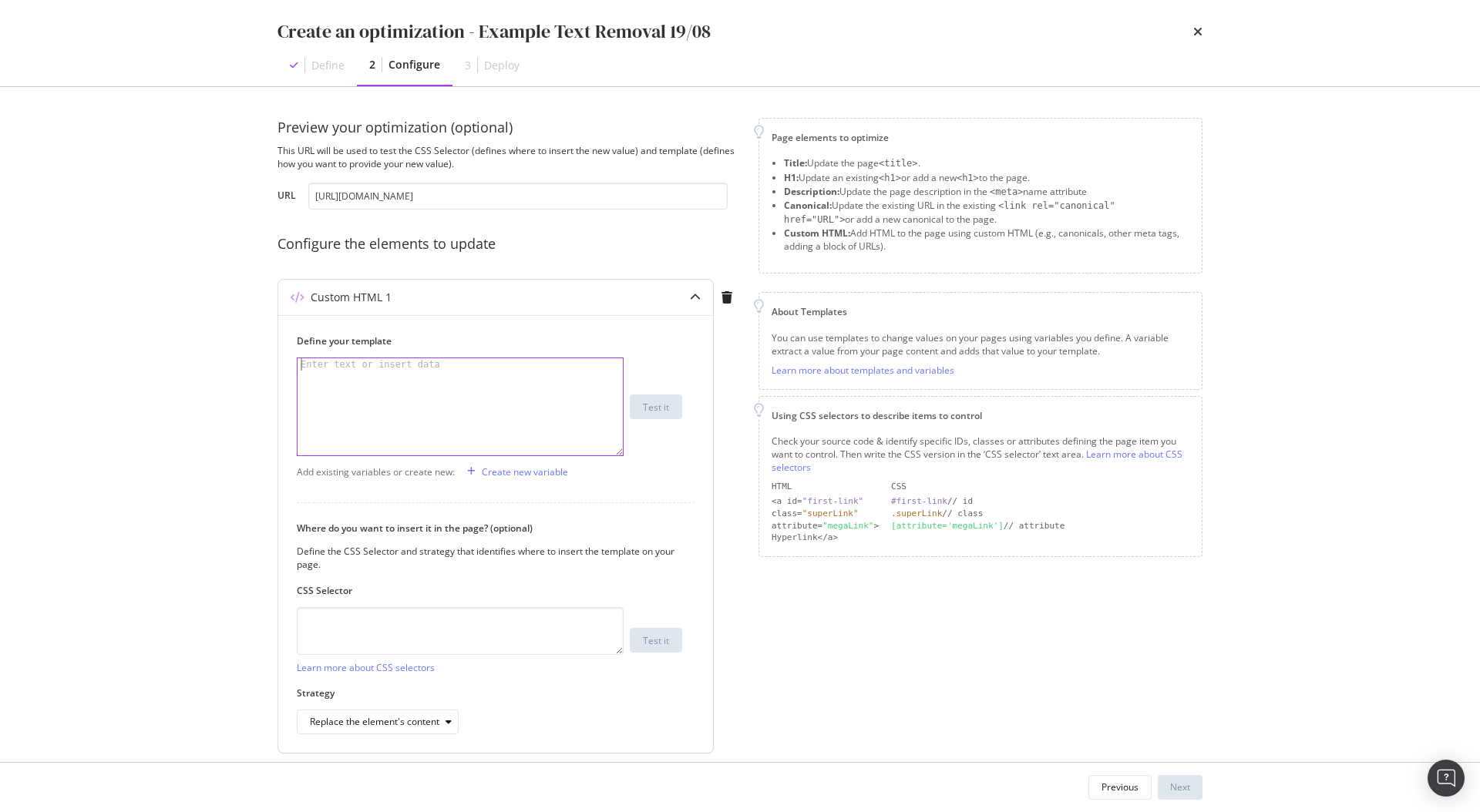
click at [324, 372] on div "modal" at bounding box center [460, 419] width 325 height 122
click at [410, 372] on div "modal" at bounding box center [460, 419] width 325 height 122
paste textarea "<!-- example -->"
drag, startPoint x: 366, startPoint y: 365, endPoint x: 331, endPoint y: 365, distance: 35.0
click at [331, 365] on div "<!-- example -->" at bounding box center [460, 419] width 325 height 122
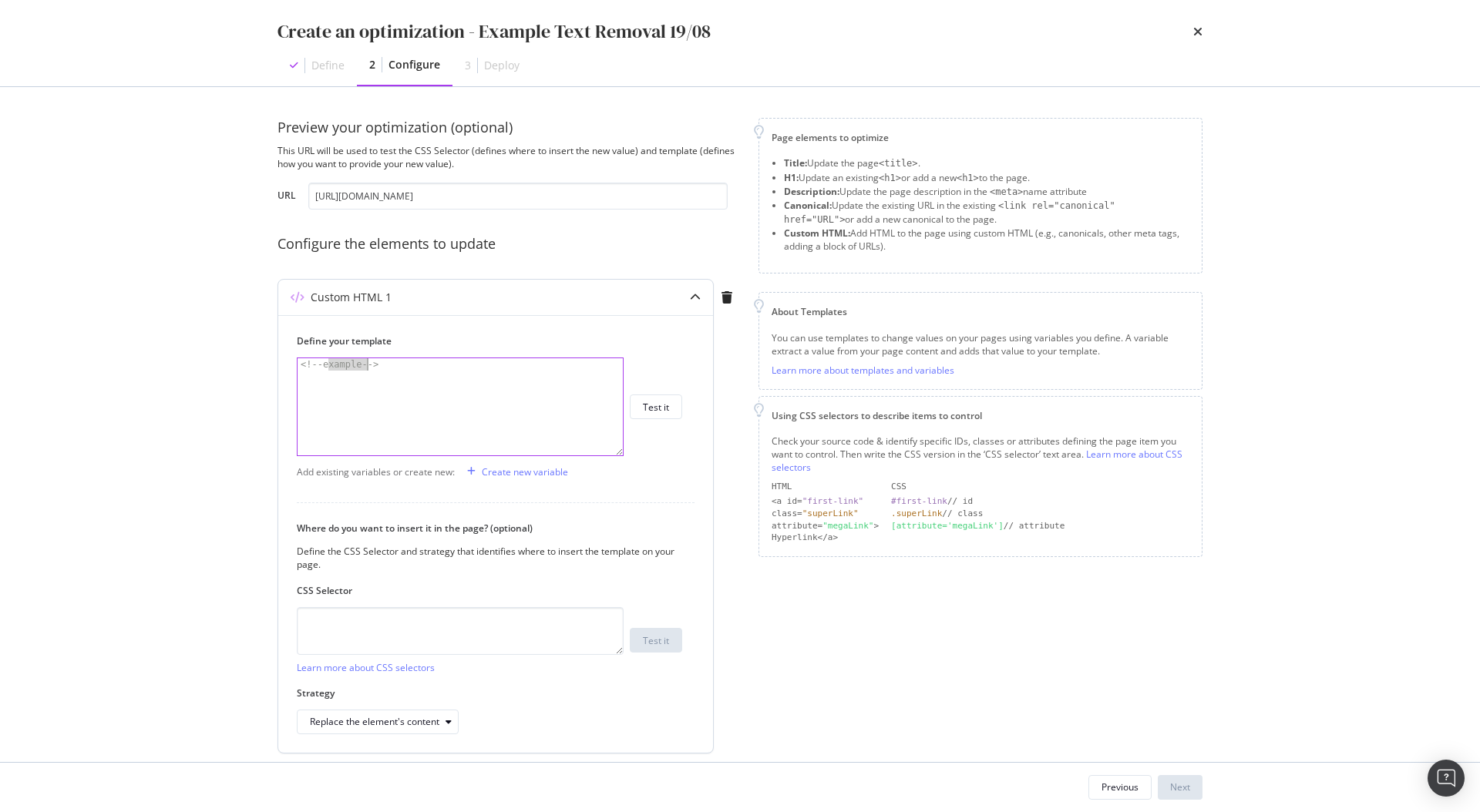
drag, startPoint x: 329, startPoint y: 366, endPoint x: 366, endPoint y: 366, distance: 37.0
click at [366, 366] on div "<!-- example -->" at bounding box center [460, 419] width 325 height 122
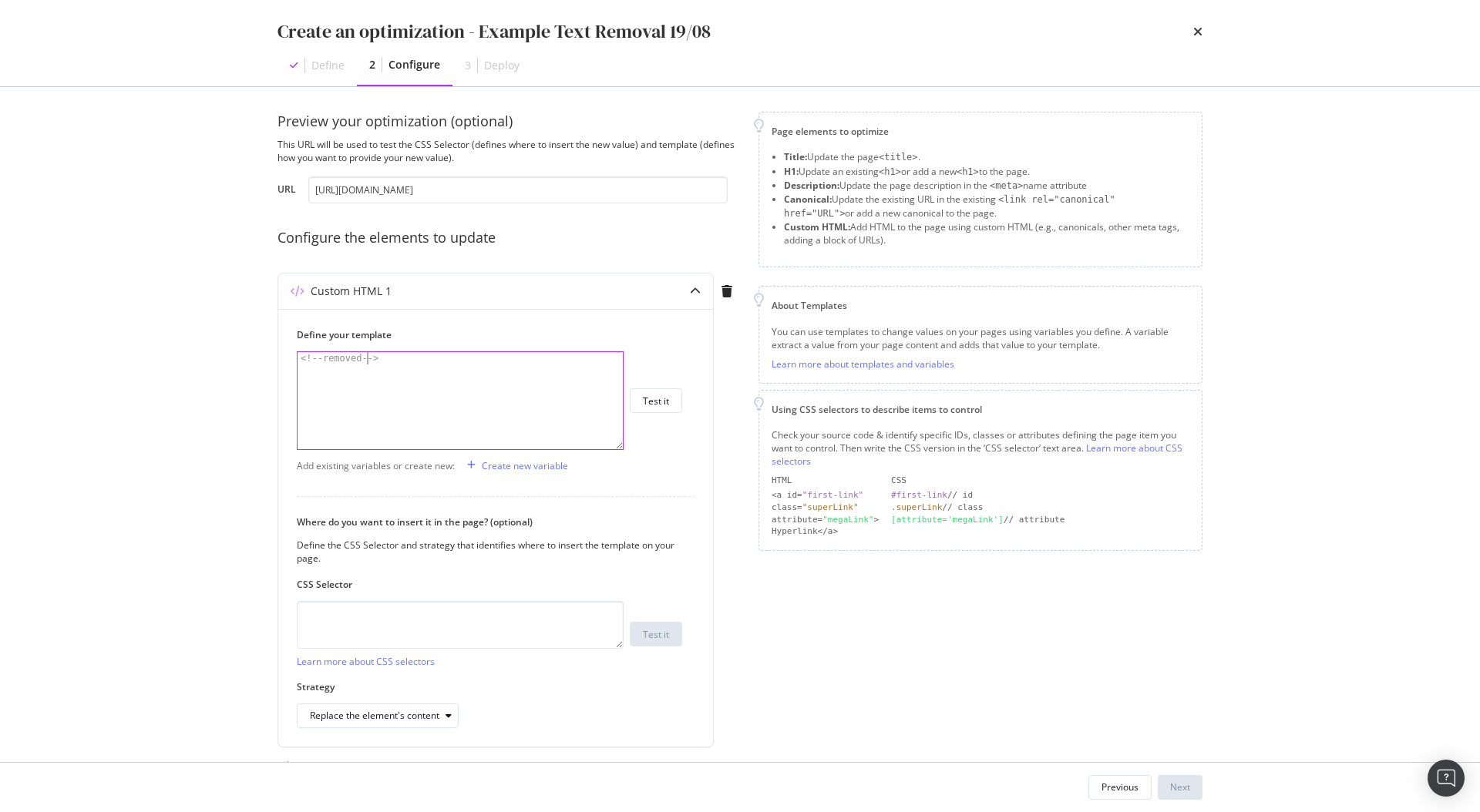
type textarea "<!-- removed -->"
click at [571, 251] on div "Preview your optimization (optional) This URL will be used to test the CSS Sele…" at bounding box center [508, 445] width 462 height 667
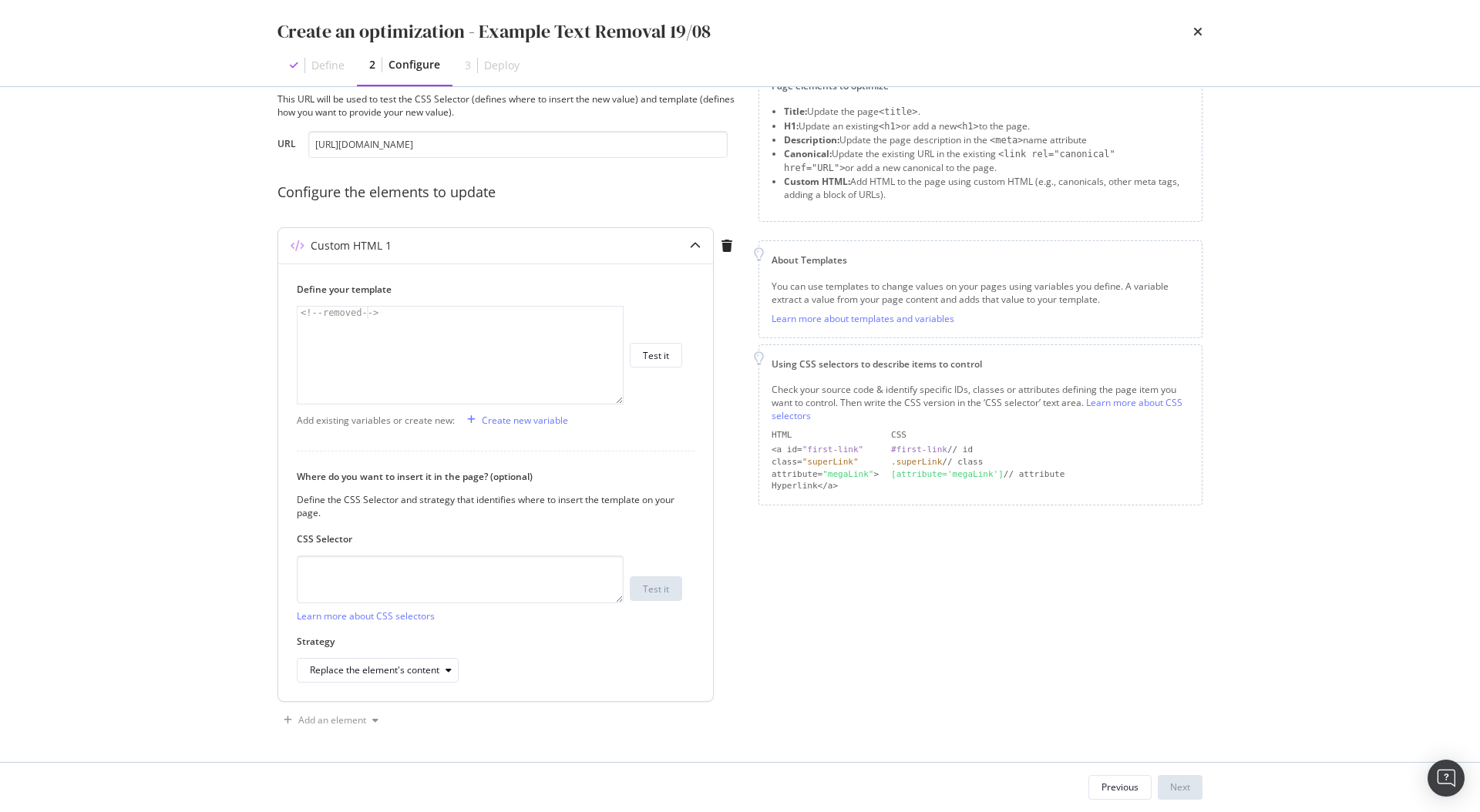
scroll to position [53, 0]
click at [415, 565] on textarea "modal" at bounding box center [460, 578] width 327 height 48
click at [397, 564] on textarea "modal" at bounding box center [460, 578] width 327 height 48
paste textarea "#info_box"
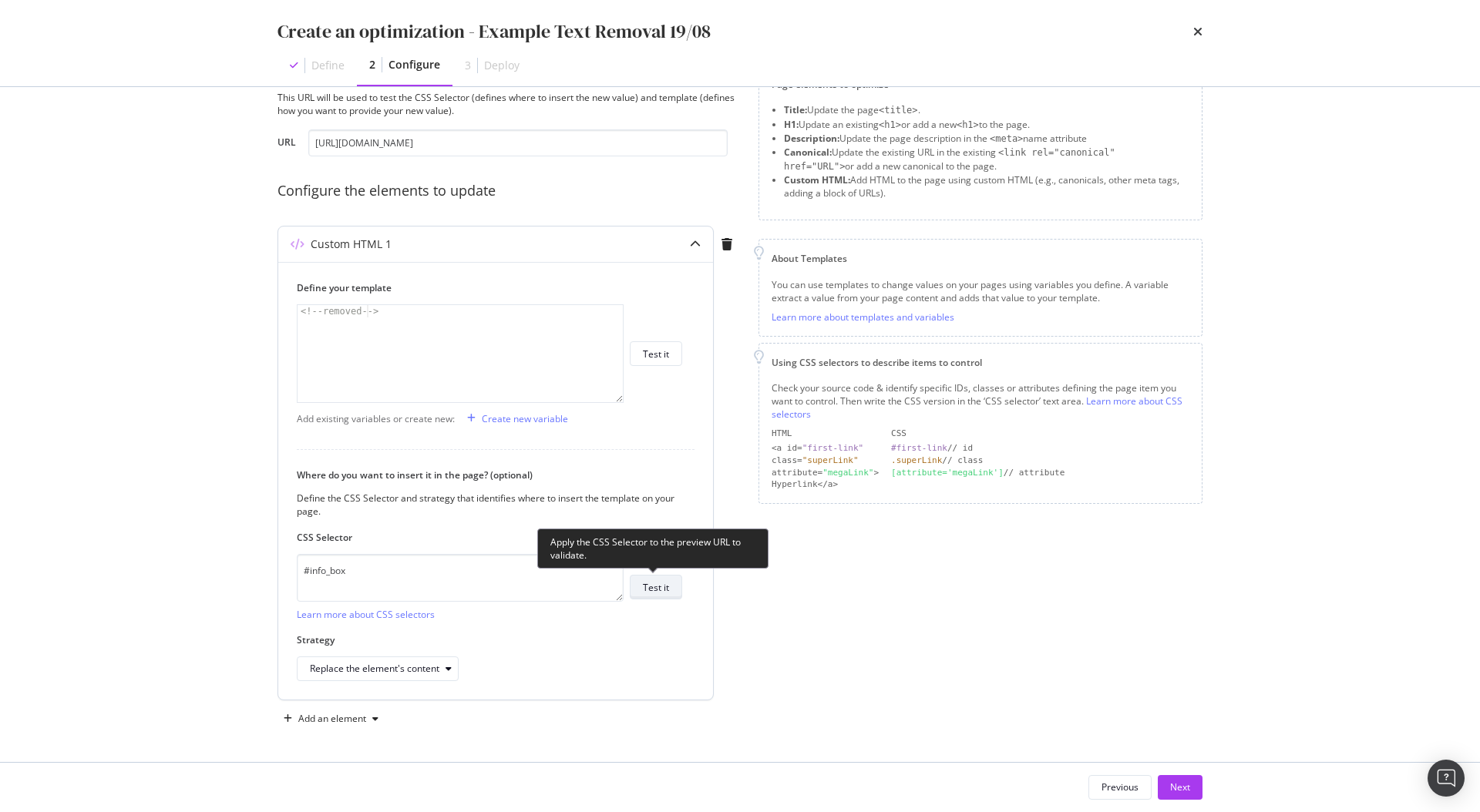
click at [668, 592] on div "Test it" at bounding box center [656, 587] width 26 height 13
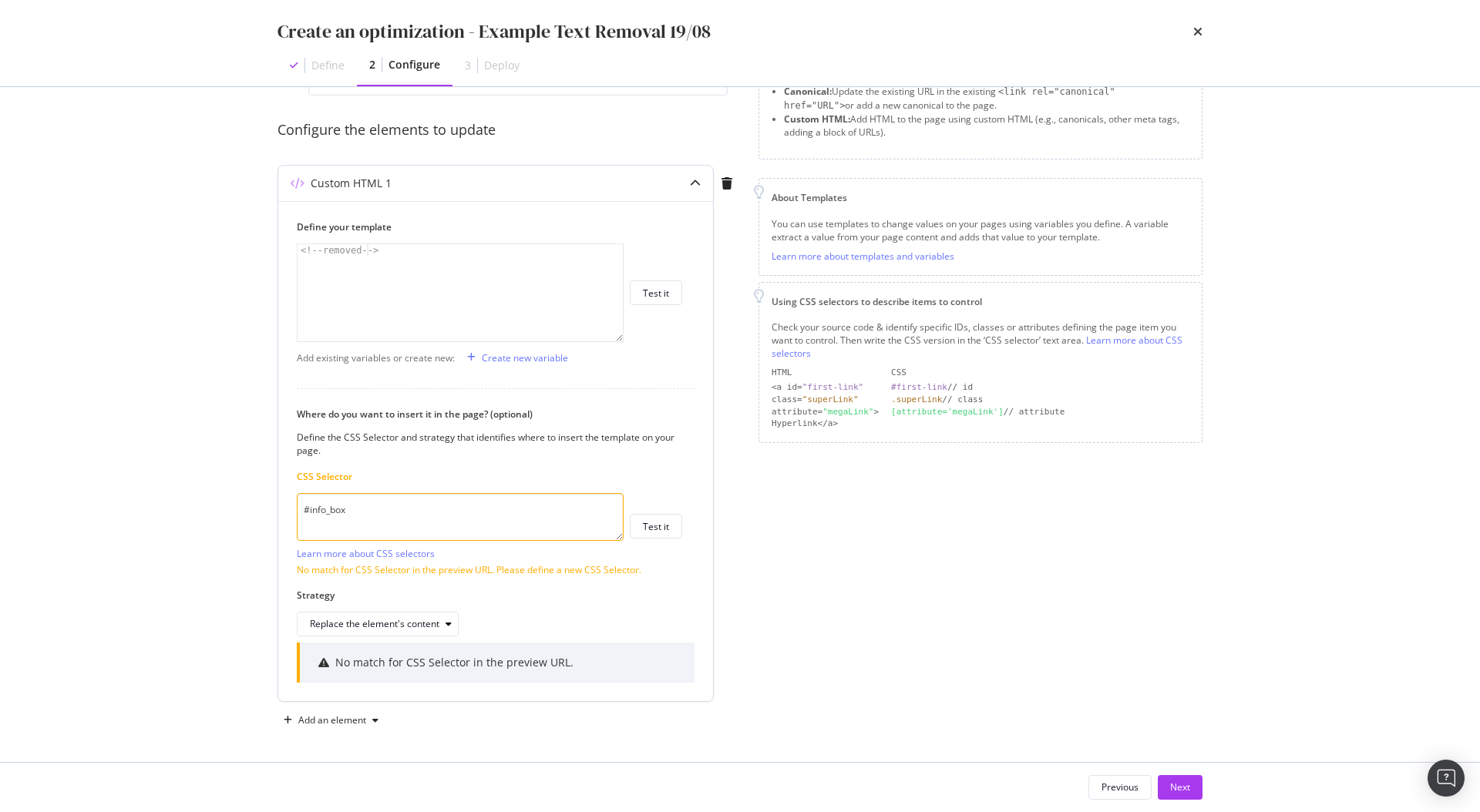
scroll to position [115, 0]
click at [308, 508] on textarea "#info_box" at bounding box center [460, 515] width 327 height 48
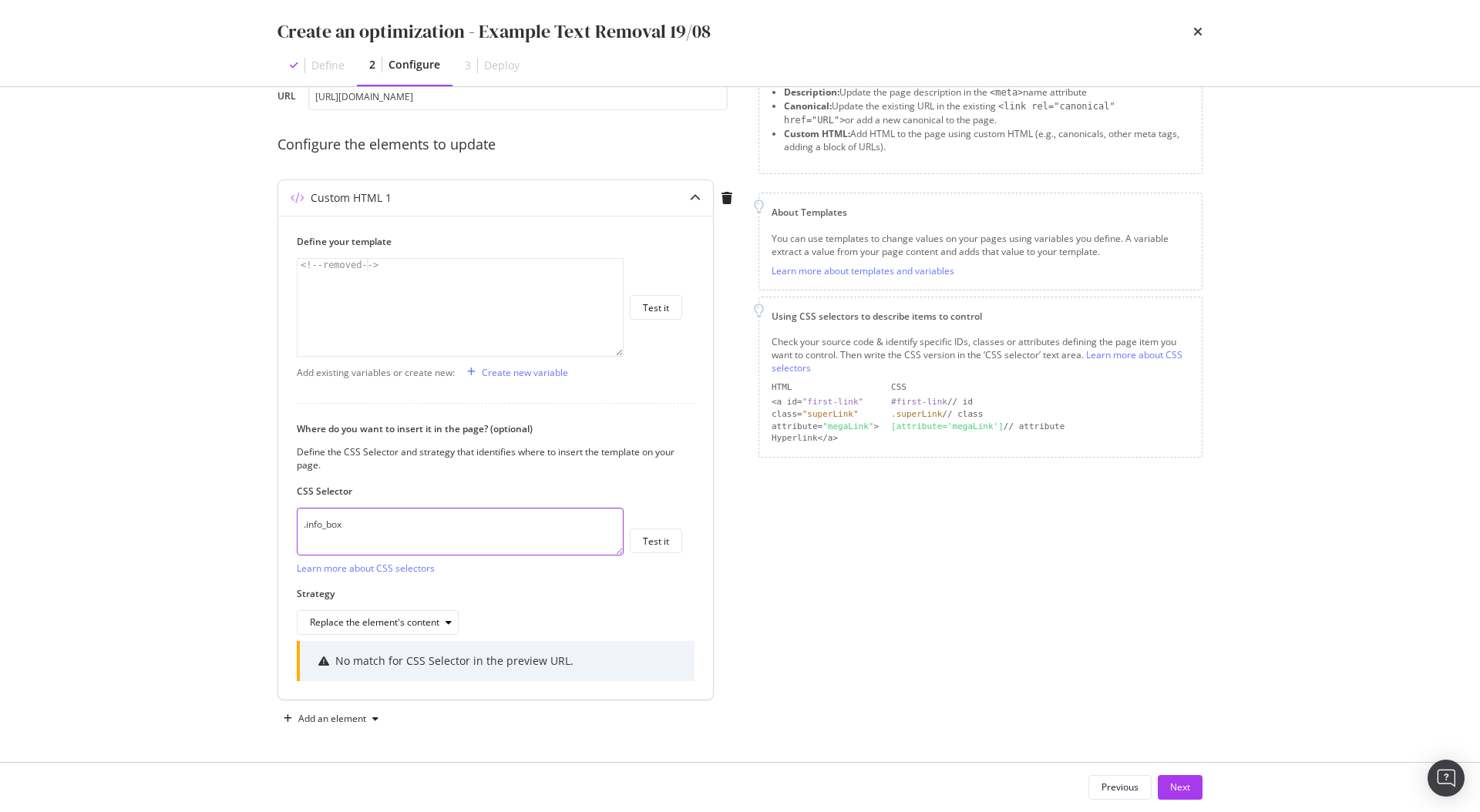
scroll to position [100, 0]
click at [688, 551] on div "Where do you want to insert it in the page? (optional) Define the CSS Selector …" at bounding box center [496, 528] width 398 height 212
click at [663, 546] on div "Test it" at bounding box center [656, 541] width 26 height 13
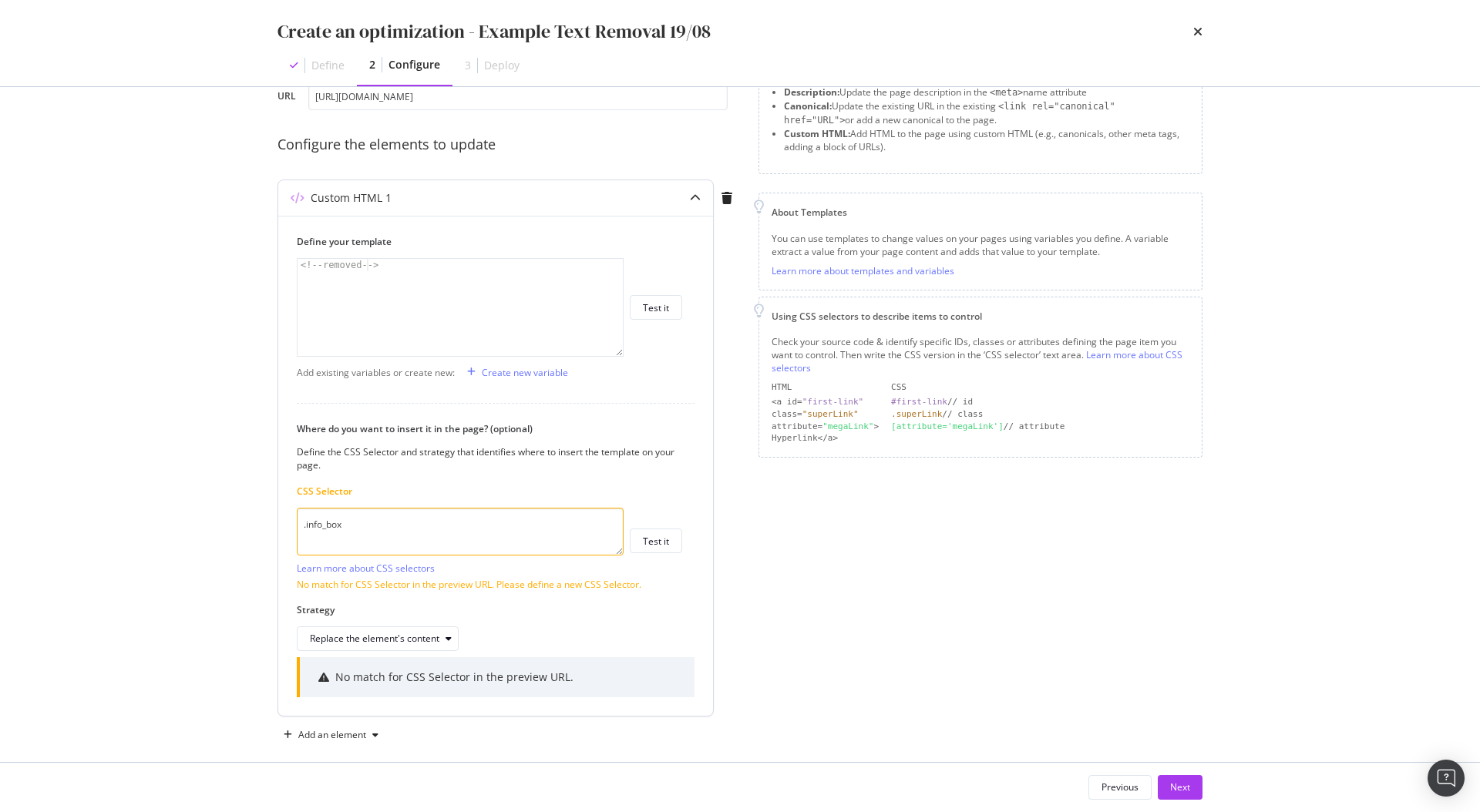
click at [395, 540] on textarea ".info_box" at bounding box center [460, 532] width 327 height 48
click at [358, 534] on textarea ".info_box" at bounding box center [460, 532] width 327 height 48
paste textarea "#additional-info-"
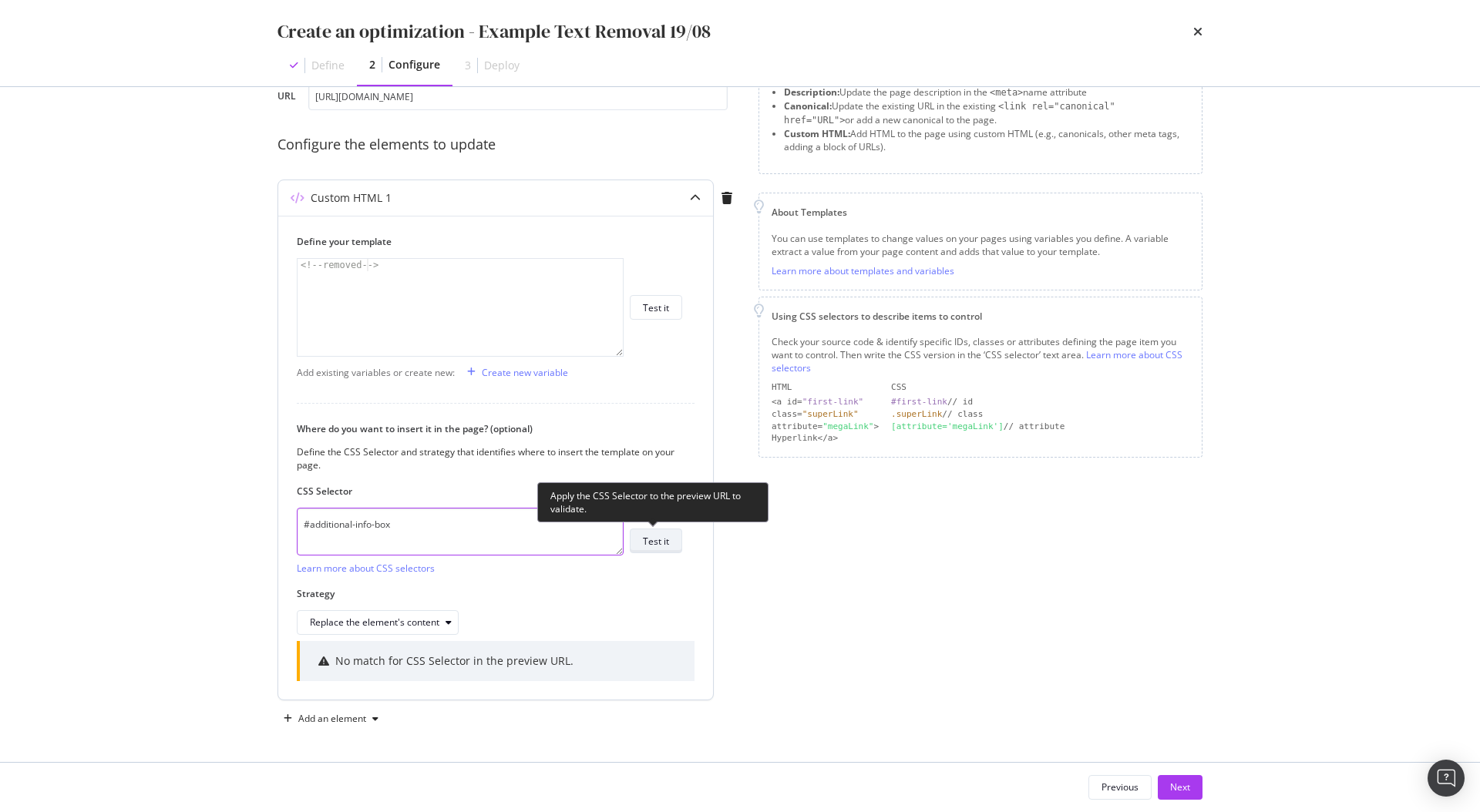
type textarea "#additional-info-box"
click at [674, 539] on button "Test it" at bounding box center [656, 540] width 52 height 25
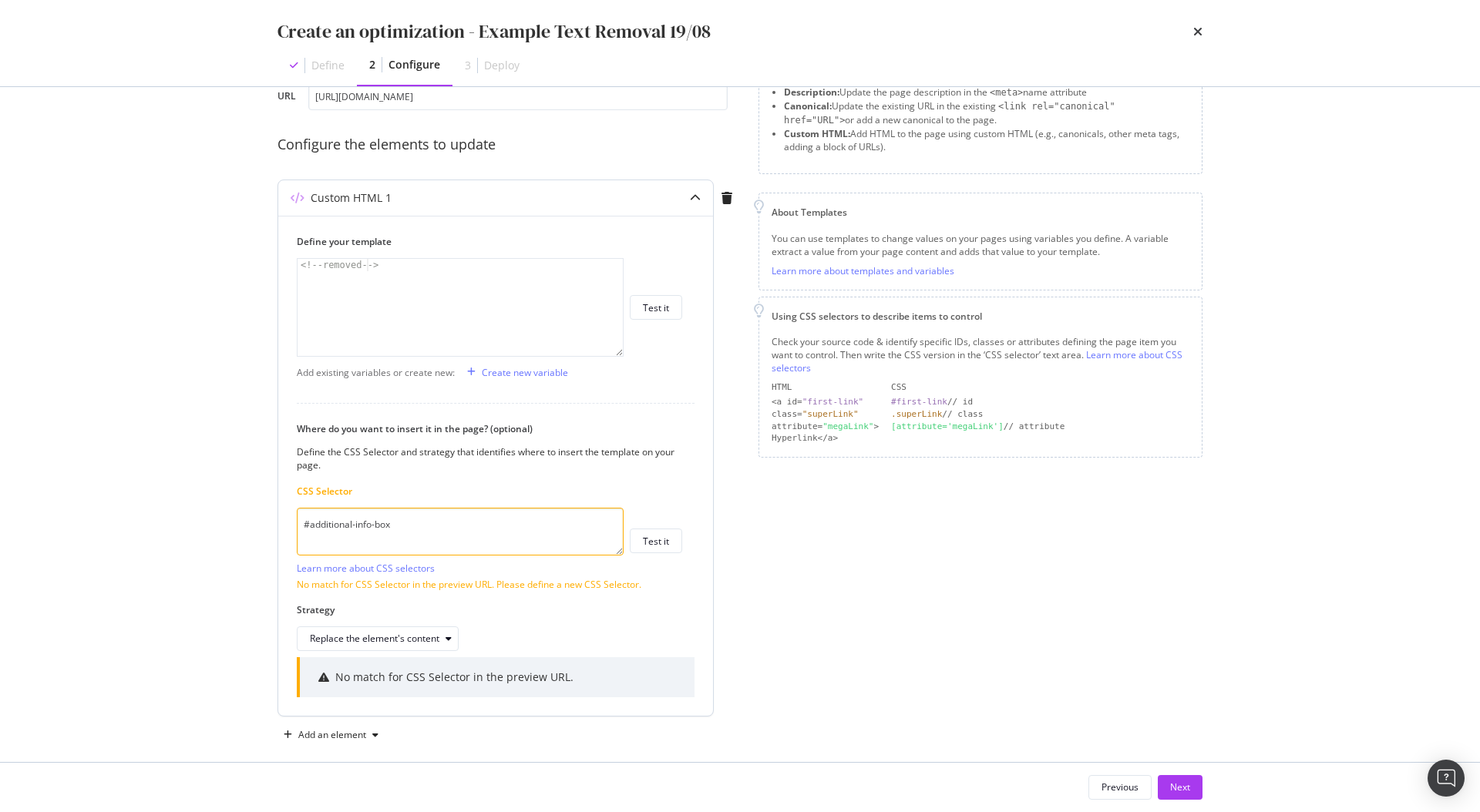
click at [419, 526] on textarea "#additional-info-box" at bounding box center [460, 532] width 327 height 48
click at [306, 524] on textarea "#additional-info-box" at bounding box center [460, 532] width 327 height 48
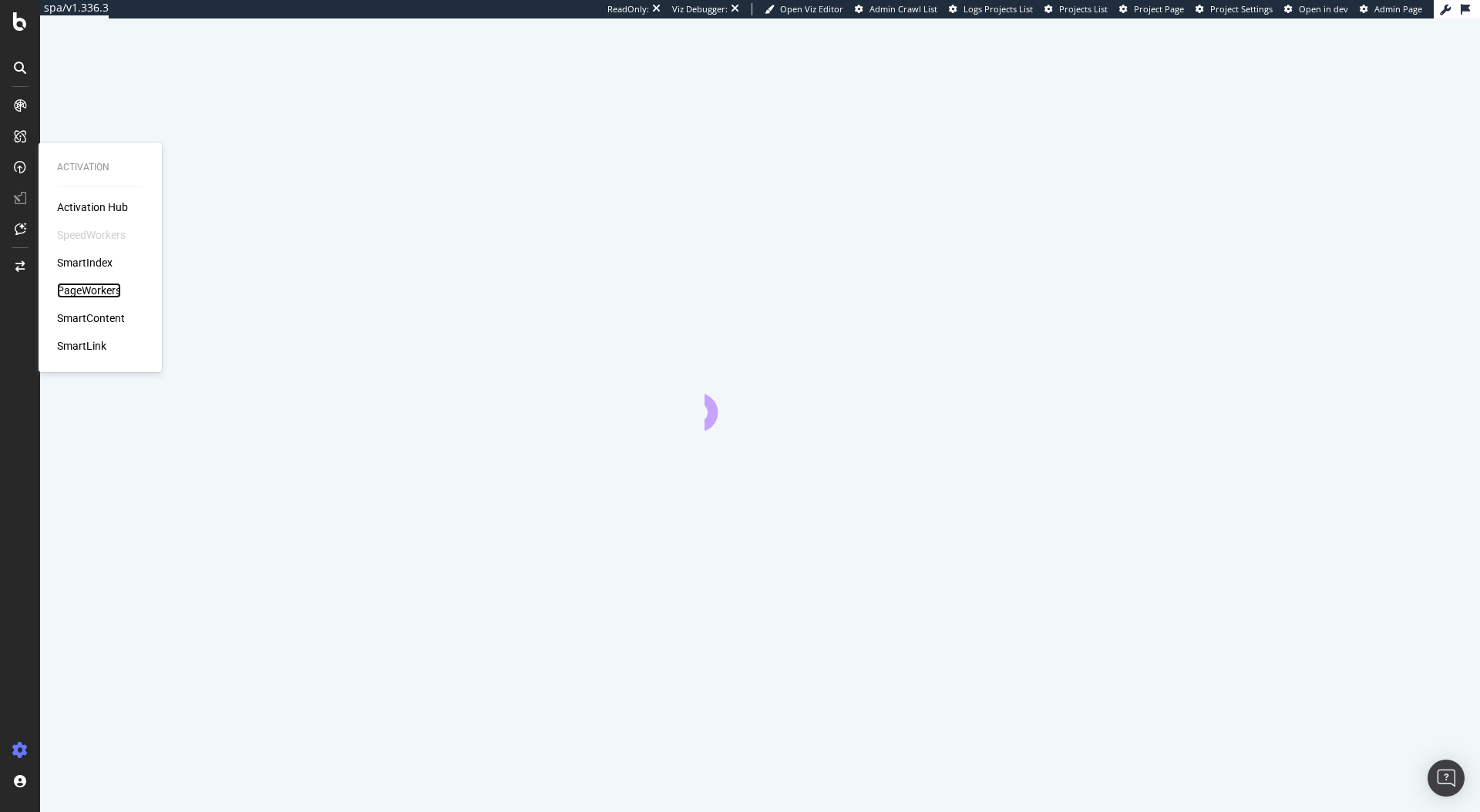
click at [96, 288] on div "PageWorkers" at bounding box center [89, 291] width 64 height 15
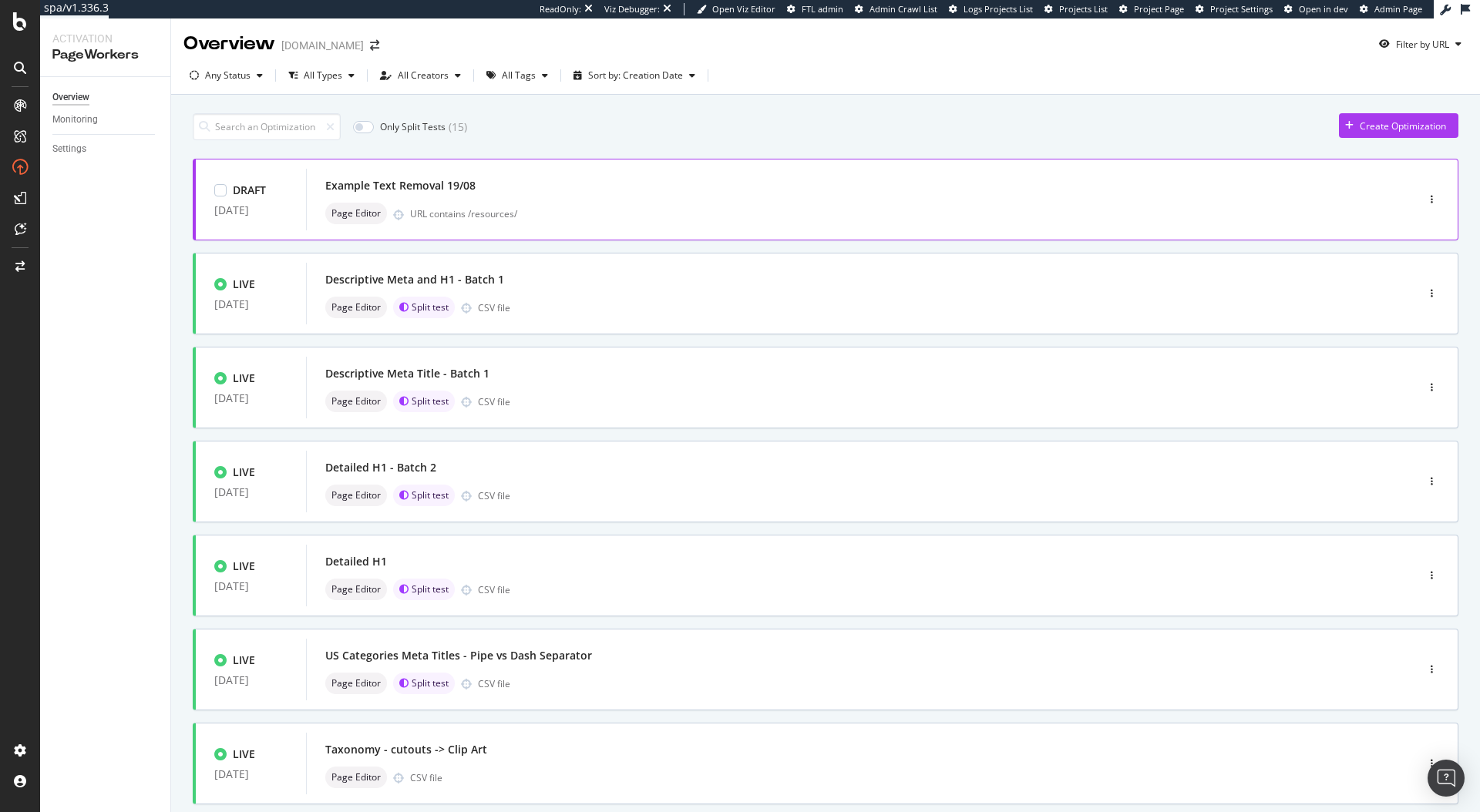
click at [527, 195] on div "Example Text Removal 19/08" at bounding box center [837, 185] width 1025 height 22
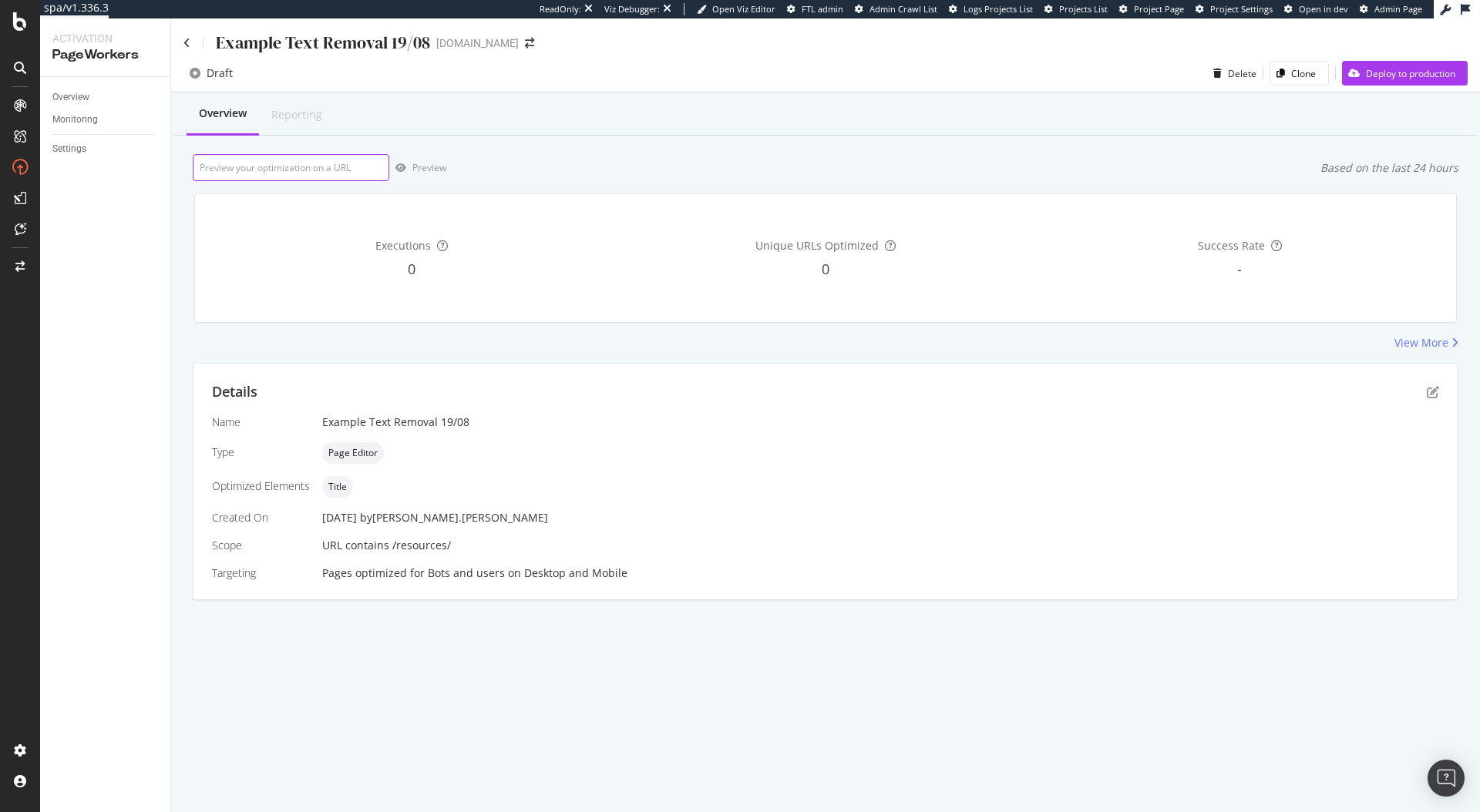
click at [318, 163] on input "url" at bounding box center [291, 167] width 196 height 27
paste input "https://www.twinkl.com/resources/kindergarten-usa/math-kindergarten-usa/problem…"
type input "https://www.twinkl.com/resources/kindergarten-usa/math-kindergarten-usa/problem…"
click at [436, 169] on div "Preview" at bounding box center [429, 167] width 34 height 13
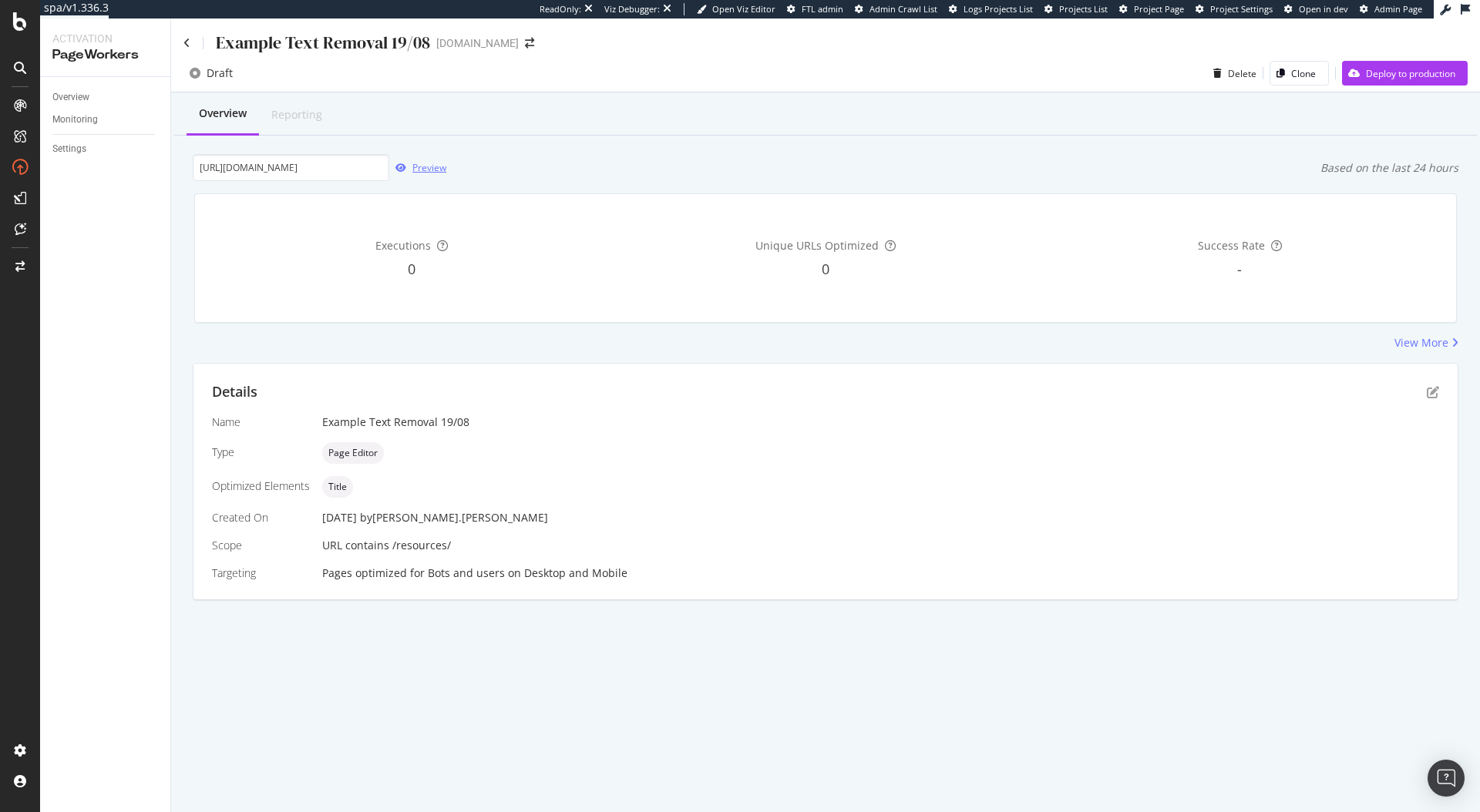
scroll to position [0, 0]
click at [1436, 386] on icon "pen-to-square" at bounding box center [1433, 392] width 12 height 12
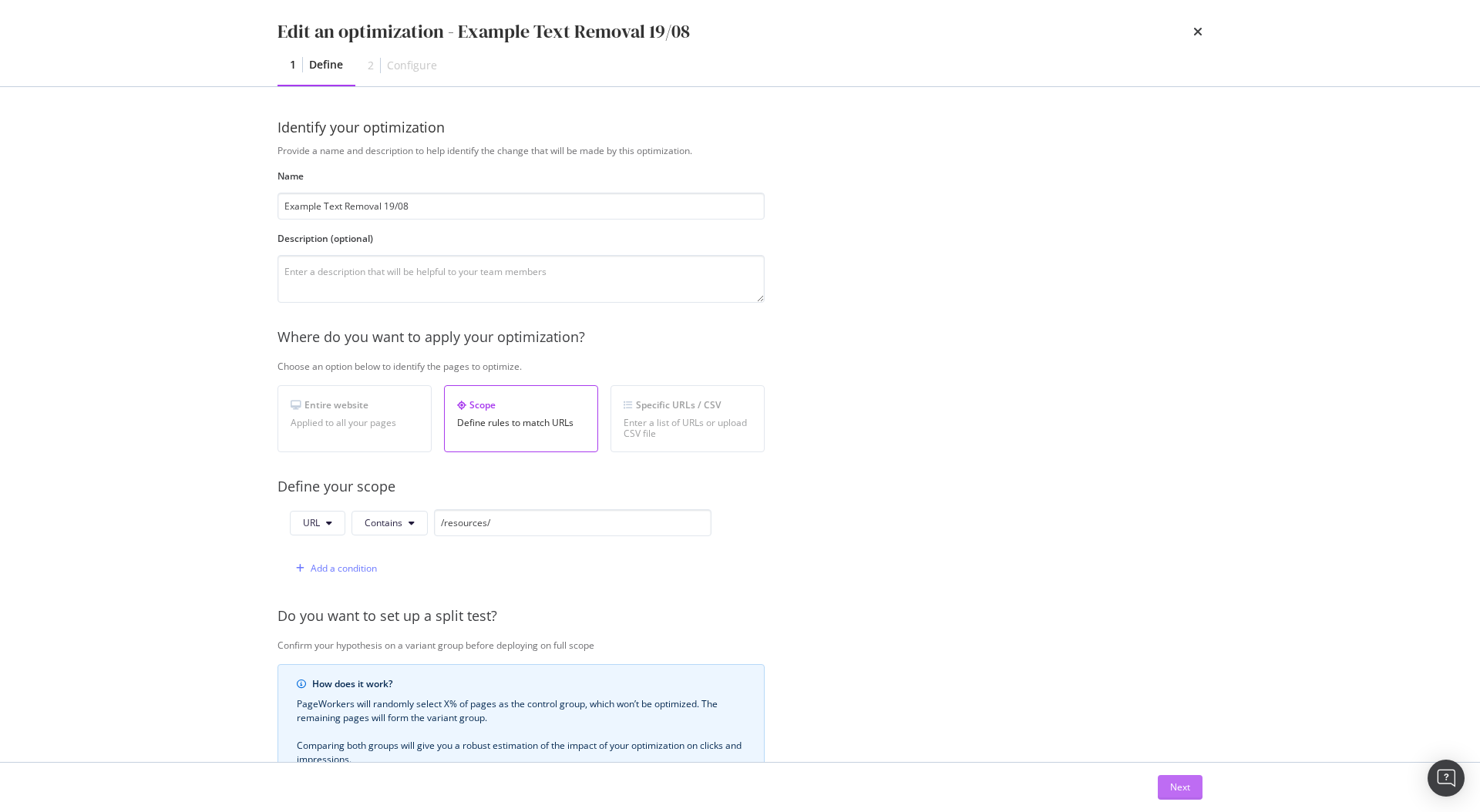
click at [1175, 783] on div "Next" at bounding box center [1180, 786] width 20 height 13
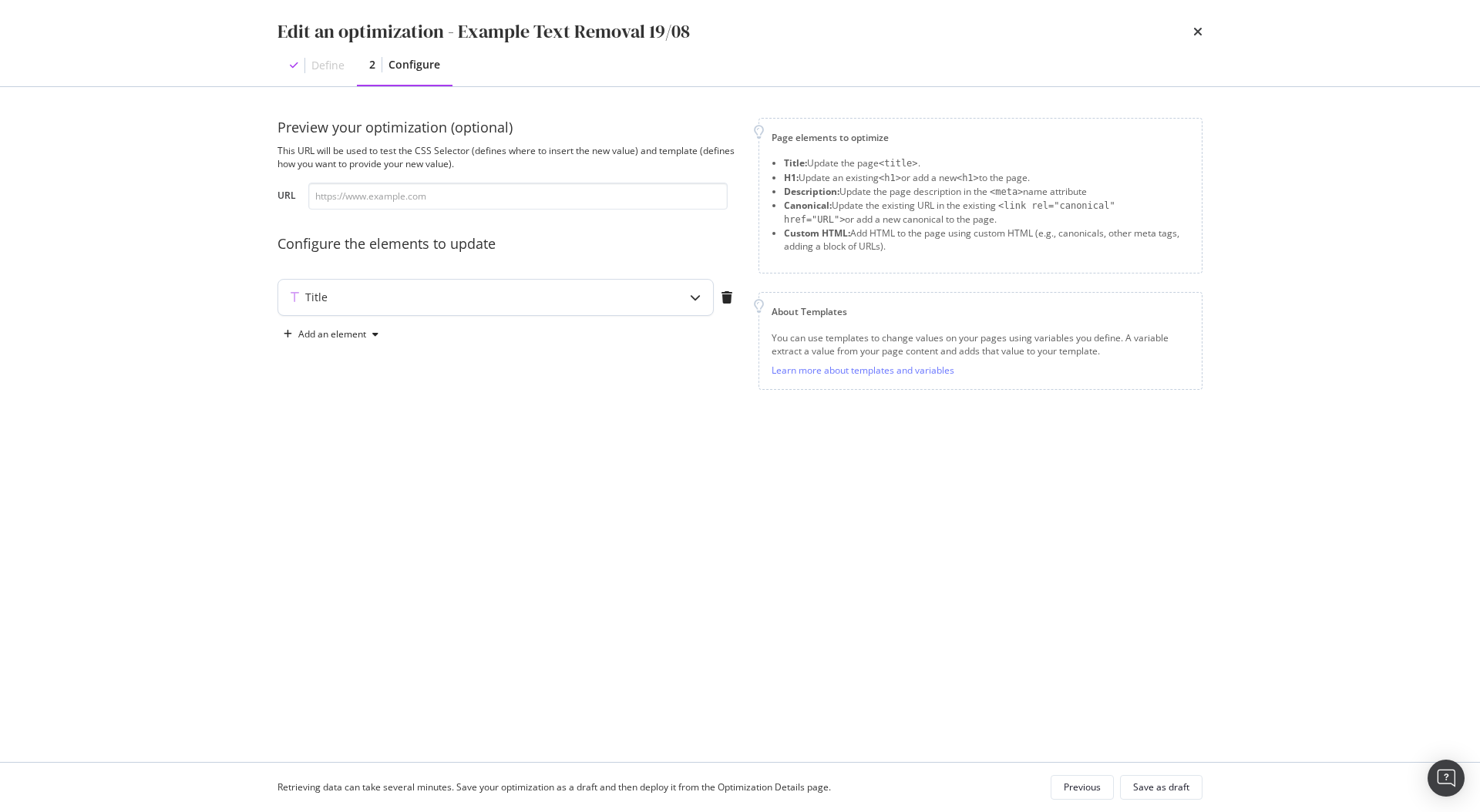
click at [471, 302] on div "Title" at bounding box center [465, 298] width 373 height 15
type textarea "Test-PW"
click at [450, 386] on div "Test-PW" at bounding box center [460, 419] width 325 height 122
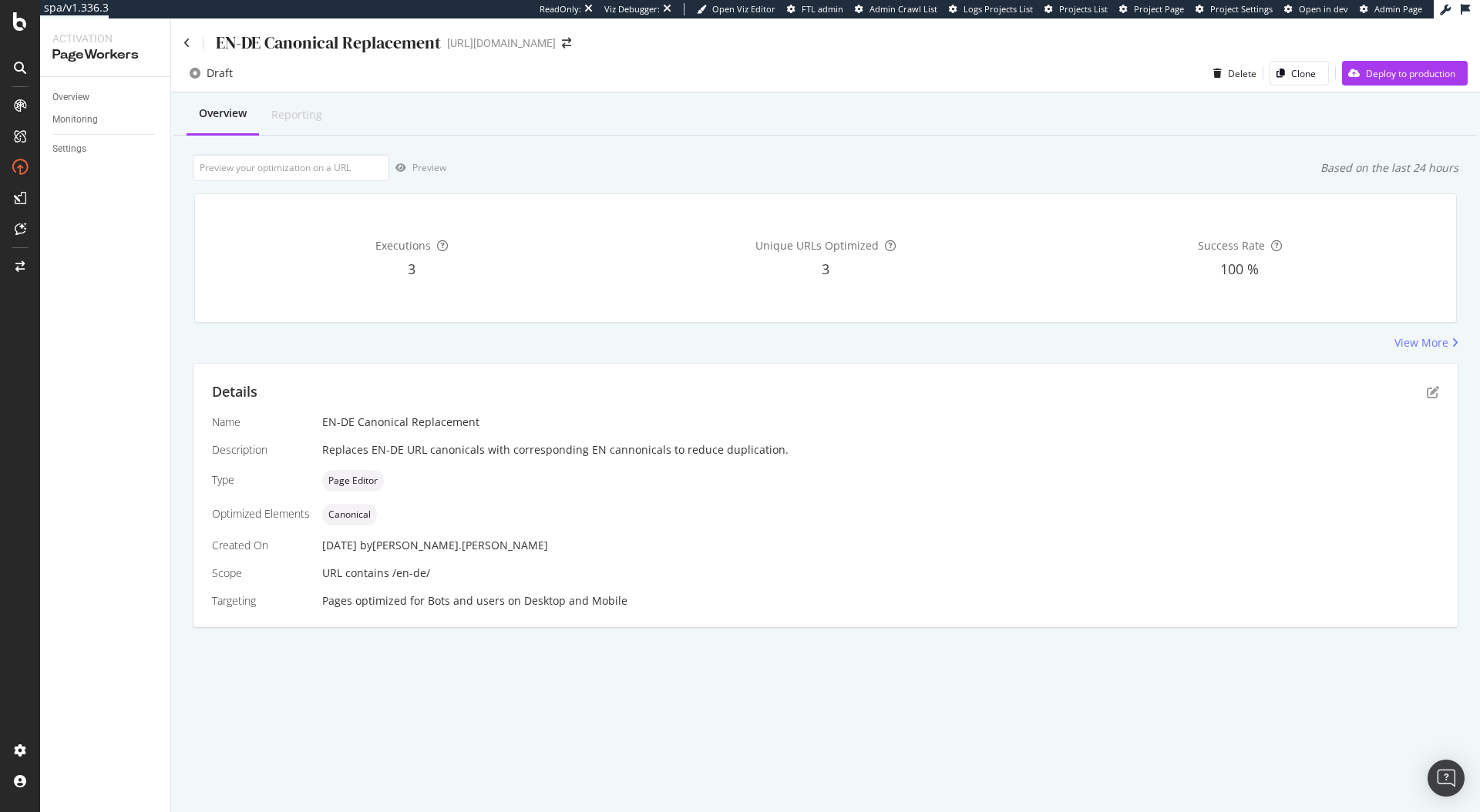
click at [336, 150] on div "Overview Reporting Preview Based on the last 24 hours Executions 3 Unique URLs …" at bounding box center [825, 386] width 1309 height 589
click at [332, 168] on input "url" at bounding box center [291, 167] width 196 height 27
paste input "[URL][DOMAIN_NAME]"
type input "[URL][DOMAIN_NAME]"
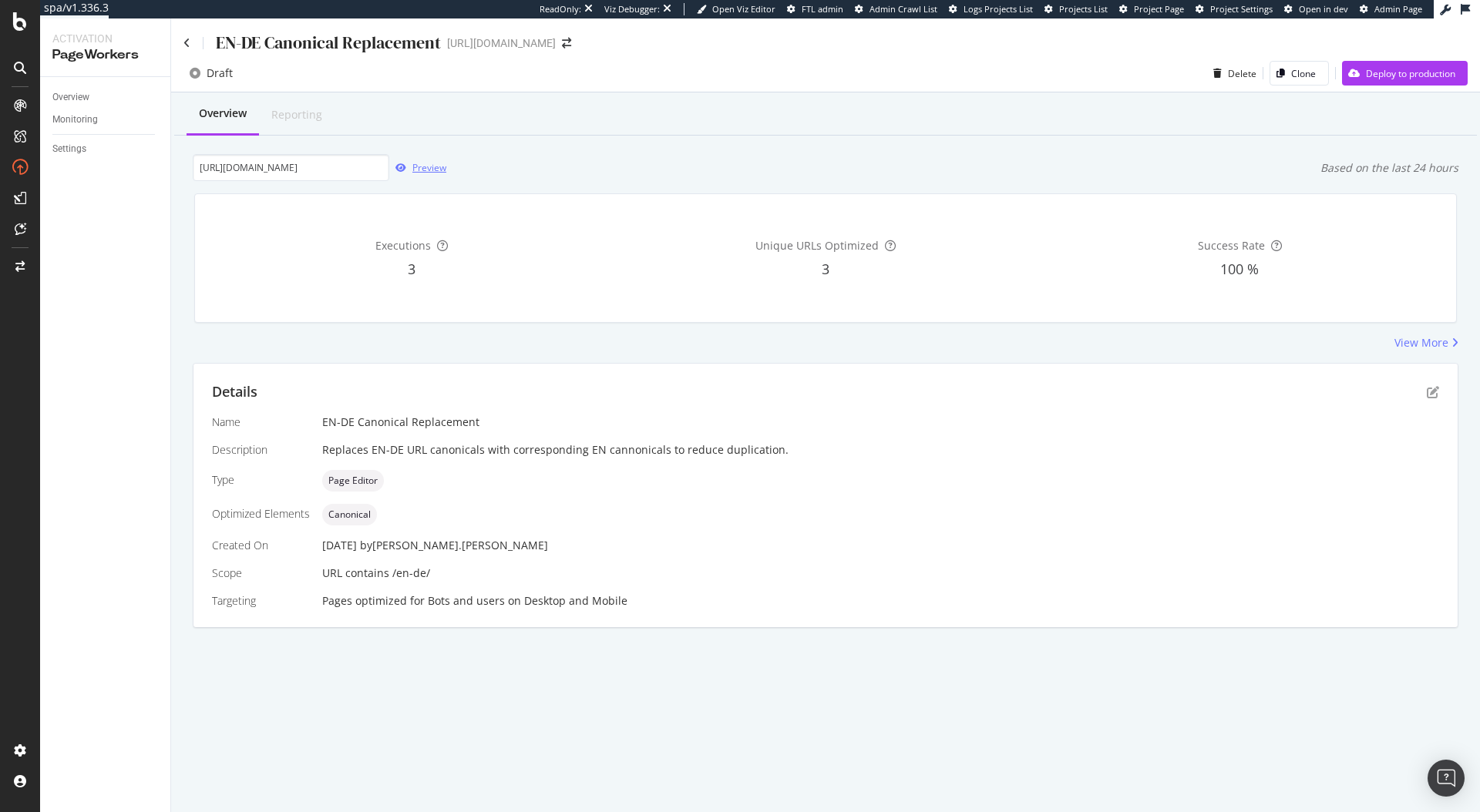
click at [415, 166] on div "Preview" at bounding box center [429, 167] width 34 height 13
